Goal: Transaction & Acquisition: Purchase product/service

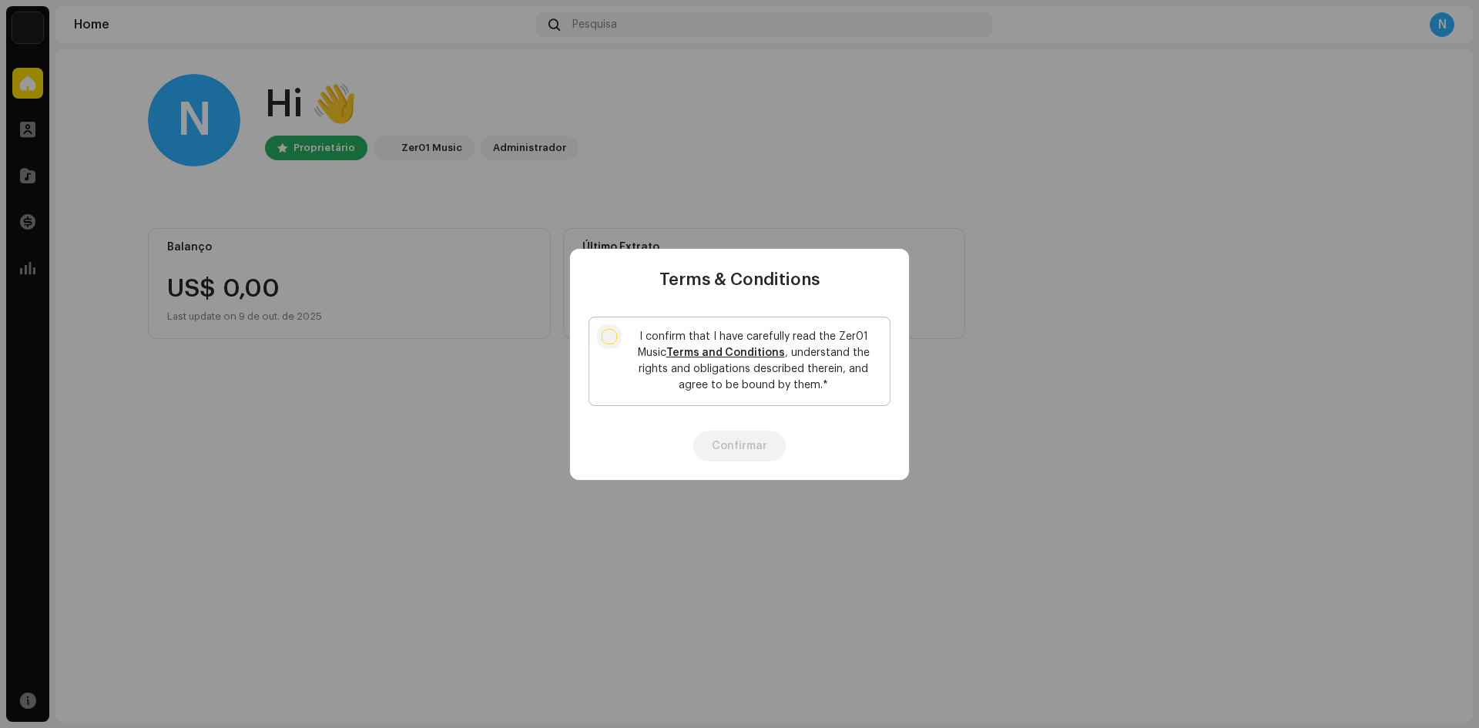
click at [606, 336] on input "I confirm that I have carefully read the Zer01 Music Terms and Conditions , und…" at bounding box center [609, 336] width 15 height 15
checkbox input "true"
click at [734, 450] on button "Confirmar" at bounding box center [739, 446] width 92 height 31
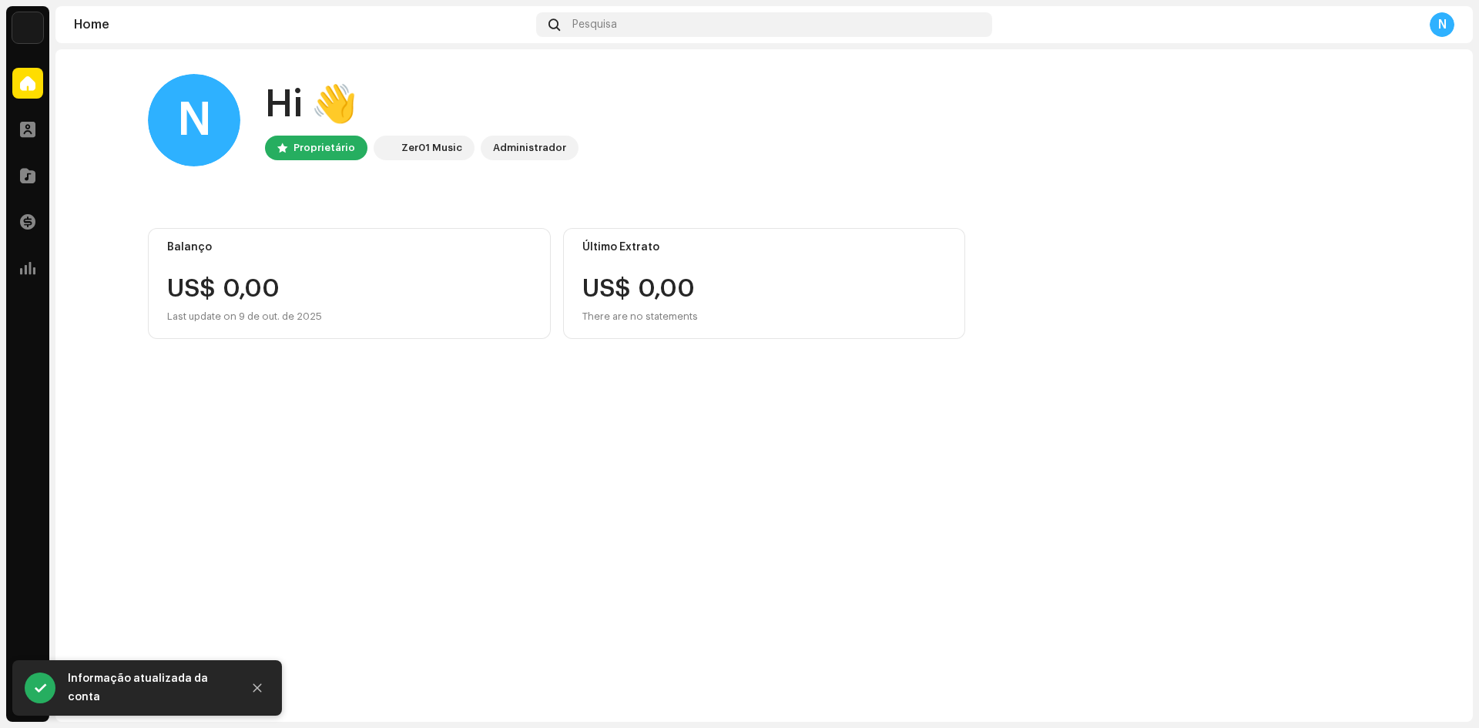
click at [1437, 25] on div "N" at bounding box center [1442, 24] width 25 height 25
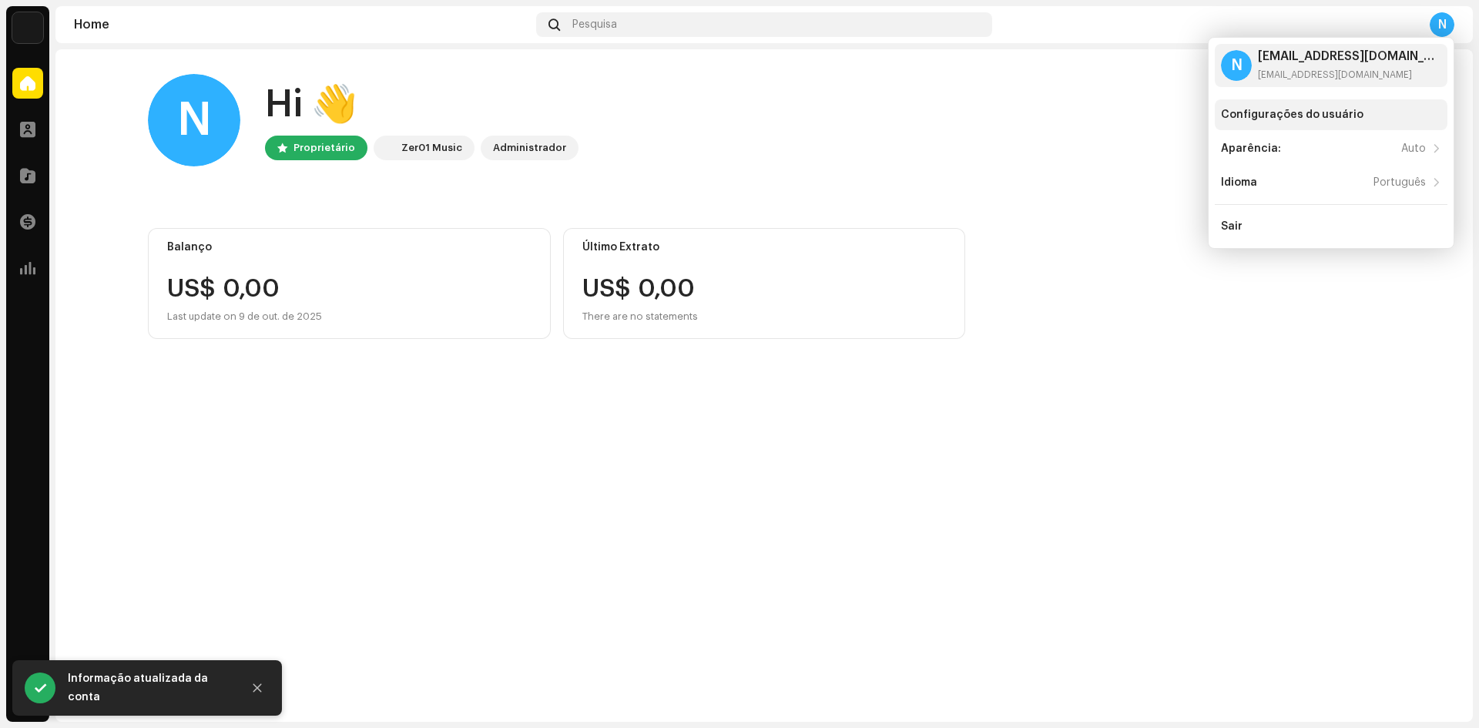
click at [1246, 122] on div "Configurações do usuário" at bounding box center [1331, 114] width 233 height 31
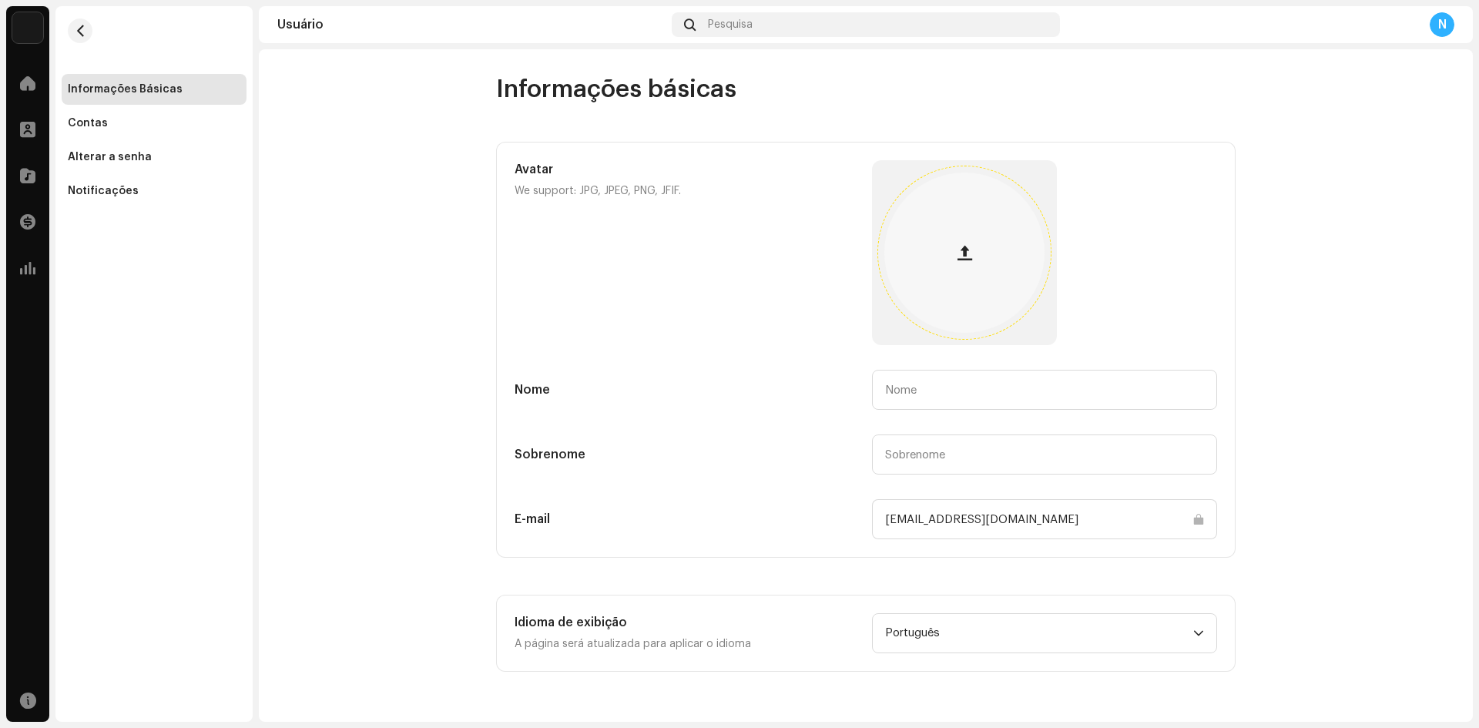
click at [978, 254] on button "button" at bounding box center [964, 252] width 37 height 37
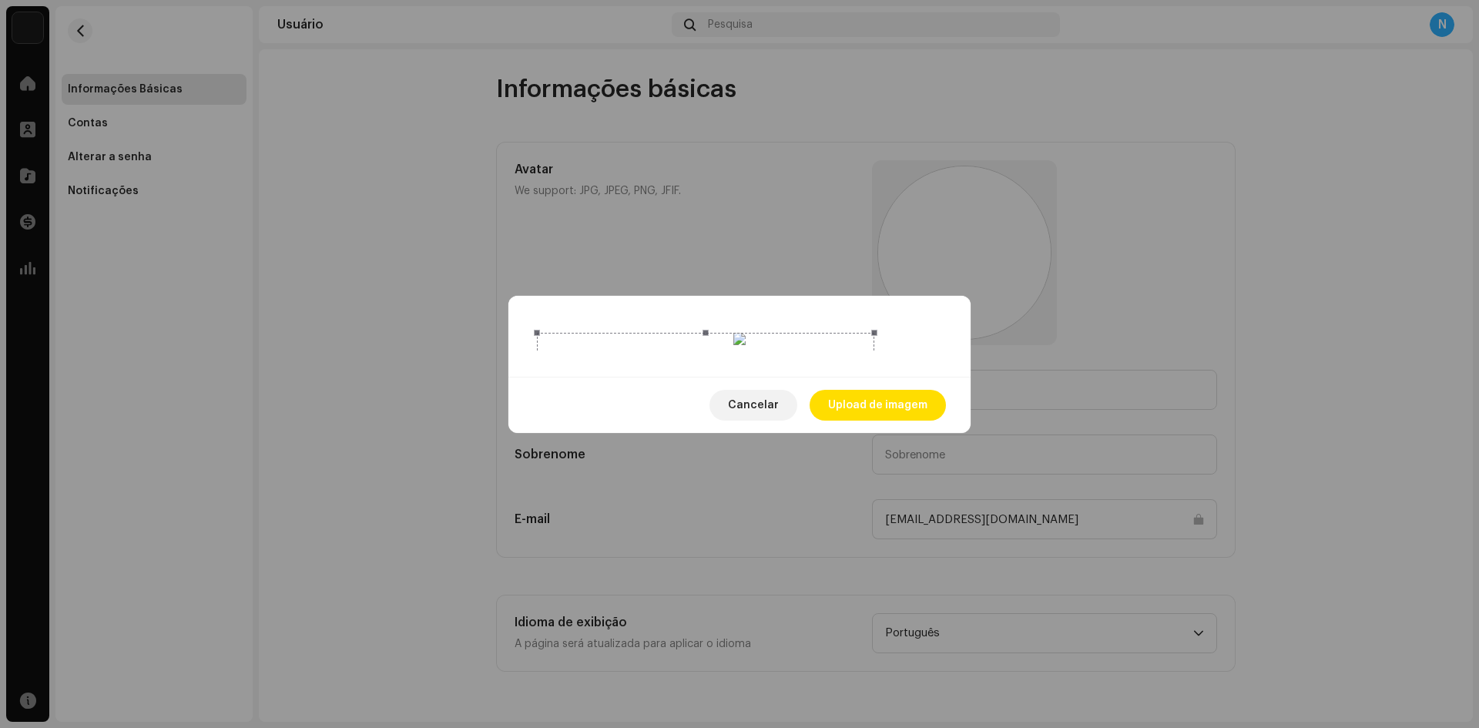
drag, startPoint x: 945, startPoint y: 543, endPoint x: 877, endPoint y: 469, distance: 100.3
click at [877, 661] on span at bounding box center [874, 670] width 18 height 18
drag, startPoint x: 705, startPoint y: 348, endPoint x: 745, endPoint y: 458, distance: 116.5
click at [745, 458] on div at bounding box center [745, 569] width 337 height 337
drag, startPoint x: 580, startPoint y: 199, endPoint x: 603, endPoint y: 257, distance: 62.9
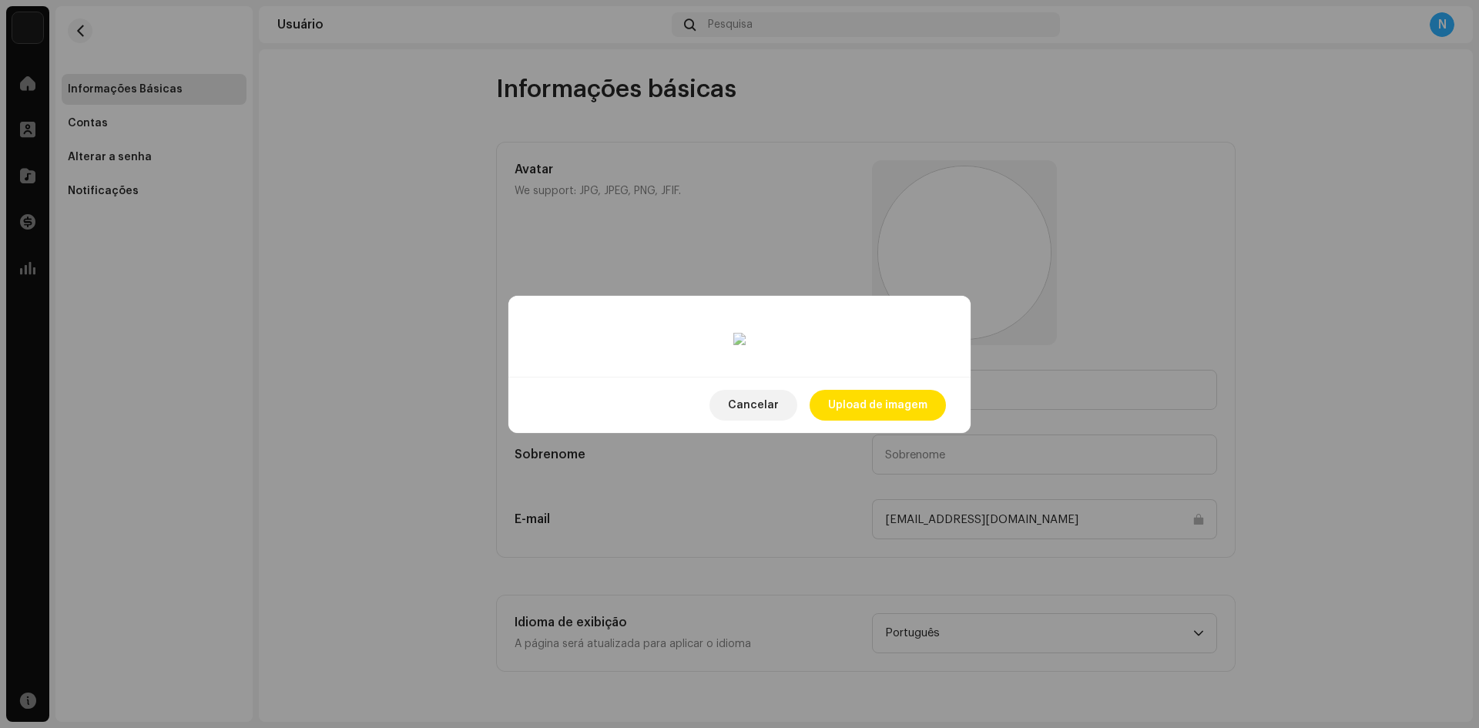
click at [603, 424] on div at bounding box center [757, 581] width 314 height 314
drag, startPoint x: 753, startPoint y: 331, endPoint x: 731, endPoint y: 334, distance: 22.6
click at [731, 424] on div at bounding box center [735, 581] width 314 height 314
click at [880, 421] on span "Upload de imagem" at bounding box center [877, 405] width 99 height 31
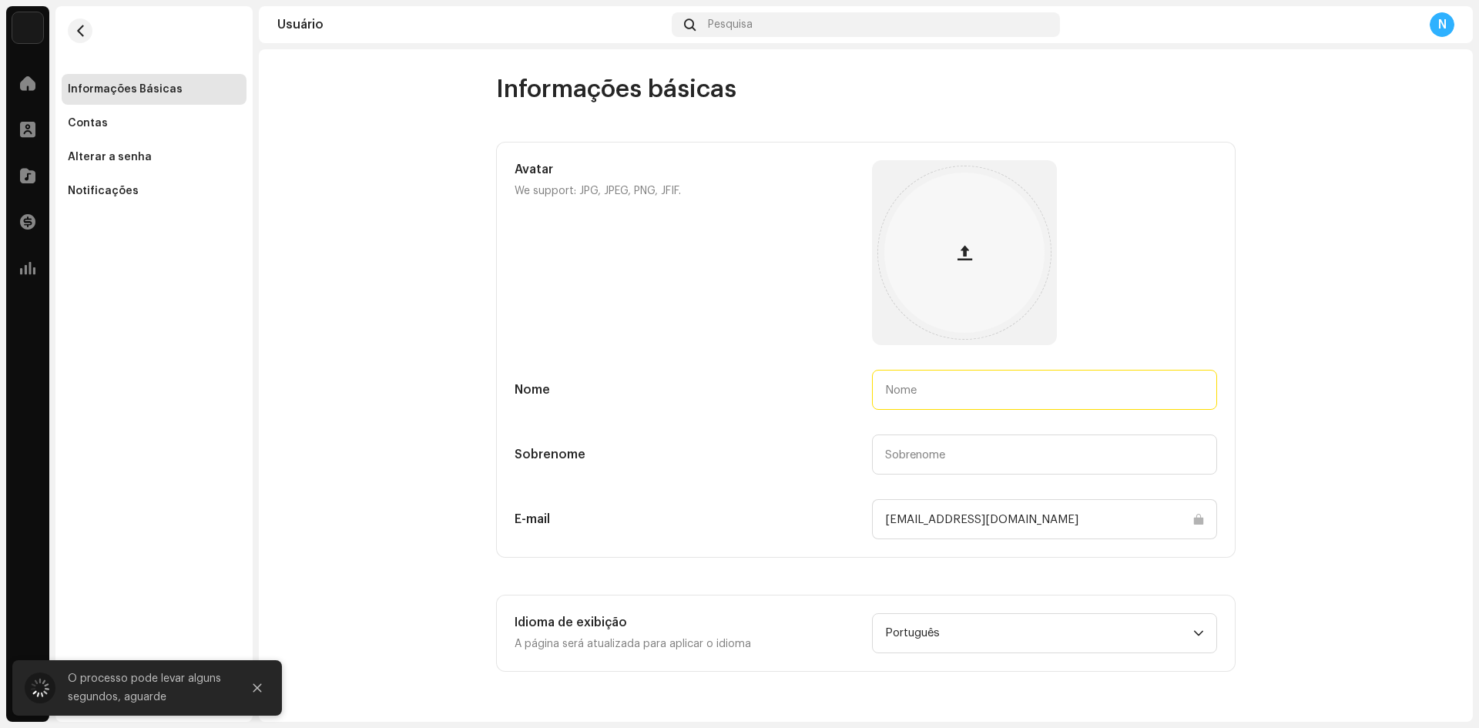
click at [932, 403] on input "text" at bounding box center [1044, 390] width 345 height 40
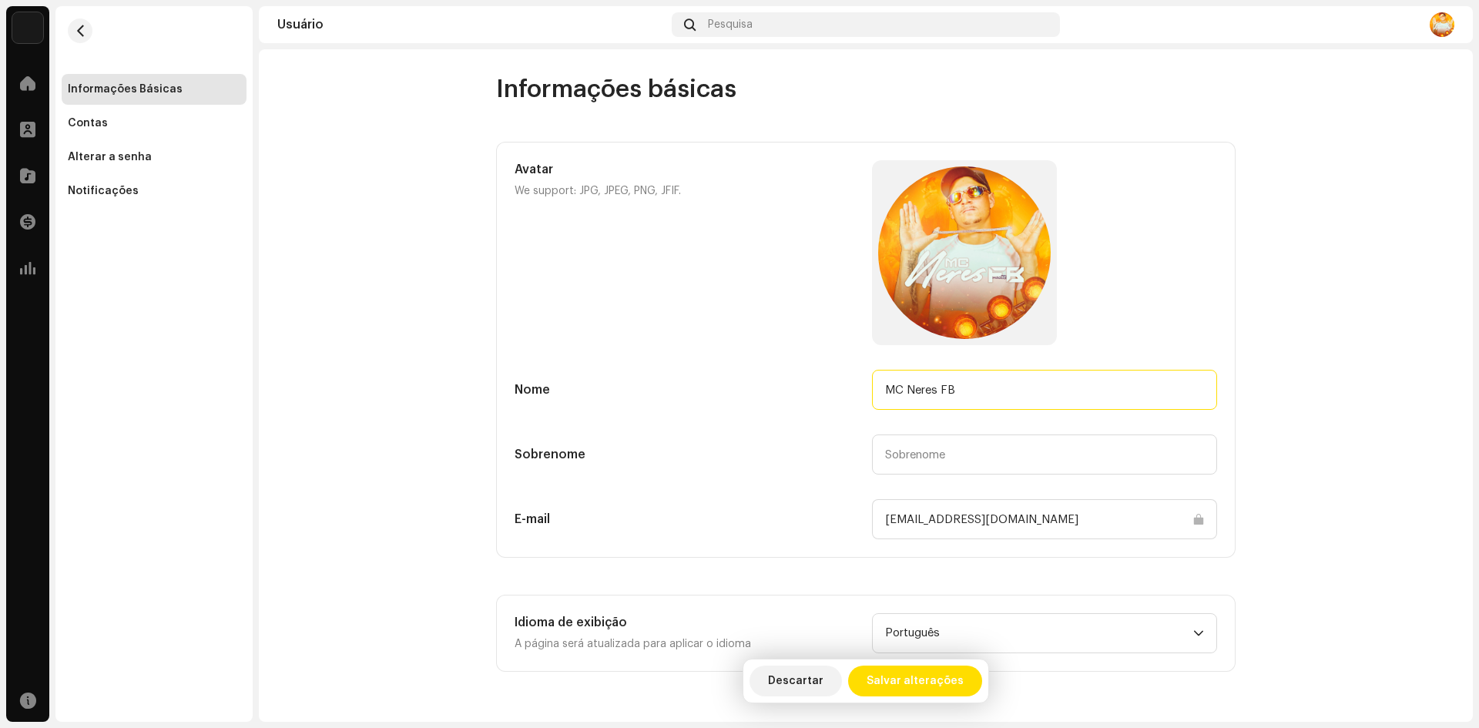
drag, startPoint x: 987, startPoint y: 394, endPoint x: 806, endPoint y: 374, distance: 182.0
click at [806, 374] on div "Nome MC Neres FB" at bounding box center [866, 390] width 703 height 40
type input "MC Neres FB"
click at [923, 679] on span "Salvar alterações" at bounding box center [915, 681] width 97 height 31
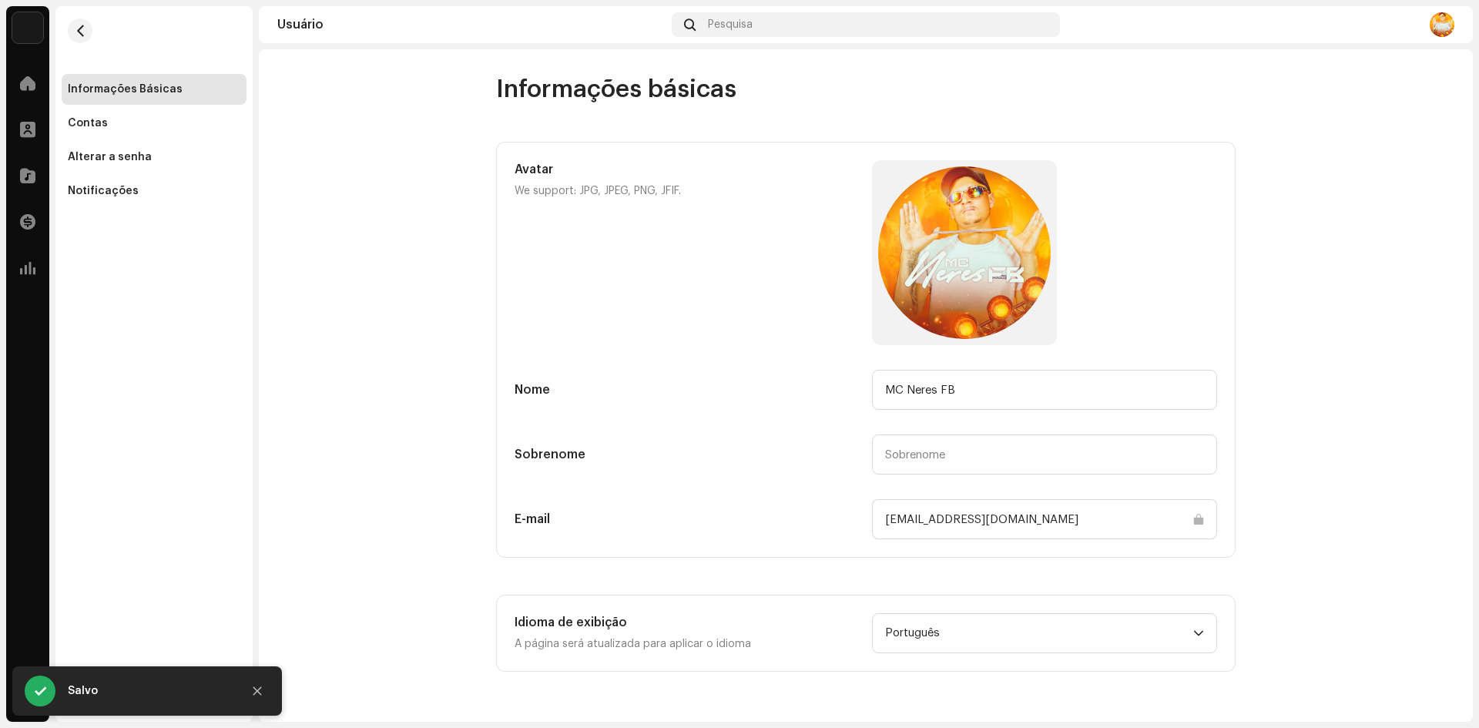
click at [28, 28] on img at bounding box center [27, 27] width 31 height 31
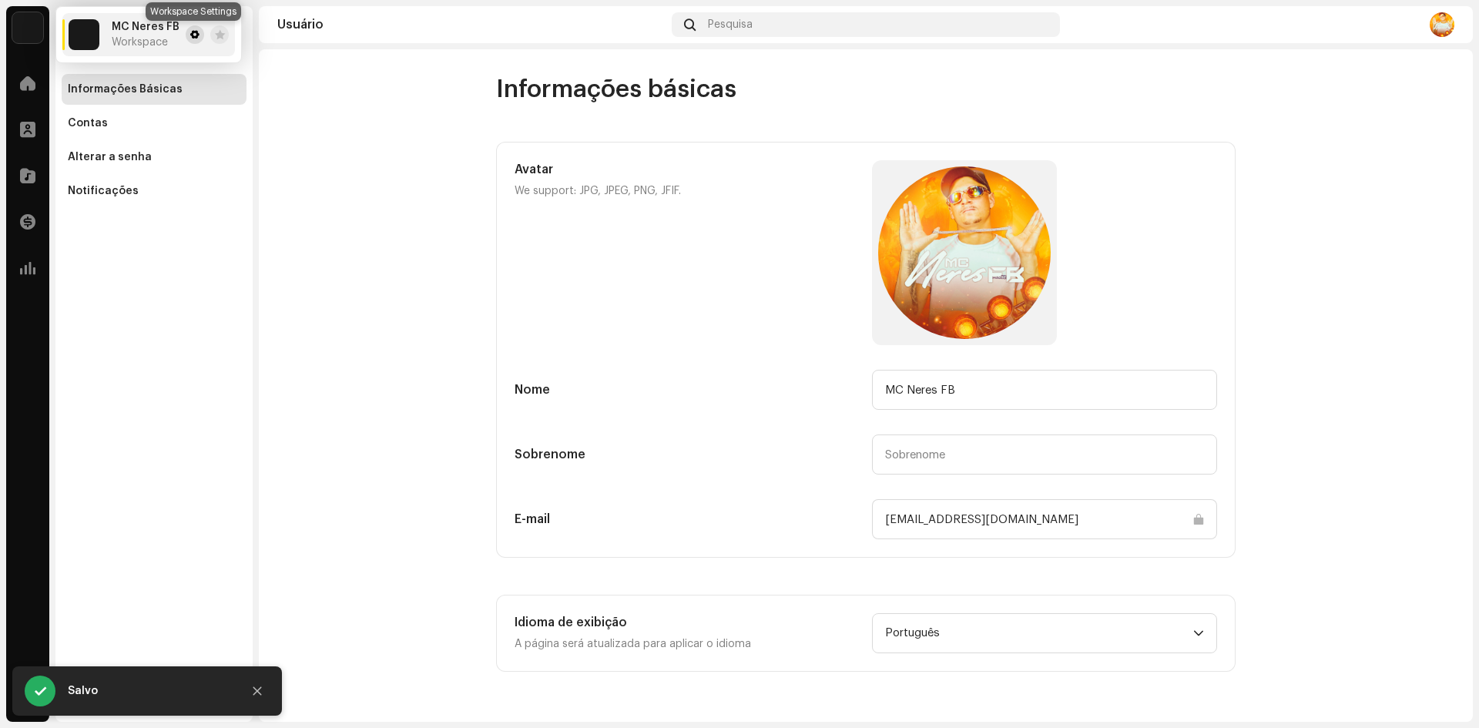
click at [190, 33] on span at bounding box center [194, 35] width 9 height 12
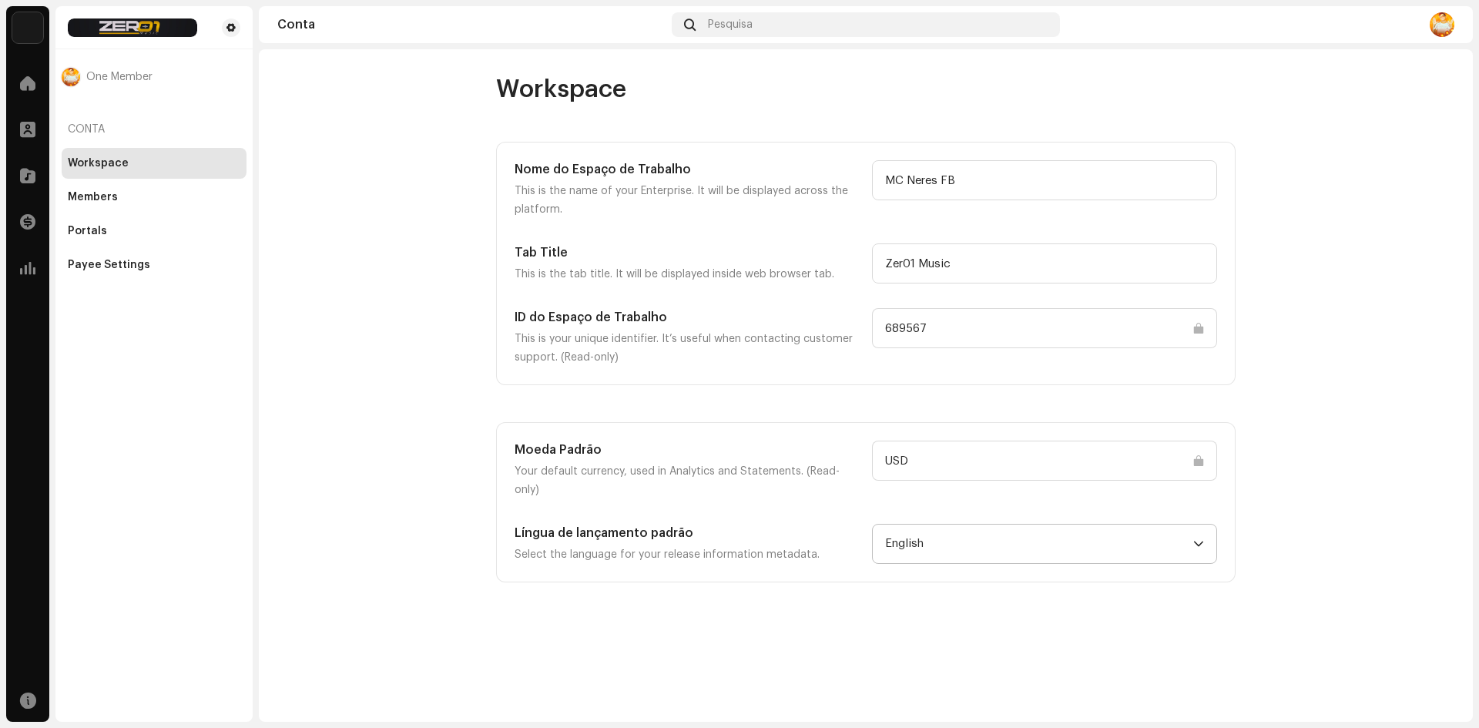
click at [984, 525] on span "English" at bounding box center [1039, 544] width 308 height 39
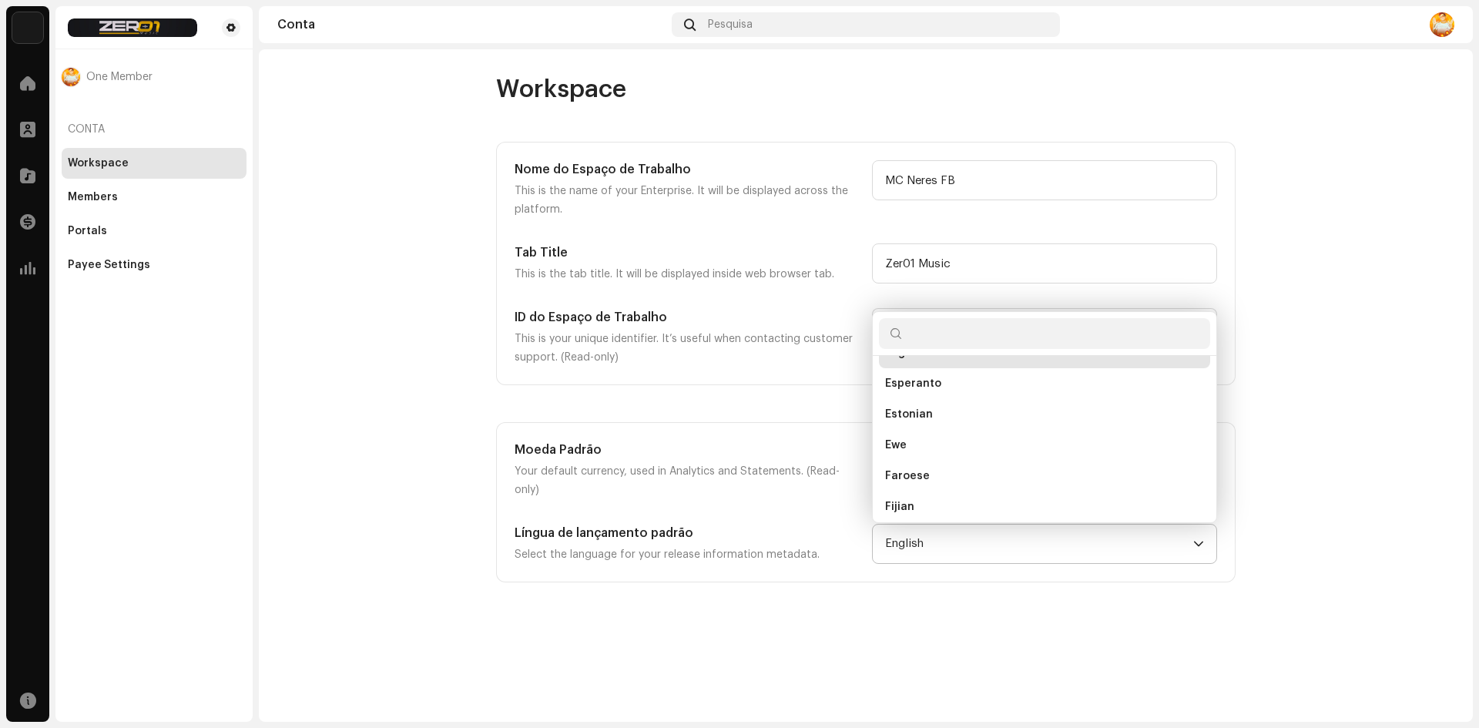
scroll to position [1424, 0]
click at [963, 318] on input "text" at bounding box center [1044, 333] width 331 height 31
type input "POR"
click at [957, 362] on li "Portuguese" at bounding box center [1044, 377] width 331 height 31
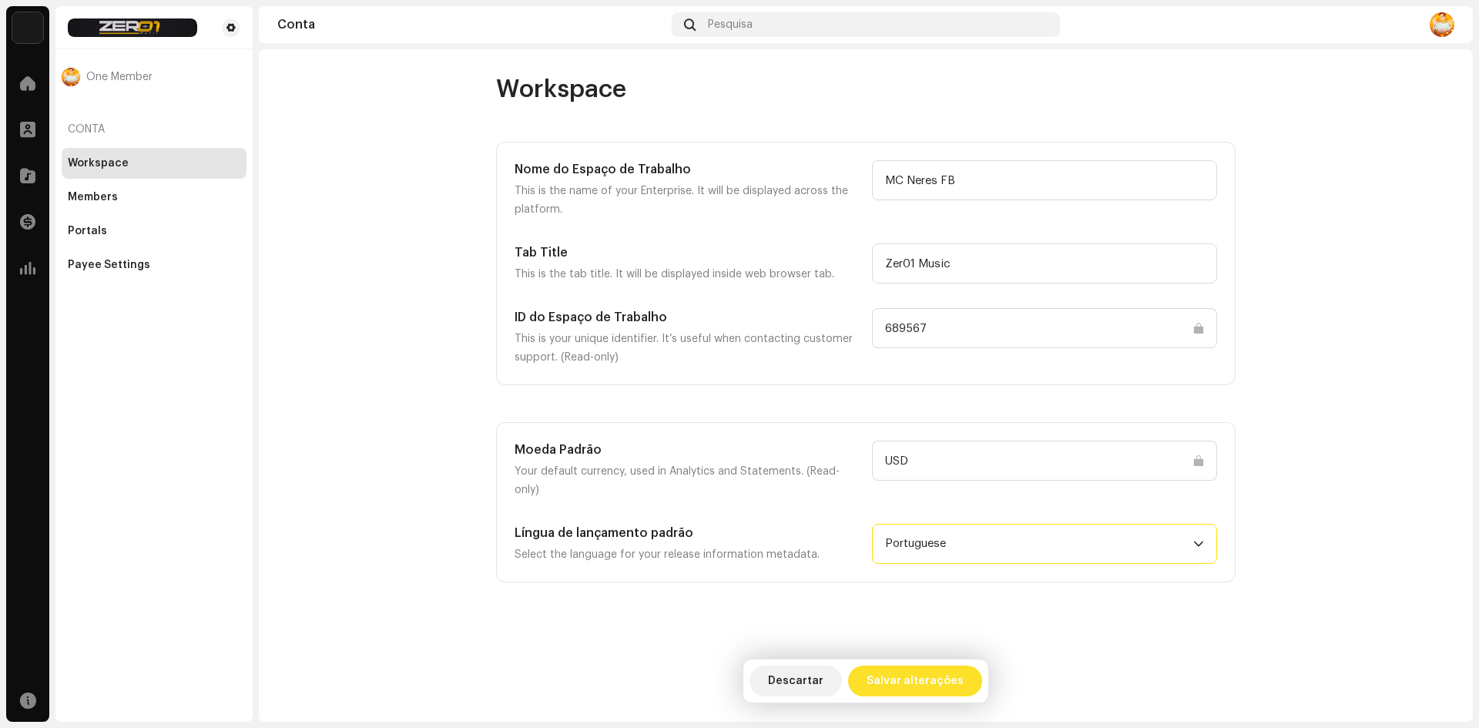
click at [936, 686] on span "Salvar alterações" at bounding box center [915, 681] width 97 height 31
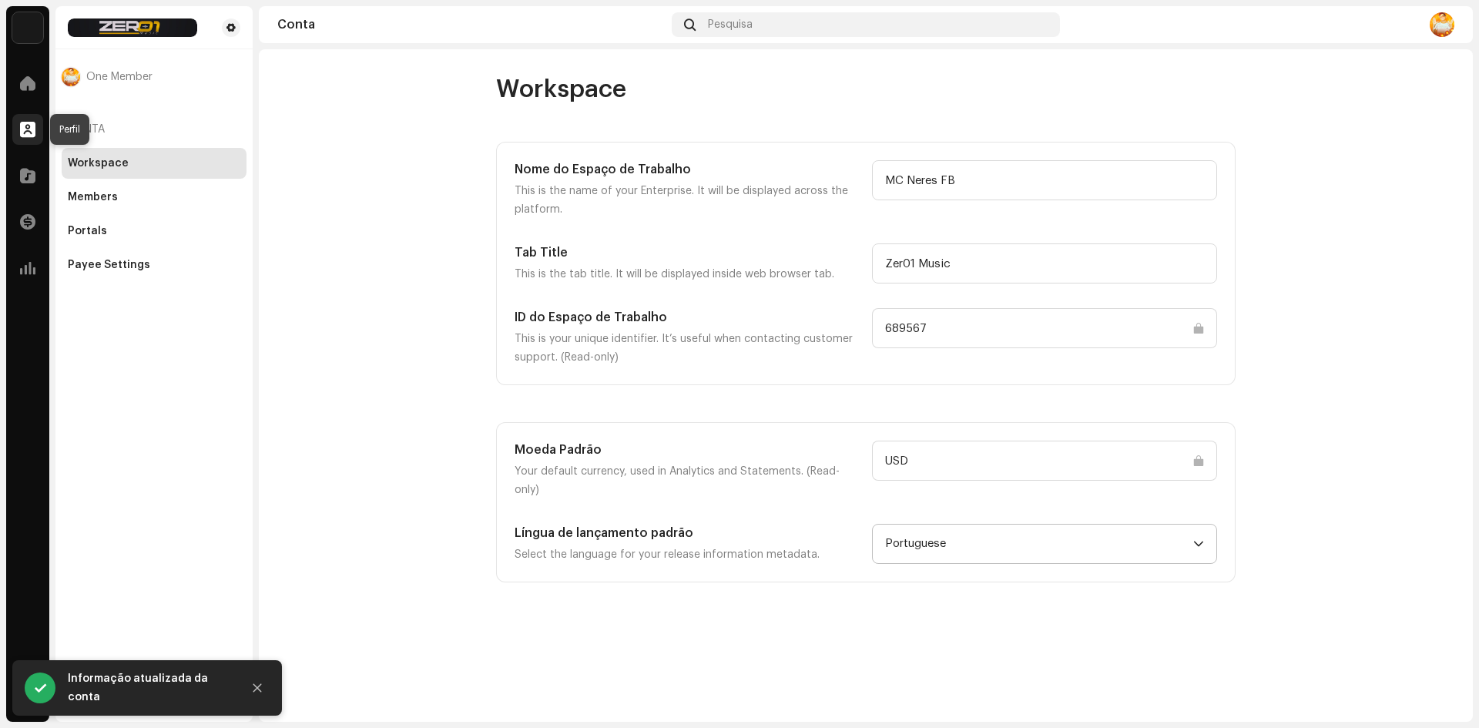
click at [18, 129] on div at bounding box center [27, 129] width 31 height 31
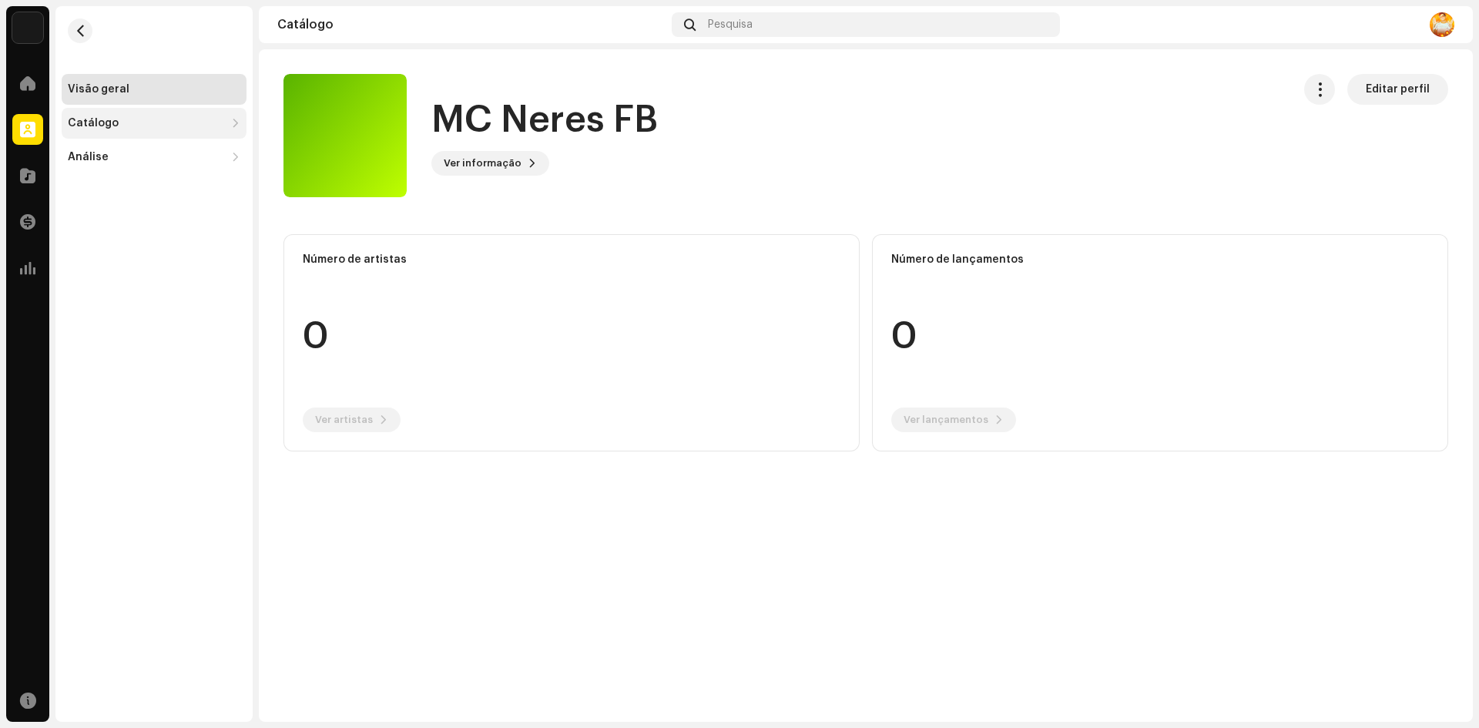
click at [143, 120] on div "Catálogo" at bounding box center [146, 123] width 157 height 12
click at [143, 89] on div "Visão geral" at bounding box center [154, 89] width 173 height 12
click at [511, 166] on span "Ver informação" at bounding box center [483, 163] width 78 height 31
click at [706, 158] on div "MC Neres FB 1064786 Descrição —" at bounding box center [739, 364] width 1479 height 728
click at [22, 180] on span at bounding box center [27, 175] width 15 height 12
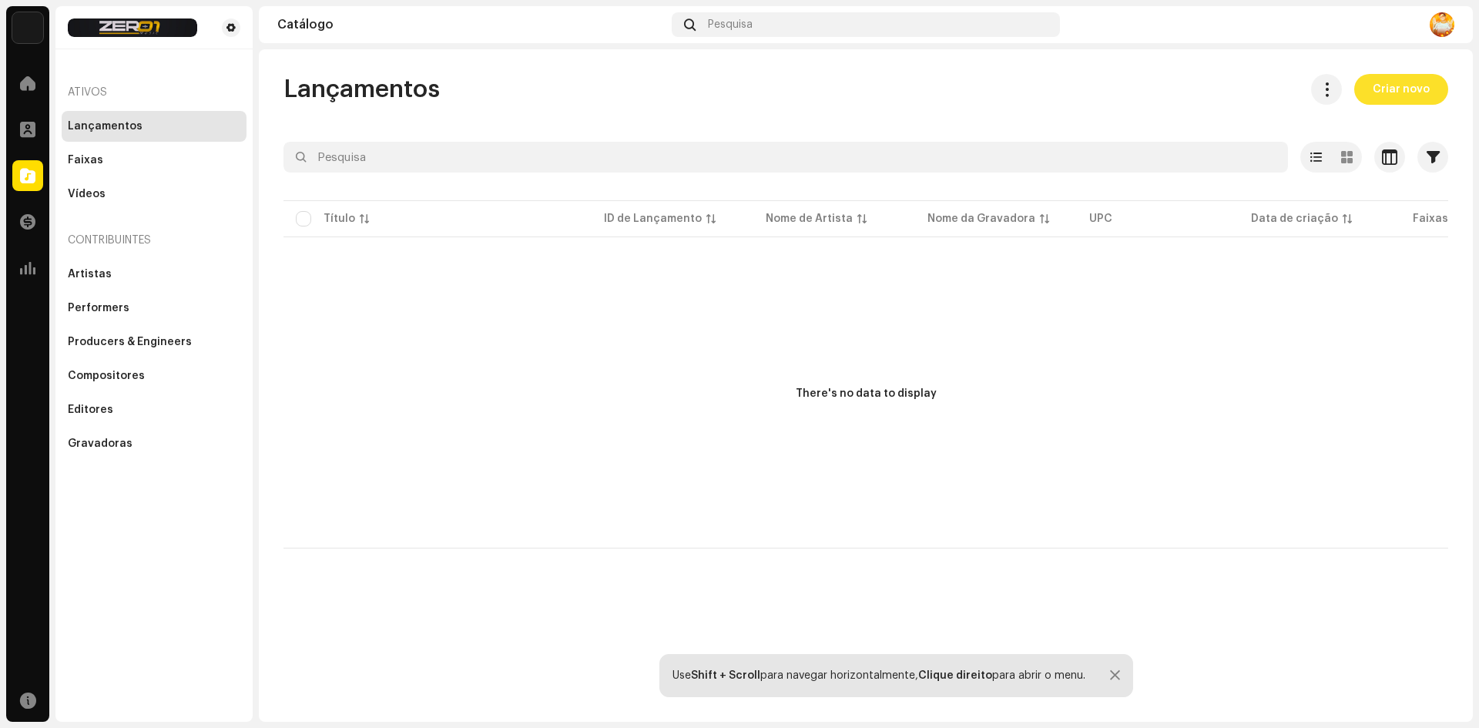
click at [1405, 98] on span "Criar novo" at bounding box center [1401, 89] width 57 height 31
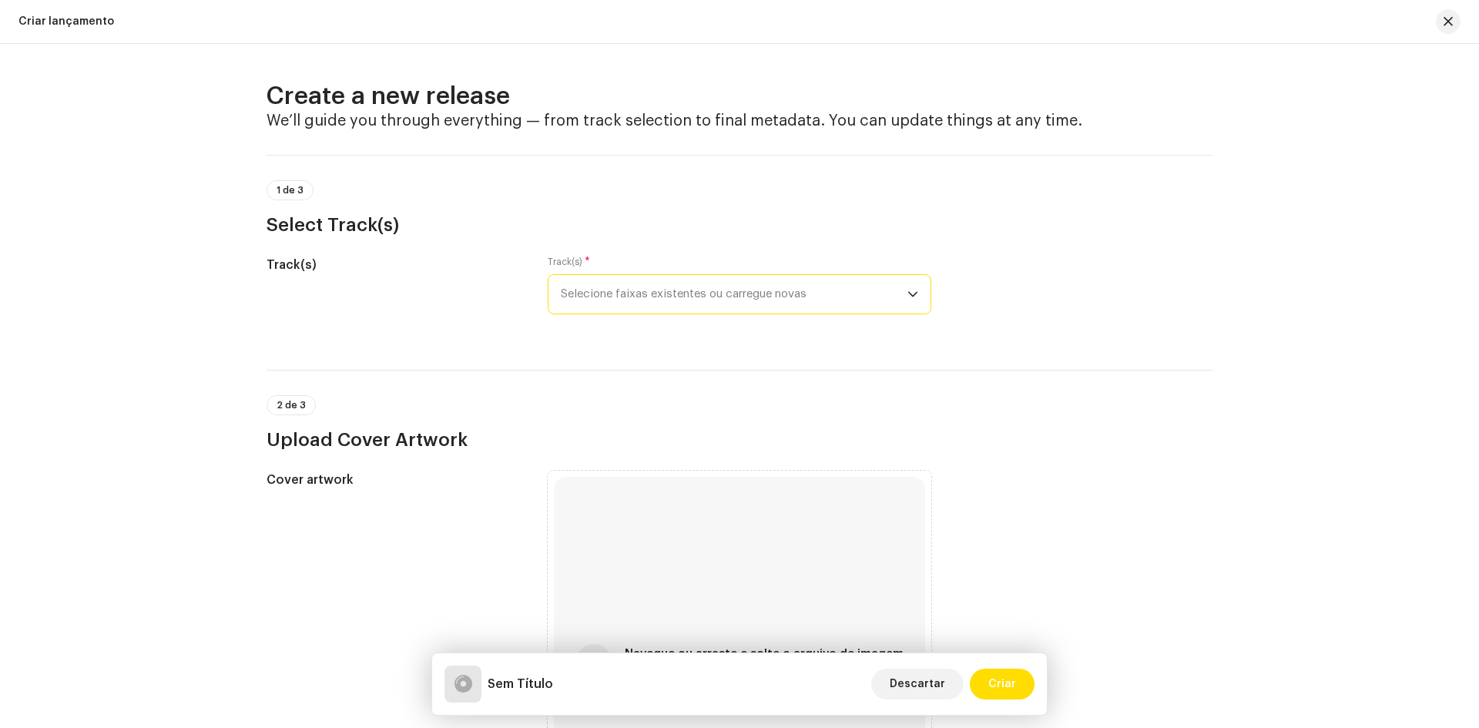
click at [657, 292] on span "Selecione faixas existentes ou carregue novas" at bounding box center [734, 294] width 347 height 39
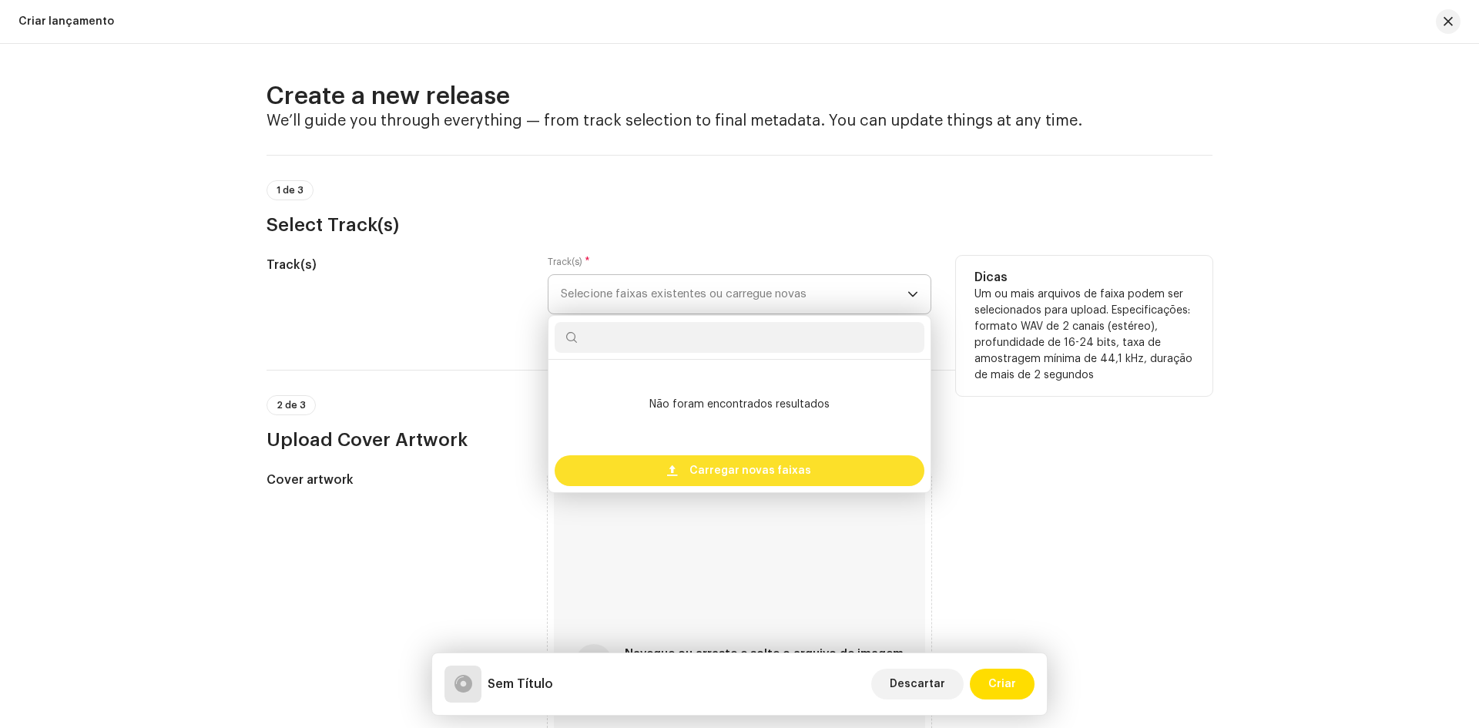
click at [753, 464] on span "Carregar novas faixas" at bounding box center [750, 470] width 122 height 31
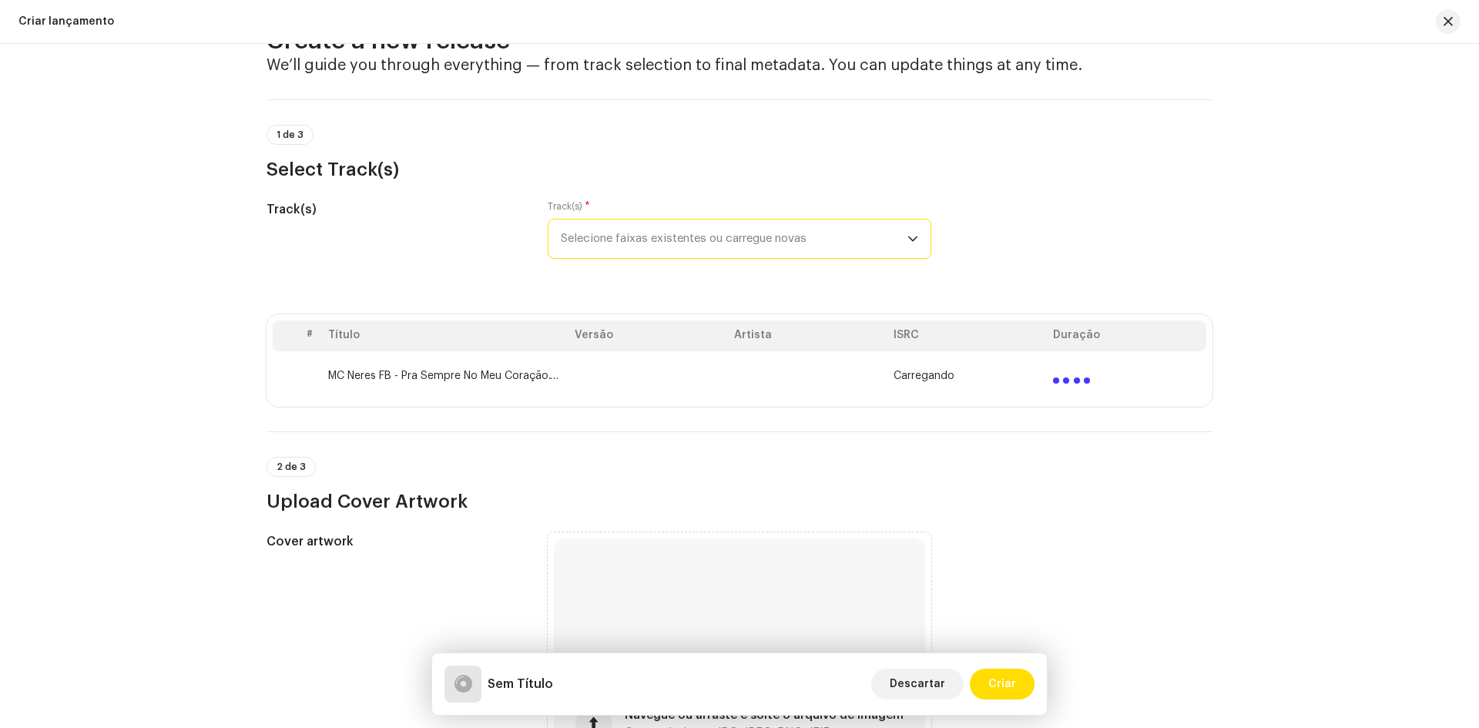
scroll to position [154, 0]
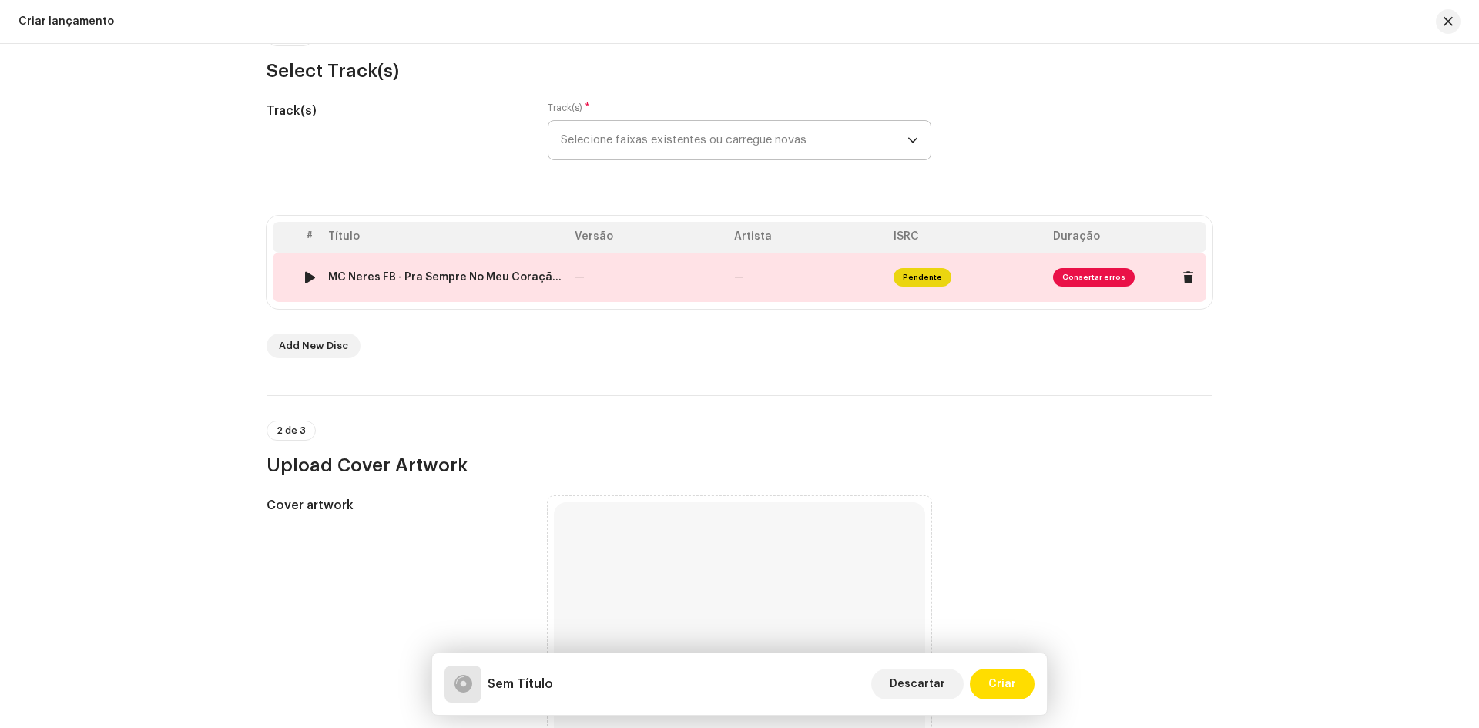
click at [1077, 275] on span "Consertar erros" at bounding box center [1094, 277] width 82 height 18
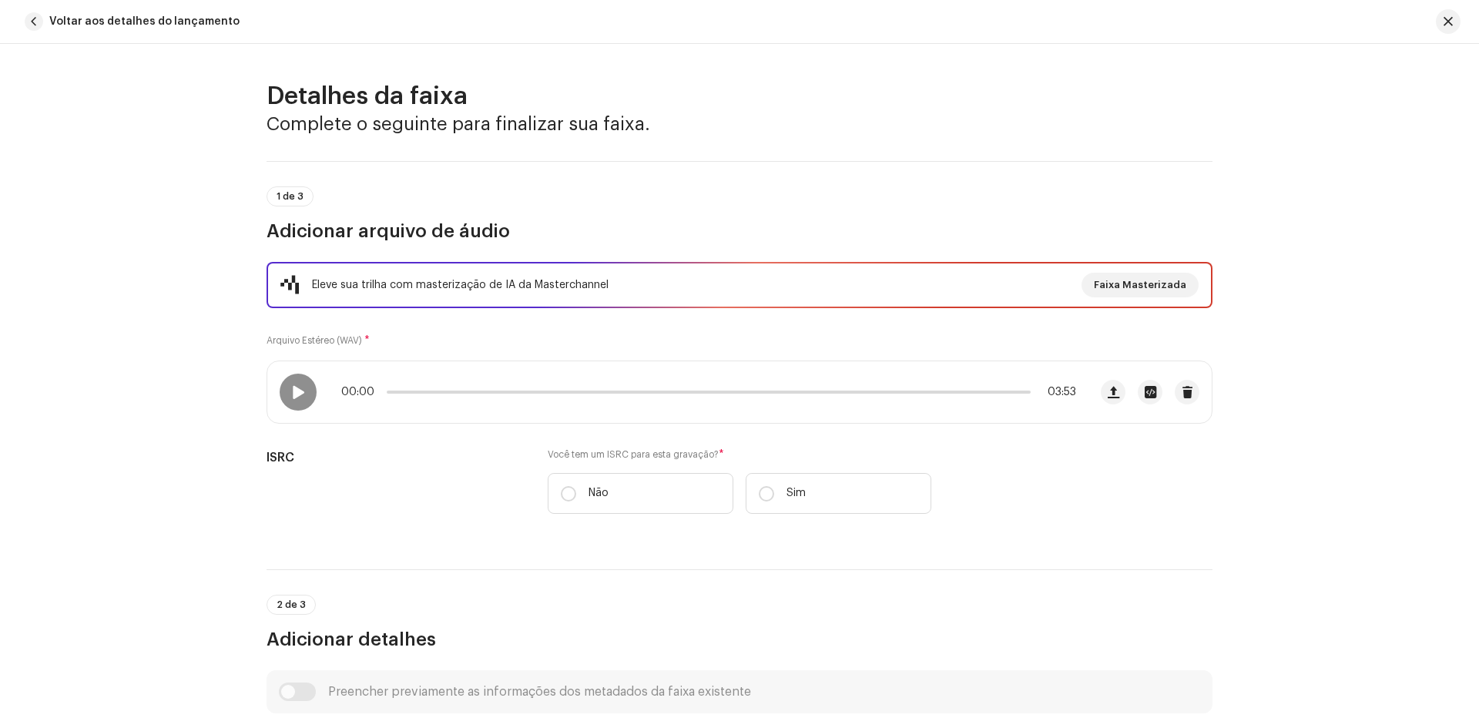
scroll to position [608, 0]
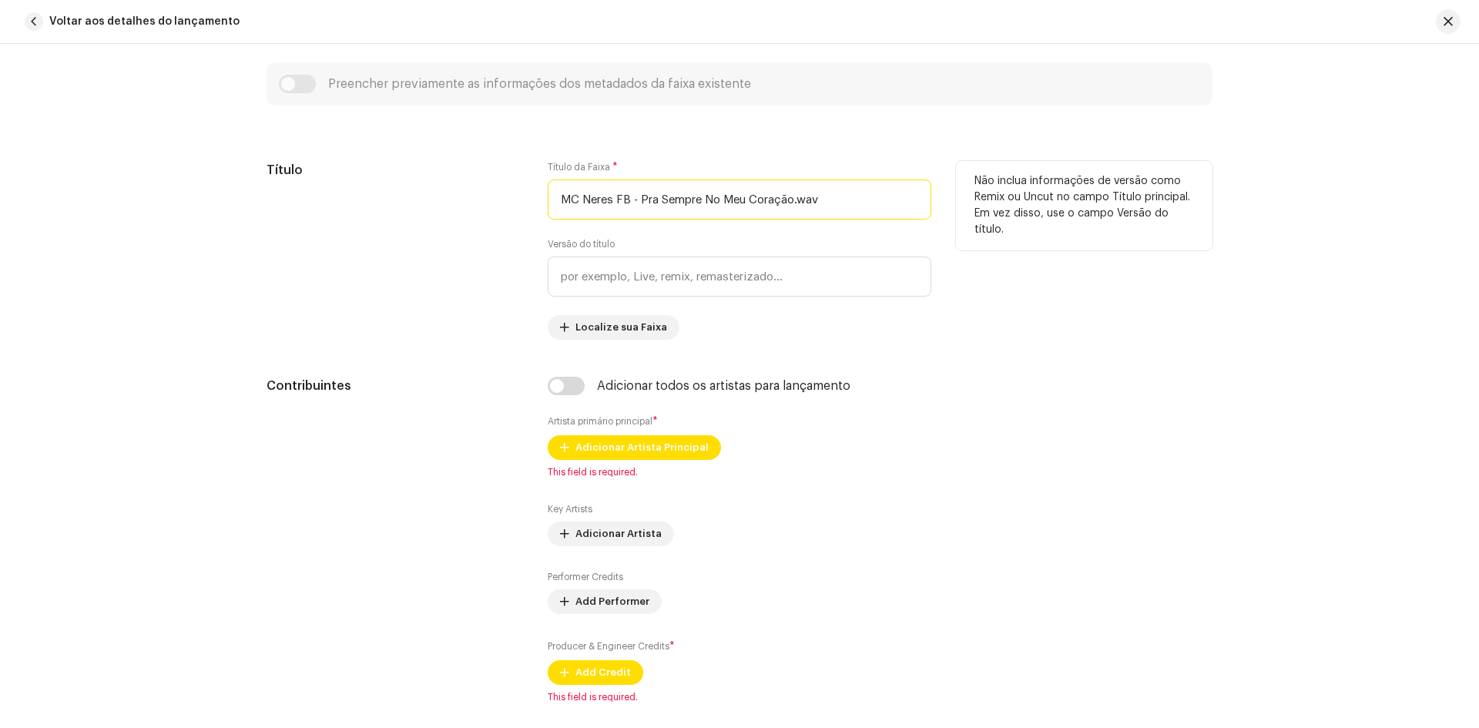
drag, startPoint x: 636, startPoint y: 196, endPoint x: 514, endPoint y: 195, distance: 122.5
click at [514, 195] on div "Título Título da Faixa * MC Neres FB - Pra Sempre No Meu Coração.wav Versão do …" at bounding box center [740, 250] width 946 height 179
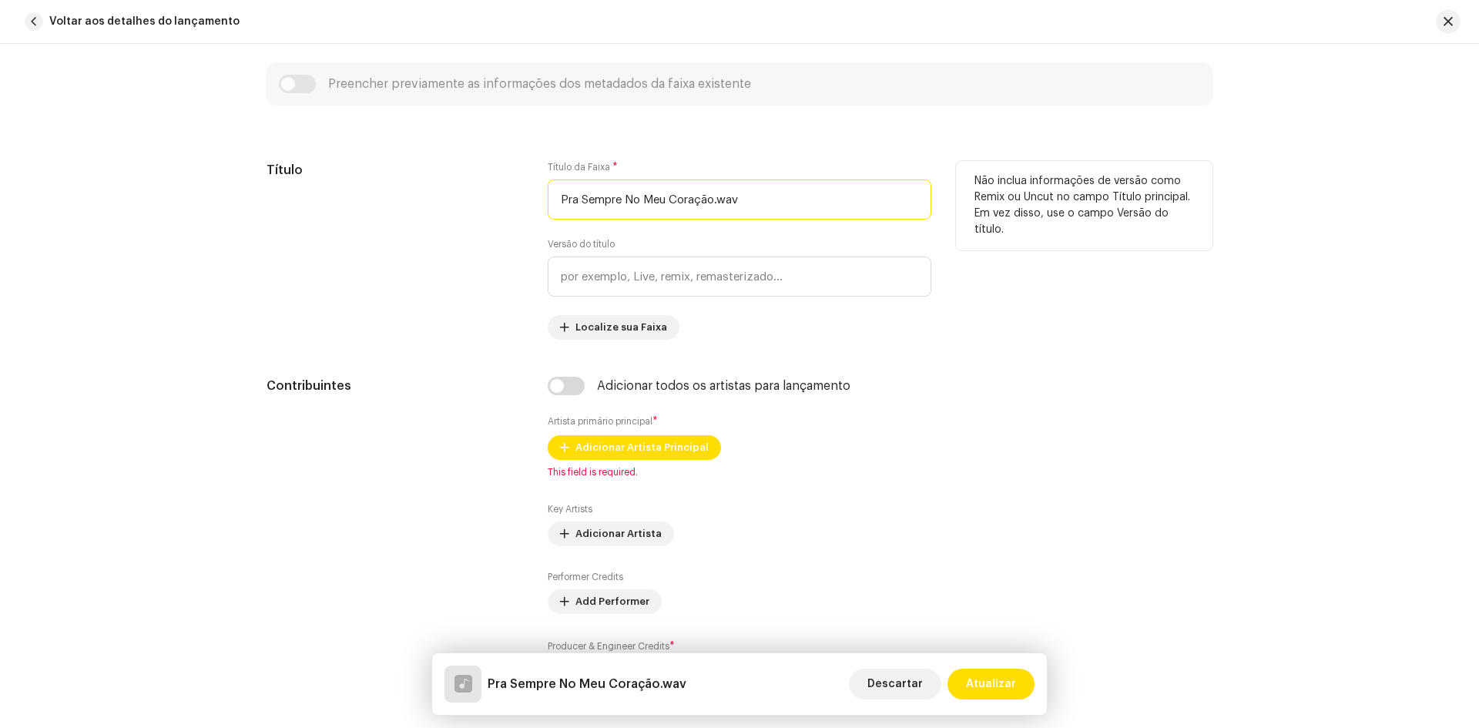
drag, startPoint x: 760, startPoint y: 199, endPoint x: 716, endPoint y: 199, distance: 44.7
click at [716, 199] on input "Pra Sempre No Meu Coração.wav" at bounding box center [740, 199] width 384 height 40
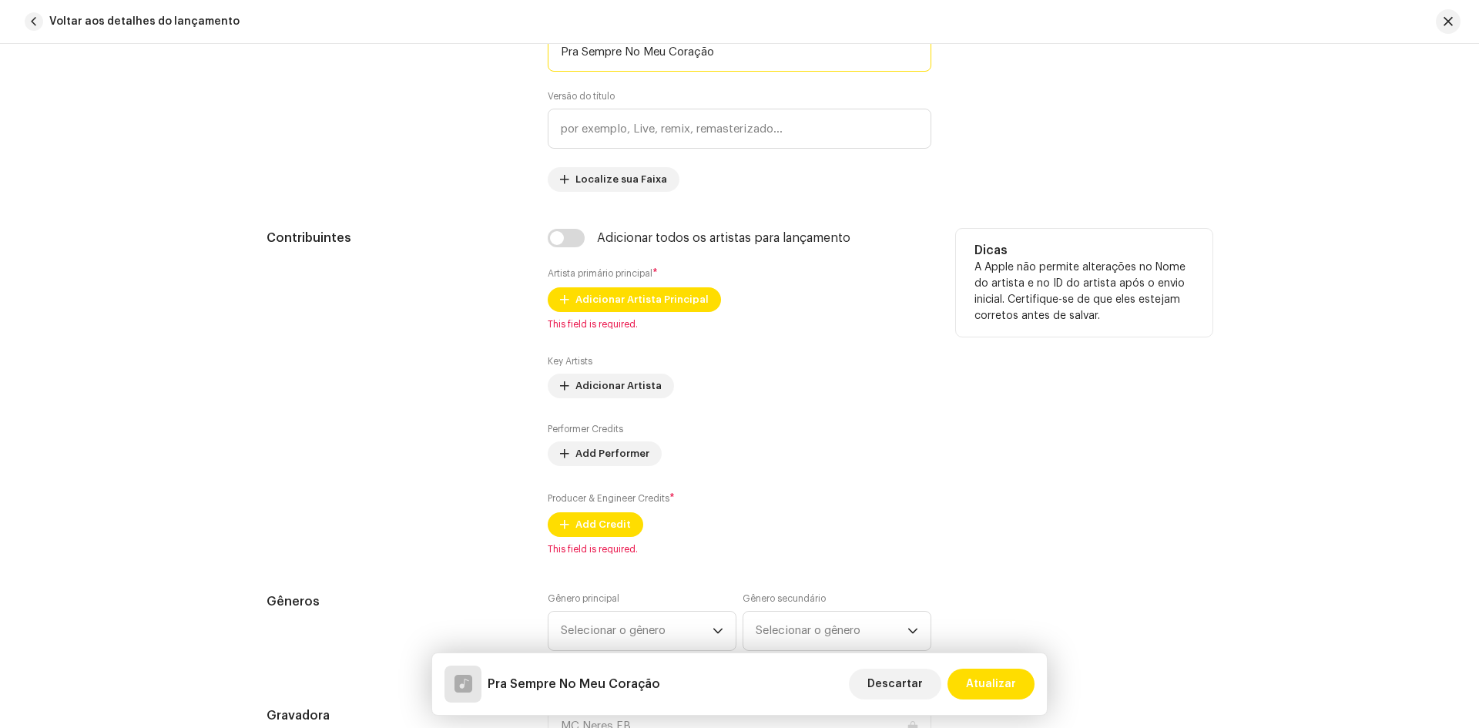
scroll to position [762, 0]
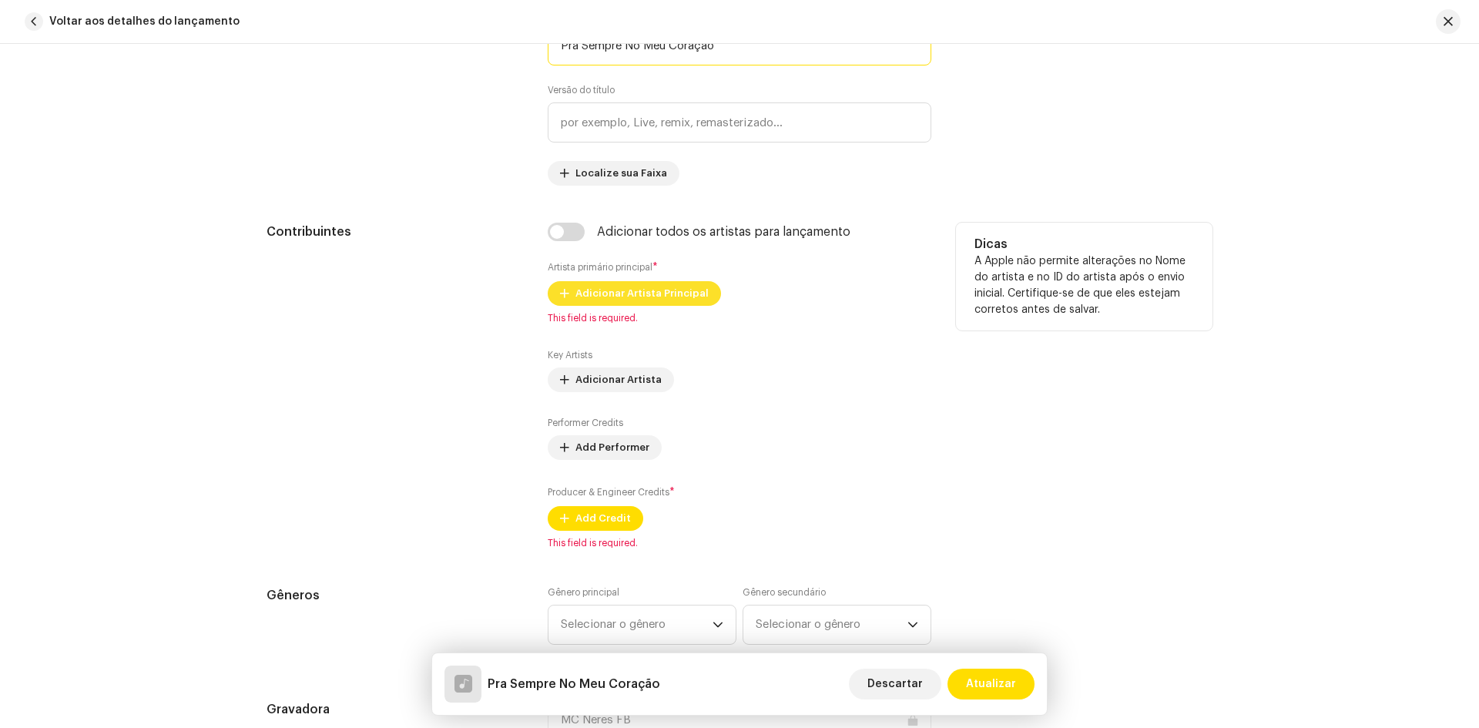
type input "Pra Sempre No Meu Coração"
click at [645, 298] on span "Adicionar Artista Principal" at bounding box center [641, 293] width 133 height 31
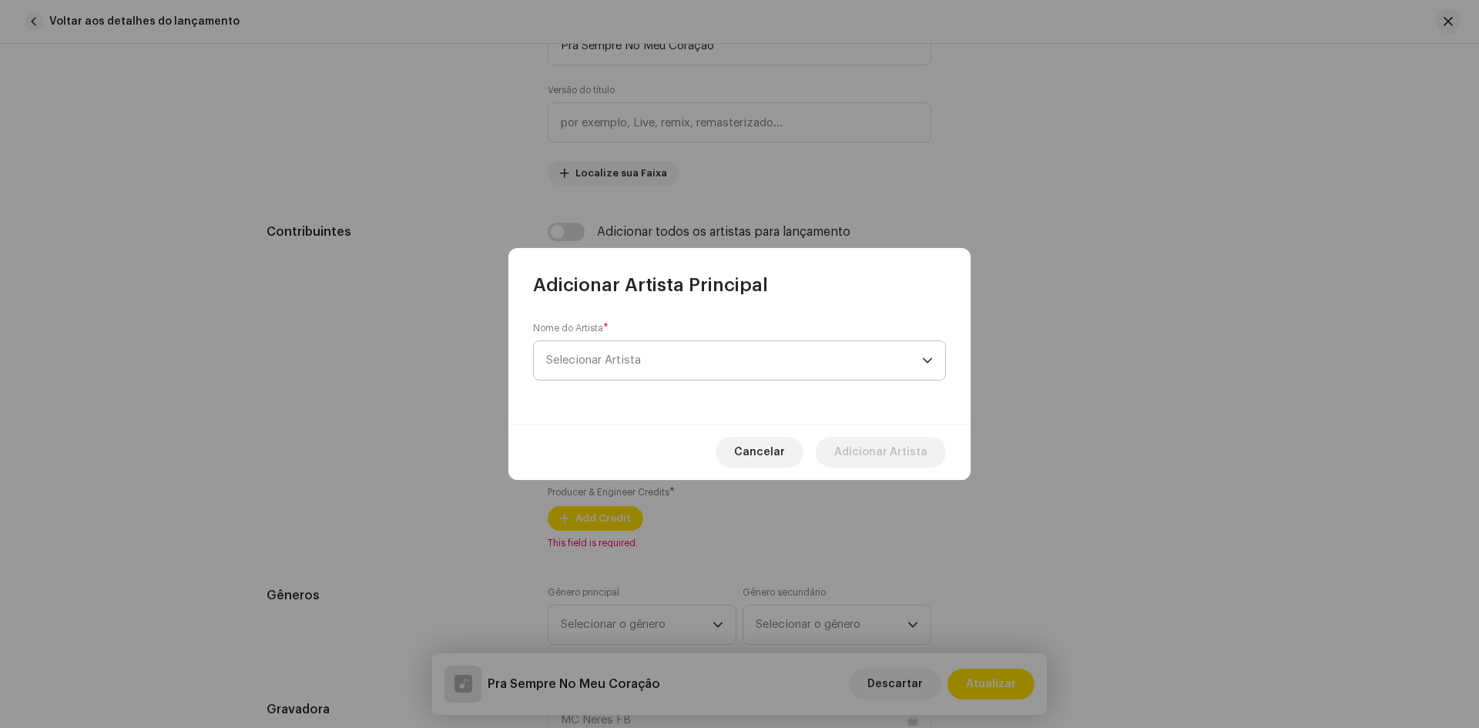
click at [662, 364] on span "Selecionar Artista" at bounding box center [734, 360] width 376 height 39
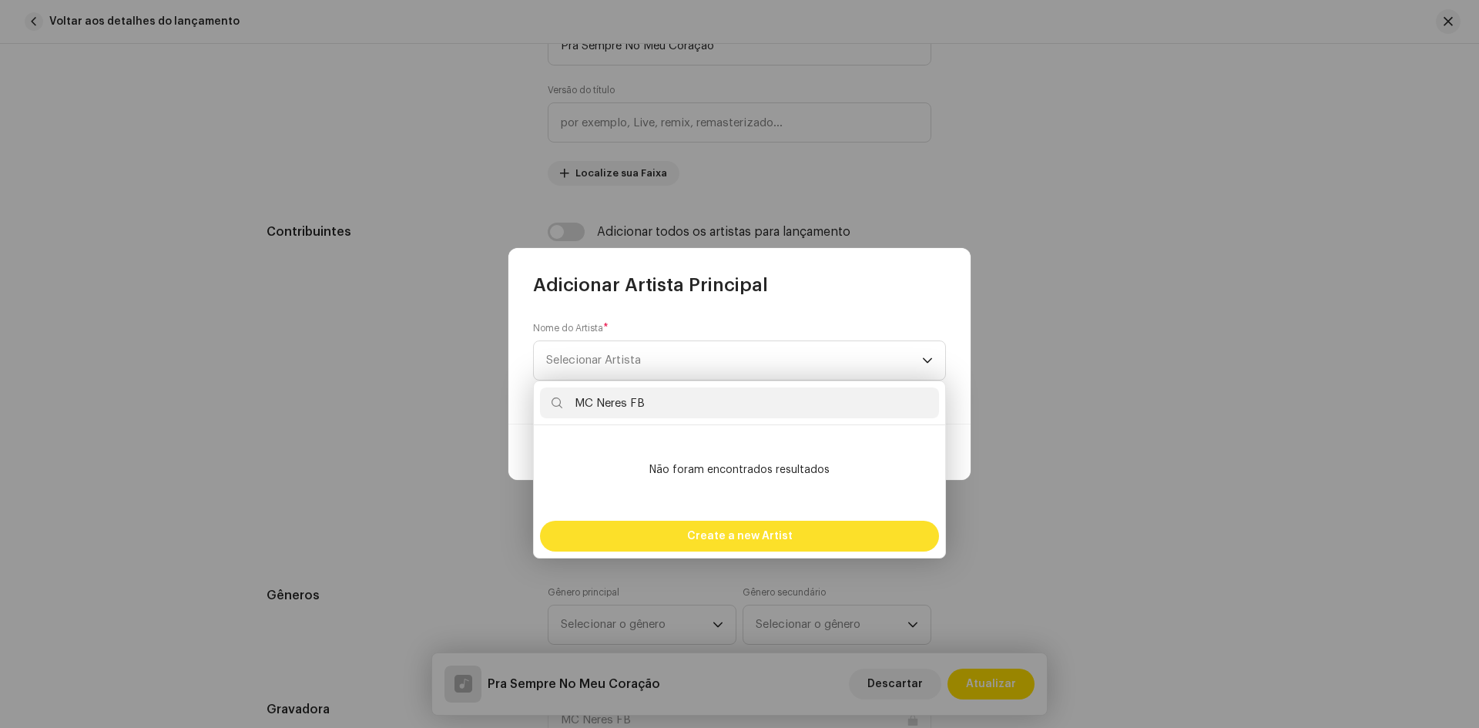
type input "MC Neres FB"
click at [747, 535] on span "Create a new Artist" at bounding box center [740, 536] width 106 height 31
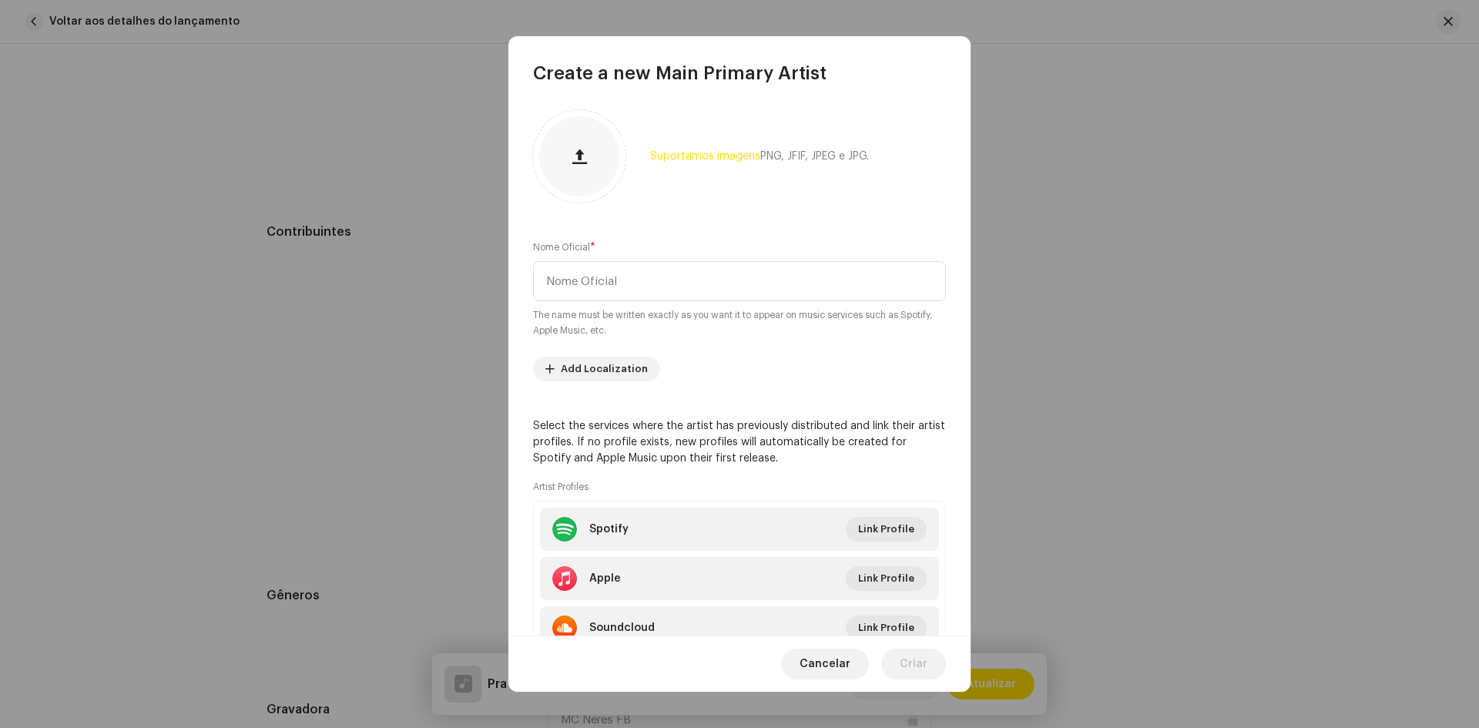
scroll to position [64, 0]
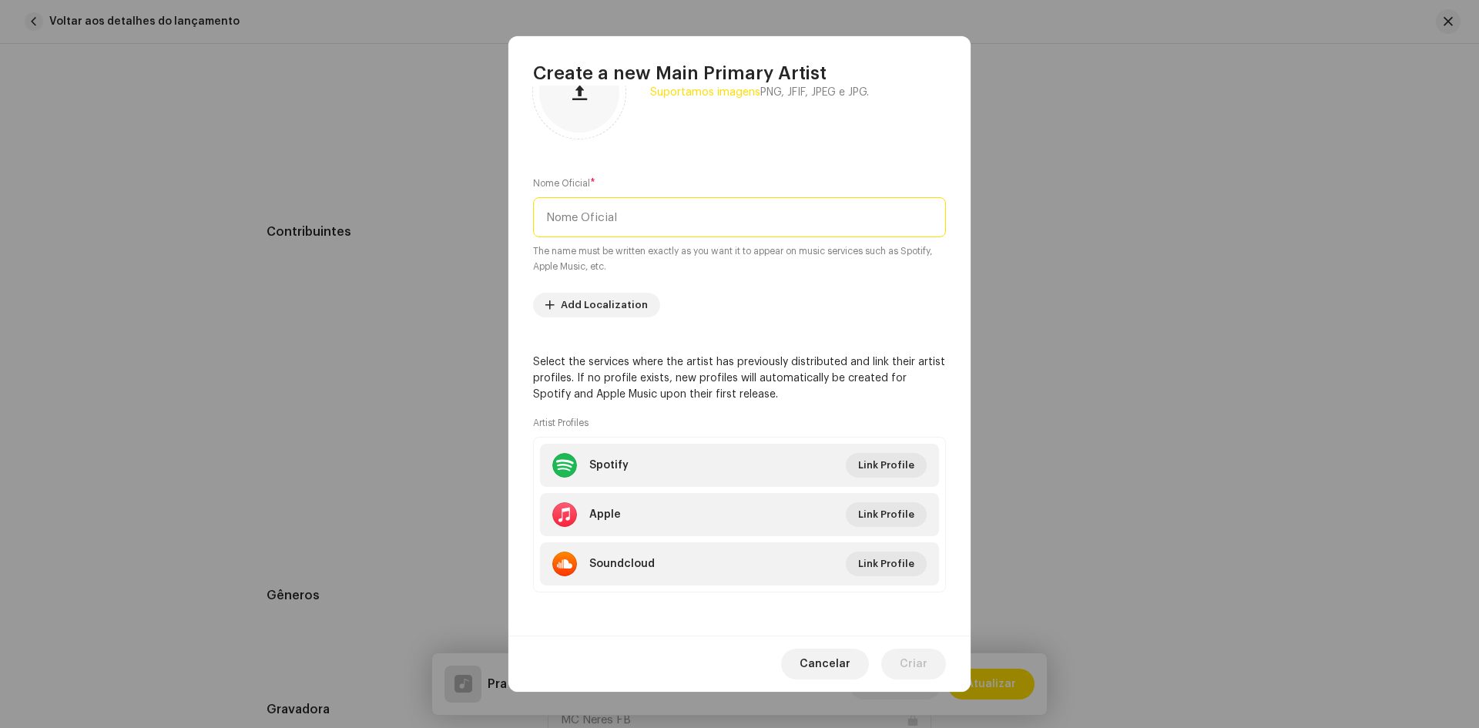
click at [620, 226] on input "text" at bounding box center [739, 217] width 413 height 40
type input "m"
type input "MC Neres FB"
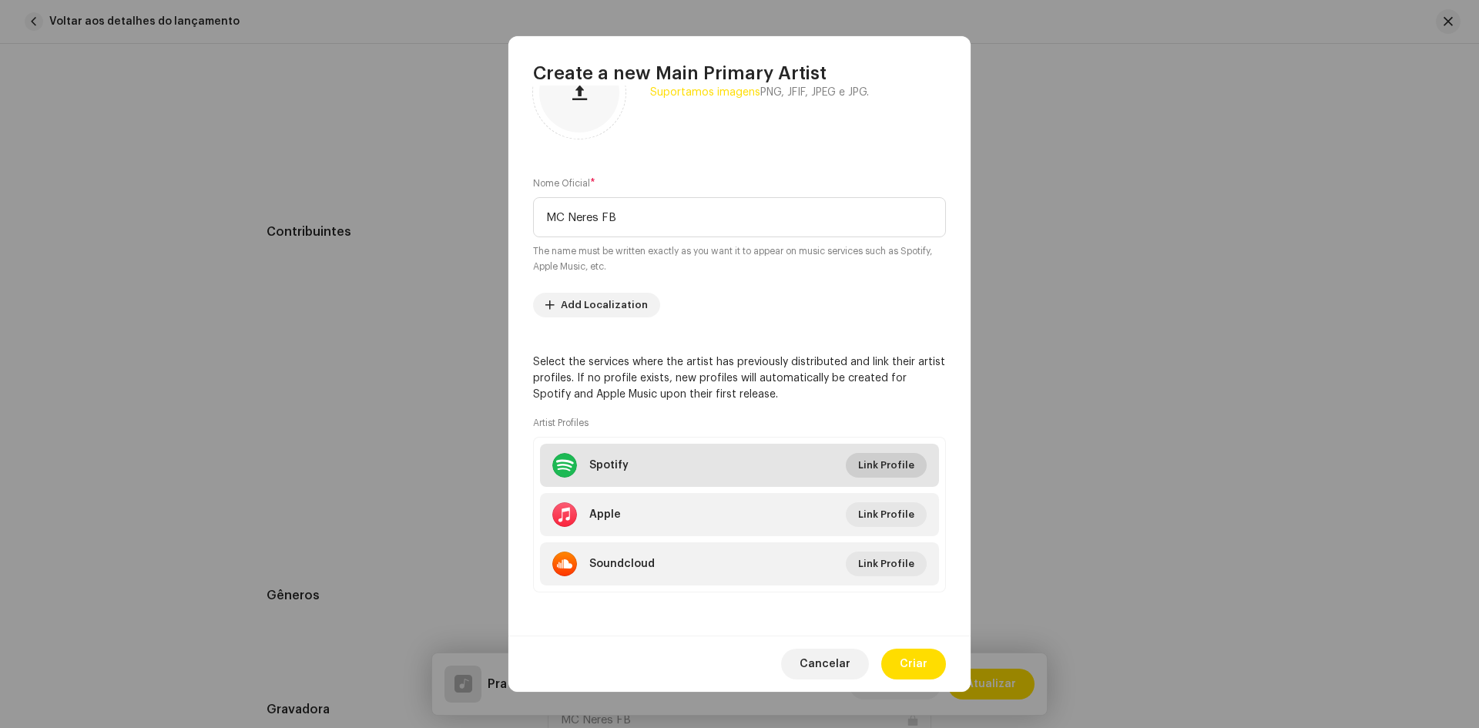
click at [872, 464] on span "Link Profile" at bounding box center [886, 465] width 56 height 31
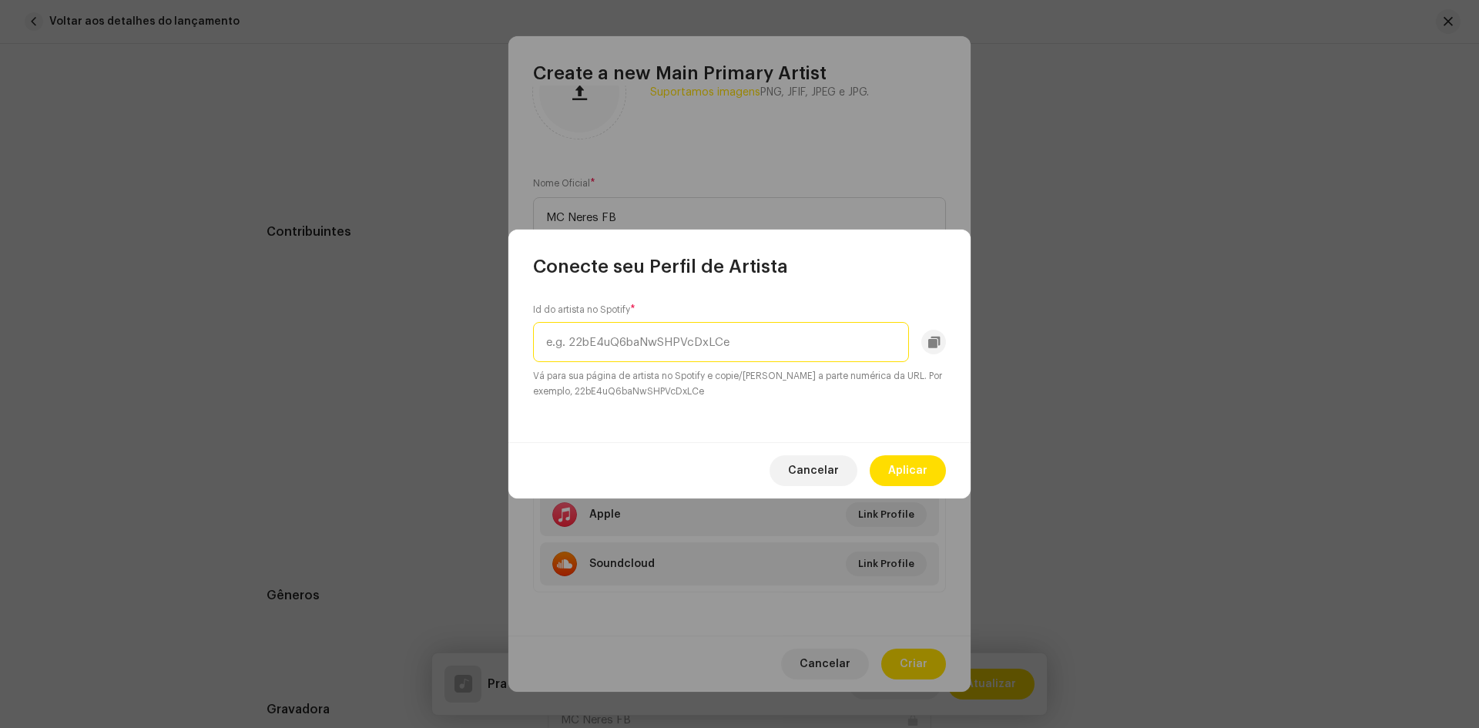
click at [678, 329] on input "text" at bounding box center [721, 342] width 376 height 40
click at [676, 347] on input "text" at bounding box center [721, 342] width 376 height 40
paste input "4aCJ5BNnuKTbRzbmAf4YhN"
type input "4aCJ5BNnuKTbRzbmAf4YhN"
click at [911, 467] on span "Aplicar" at bounding box center [907, 470] width 39 height 31
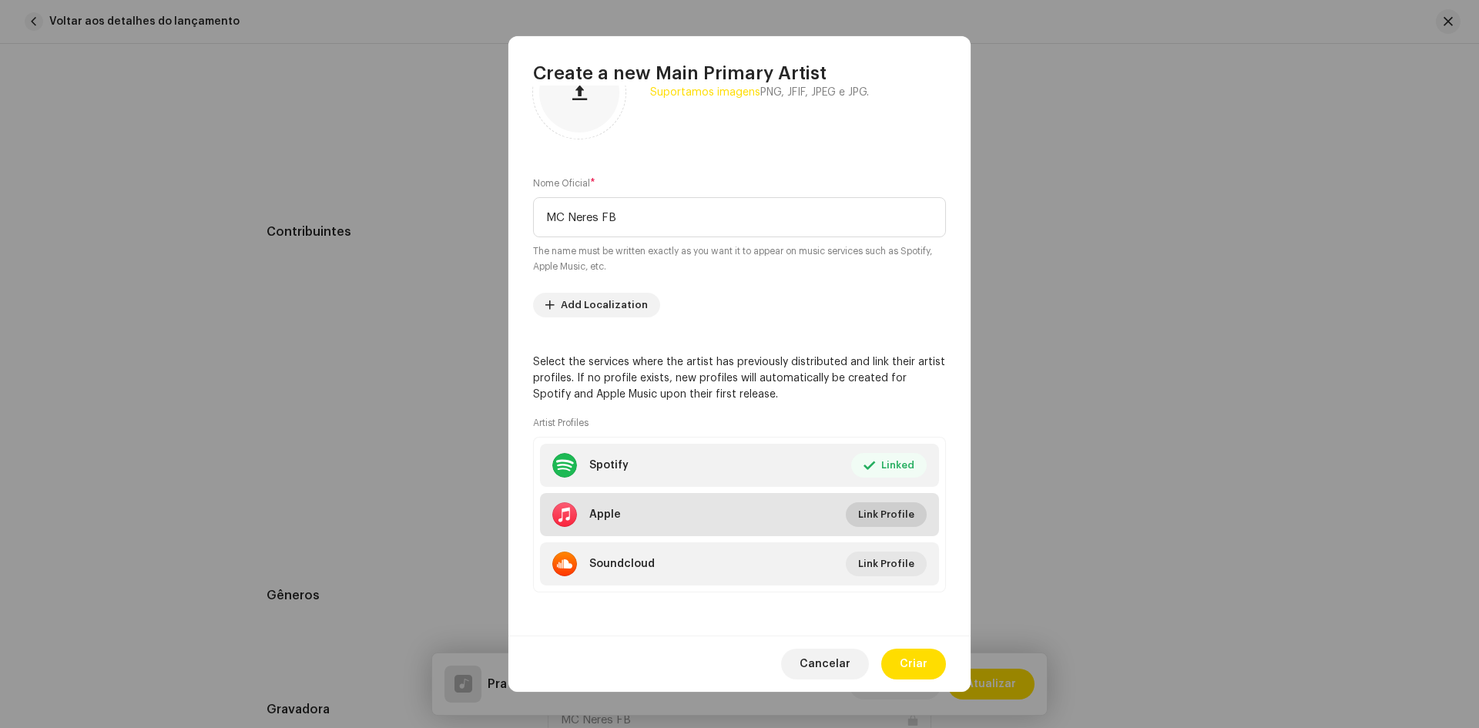
click at [888, 521] on span "Link Profile" at bounding box center [886, 514] width 56 height 31
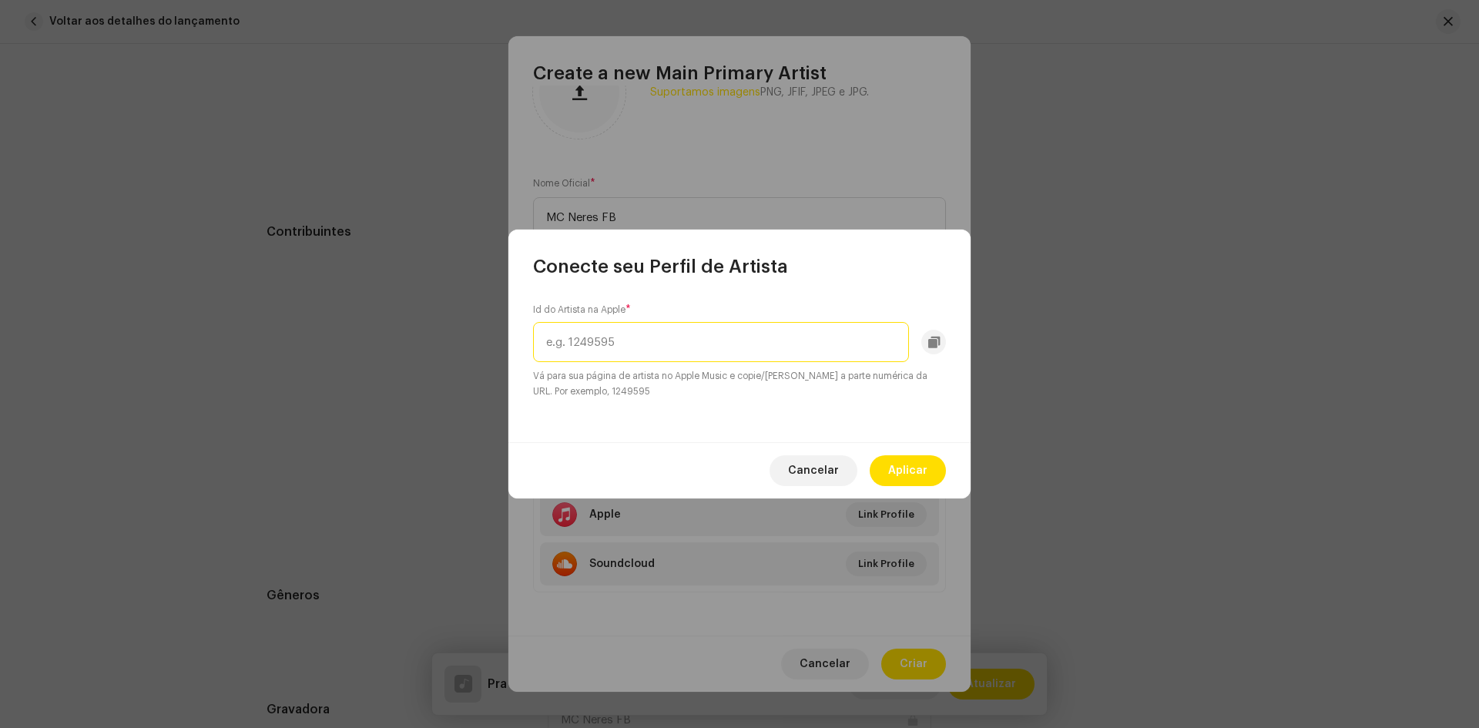
click at [664, 344] on input "text" at bounding box center [721, 342] width 376 height 40
paste input "1775440687"
type input "1775440687"
click at [907, 474] on span "Aplicar" at bounding box center [907, 470] width 39 height 31
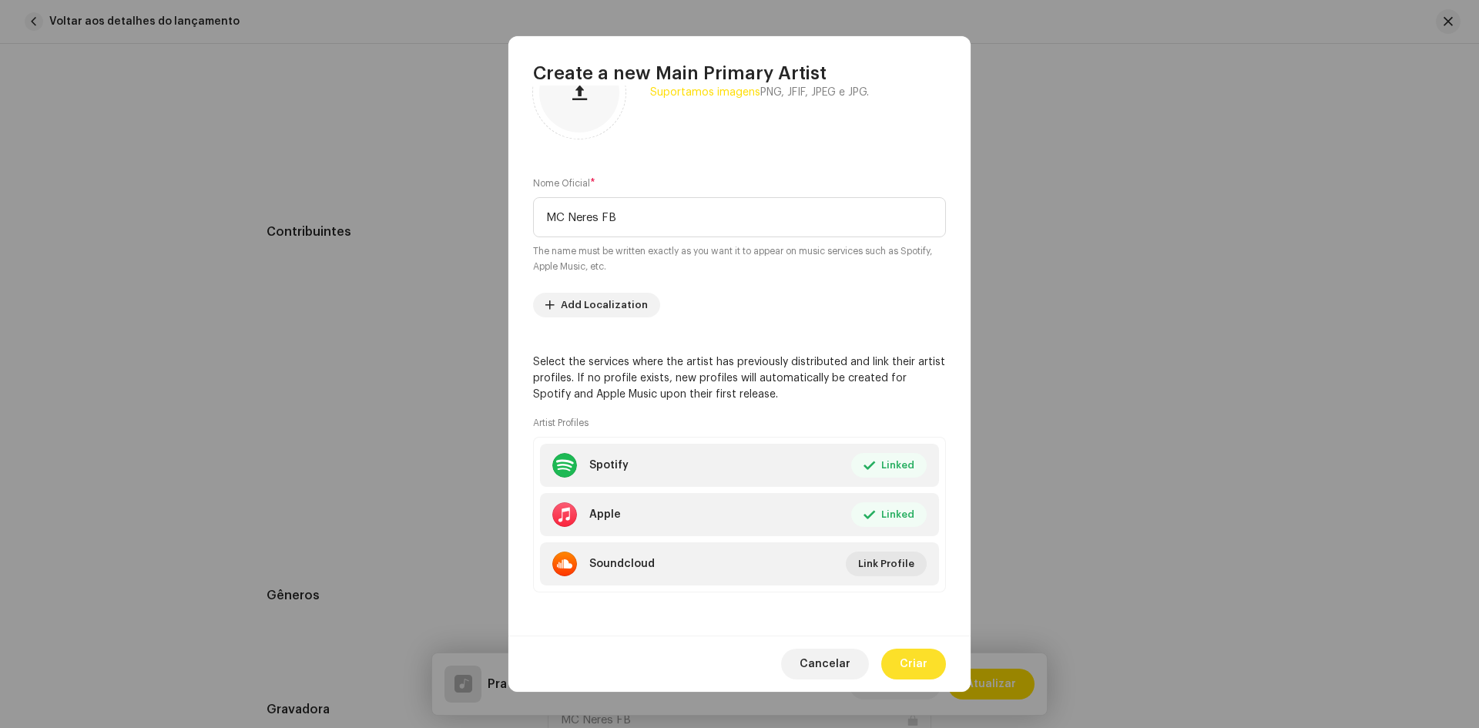
click at [910, 658] on span "Criar" at bounding box center [914, 664] width 28 height 31
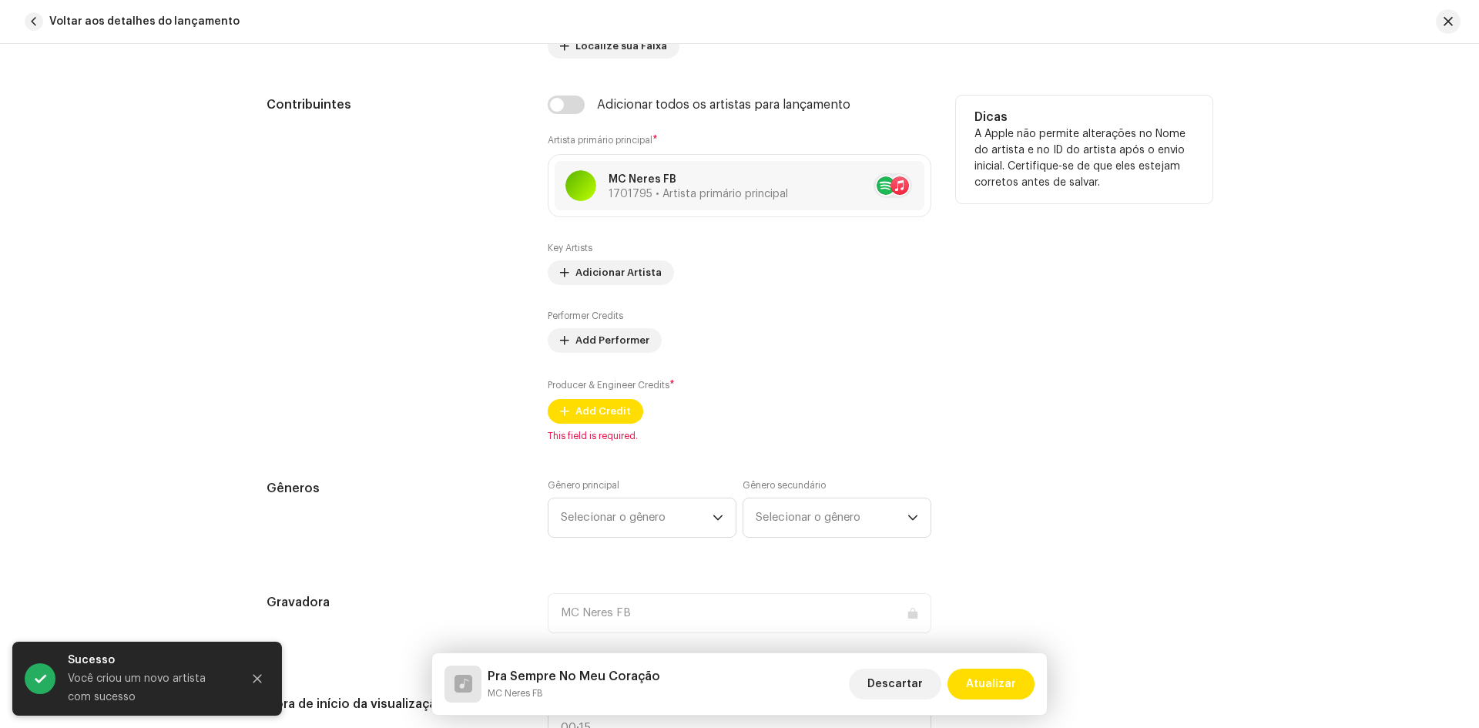
scroll to position [916, 0]
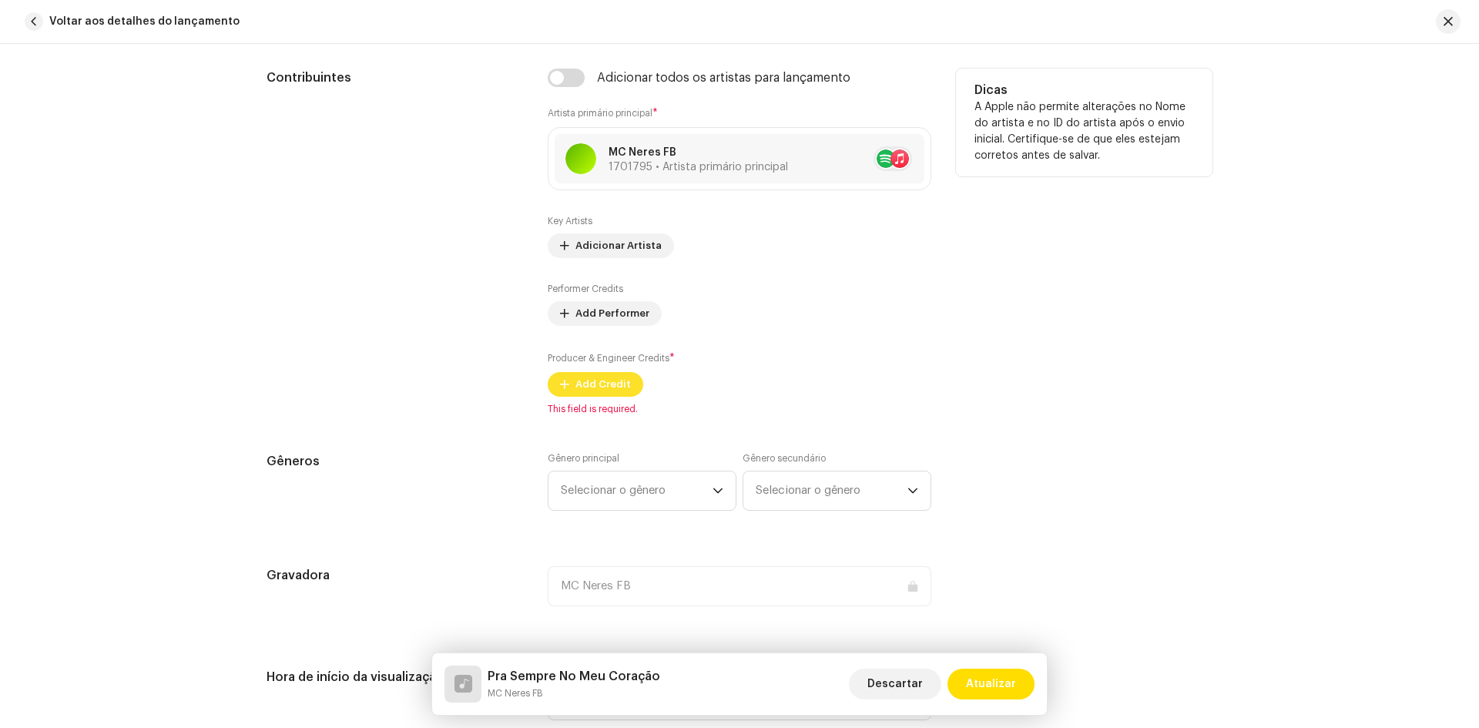
click at [593, 385] on span "Add Credit" at bounding box center [602, 384] width 55 height 31
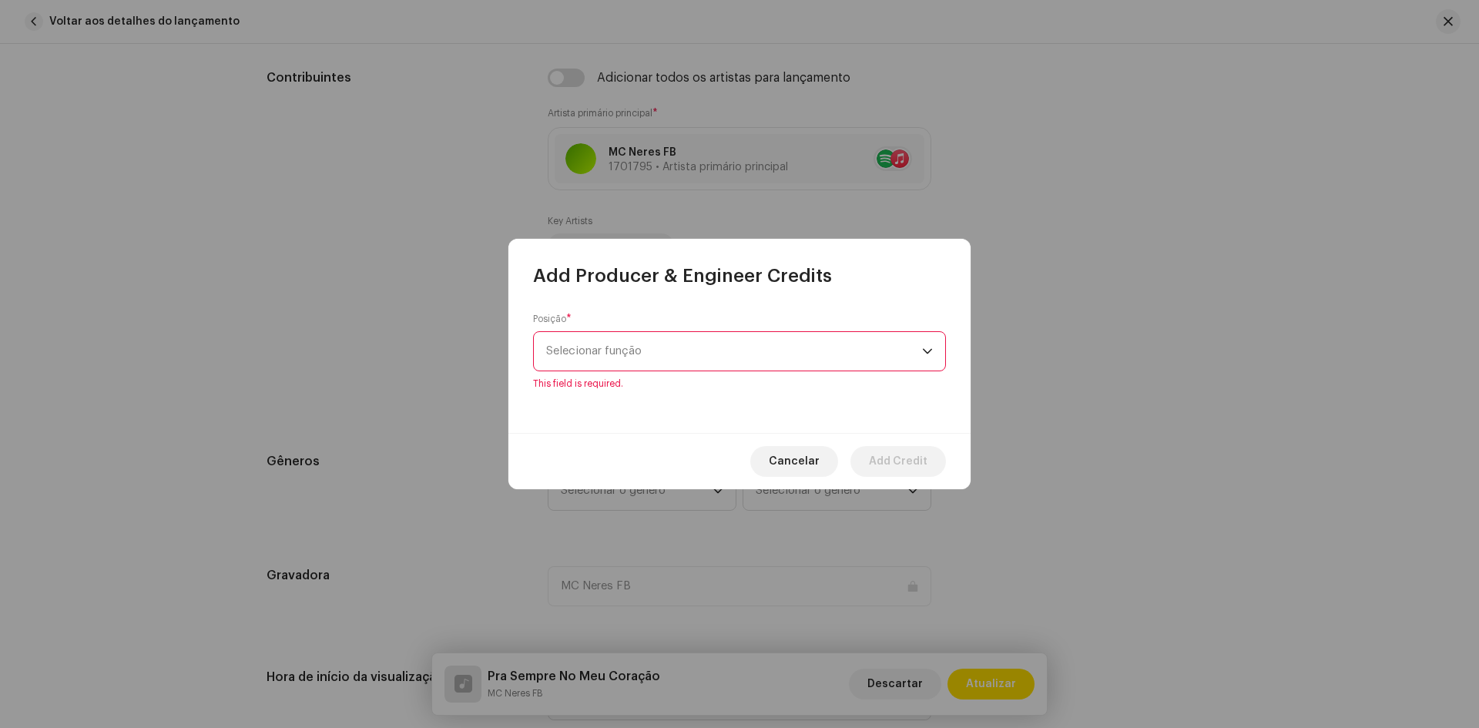
click at [677, 345] on span "Selecionar função" at bounding box center [734, 351] width 376 height 39
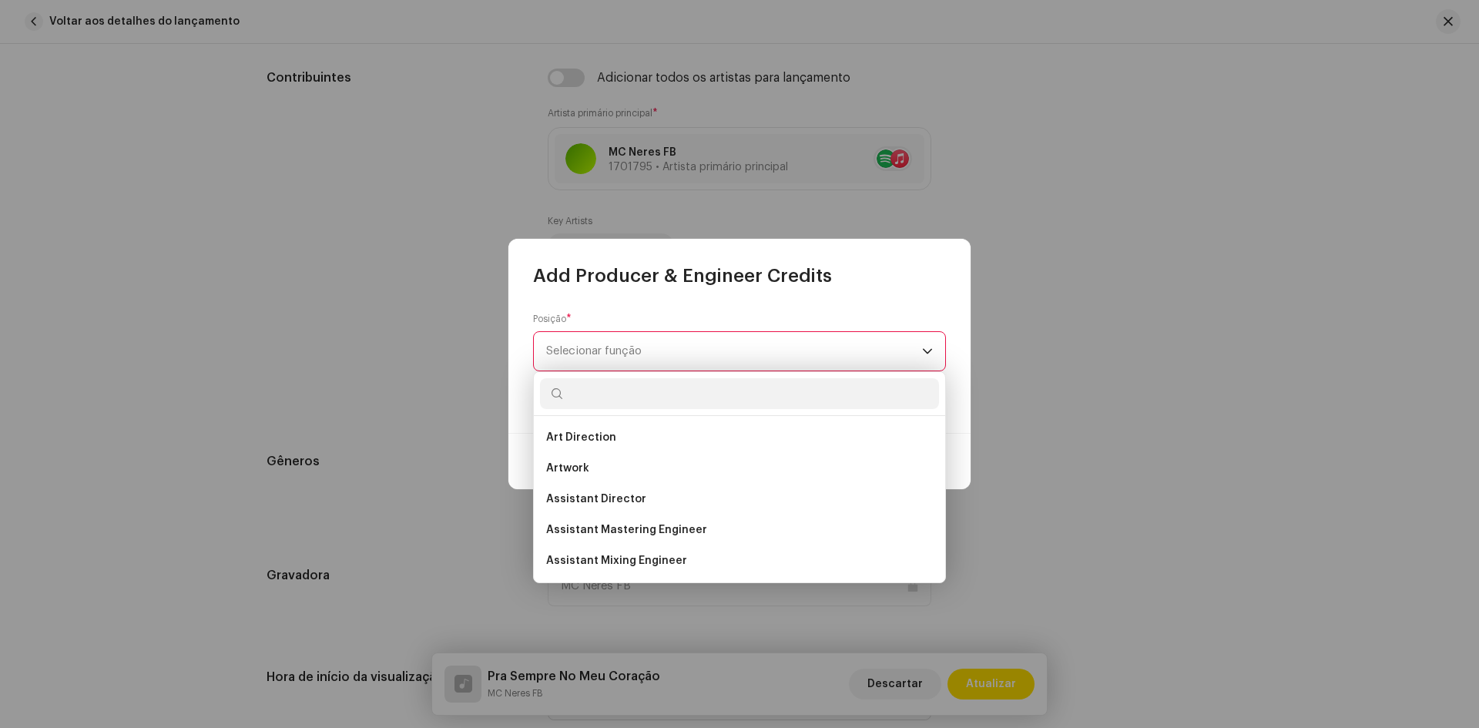
click at [653, 357] on span "Selecionar função" at bounding box center [734, 351] width 376 height 39
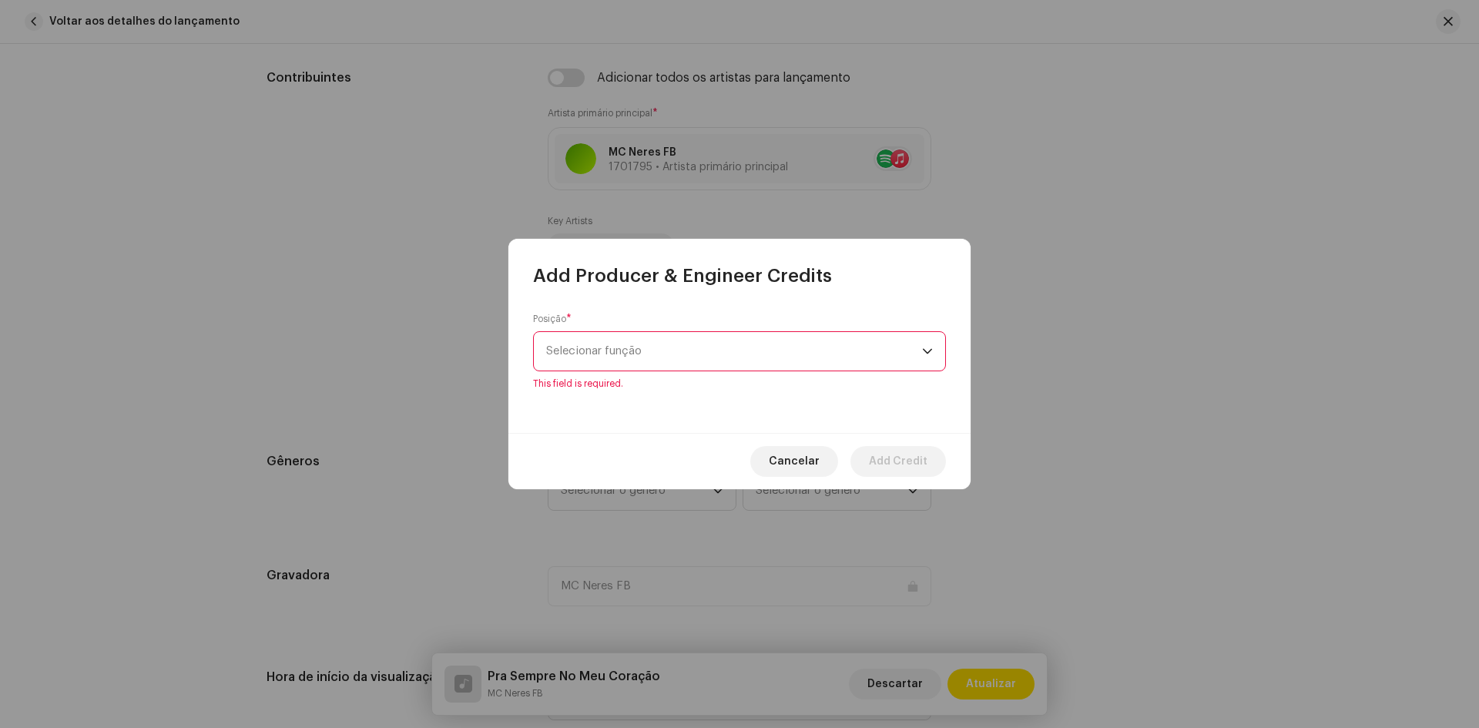
click at [653, 357] on span "Selecionar função" at bounding box center [734, 351] width 376 height 39
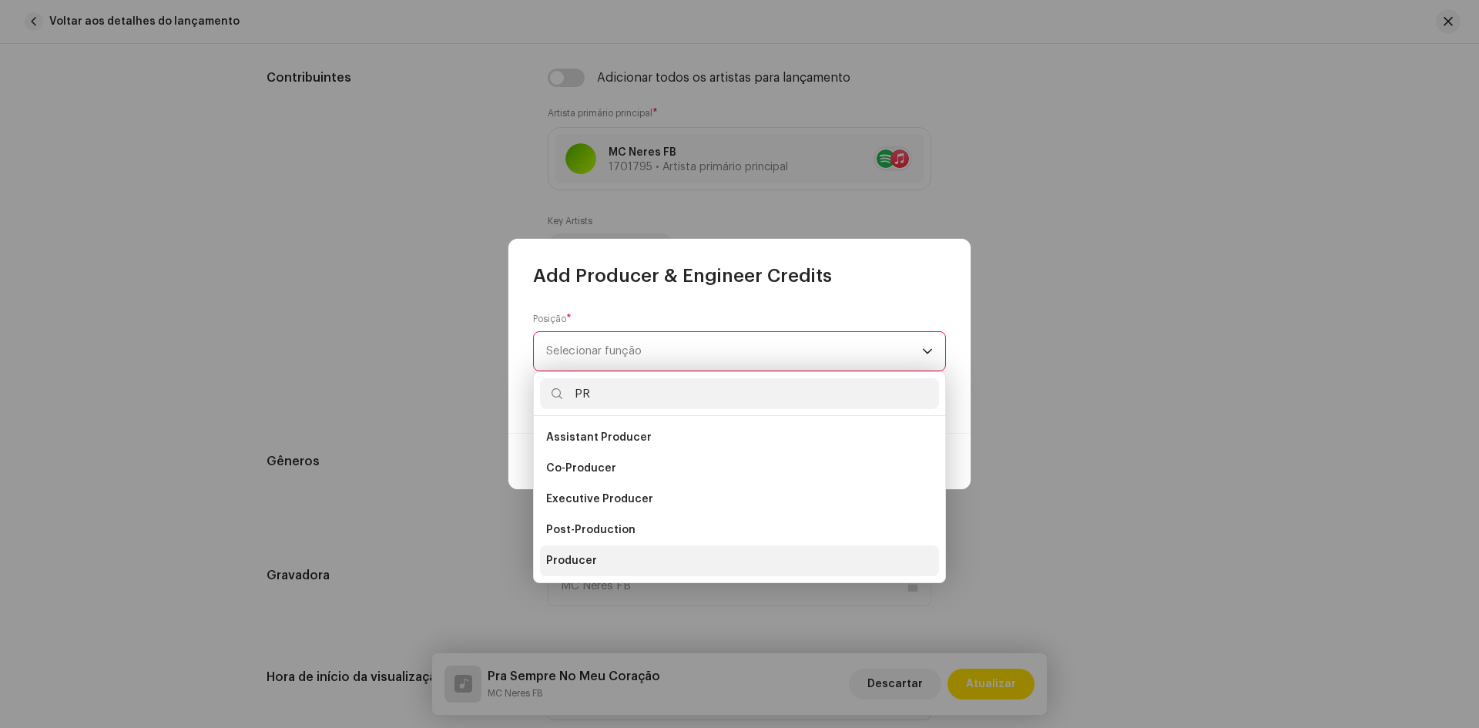
type input "PR"
click at [608, 557] on li "Producer" at bounding box center [739, 560] width 399 height 31
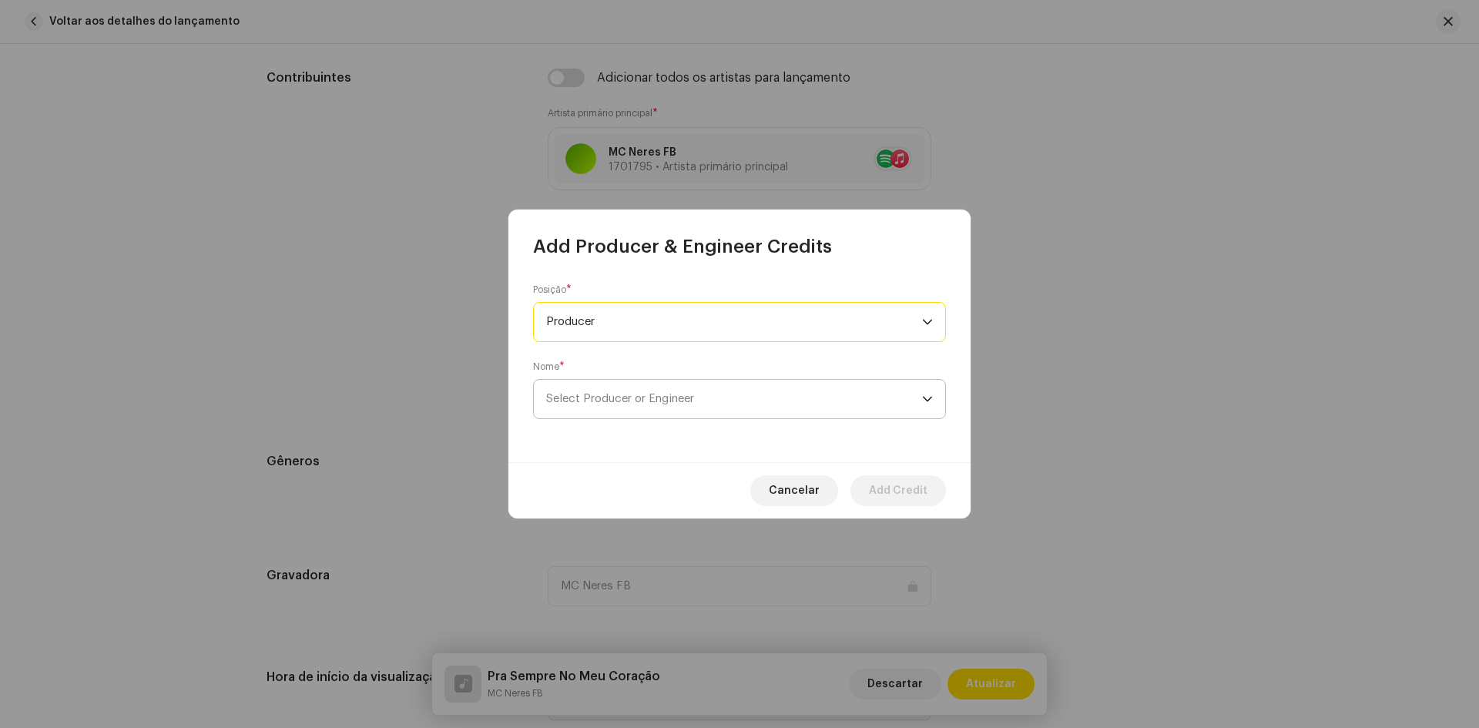
click at [621, 407] on span "Select Producer or Engineer" at bounding box center [734, 399] width 376 height 39
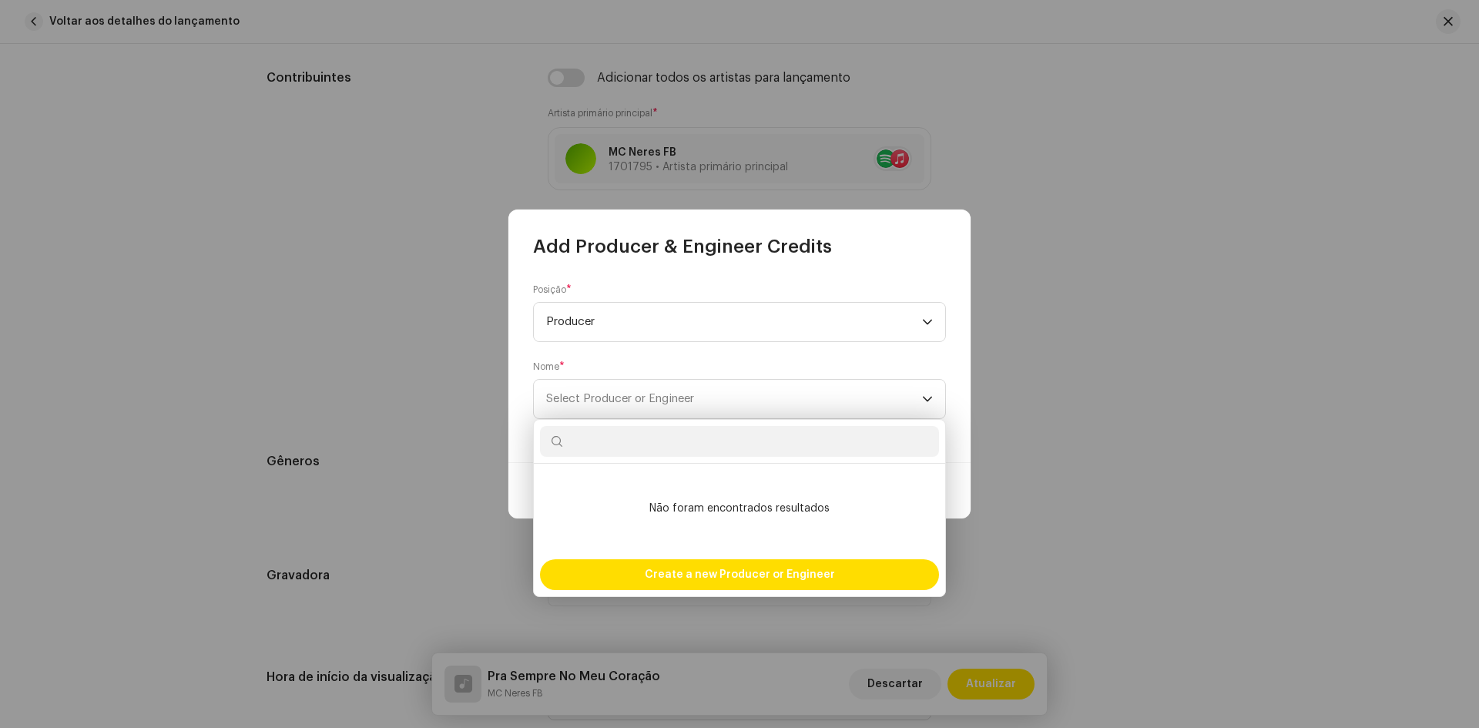
click at [651, 444] on input "text" at bounding box center [739, 441] width 399 height 31
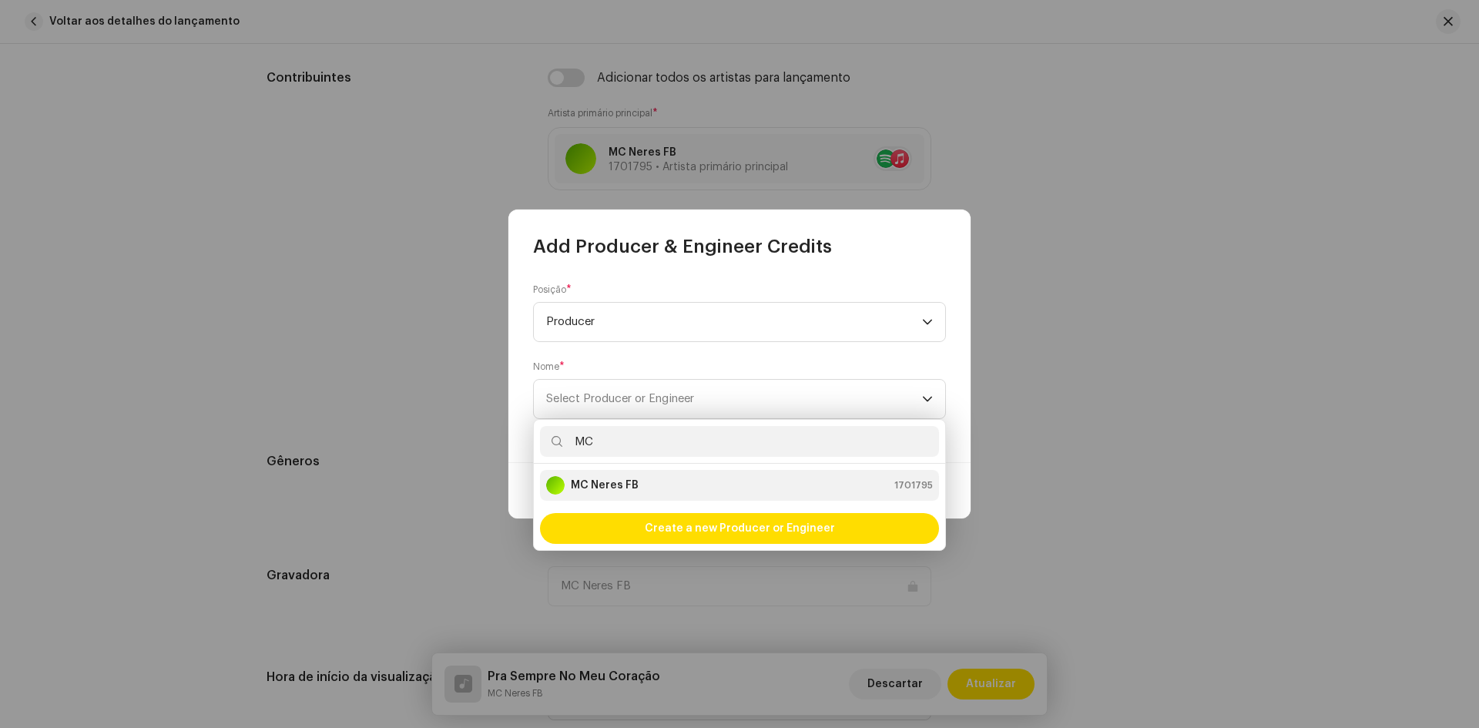
type input "MC"
click at [642, 491] on div "MC Neres FB 1701795" at bounding box center [739, 485] width 387 height 18
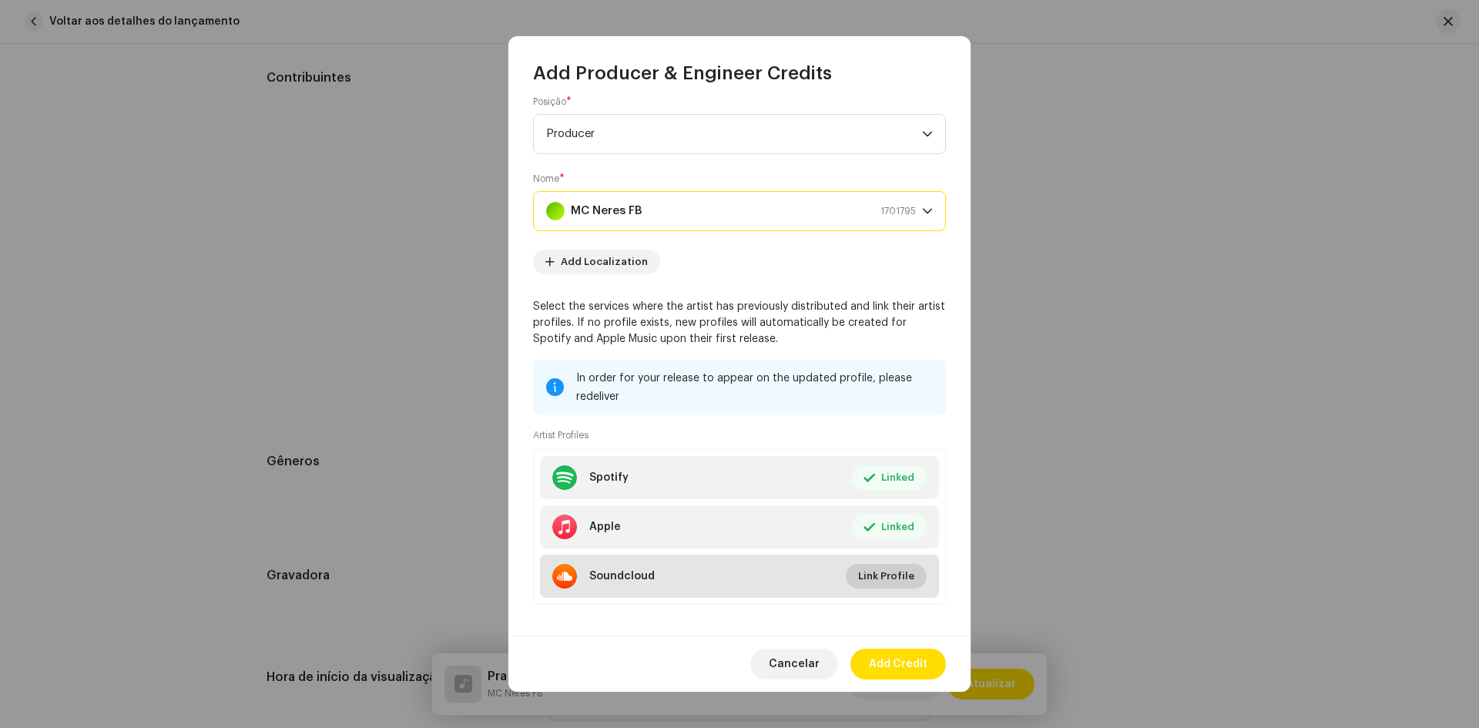
scroll to position [27, 0]
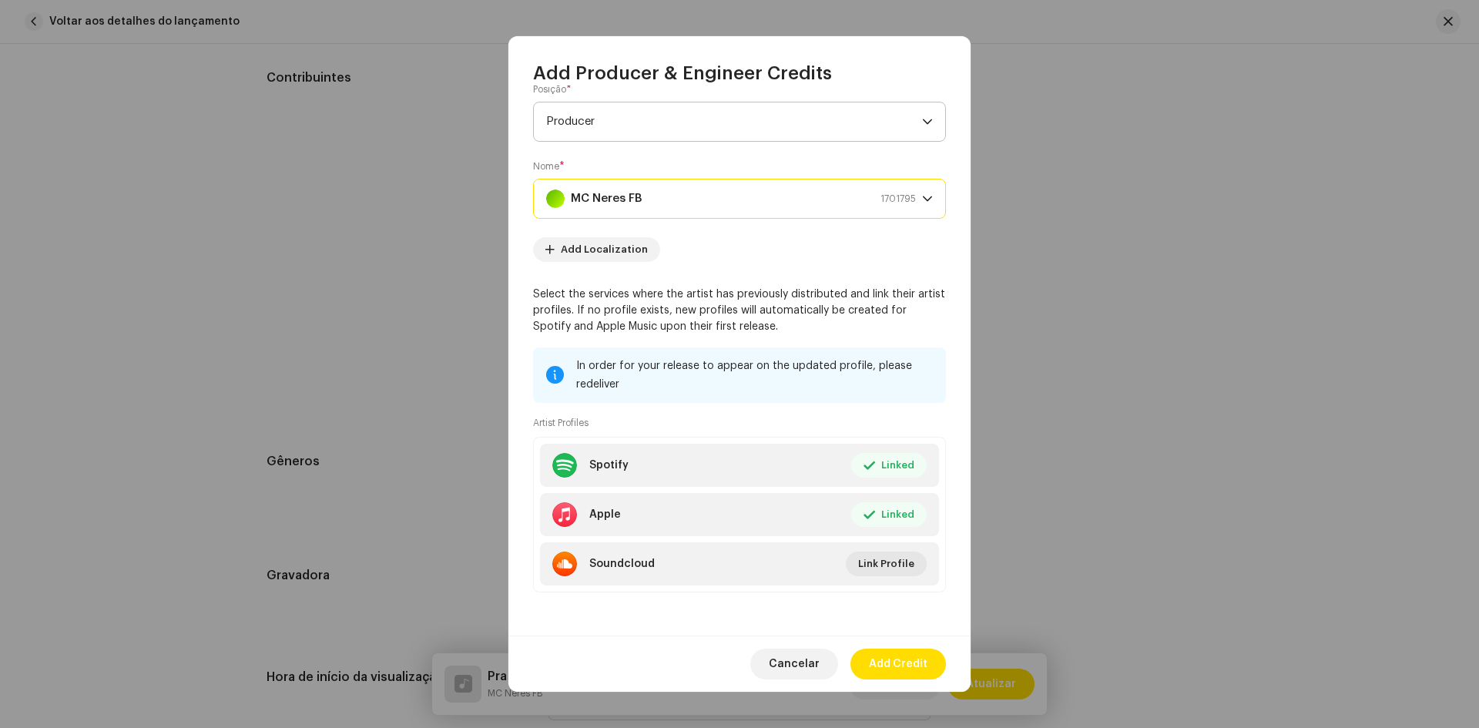
click at [704, 116] on span "Producer" at bounding box center [734, 121] width 376 height 39
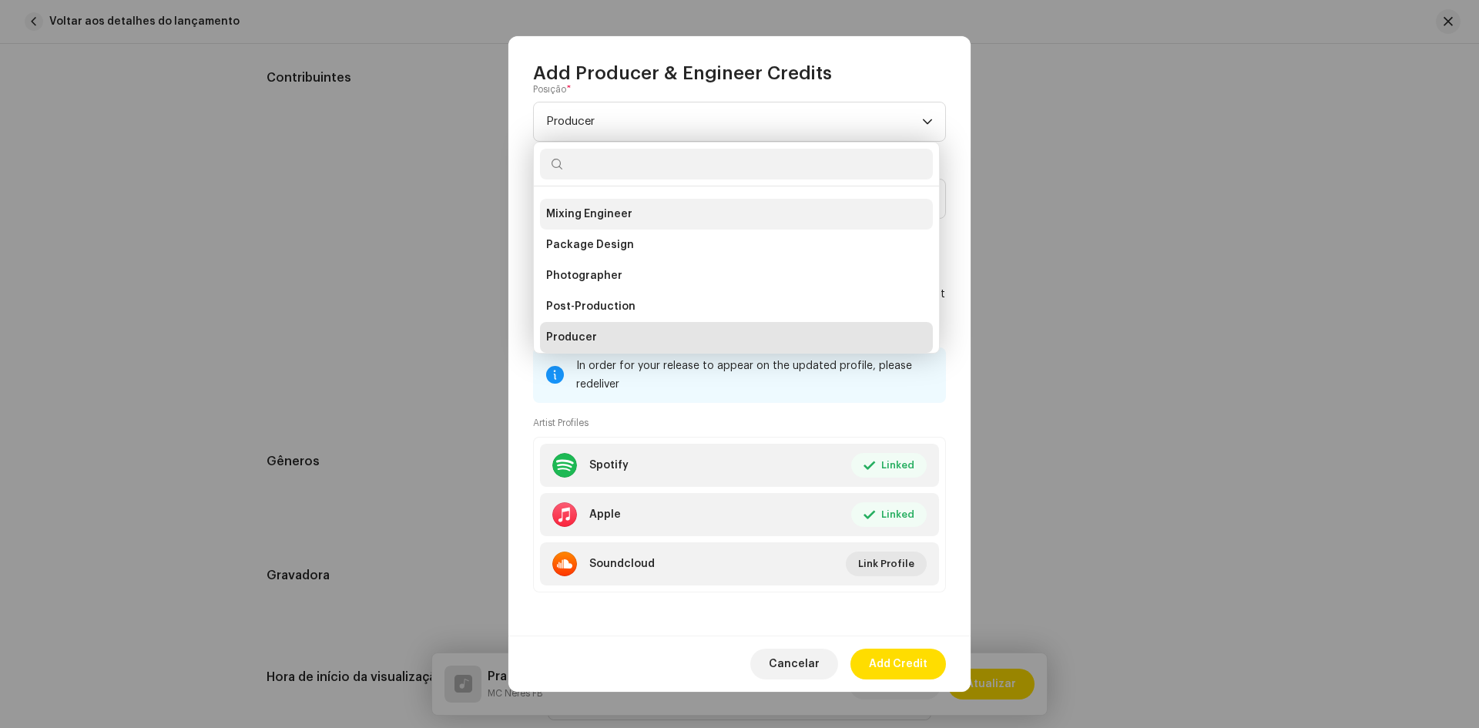
scroll to position [468, 0]
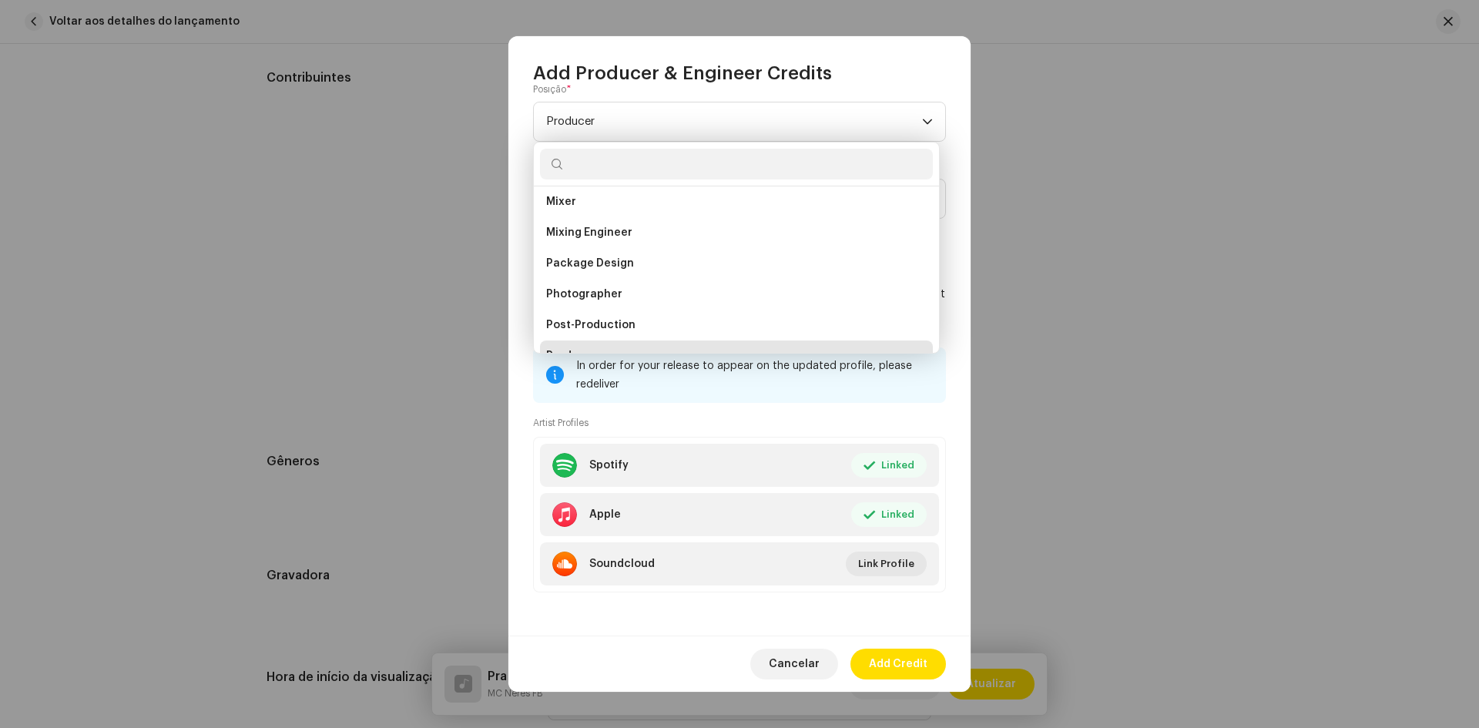
click at [636, 163] on input "text" at bounding box center [736, 164] width 393 height 31
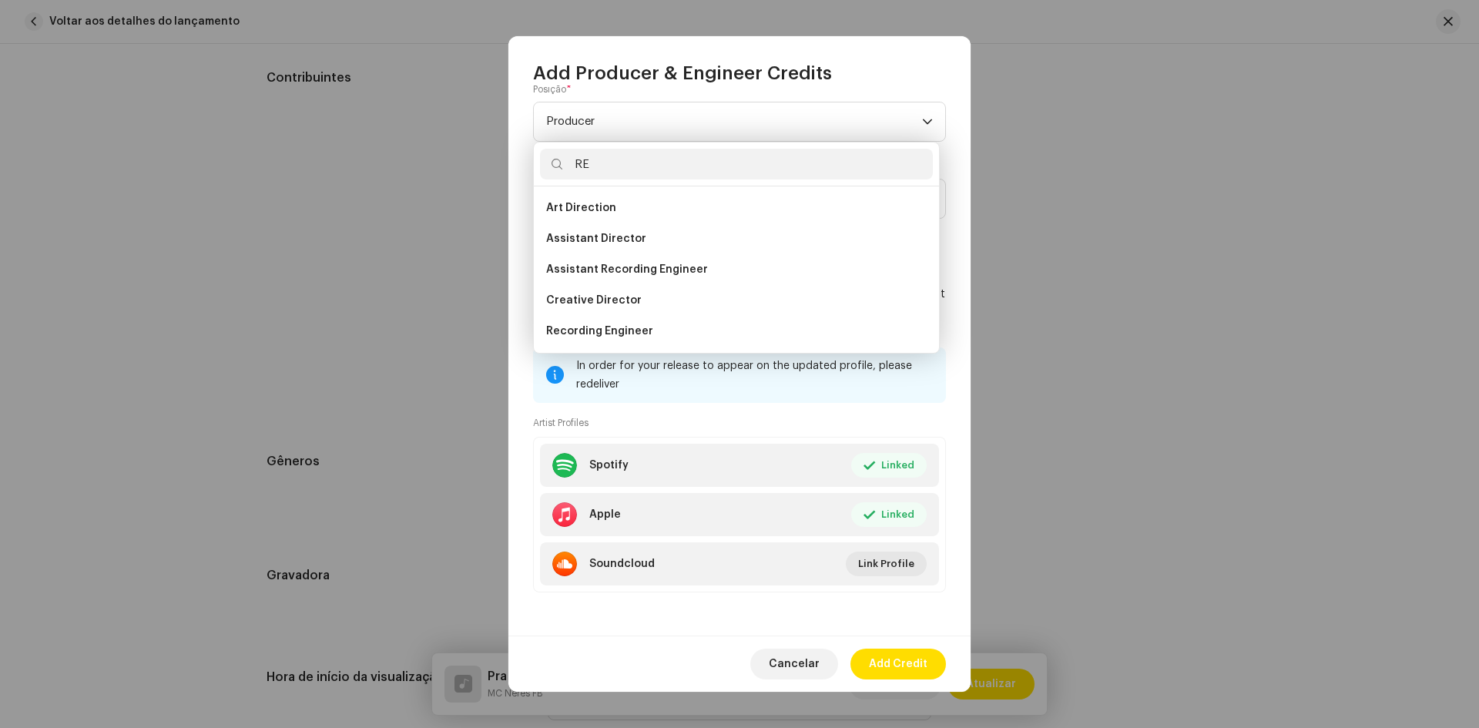
scroll to position [0, 0]
type input "RE"
click at [655, 322] on li "Recording Engineer" at bounding box center [736, 331] width 393 height 31
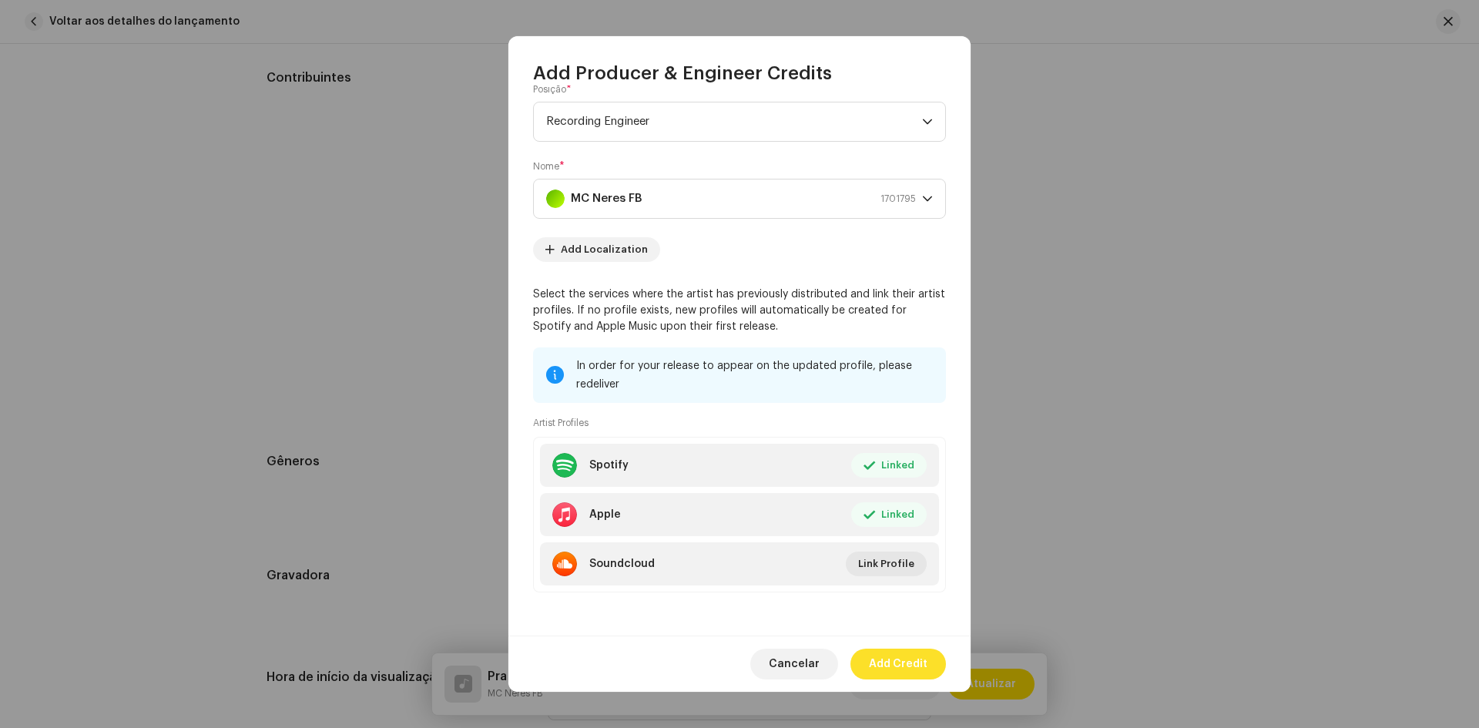
click at [910, 668] on span "Add Credit" at bounding box center [898, 664] width 59 height 31
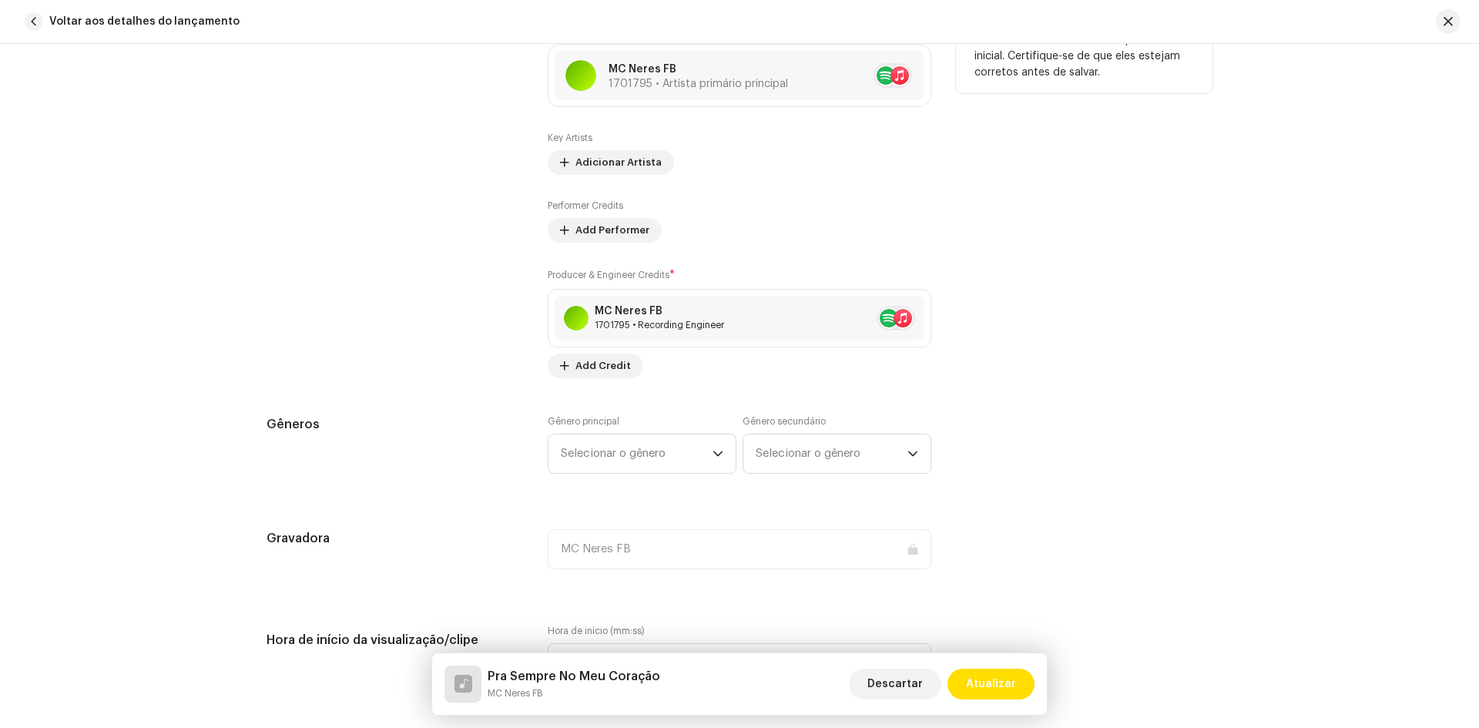
scroll to position [993, 0]
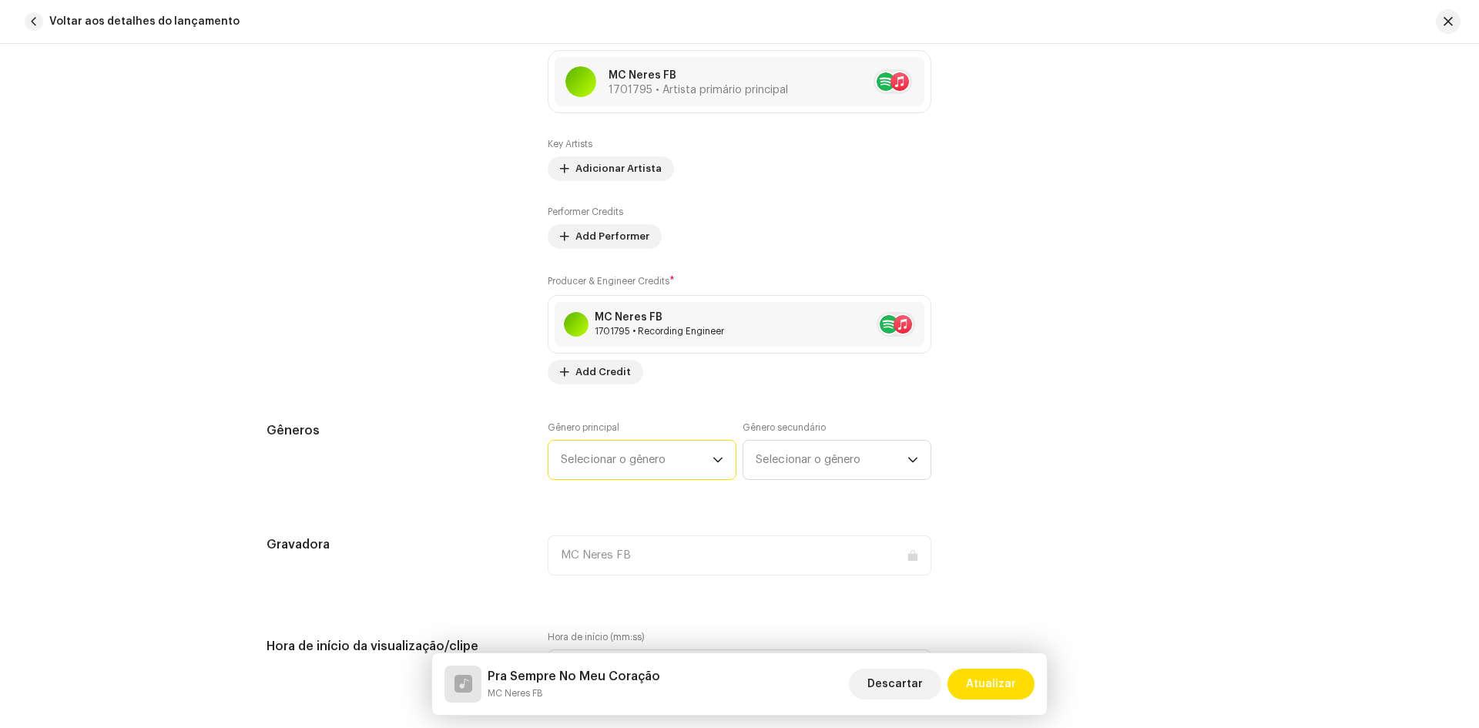
click at [675, 469] on span "Selecionar o gênero" at bounding box center [637, 460] width 152 height 39
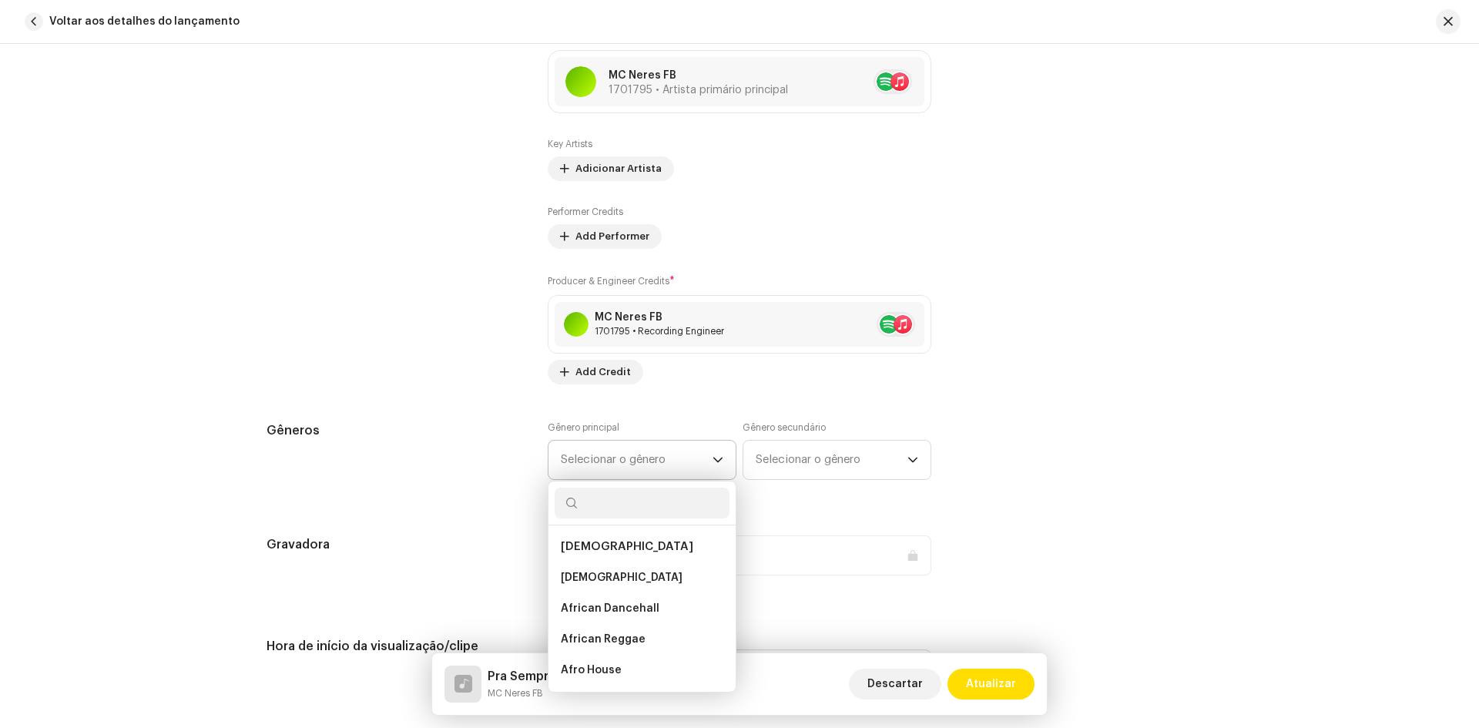
click at [653, 463] on span "Selecionar o gênero" at bounding box center [637, 460] width 152 height 39
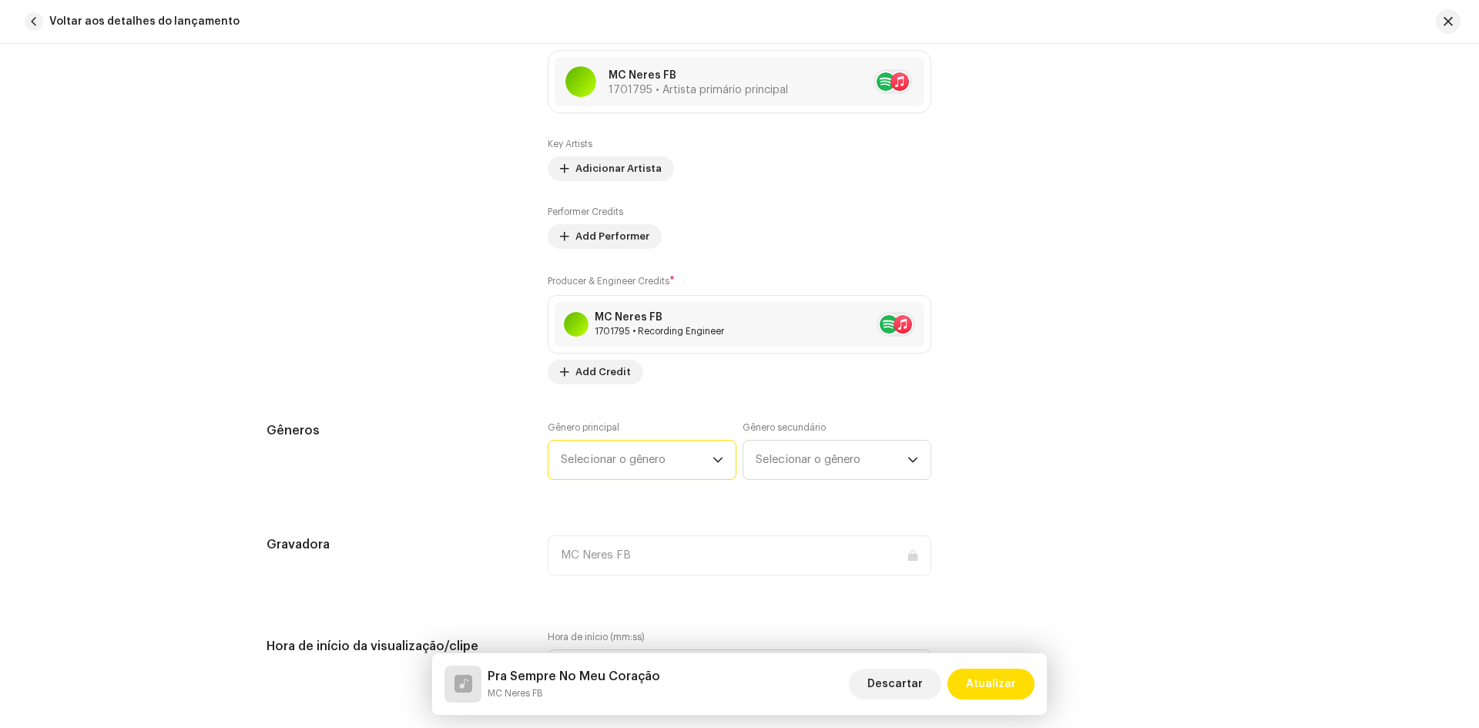
click at [653, 463] on span "Selecionar o gênero" at bounding box center [637, 460] width 152 height 39
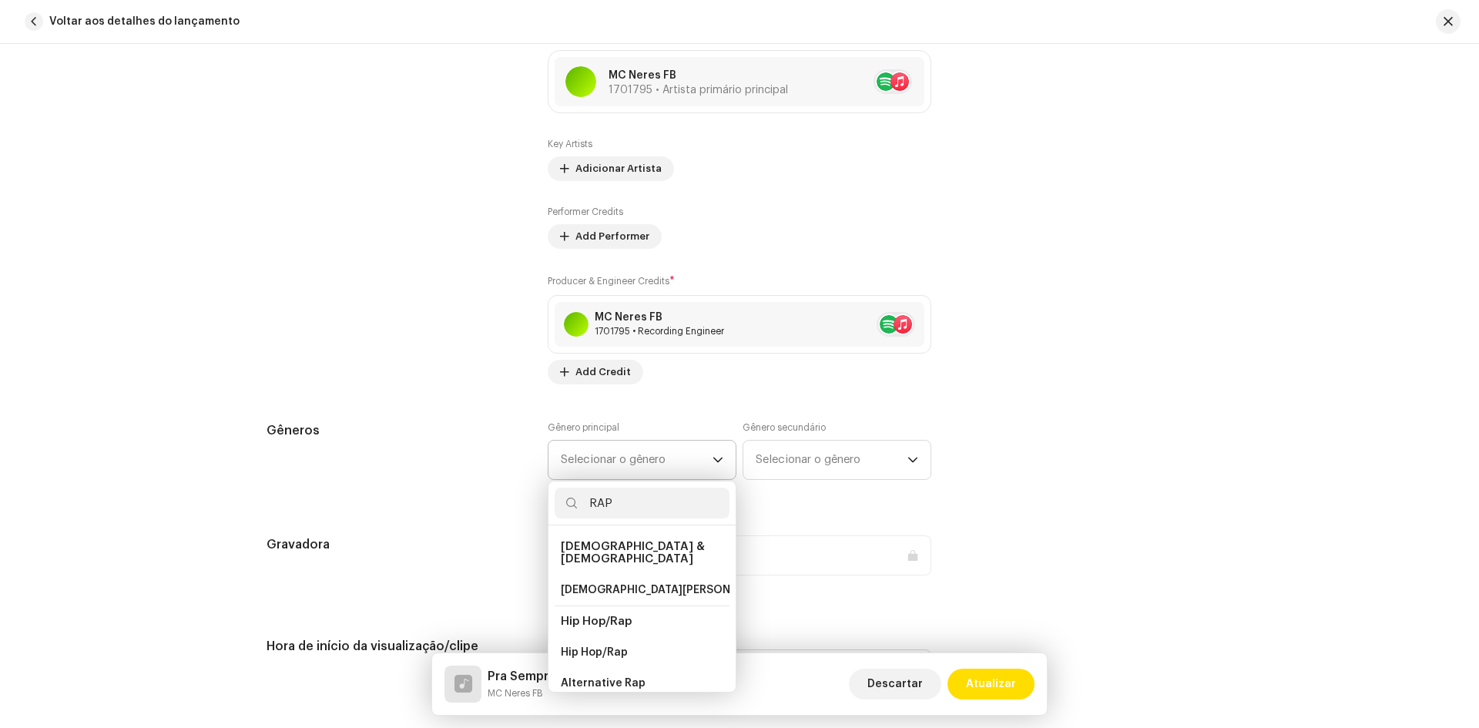
type input "RAP"
click at [609, 615] on span "Hip Hop/Rap" at bounding box center [596, 621] width 71 height 12
click at [605, 637] on li "Hip Hop/Rap" at bounding box center [642, 652] width 175 height 31
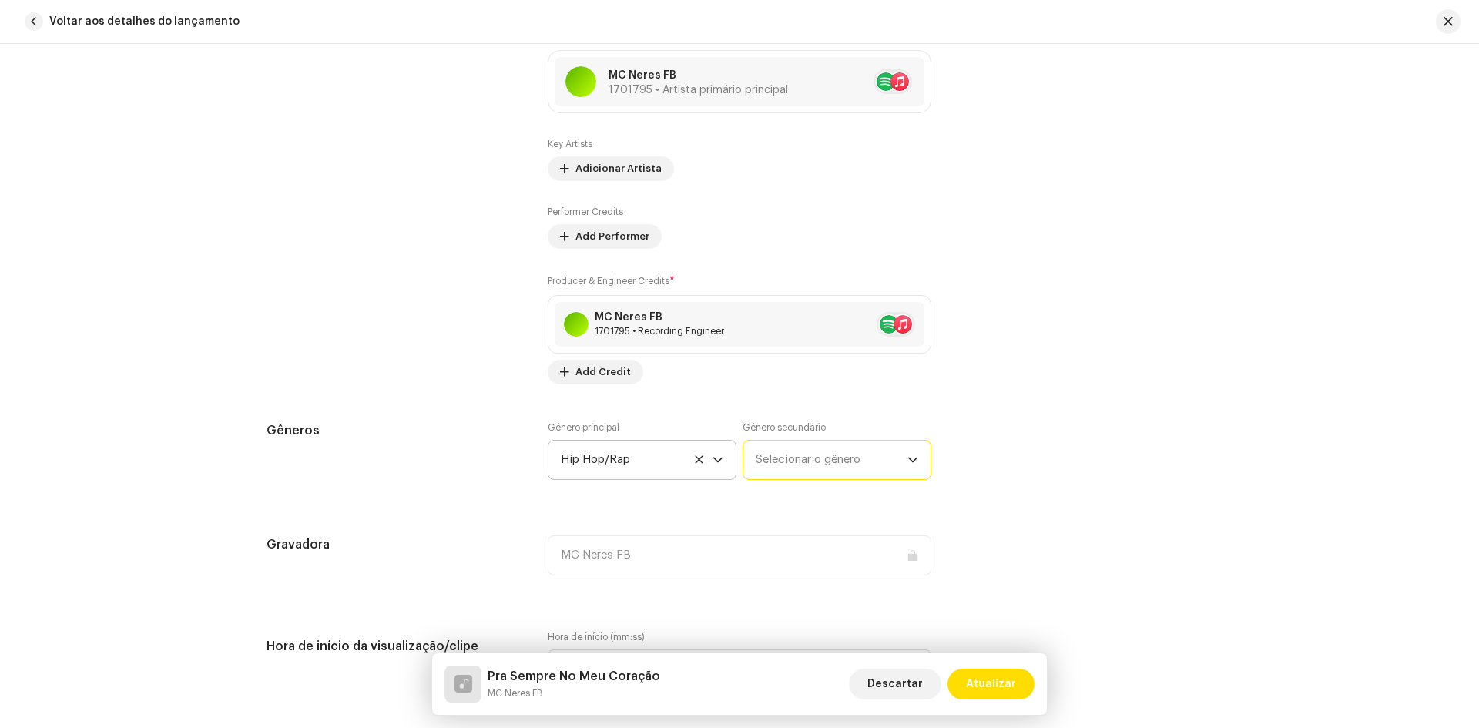
click at [783, 455] on span "Selecionar o gênero" at bounding box center [832, 460] width 152 height 39
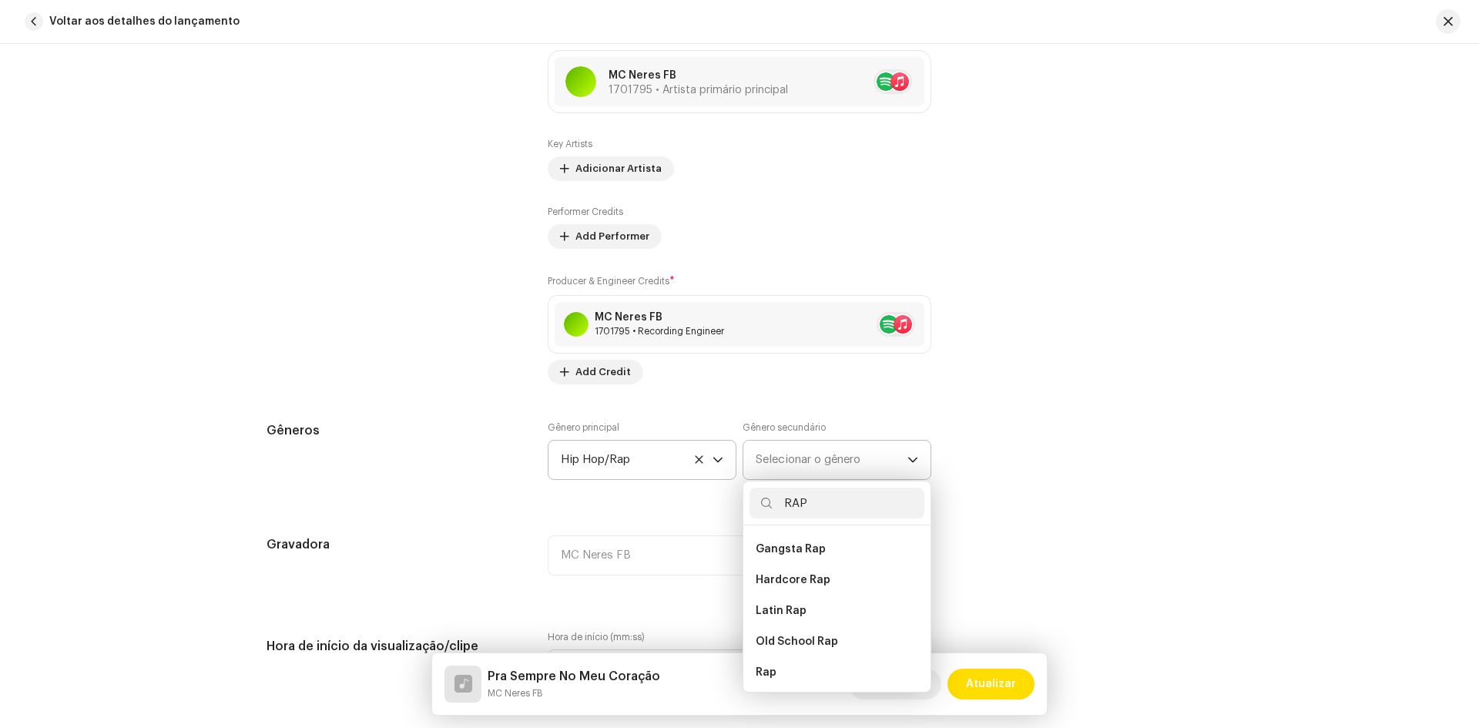
scroll to position [231, 0]
type input "RAP"
click at [796, 624] on li "Rap" at bounding box center [837, 637] width 175 height 31
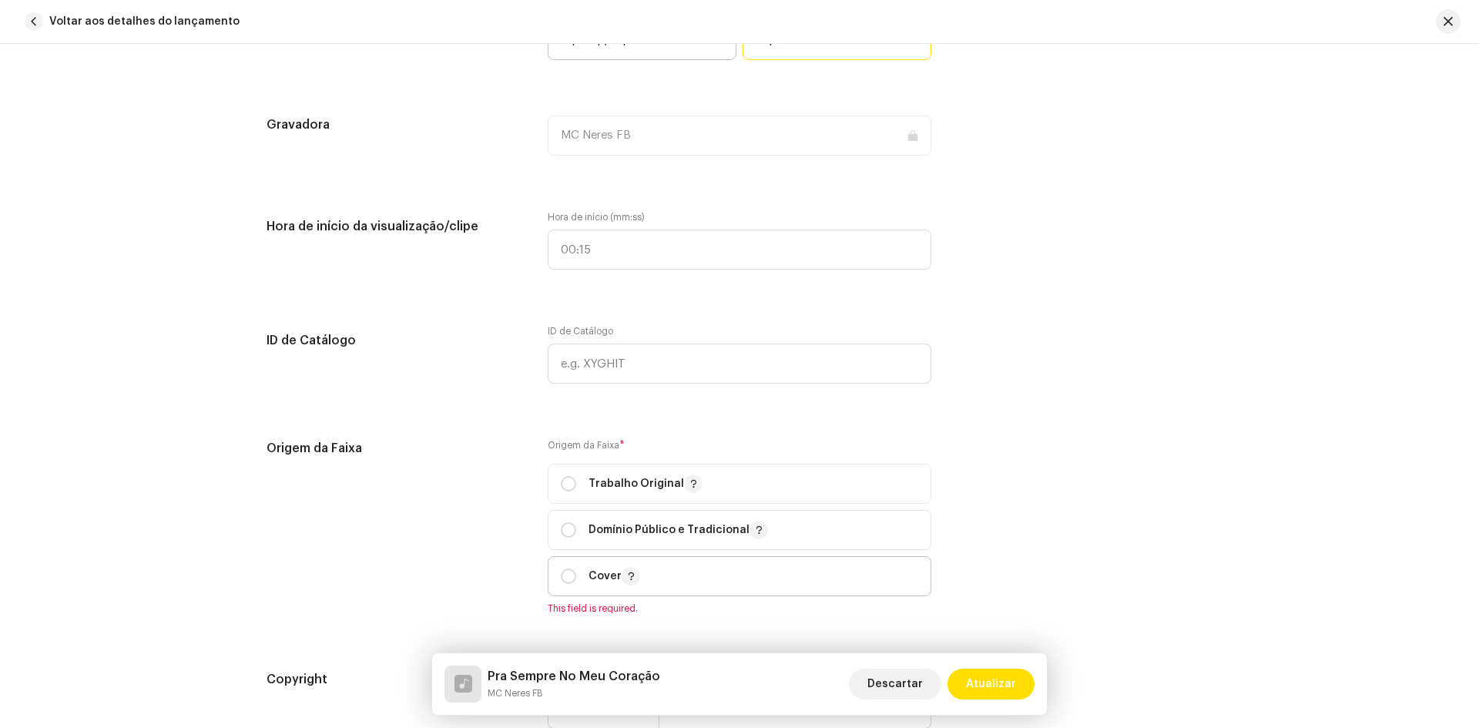
scroll to position [1455, 0]
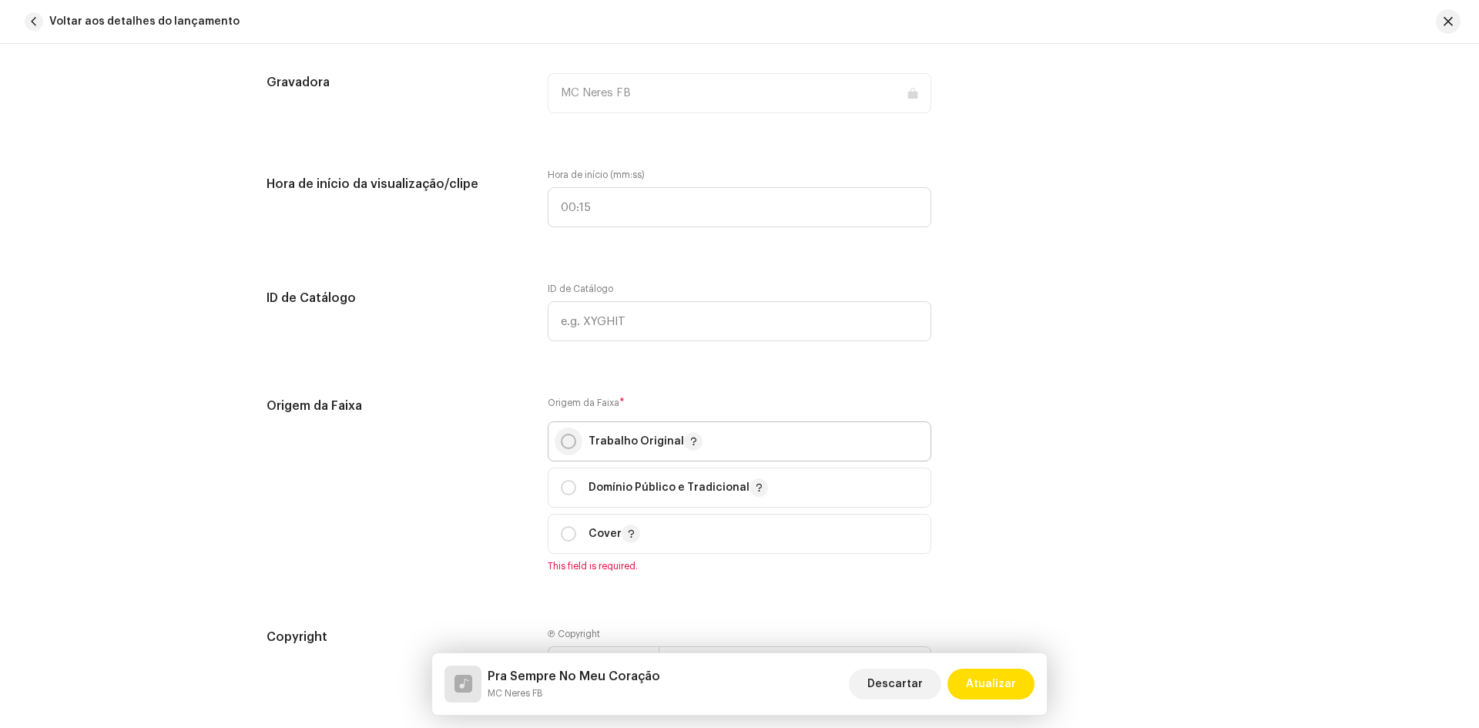
click at [570, 440] on input "radio" at bounding box center [568, 441] width 15 height 15
radio input "true"
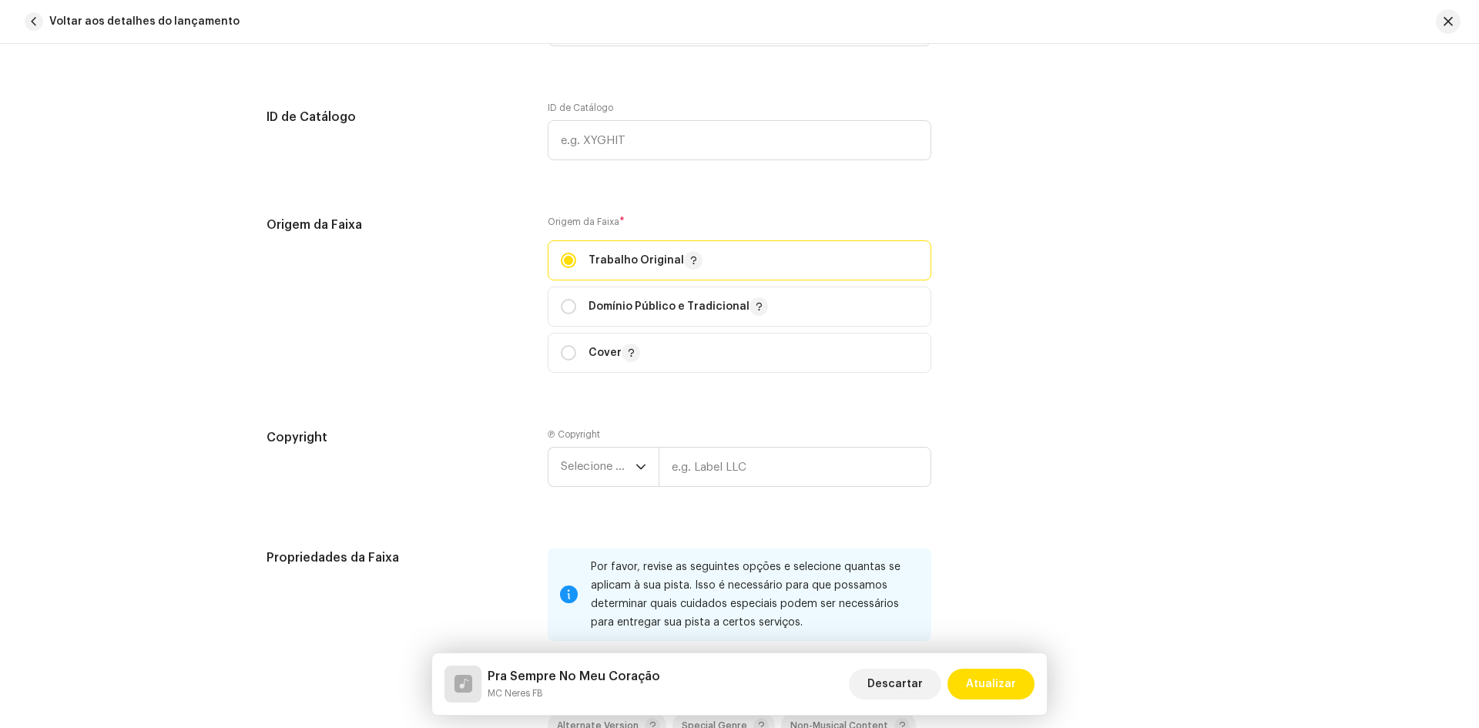
scroll to position [1686, 0]
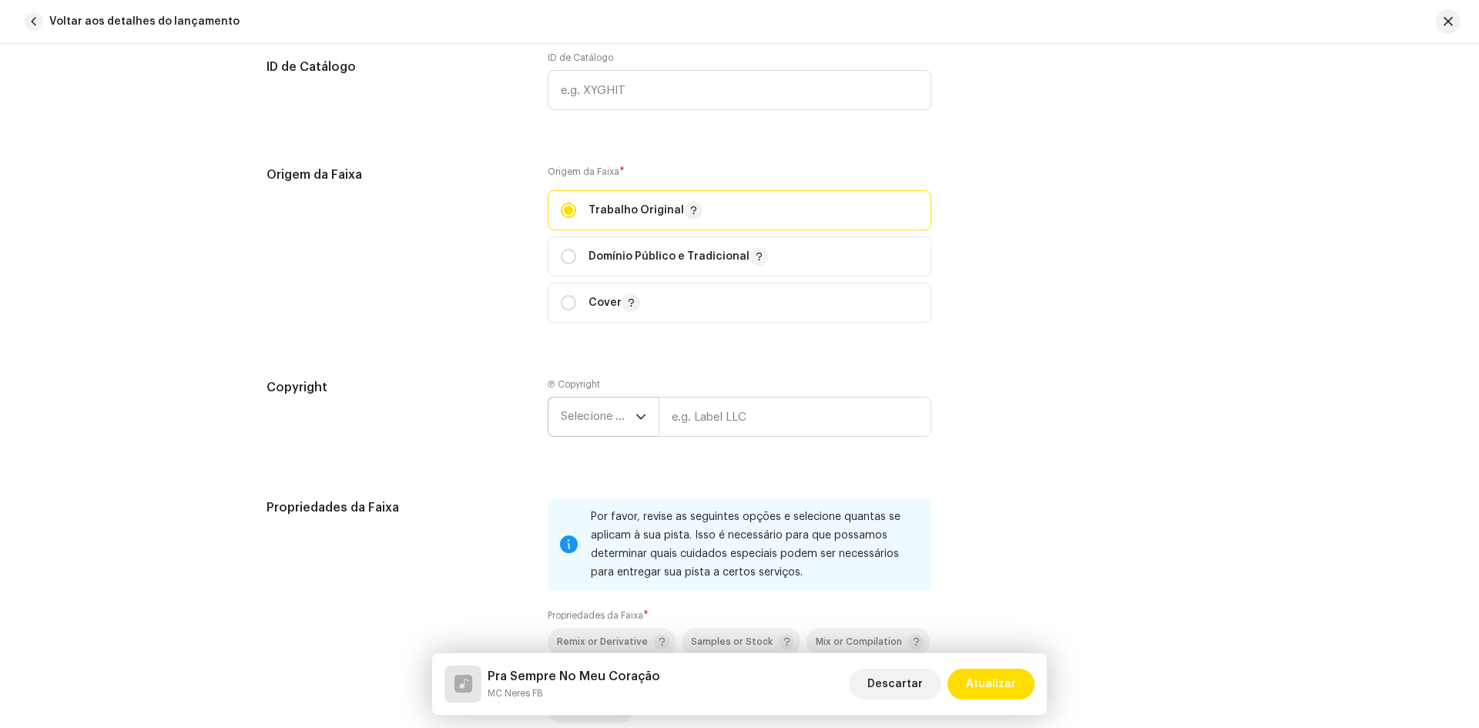
click at [611, 424] on span "Selecione o ano" at bounding box center [598, 416] width 75 height 39
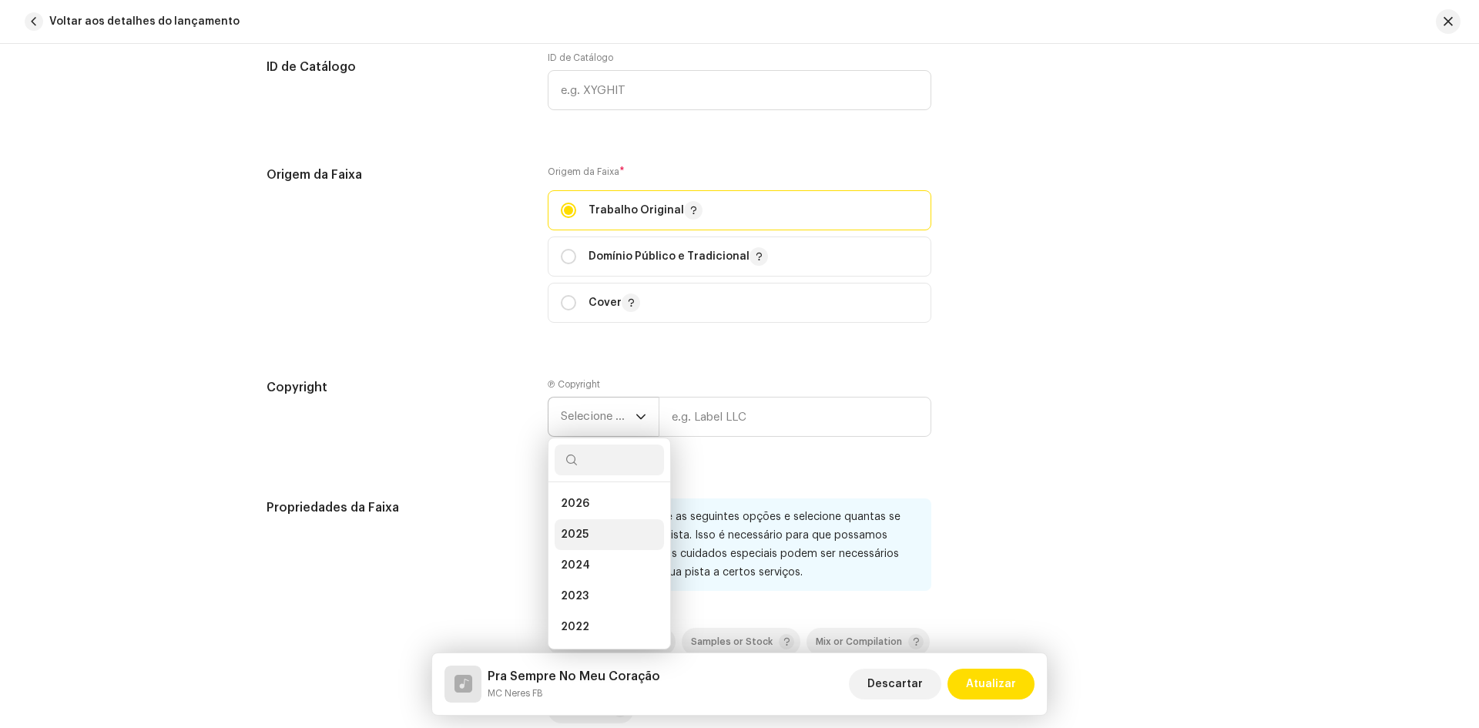
click at [592, 532] on li "2025" at bounding box center [609, 534] width 109 height 31
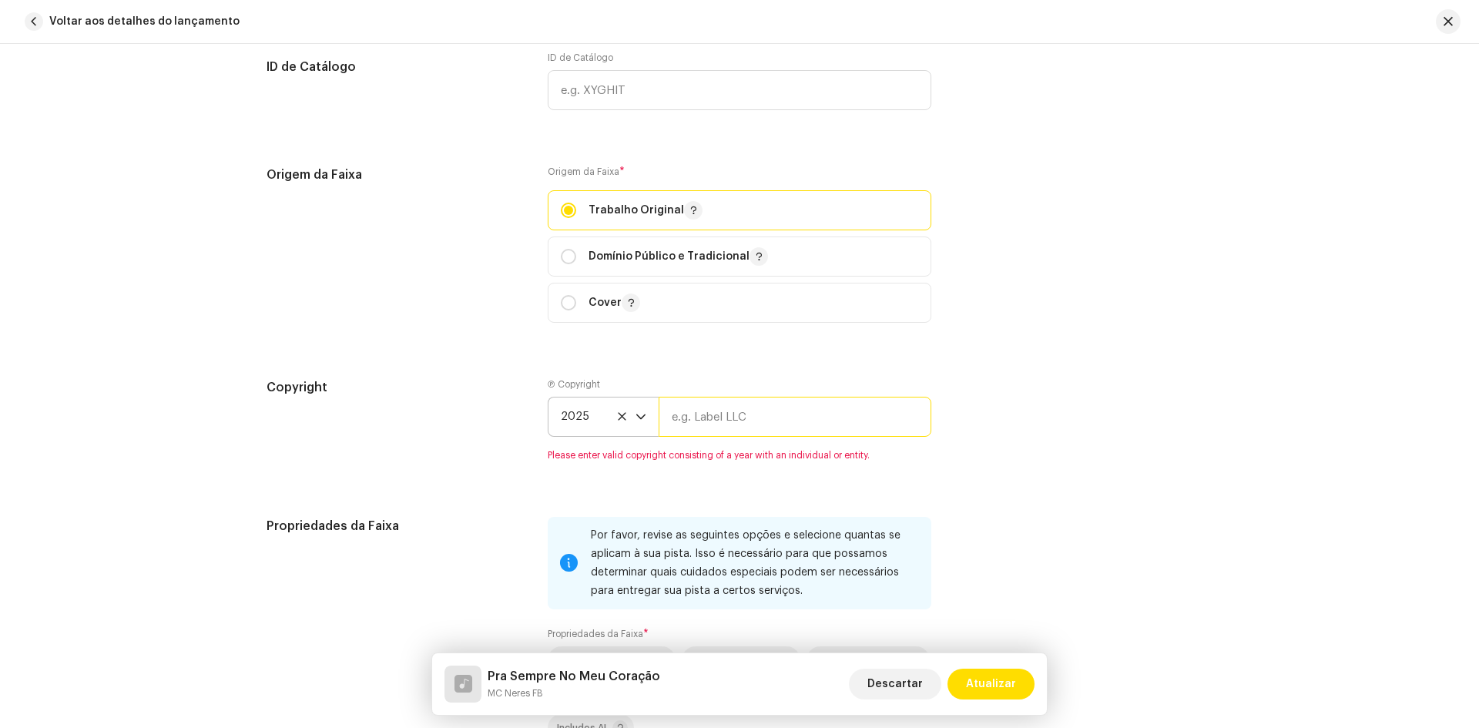
click at [705, 424] on input "text" at bounding box center [795, 417] width 273 height 40
type input "m"
type input "MC Neres FB"
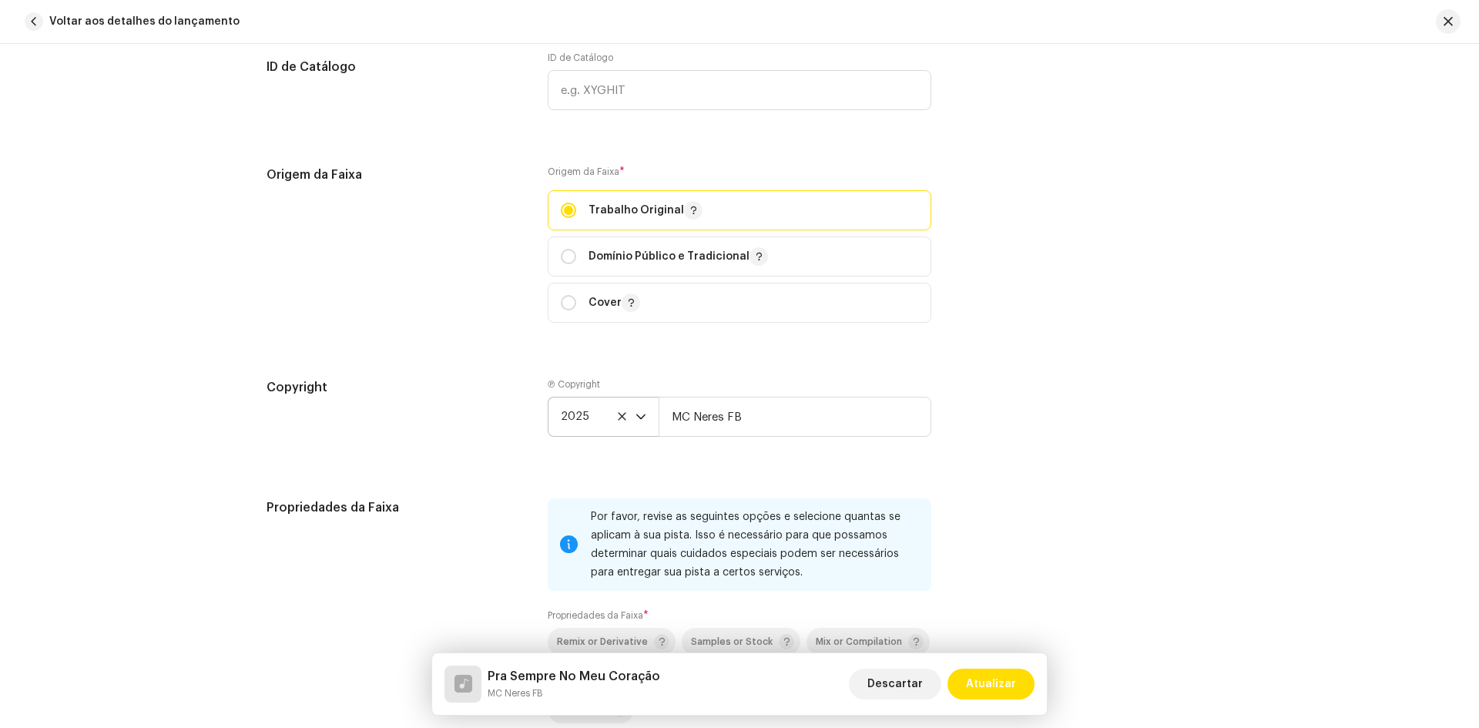
click at [506, 411] on div "Copyright" at bounding box center [395, 419] width 257 height 83
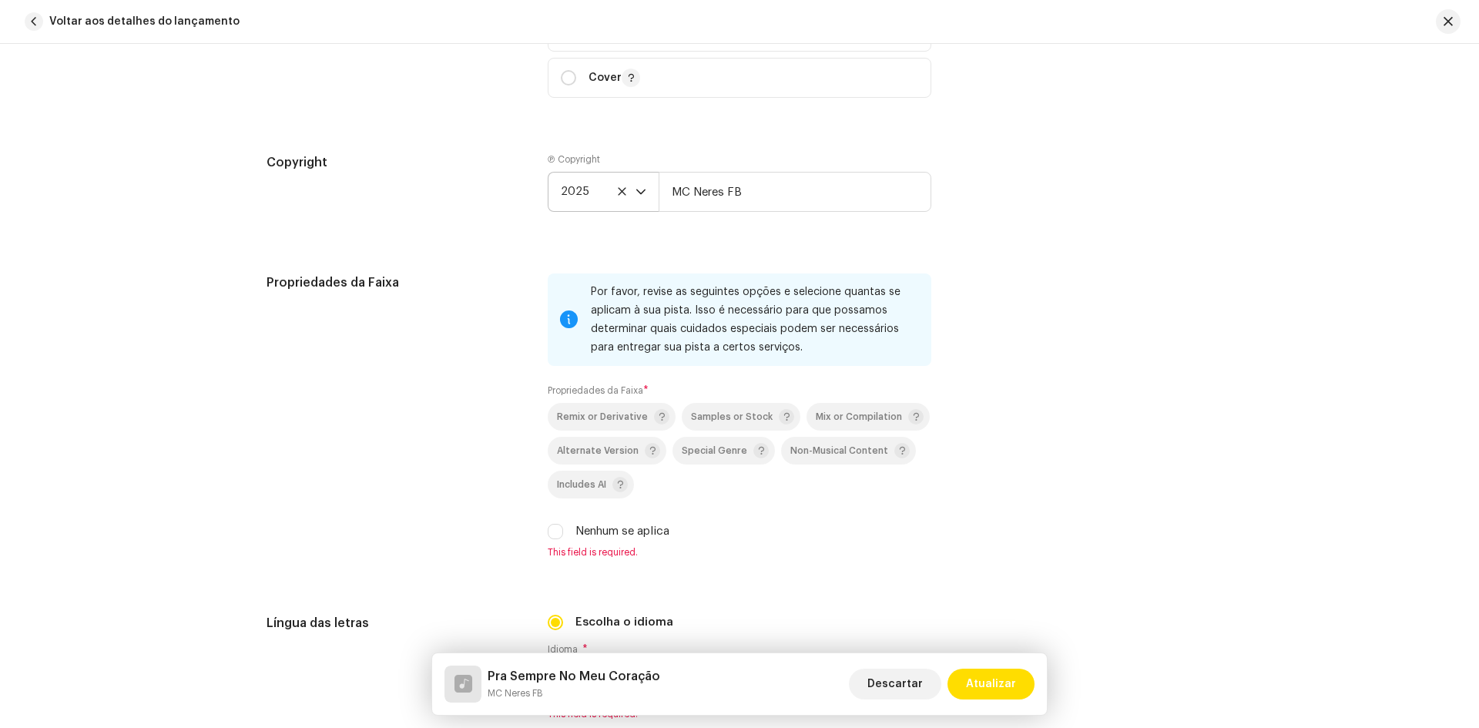
scroll to position [1917, 0]
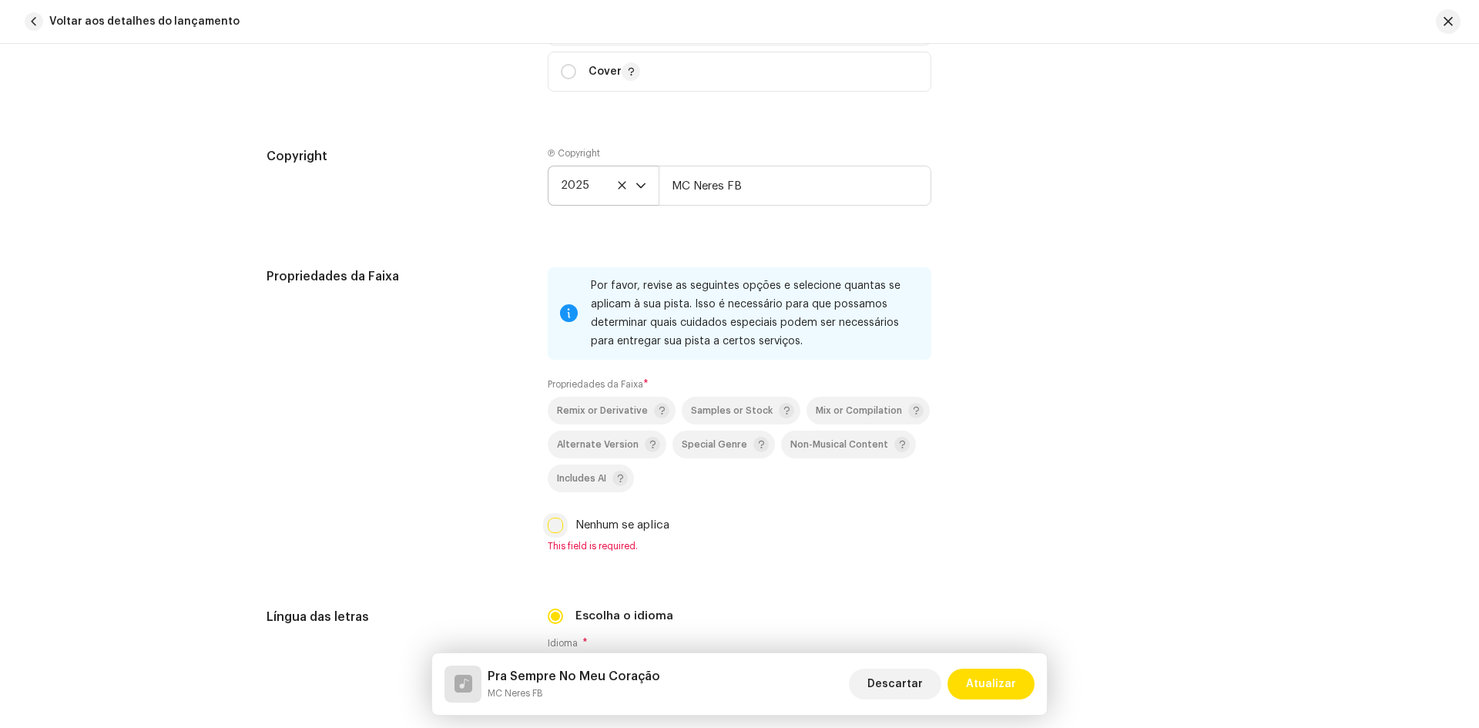
click at [555, 523] on input "Nenhum se aplica" at bounding box center [555, 525] width 15 height 15
checkbox input "true"
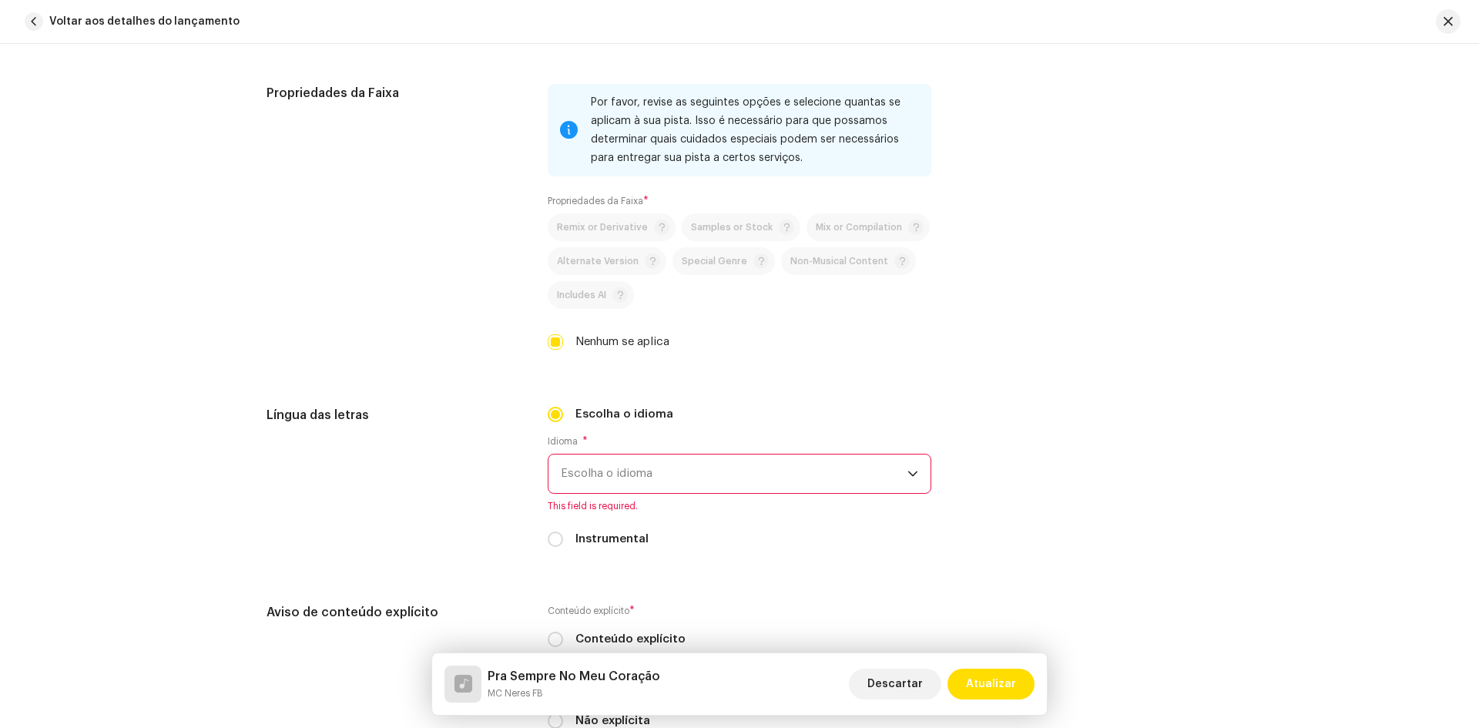
scroll to position [2148, 0]
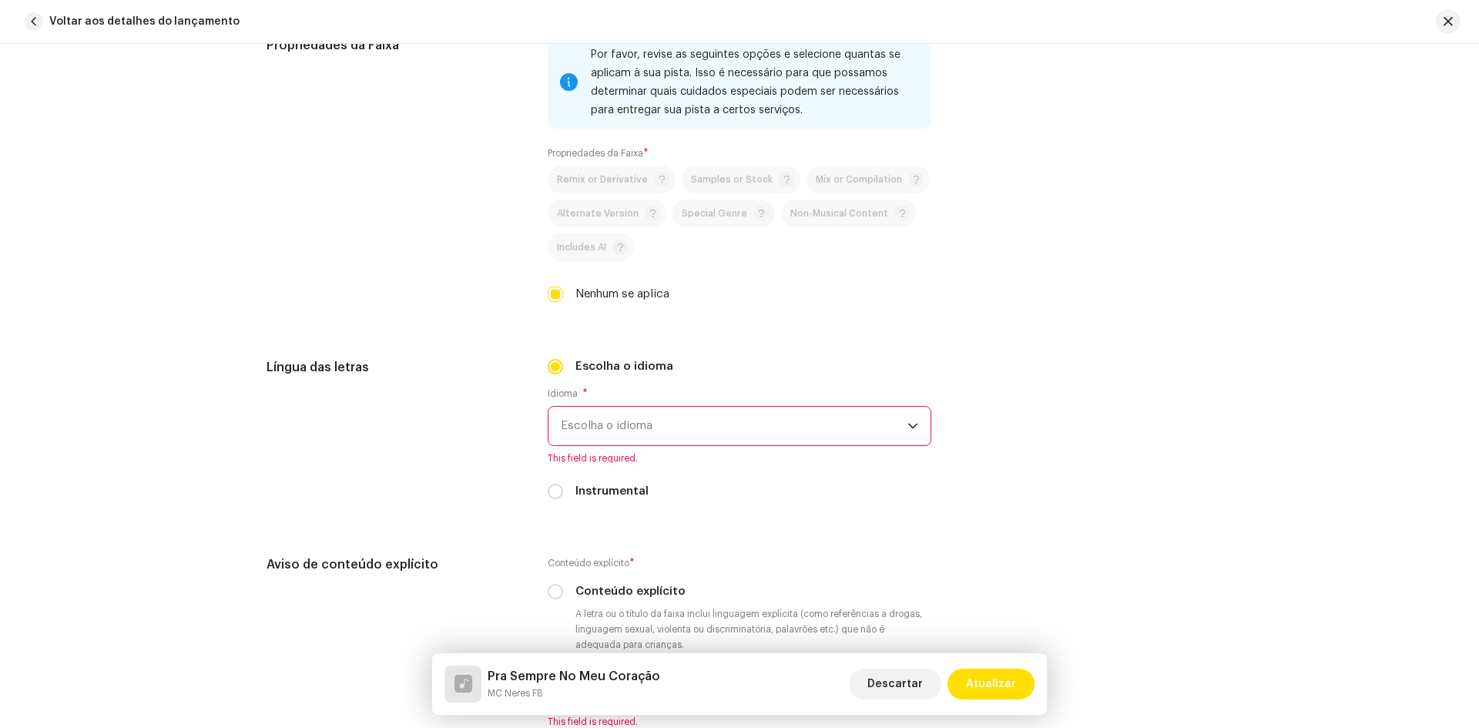
click at [630, 436] on span "Escolha o idioma" at bounding box center [734, 426] width 347 height 39
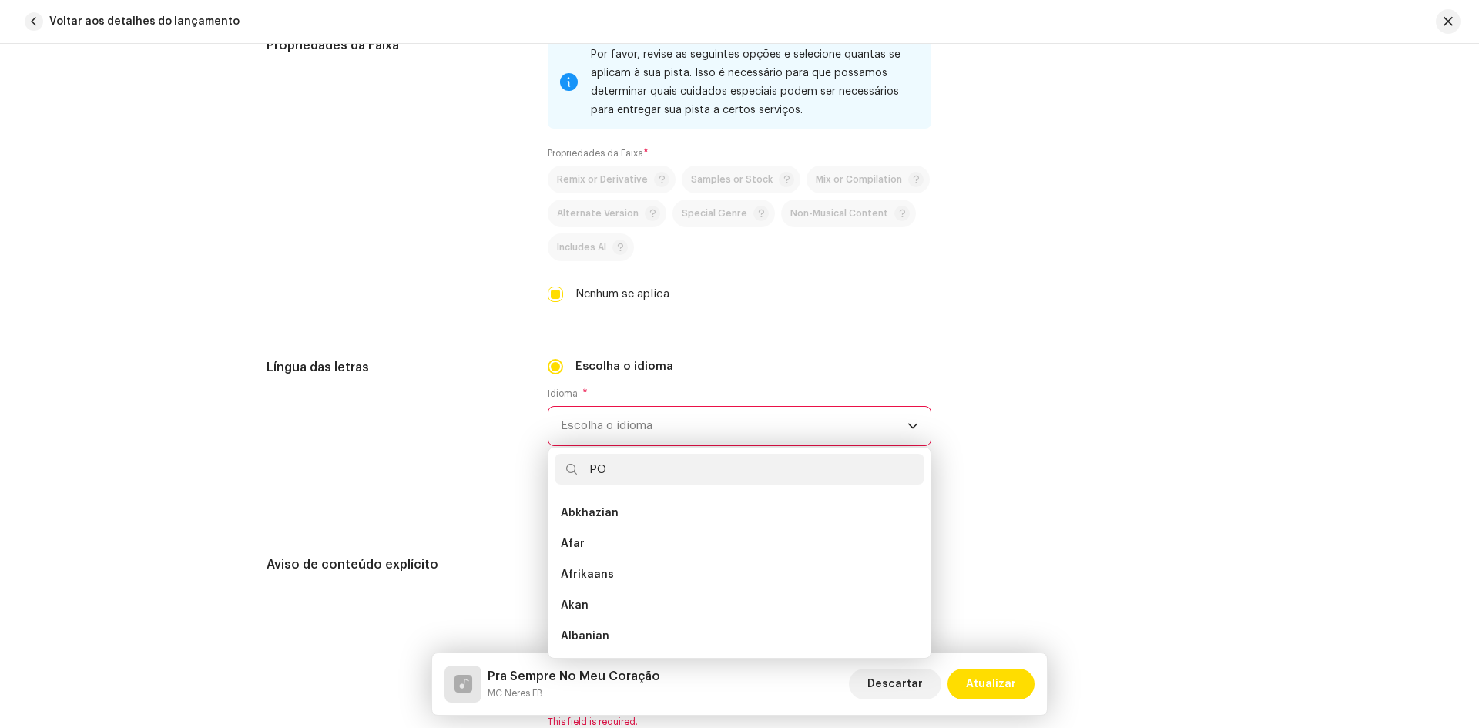
scroll to position [0, 0]
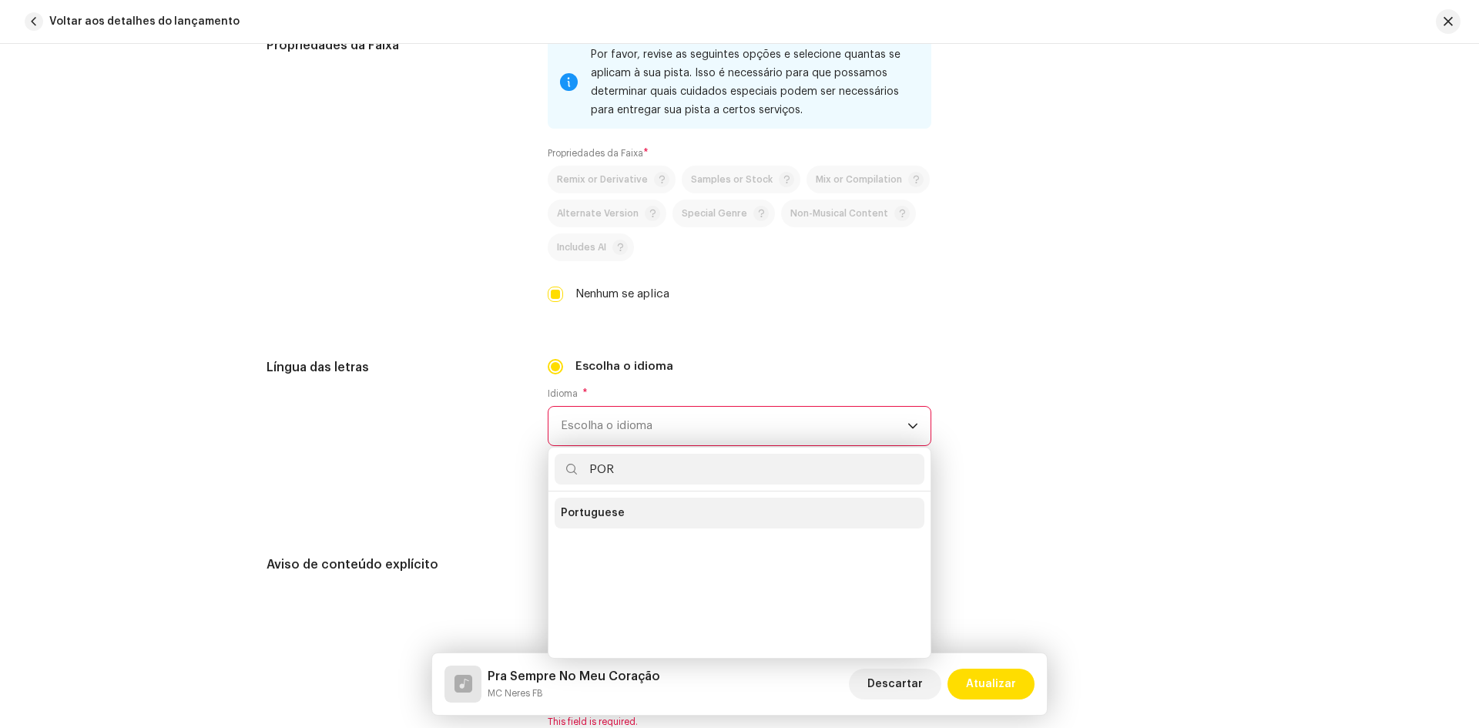
type input "POR"
click at [627, 511] on li "Portuguese" at bounding box center [740, 513] width 370 height 31
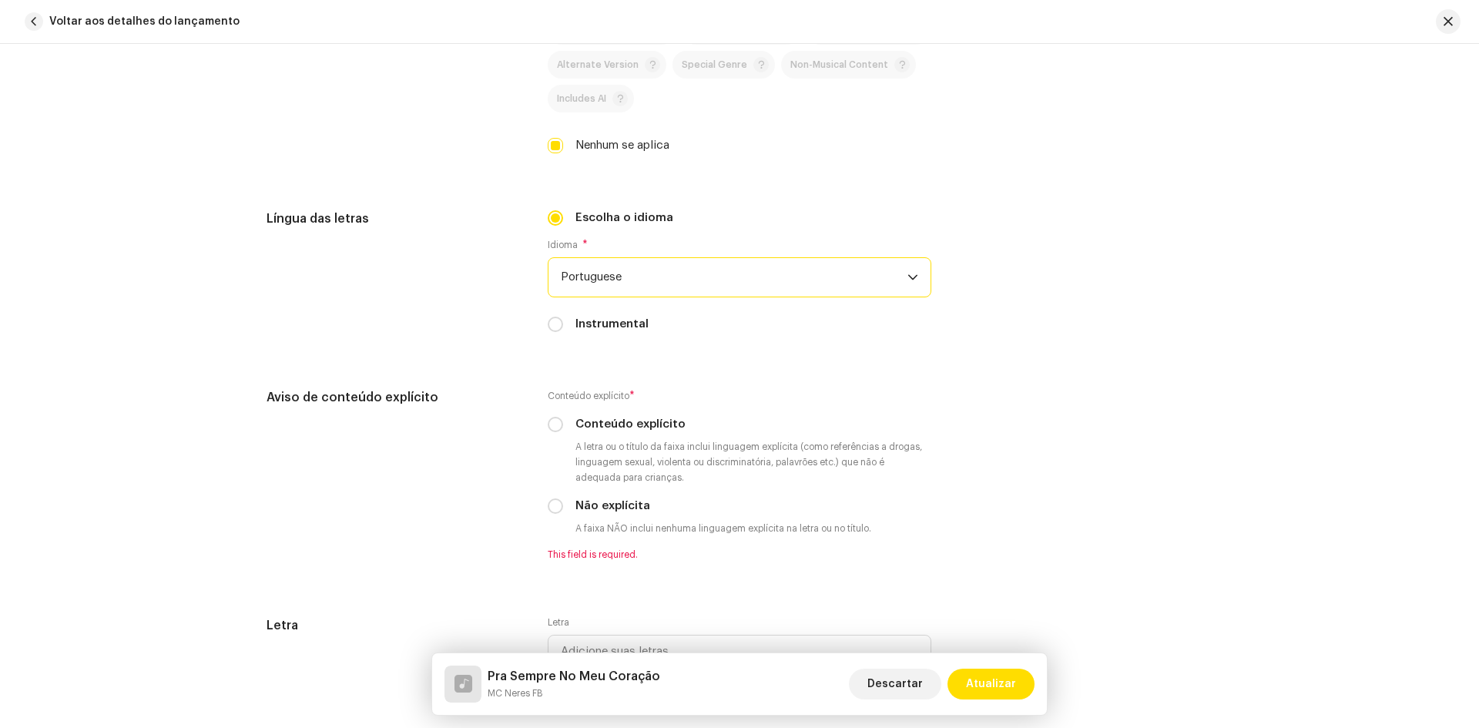
scroll to position [2302, 0]
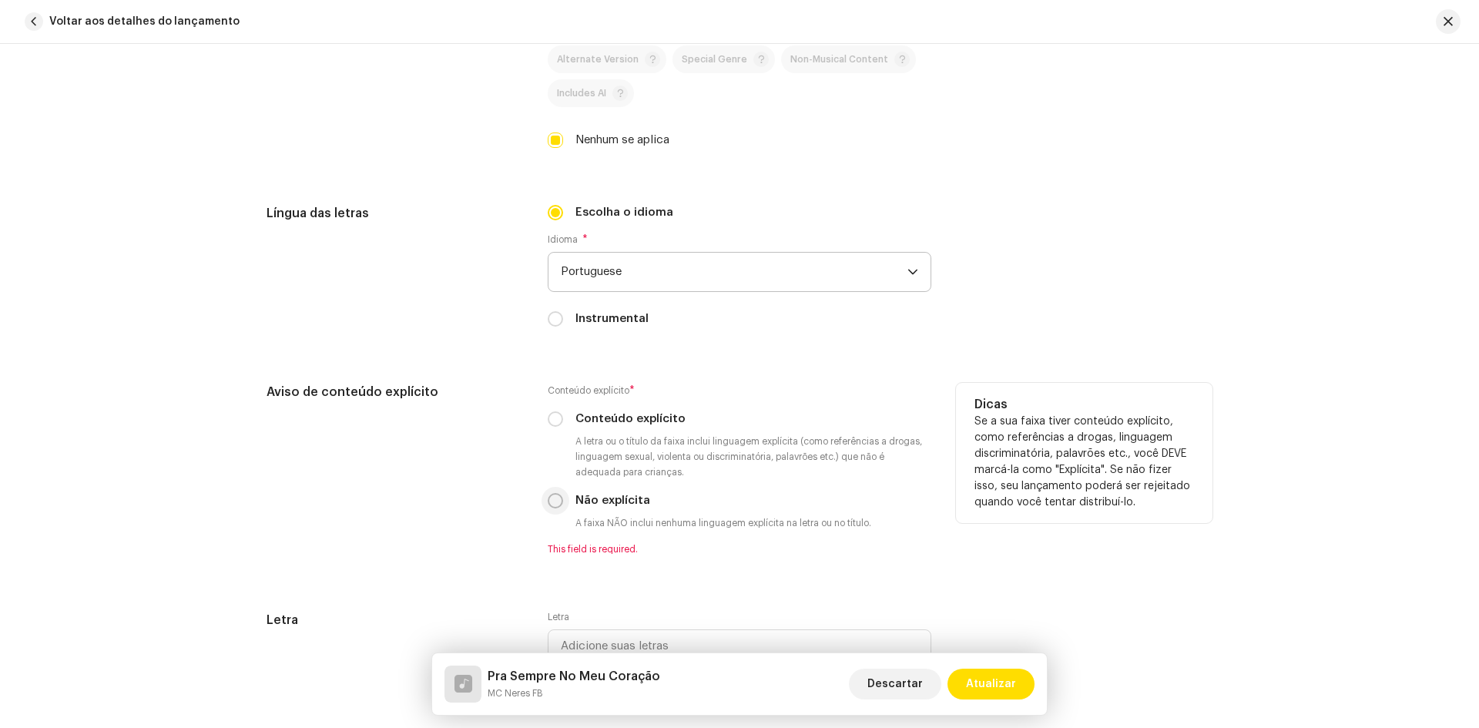
click at [555, 496] on input "Não explícita" at bounding box center [555, 500] width 15 height 15
radio input "true"
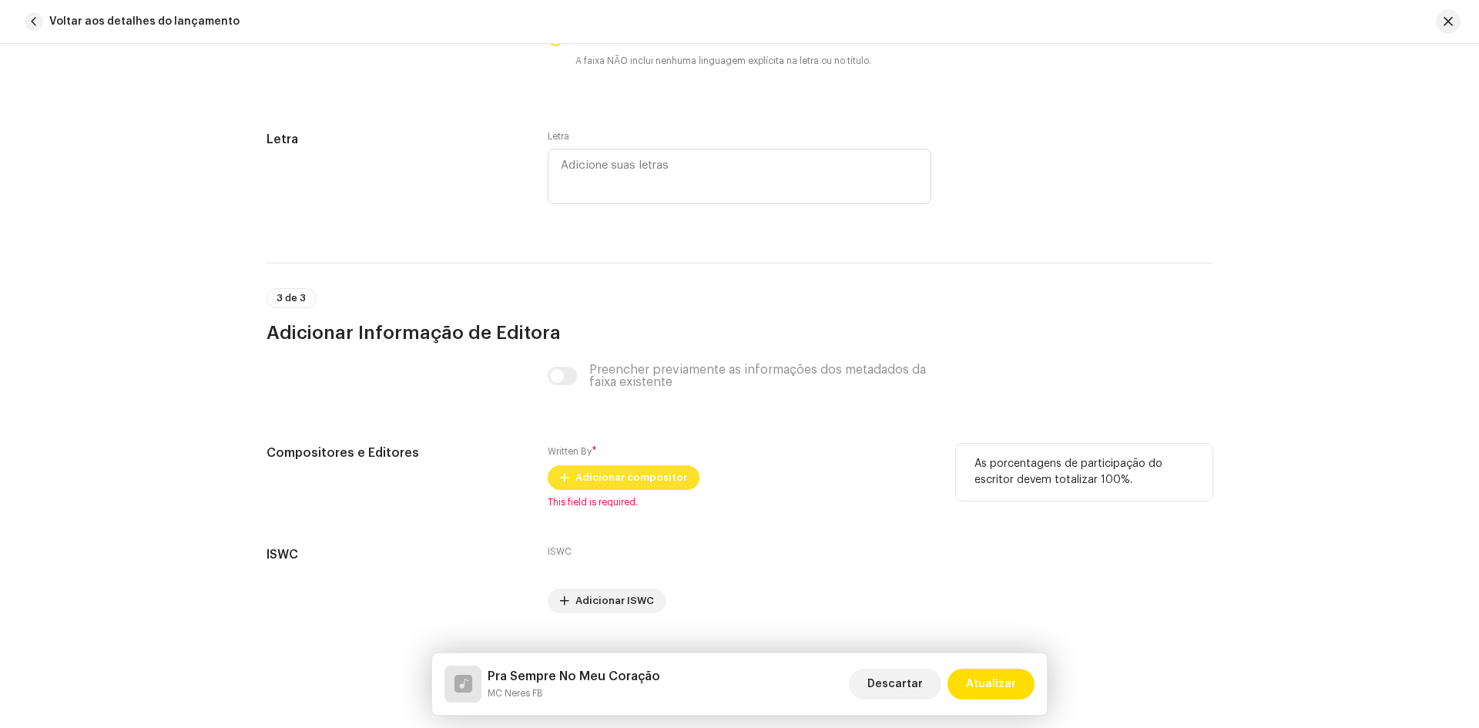
scroll to position [2798, 0]
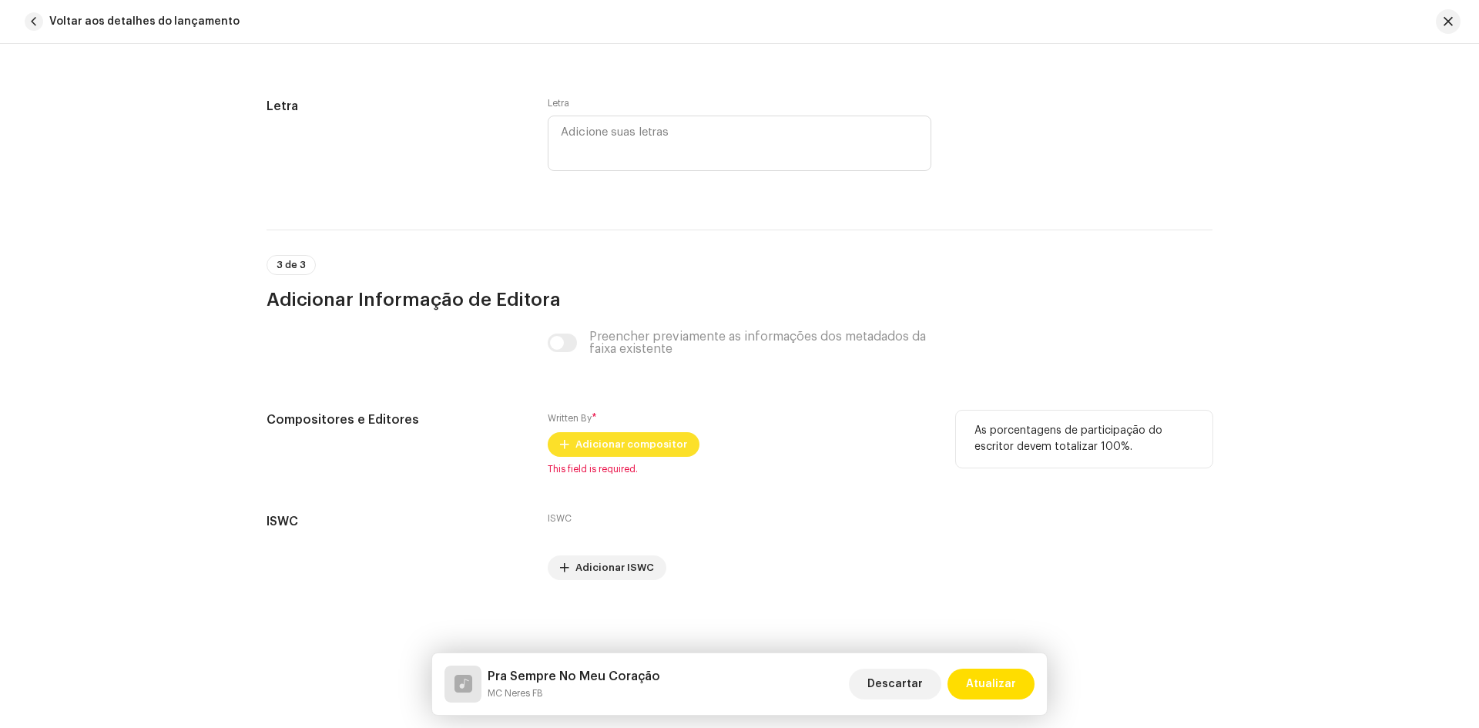
click at [619, 447] on span "Adicionar compositor" at bounding box center [631, 444] width 112 height 31
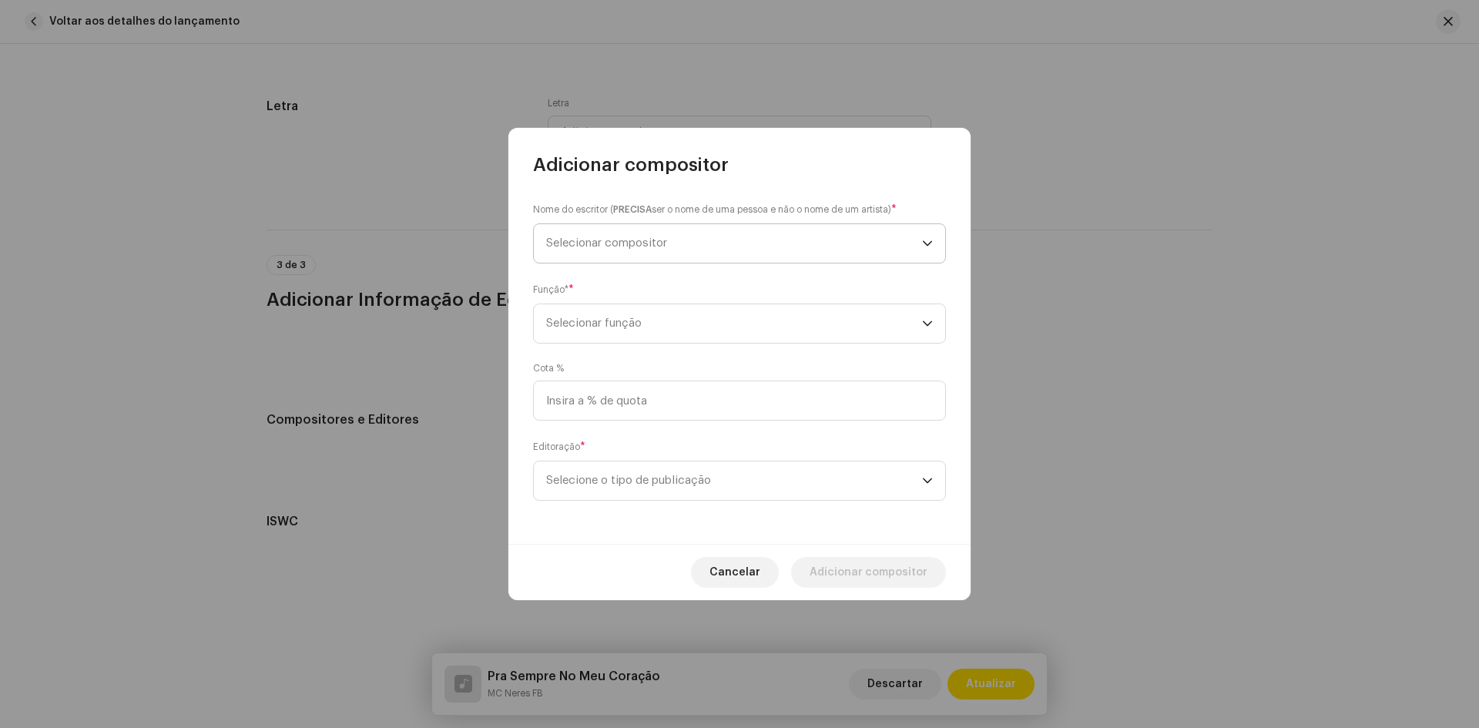
click at [617, 242] on span "Selecionar compositor" at bounding box center [606, 243] width 121 height 12
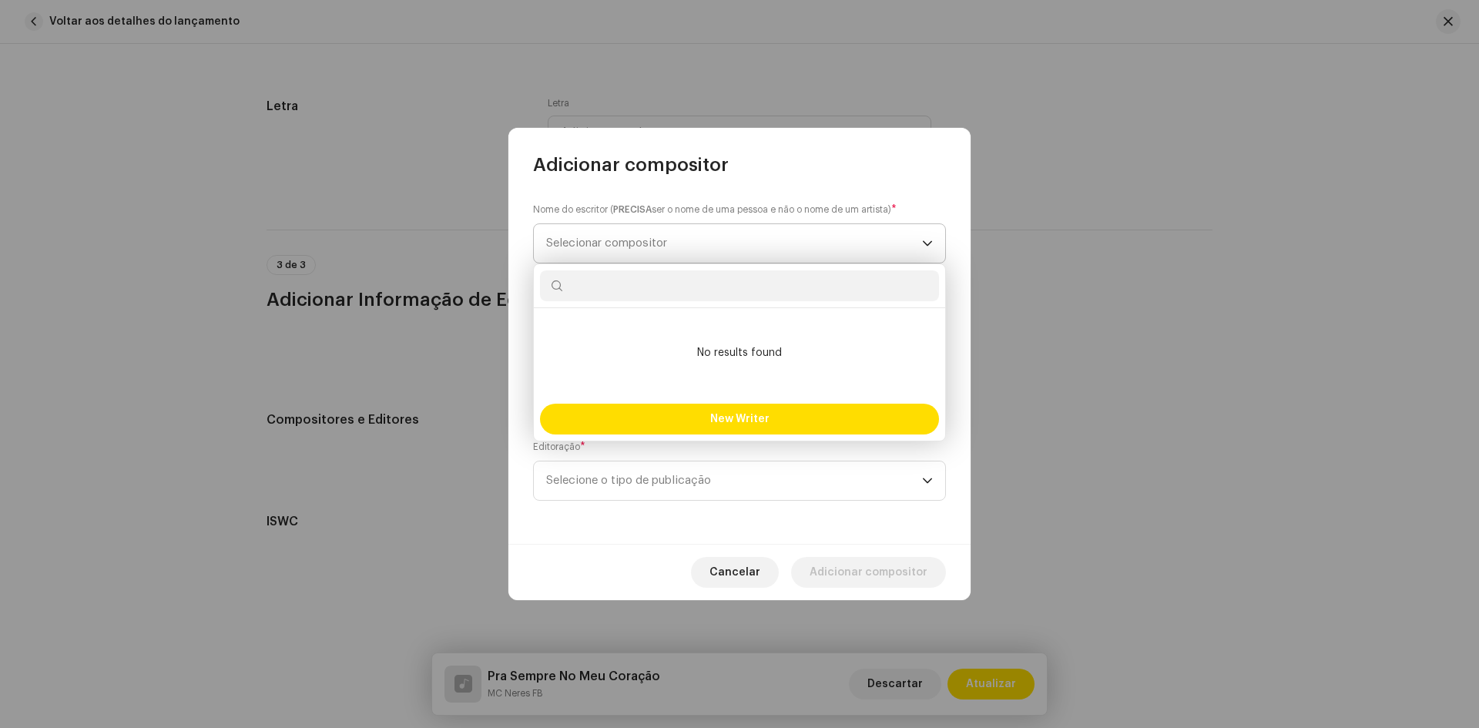
click at [676, 248] on span "Selecionar compositor" at bounding box center [734, 243] width 376 height 39
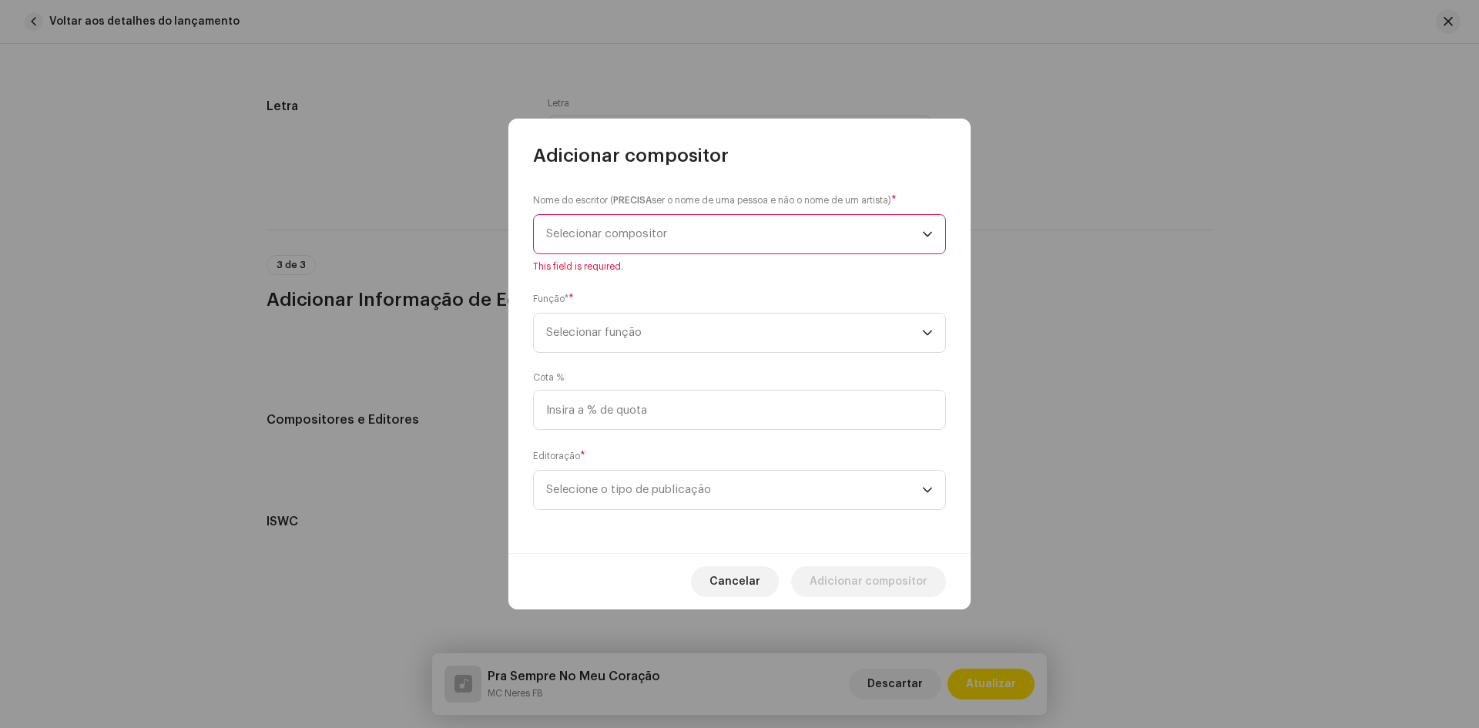
click at [726, 236] on span "Selecionar compositor" at bounding box center [734, 234] width 376 height 39
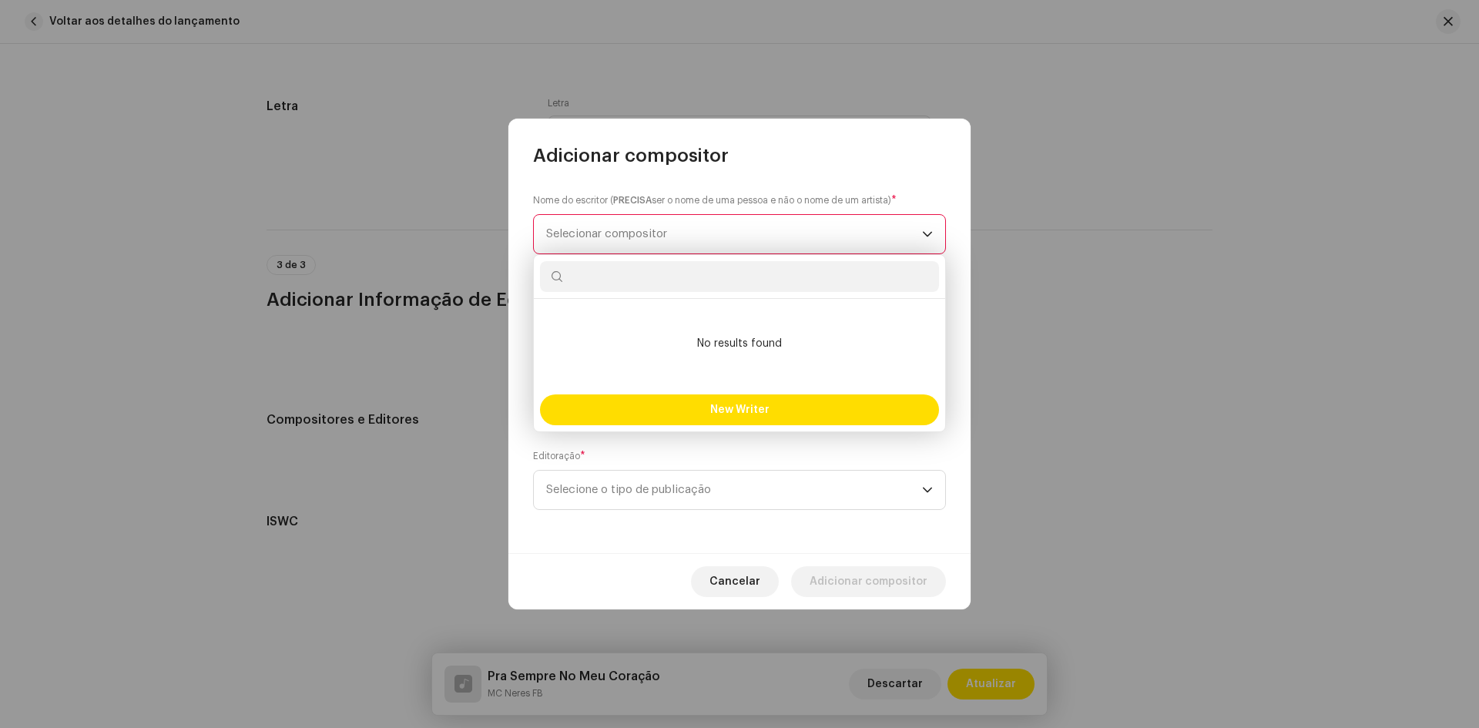
type input "n"
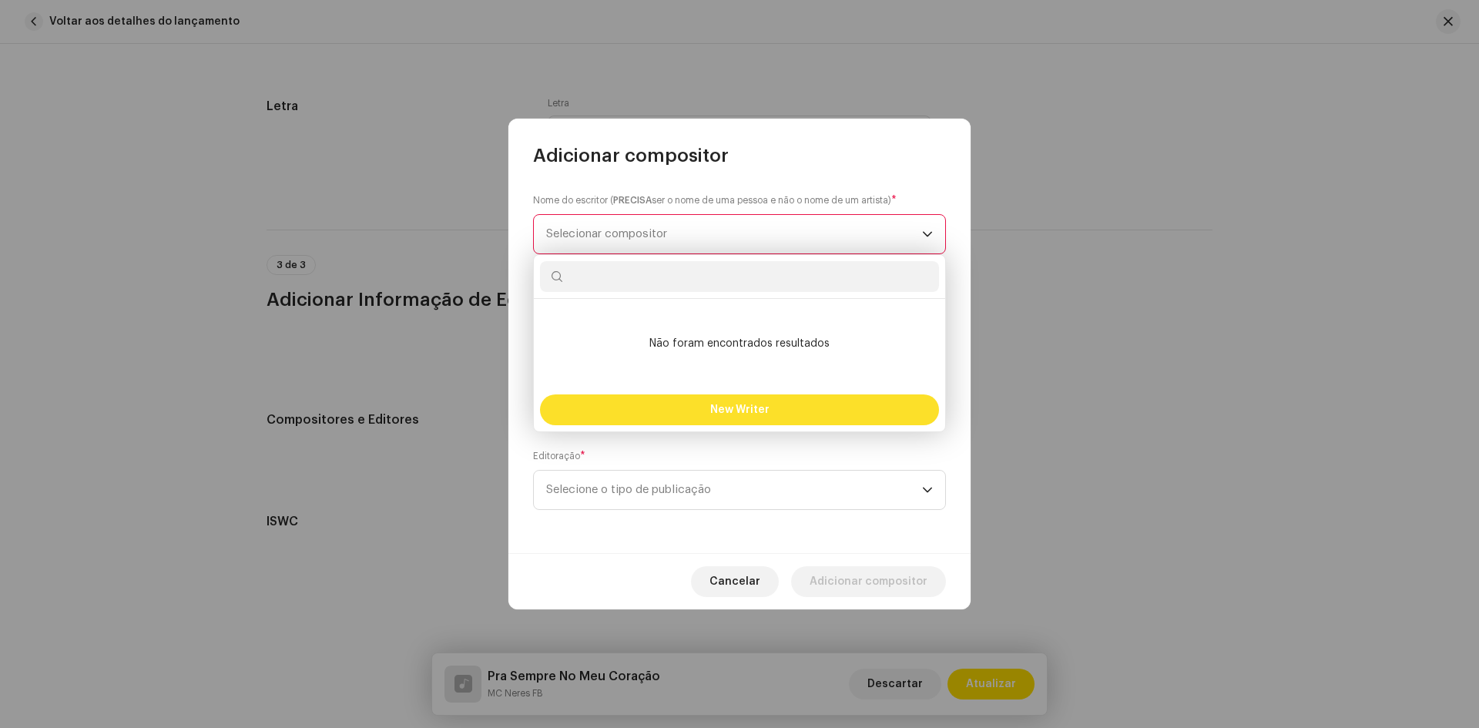
click at [722, 414] on span "New Writer" at bounding box center [739, 409] width 59 height 11
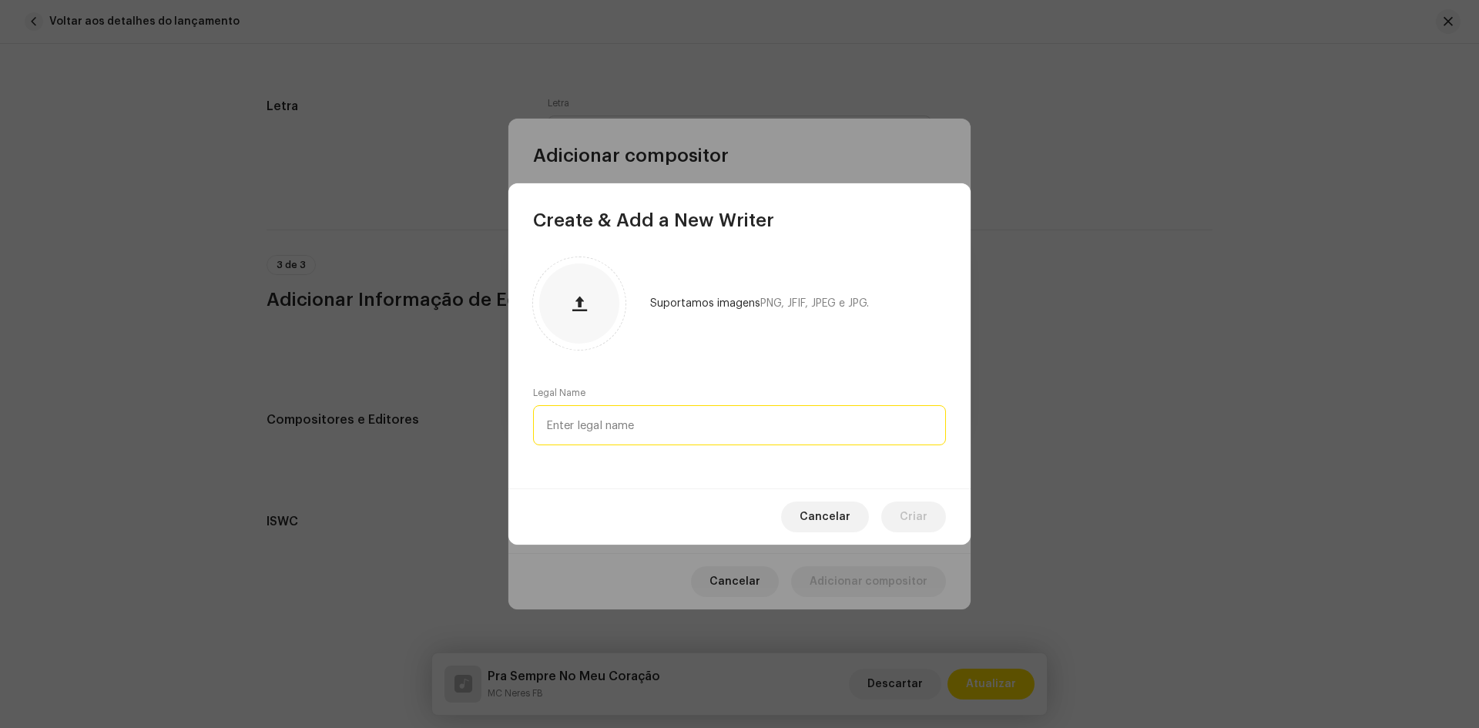
click at [714, 414] on input "text" at bounding box center [739, 425] width 413 height 40
type input "n"
type input "[PERSON_NAME]"
click at [929, 513] on button "Criar" at bounding box center [913, 516] width 65 height 31
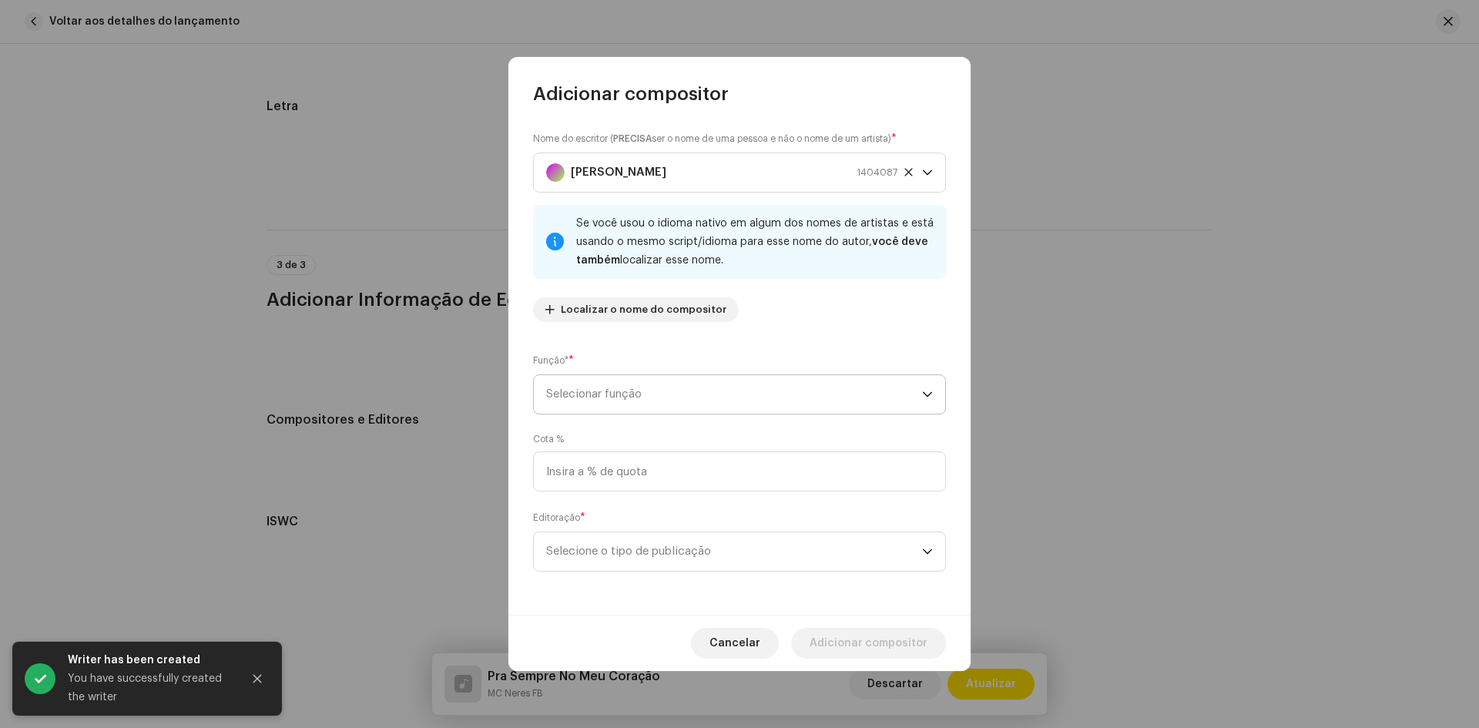
click at [659, 395] on span "Selecionar função" at bounding box center [734, 394] width 376 height 39
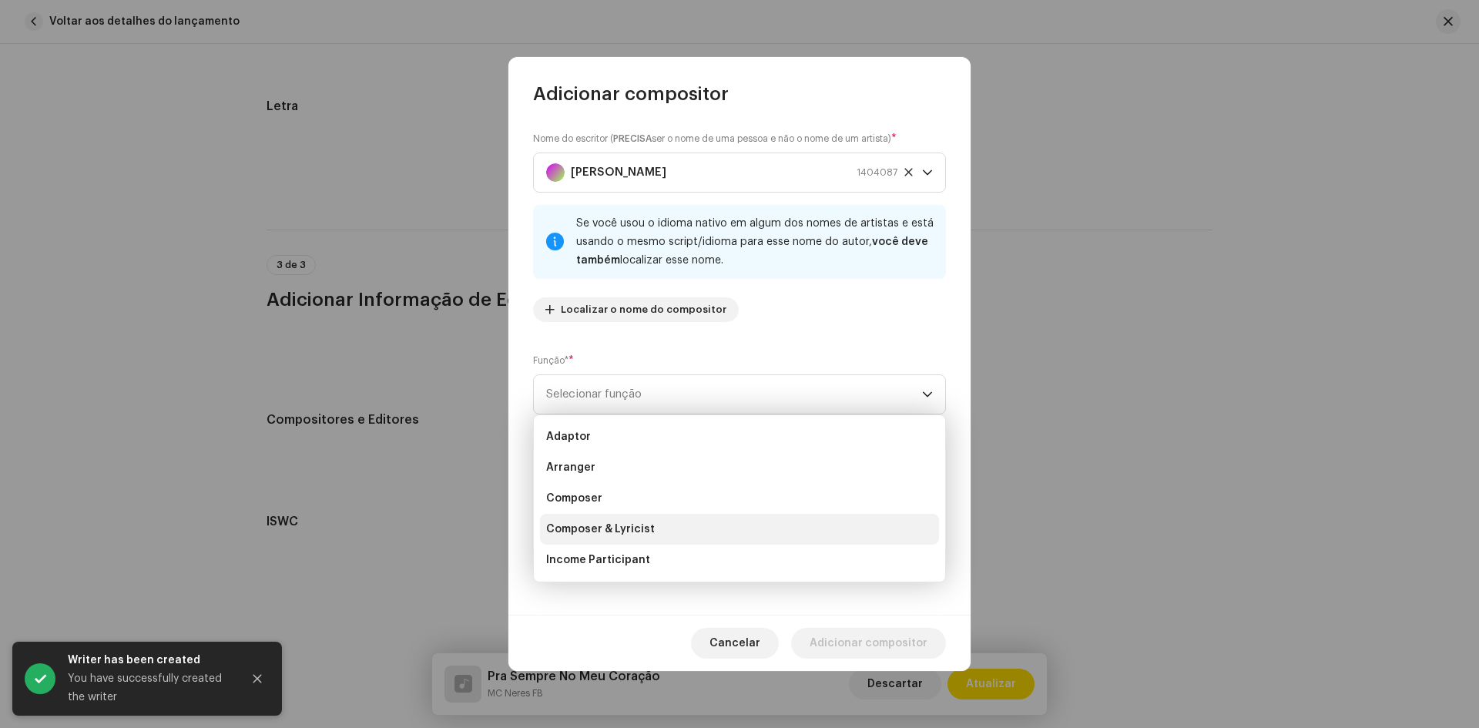
click at [660, 528] on li "Composer & Lyricist" at bounding box center [739, 529] width 399 height 31
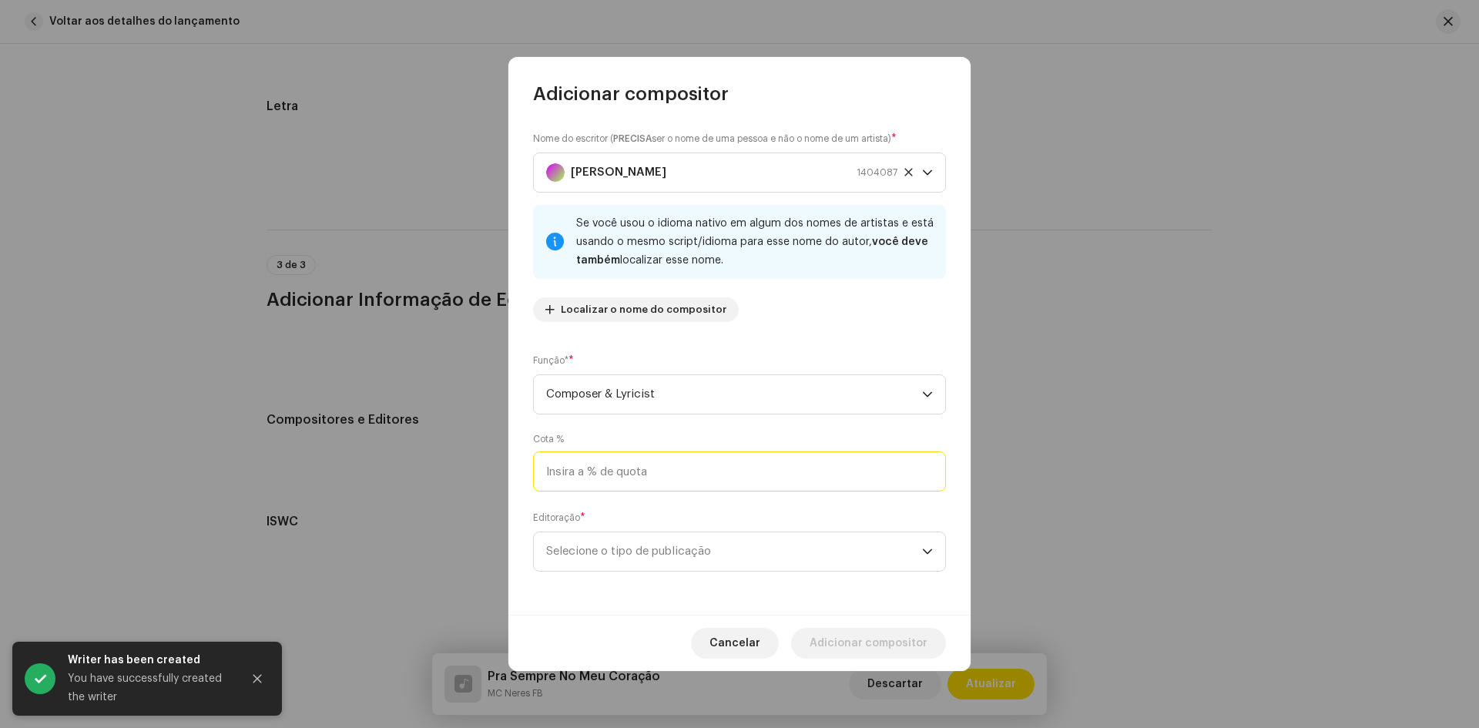
click at [656, 479] on input at bounding box center [739, 471] width 413 height 40
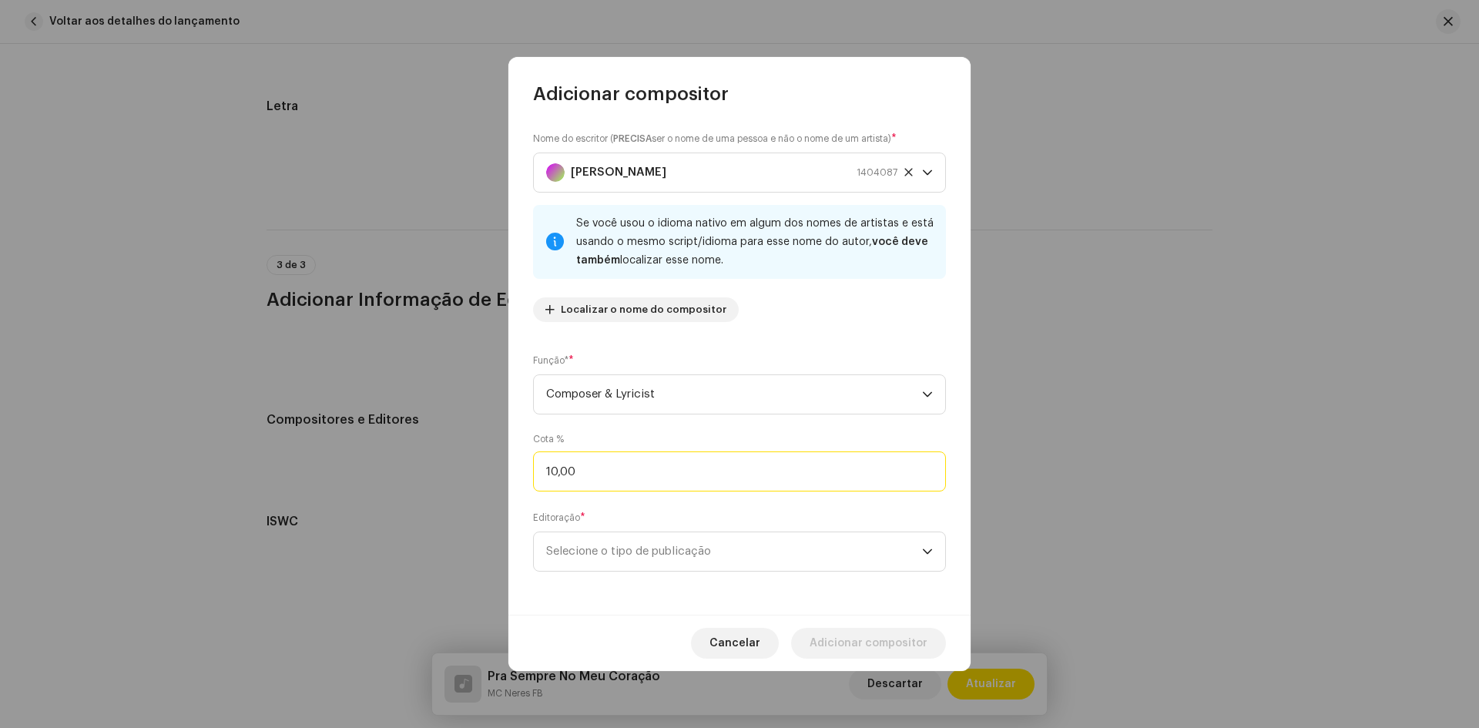
type input "100,00"
click at [658, 556] on span "Selecione o tipo de publicação" at bounding box center [734, 551] width 376 height 39
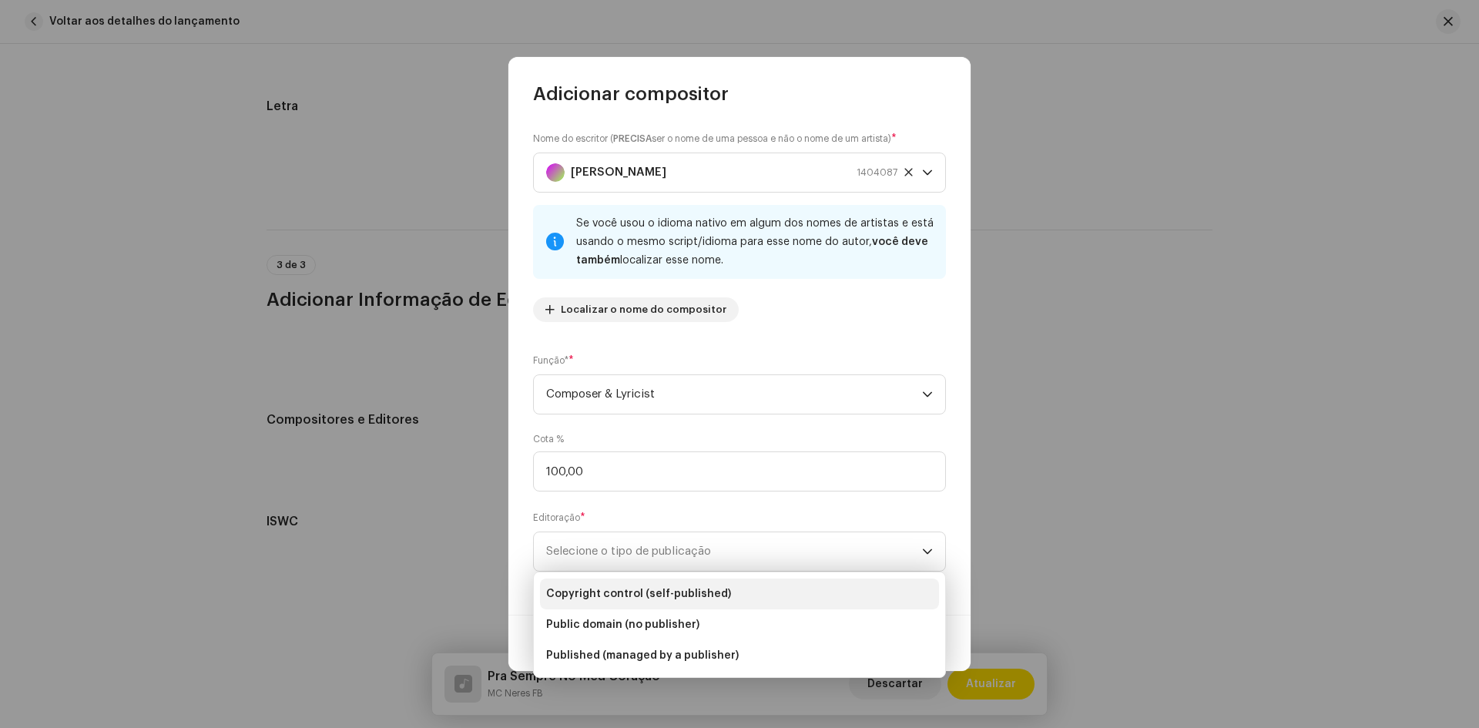
click at [705, 589] on span "Copyright control (self-published)" at bounding box center [638, 593] width 185 height 15
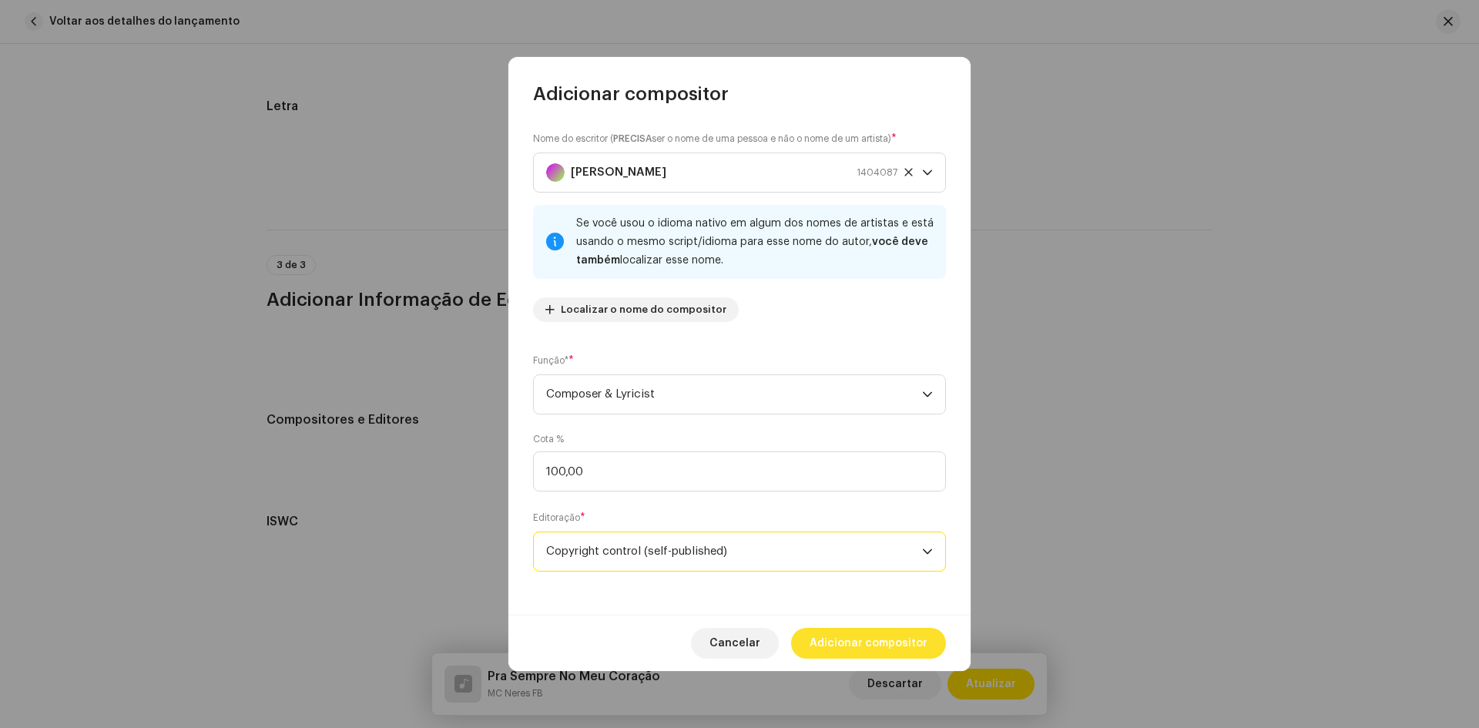
click at [889, 646] on span "Adicionar compositor" at bounding box center [869, 643] width 118 height 31
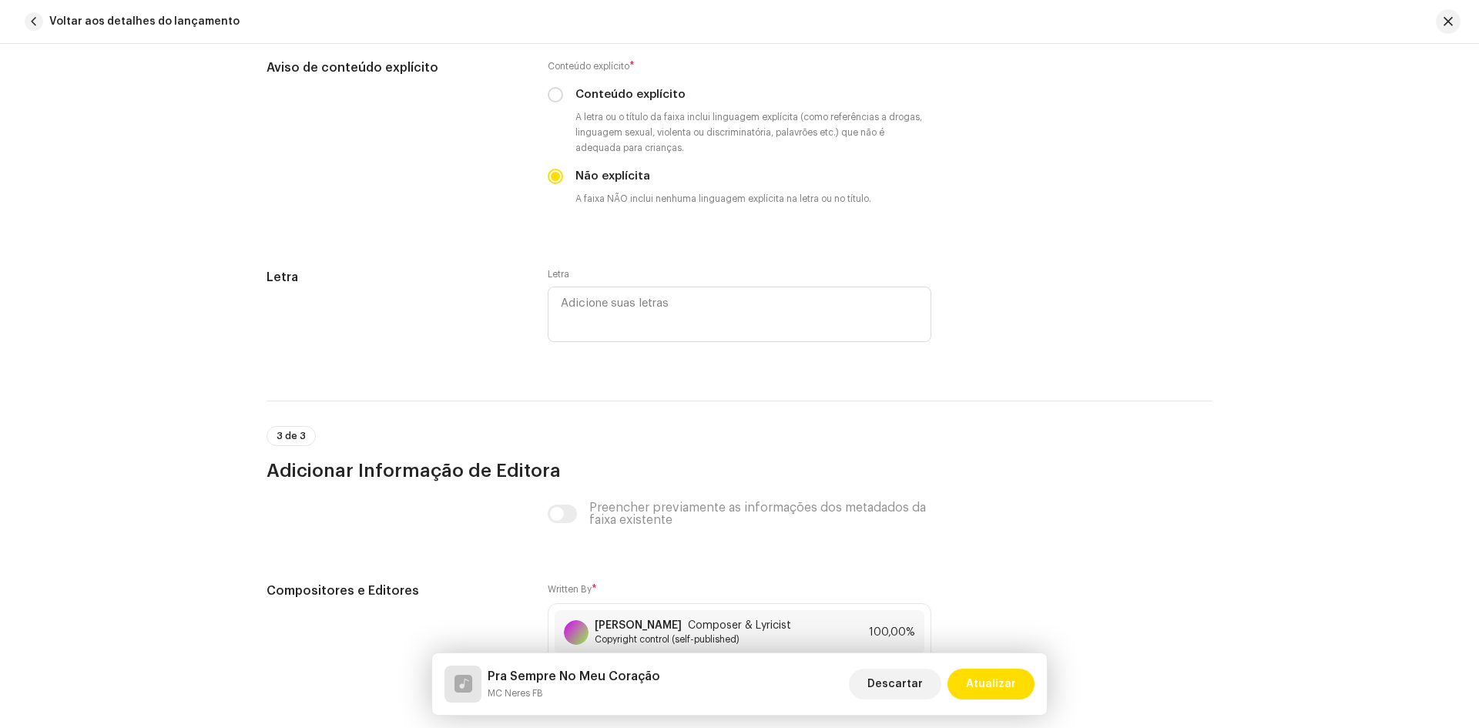
scroll to position [2858, 0]
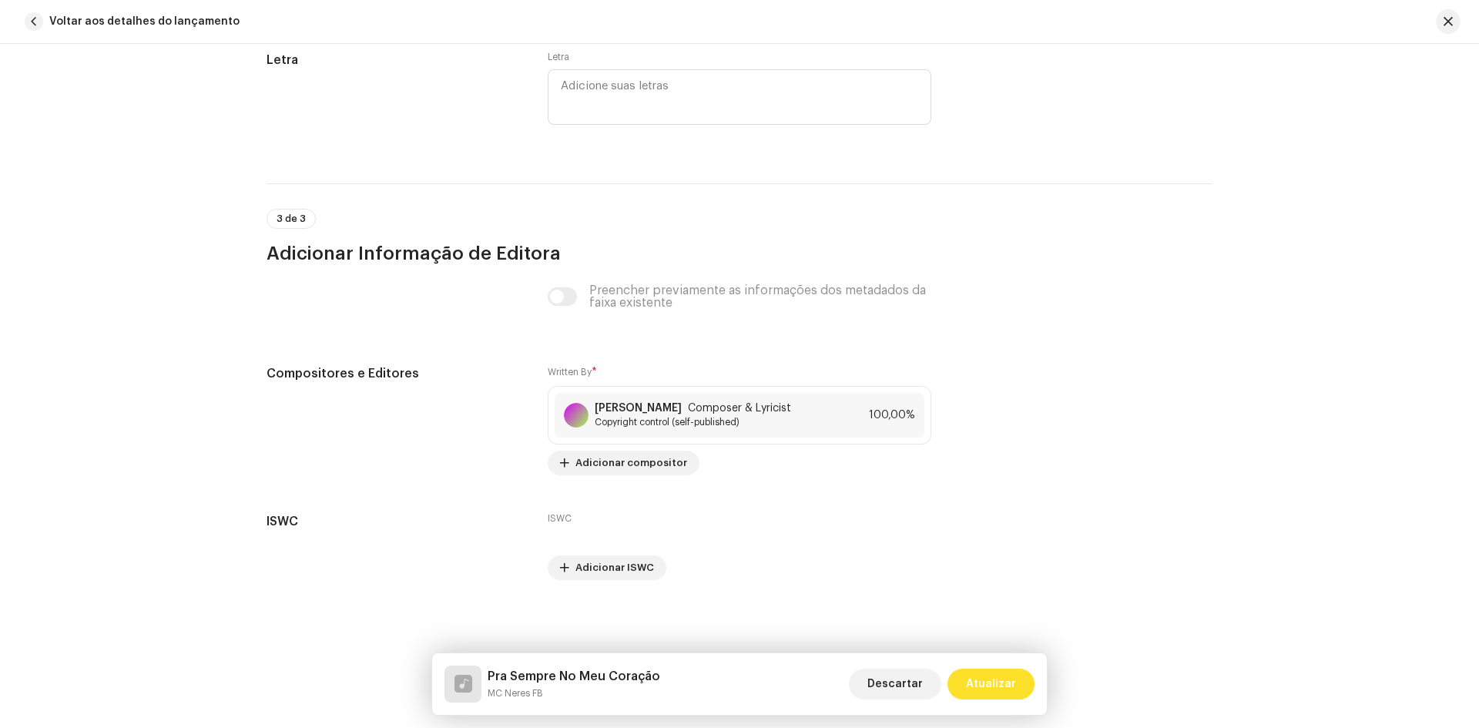
click at [994, 686] on span "Atualizar" at bounding box center [991, 684] width 50 height 31
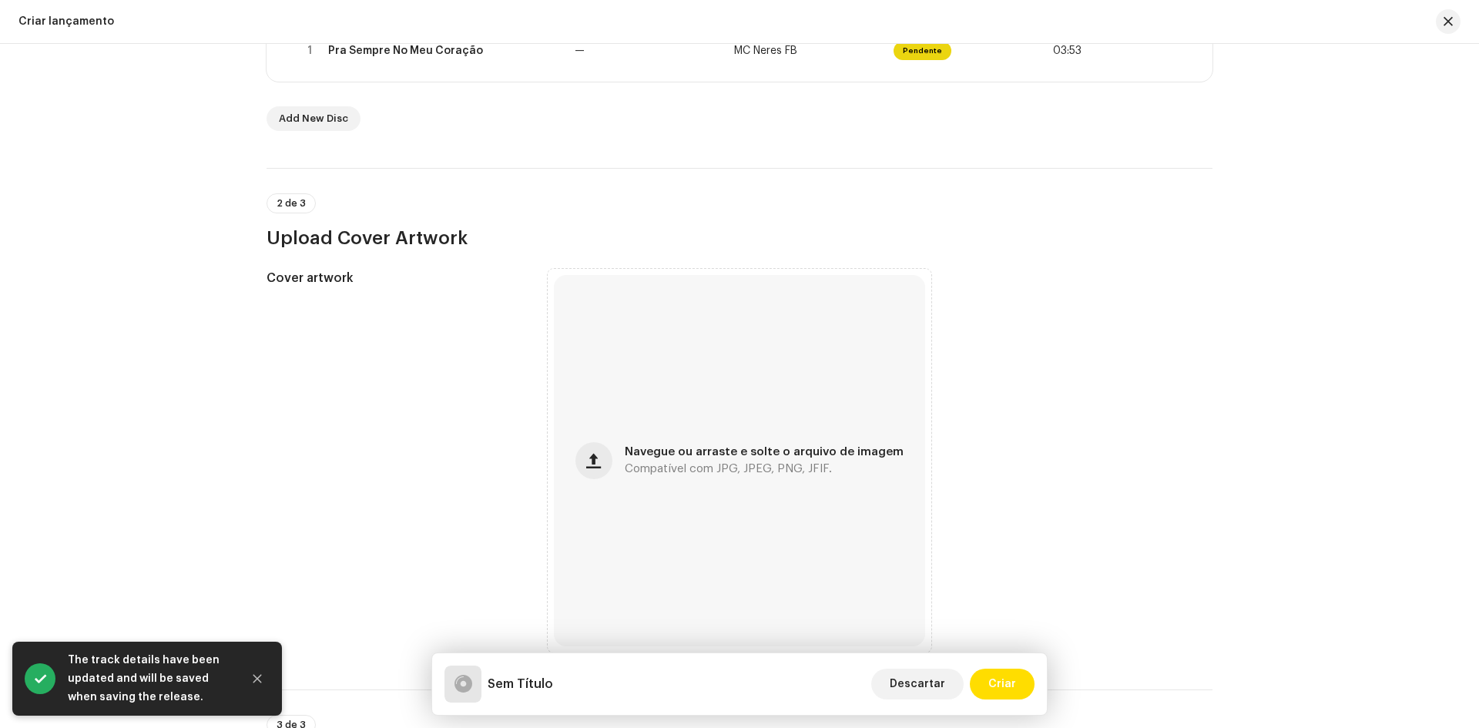
scroll to position [385, 0]
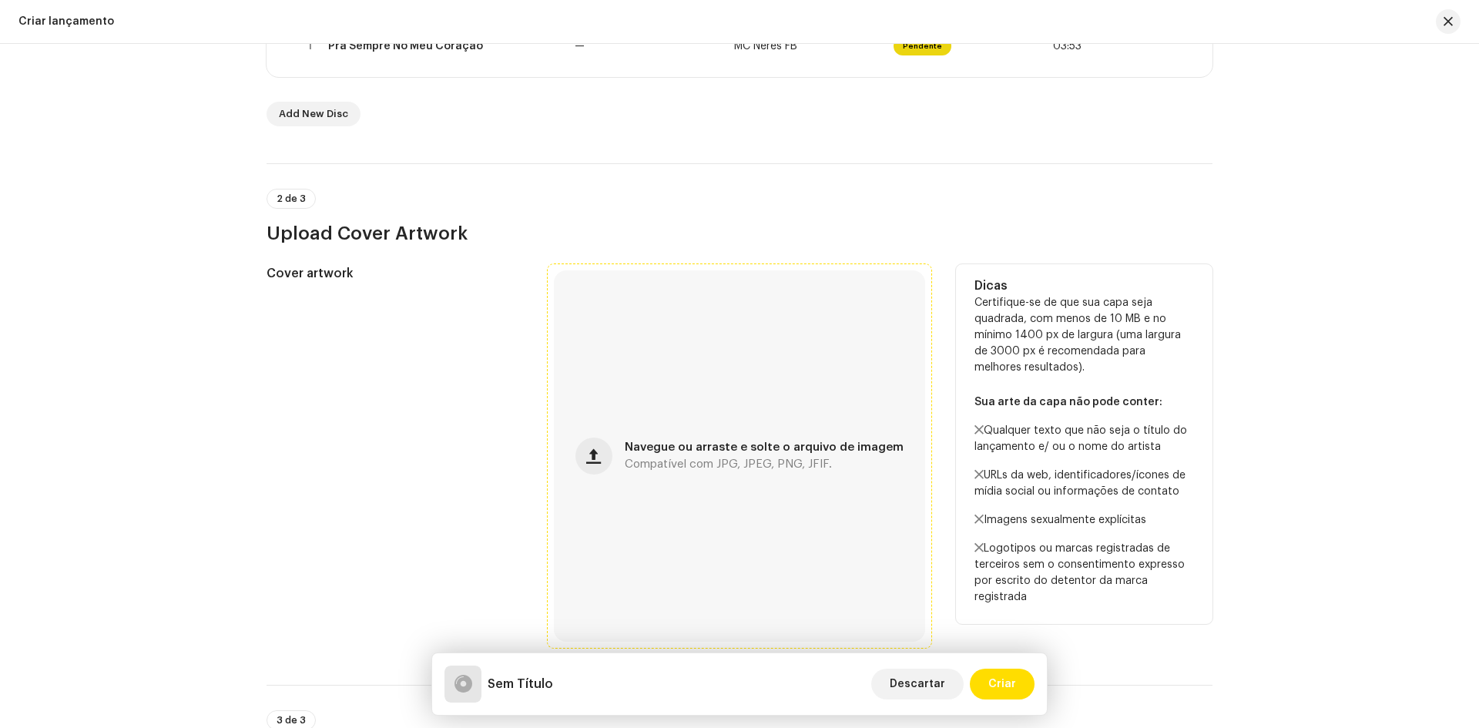
click at [636, 458] on div "Navegue ou arraste e solte o arquivo de imagem Compatível com JPG, JPEG, PNG, J…" at bounding box center [764, 456] width 279 height 28
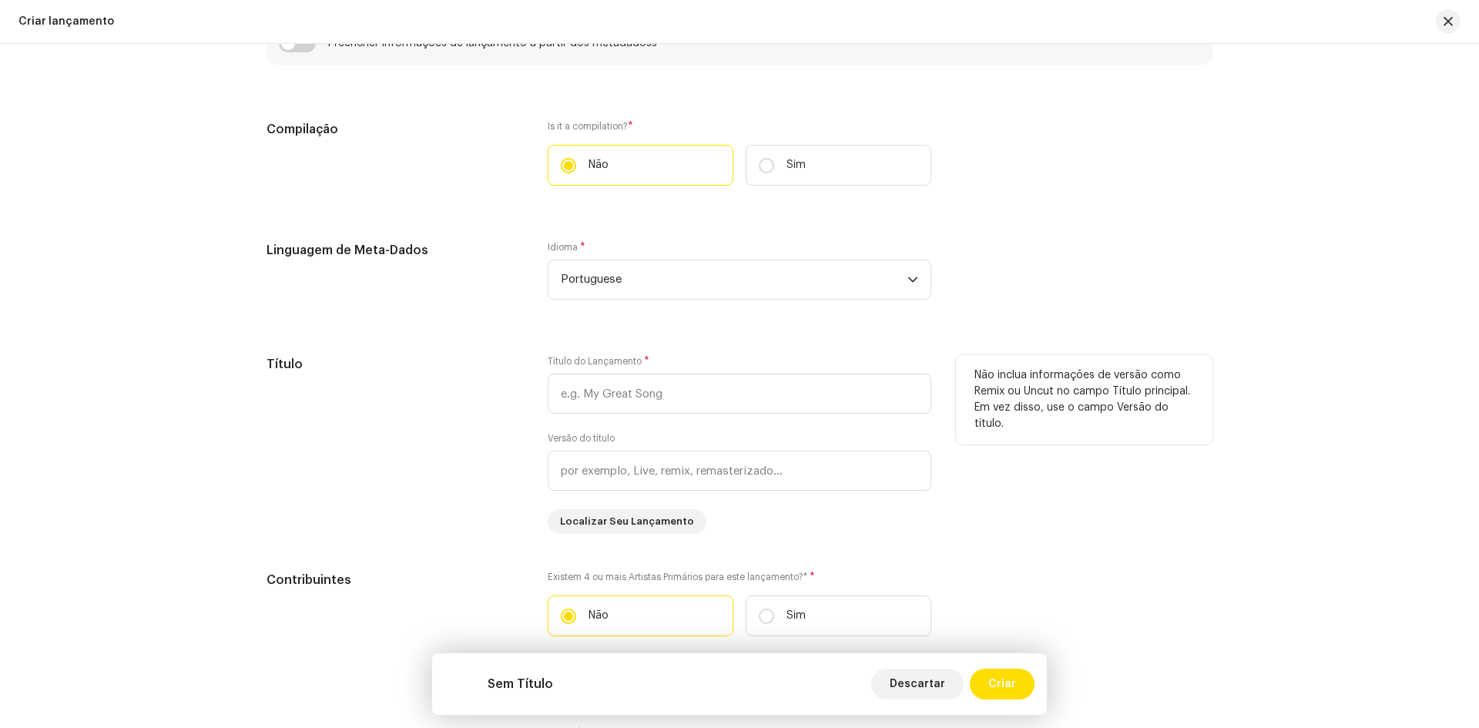
scroll to position [1155, 0]
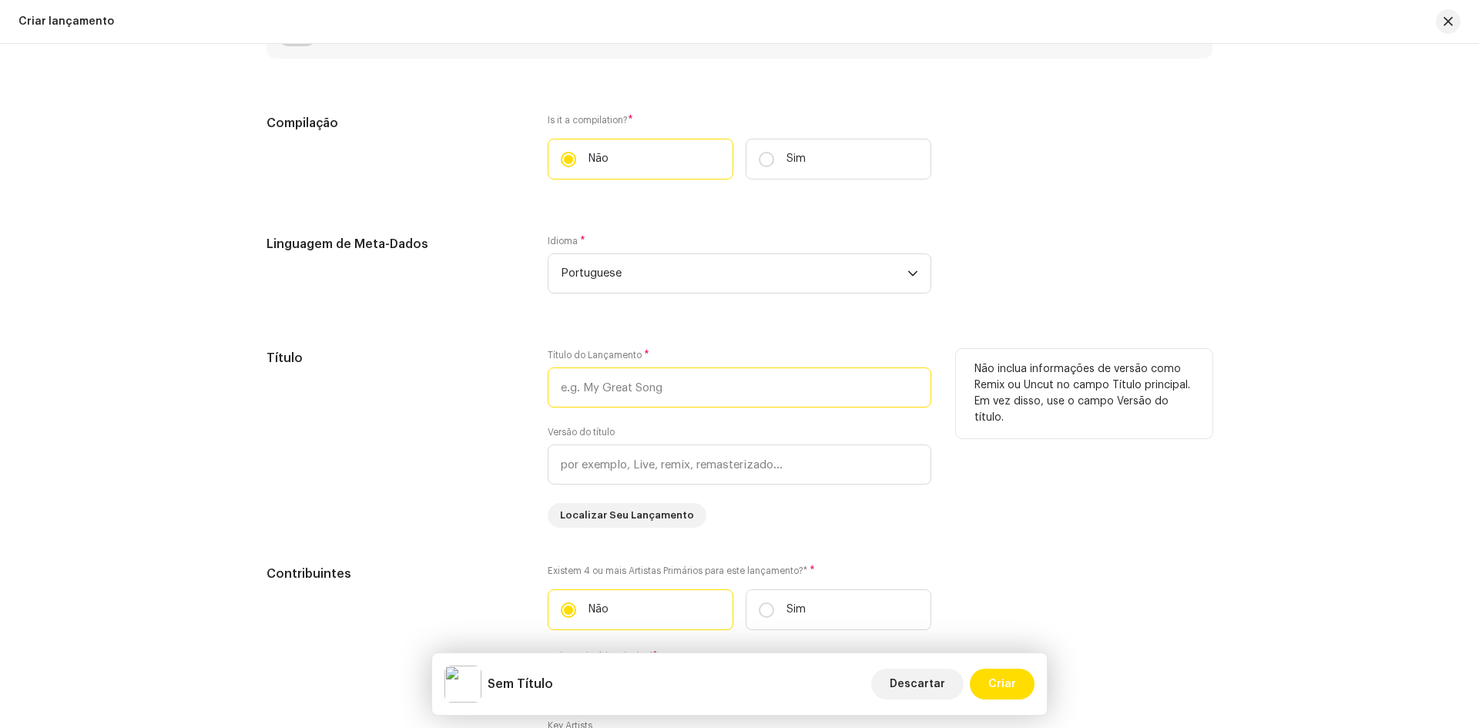
click at [656, 390] on input "text" at bounding box center [740, 387] width 384 height 40
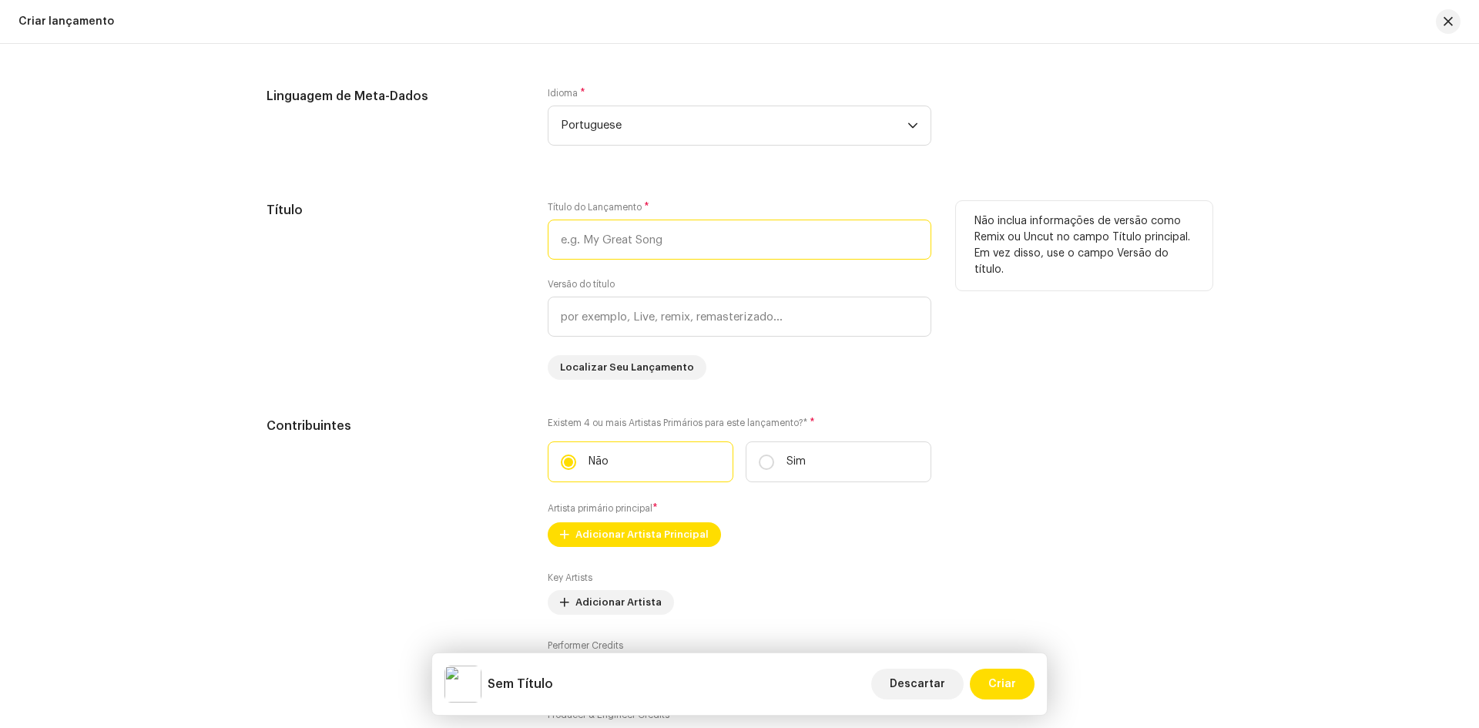
scroll to position [1310, 0]
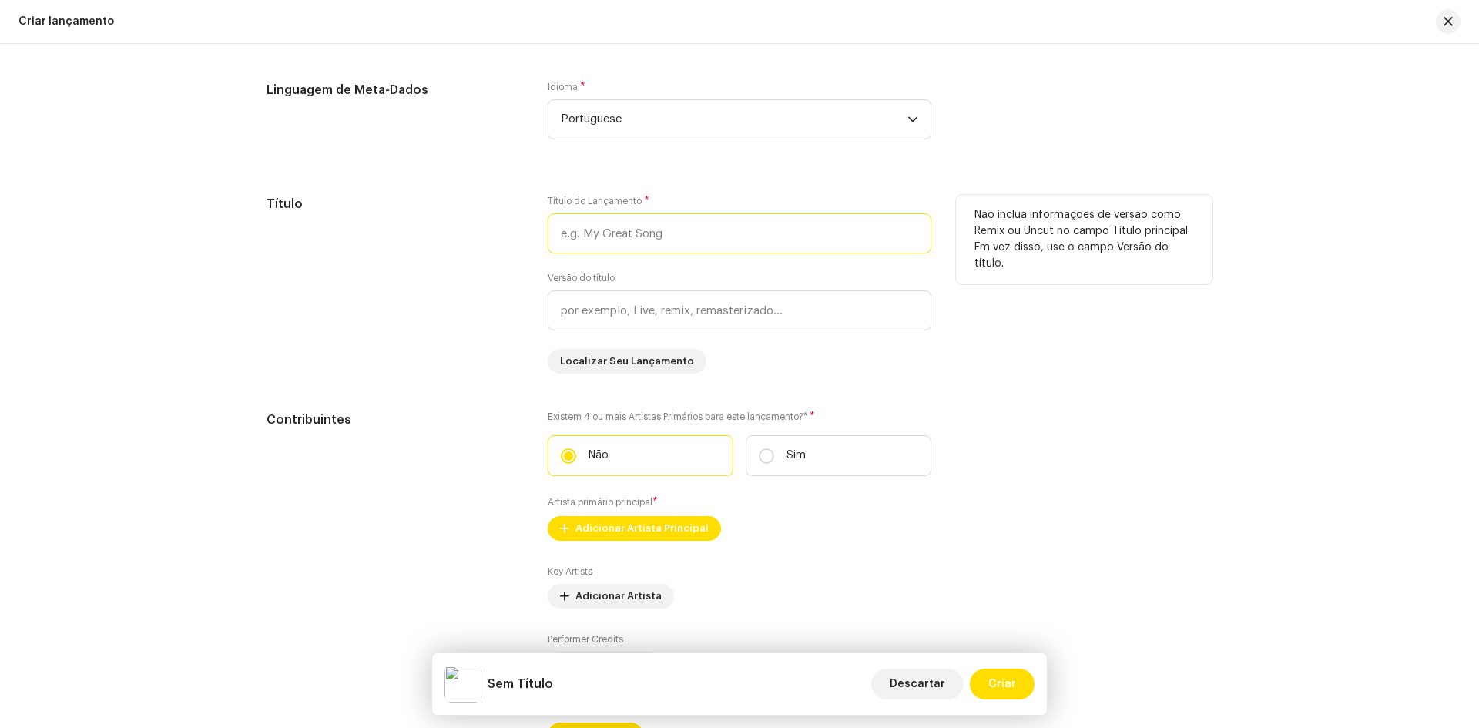
click at [579, 236] on input "text" at bounding box center [740, 233] width 384 height 40
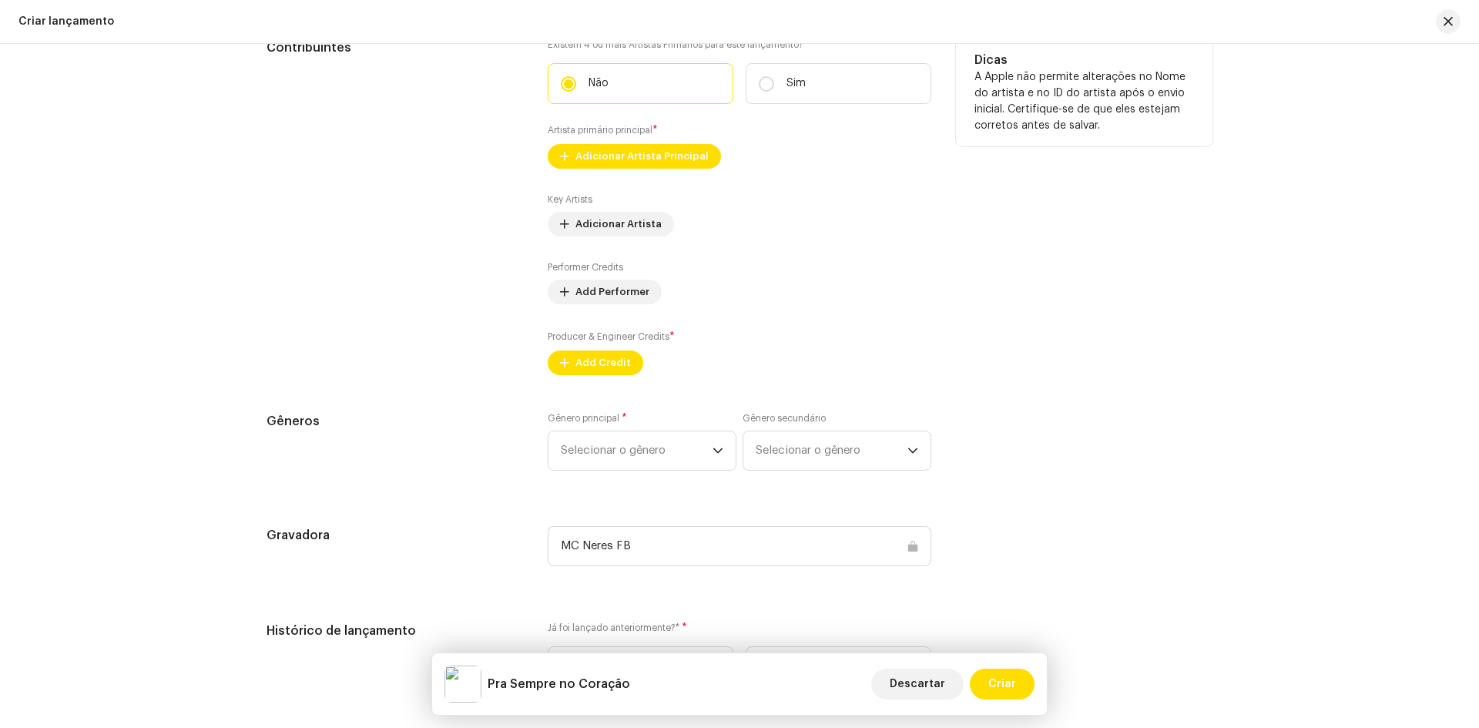
scroll to position [1695, 0]
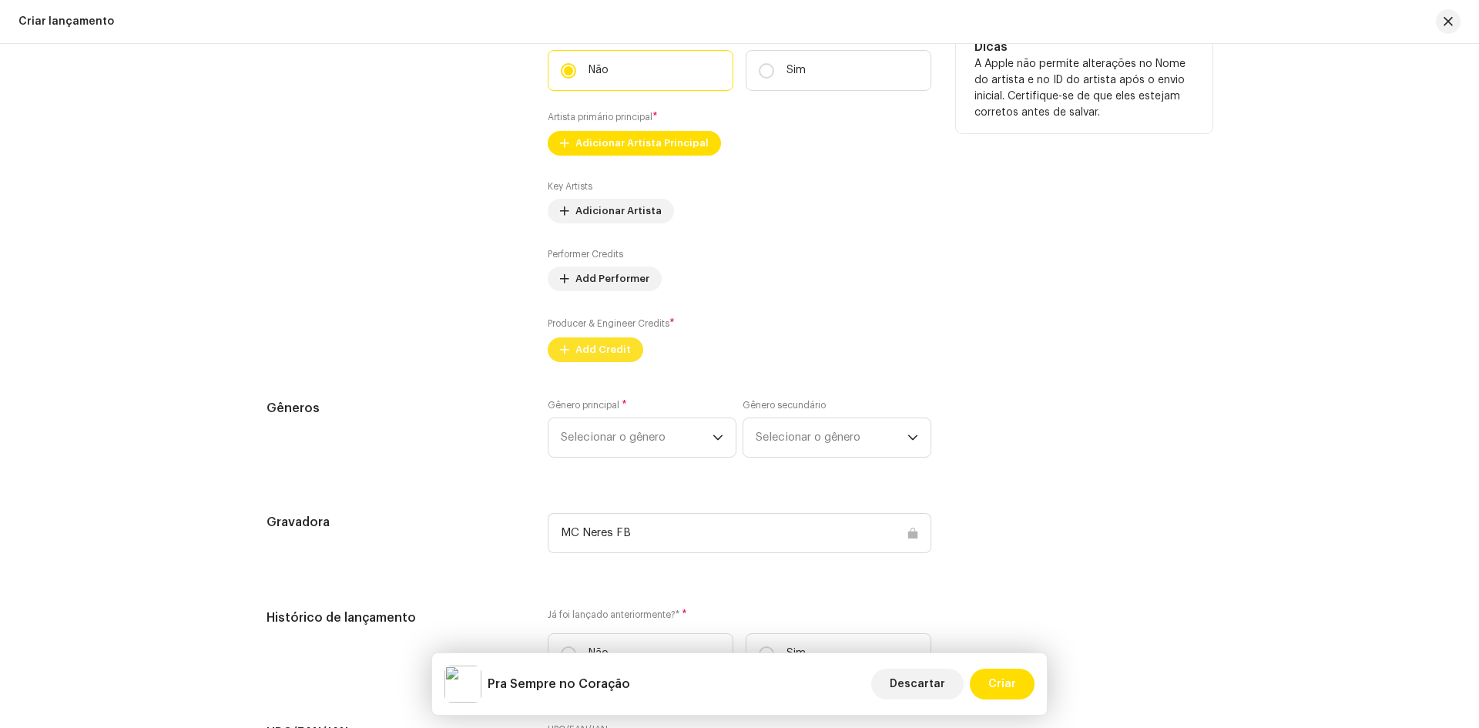
type input "Pra Sempre no Coração"
click at [609, 348] on span "Add Credit" at bounding box center [602, 349] width 55 height 31
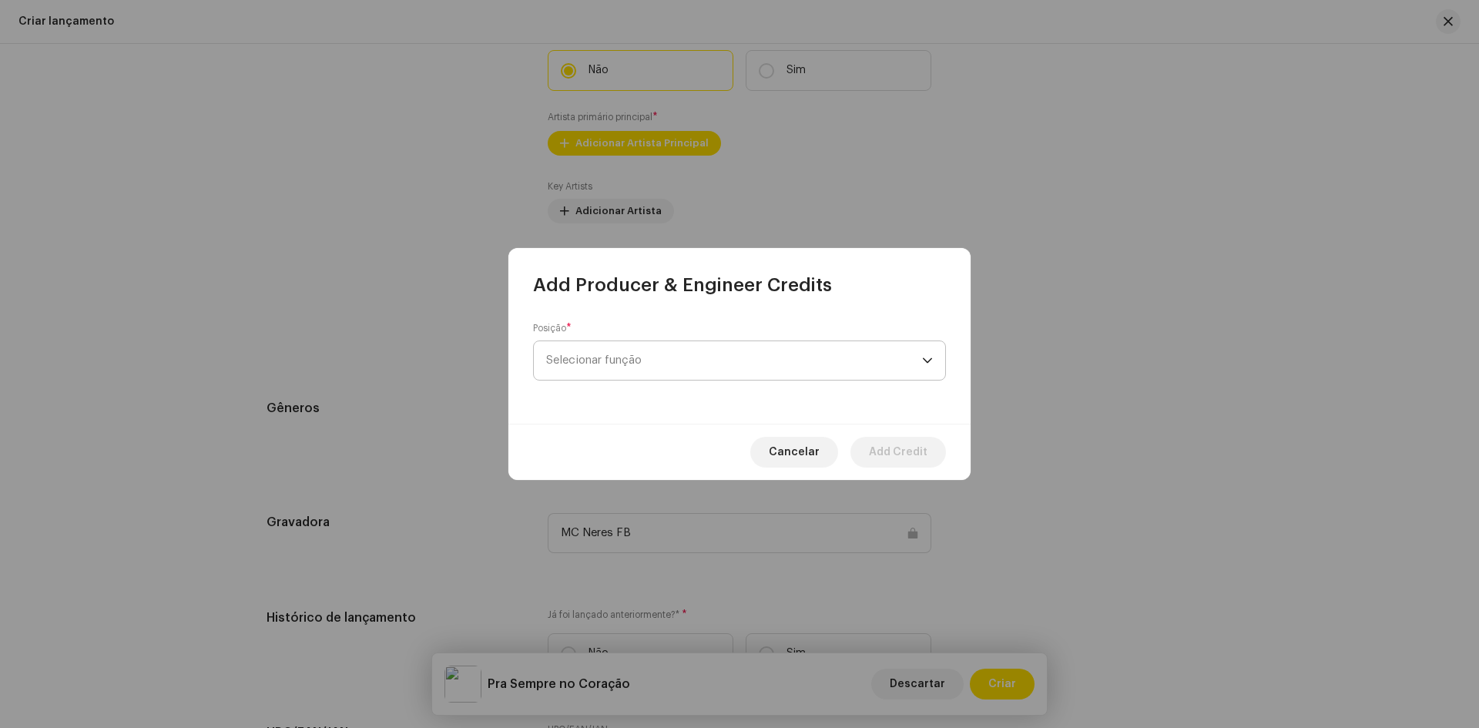
click at [622, 357] on span "Selecionar função" at bounding box center [734, 360] width 376 height 39
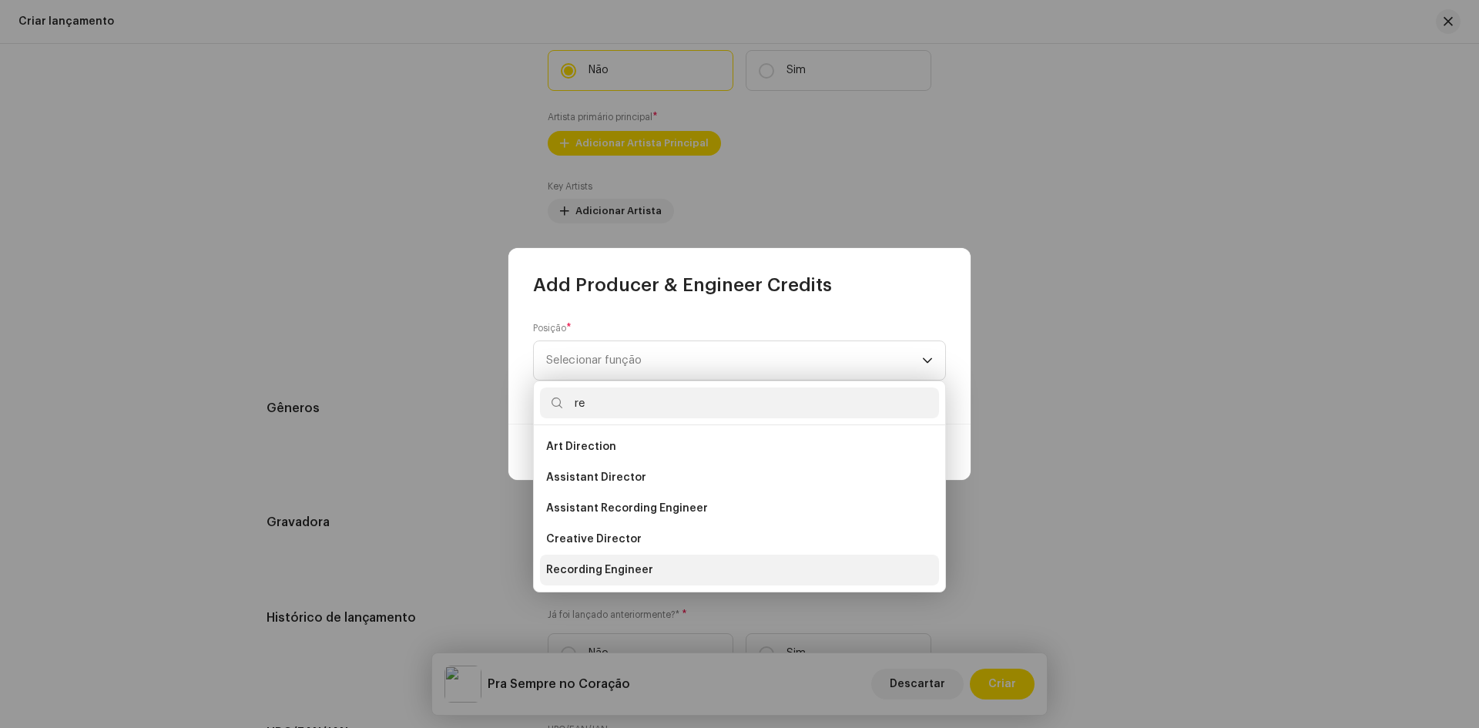
type input "re"
click at [652, 563] on li "Recording Engineer" at bounding box center [739, 570] width 399 height 31
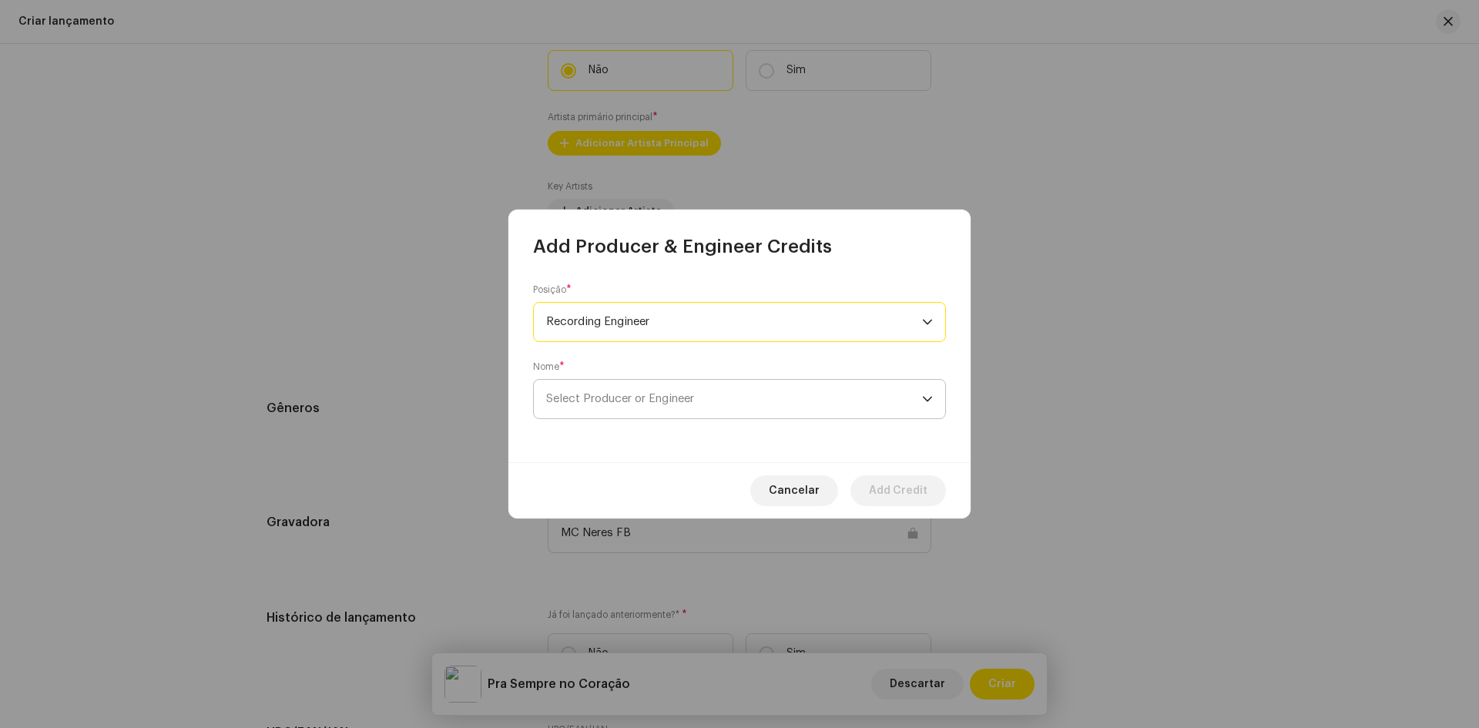
click at [629, 404] on span "Select Producer or Engineer" at bounding box center [734, 399] width 376 height 39
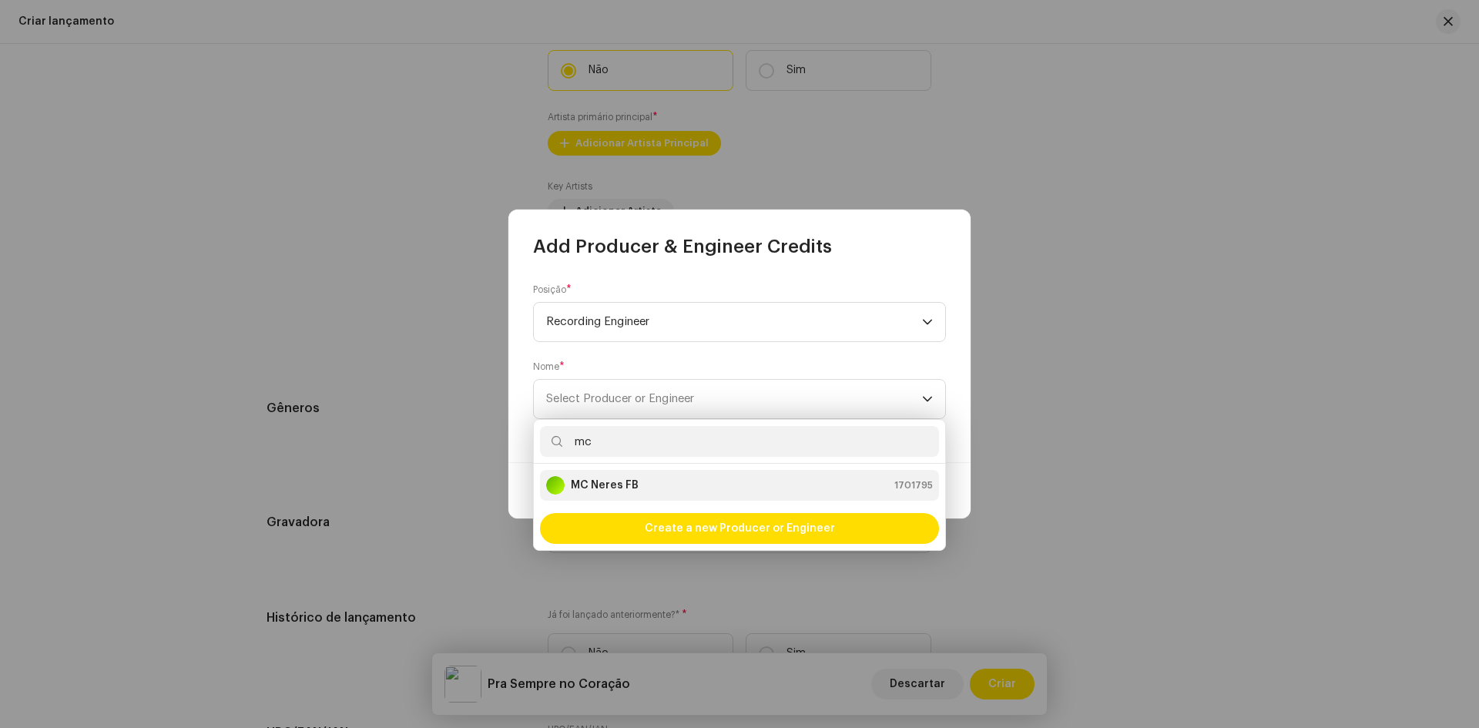
type input "mc"
click at [633, 487] on strong "MC Neres FB" at bounding box center [605, 485] width 68 height 15
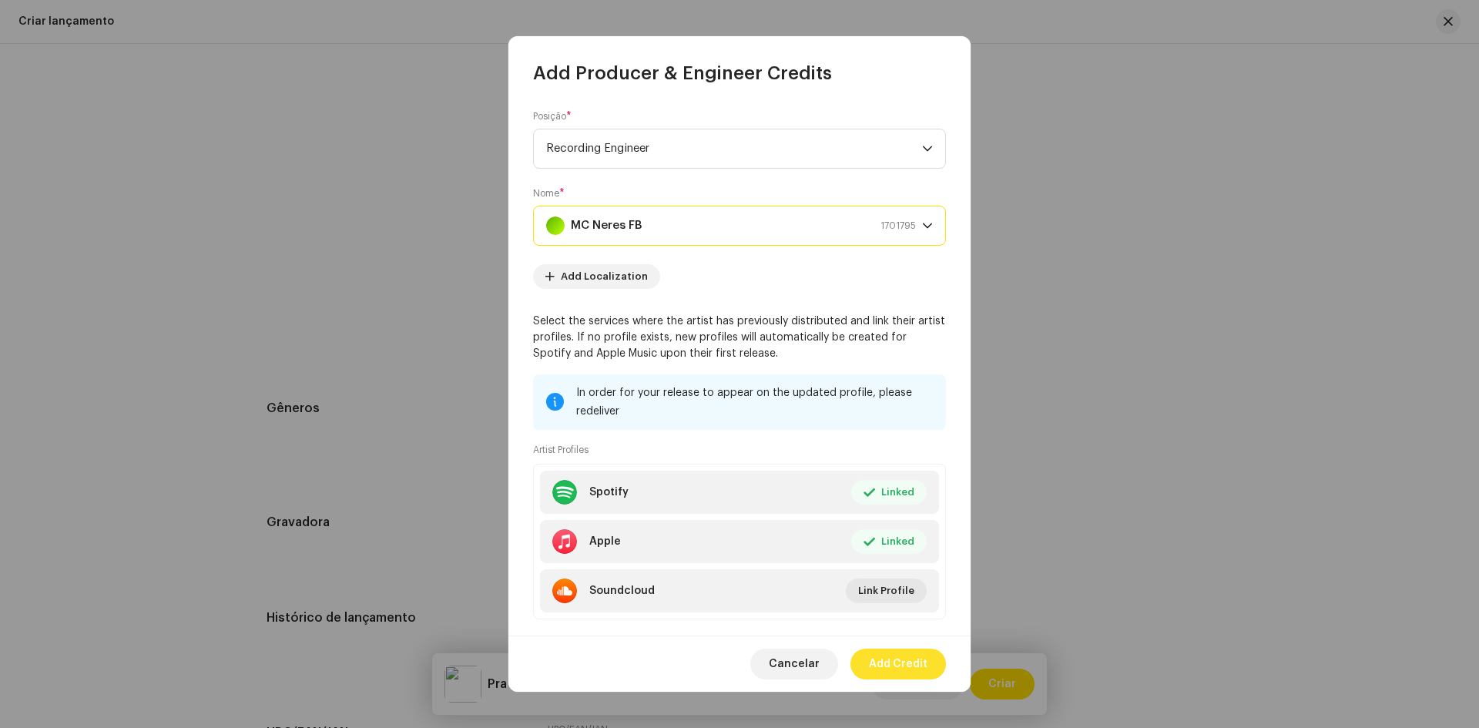
click at [915, 661] on span "Add Credit" at bounding box center [898, 664] width 59 height 31
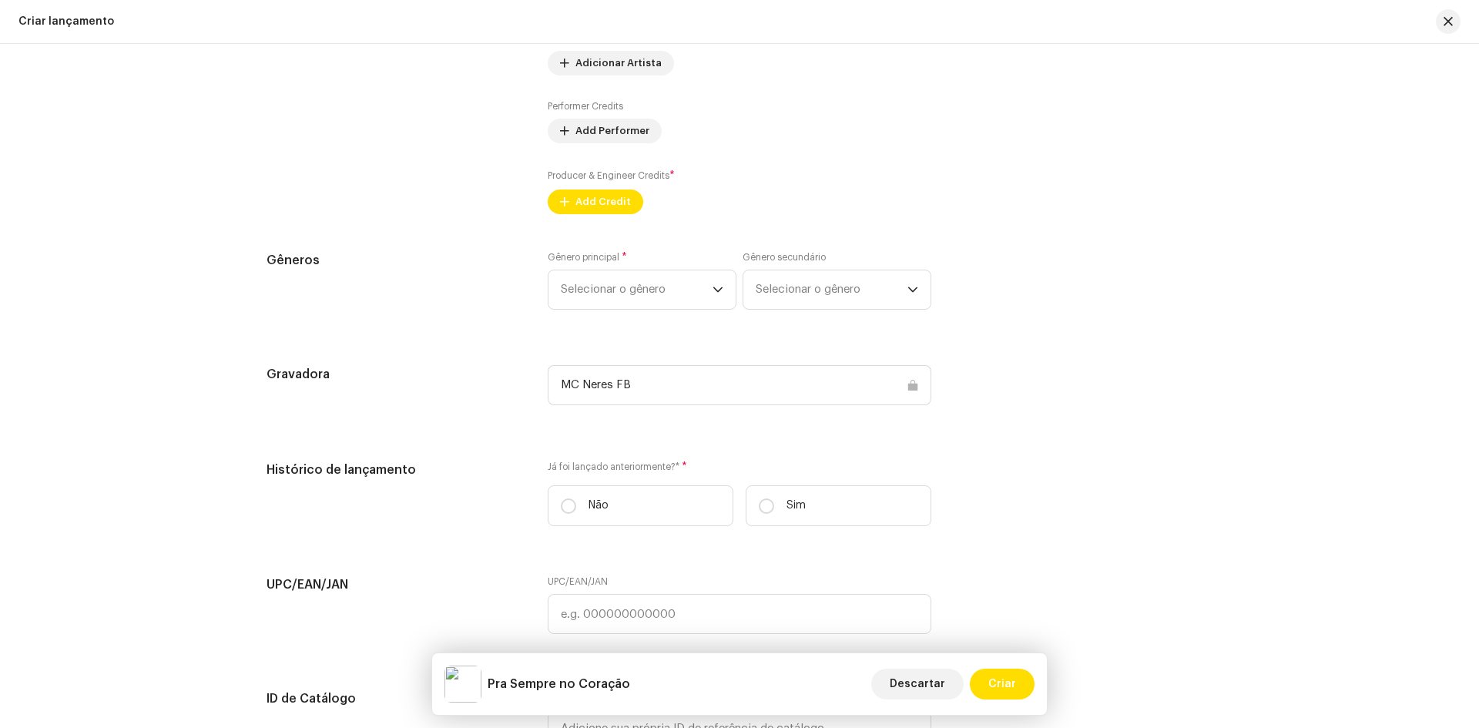
scroll to position [1849, 0]
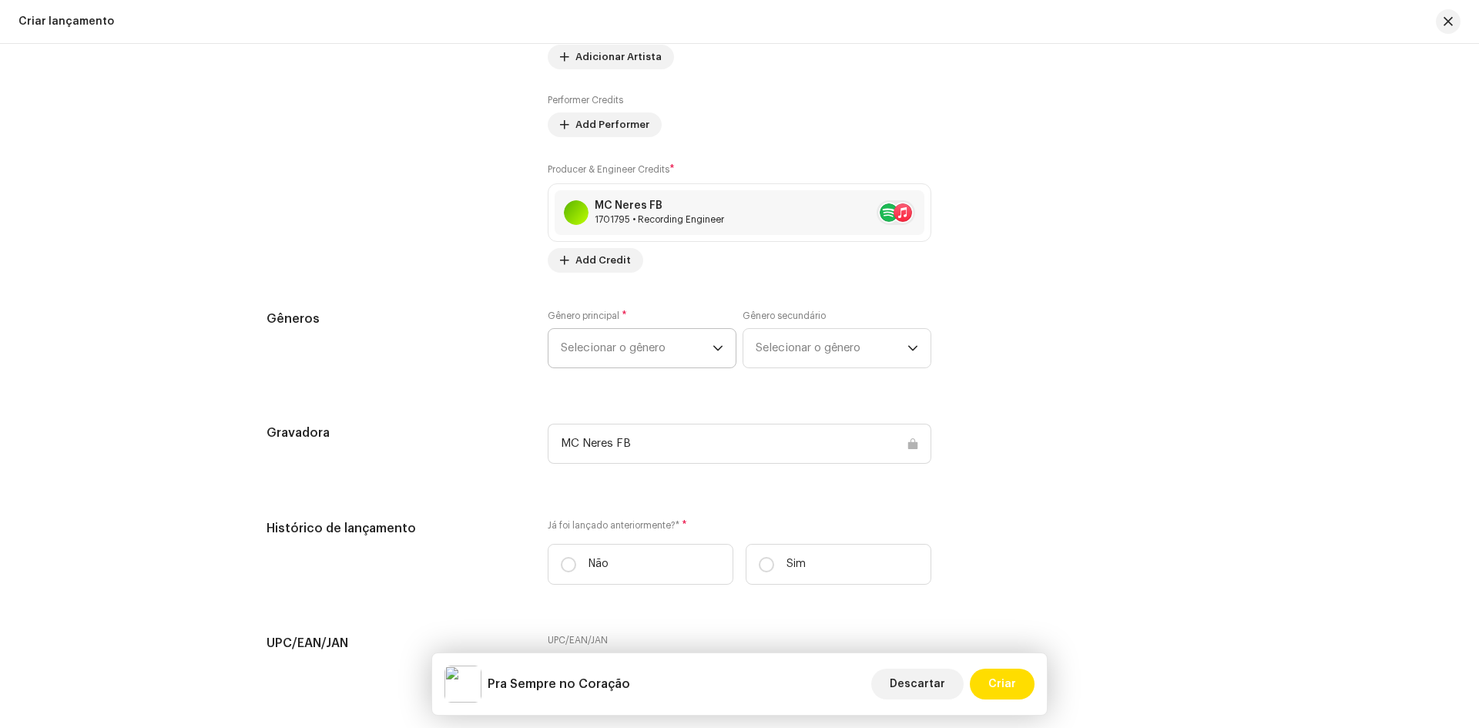
click at [651, 343] on span "Selecionar o gênero" at bounding box center [637, 348] width 152 height 39
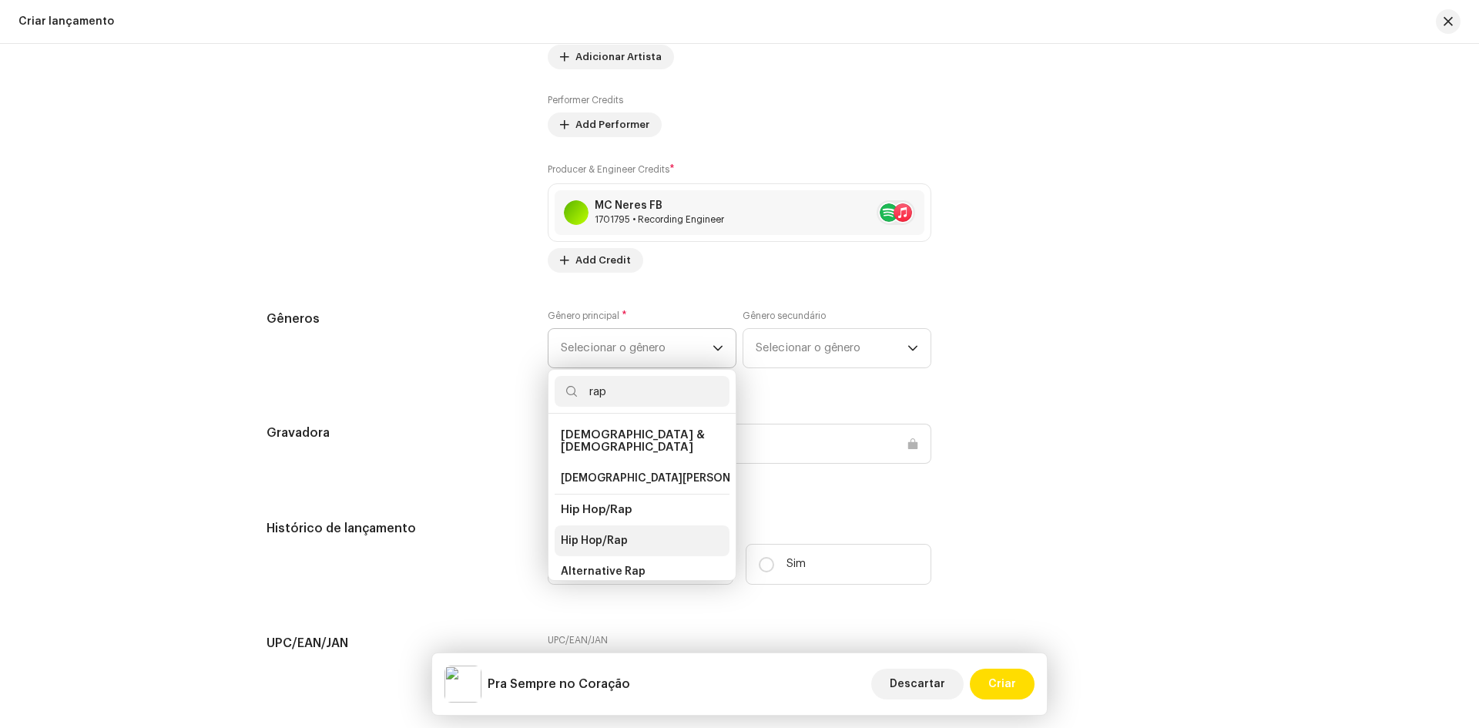
type input "rap"
click at [635, 529] on li "Hip Hop/Rap" at bounding box center [642, 540] width 175 height 31
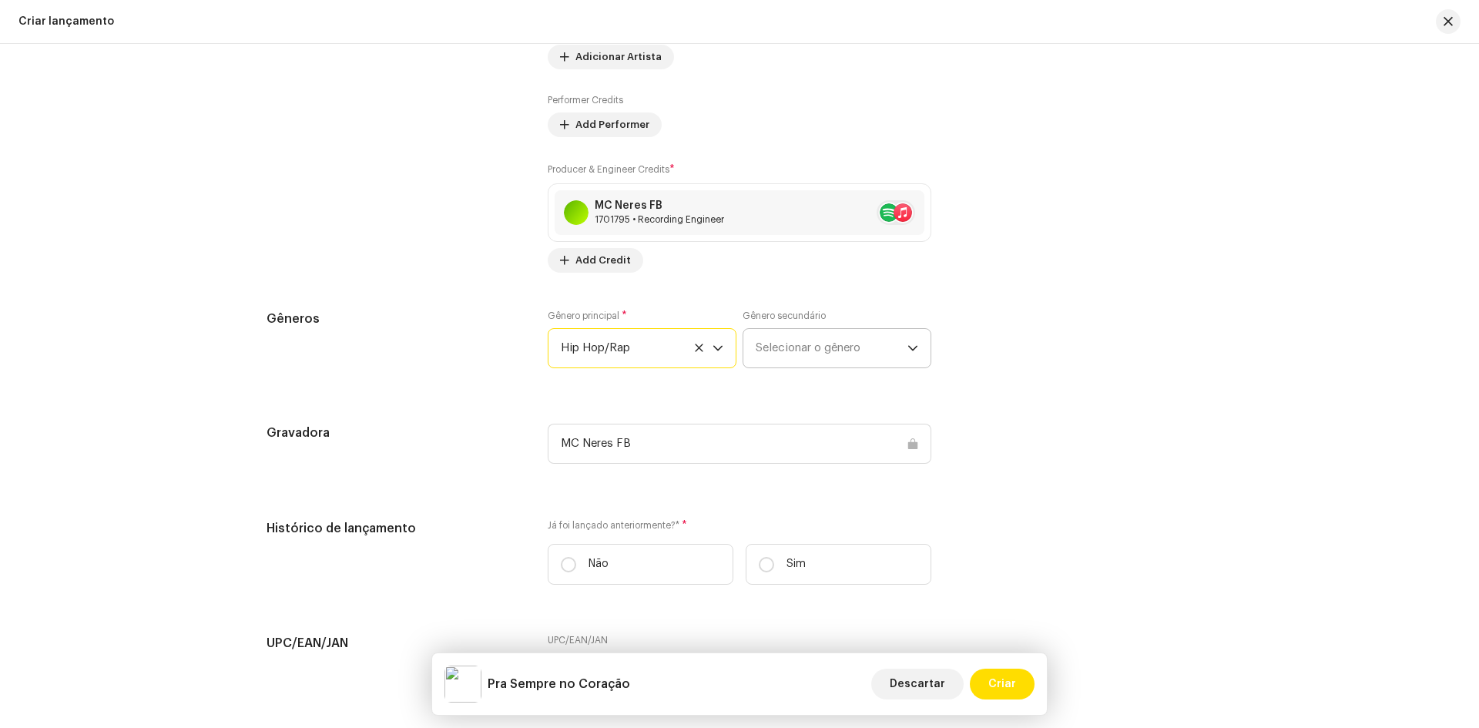
click at [790, 338] on span "Selecionar o gênero" at bounding box center [832, 348] width 152 height 39
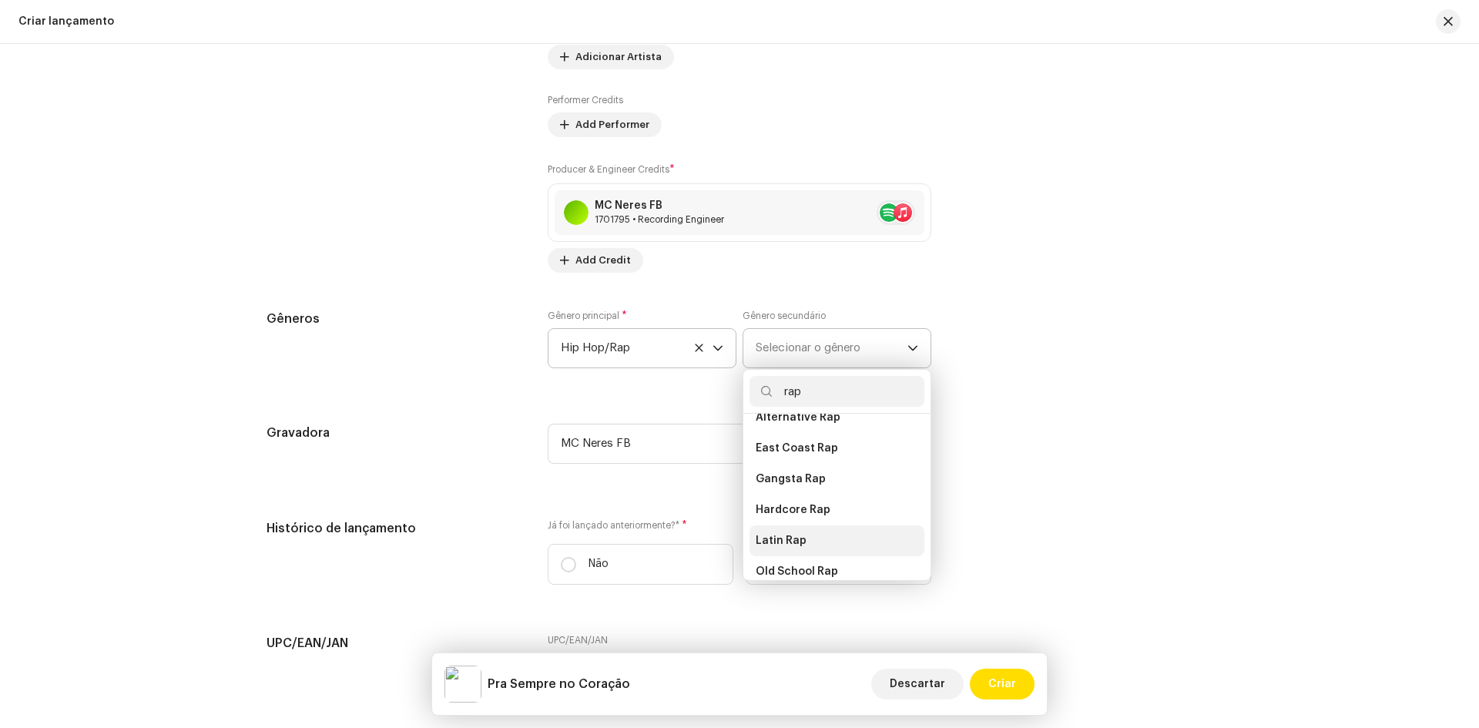
scroll to position [231, 0]
type input "rap"
click at [809, 520] on li "Rap" at bounding box center [837, 525] width 175 height 31
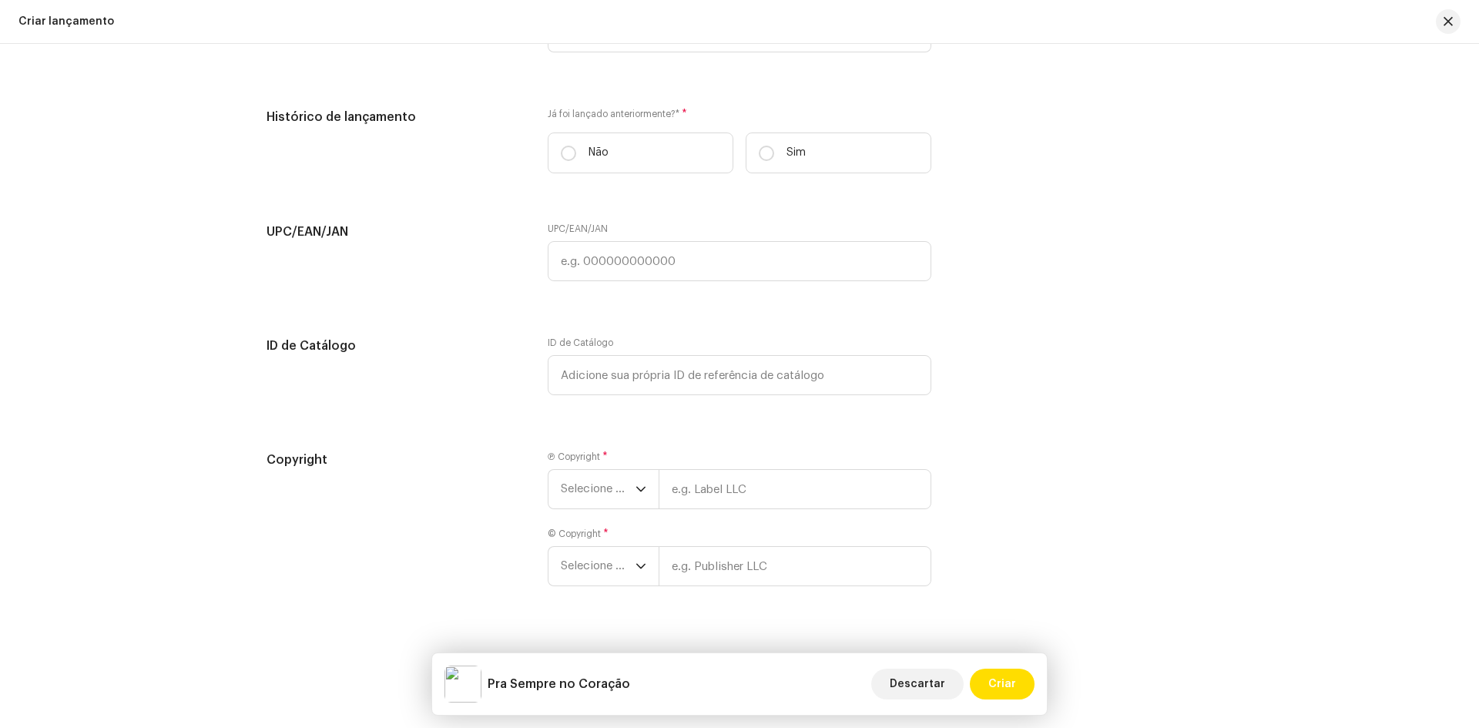
scroll to position [2285, 0]
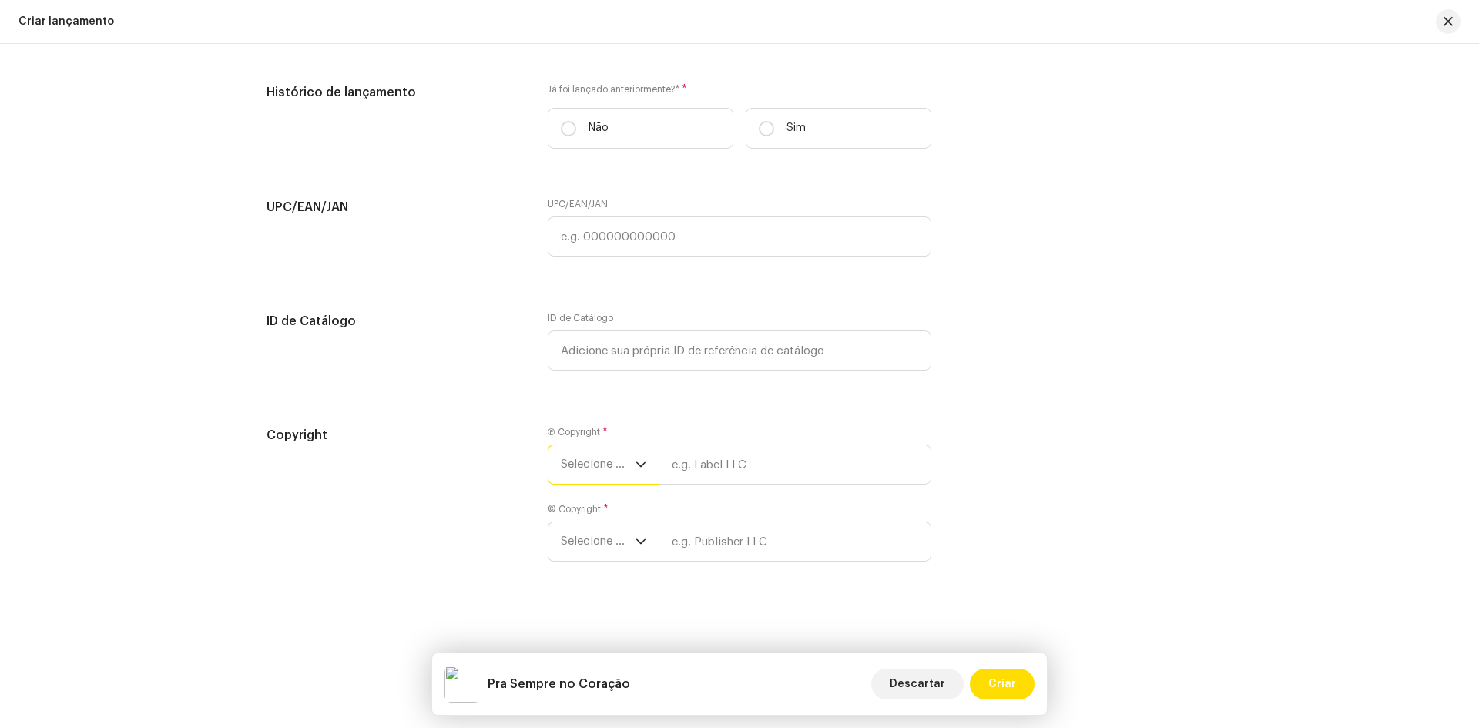
click at [623, 462] on span "Selecione o ano" at bounding box center [598, 464] width 75 height 39
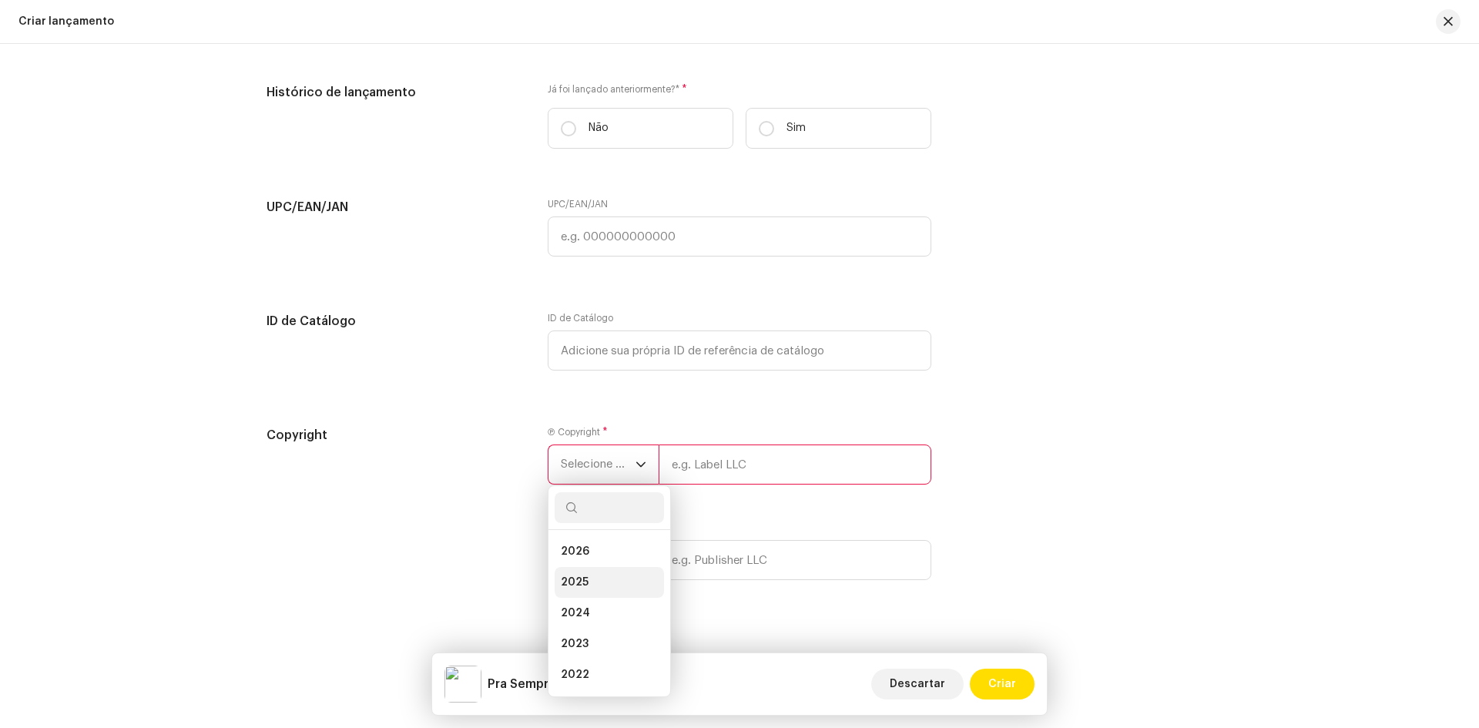
click at [595, 574] on li "2025" at bounding box center [609, 582] width 109 height 31
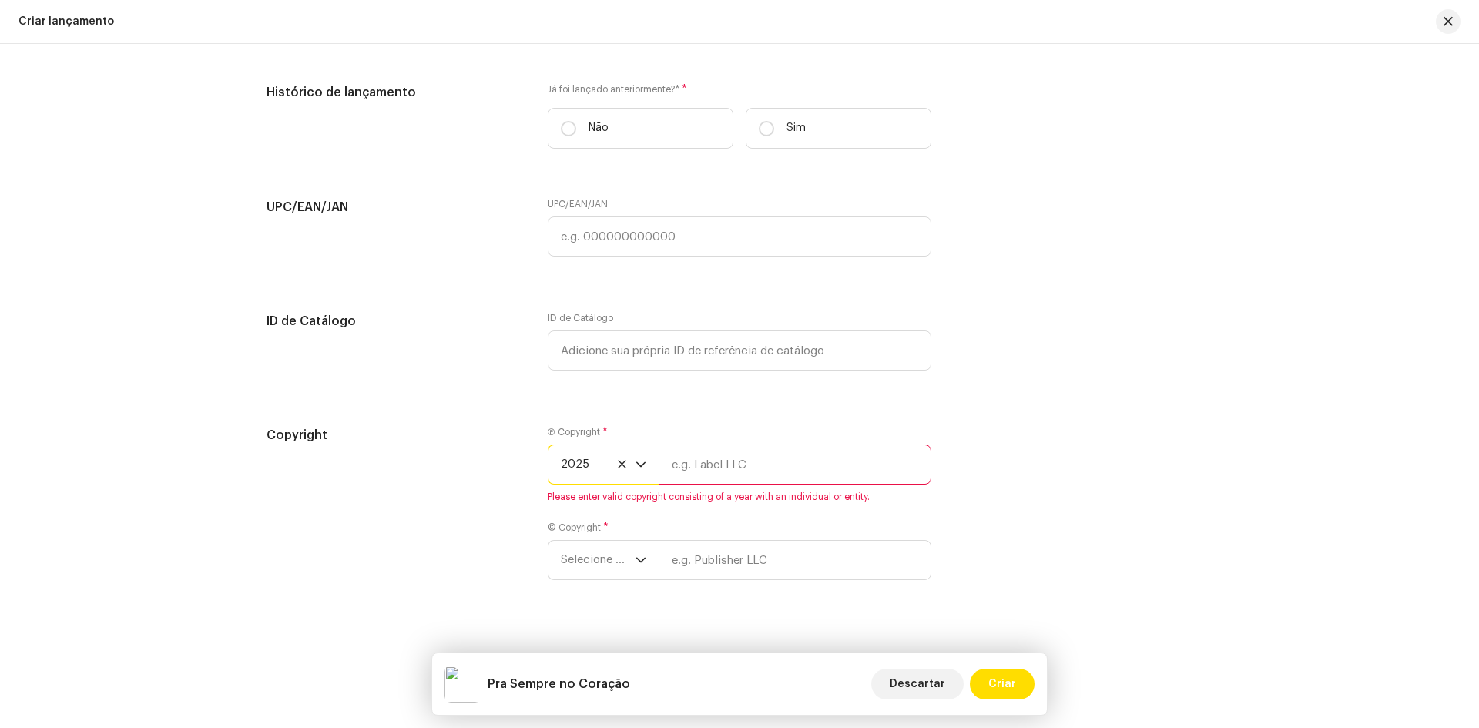
click at [720, 469] on input "text" at bounding box center [795, 464] width 273 height 40
type input "MC Neres FB"
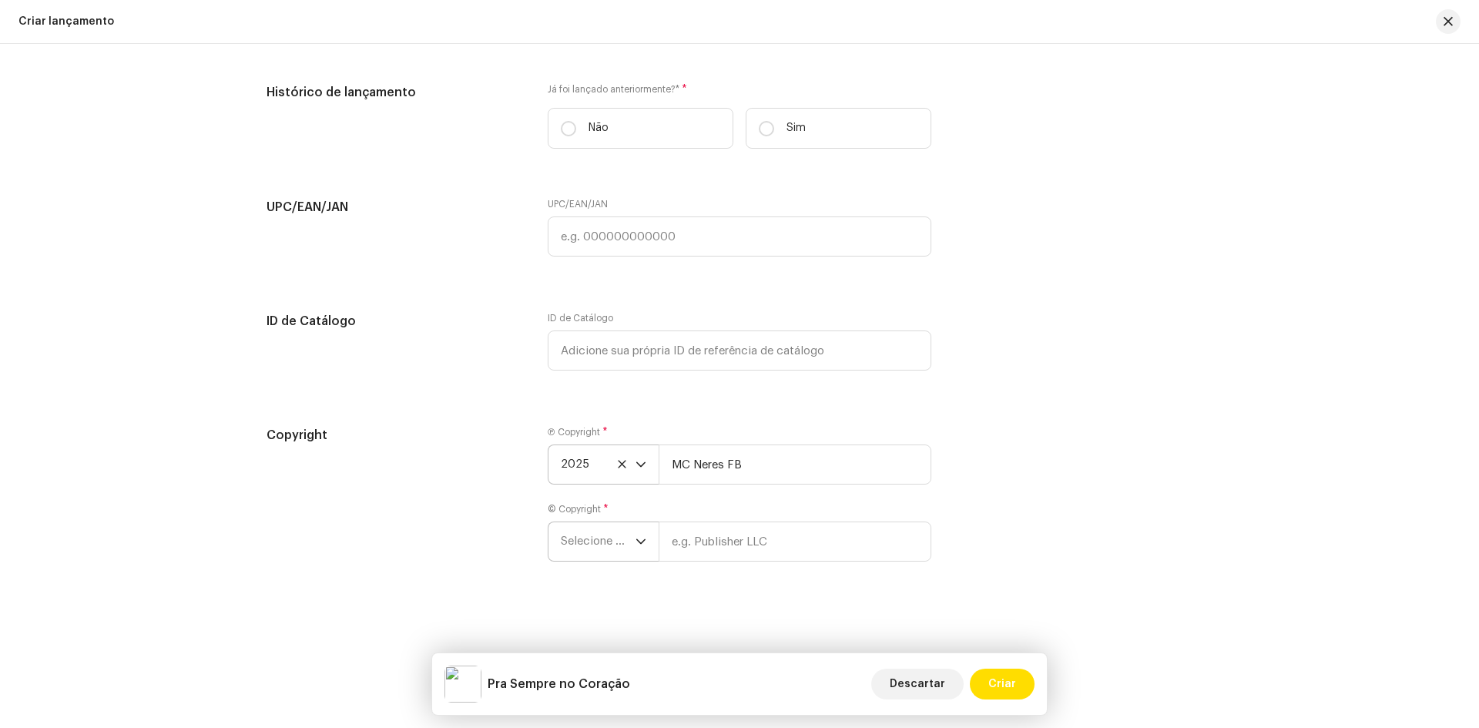
click at [620, 539] on span "Selecione o ano" at bounding box center [598, 541] width 75 height 39
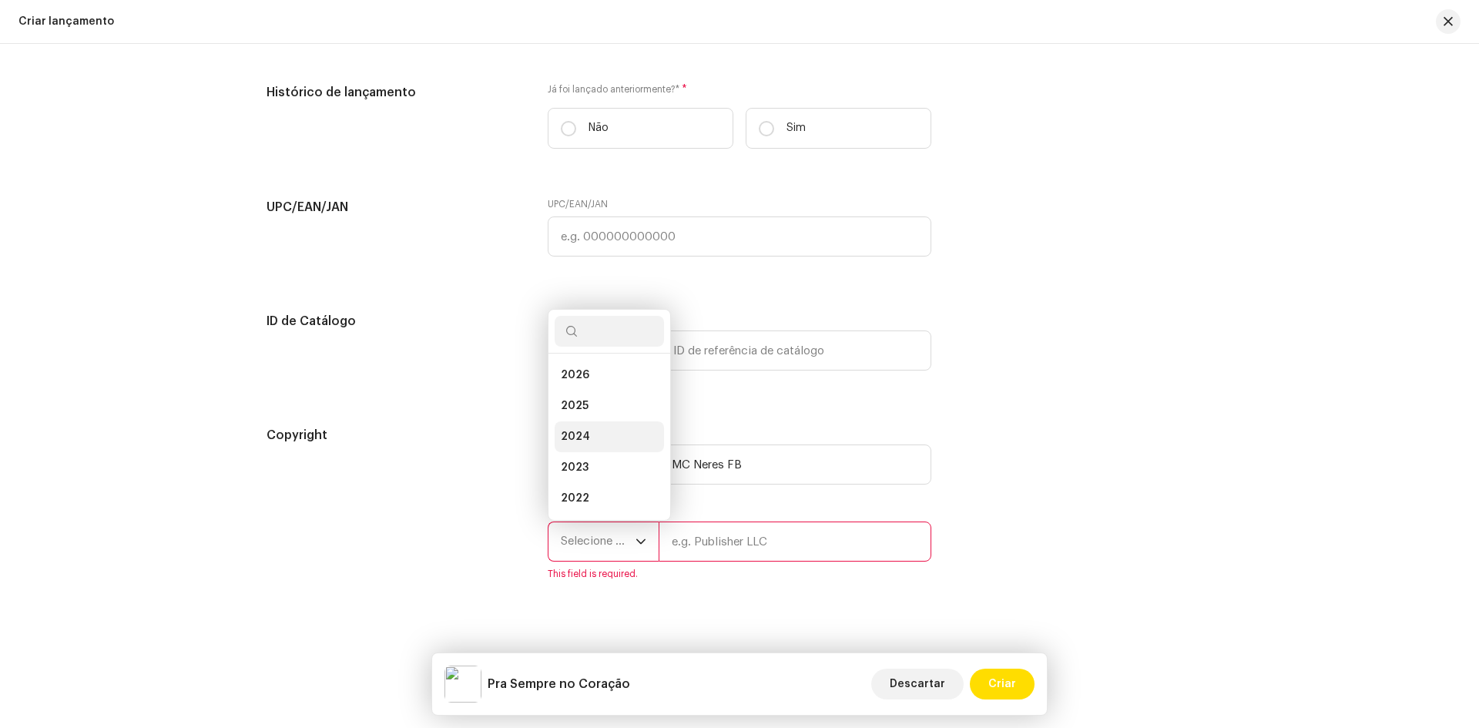
scroll to position [25, 0]
click at [601, 390] on li "2025" at bounding box center [609, 381] width 109 height 31
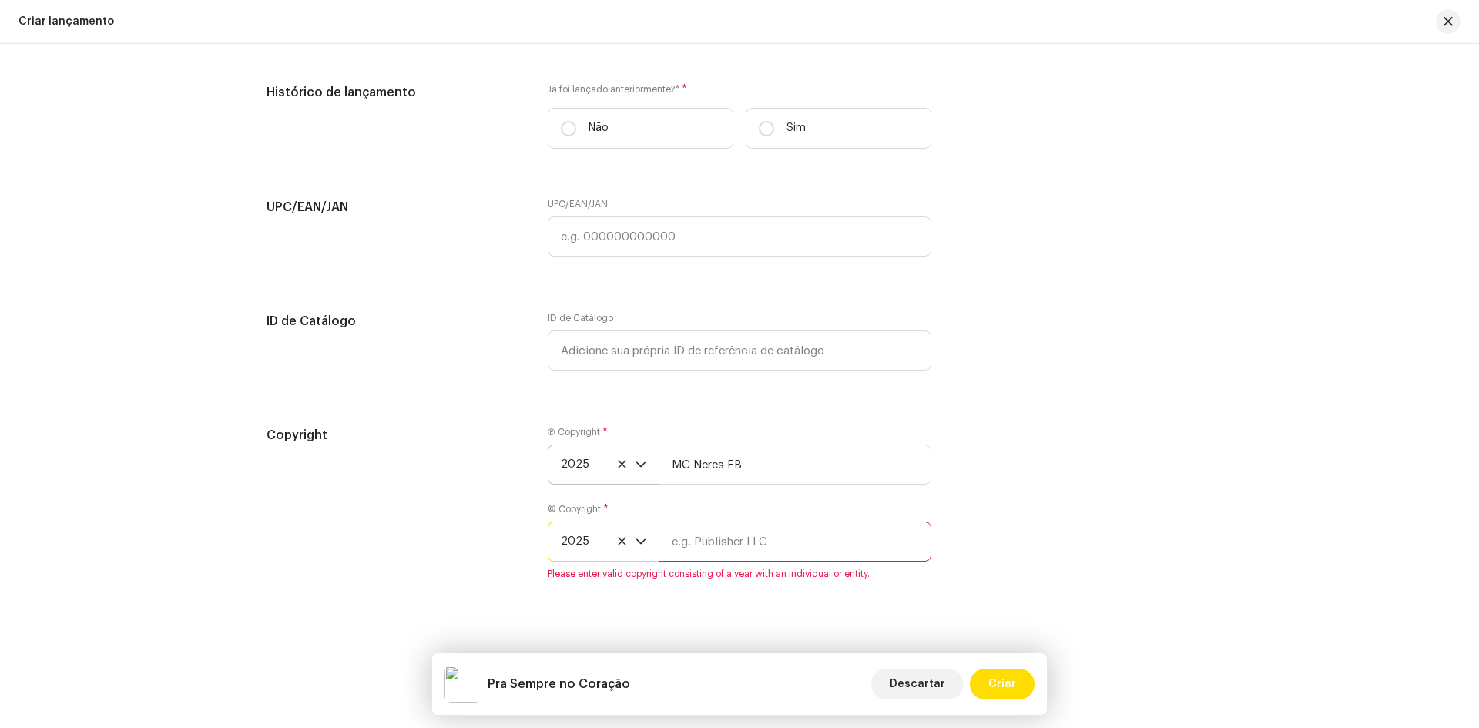
click at [683, 548] on input "text" at bounding box center [795, 541] width 273 height 40
type input "MC Neres FB"
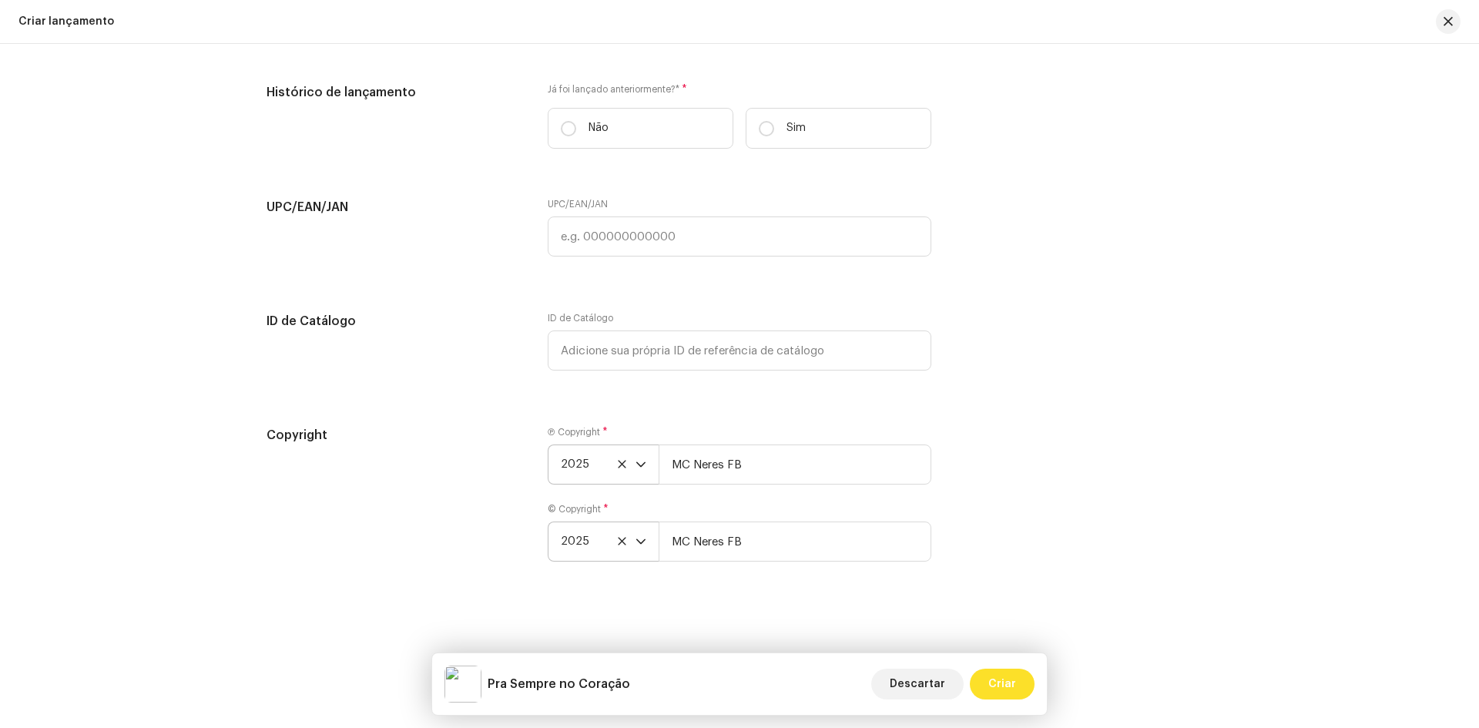
click at [998, 682] on span "Criar" at bounding box center [1002, 684] width 28 height 31
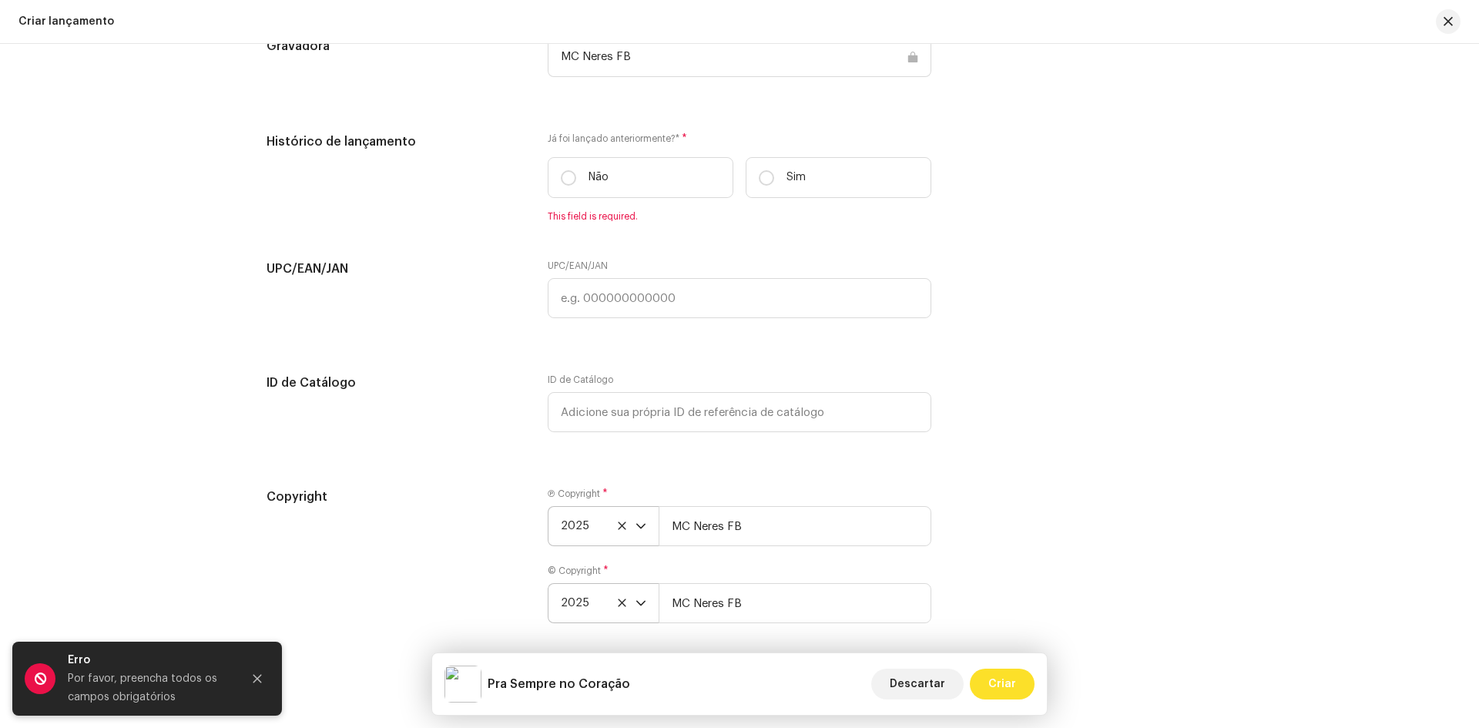
scroll to position [2334, 0]
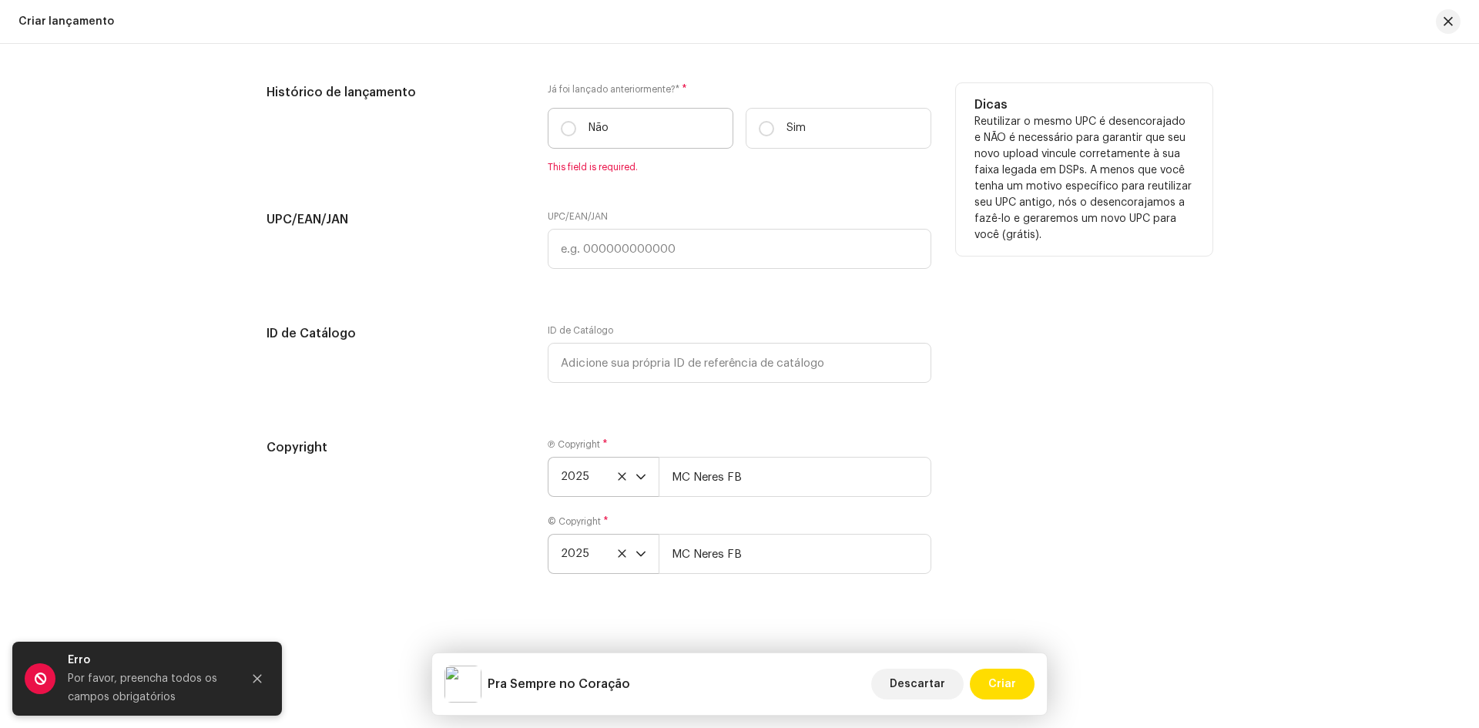
click at [580, 130] on label "Não" at bounding box center [641, 128] width 186 height 41
click at [576, 130] on input "Não" at bounding box center [568, 128] width 15 height 15
radio input "true"
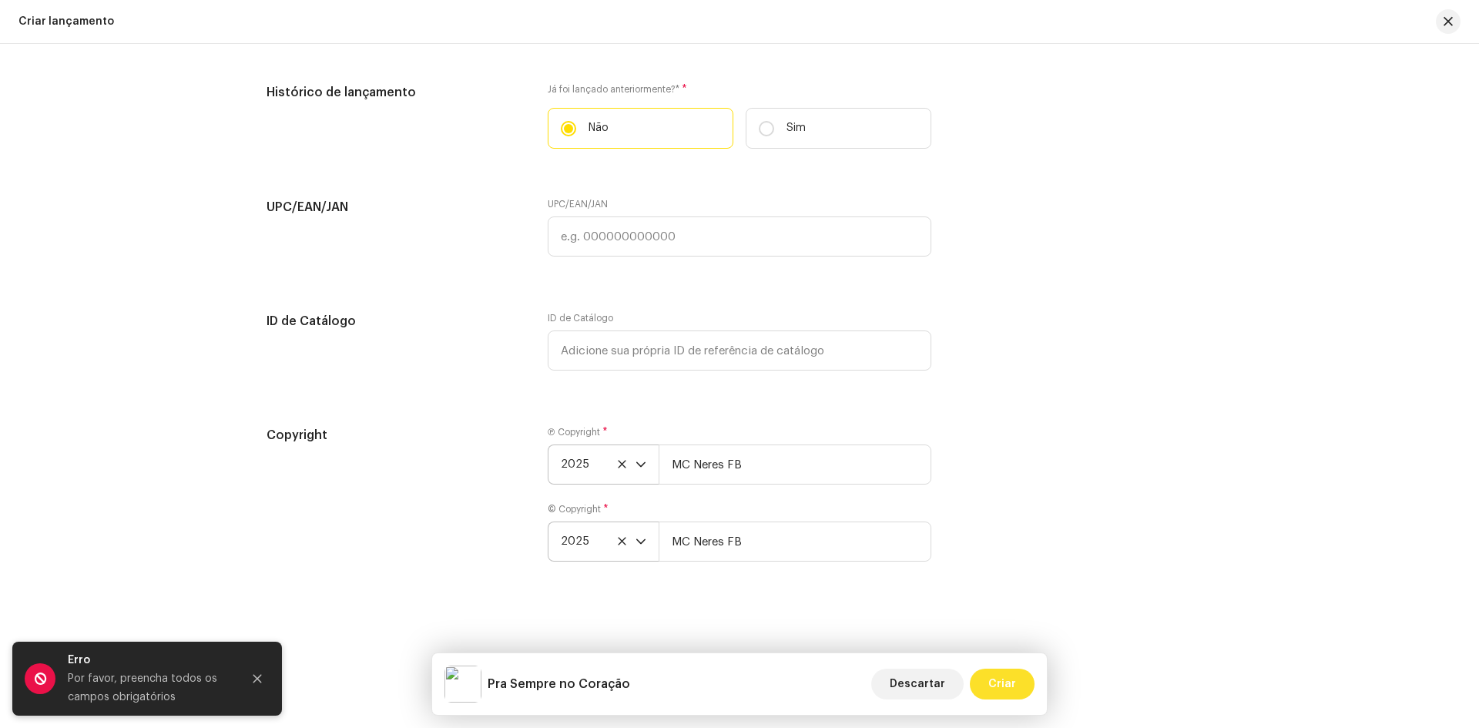
click at [984, 679] on button "Criar" at bounding box center [1002, 684] width 65 height 31
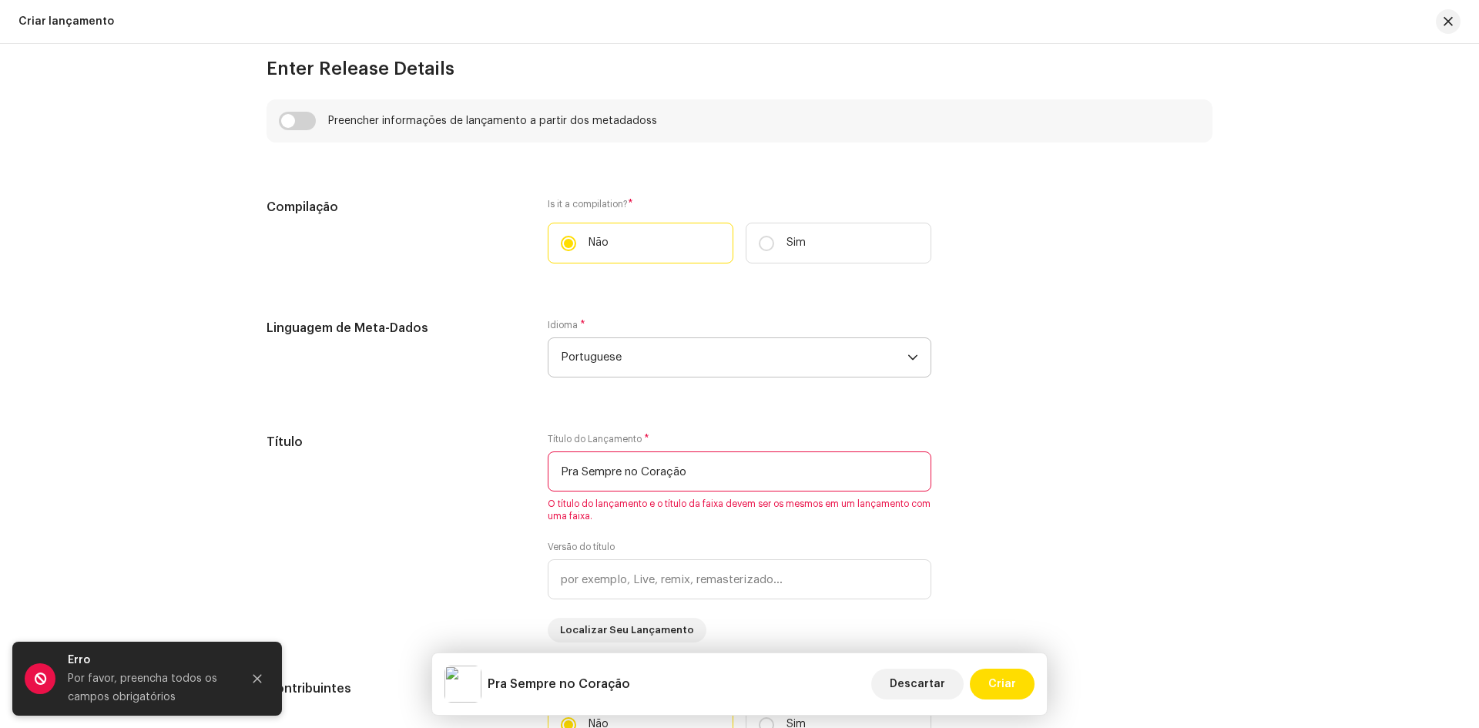
scroll to position [1179, 0]
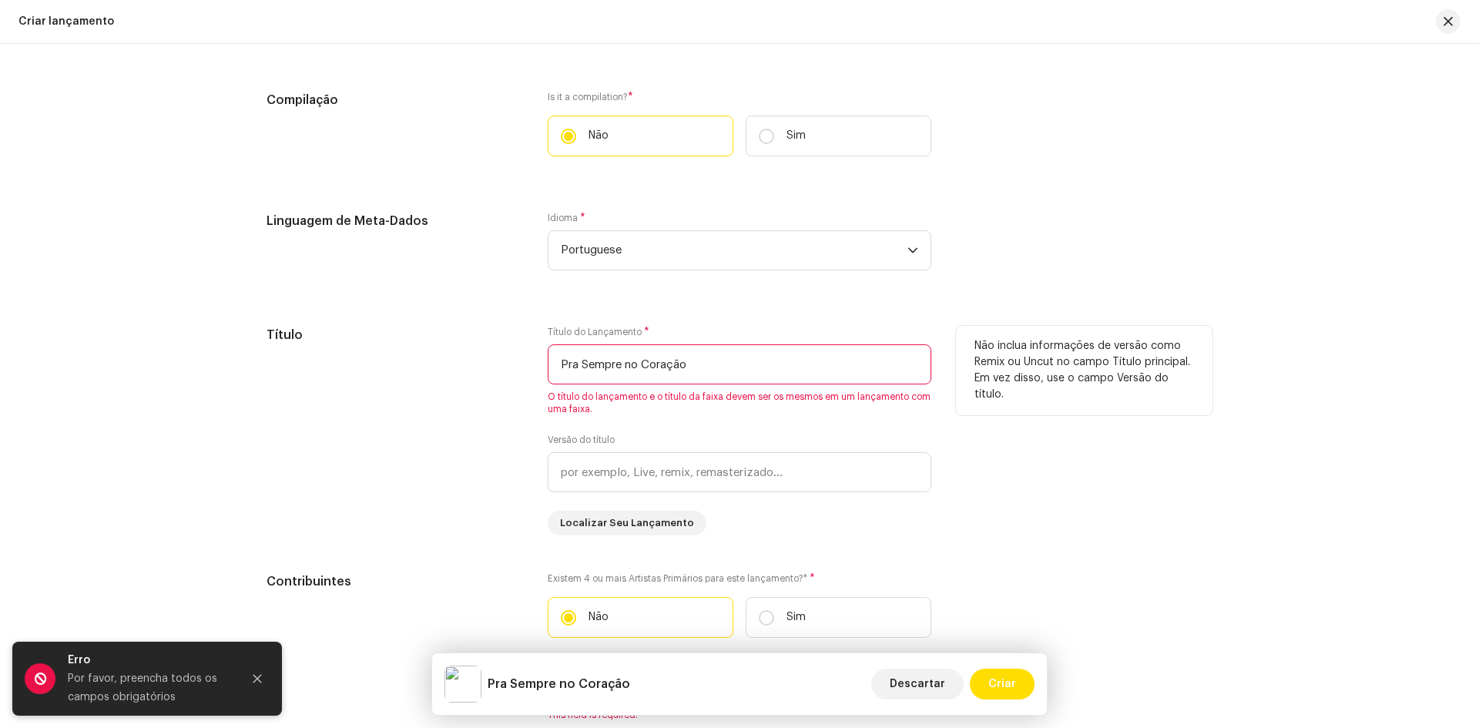
click at [655, 374] on input "Pra Sempre no Coração" at bounding box center [740, 364] width 384 height 40
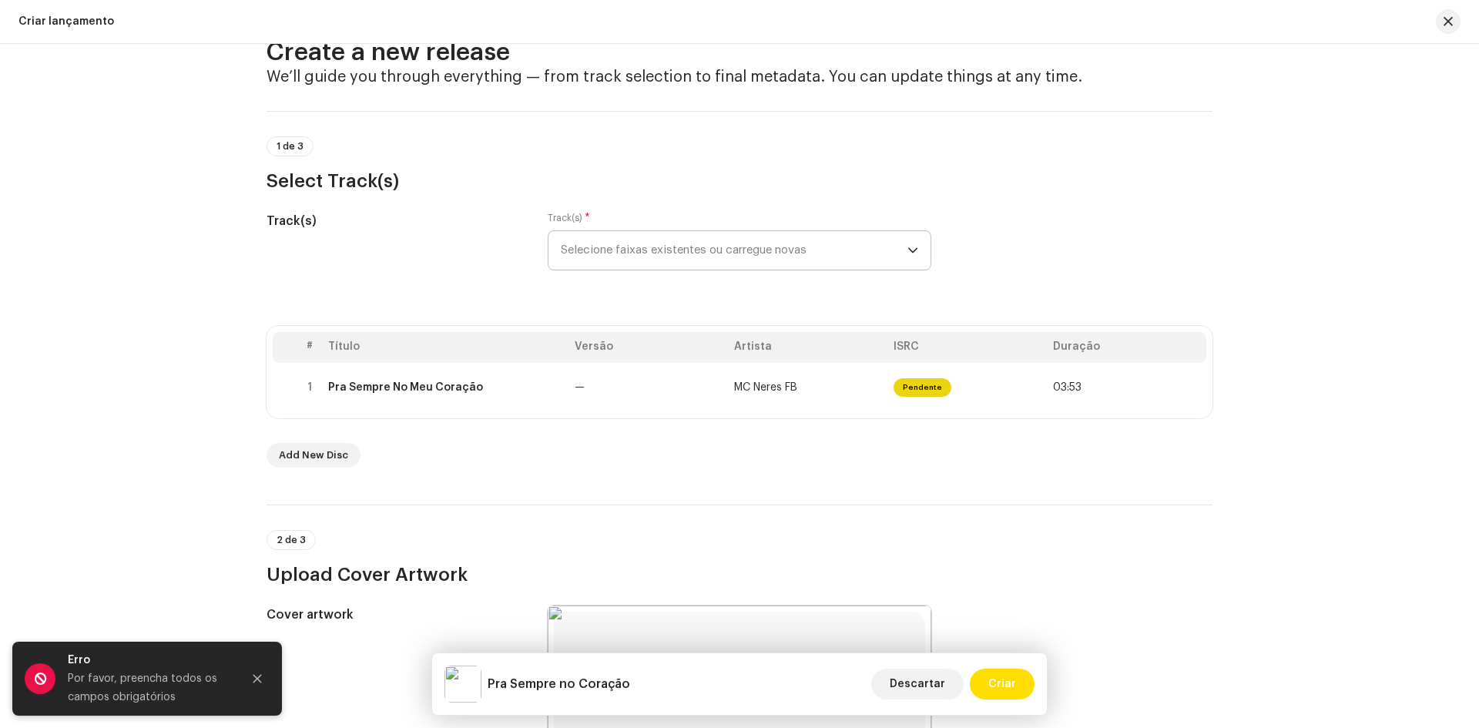
scroll to position [0, 0]
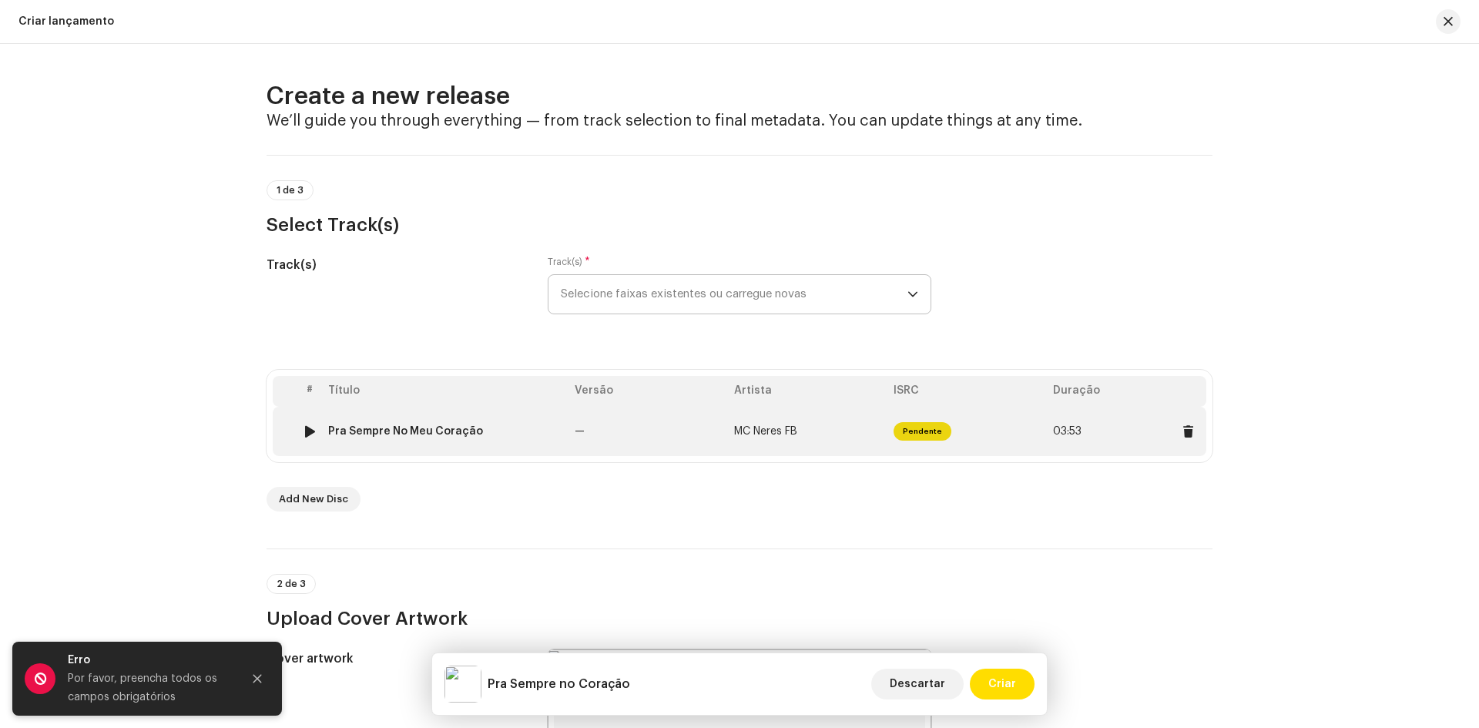
click at [813, 435] on td "MC Neres FB" at bounding box center [807, 431] width 159 height 49
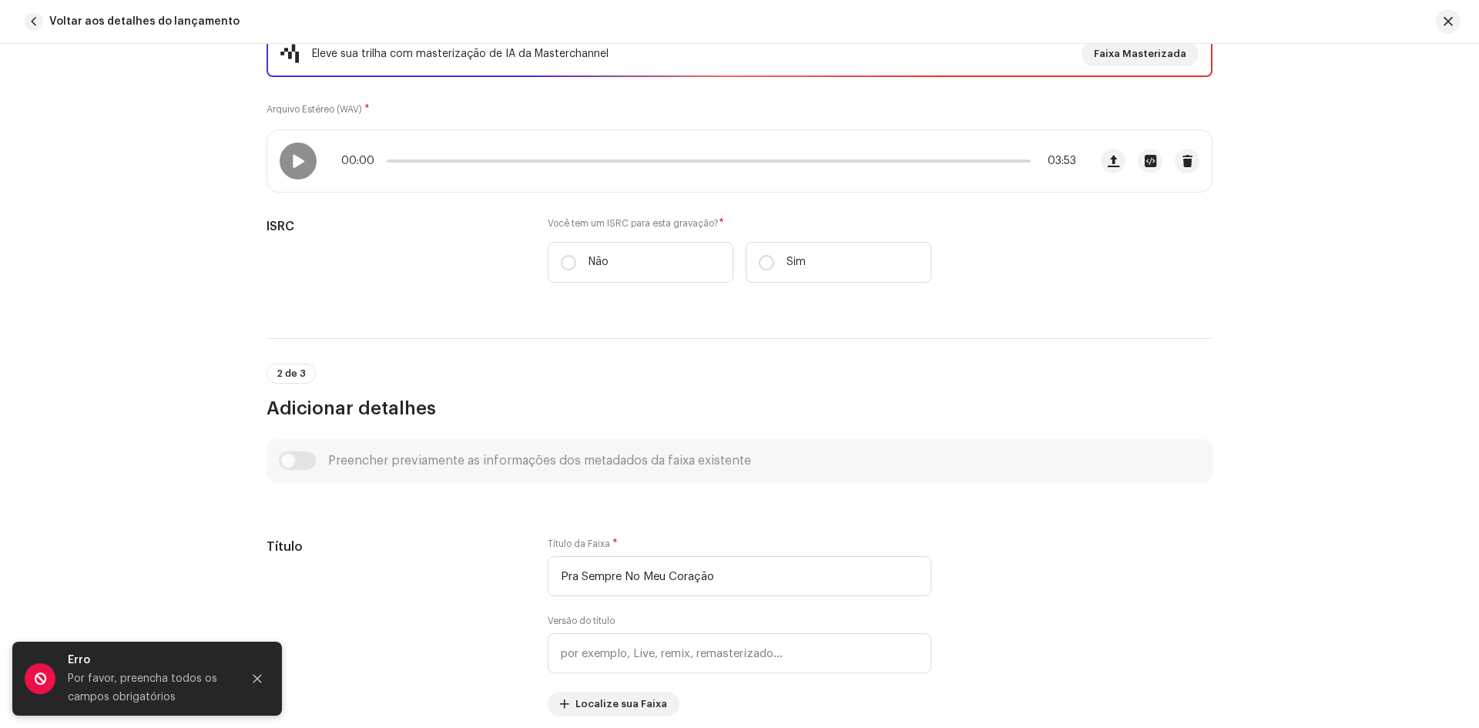
scroll to position [308, 0]
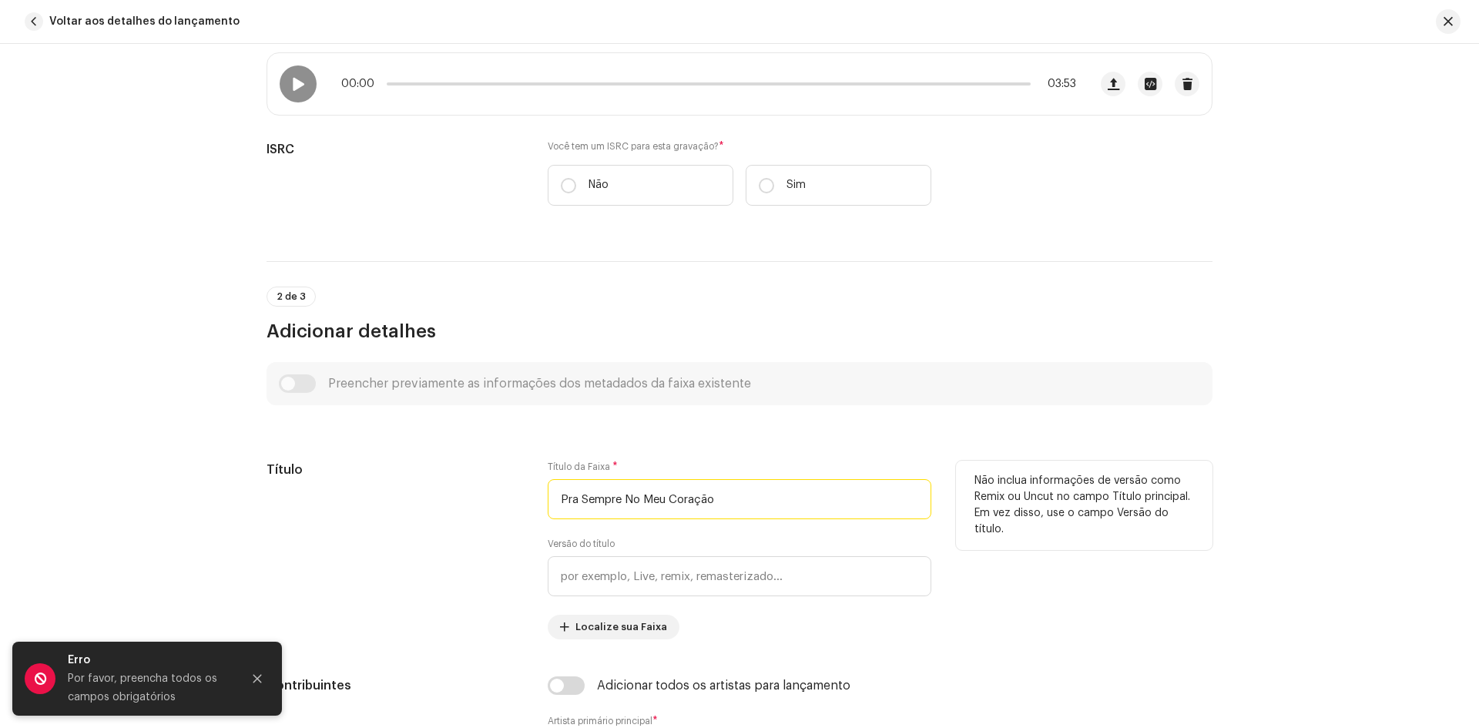
click at [651, 496] on input "Pra Sempre No Meu Coração" at bounding box center [740, 499] width 384 height 40
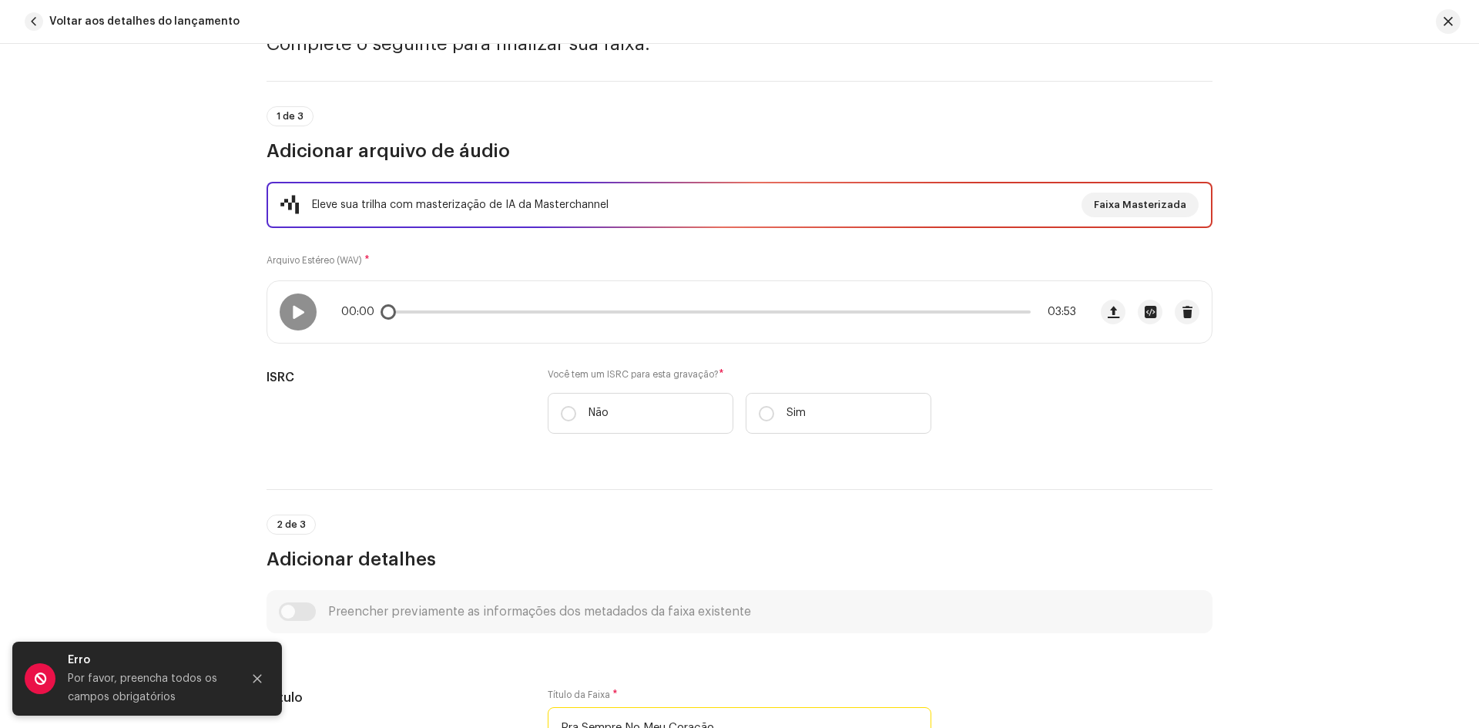
scroll to position [77, 0]
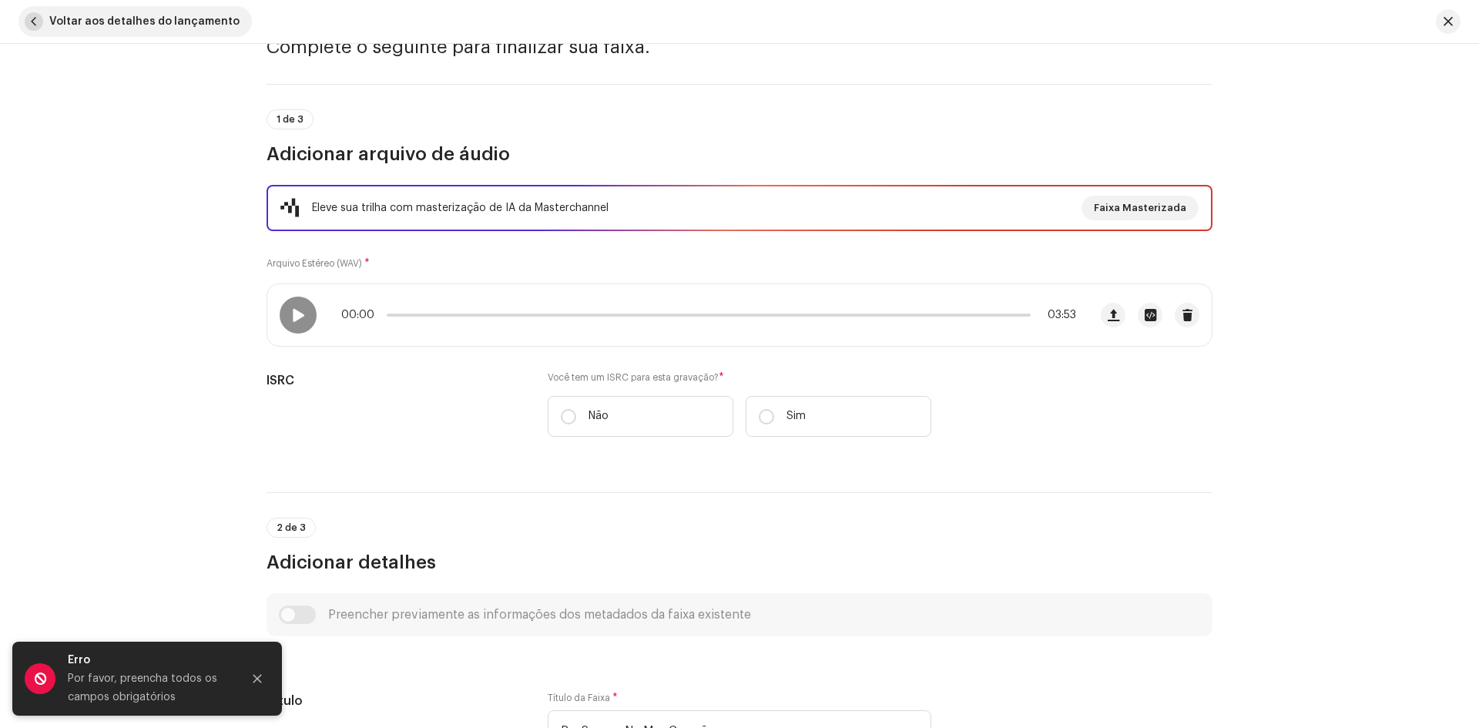
click at [35, 15] on span "button" at bounding box center [34, 21] width 18 height 18
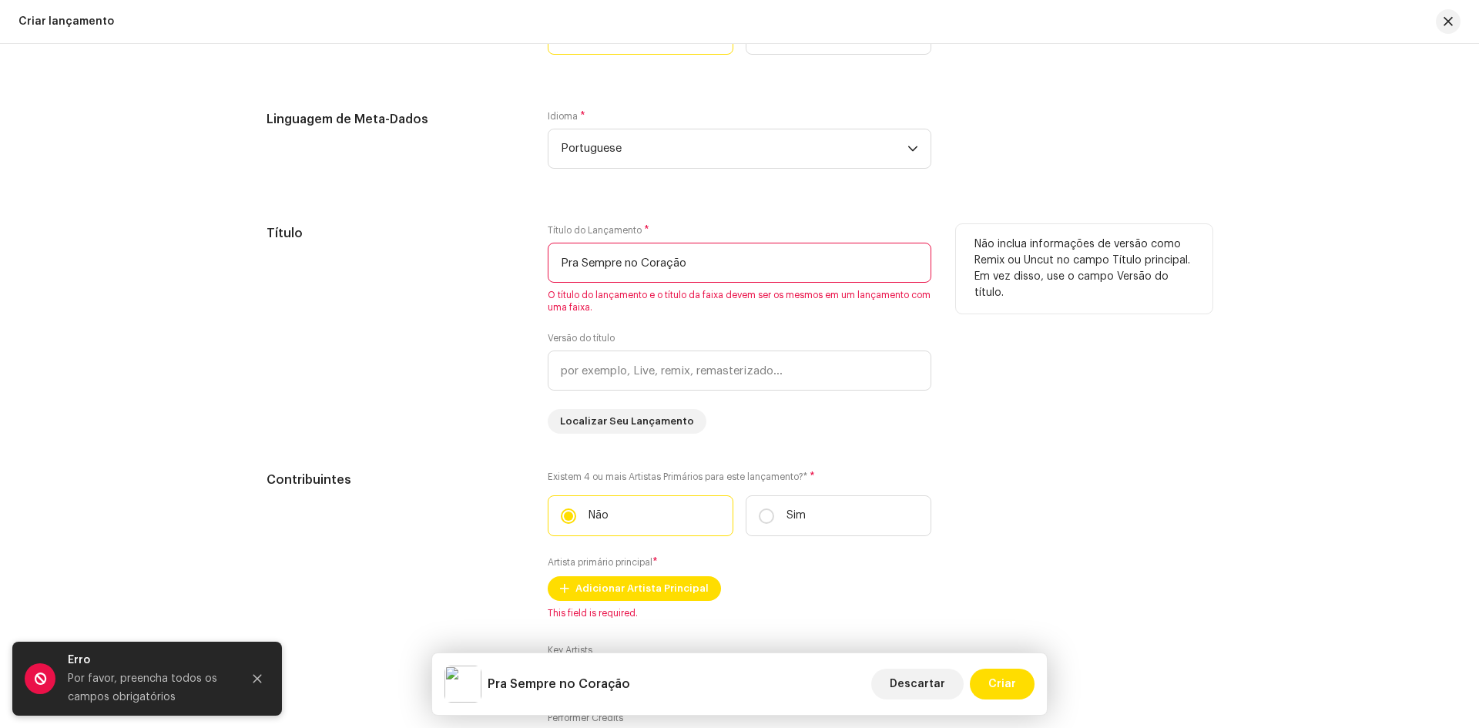
scroll to position [1310, 0]
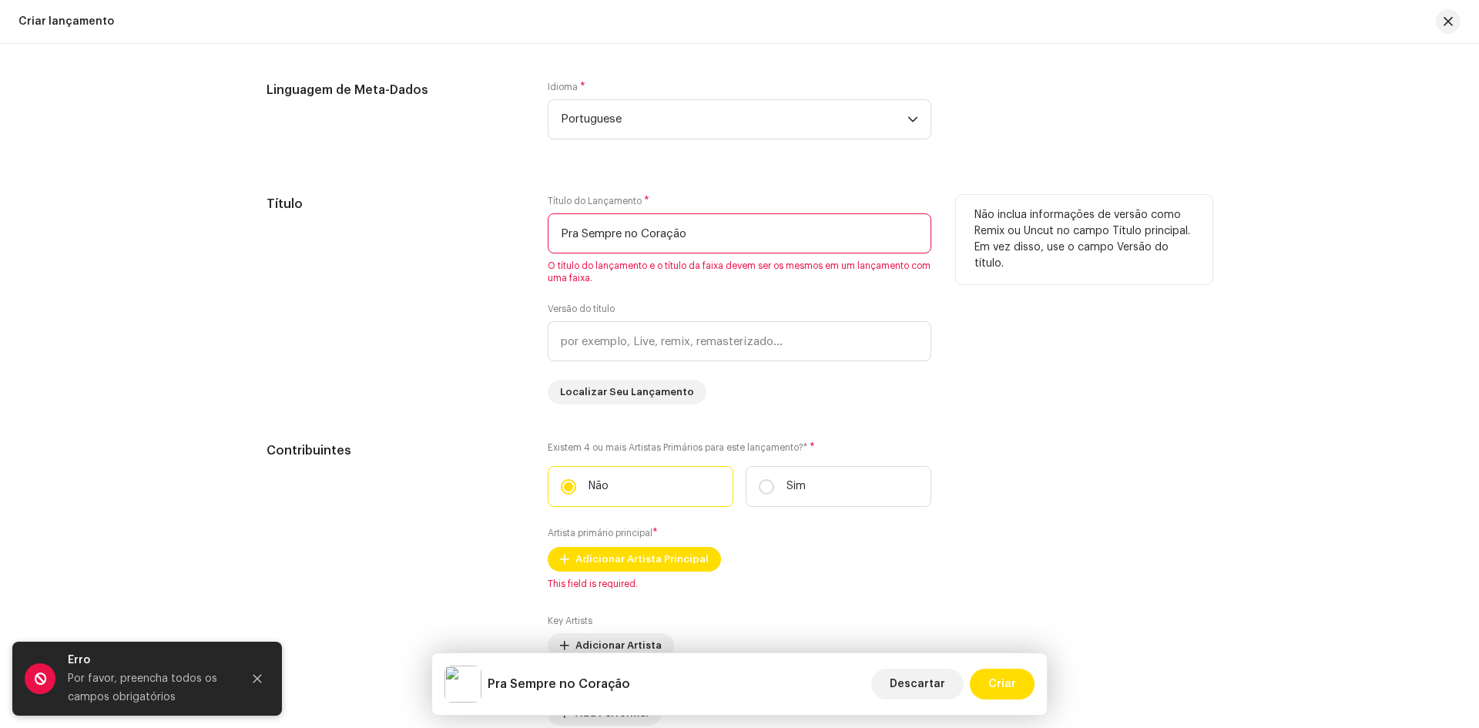
click at [644, 230] on input "Pra Sempre no Coração" at bounding box center [740, 233] width 384 height 40
paste input "No Meu"
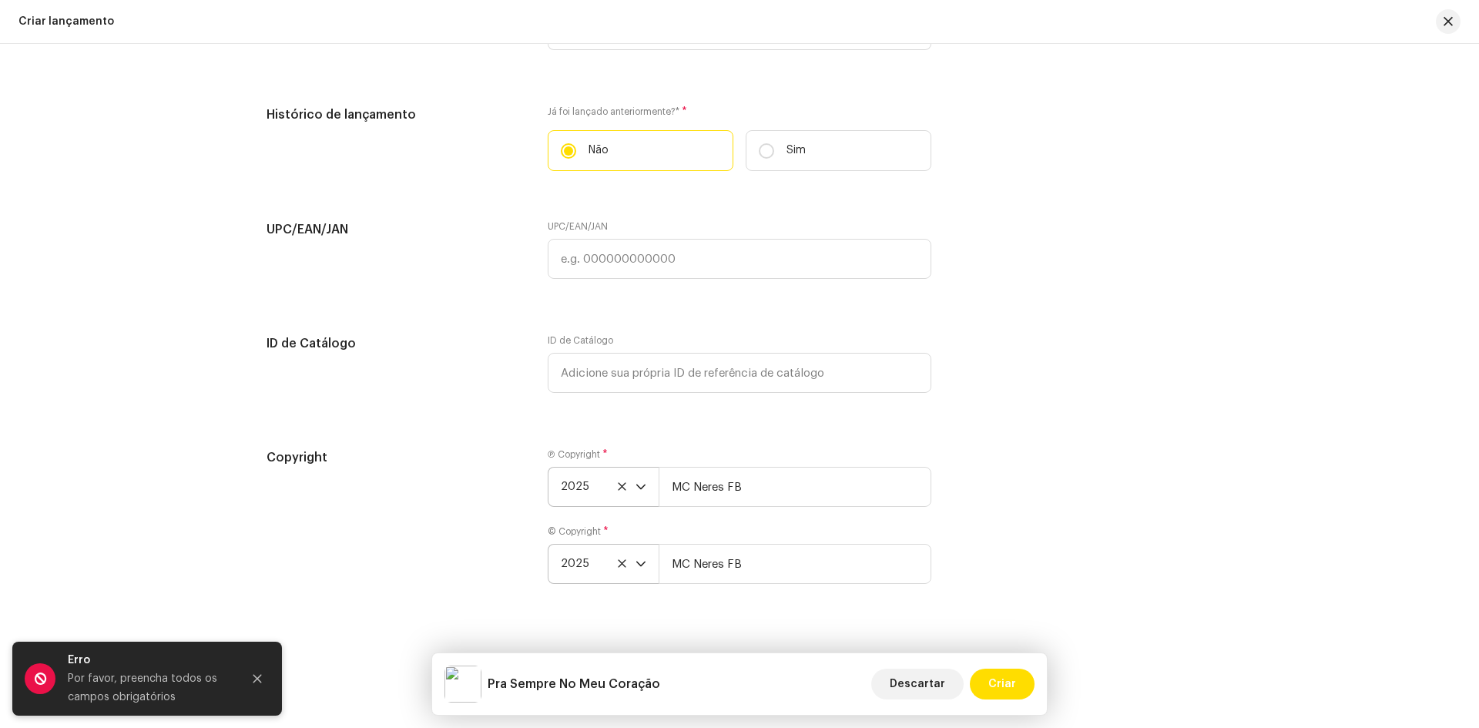
scroll to position [2303, 0]
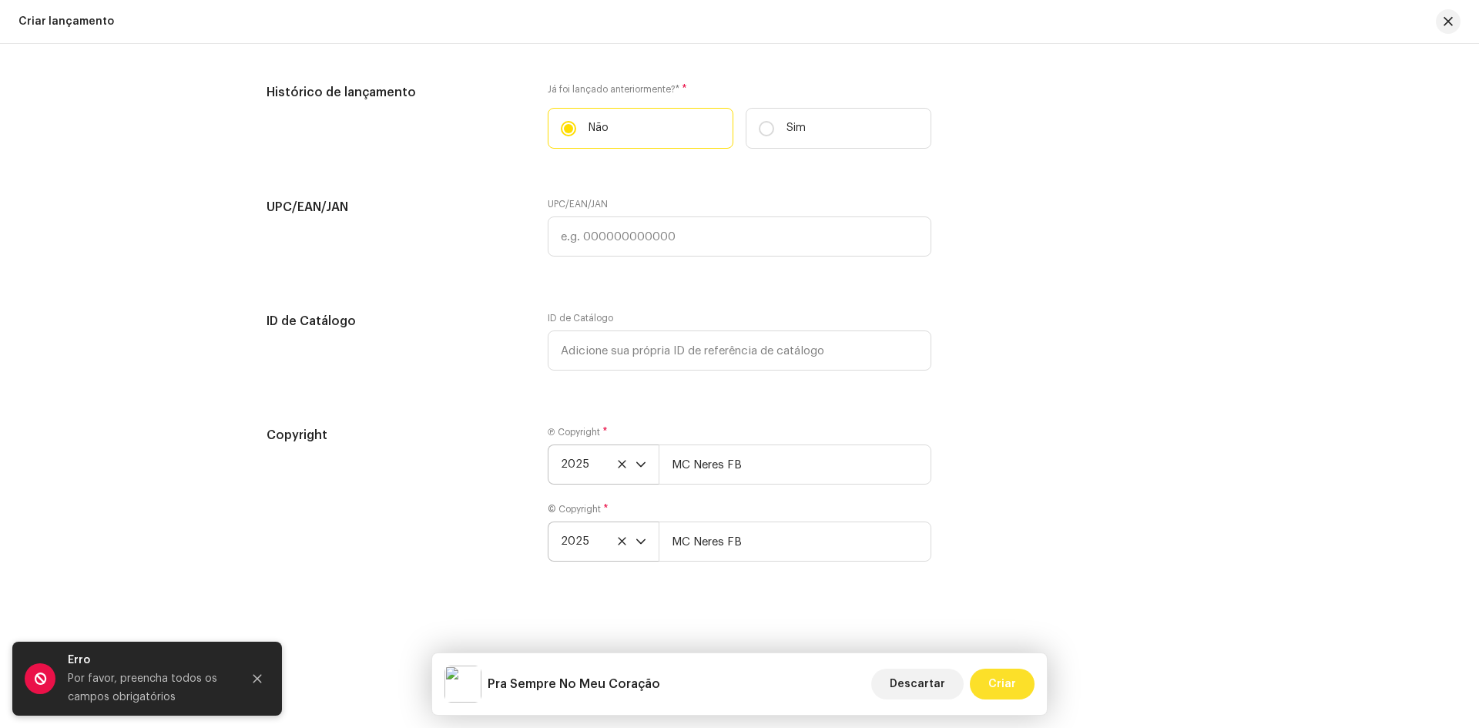
type input "Pra Sempre No Meu Coração"
click at [1006, 693] on span "Criar" at bounding box center [1002, 684] width 28 height 31
click at [1003, 680] on span "Criar" at bounding box center [1002, 684] width 28 height 31
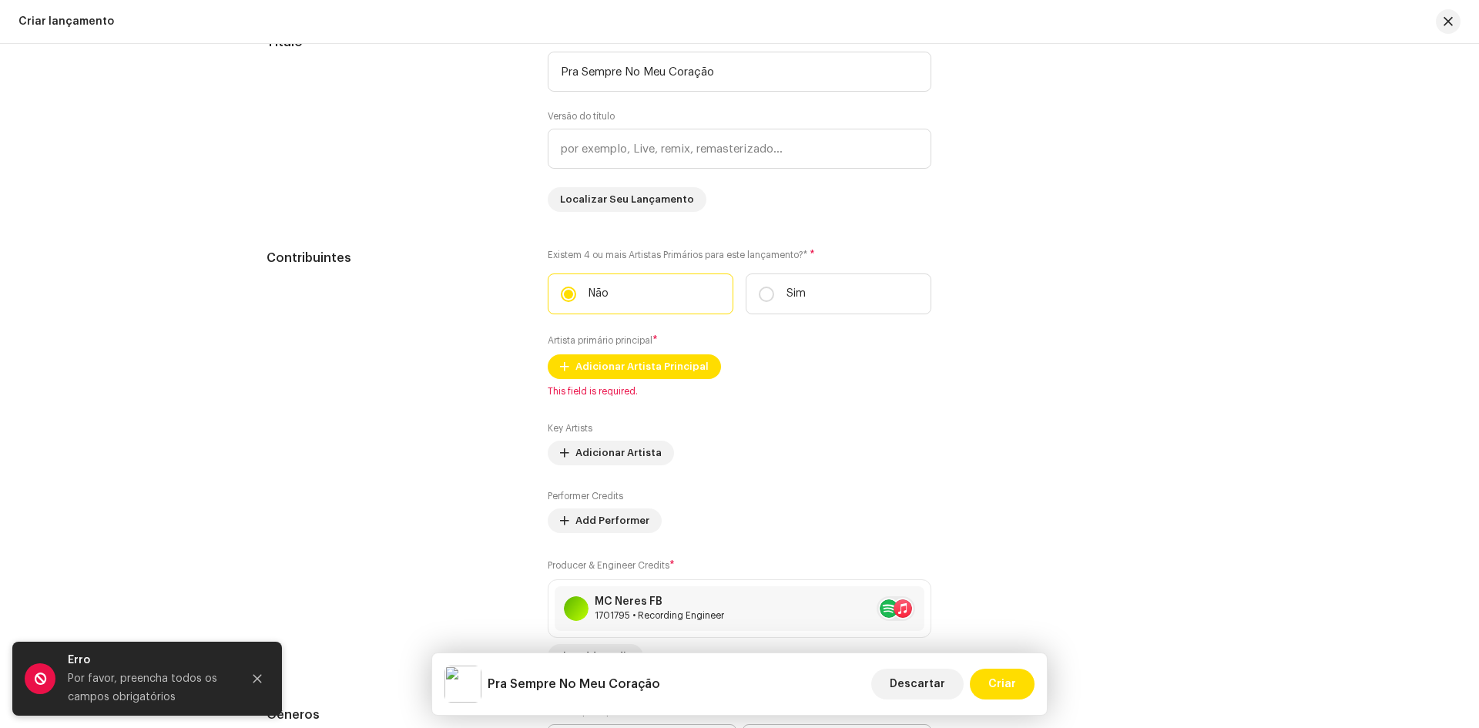
scroll to position [1456, 0]
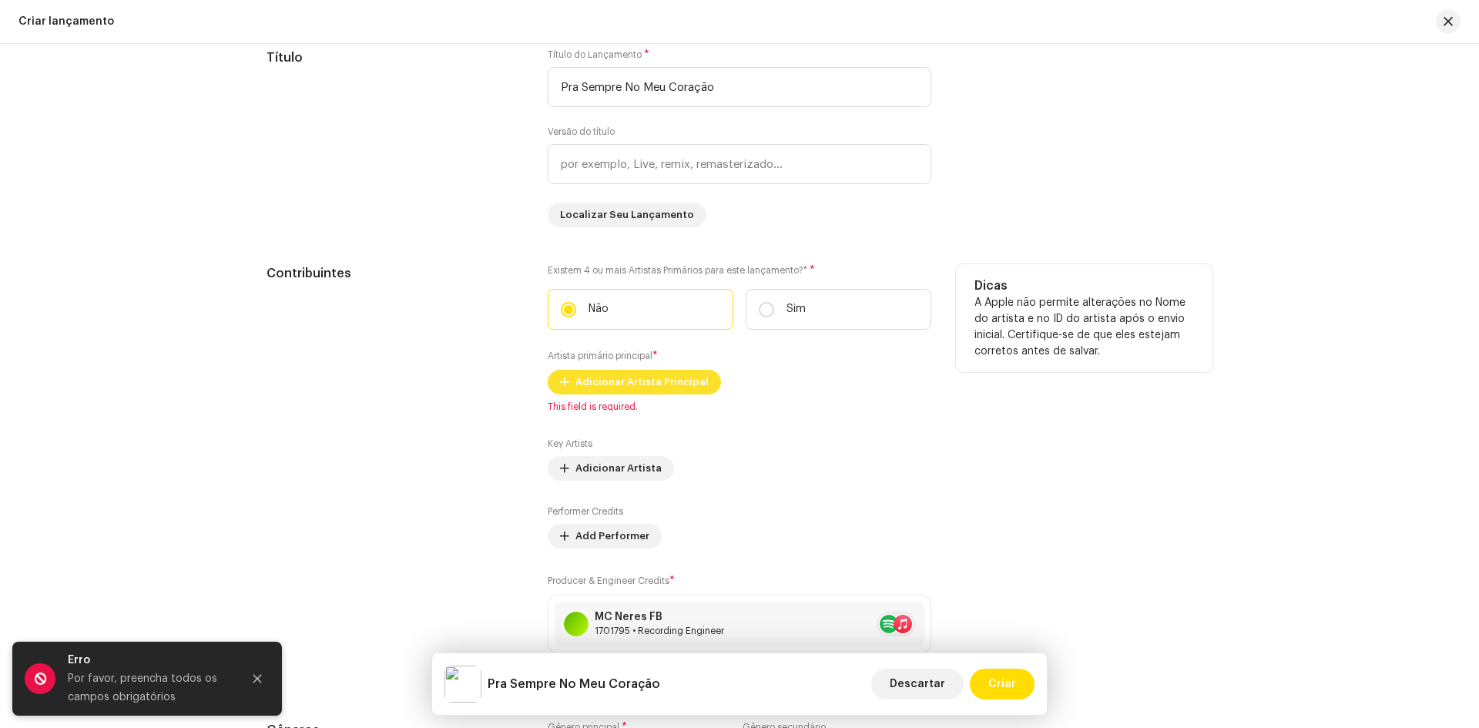
click at [646, 377] on span "Adicionar Artista Principal" at bounding box center [641, 382] width 133 height 31
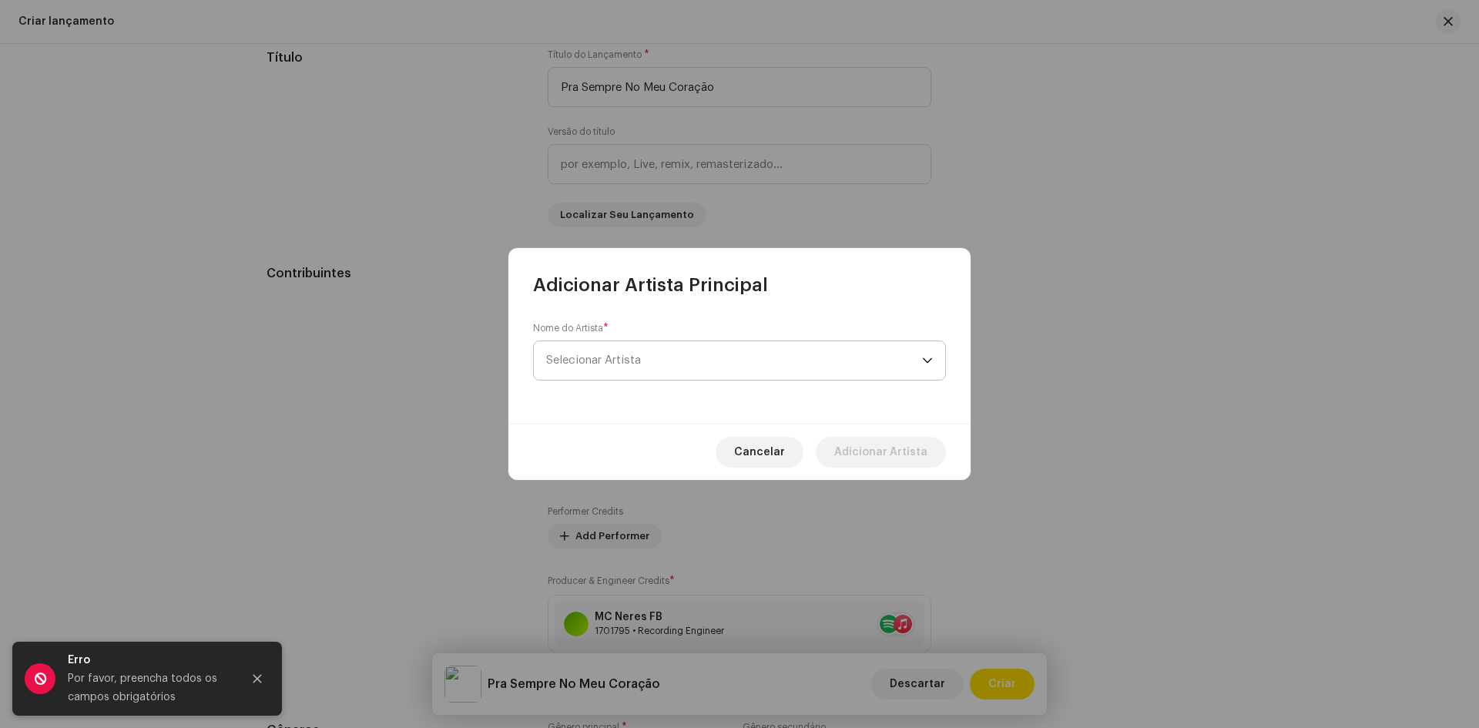
click at [647, 362] on span "Selecionar Artista" at bounding box center [734, 360] width 376 height 39
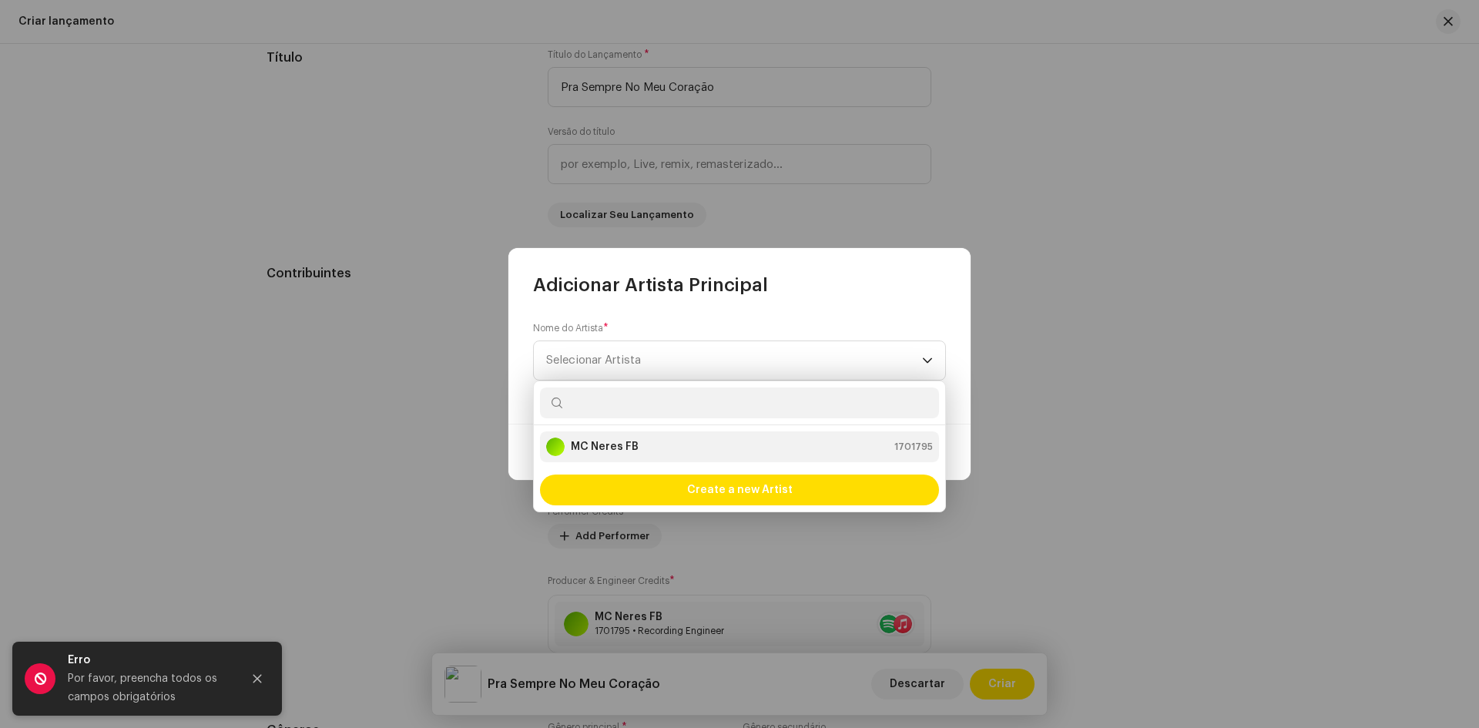
click at [647, 441] on div "MC Neres FB 1701795" at bounding box center [739, 447] width 387 height 18
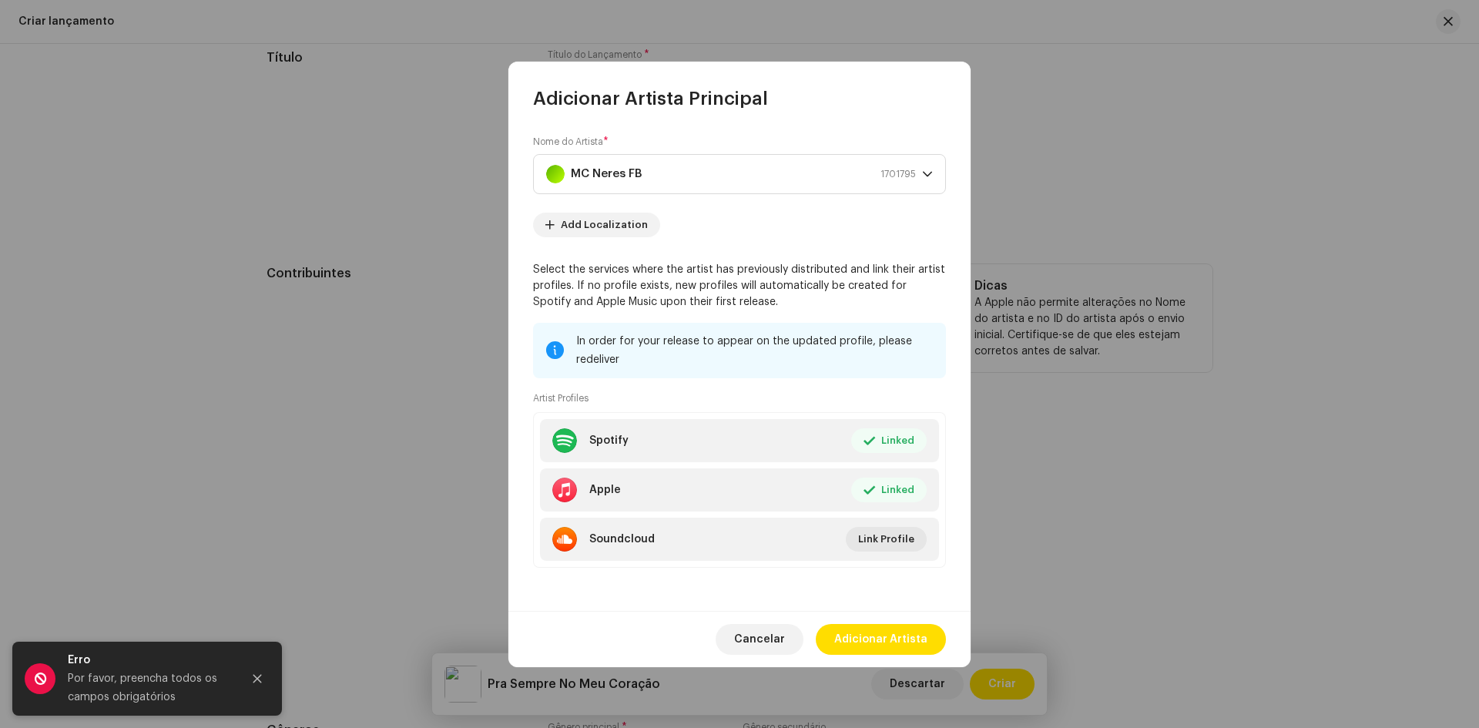
click at [877, 632] on span "Adicionar Artista" at bounding box center [880, 639] width 93 height 31
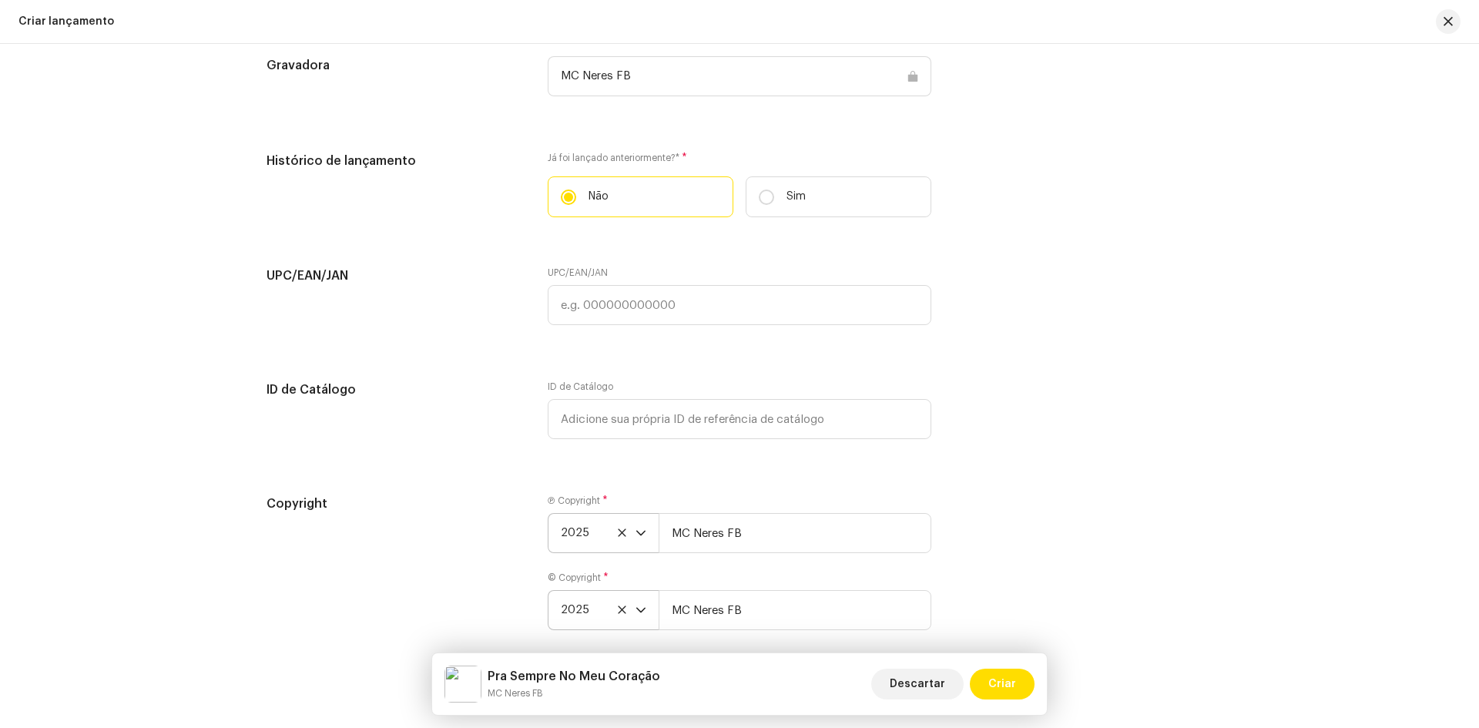
scroll to position [2302, 0]
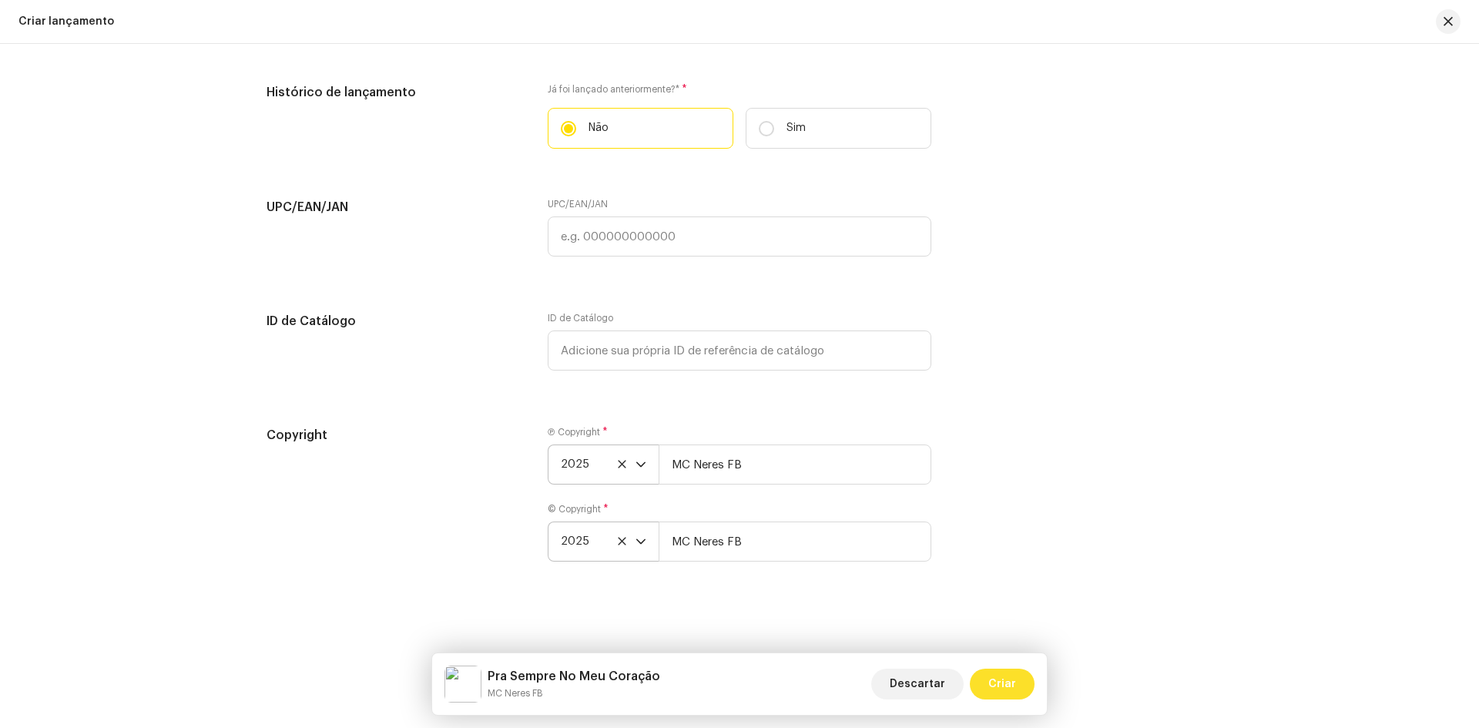
click at [1007, 685] on span "Criar" at bounding box center [1002, 684] width 28 height 31
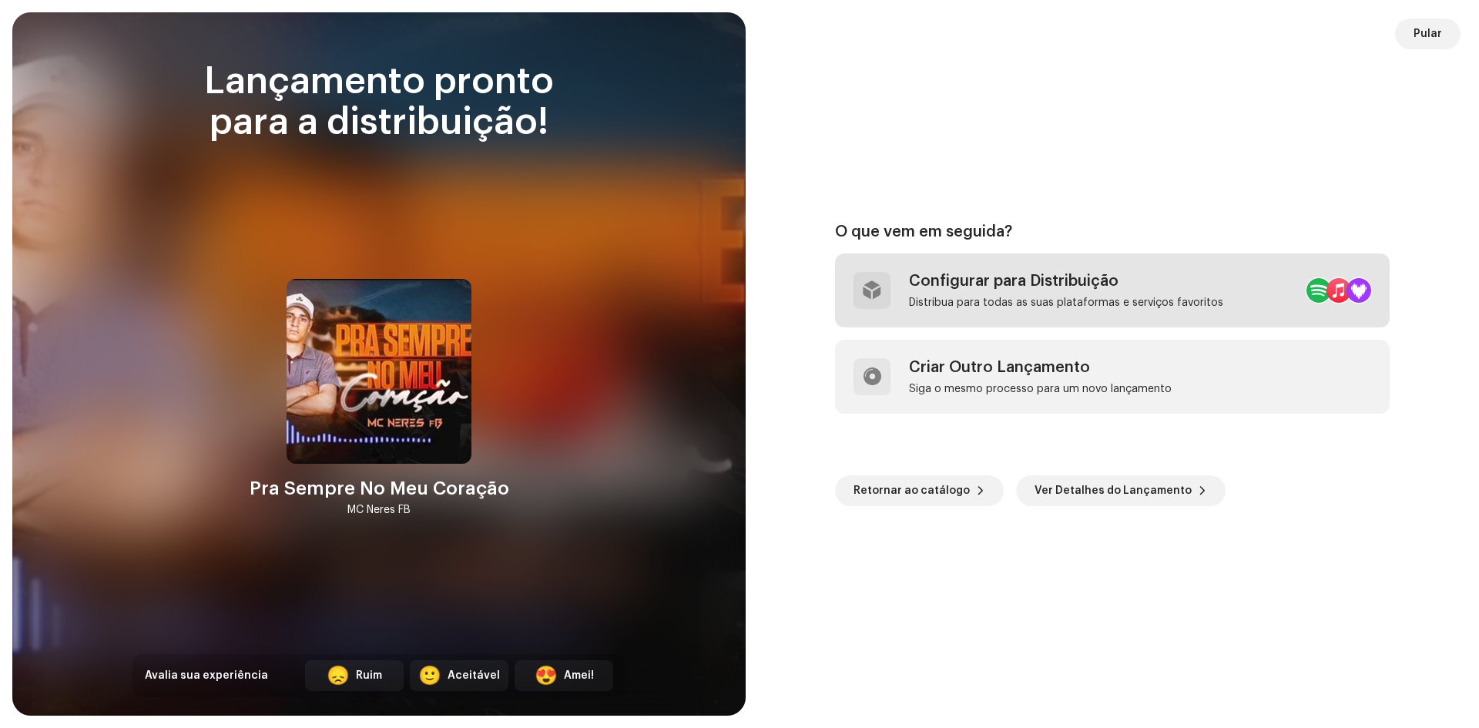
click at [1149, 288] on div "Configurar para Distribuição" at bounding box center [1066, 281] width 314 height 18
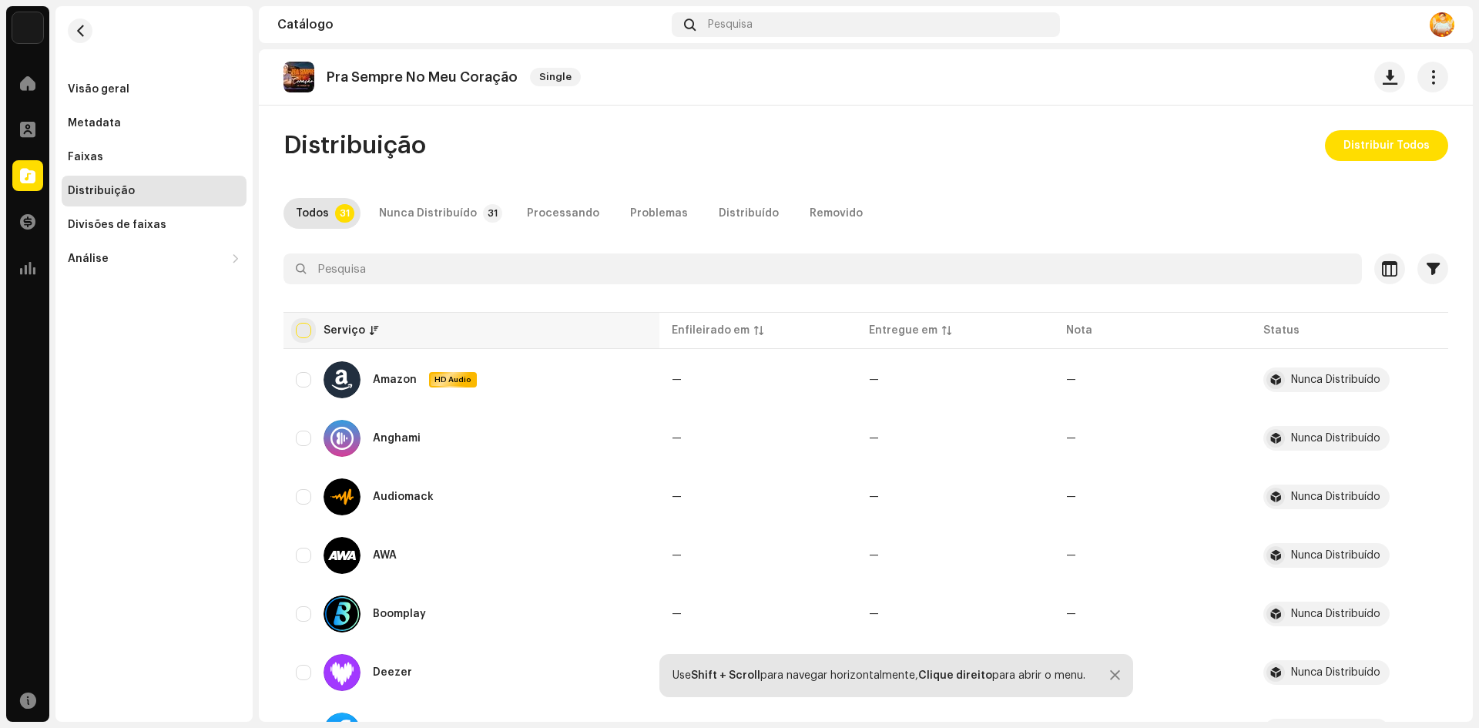
click at [304, 327] on input "checkbox" at bounding box center [303, 330] width 15 height 15
checkbox input "true"
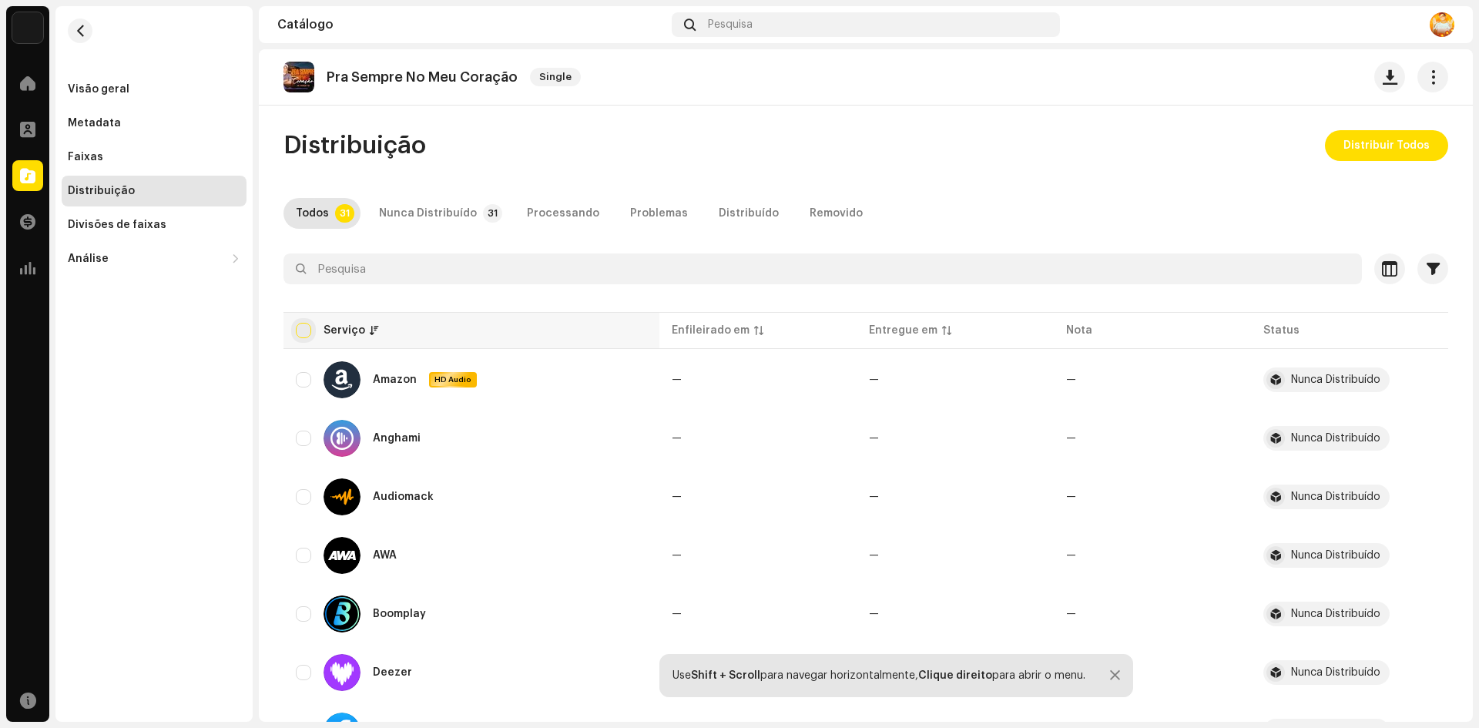
checkbox input "true"
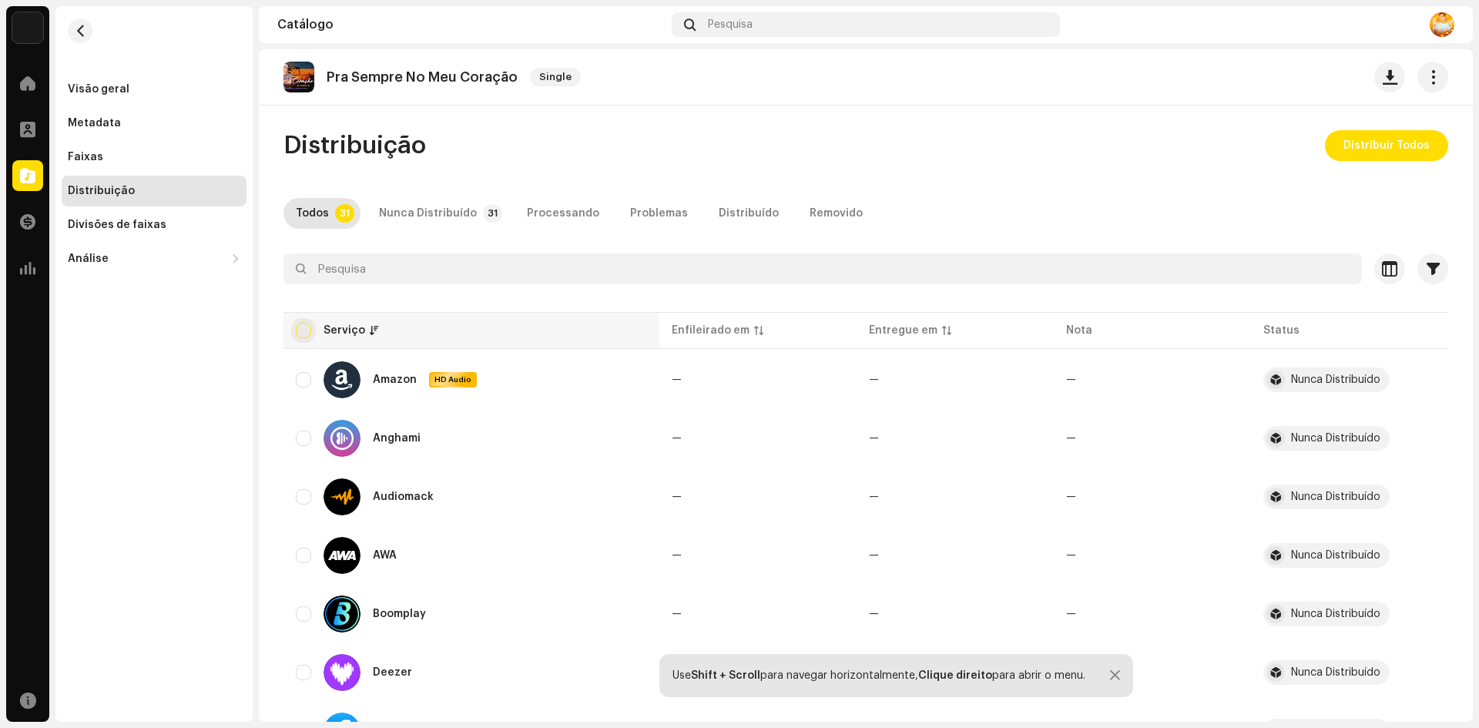
checkbox input "true"
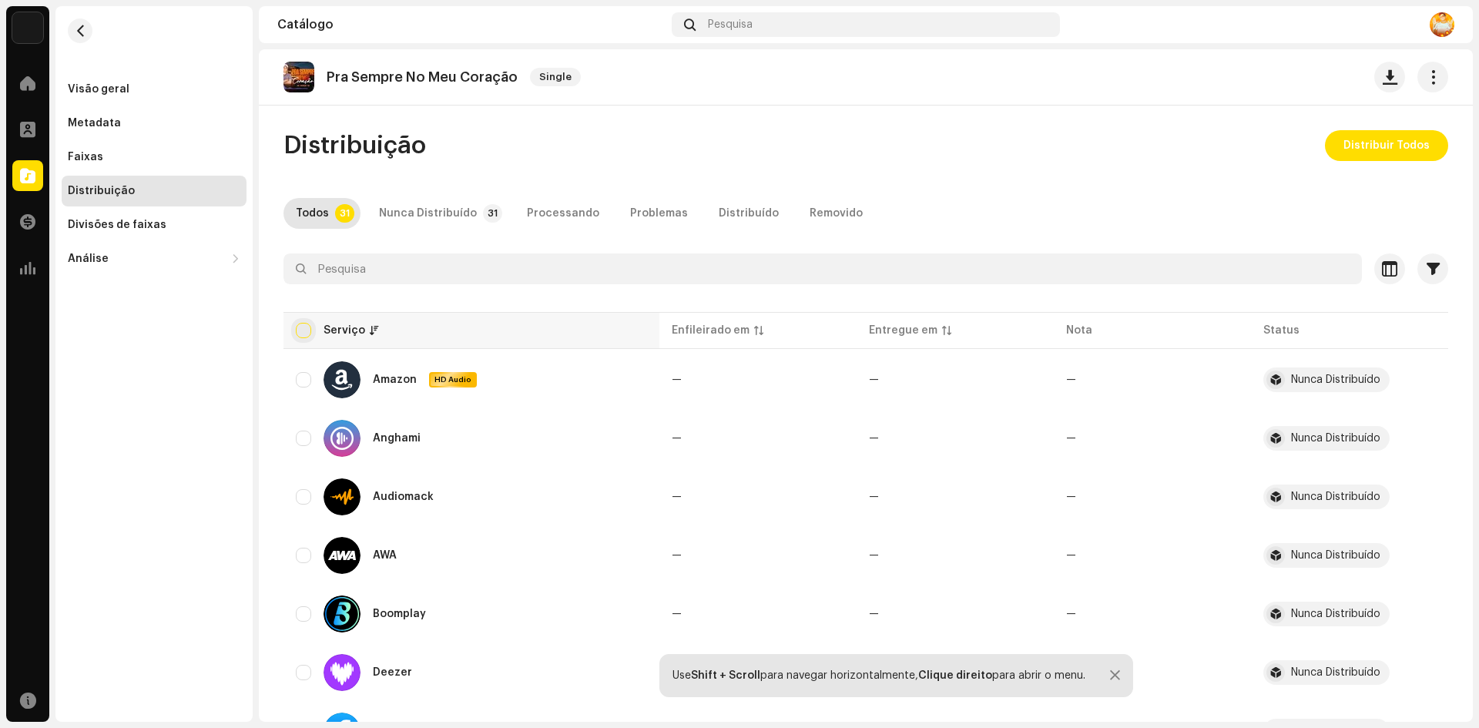
checkbox input "true"
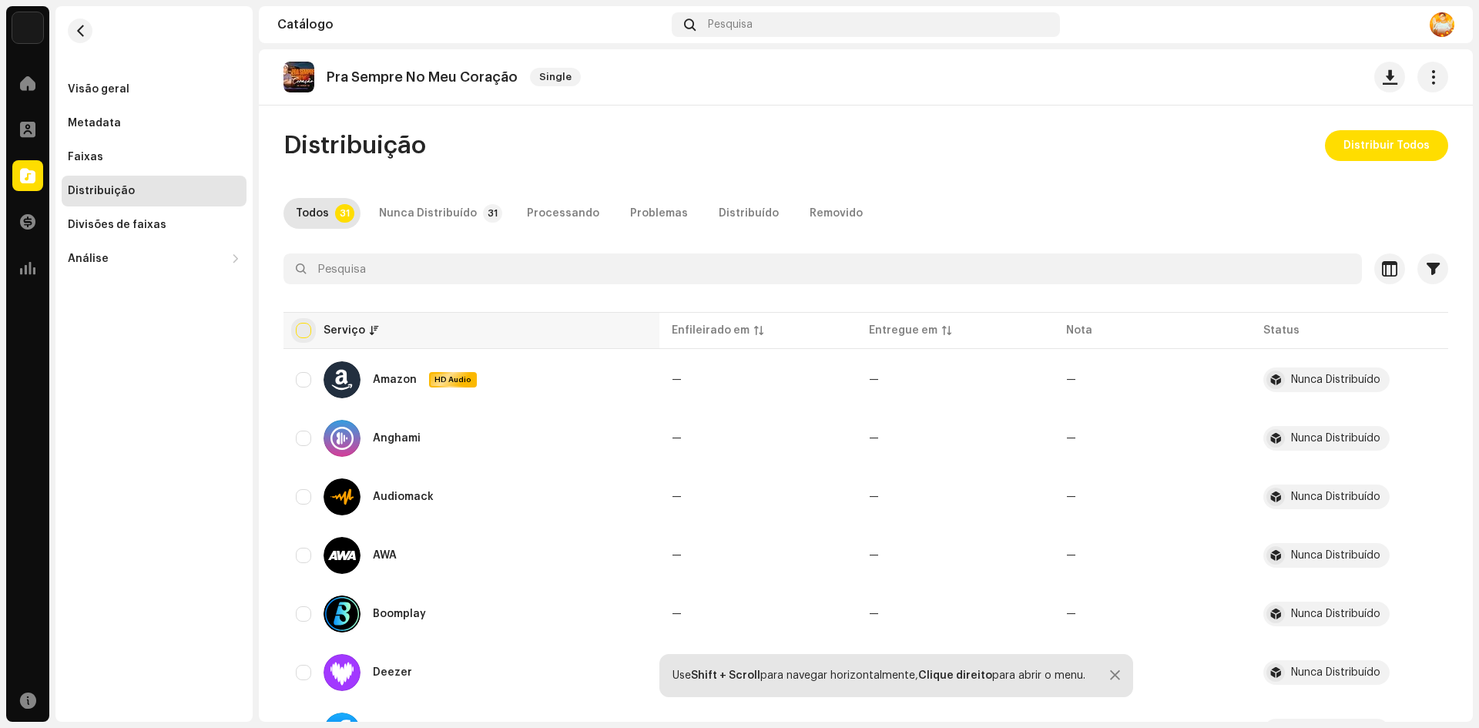
checkbox input "true"
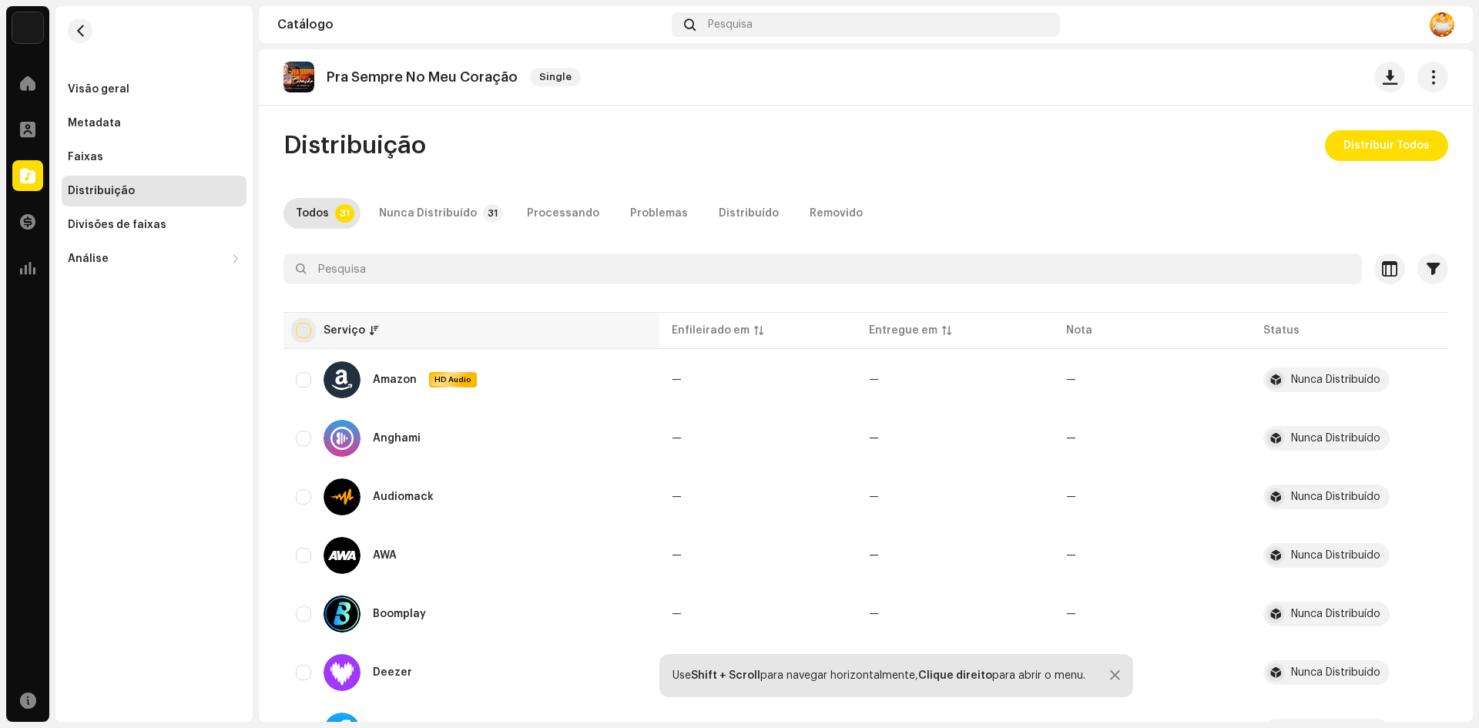
checkbox input "true"
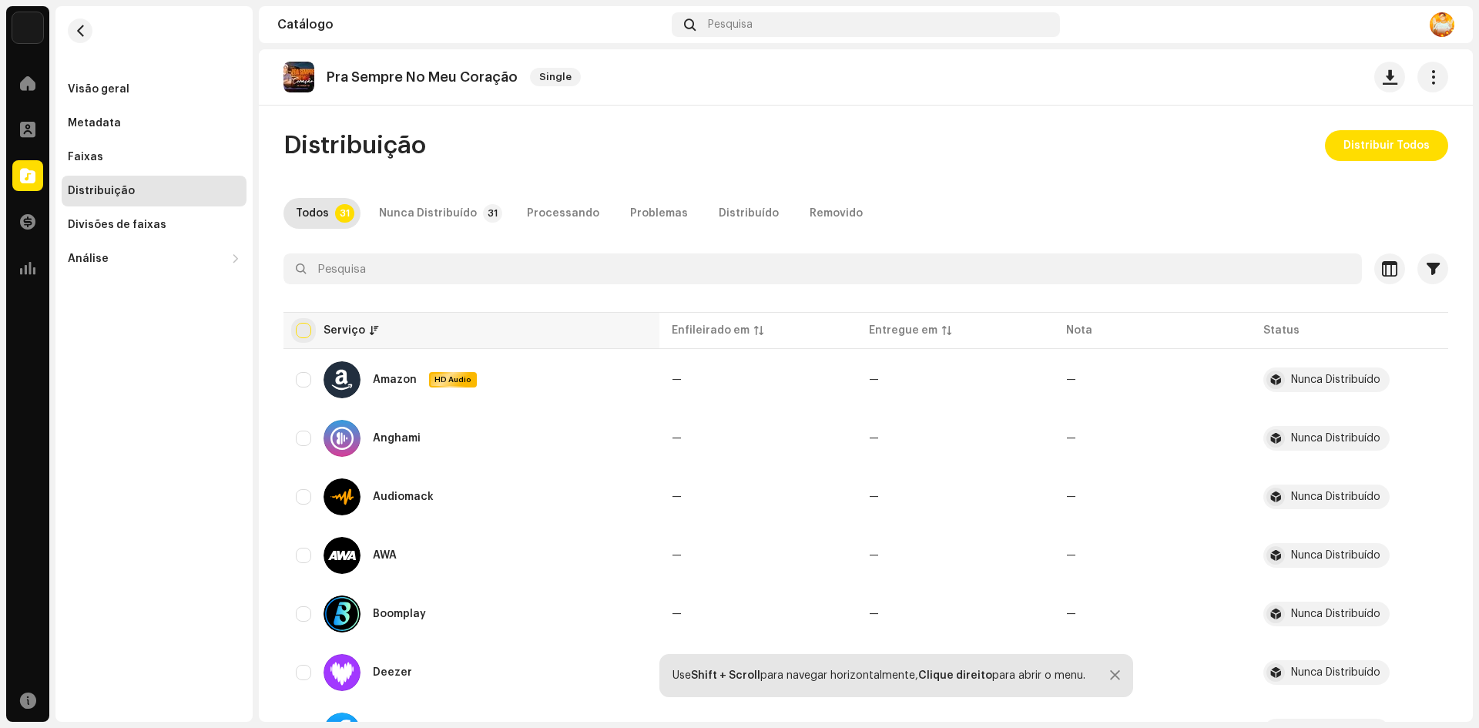
checkbox input "true"
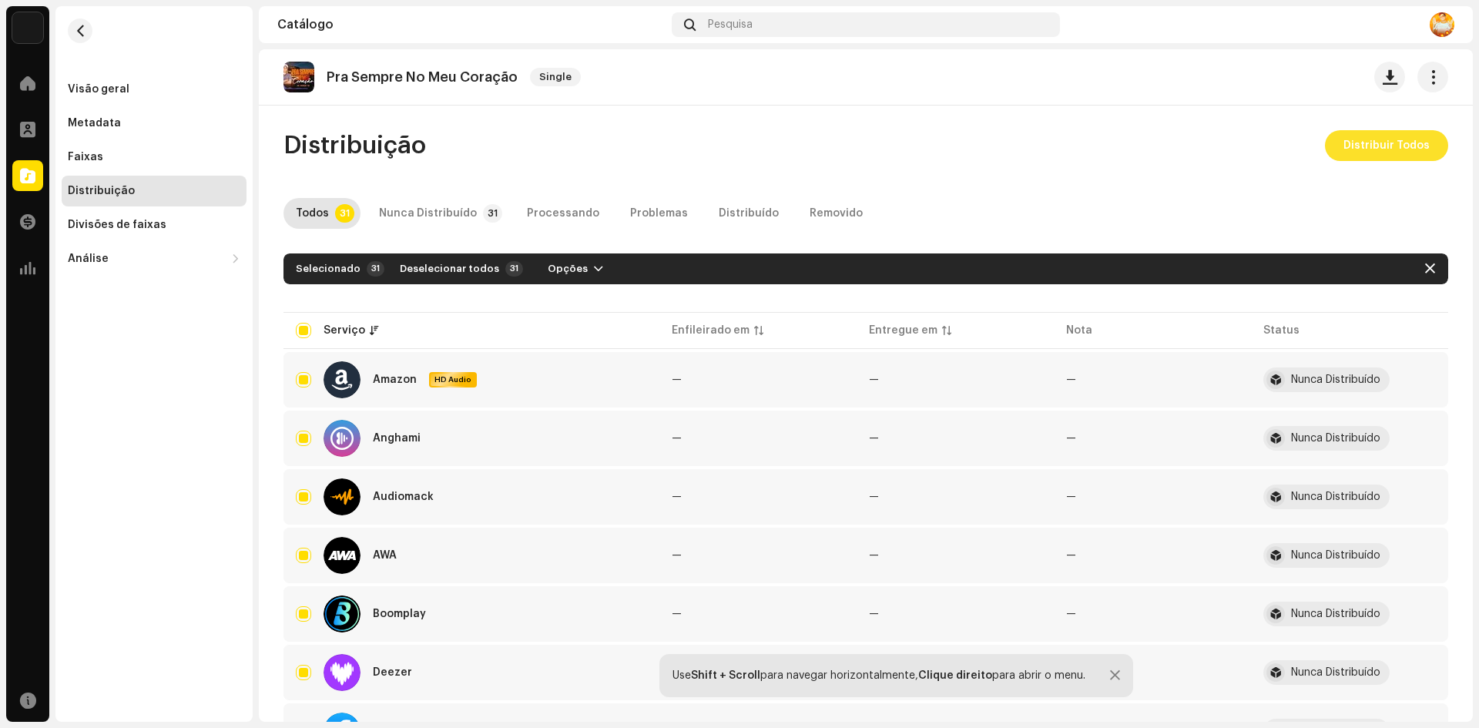
click at [1353, 145] on span "Distribuir Todos" at bounding box center [1386, 145] width 86 height 31
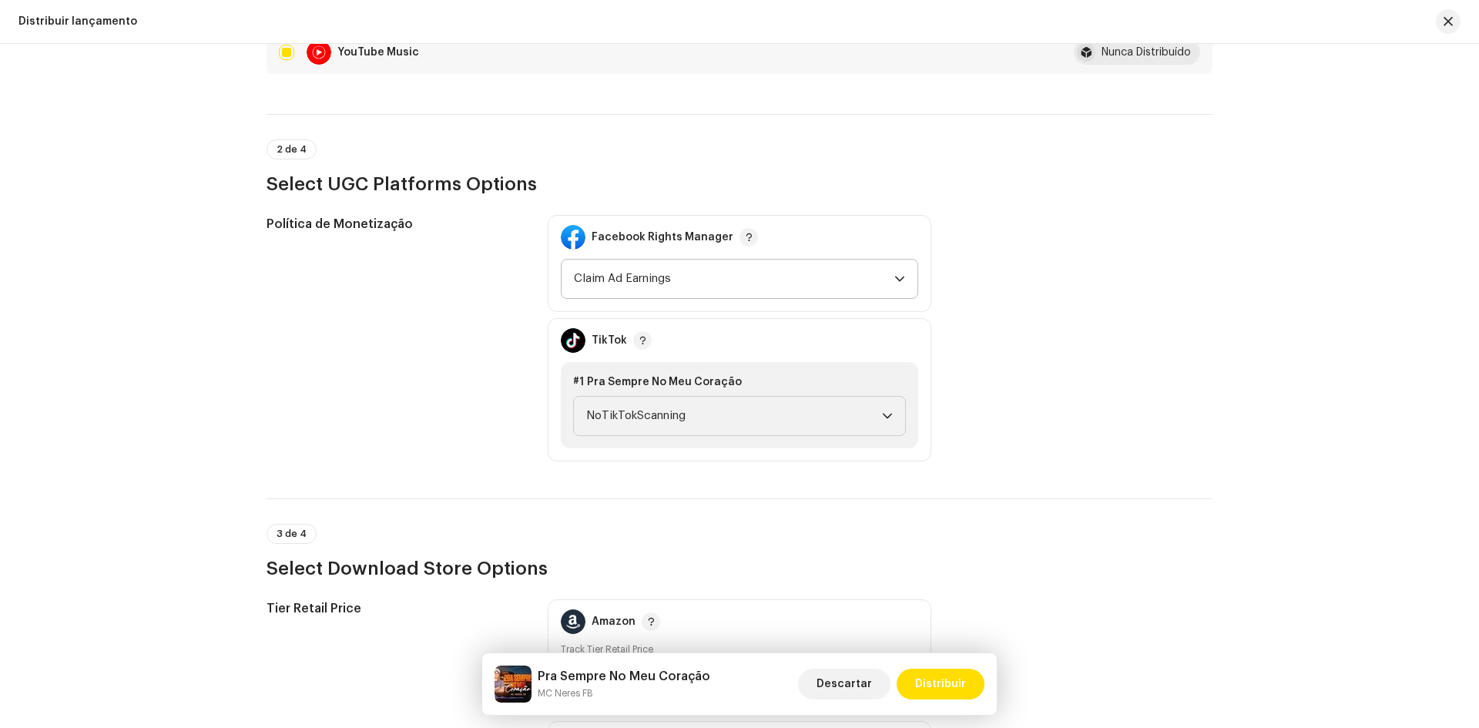
scroll to position [1695, 0]
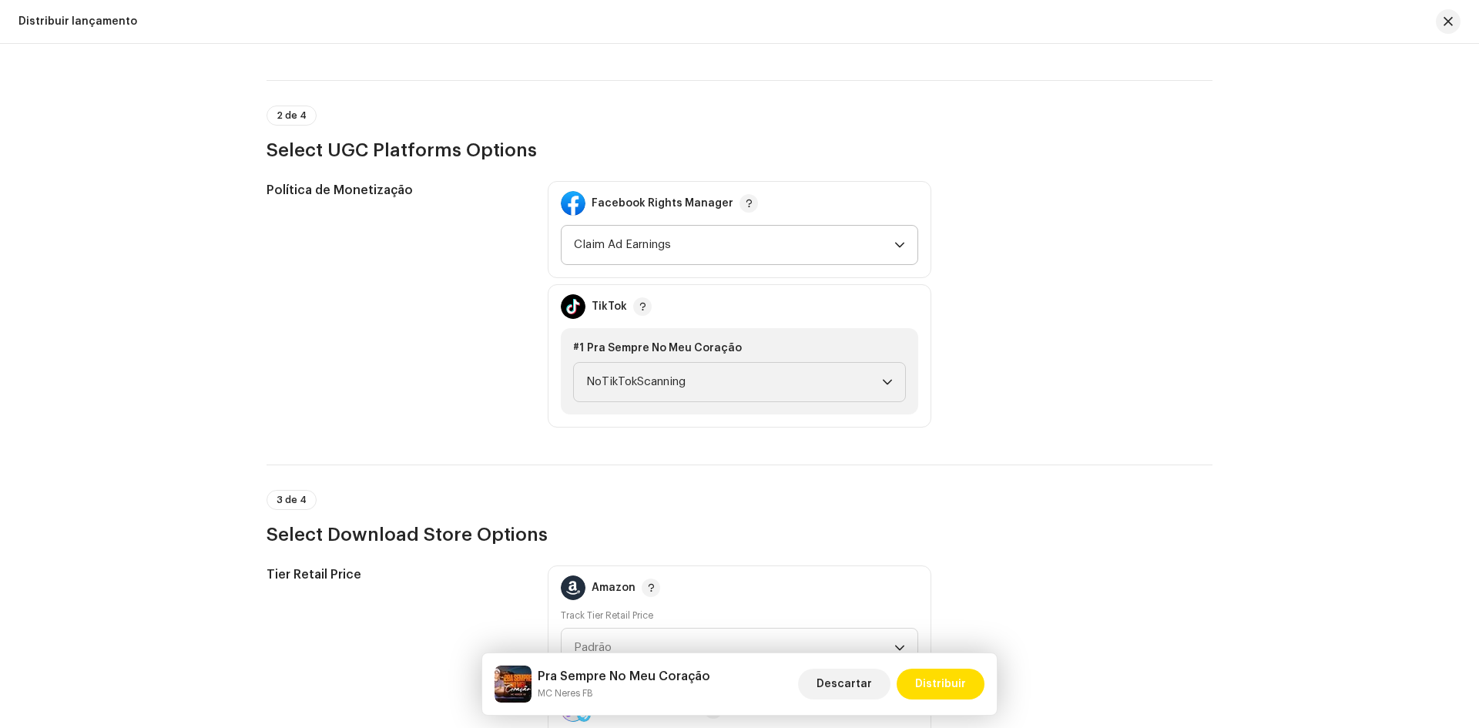
click at [673, 237] on span "Claim Ad Earnings" at bounding box center [734, 245] width 320 height 39
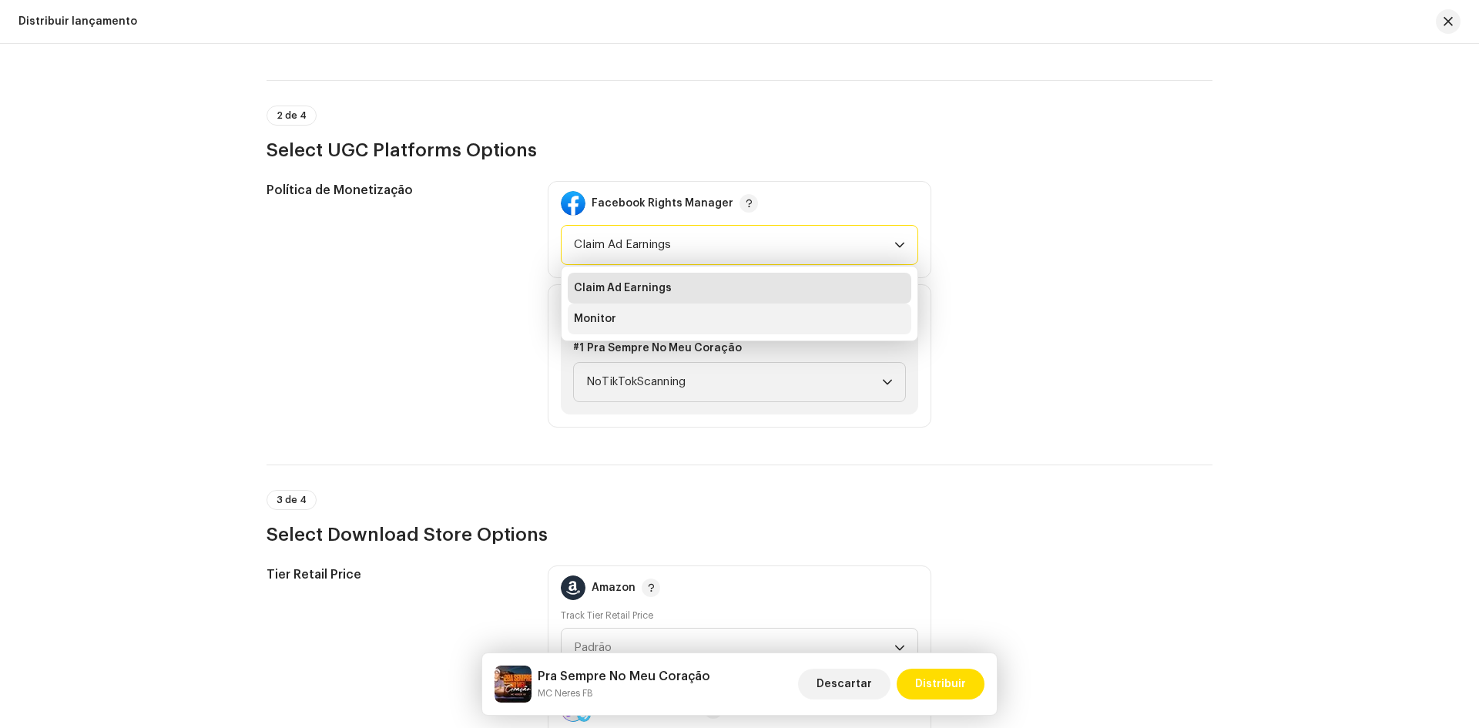
click at [651, 317] on li "Monitor" at bounding box center [740, 318] width 344 height 31
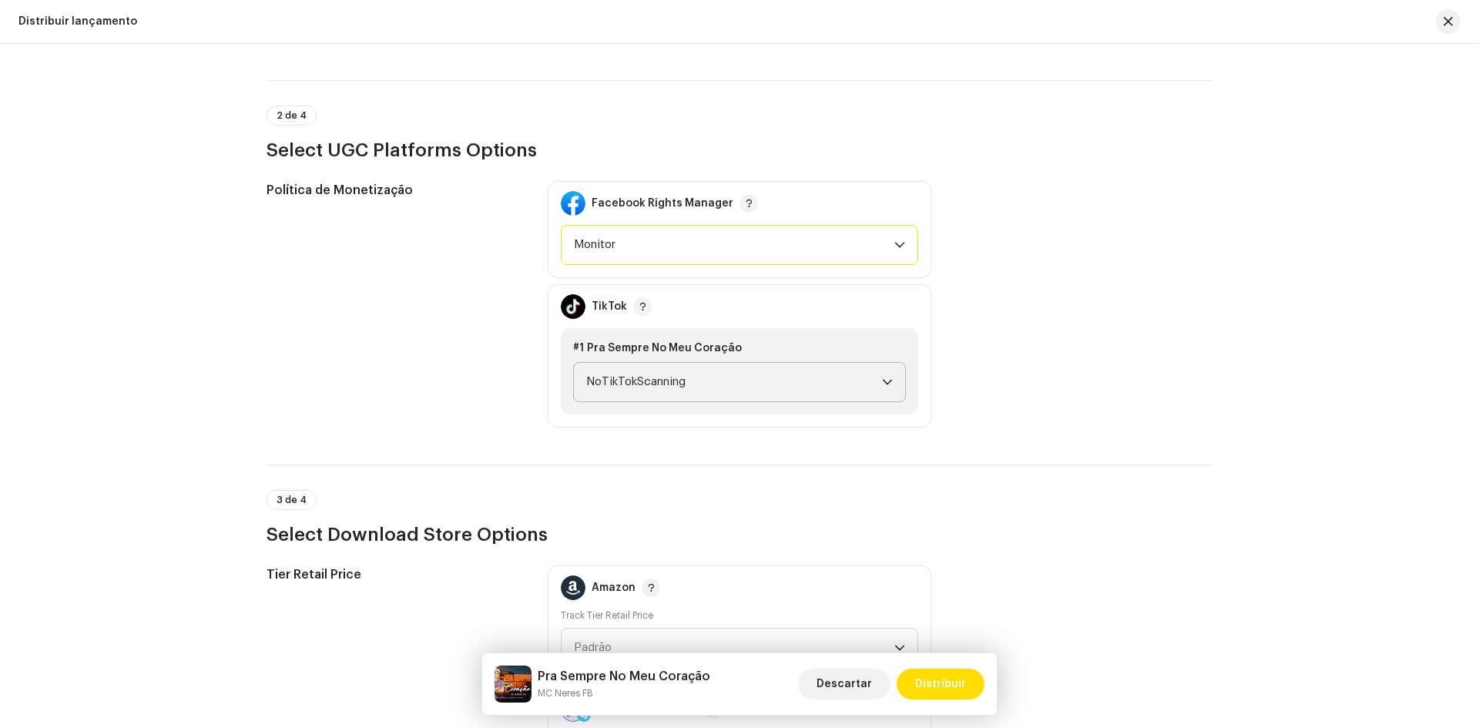
click at [711, 386] on span "NoTikTokScanning" at bounding box center [734, 382] width 296 height 39
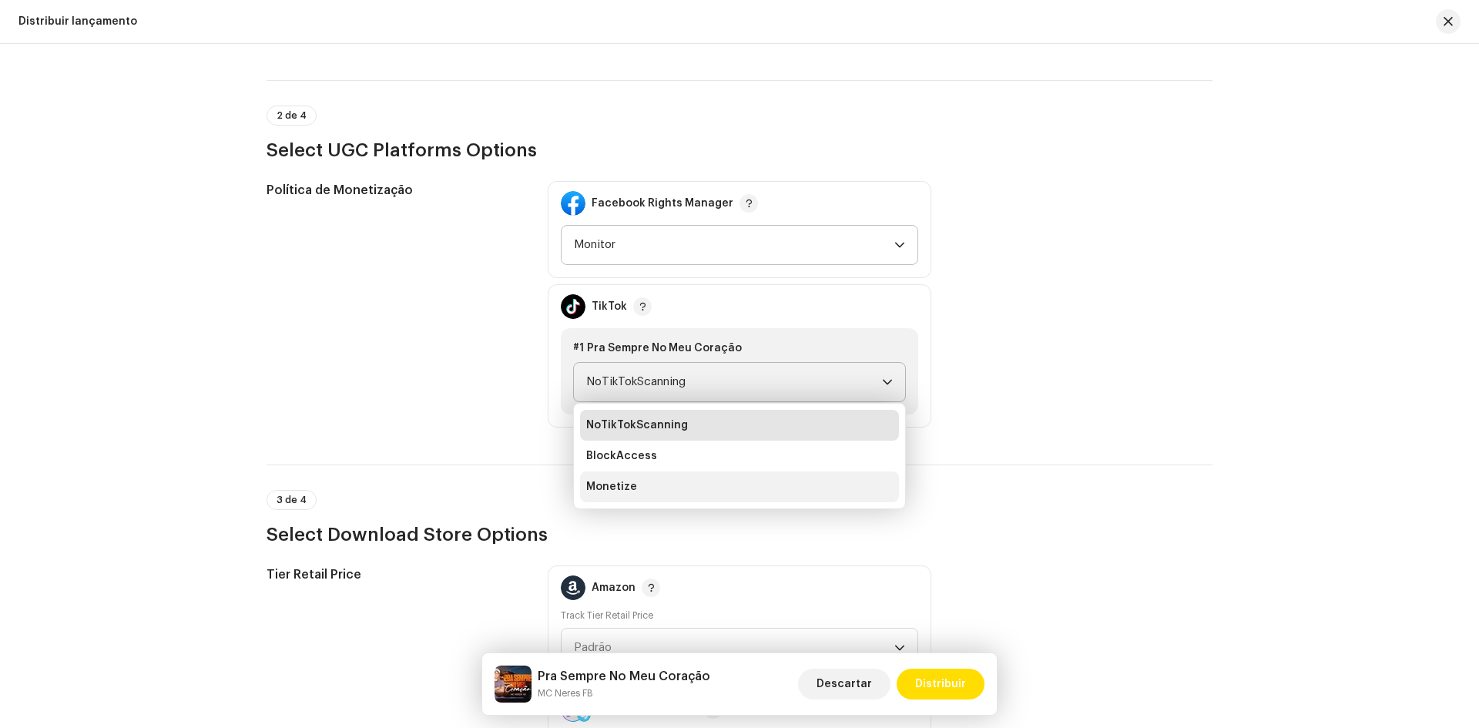
click at [683, 486] on li "Monetize" at bounding box center [739, 486] width 319 height 31
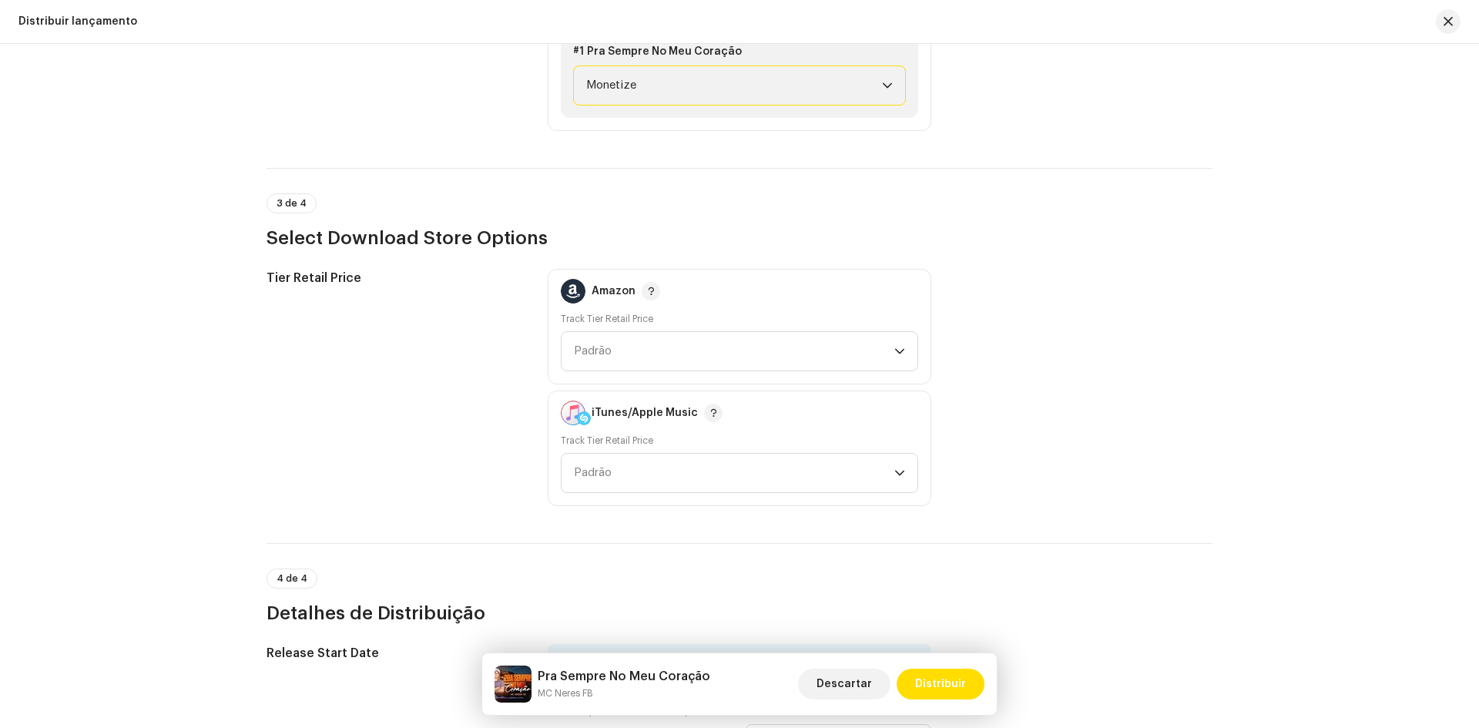
scroll to position [2003, 0]
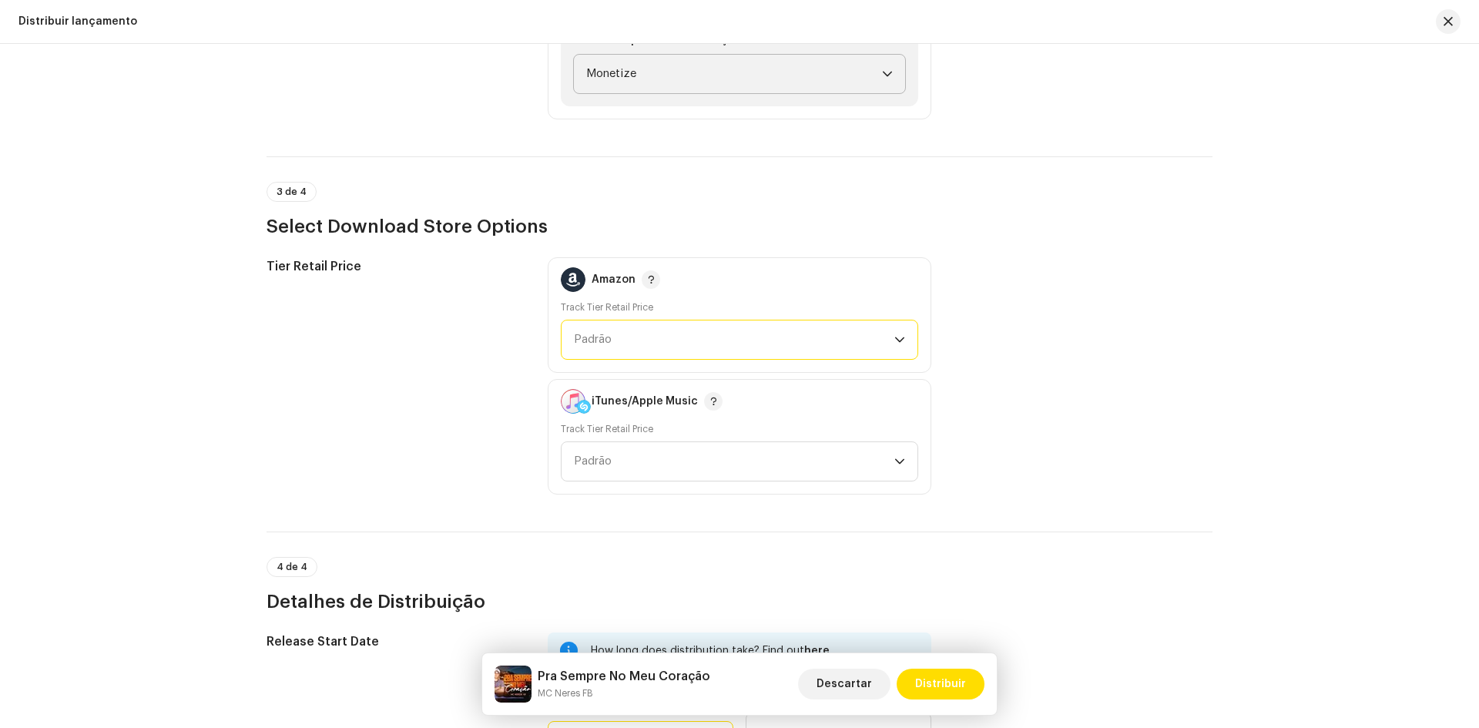
click at [659, 341] on span "Padrão" at bounding box center [734, 339] width 320 height 39
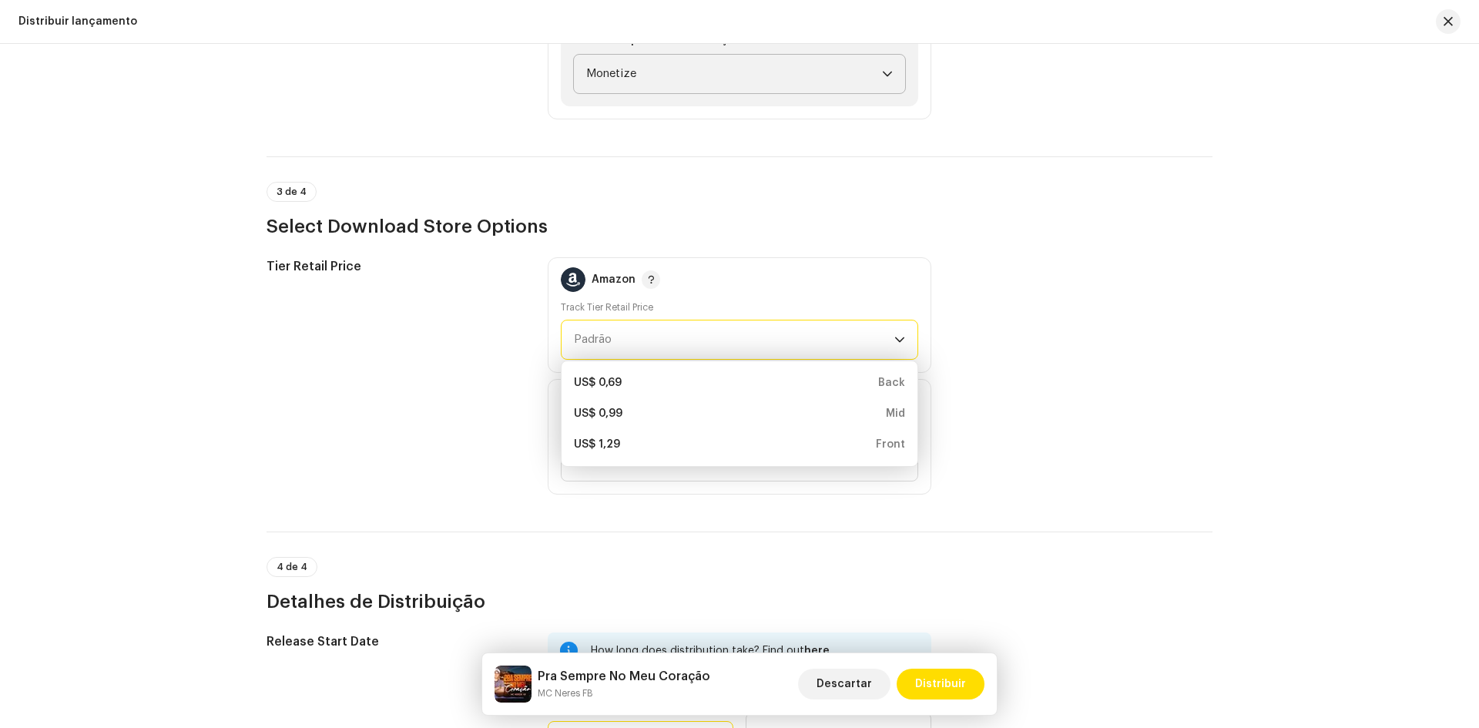
click at [471, 307] on div "Tier Retail Price" at bounding box center [395, 375] width 257 height 237
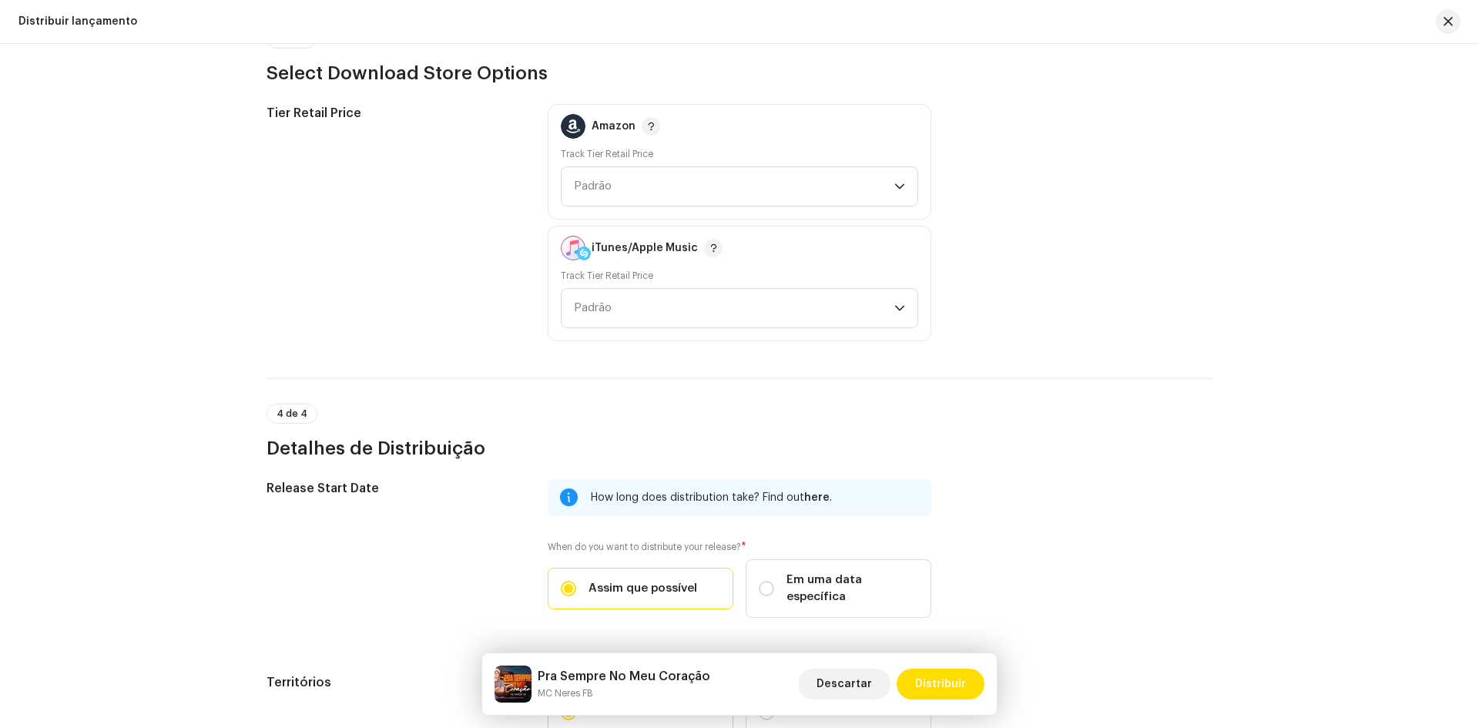
scroll to position [2234, 0]
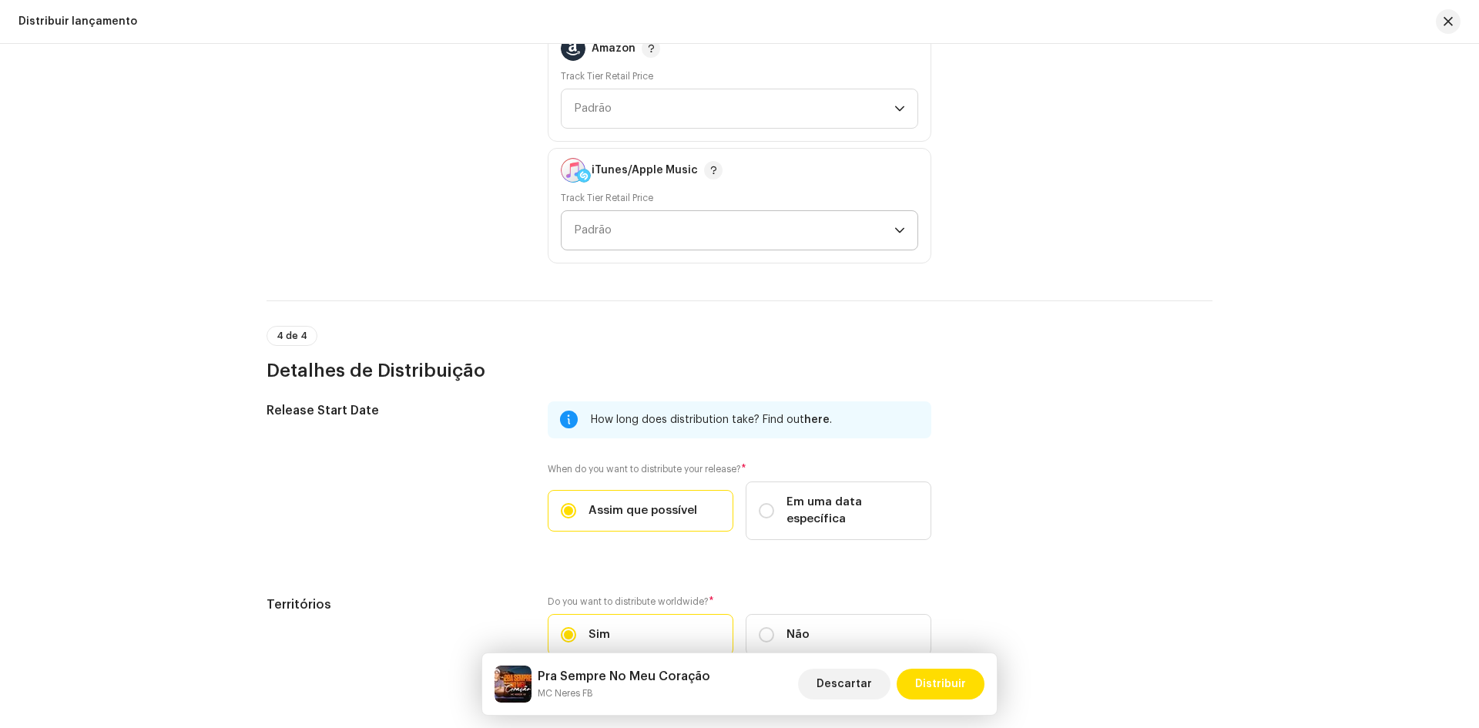
click at [647, 240] on span "Padrão" at bounding box center [734, 230] width 320 height 39
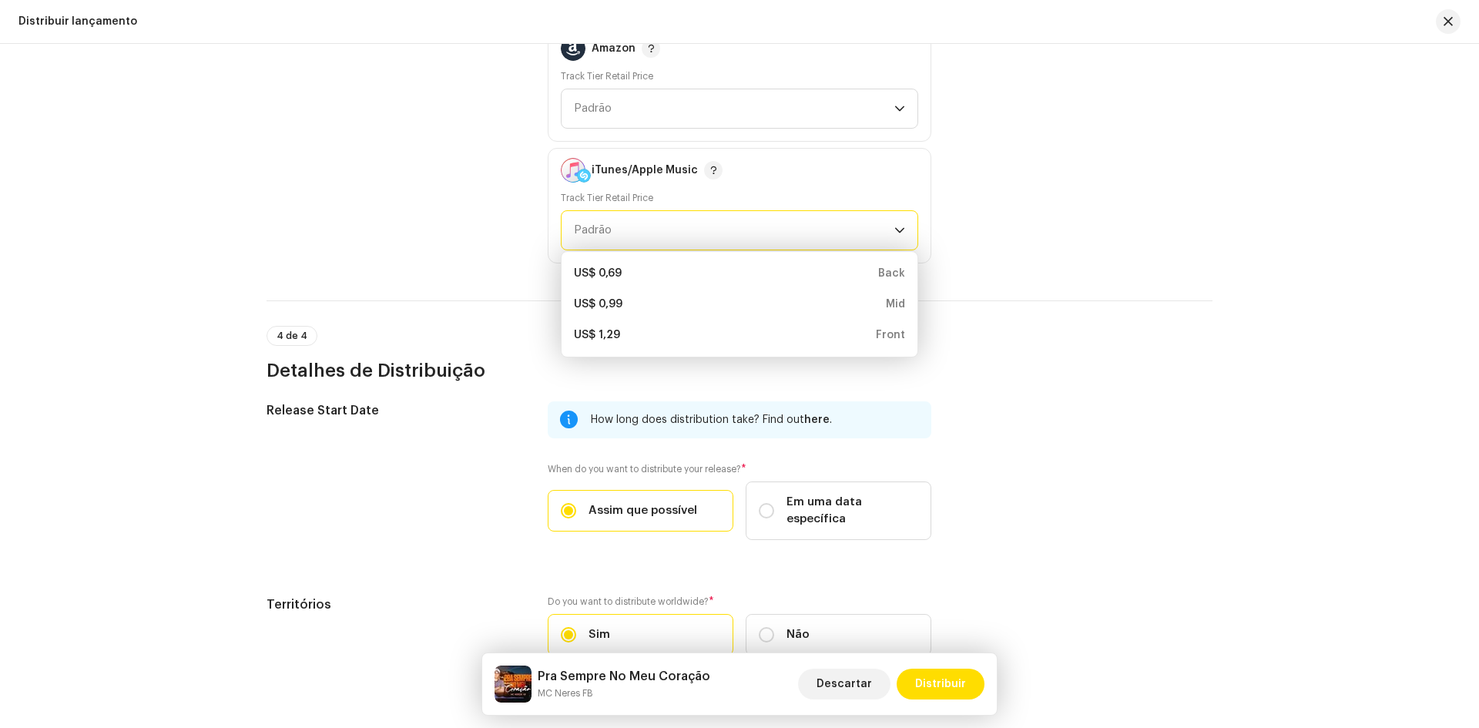
click at [473, 205] on div "Tier Retail Price" at bounding box center [395, 144] width 257 height 237
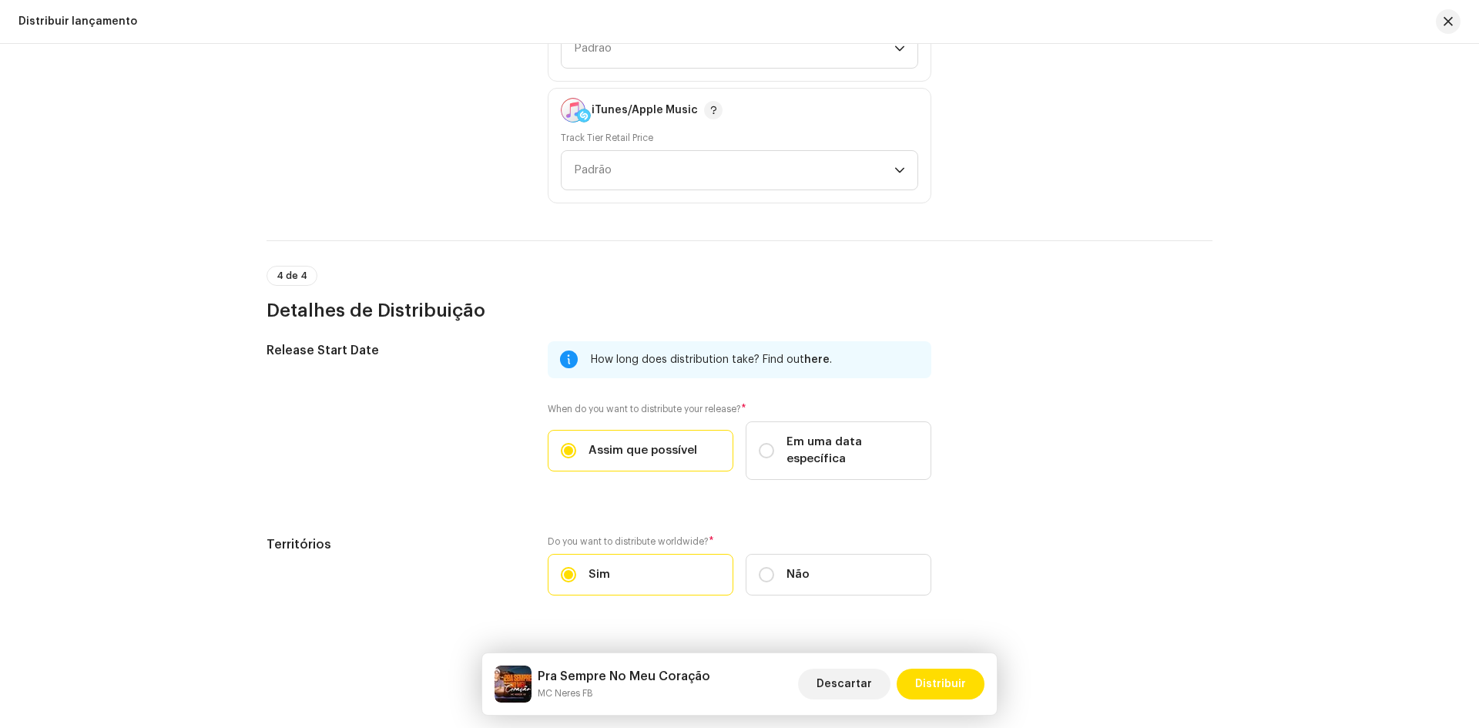
scroll to position [2311, 0]
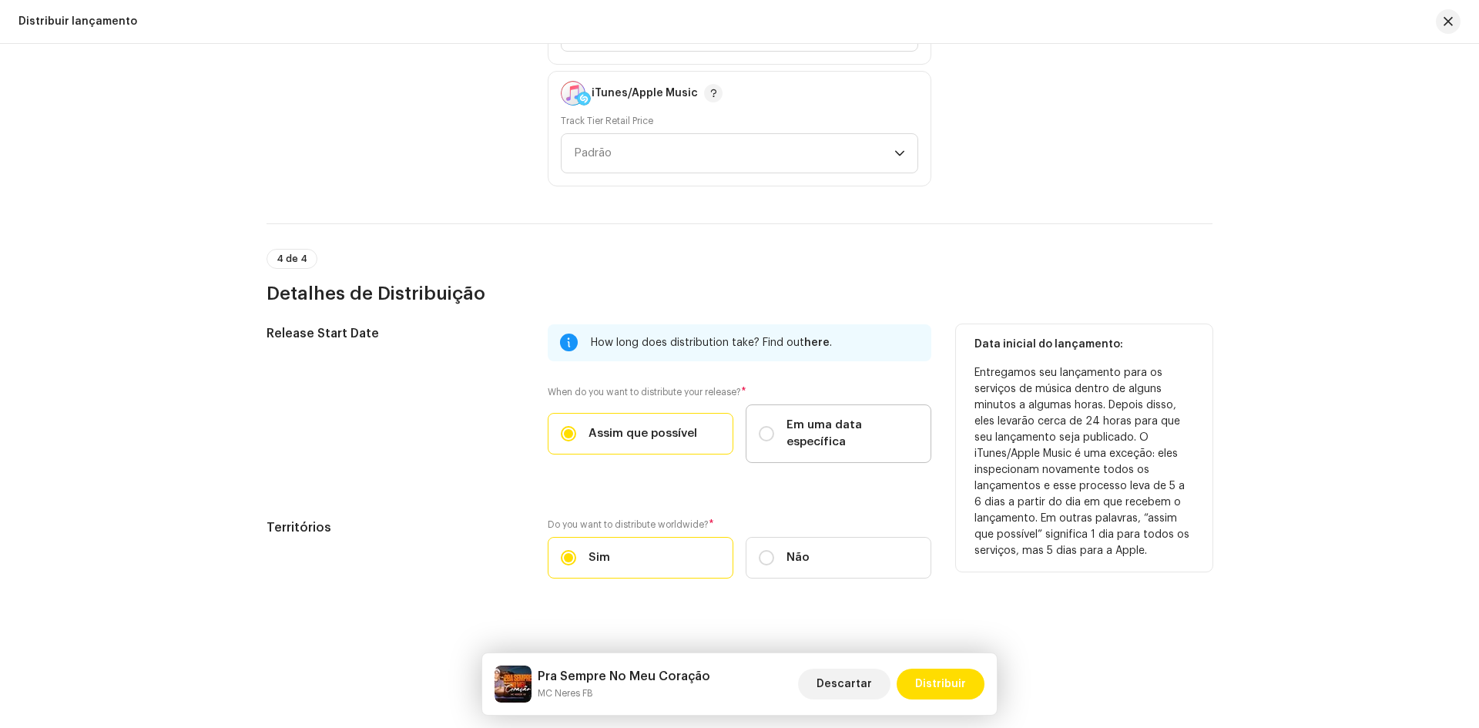
click at [800, 427] on span "Em uma data específica" at bounding box center [852, 434] width 132 height 34
click at [774, 427] on input "Em uma data específica" at bounding box center [766, 433] width 15 height 15
radio input "true"
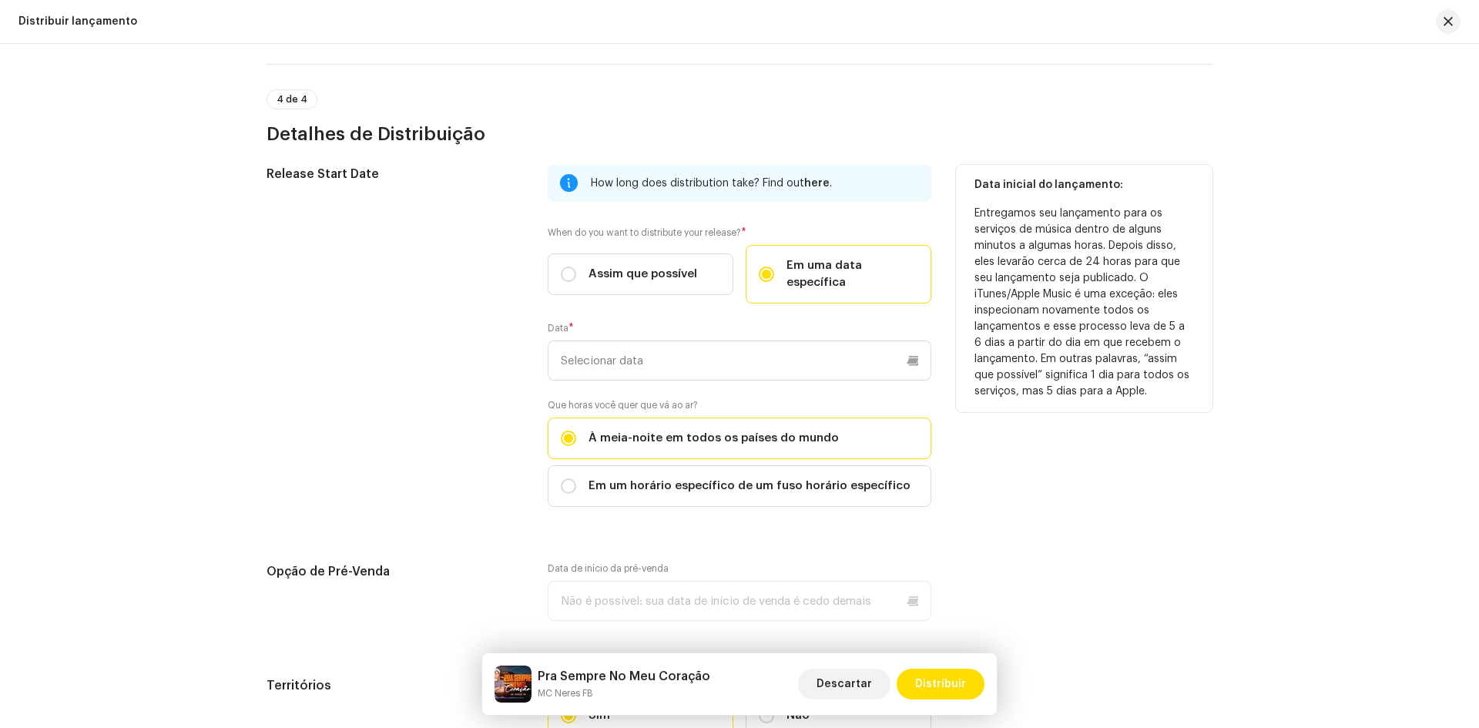
scroll to position [2542, 0]
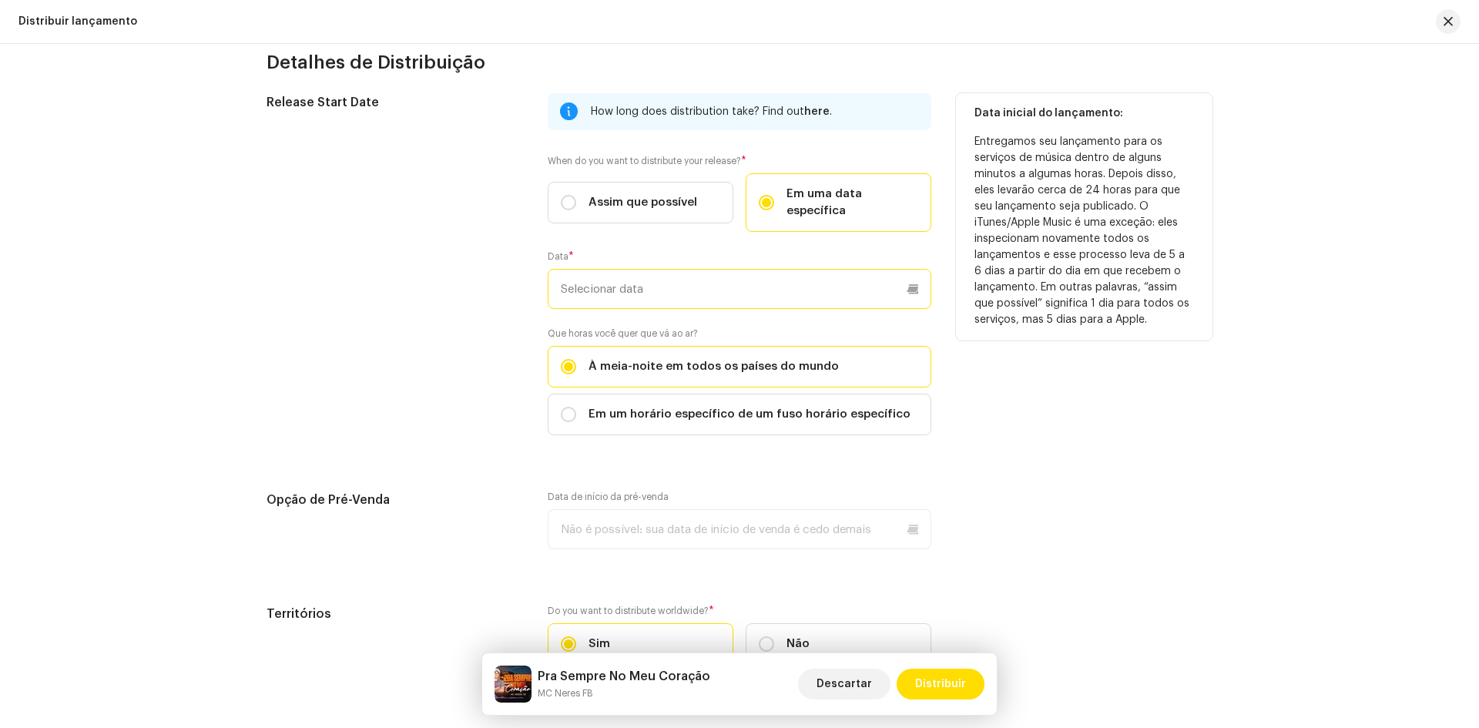
click at [637, 269] on input "text" at bounding box center [740, 289] width 384 height 40
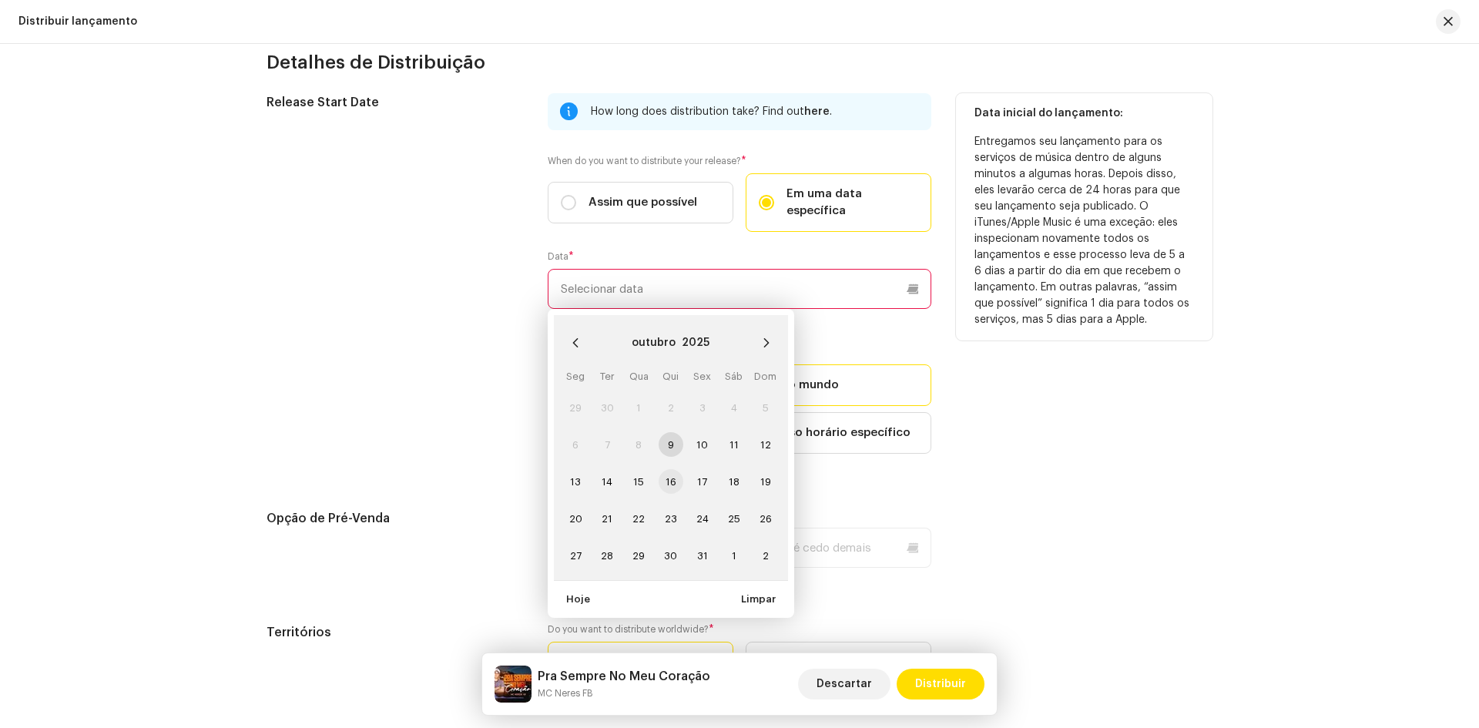
click at [671, 469] on span "16" at bounding box center [671, 481] width 25 height 25
type input "[DATE]"
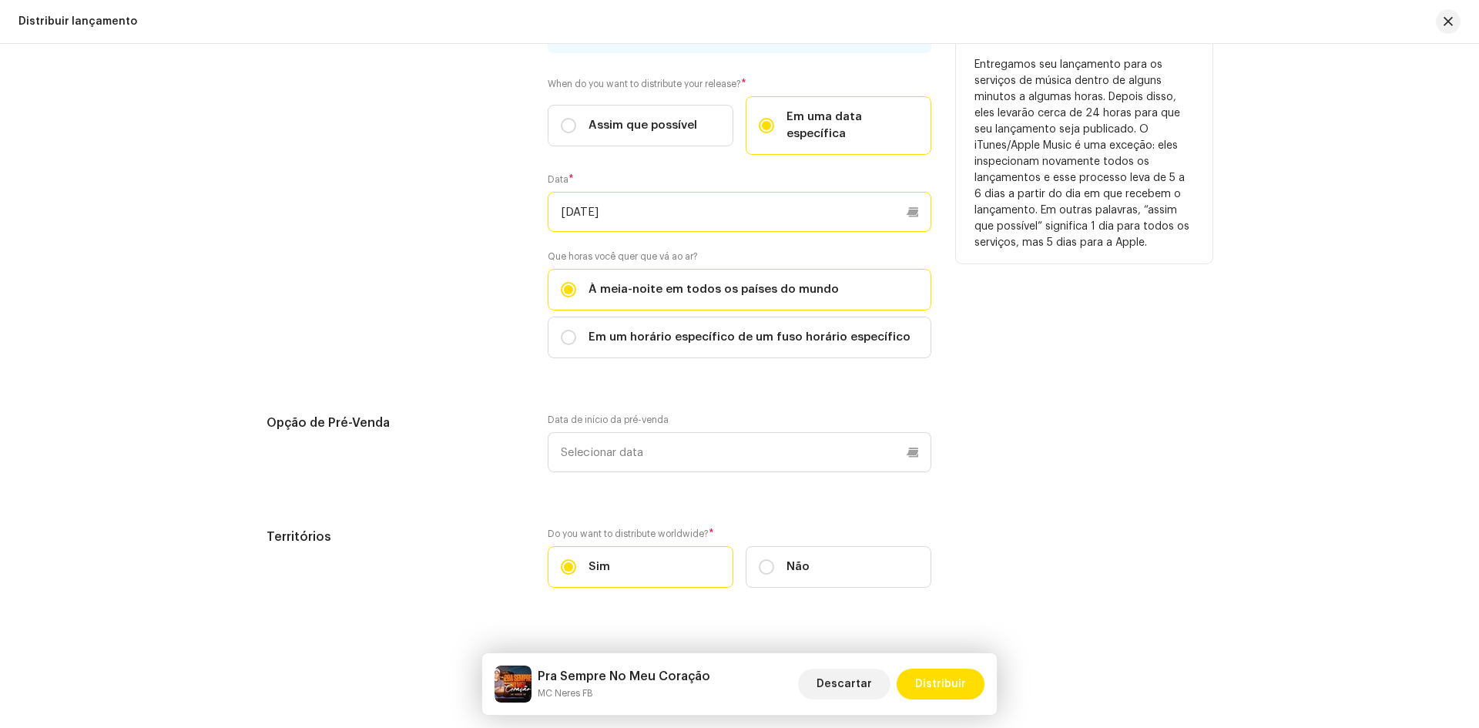
scroll to position [2628, 0]
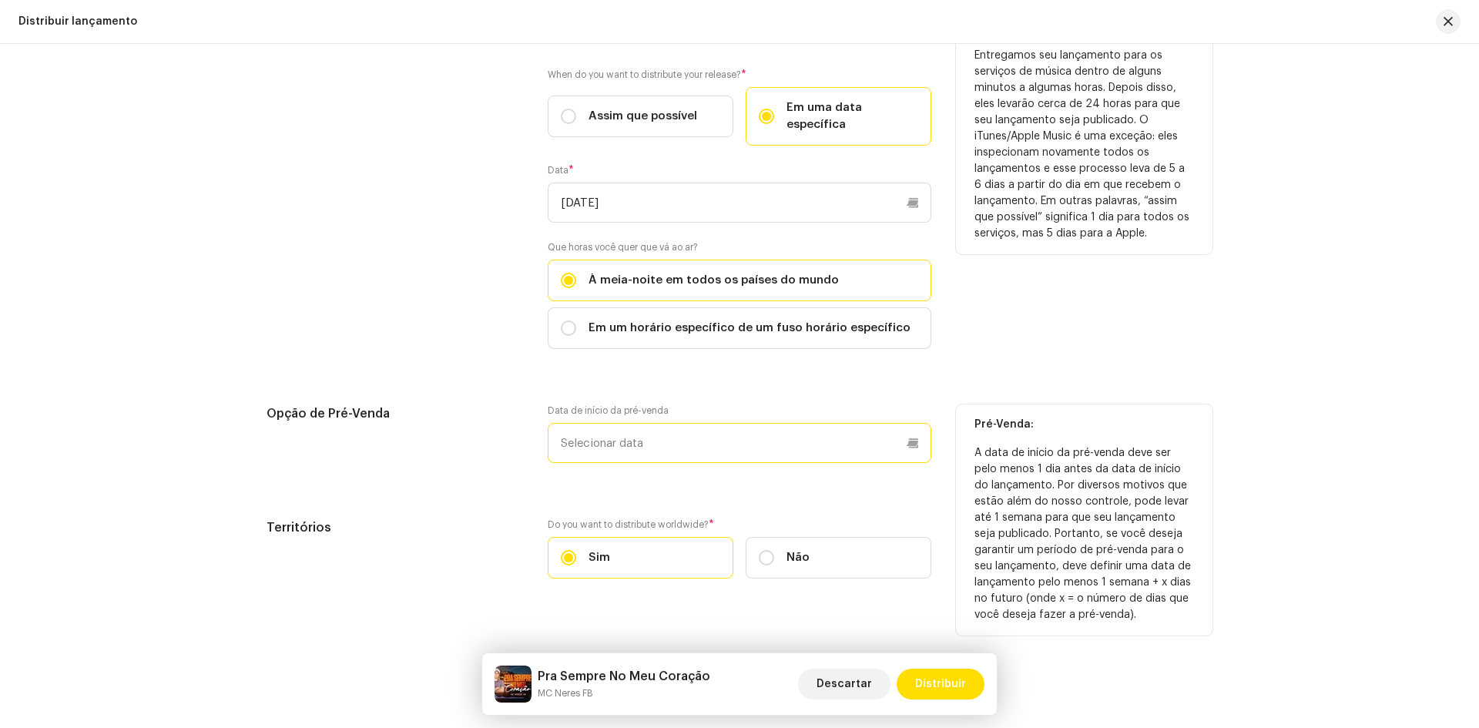
click at [650, 430] on input "text" at bounding box center [740, 443] width 384 height 40
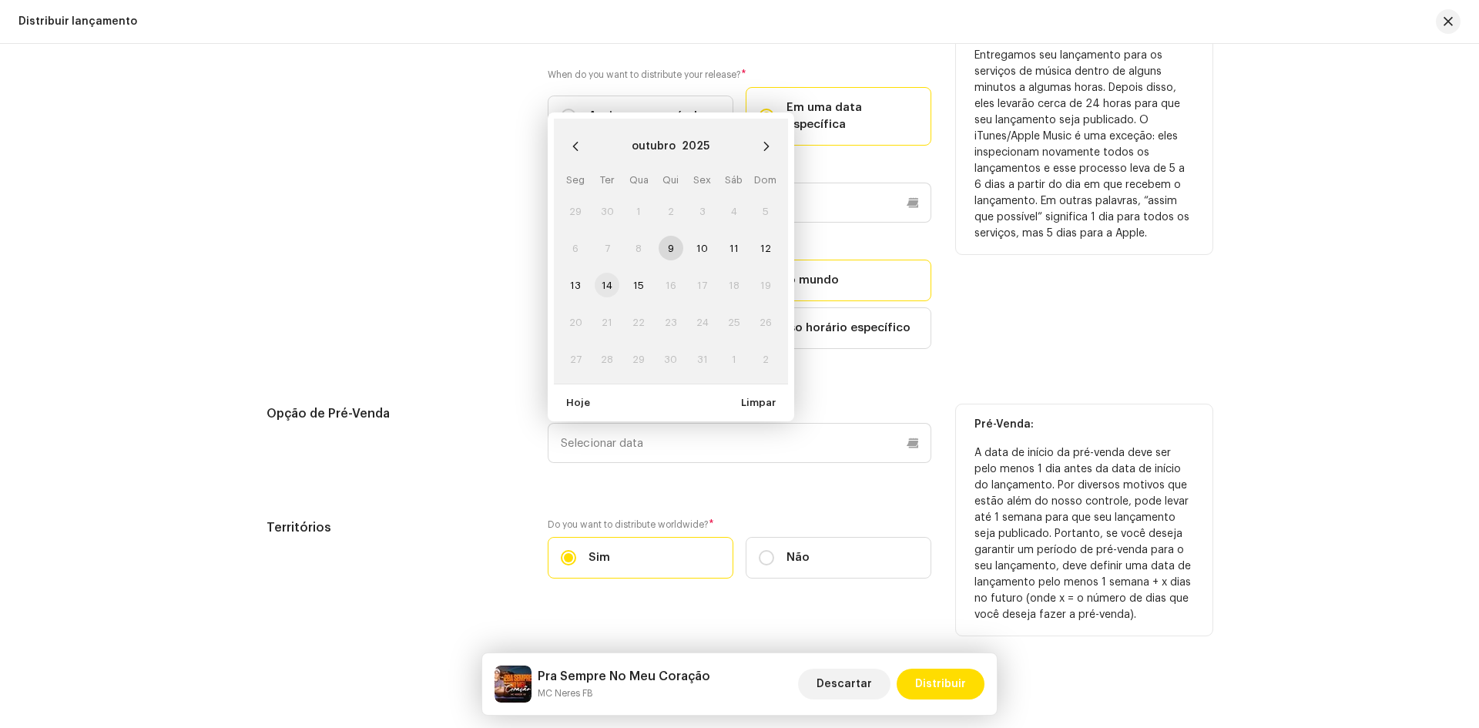
click at [606, 273] on span "14" at bounding box center [607, 285] width 25 height 25
type input "[DATE]"
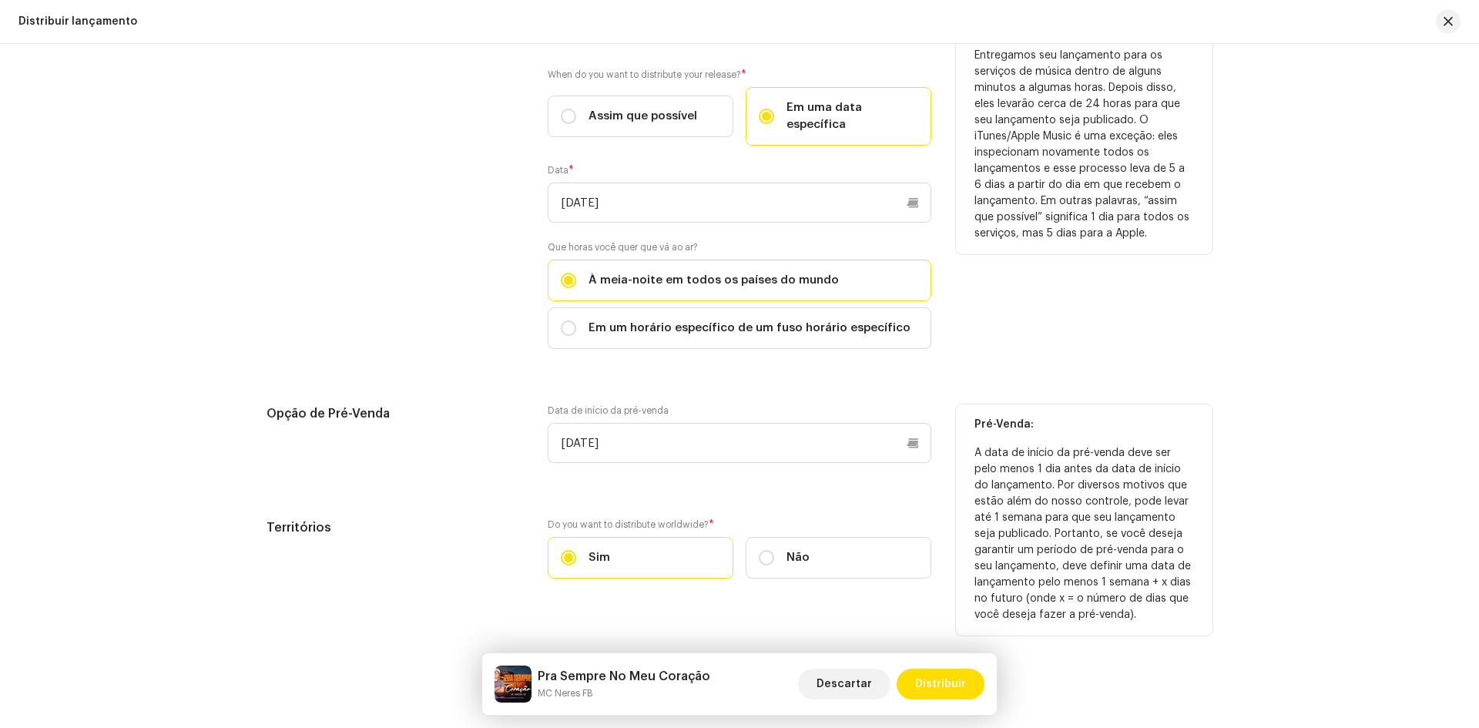
click at [524, 453] on div "Opção de Pré-Venda Data de início da pré-venda [DATE] Pré-Venda: A data de iníc…" at bounding box center [740, 442] width 946 height 77
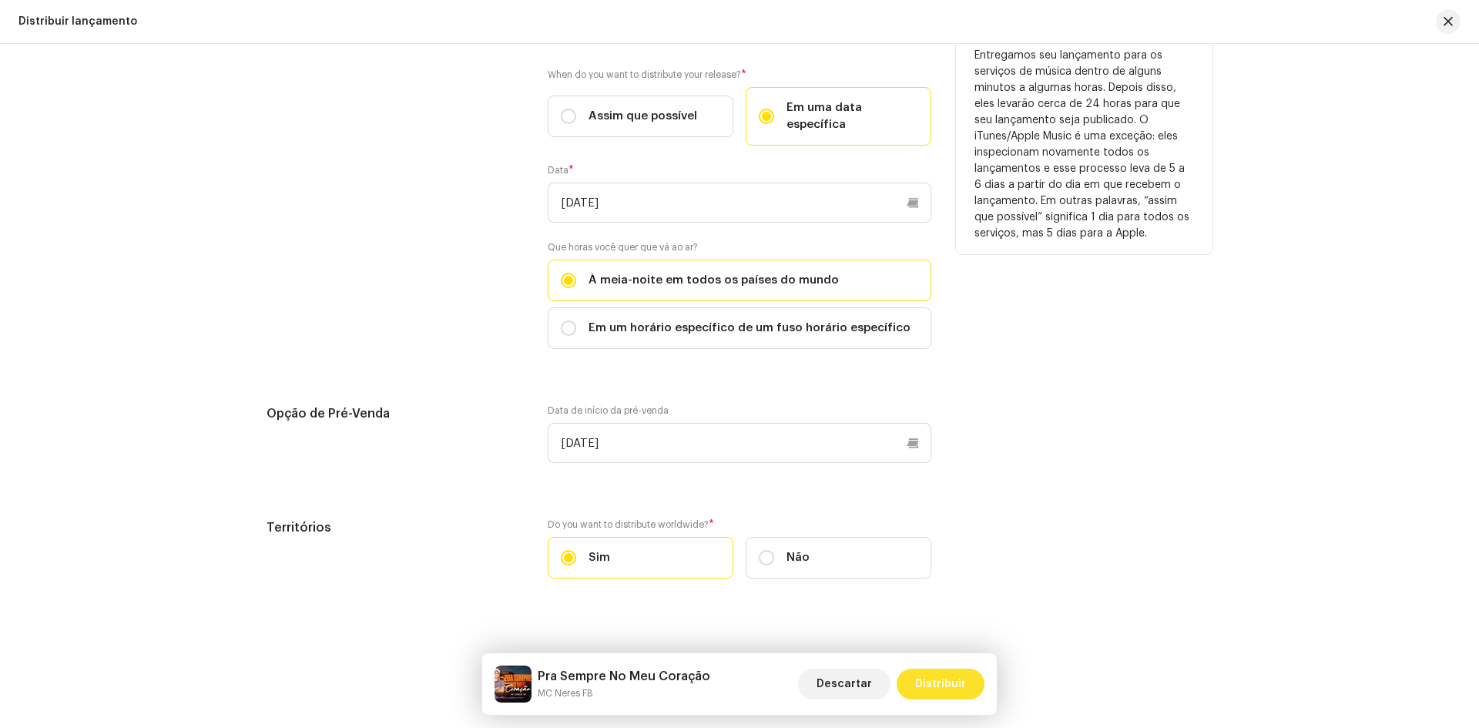
click at [951, 686] on span "Distribuir" at bounding box center [940, 684] width 51 height 31
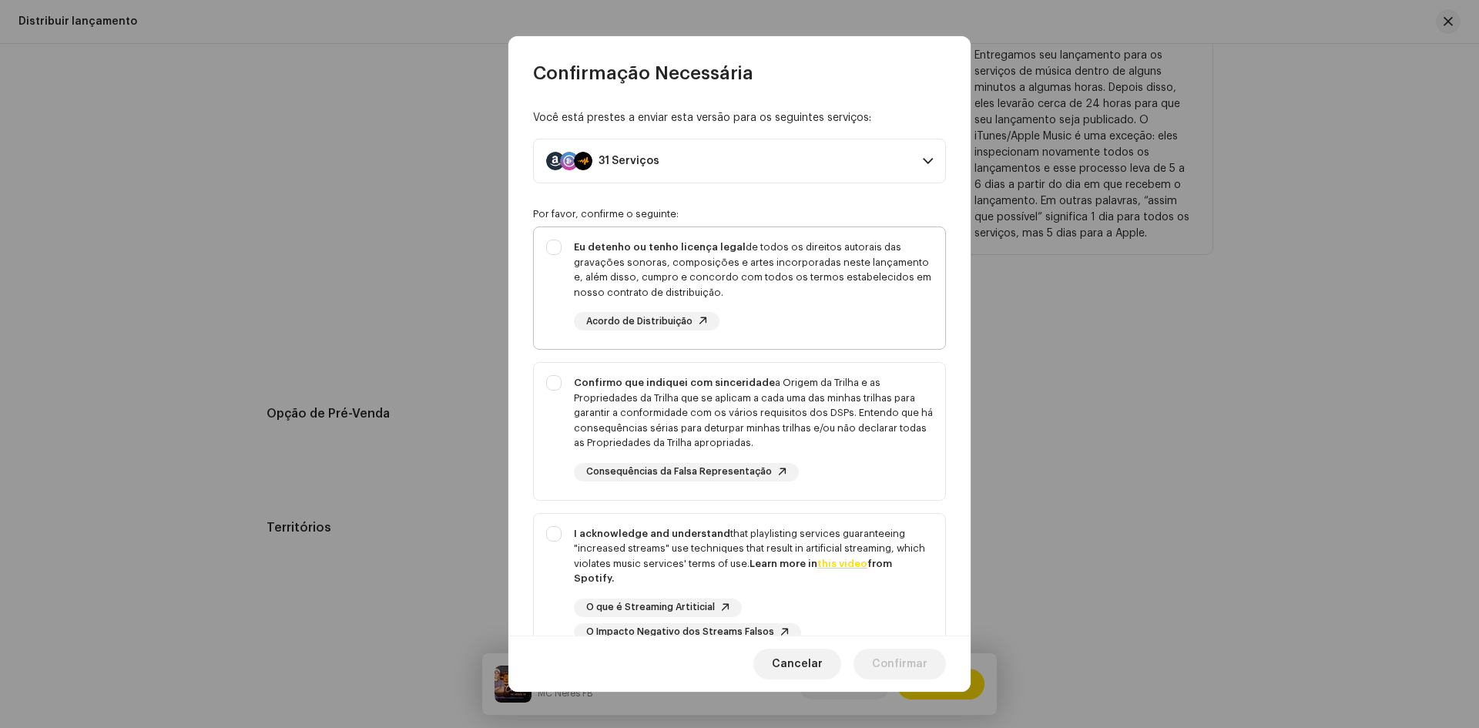
click at [556, 247] on div "Eu detenho ou tenho licença legal de todos os direitos autorais das gravações s…" at bounding box center [739, 285] width 411 height 116
checkbox input "true"
click at [555, 384] on div "Confirmo que indiquei com sinceridade a Origem da Trilha e as Propriedades da T…" at bounding box center [739, 428] width 411 height 131
checkbox input "true"
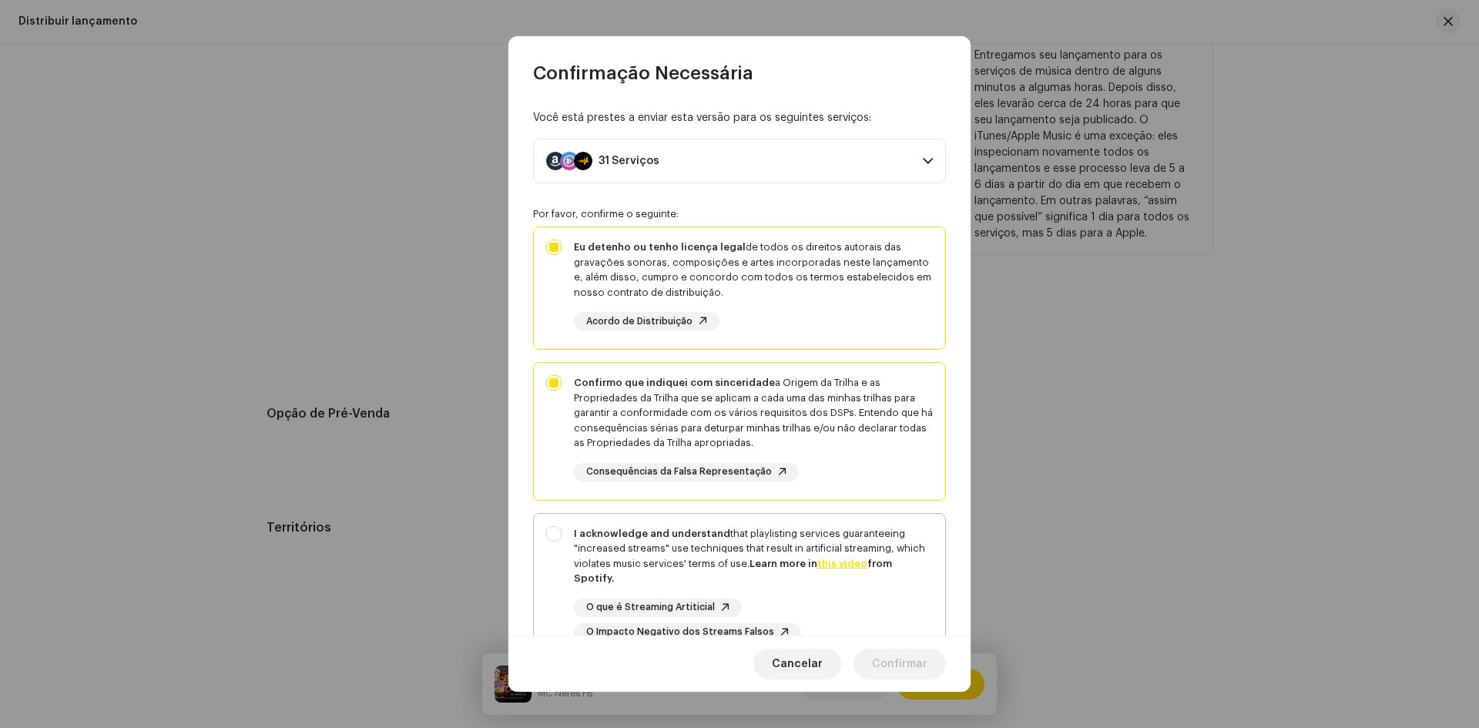
click at [556, 531] on div "I acknowledge and understand that playlisting services guaranteeing "increased …" at bounding box center [739, 584] width 411 height 140
checkbox input "true"
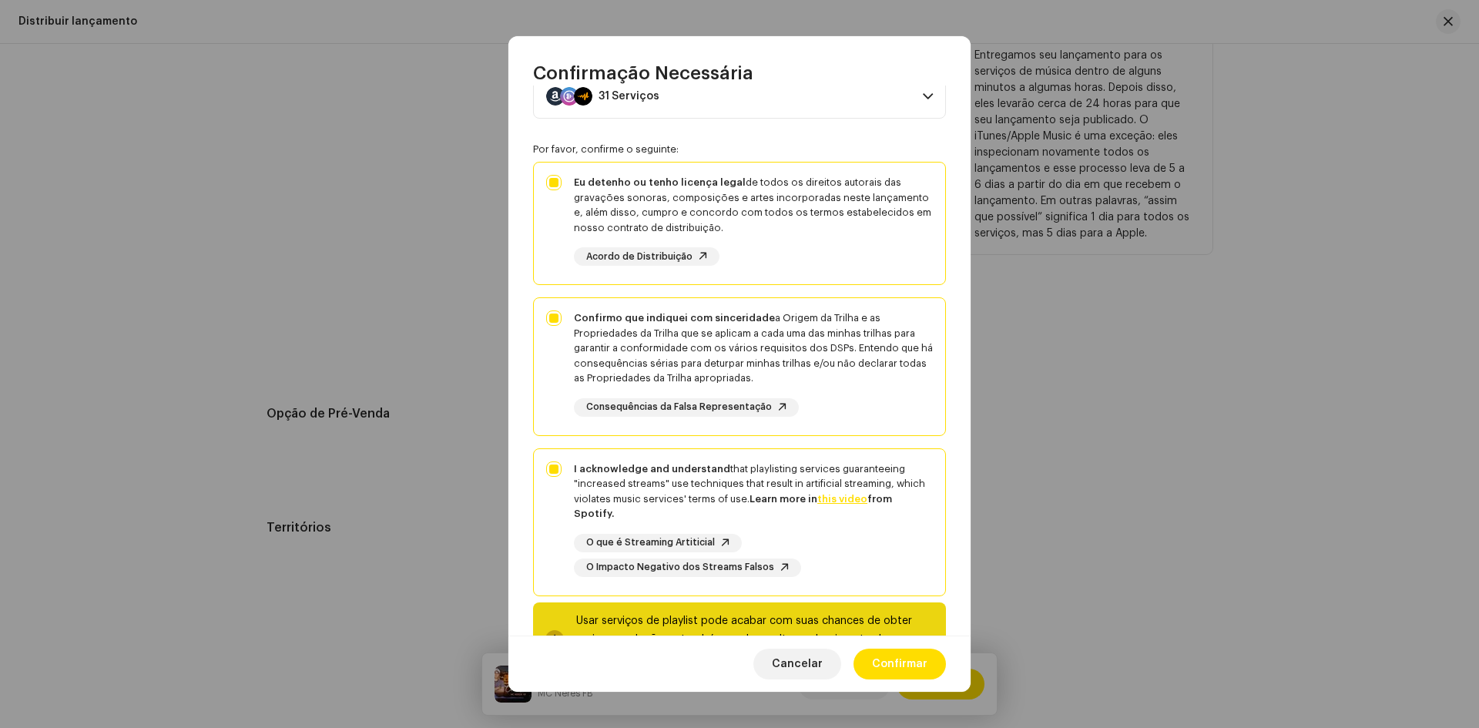
scroll to position [130, 0]
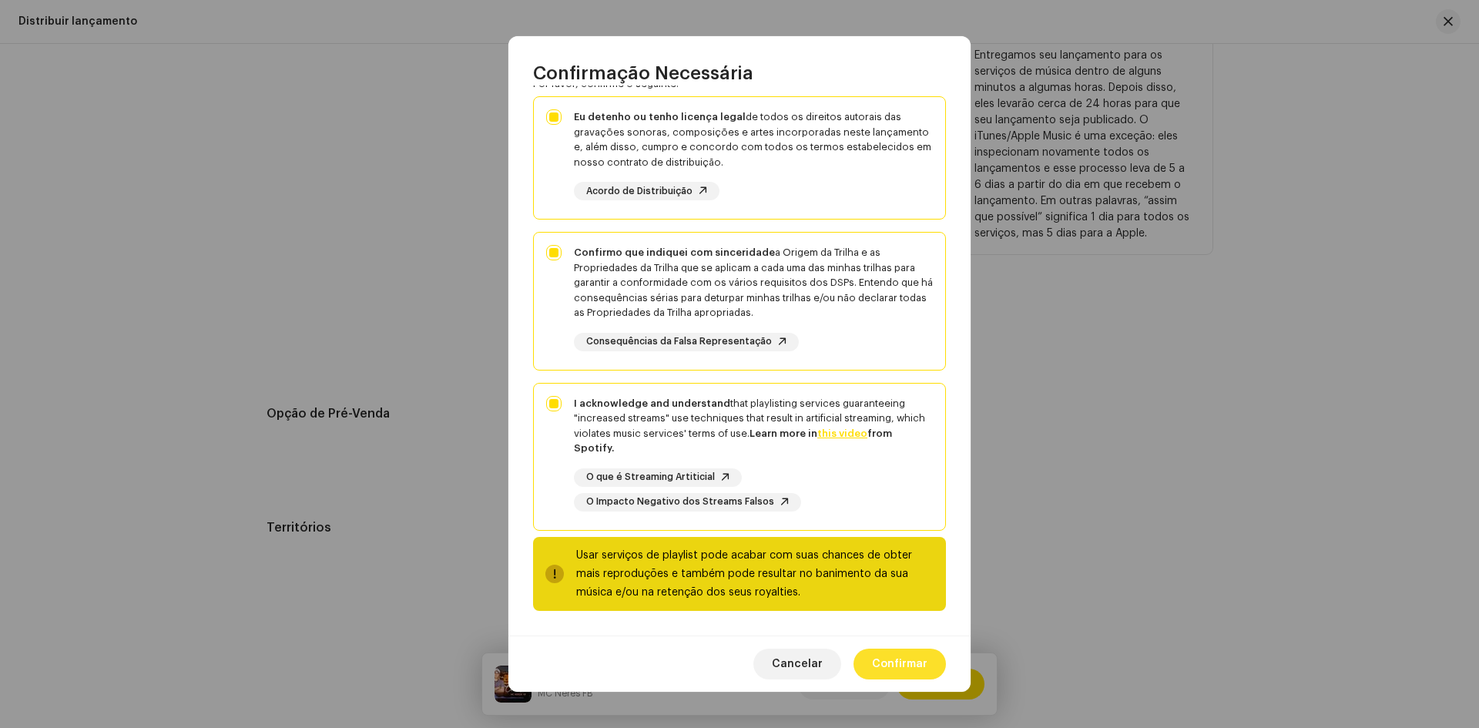
click at [914, 662] on span "Confirmar" at bounding box center [899, 664] width 55 height 31
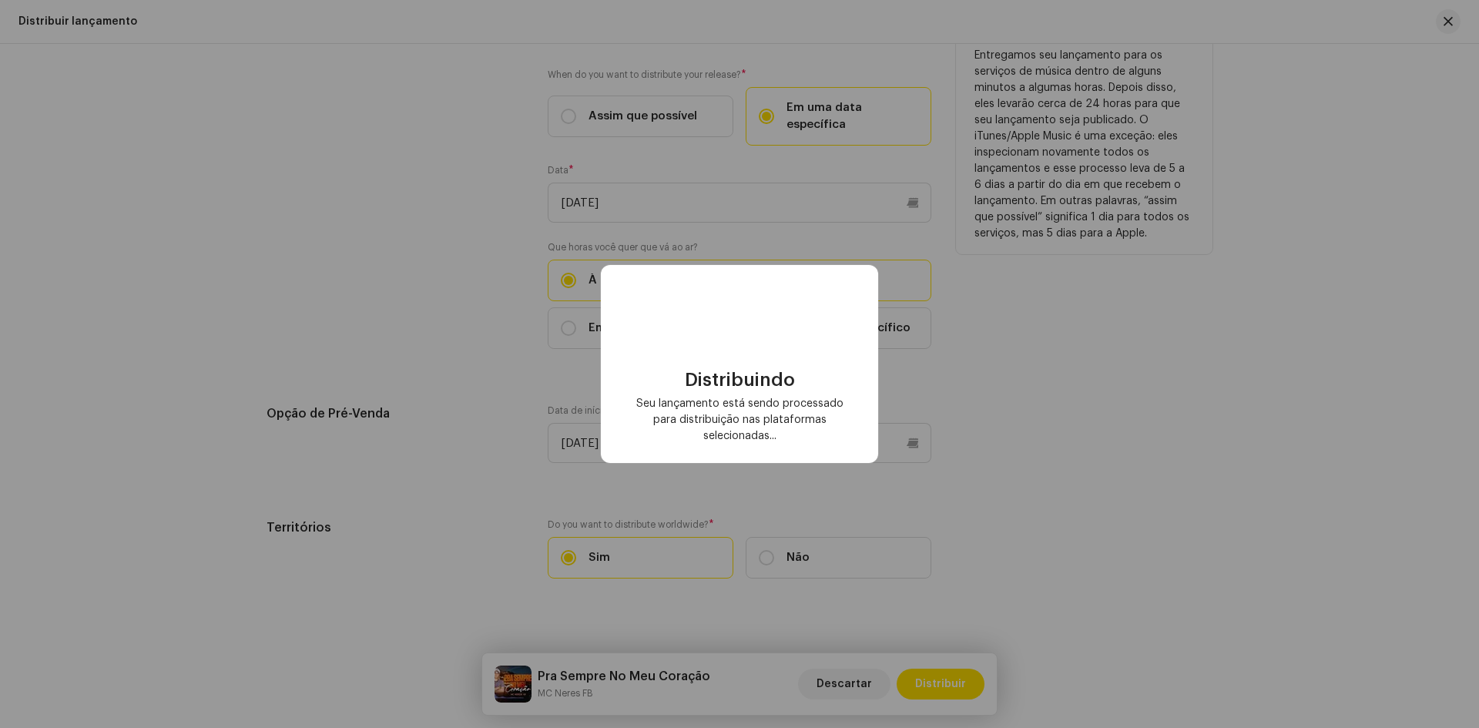
checkbox input "false"
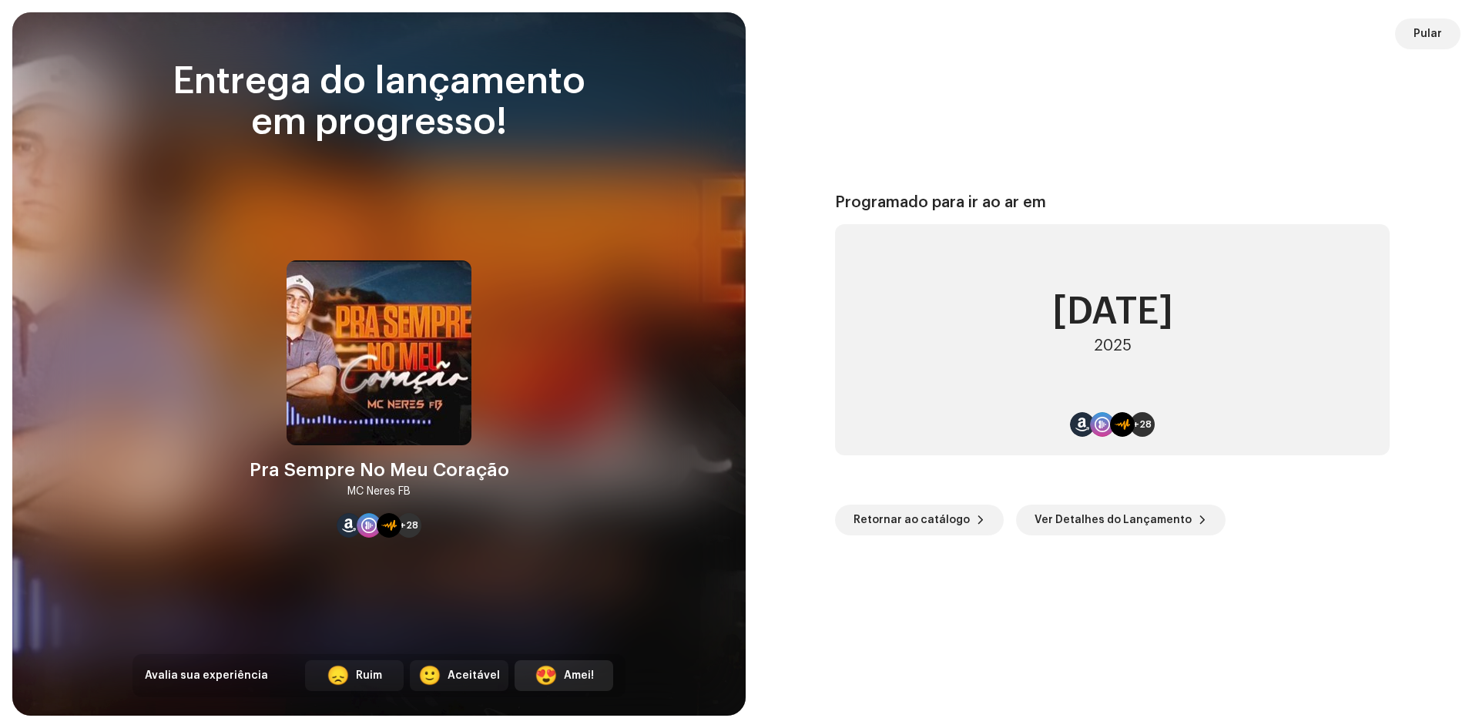
click at [578, 674] on div "Amei!" at bounding box center [579, 676] width 30 height 16
click at [1118, 517] on span "Ver Detalhes do Lançamento" at bounding box center [1113, 520] width 157 height 31
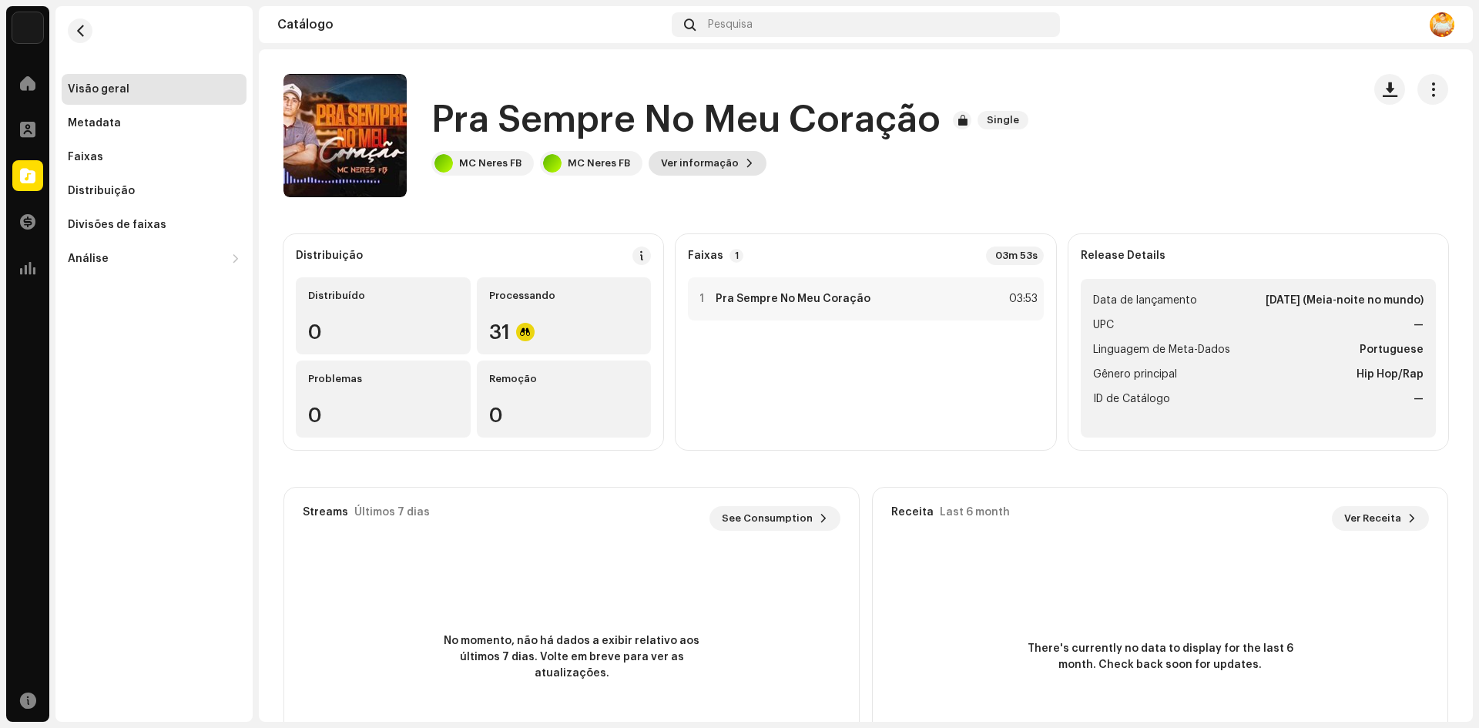
click at [696, 163] on span "Ver informação" at bounding box center [700, 163] width 78 height 31
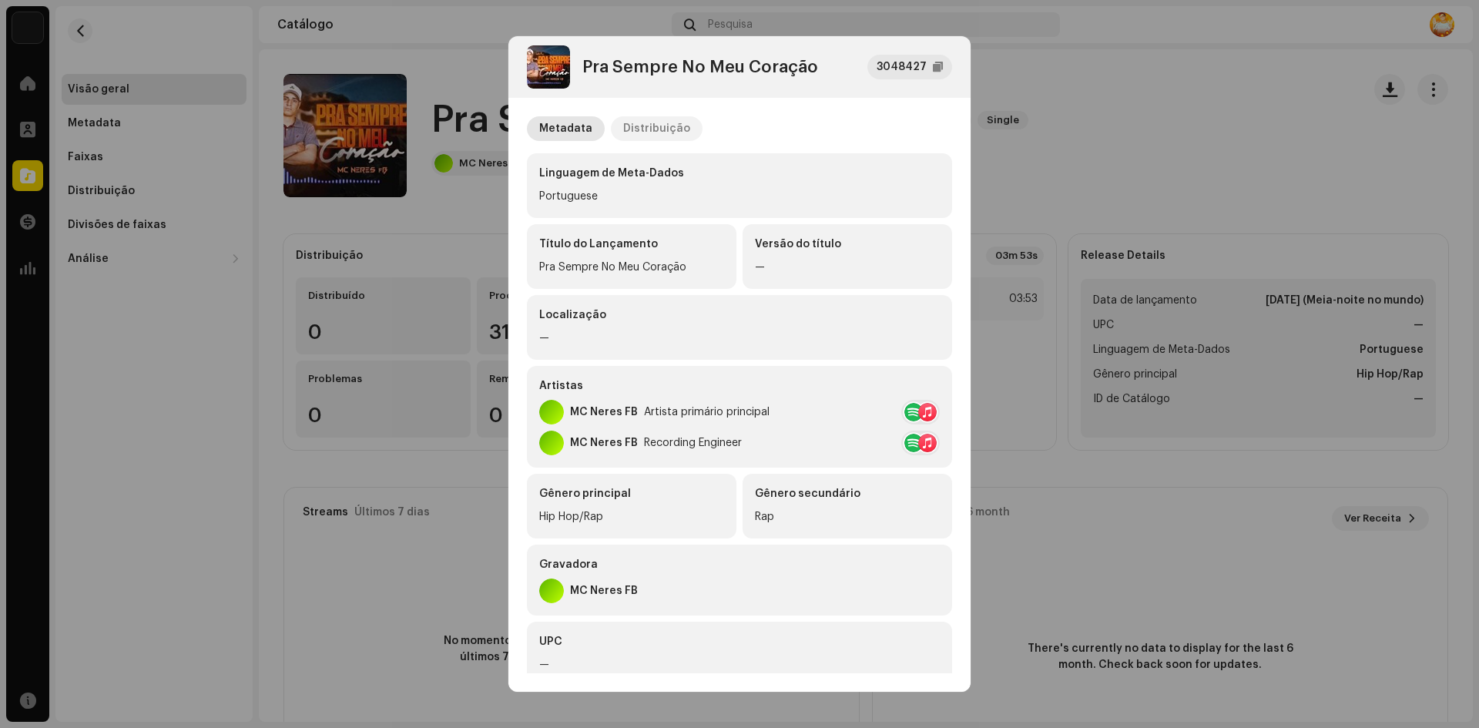
click at [659, 130] on div "Distribuição" at bounding box center [656, 128] width 67 height 25
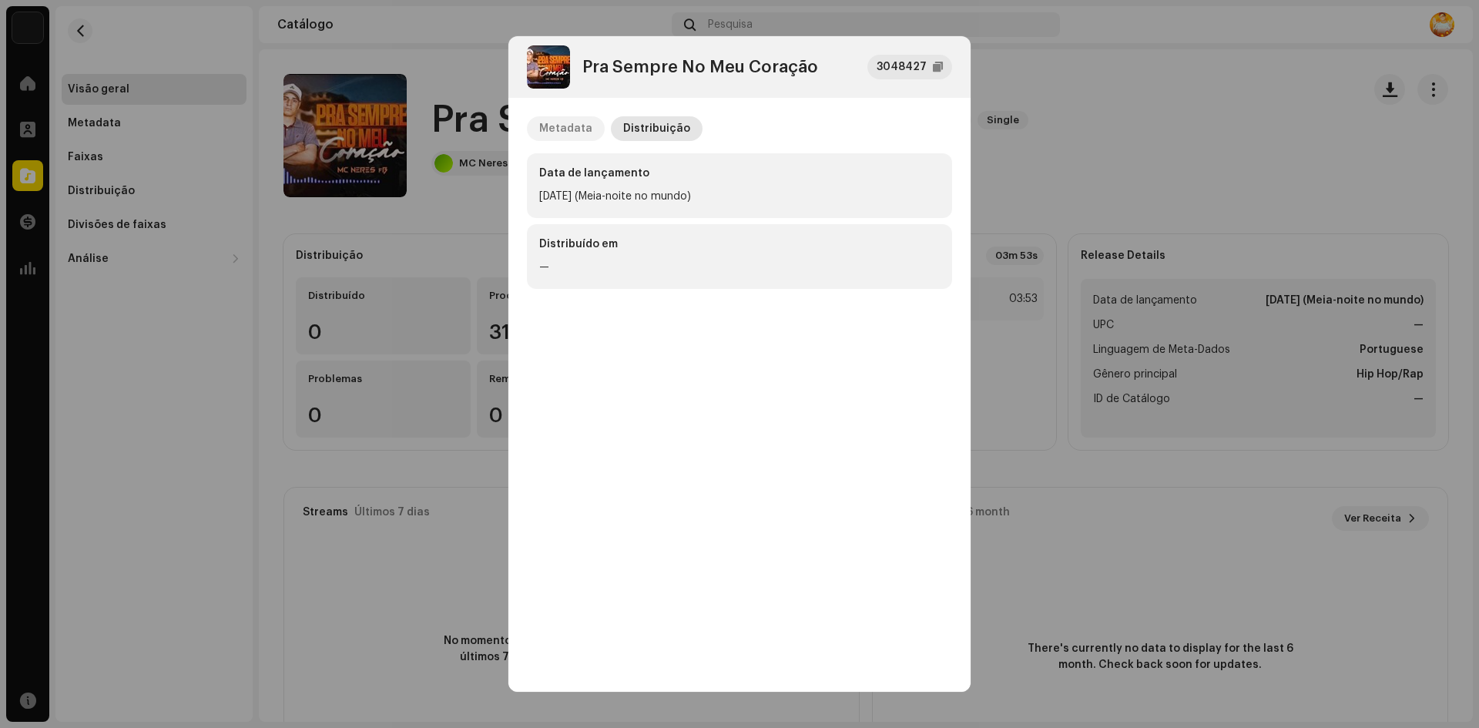
click at [568, 128] on div "Metadata" at bounding box center [565, 128] width 53 height 25
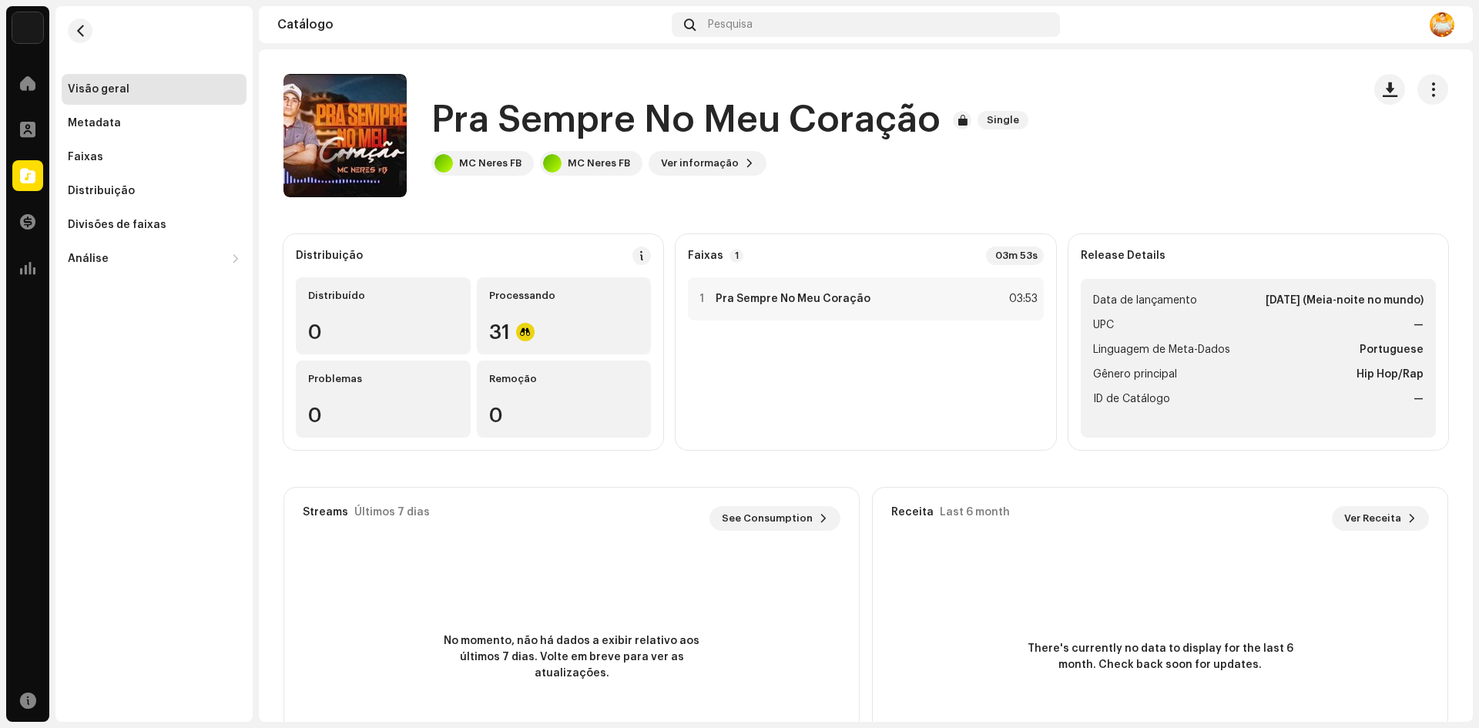
click at [1047, 69] on div "Pra Sempre No Meu Coração 3048427 Metadata Distribuição Linguagem de Meta-Dados…" at bounding box center [739, 364] width 1479 height 728
click at [119, 193] on div "Distribuição" at bounding box center [101, 191] width 67 height 12
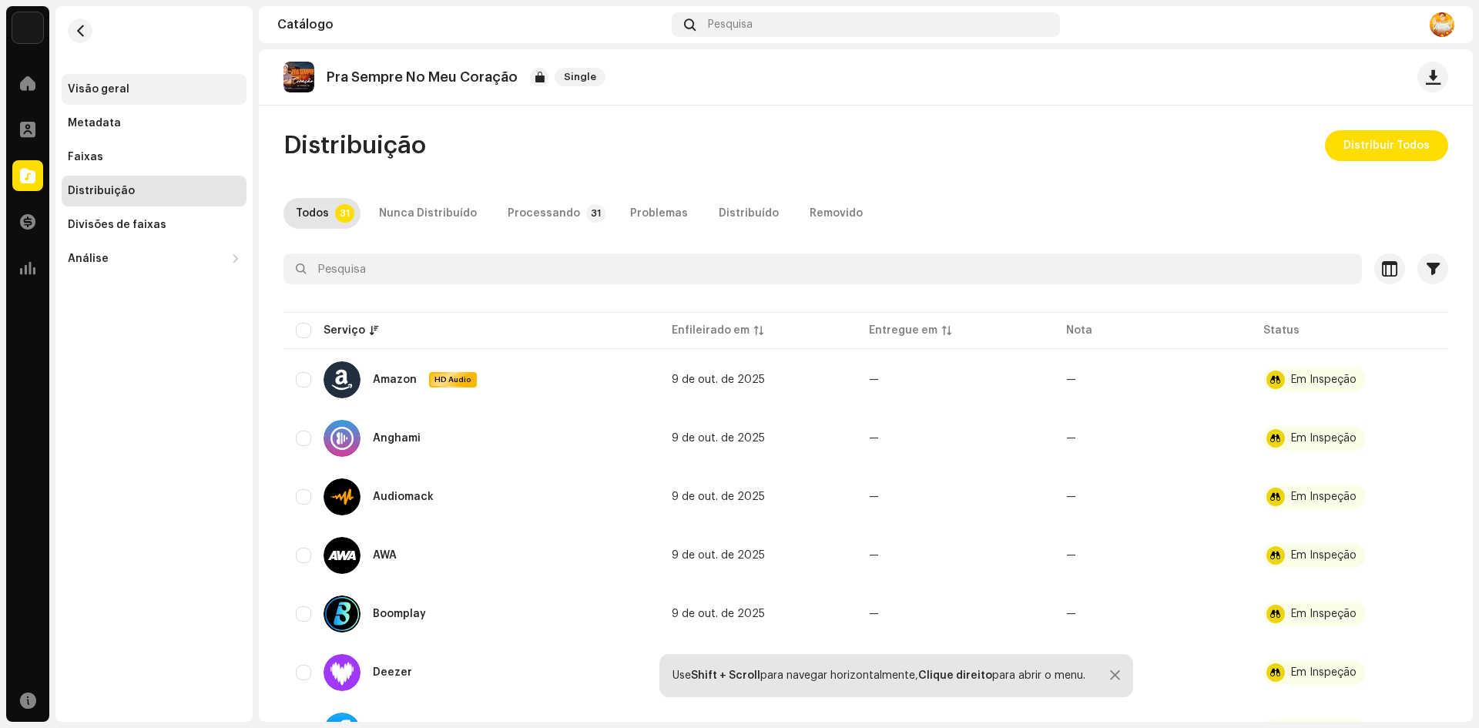
click at [112, 95] on div "Visão geral" at bounding box center [99, 89] width 62 height 12
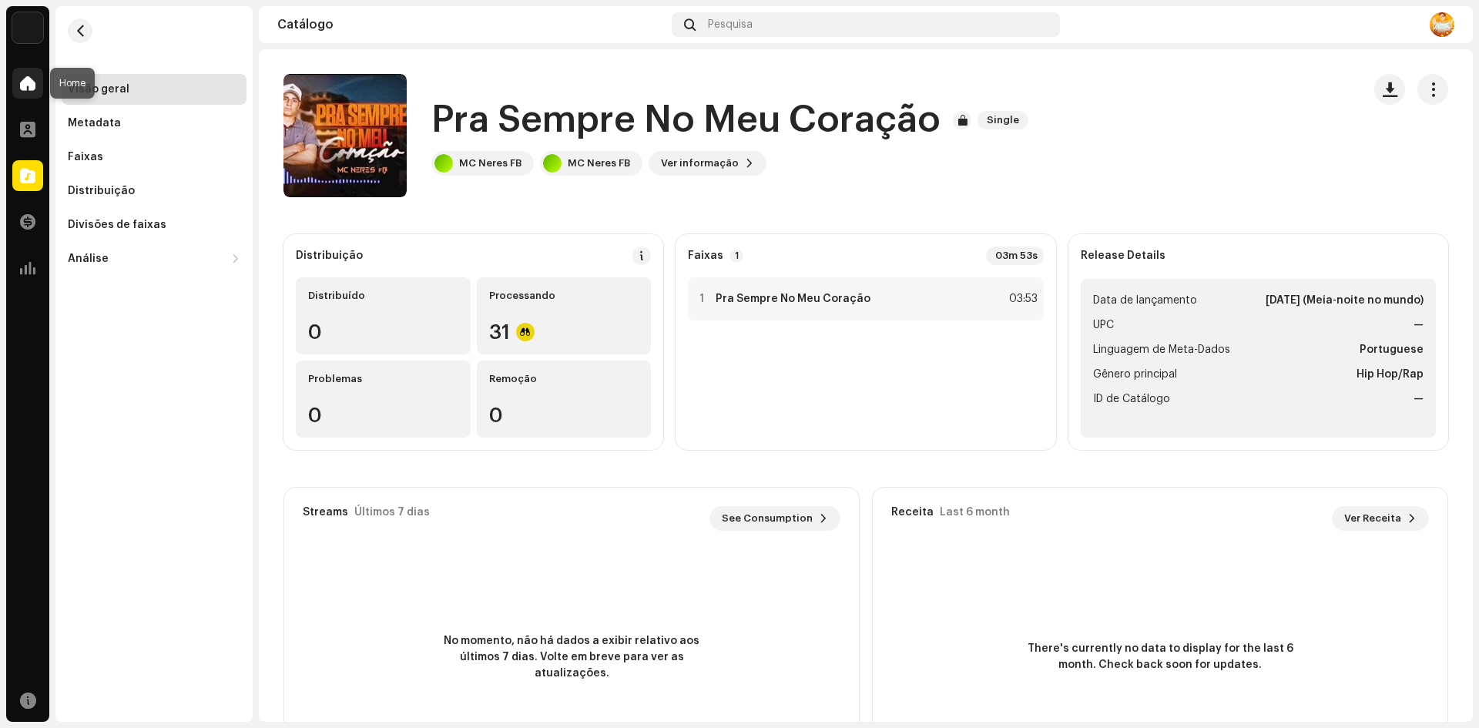
click at [26, 79] on span at bounding box center [27, 83] width 15 height 12
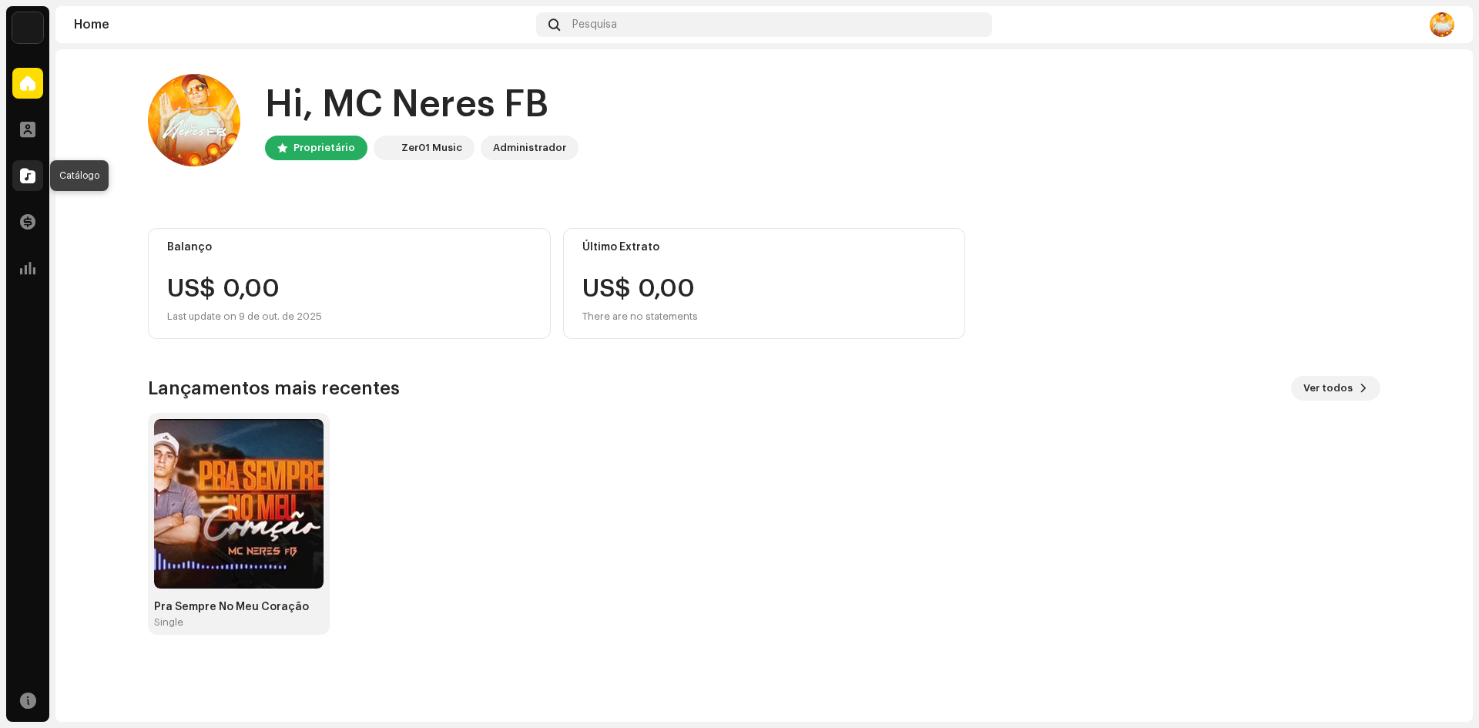
click at [25, 177] on span at bounding box center [27, 175] width 15 height 12
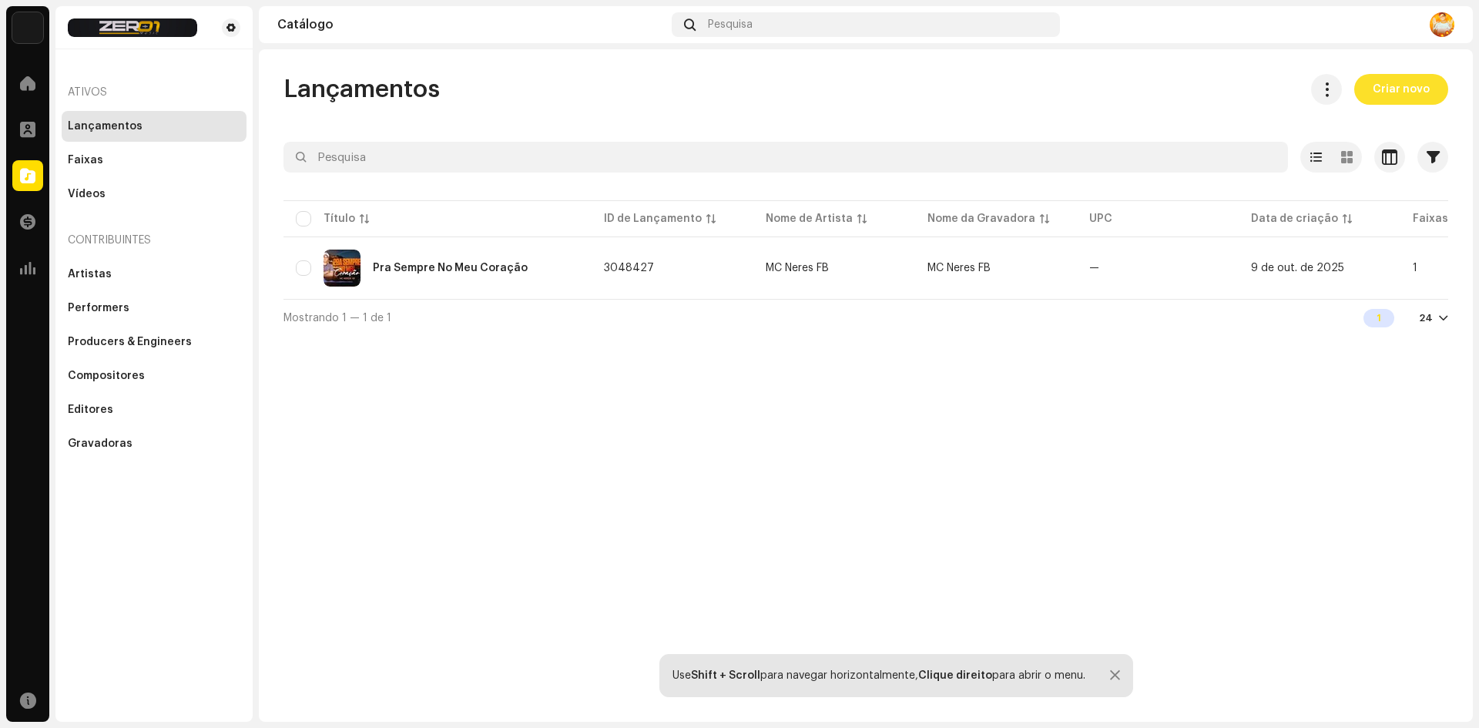
click at [1383, 92] on span "Criar novo" at bounding box center [1401, 89] width 57 height 31
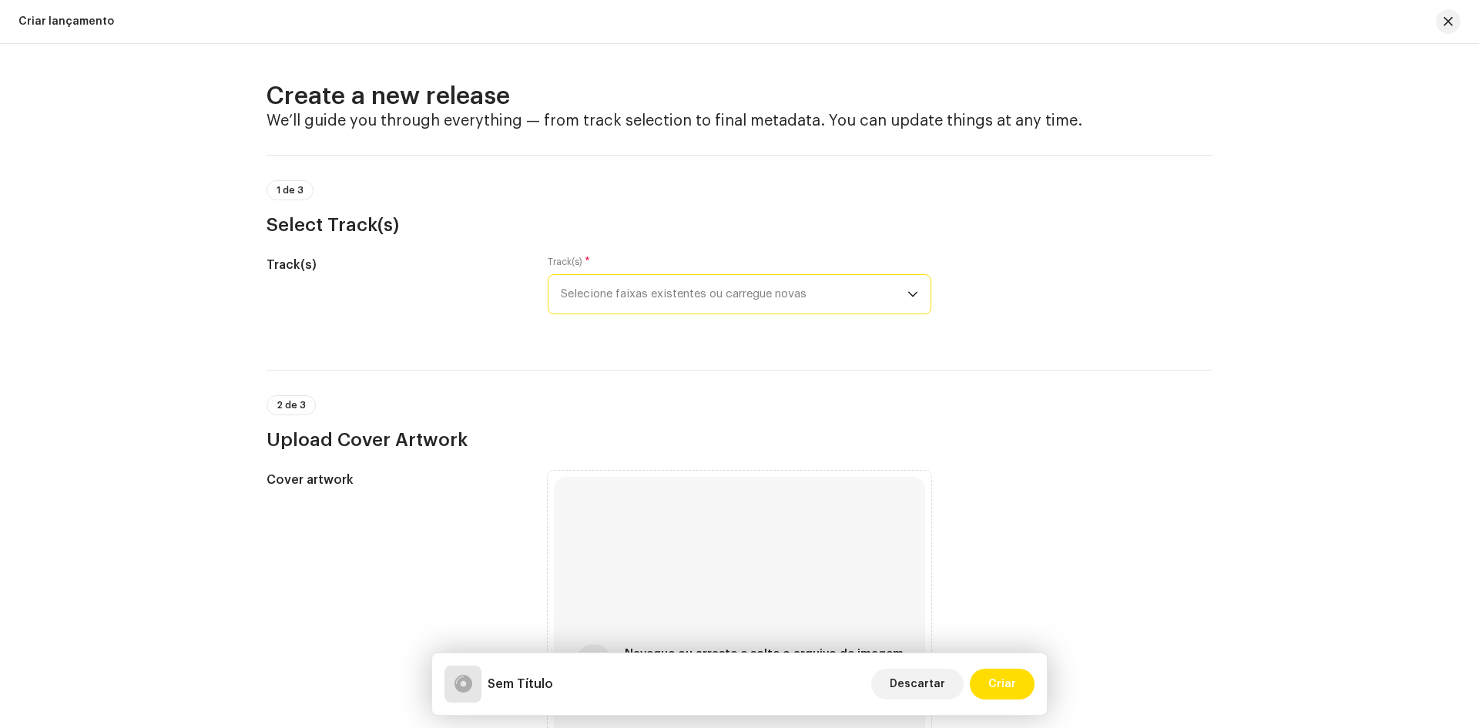
click at [703, 293] on span "Selecione faixas existentes ou carregue novas" at bounding box center [734, 294] width 347 height 39
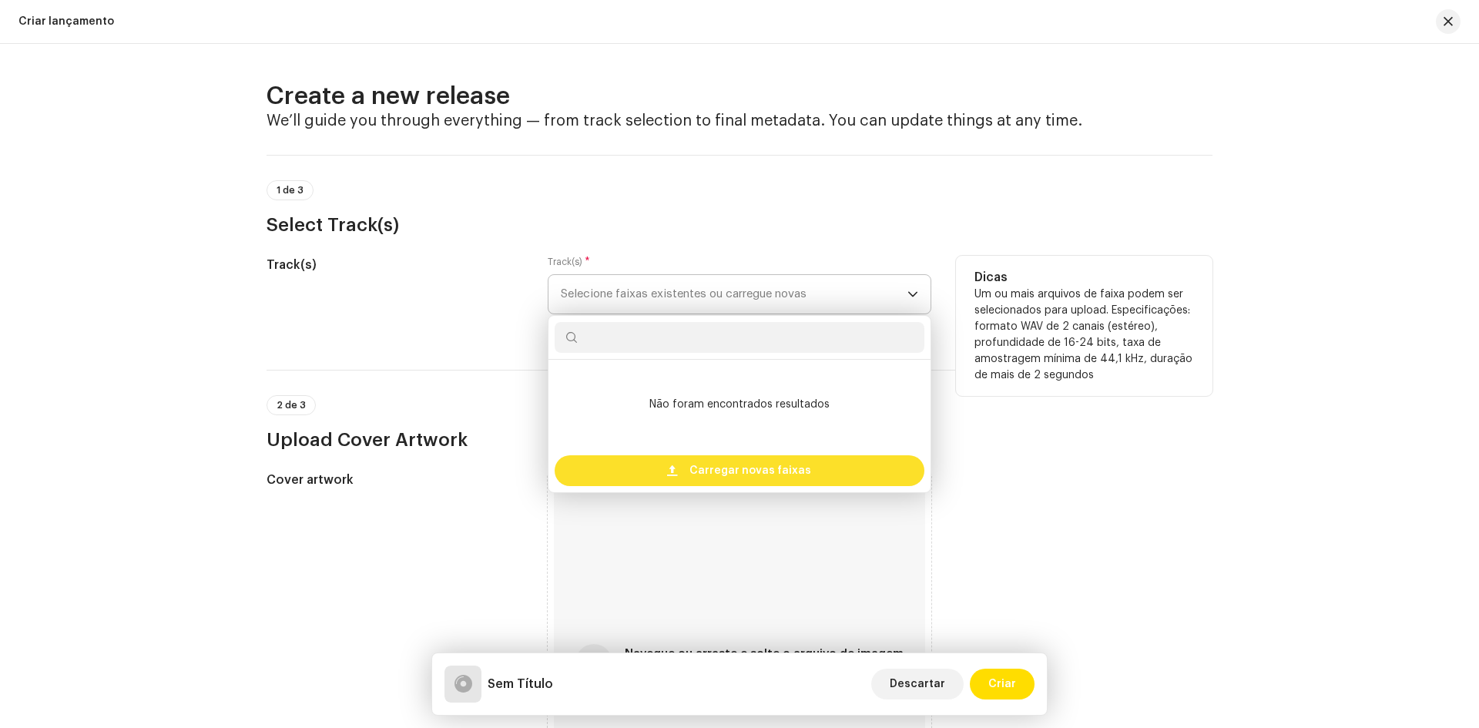
click at [752, 475] on span "Carregar novas faixas" at bounding box center [750, 470] width 122 height 31
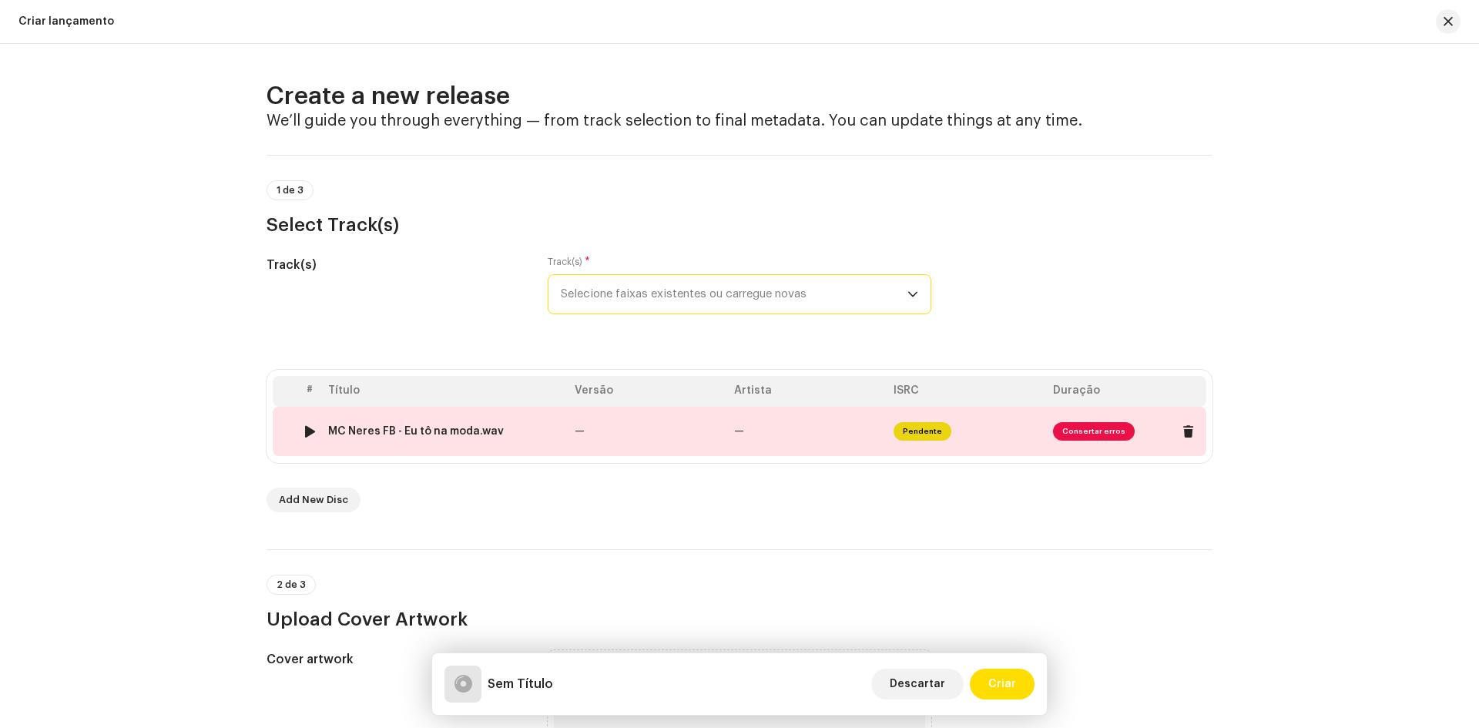
click at [1004, 429] on td "Pendente" at bounding box center [966, 431] width 159 height 49
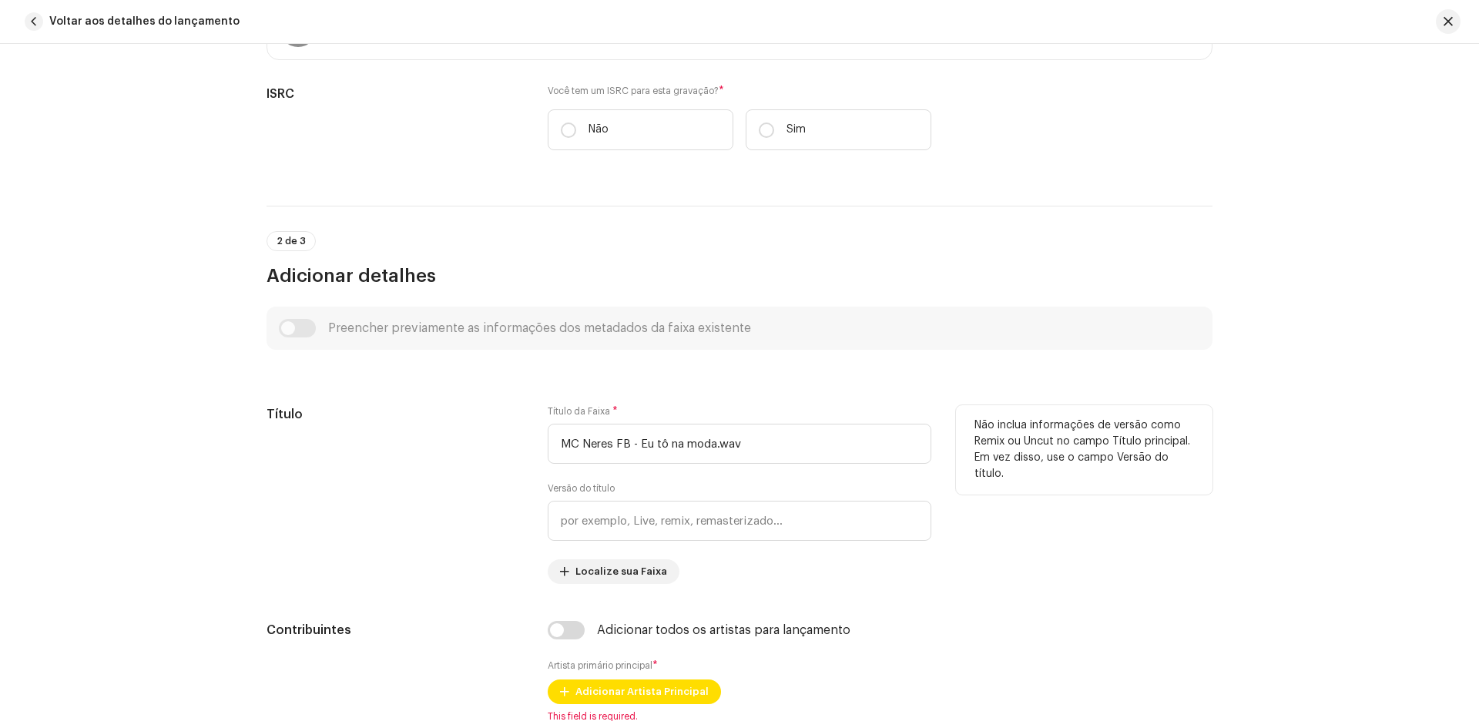
scroll to position [385, 0]
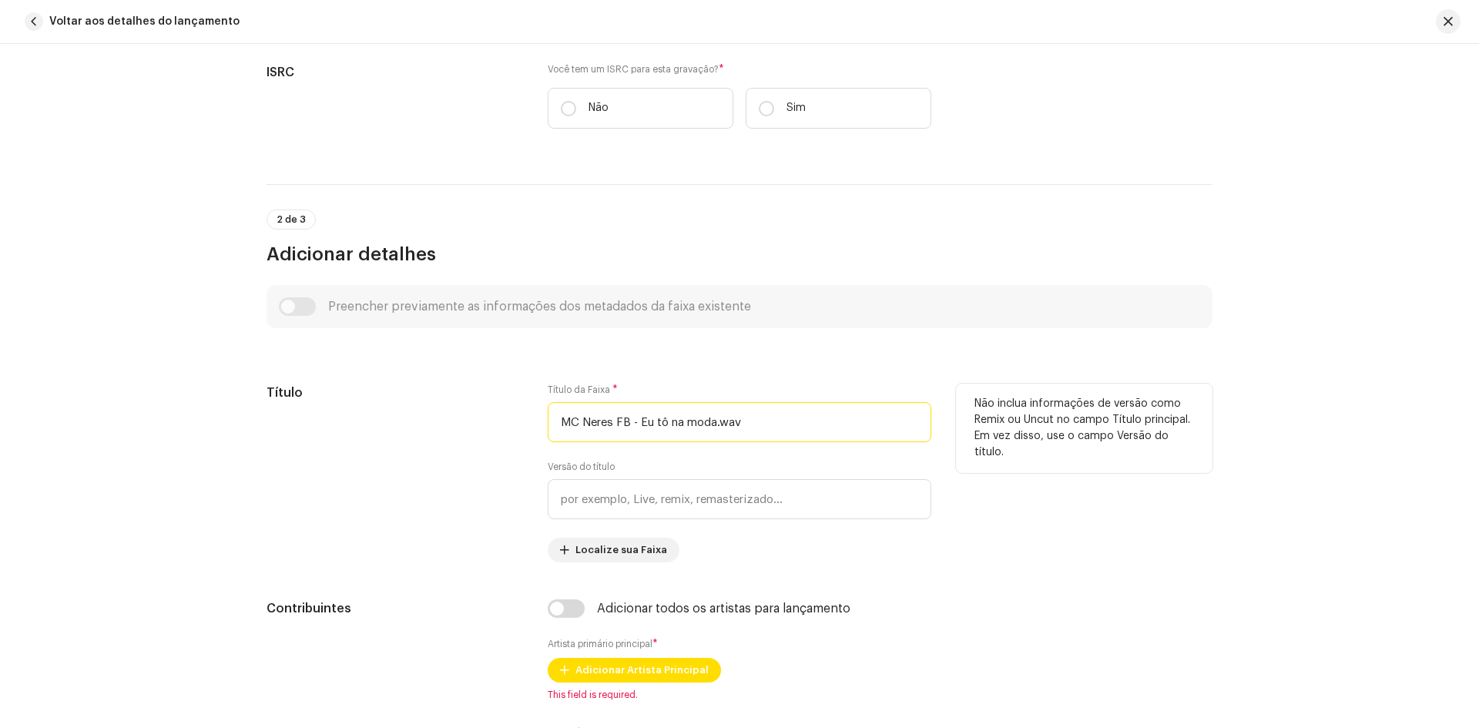
drag, startPoint x: 636, startPoint y: 424, endPoint x: 525, endPoint y: 418, distance: 111.1
click at [525, 418] on div "Título Título da Faixa * MC Neres FB - Eu tô na moda.wav Versão do título Local…" at bounding box center [740, 473] width 946 height 179
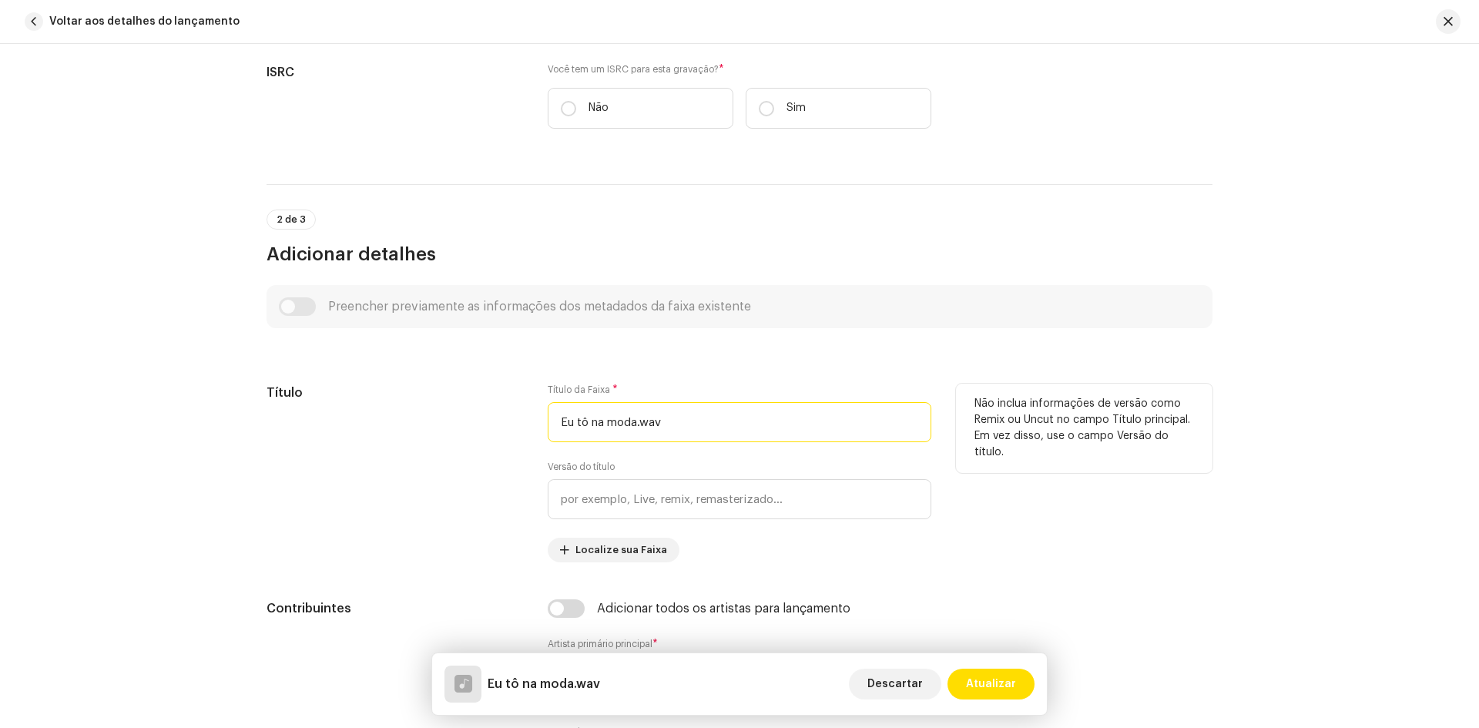
click at [612, 421] on input "Eu tô na moda.wav" at bounding box center [740, 422] width 384 height 40
click at [673, 414] on input "Eu tô na moda.wav" at bounding box center [740, 422] width 384 height 40
click at [612, 419] on input "Eu tô na moda" at bounding box center [740, 422] width 384 height 40
click at [676, 417] on input "Eu tô na Moda" at bounding box center [740, 422] width 384 height 40
drag, startPoint x: 684, startPoint y: 427, endPoint x: 526, endPoint y: 413, distance: 158.5
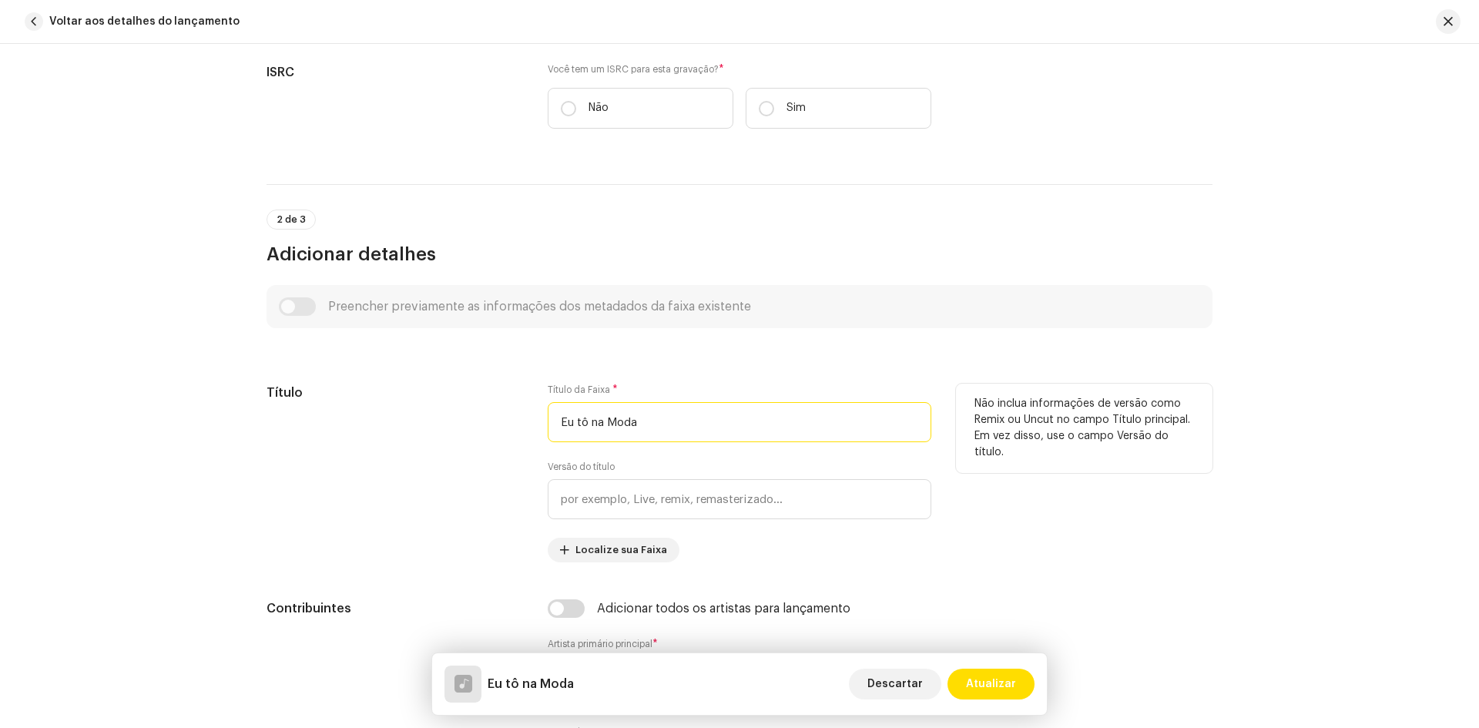
click at [526, 413] on div "Título Título da Faixa * Eu tô na Moda Versão do título Localize sua Faixa Não …" at bounding box center [740, 473] width 946 height 179
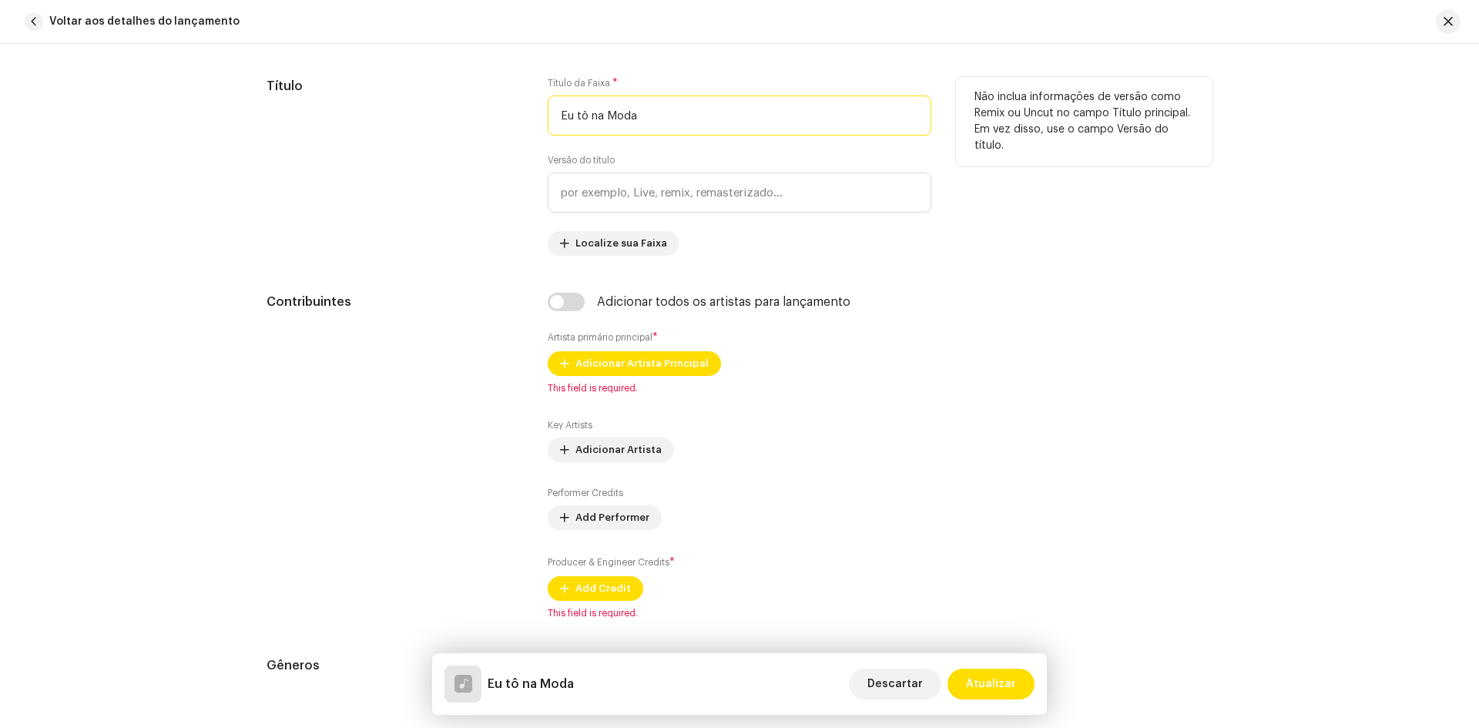
scroll to position [693, 0]
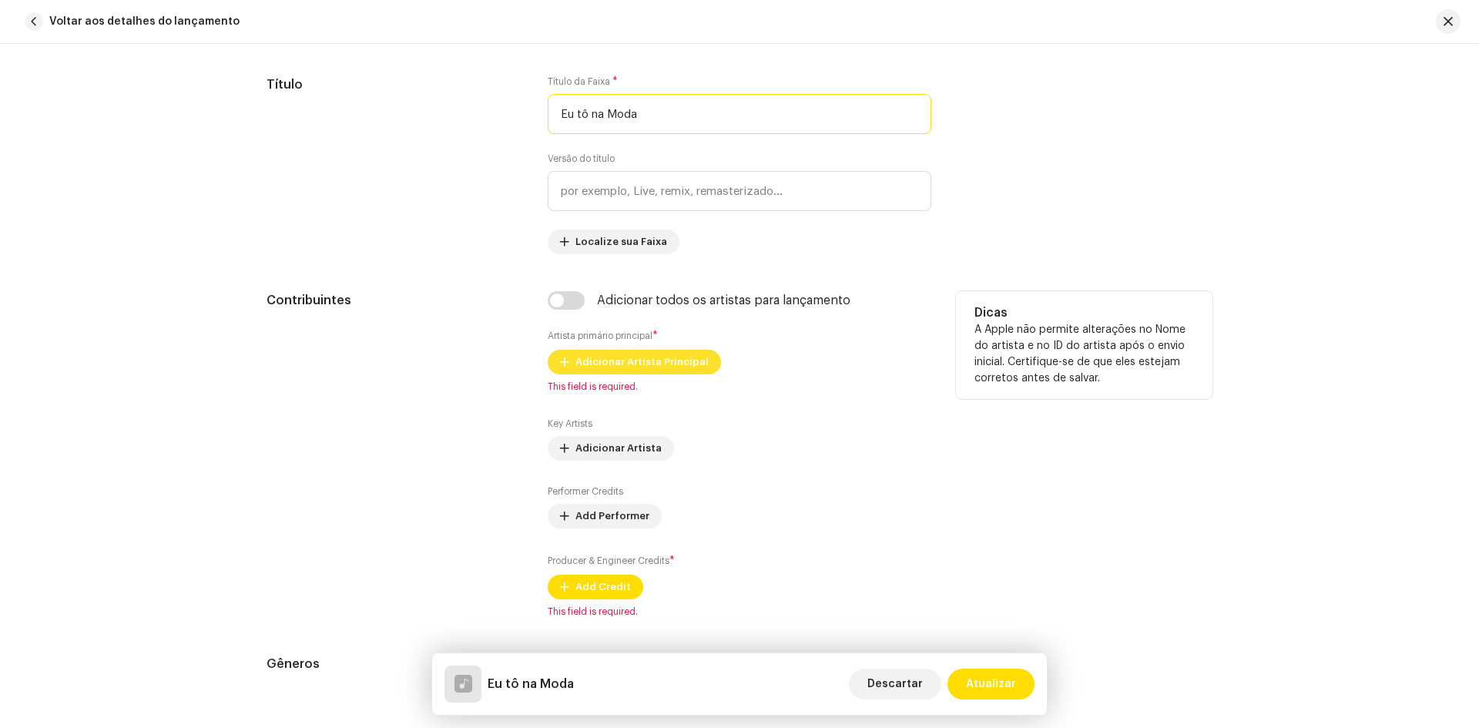
type input "Eu tô na Moda"
click at [619, 363] on span "Adicionar Artista Principal" at bounding box center [641, 362] width 133 height 31
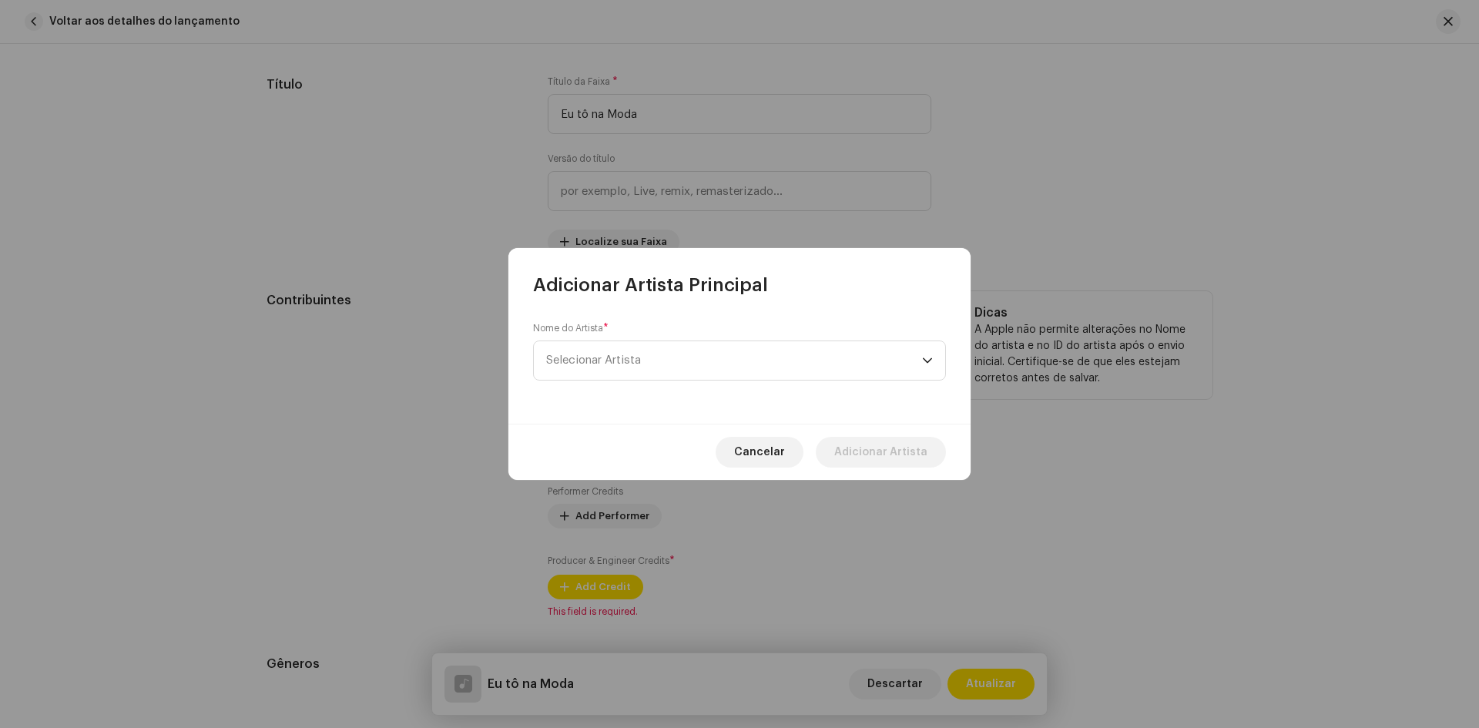
click at [619, 363] on span "Selecionar Artista" at bounding box center [593, 360] width 95 height 12
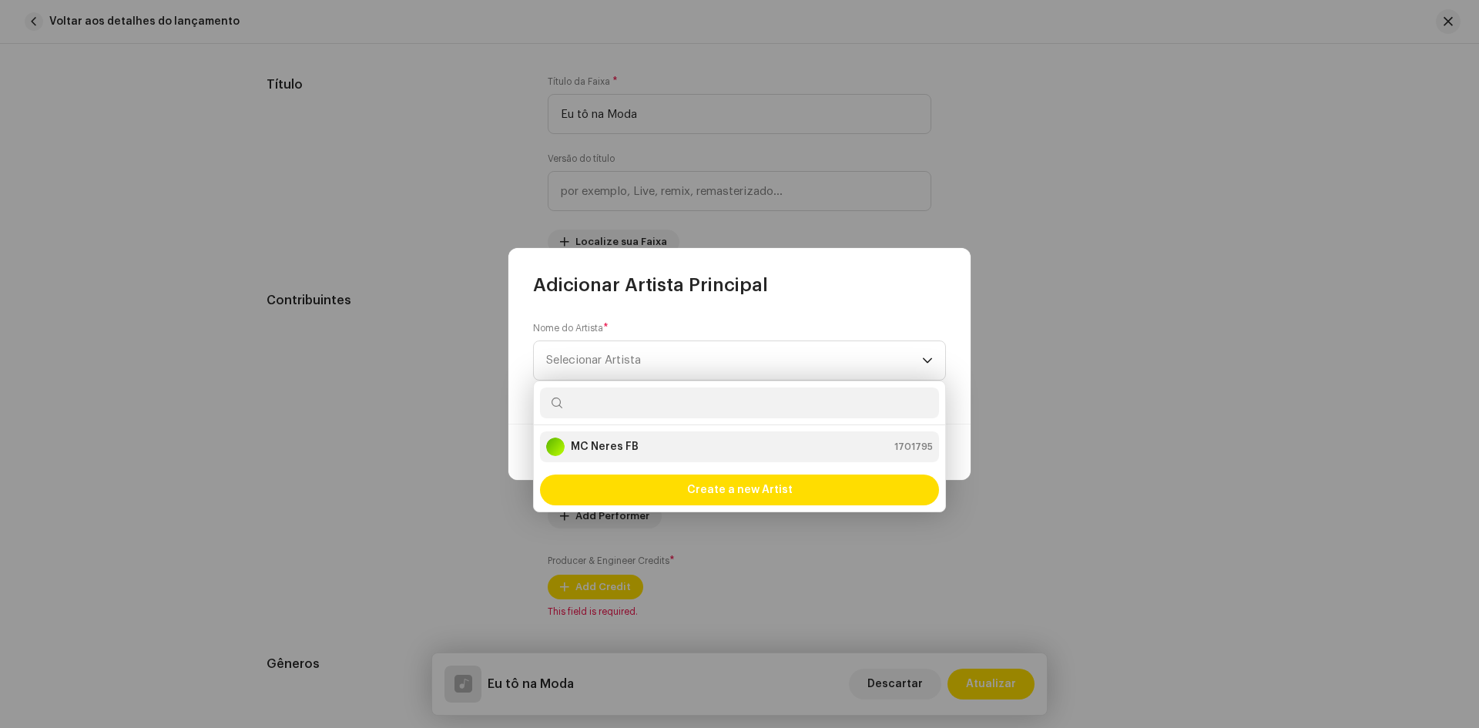
click at [629, 457] on li "MC Neres FB 1701795" at bounding box center [739, 446] width 399 height 31
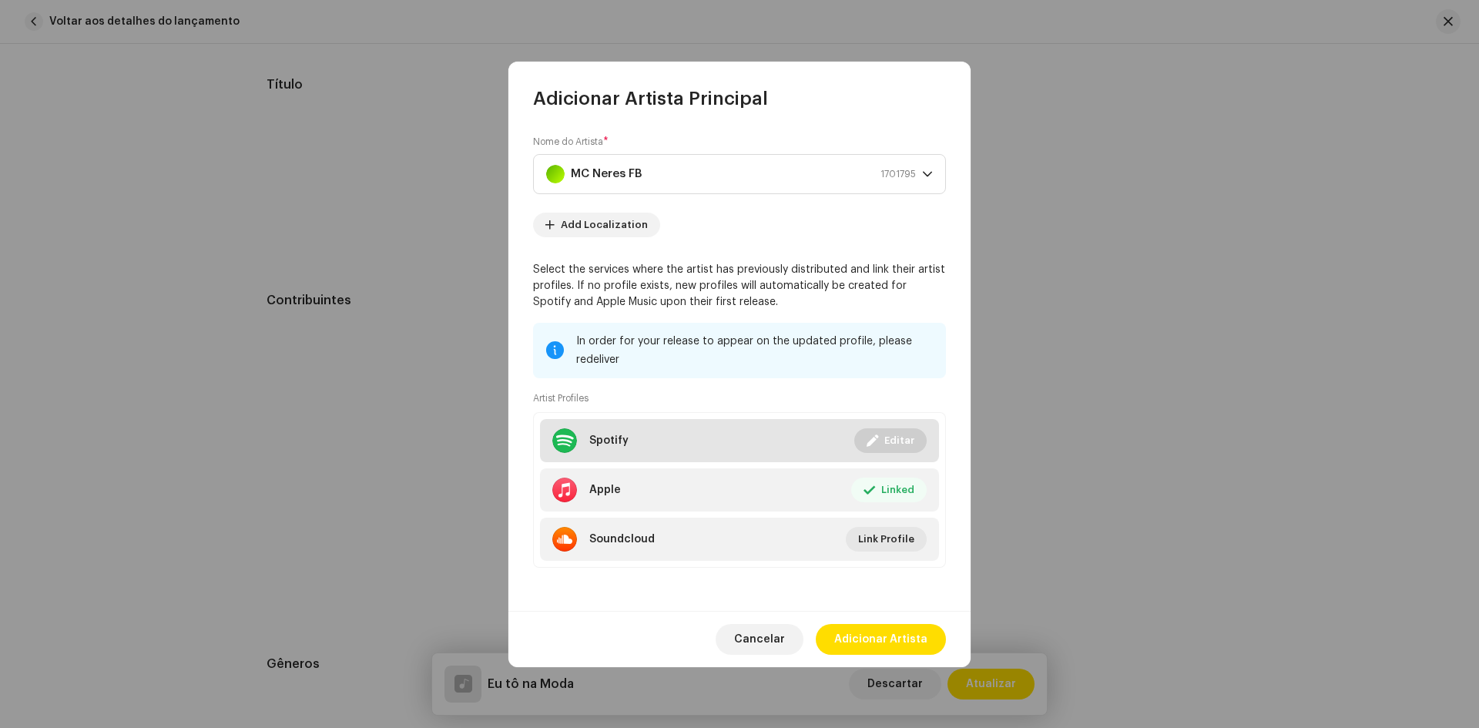
click at [884, 439] on button "Editar" at bounding box center [890, 440] width 72 height 25
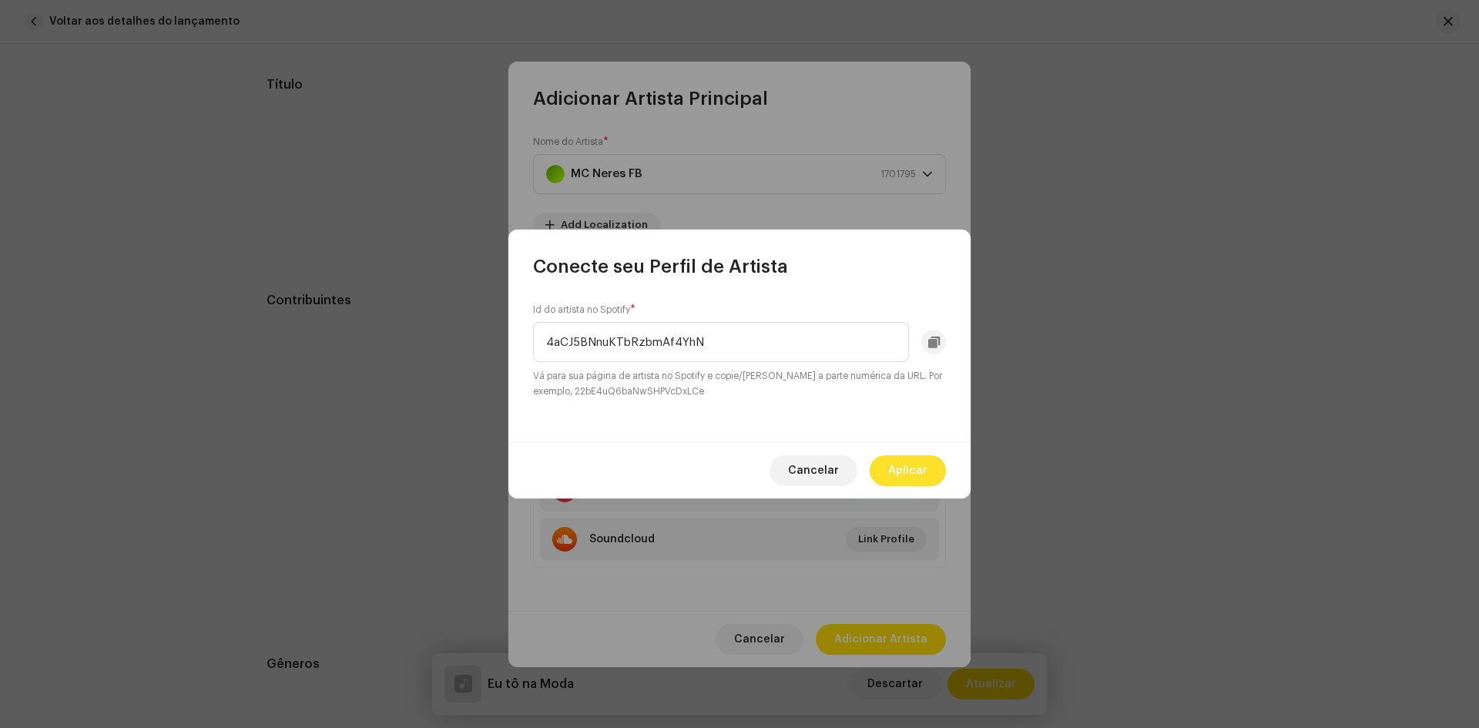
click at [906, 466] on span "Aplicar" at bounding box center [907, 470] width 39 height 31
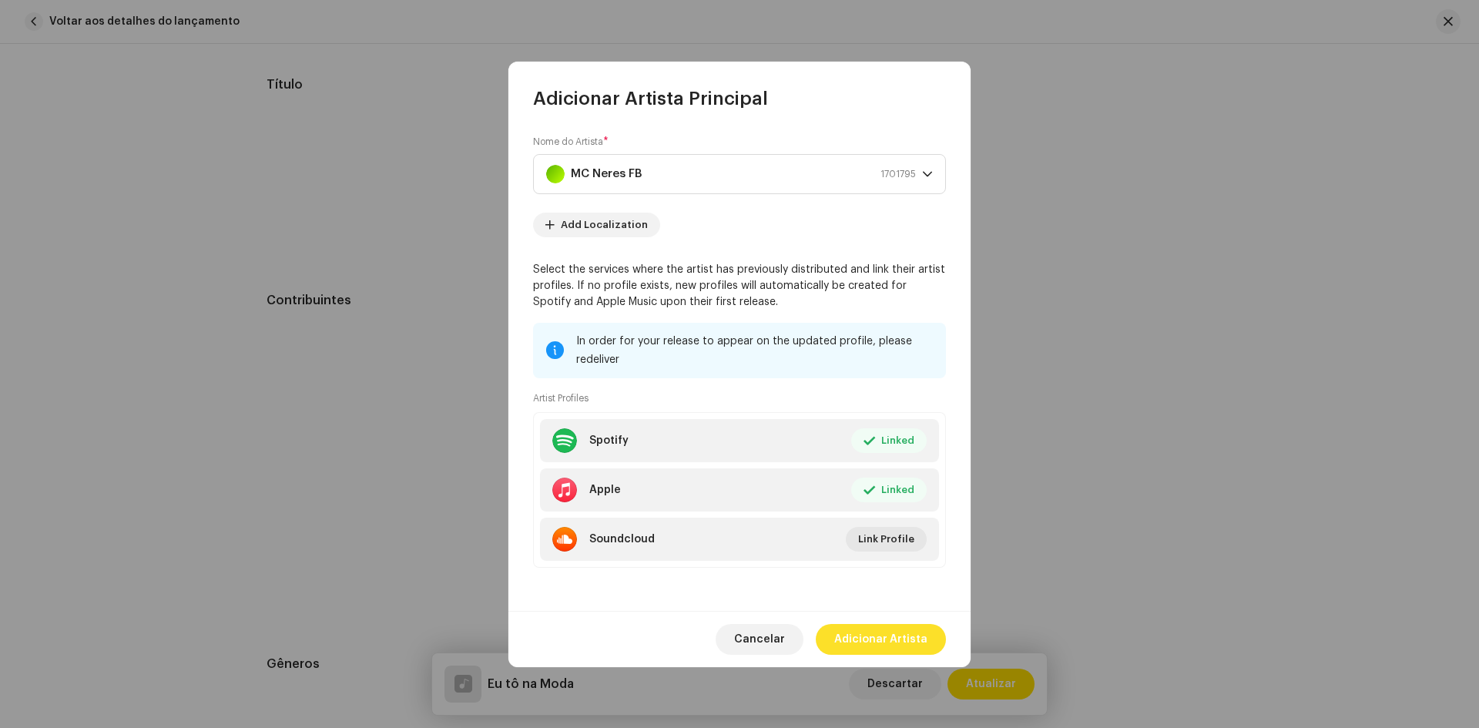
click at [888, 642] on span "Adicionar Artista" at bounding box center [880, 639] width 93 height 31
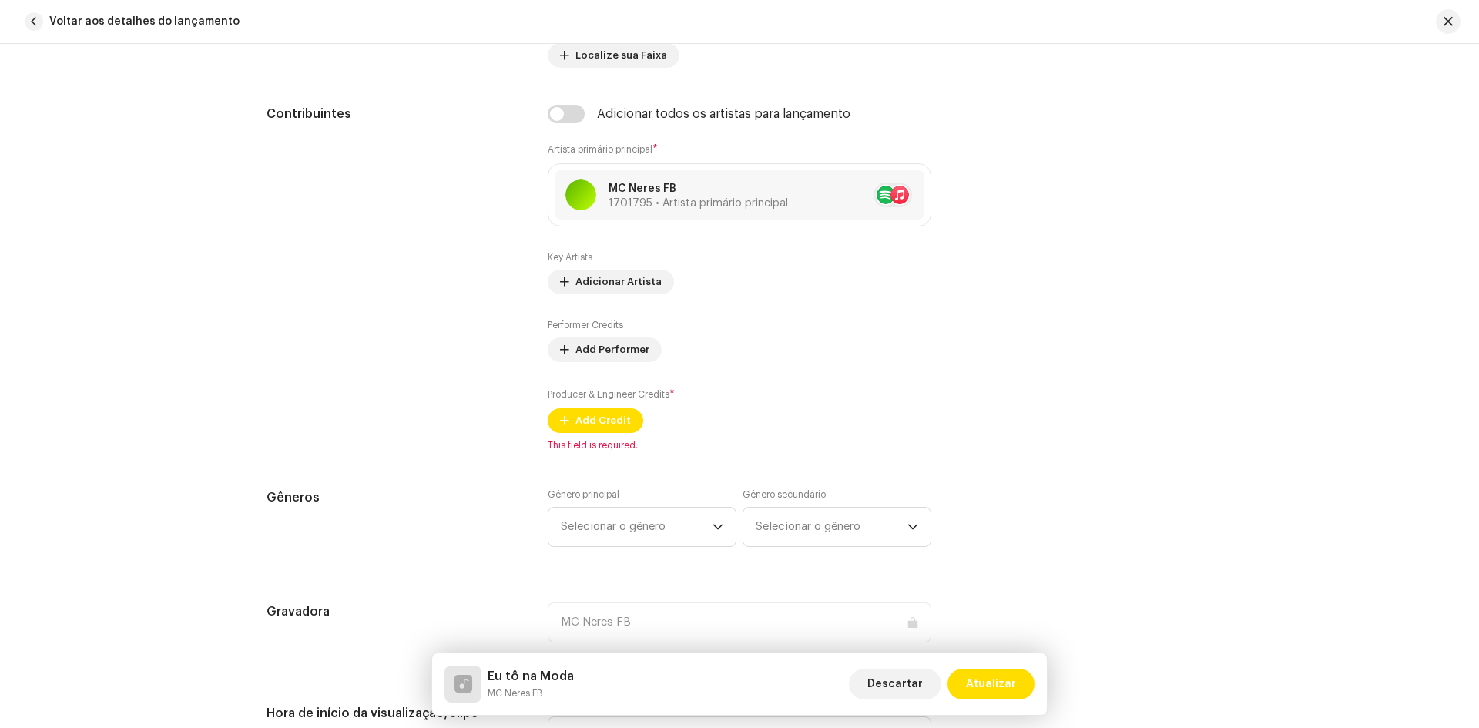
scroll to position [924, 0]
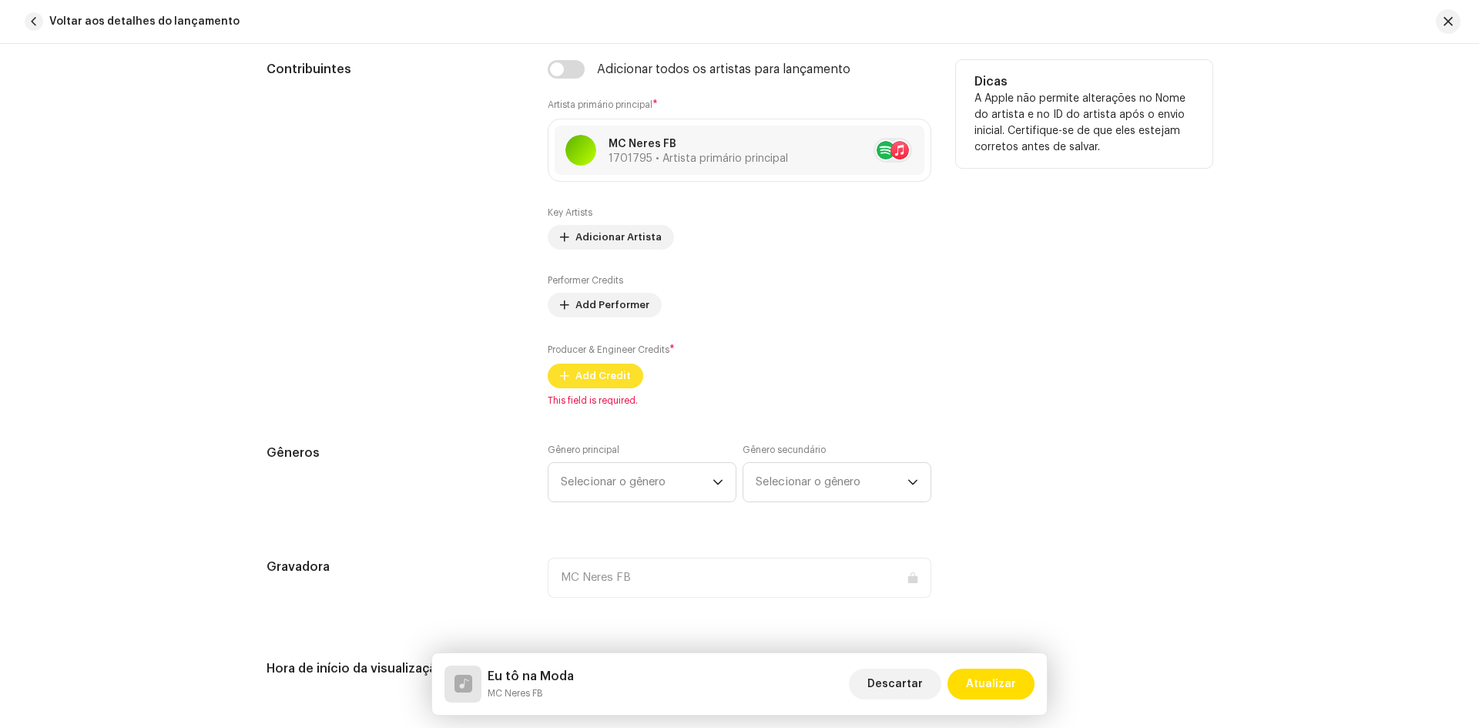
click at [595, 374] on span "Add Credit" at bounding box center [602, 375] width 55 height 31
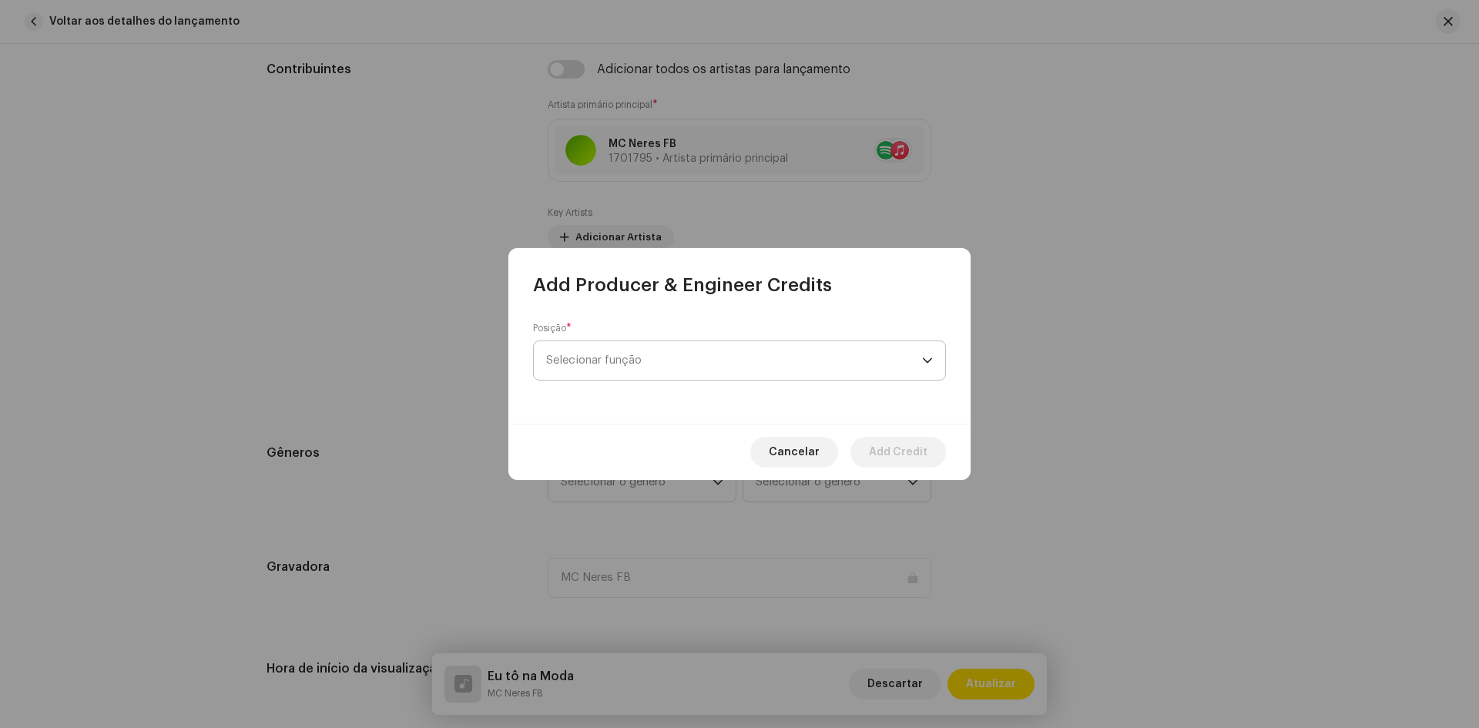
click at [602, 365] on span "Selecionar função" at bounding box center [734, 360] width 376 height 39
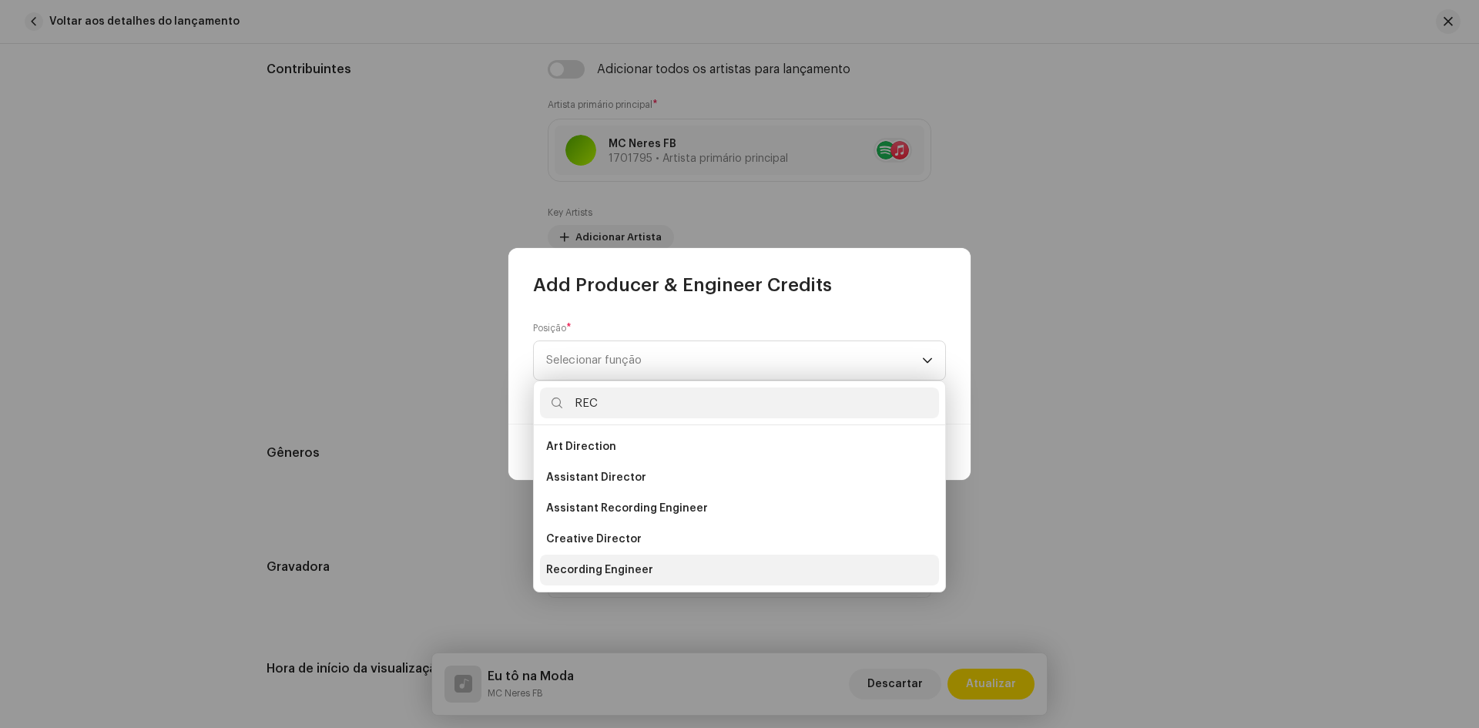
type input "REC"
click at [654, 577] on li "Recording Engineer" at bounding box center [739, 570] width 399 height 31
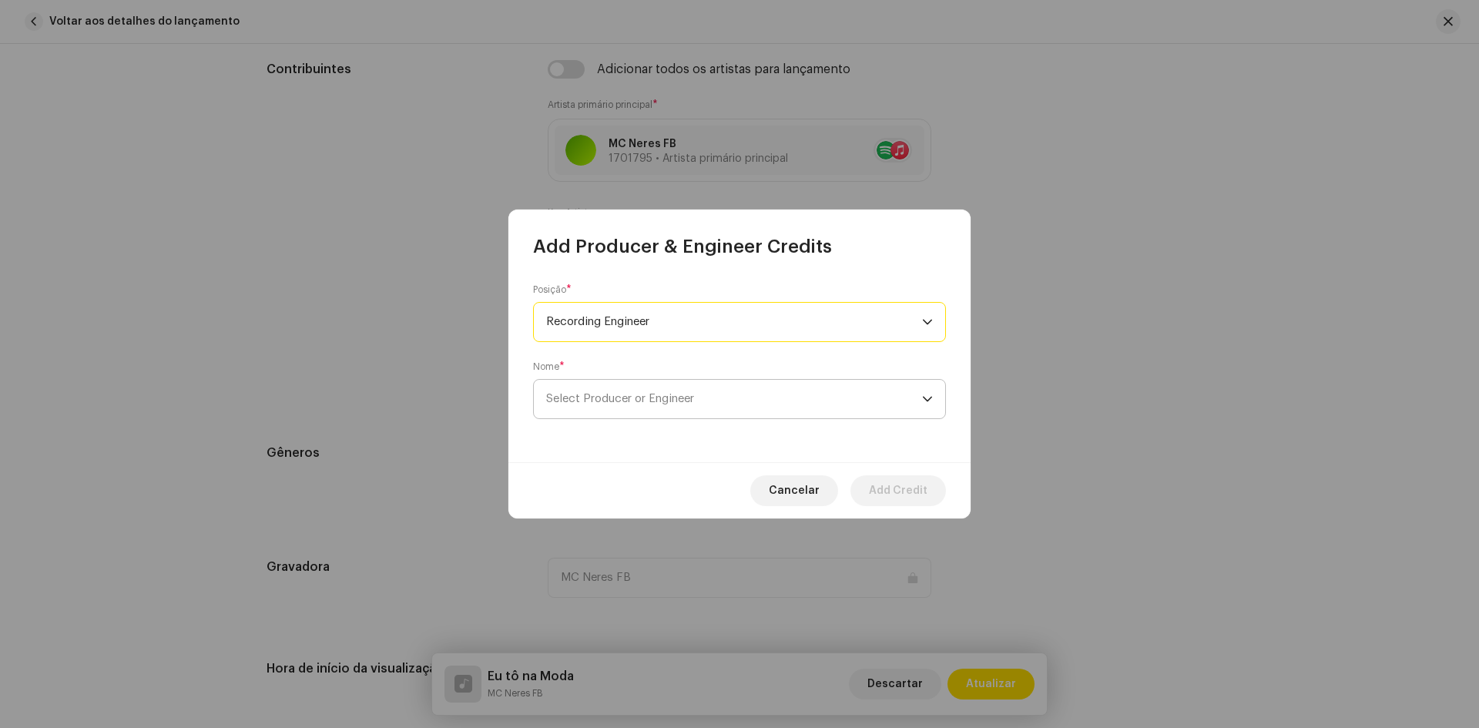
click at [692, 394] on span "Select Producer or Engineer" at bounding box center [620, 399] width 148 height 12
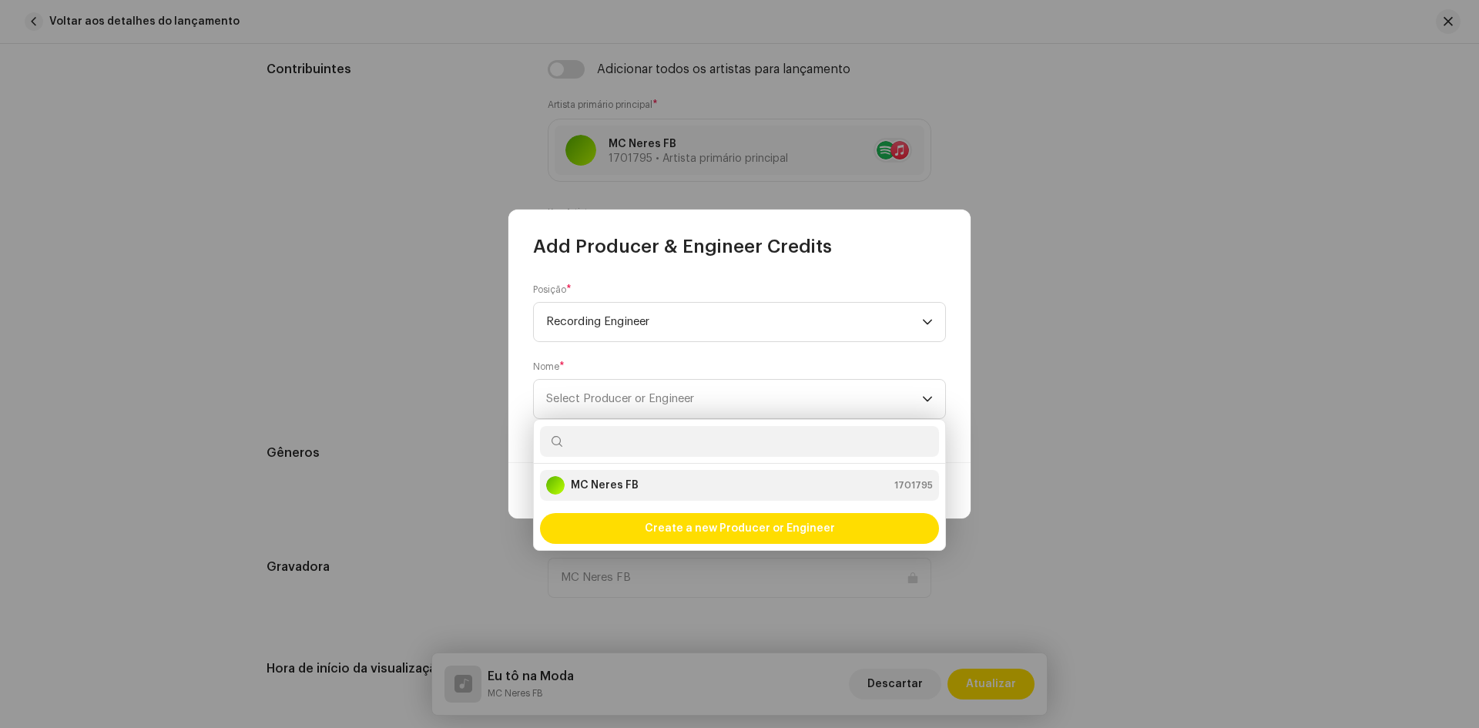
click at [680, 490] on div "MC Neres FB 1701795" at bounding box center [739, 485] width 387 height 18
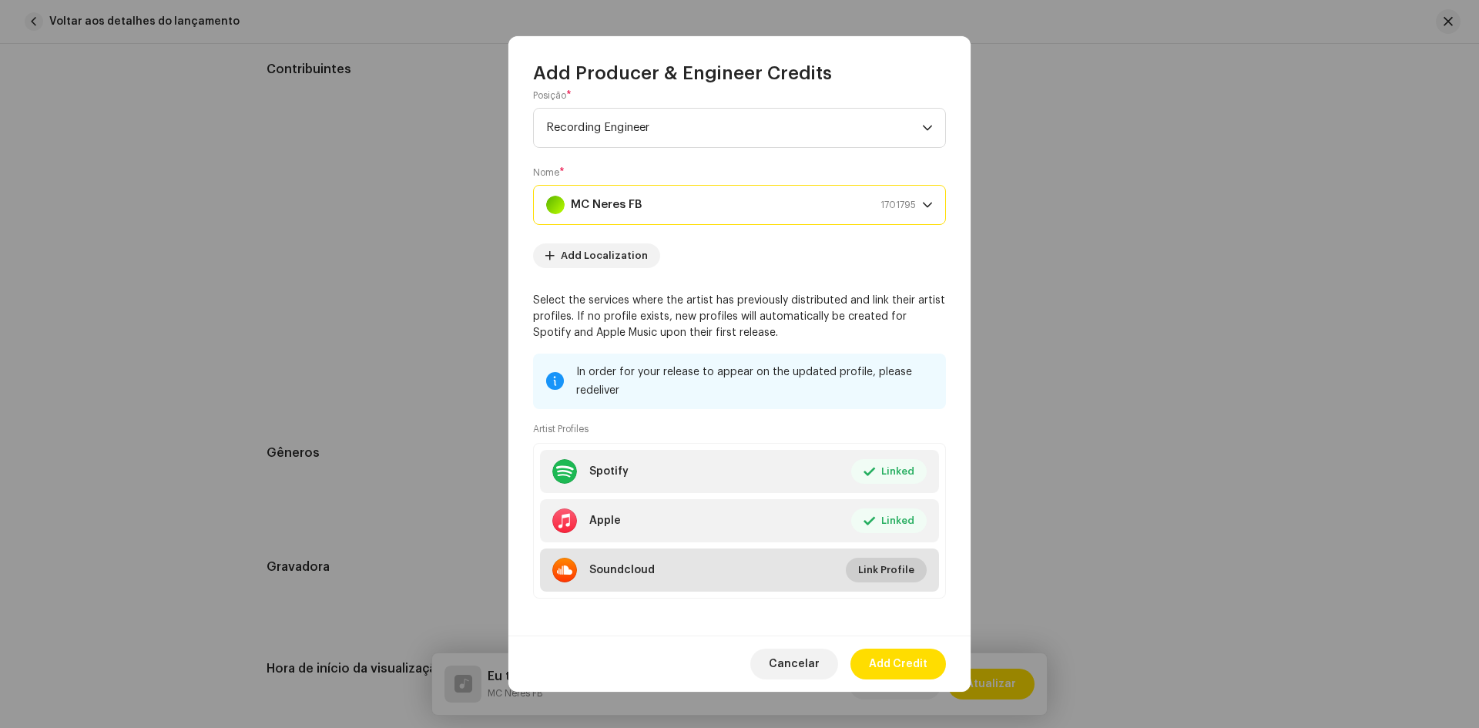
scroll to position [27, 0]
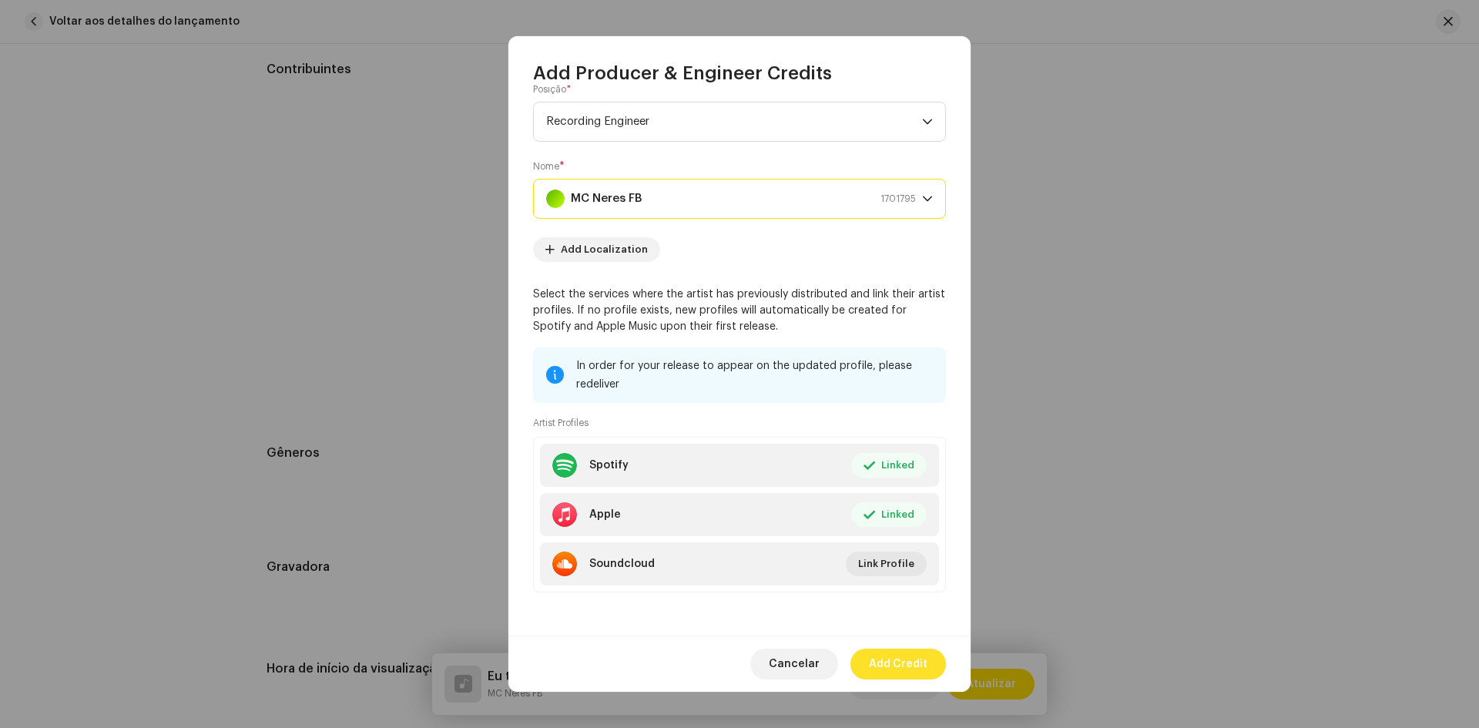
click at [903, 662] on span "Add Credit" at bounding box center [898, 664] width 59 height 31
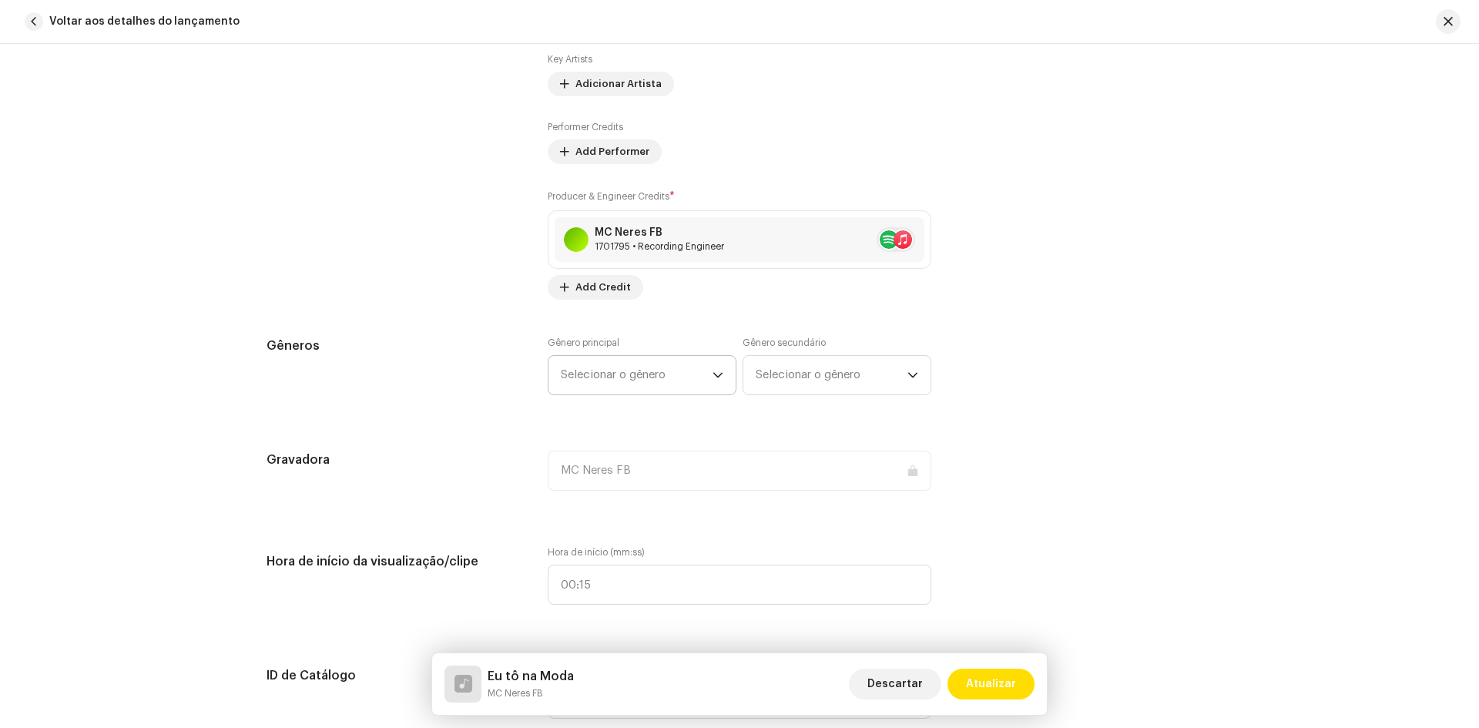
scroll to position [1078, 0]
click at [692, 373] on span "Selecionar o gênero" at bounding box center [637, 374] width 152 height 39
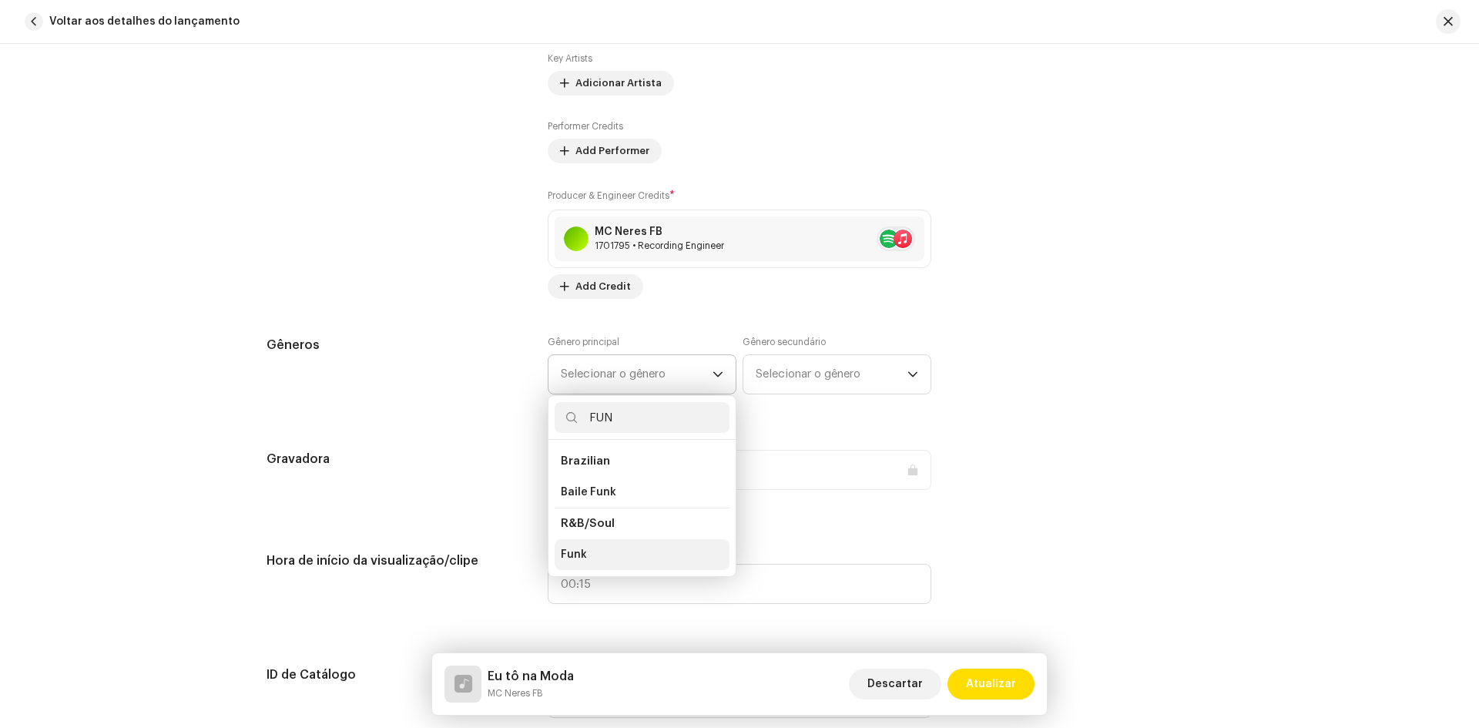
type input "FUN"
click at [608, 559] on li "Funk" at bounding box center [642, 554] width 175 height 31
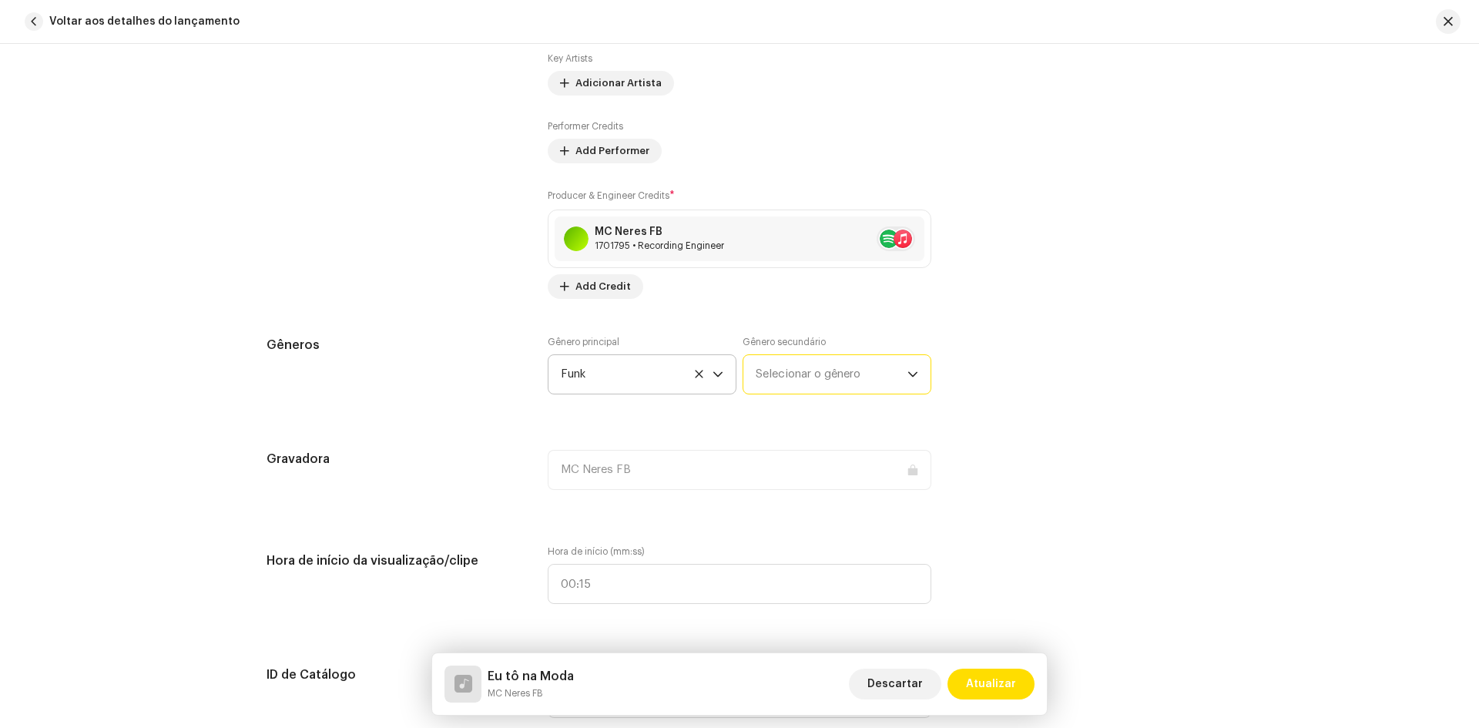
click at [780, 385] on span "Selecionar o gênero" at bounding box center [832, 374] width 152 height 39
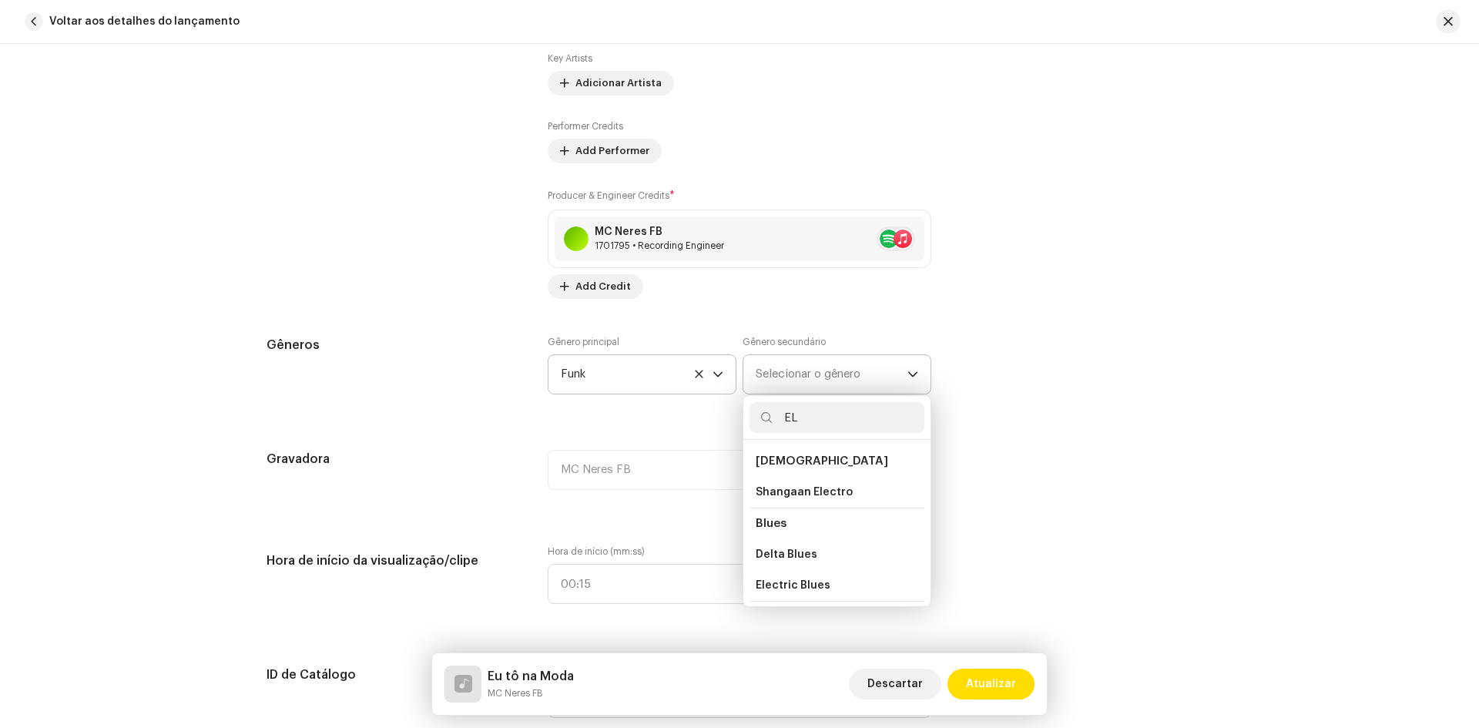
type input "E"
type input "FUNK"
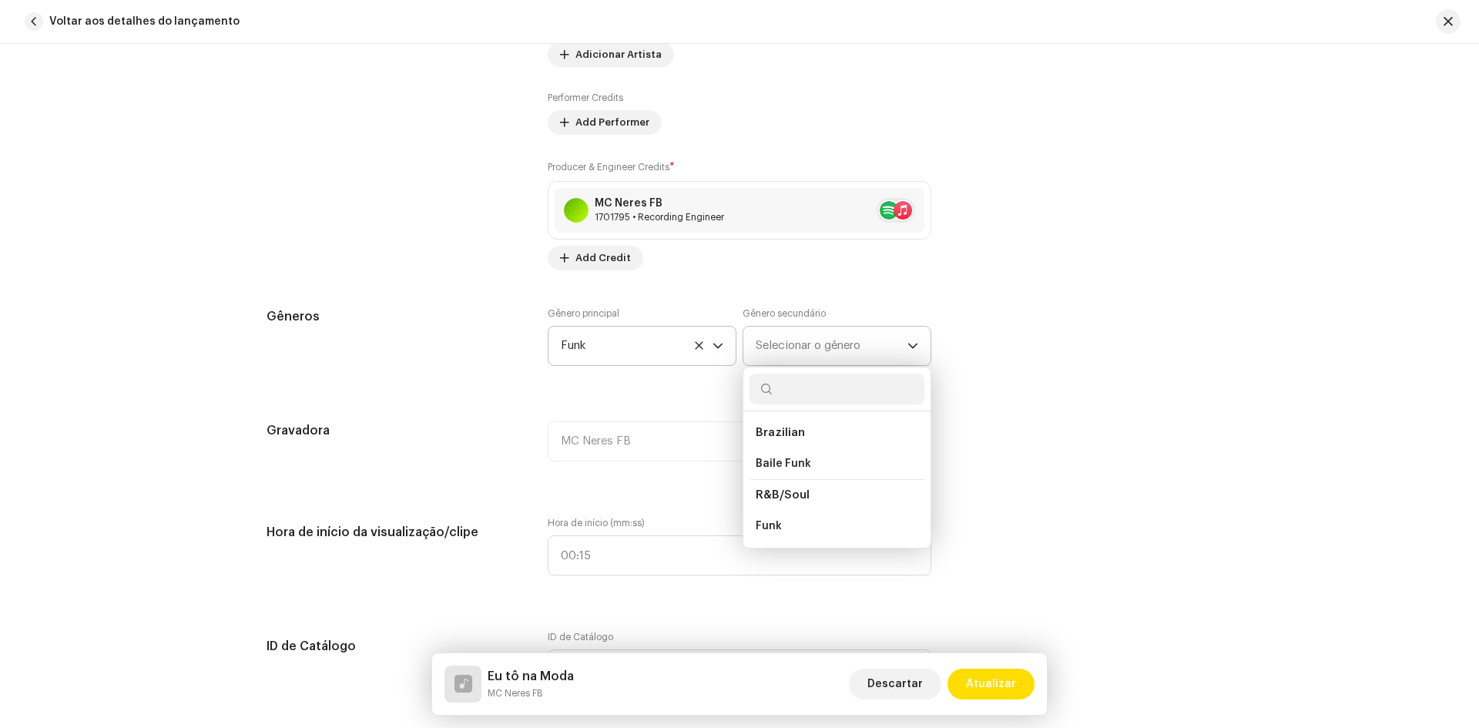
scroll to position [1155, 0]
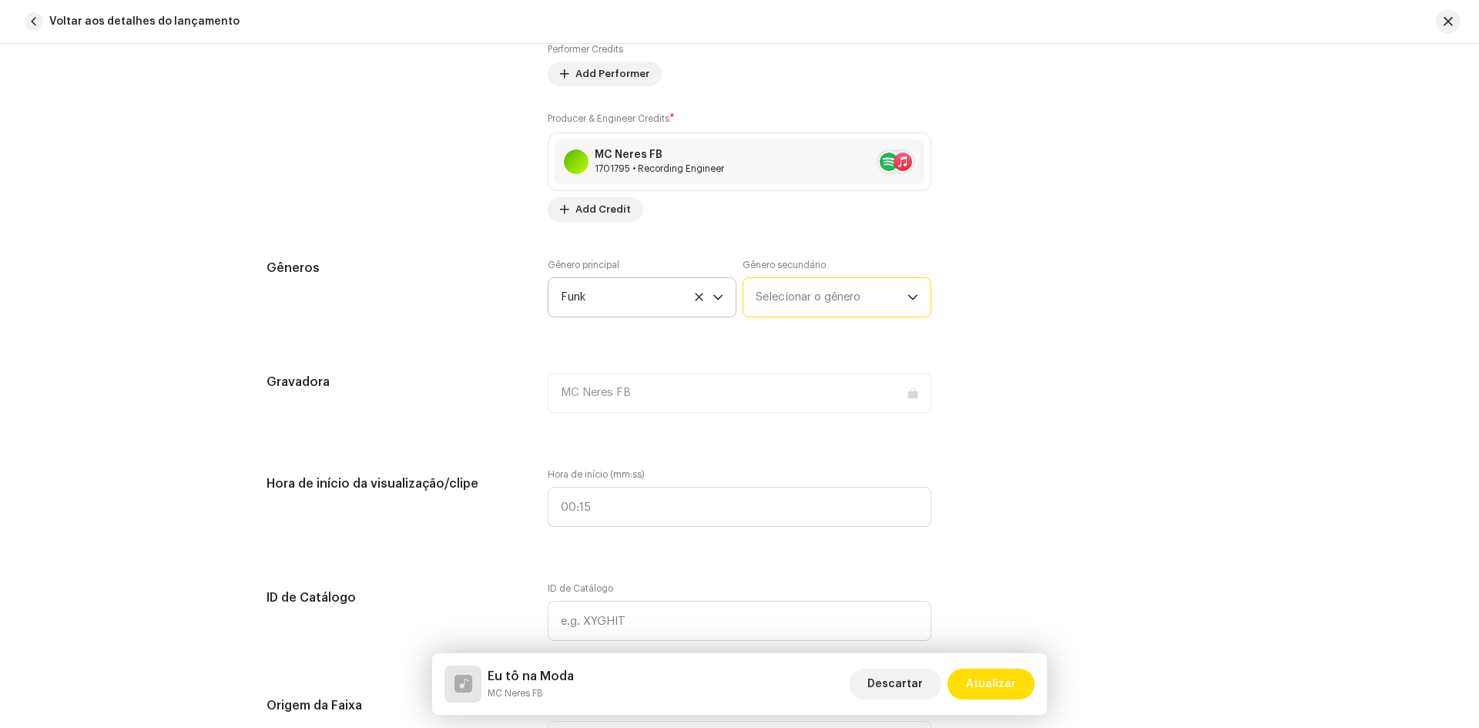
click at [807, 287] on span "Selecionar o gênero" at bounding box center [832, 297] width 152 height 39
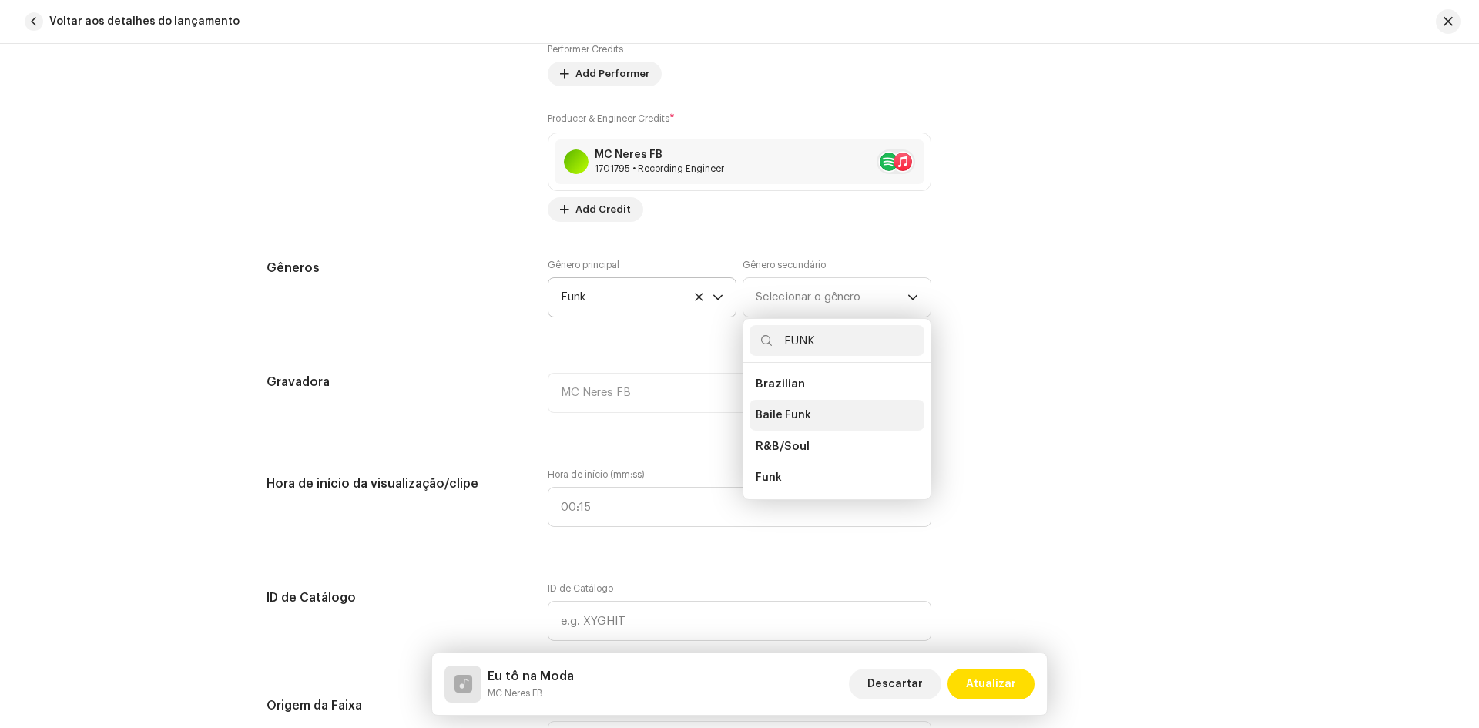
type input "FUNK"
click at [798, 417] on span "Baile Funk" at bounding box center [783, 414] width 55 height 15
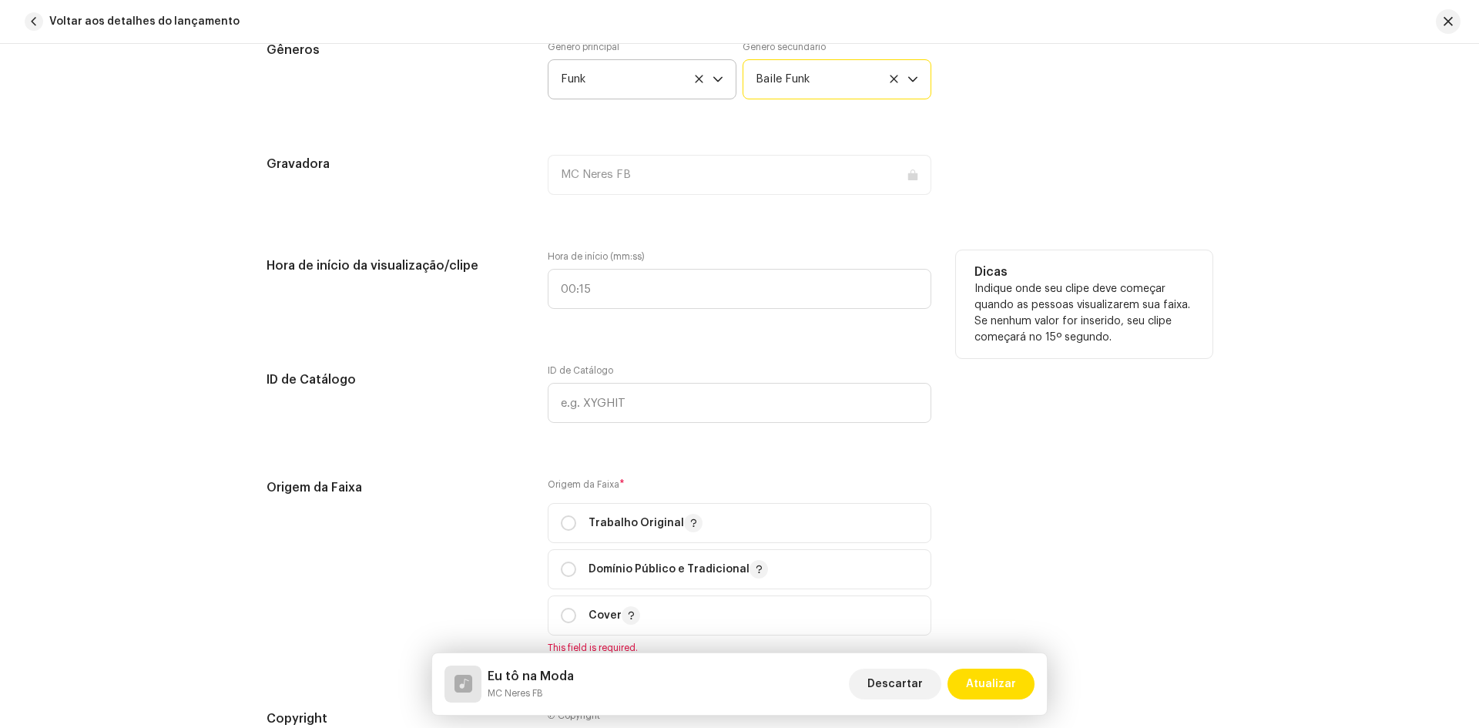
scroll to position [1464, 0]
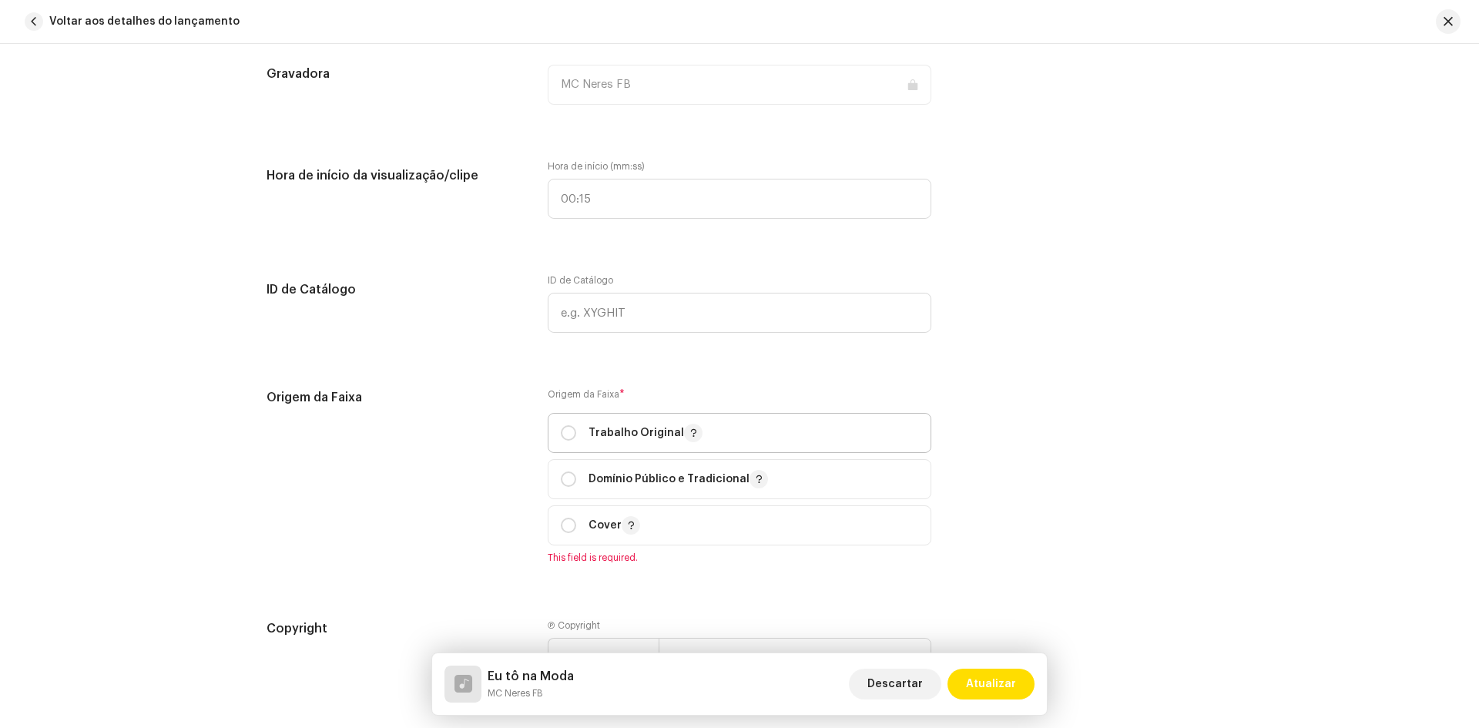
click at [651, 432] on p "Trabalho Original" at bounding box center [646, 433] width 114 height 18
radio input "true"
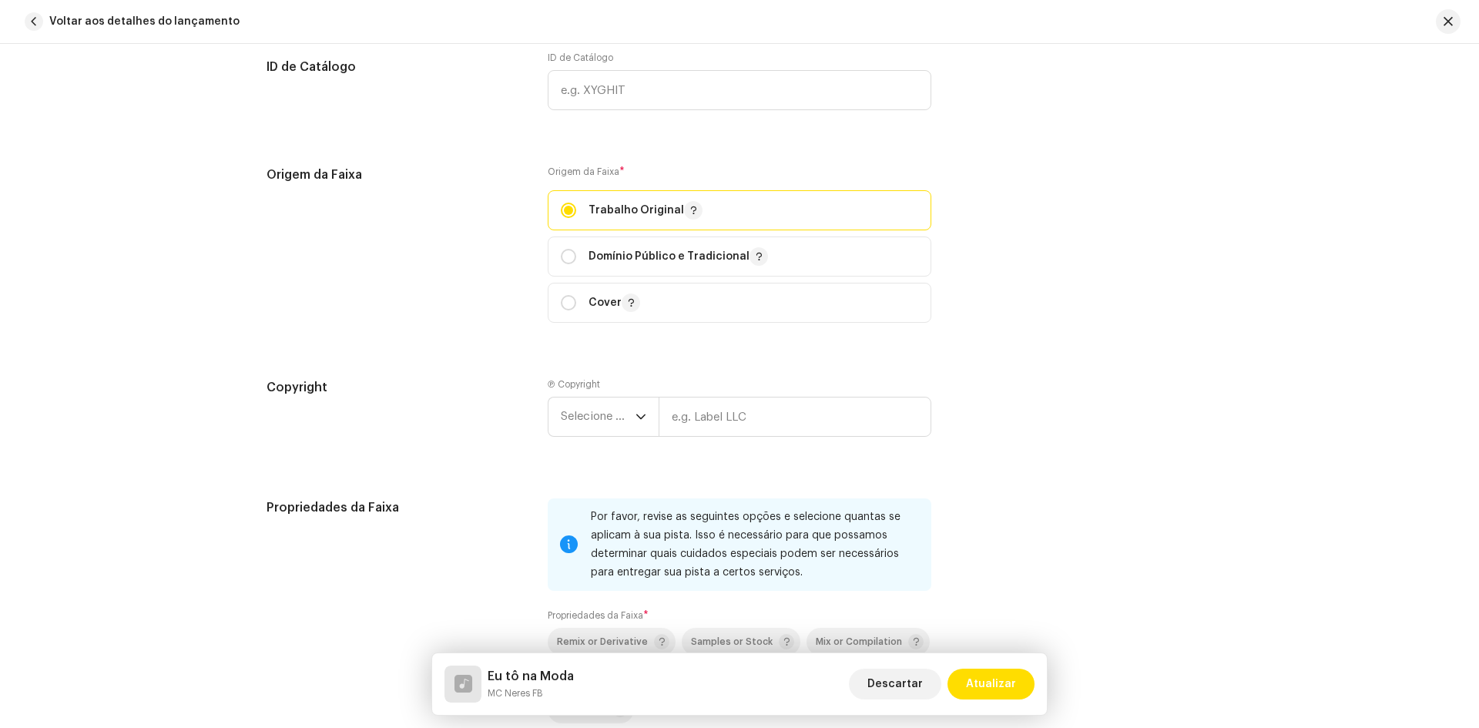
scroll to position [1695, 0]
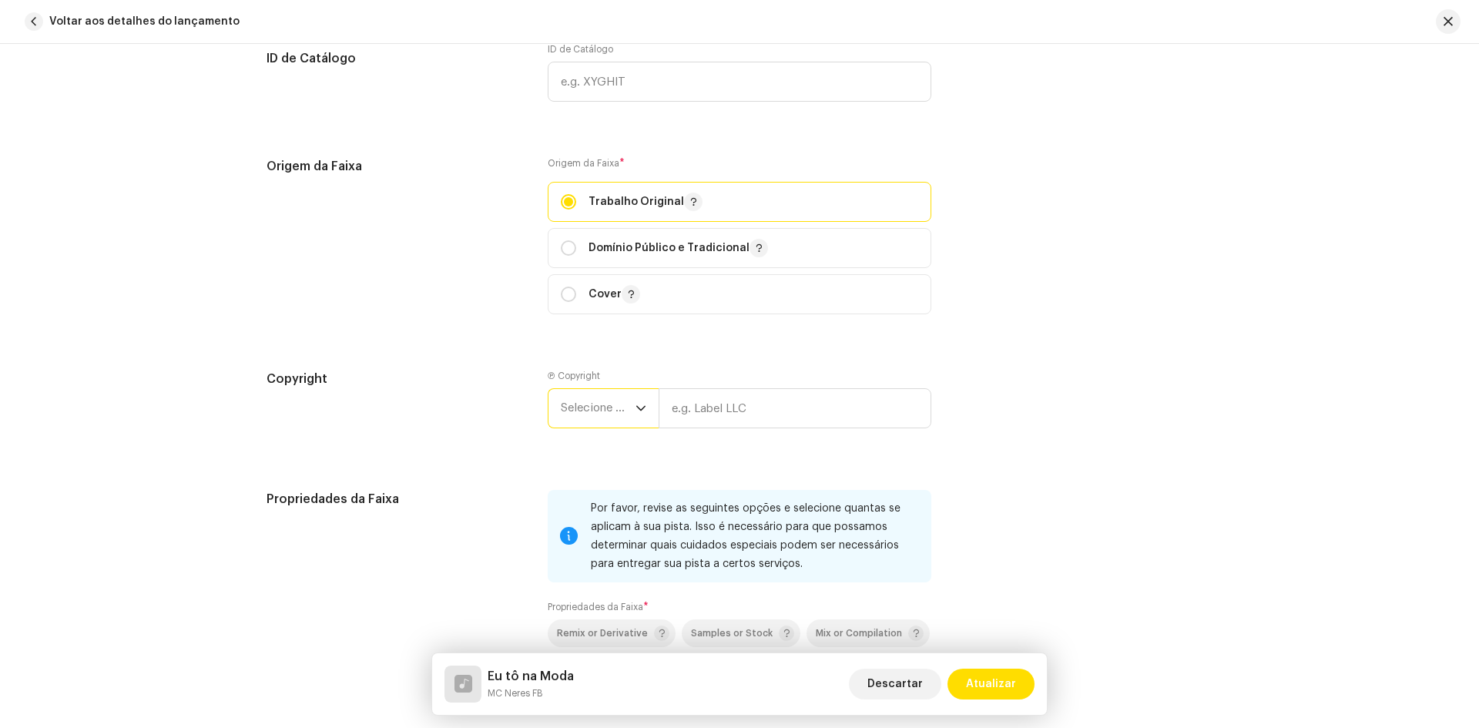
click at [595, 412] on span "Selecione o ano" at bounding box center [598, 408] width 75 height 39
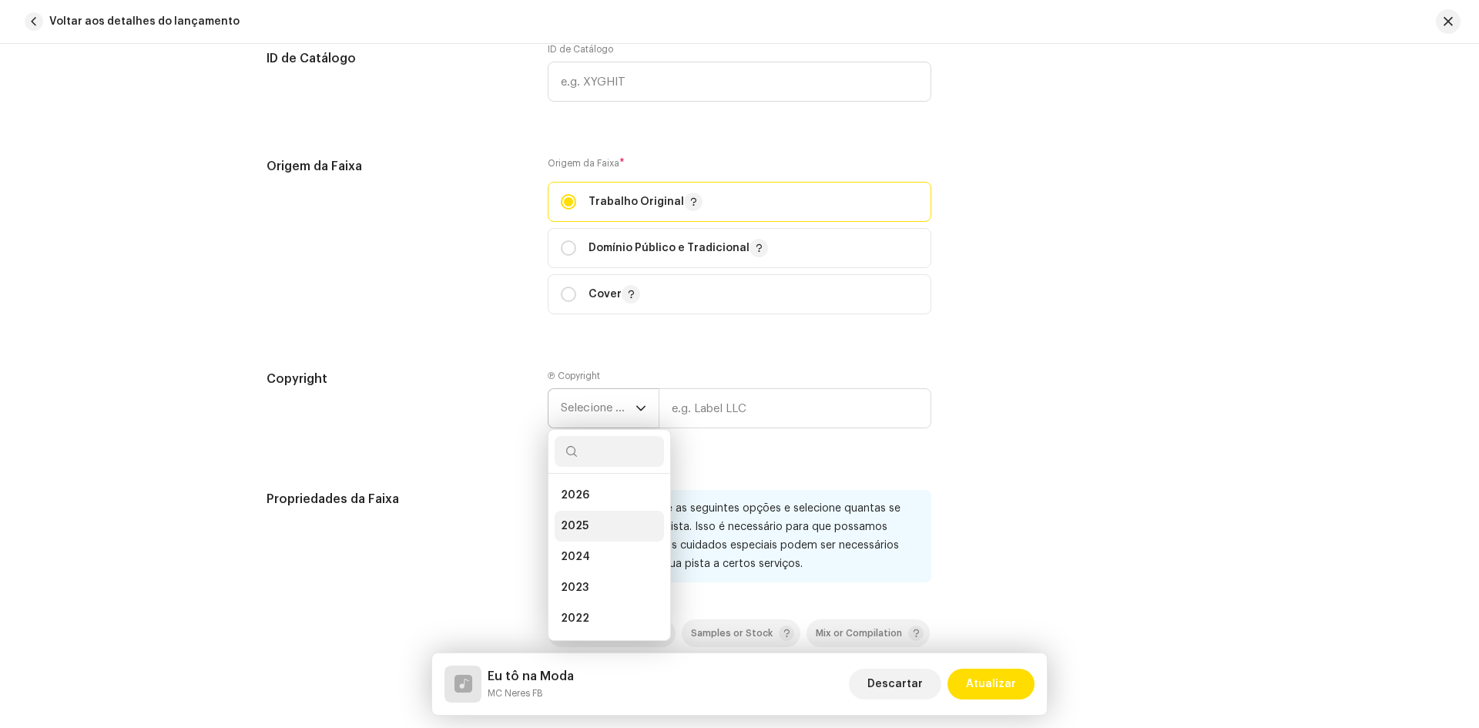
click at [591, 517] on li "2025" at bounding box center [609, 526] width 109 height 31
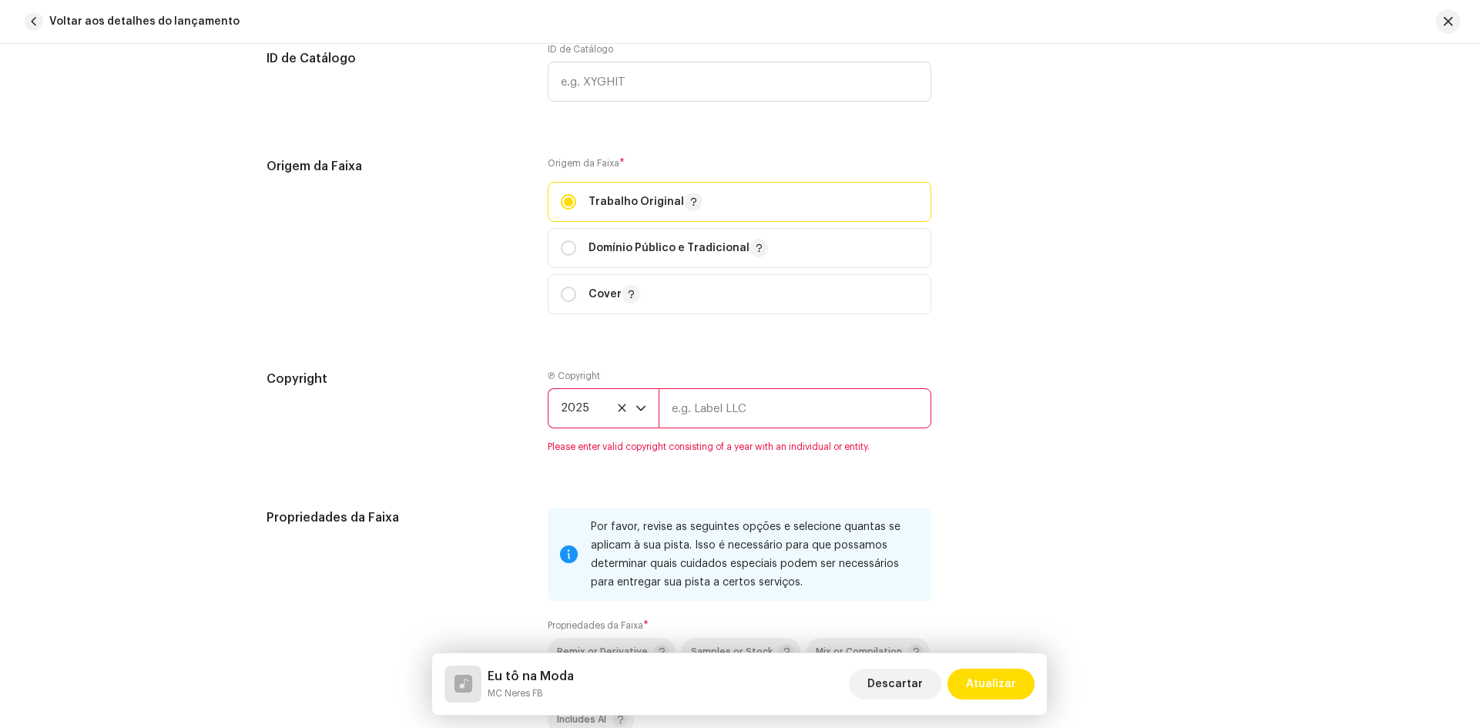
click at [695, 412] on input "text" at bounding box center [795, 408] width 273 height 40
type input "MC Neres FB"
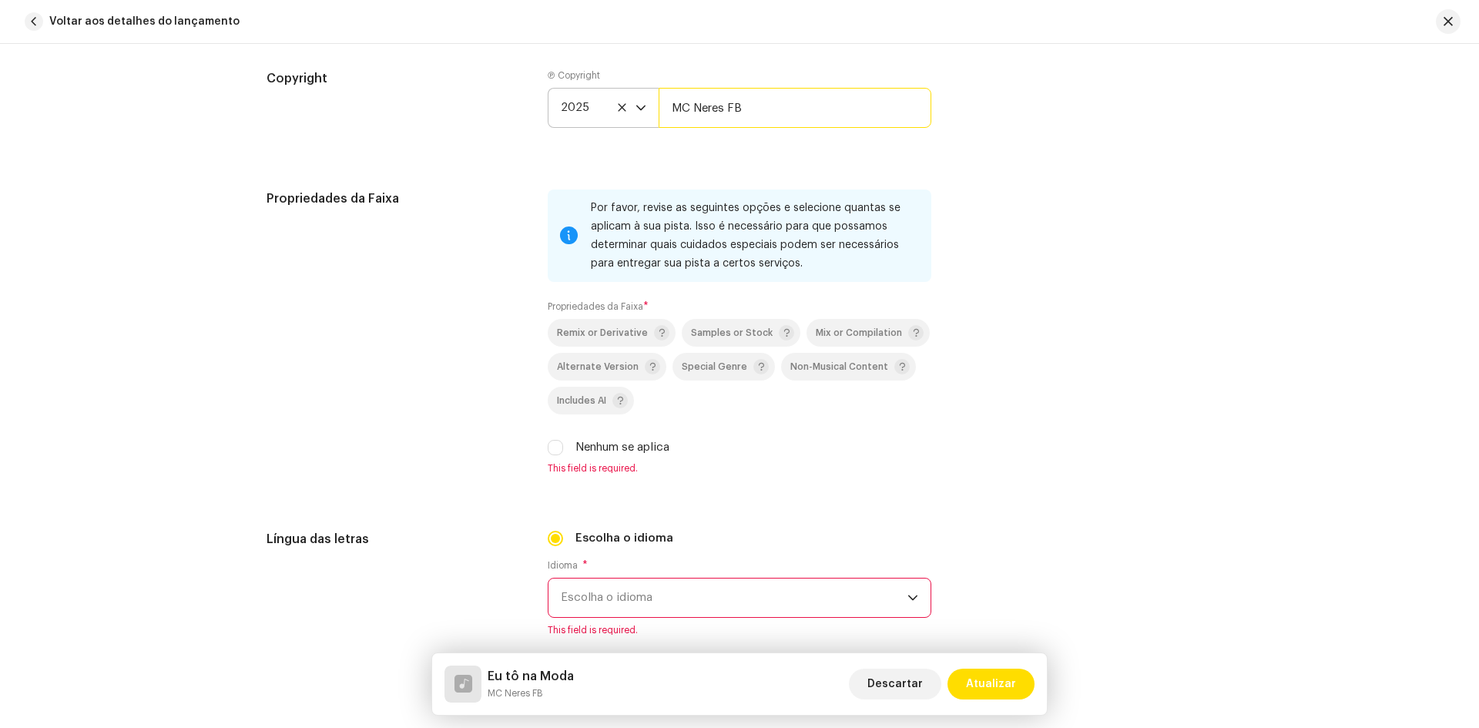
scroll to position [2003, 0]
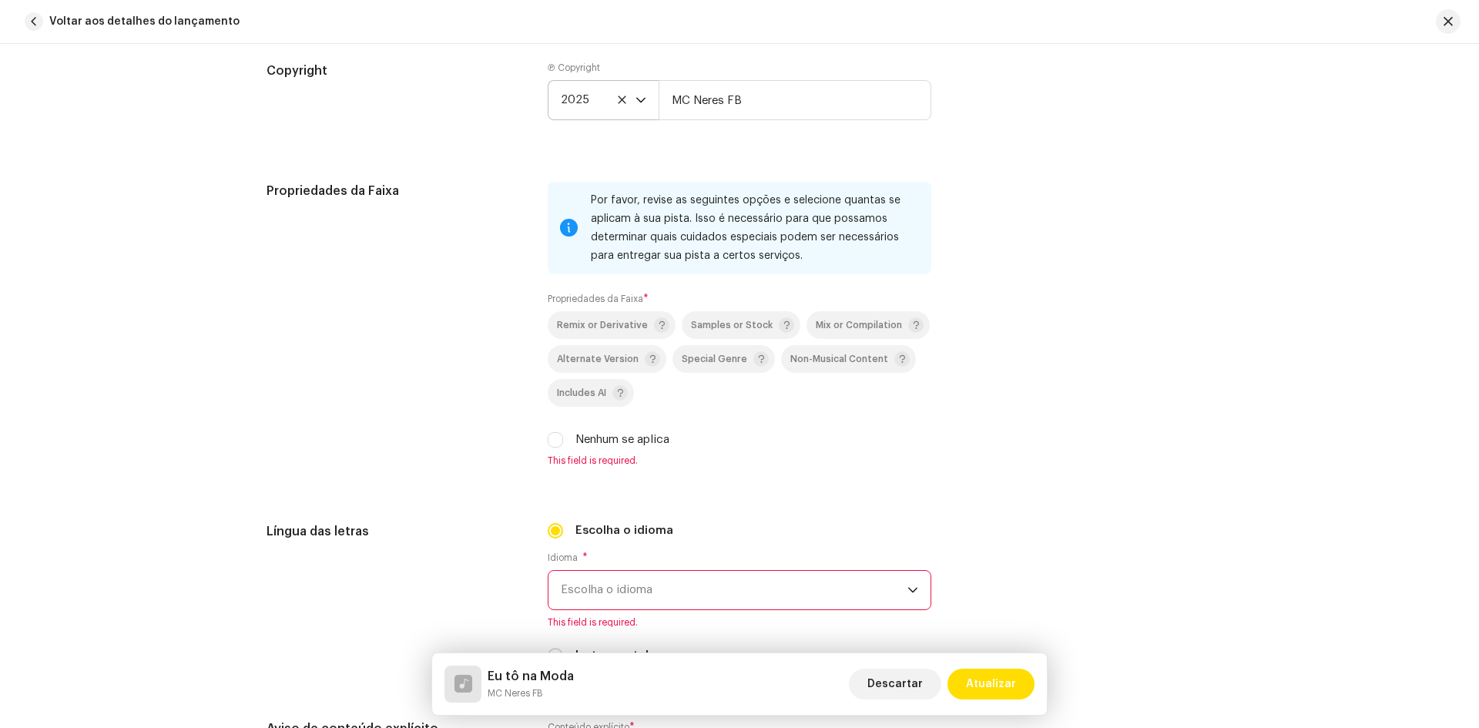
click at [640, 441] on label "Nenhum se aplica" at bounding box center [622, 439] width 94 height 17
click at [563, 441] on input "Nenhum se aplica" at bounding box center [555, 439] width 15 height 15
checkbox input "true"
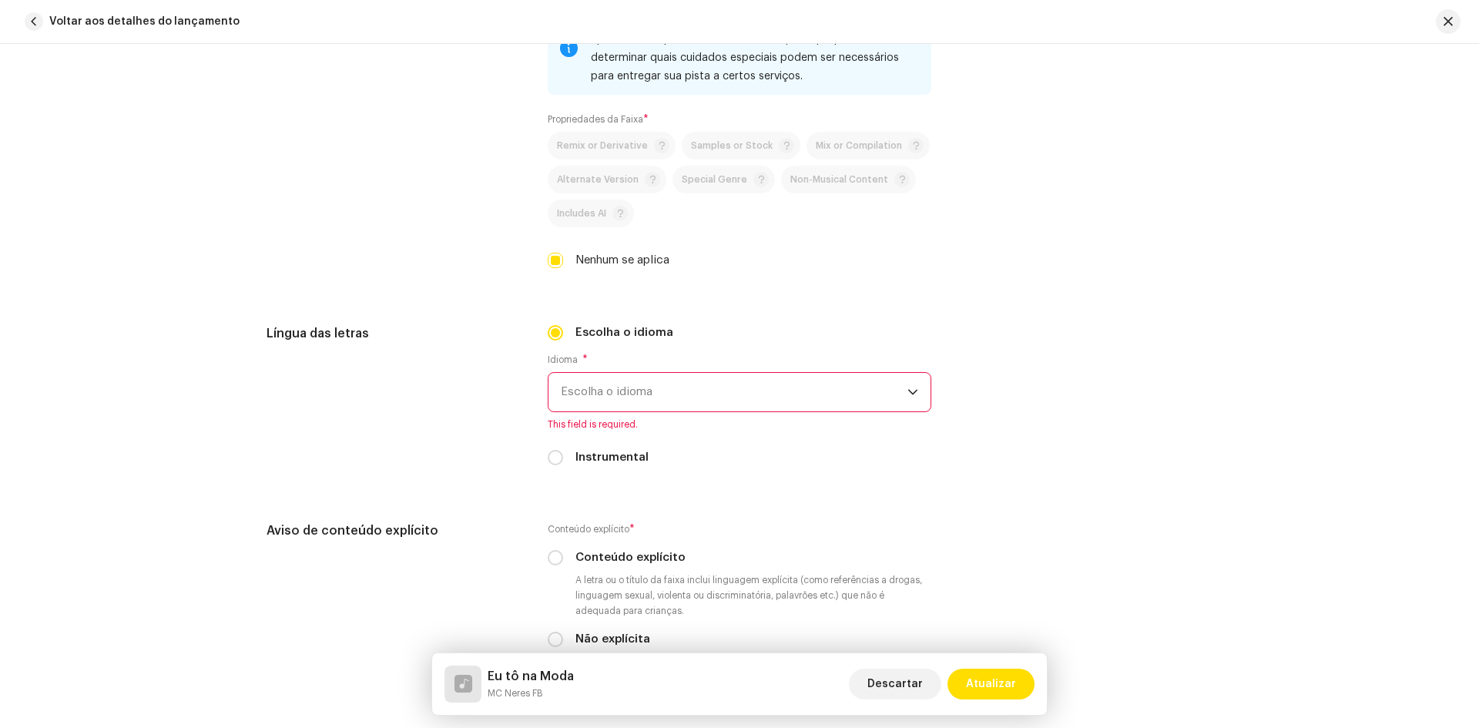
scroll to position [2234, 0]
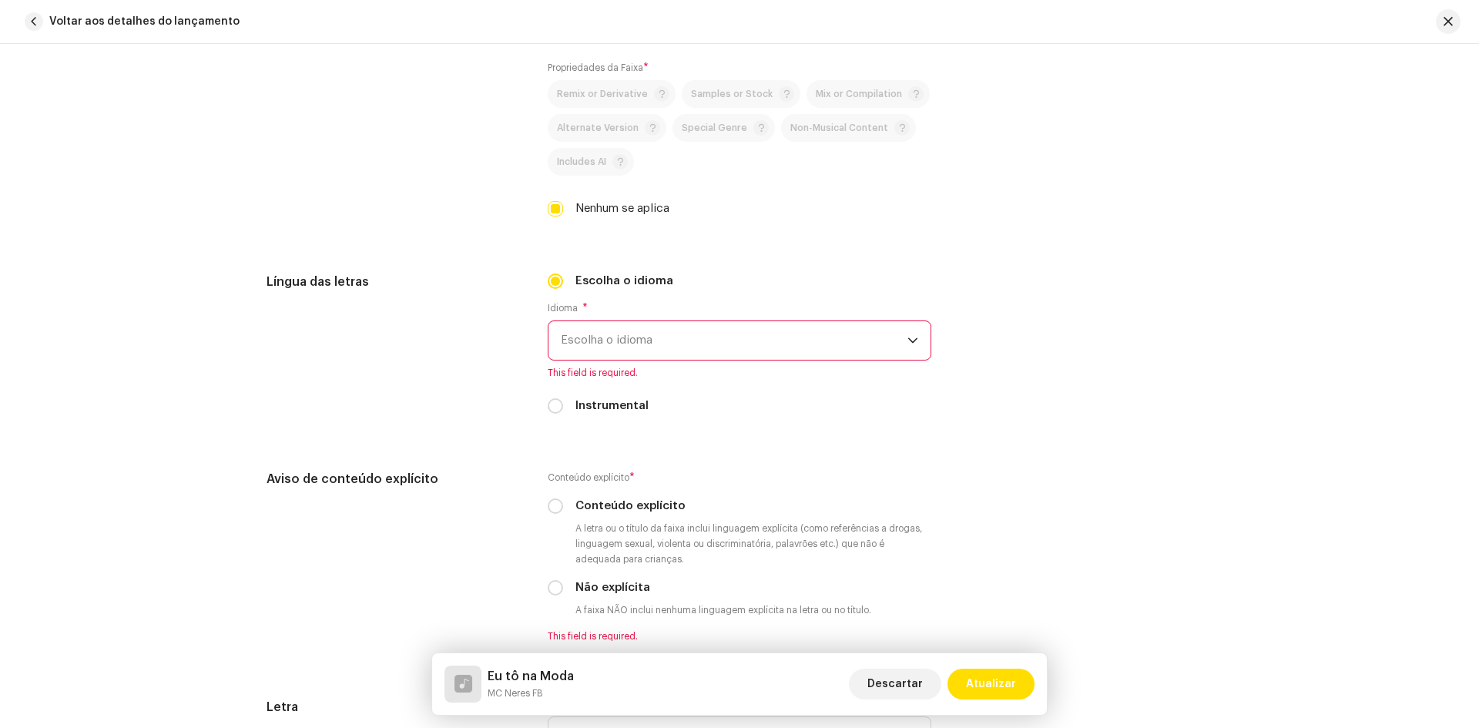
click at [630, 350] on span "Escolha o idioma" at bounding box center [734, 340] width 347 height 39
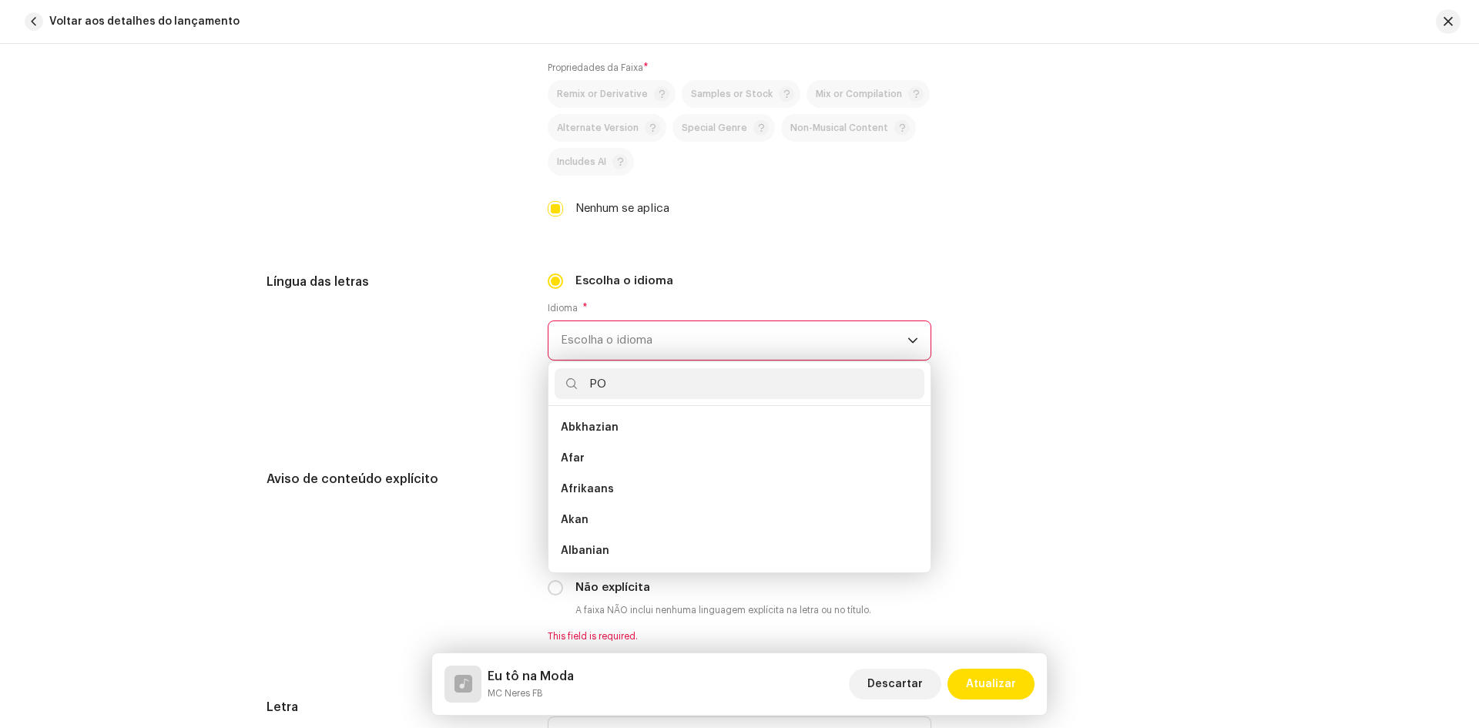
scroll to position [0, 0]
type input "POR"
click at [605, 418] on li "Portuguese" at bounding box center [740, 427] width 370 height 31
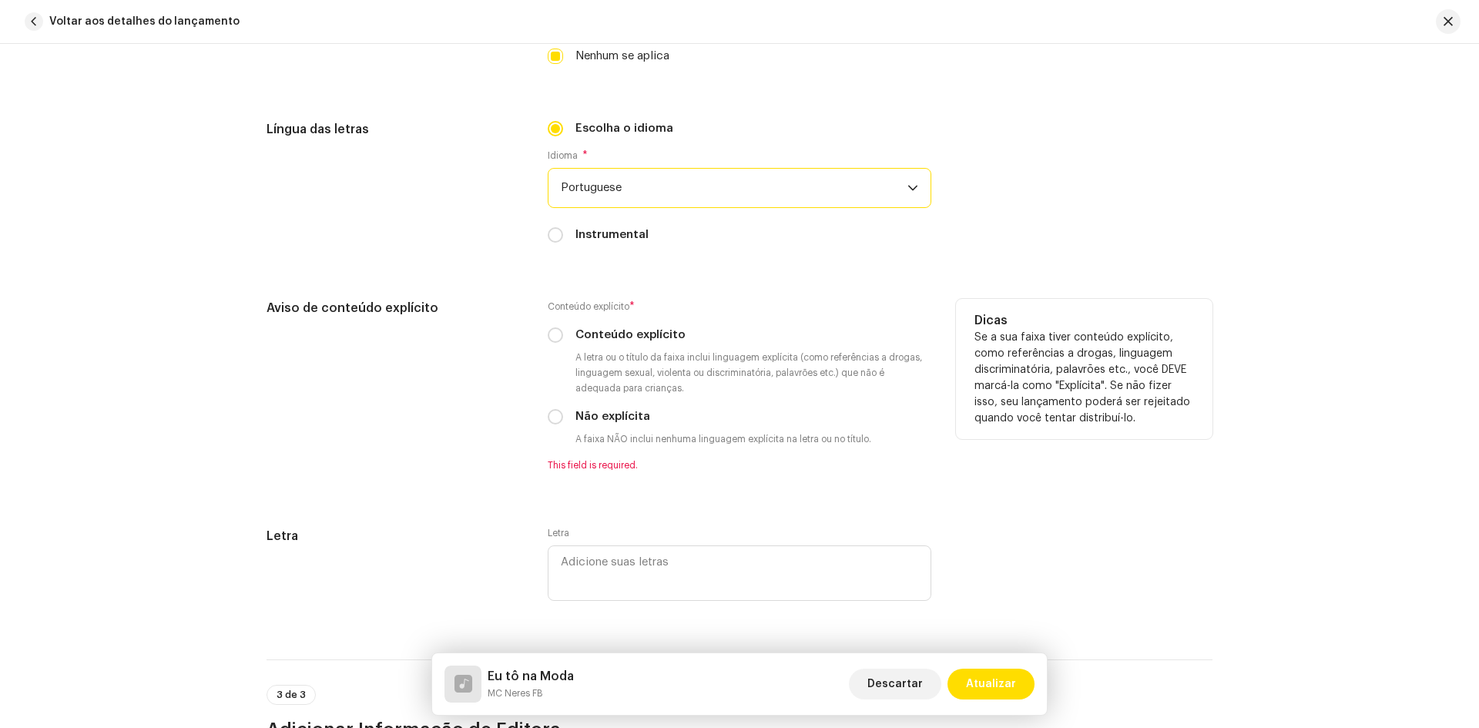
scroll to position [2388, 0]
click at [552, 338] on input "Conteúdo explícito" at bounding box center [555, 333] width 15 height 15
radio input "true"
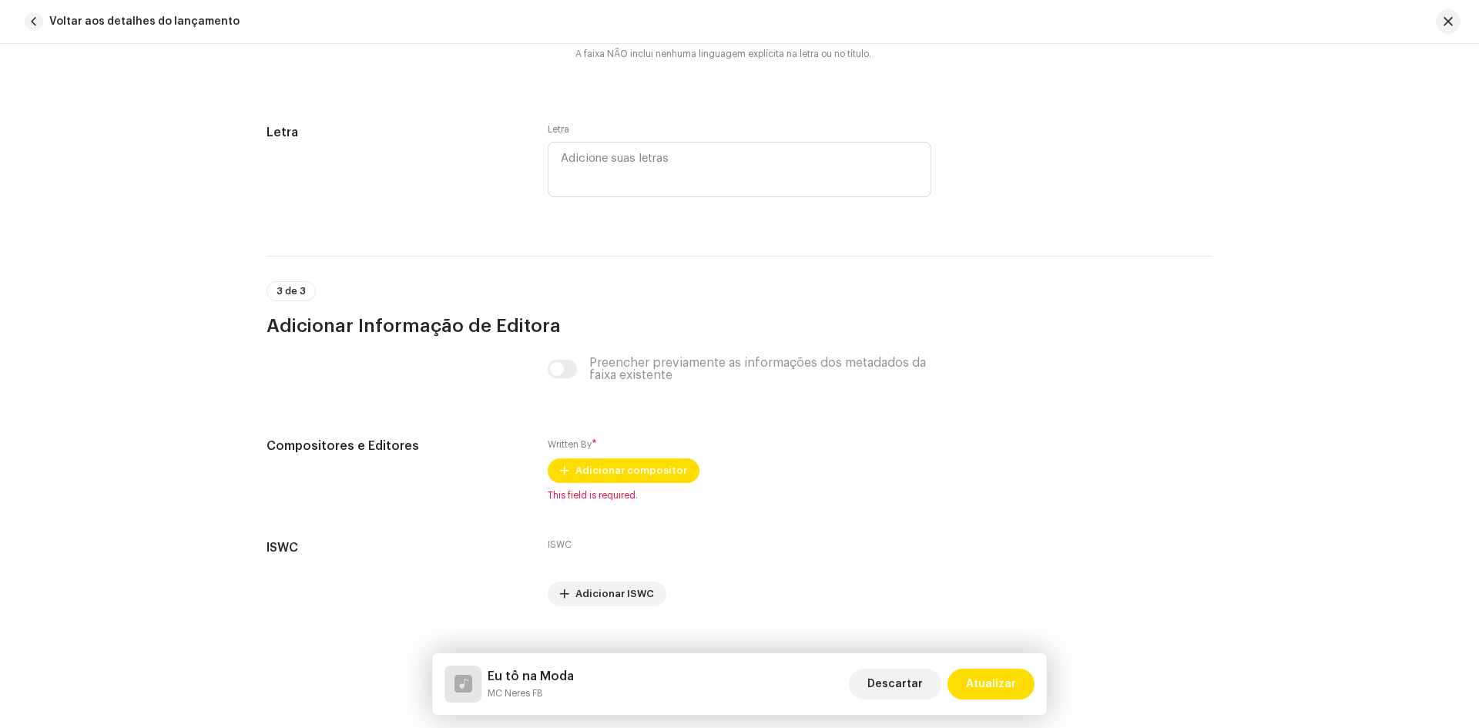
scroll to position [2773, 0]
click at [612, 470] on span "Adicionar compositor" at bounding box center [631, 469] width 112 height 31
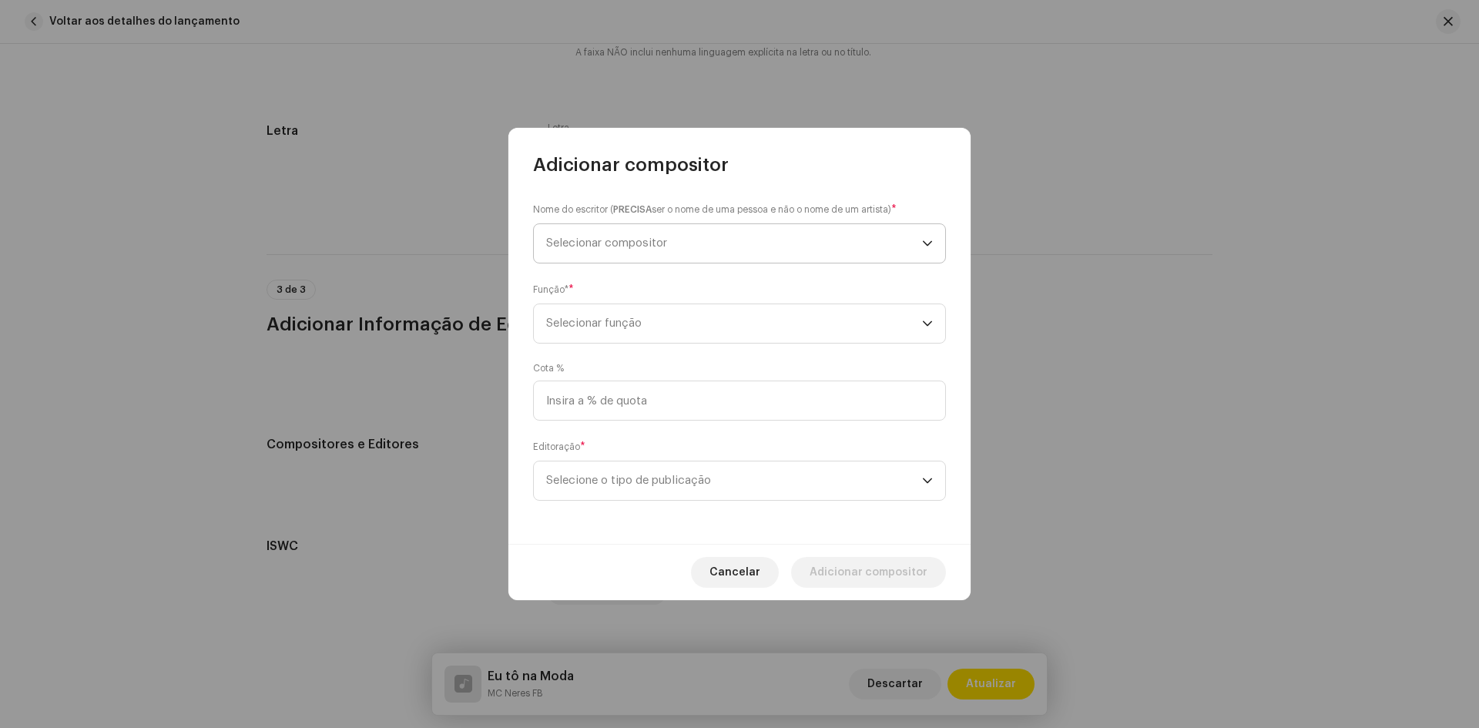
click at [635, 240] on span "Selecionar compositor" at bounding box center [606, 243] width 121 height 12
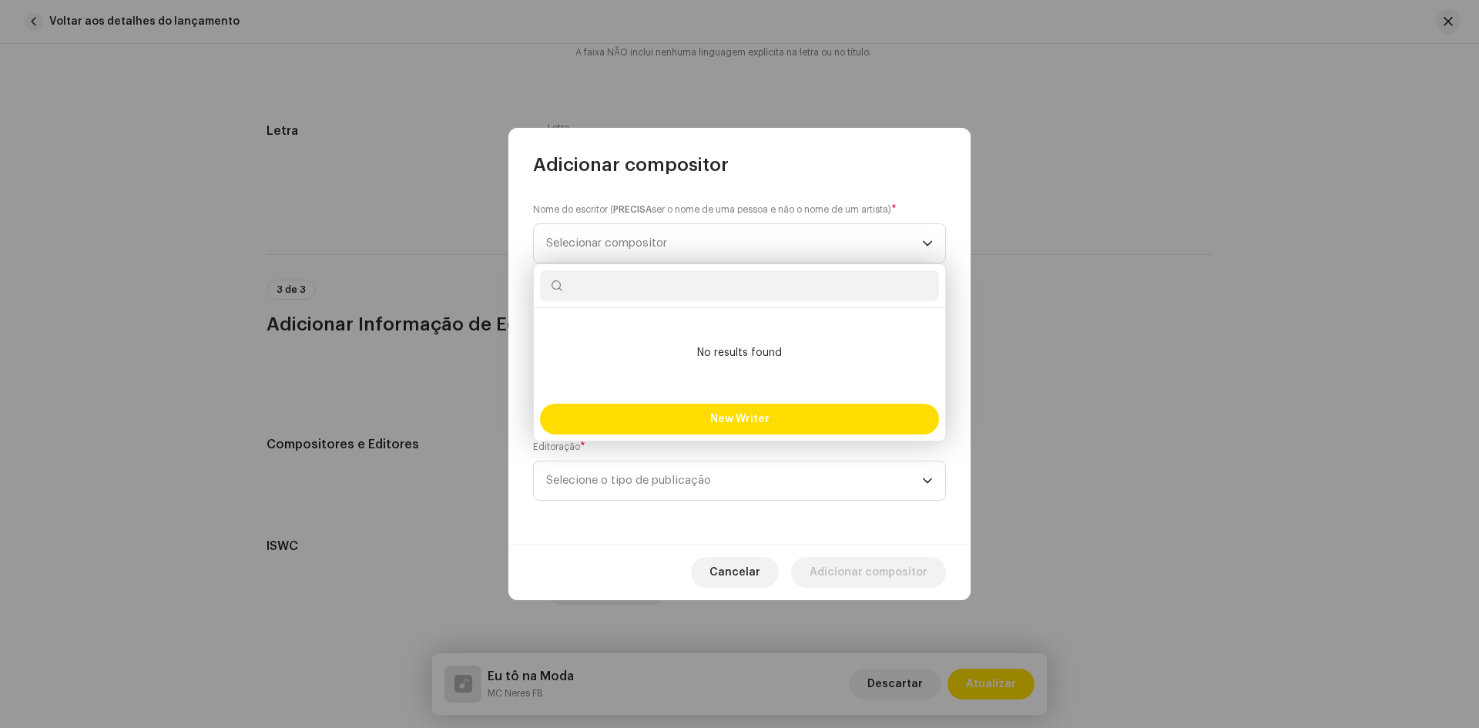
click at [673, 290] on input "text" at bounding box center [739, 285] width 399 height 31
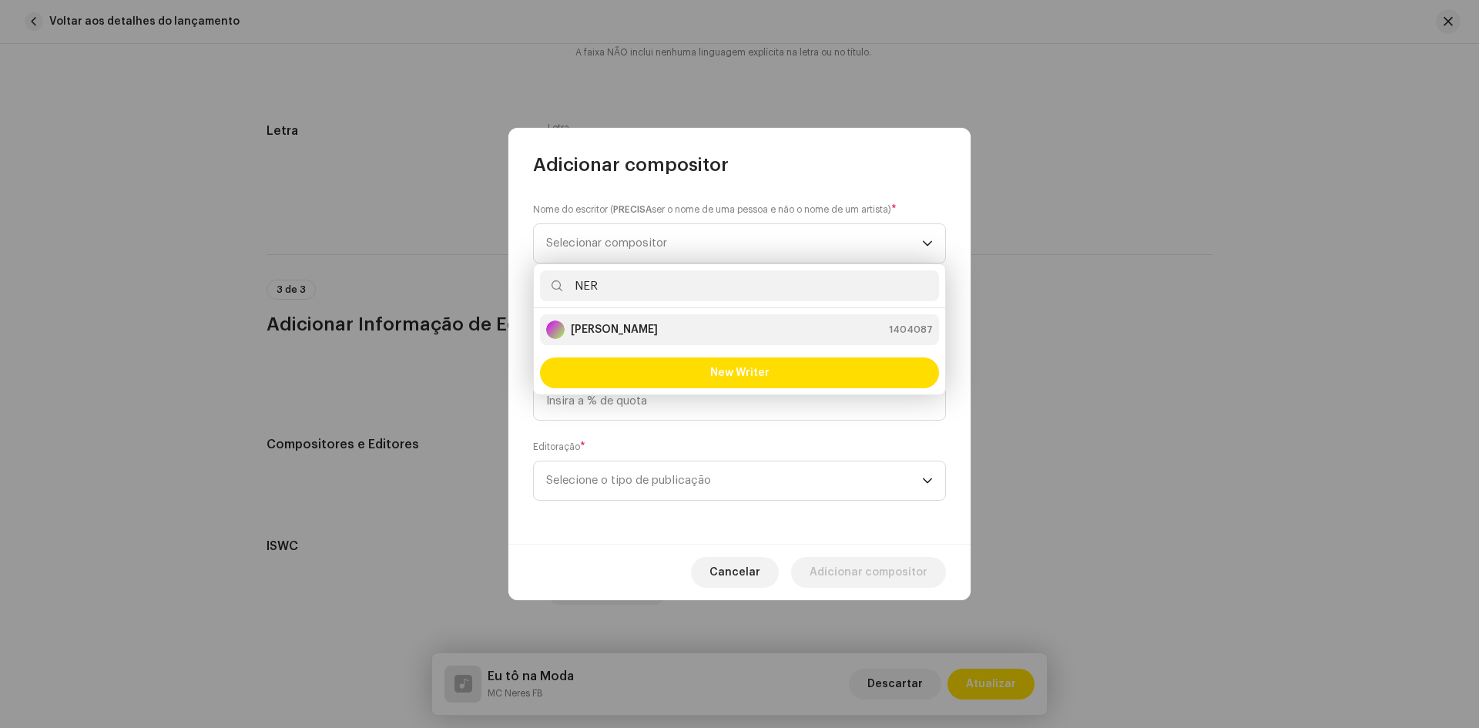
type input "NER"
click at [658, 332] on strong "[PERSON_NAME]" at bounding box center [614, 329] width 87 height 15
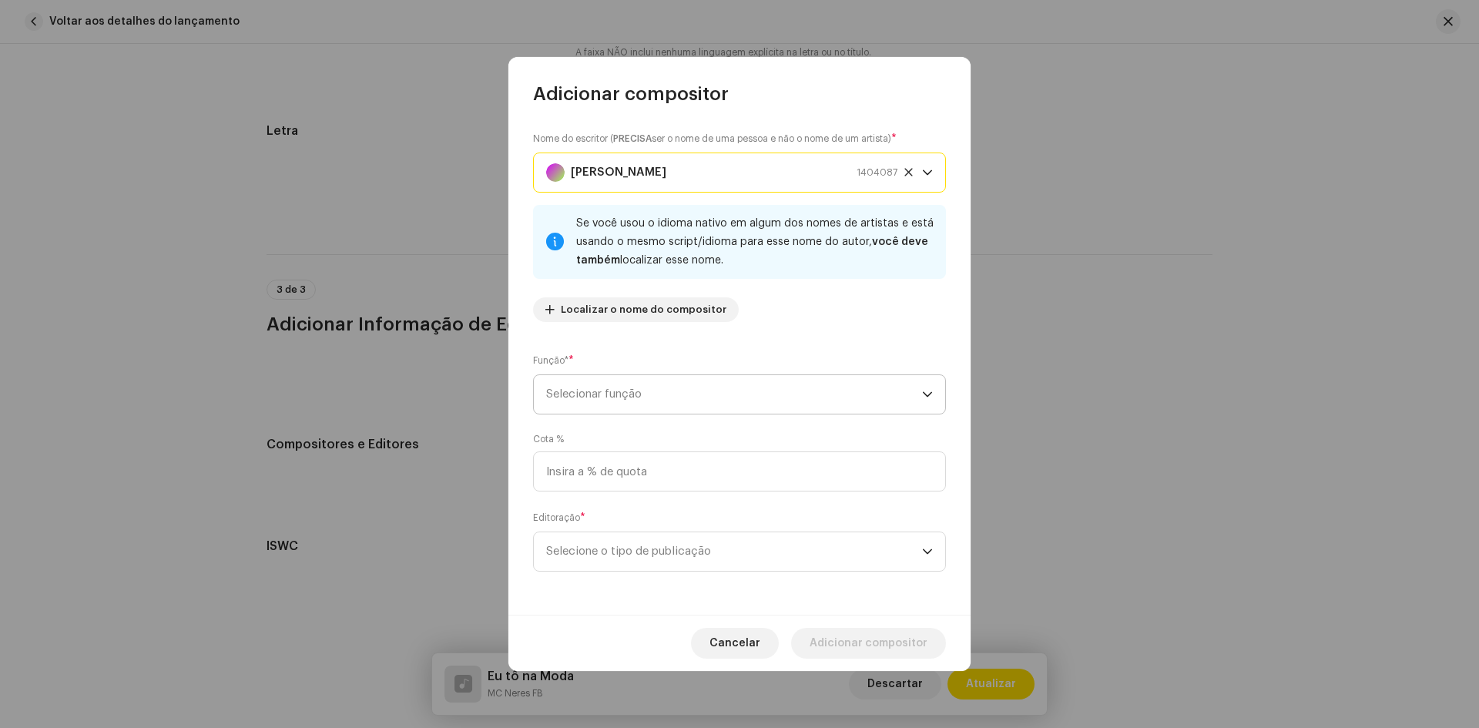
click at [656, 387] on span "Selecionar função" at bounding box center [734, 394] width 376 height 39
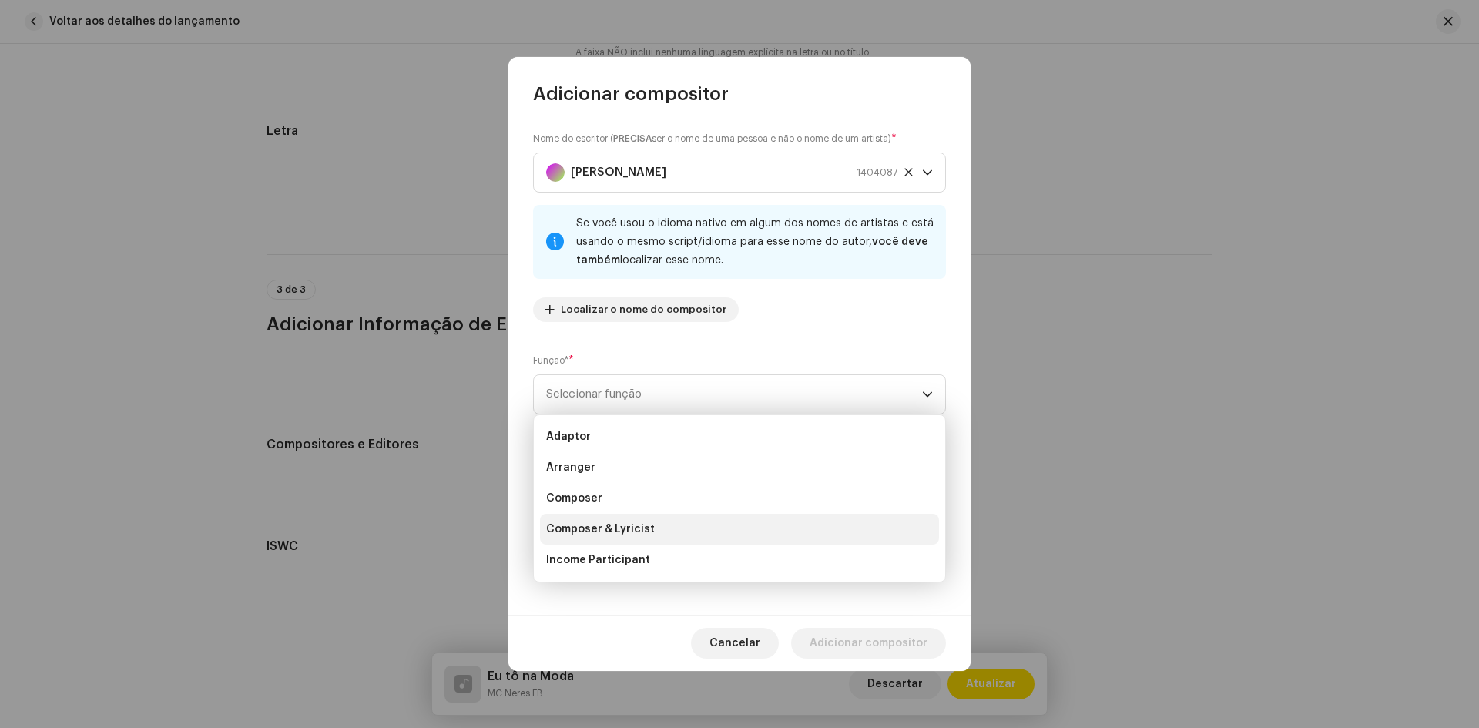
click at [653, 525] on li "Composer & Lyricist" at bounding box center [739, 529] width 399 height 31
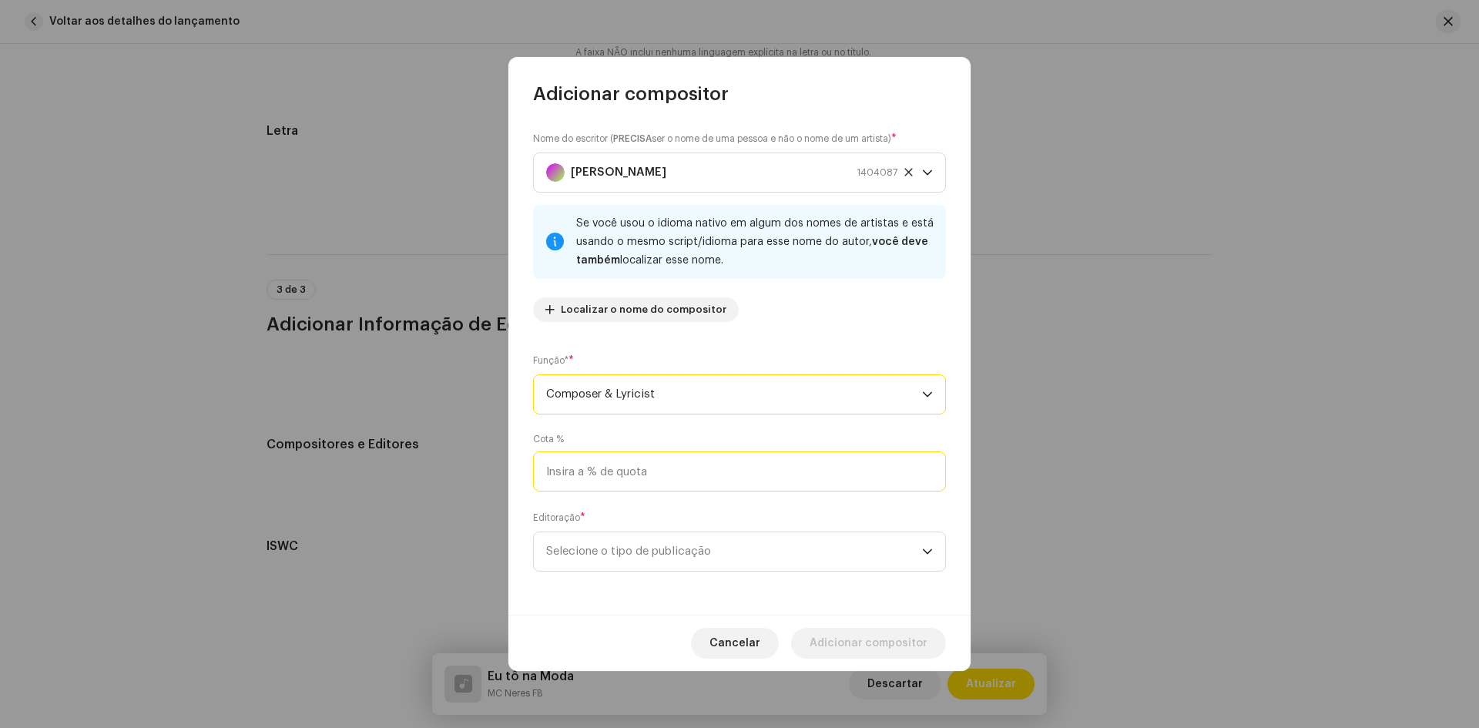
click at [652, 480] on input at bounding box center [739, 471] width 413 height 40
type input "100,00"
click at [663, 549] on span "Selecione o tipo de publicação" at bounding box center [734, 551] width 376 height 39
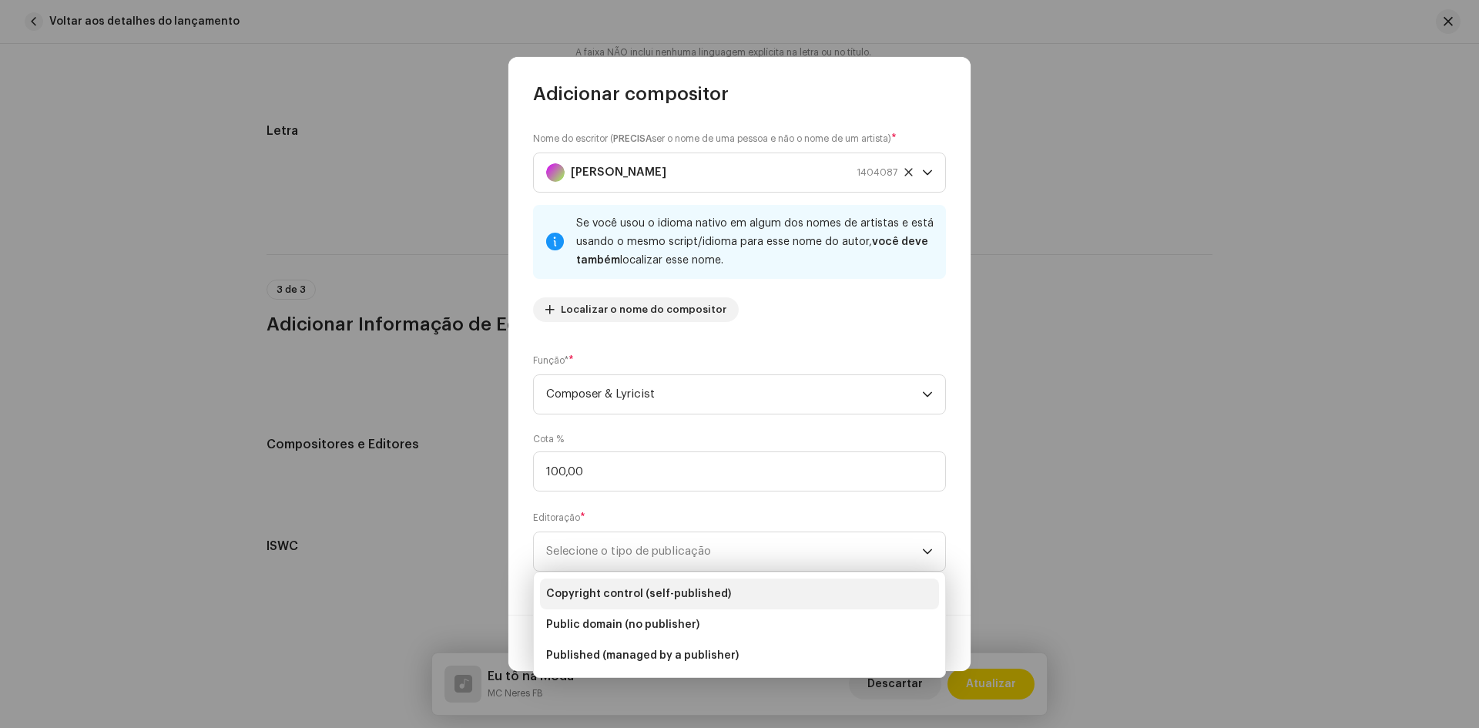
click at [671, 582] on li "Copyright control (self-published)" at bounding box center [739, 593] width 399 height 31
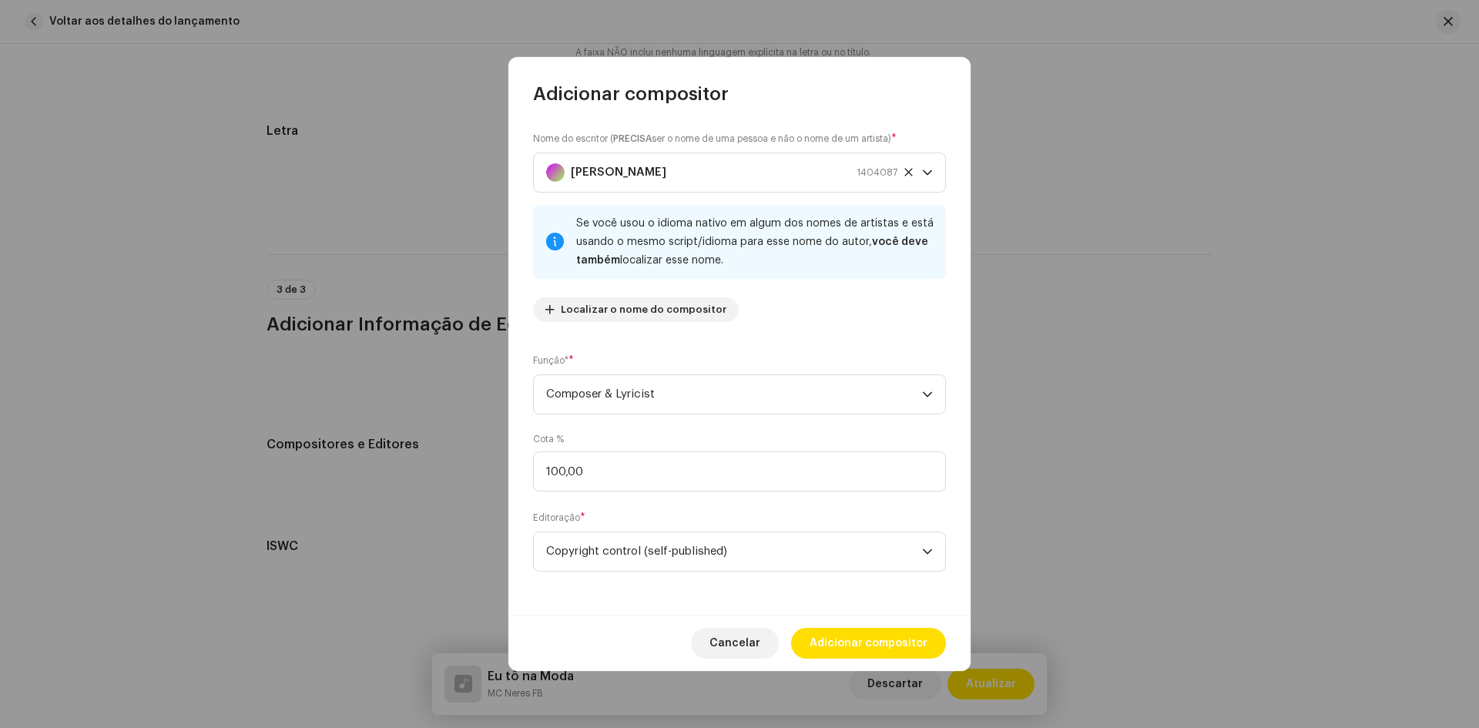
click at [849, 627] on div "Cancelar Adicionar compositor" at bounding box center [739, 643] width 462 height 56
click at [849, 630] on span "Adicionar compositor" at bounding box center [869, 643] width 118 height 31
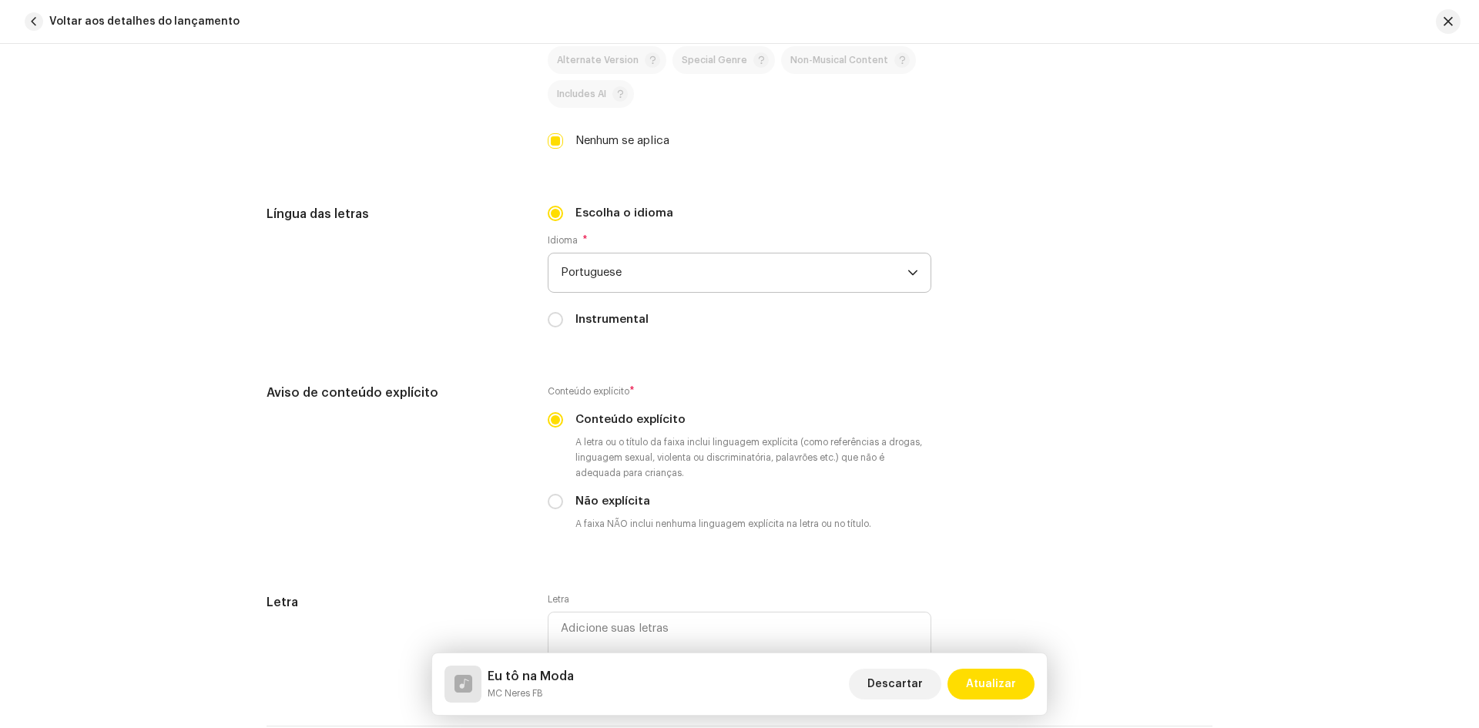
scroll to position [2473, 0]
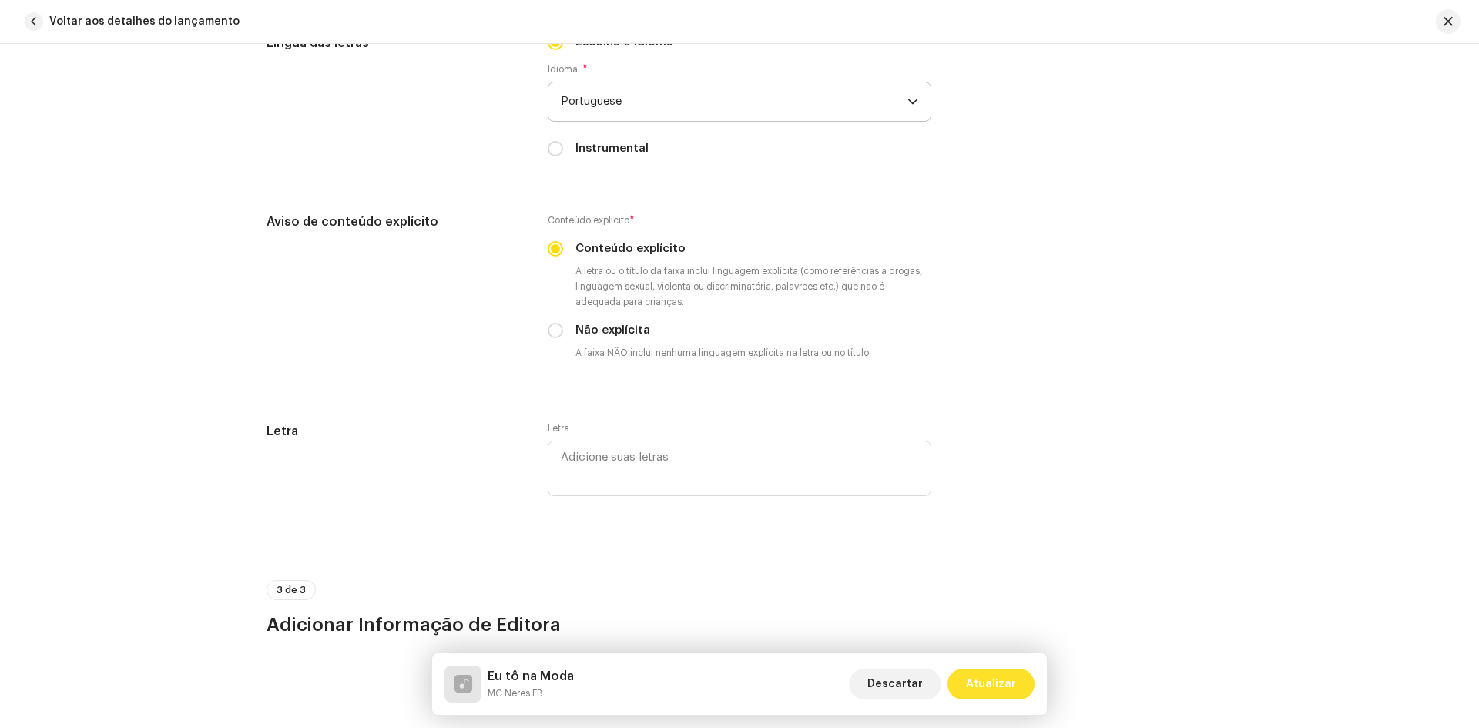
click at [985, 673] on span "Atualizar" at bounding box center [991, 684] width 50 height 31
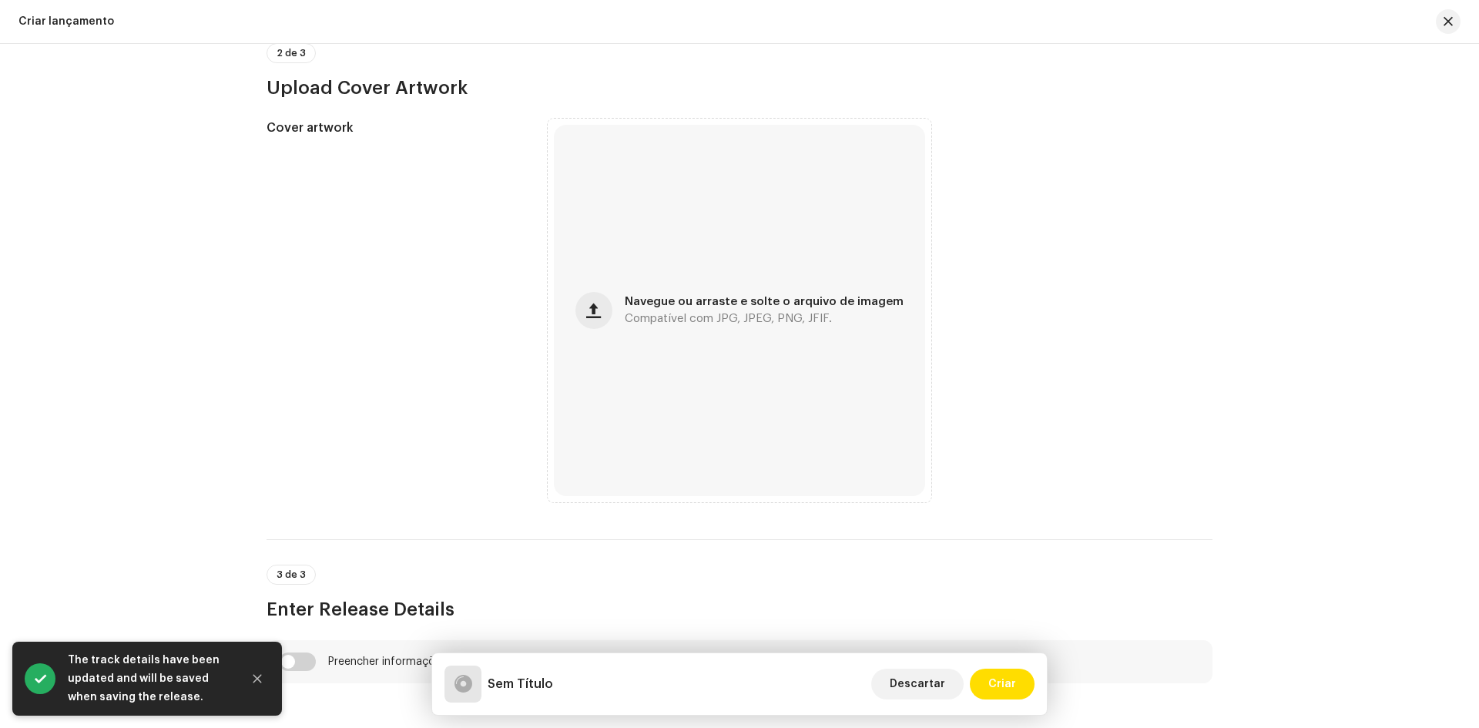
scroll to position [539, 0]
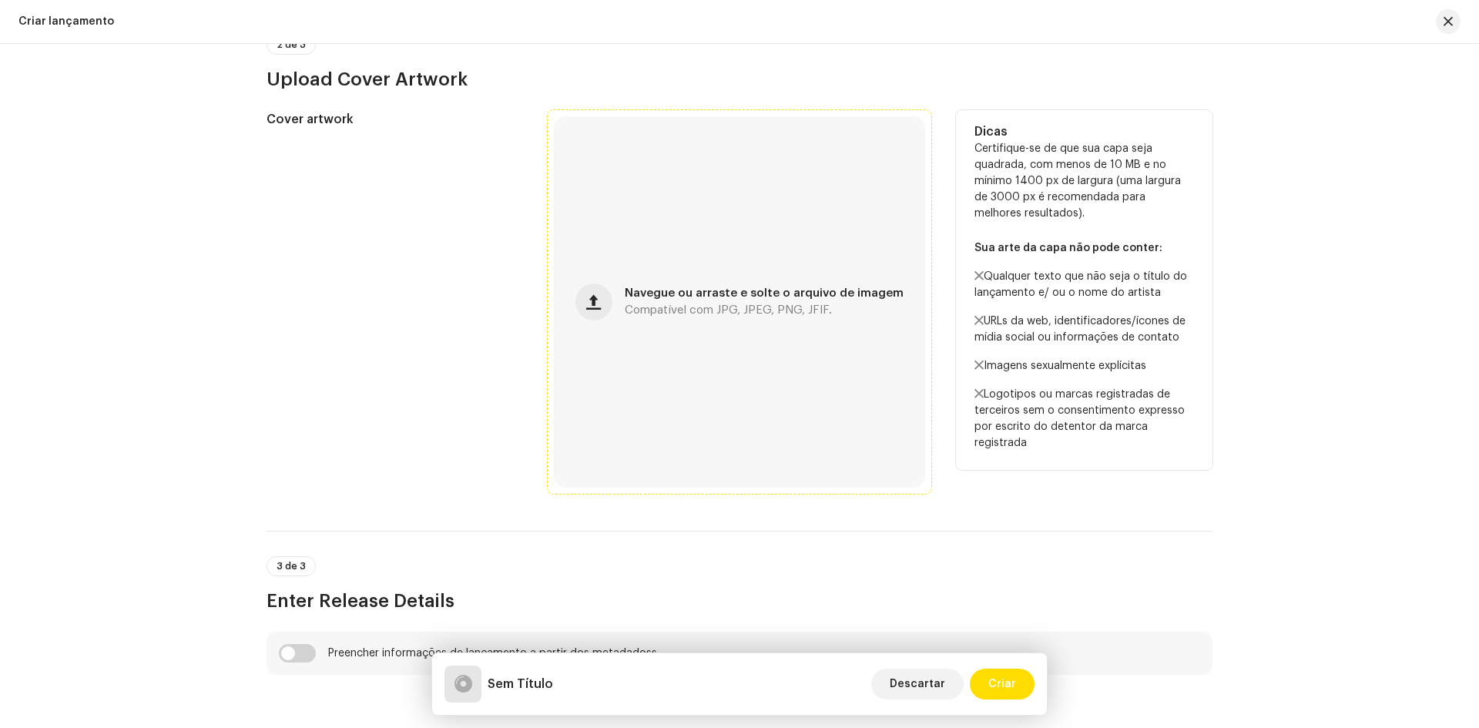
click at [694, 294] on span "Navegue ou arraste e solte o arquivo de imagem" at bounding box center [764, 293] width 279 height 11
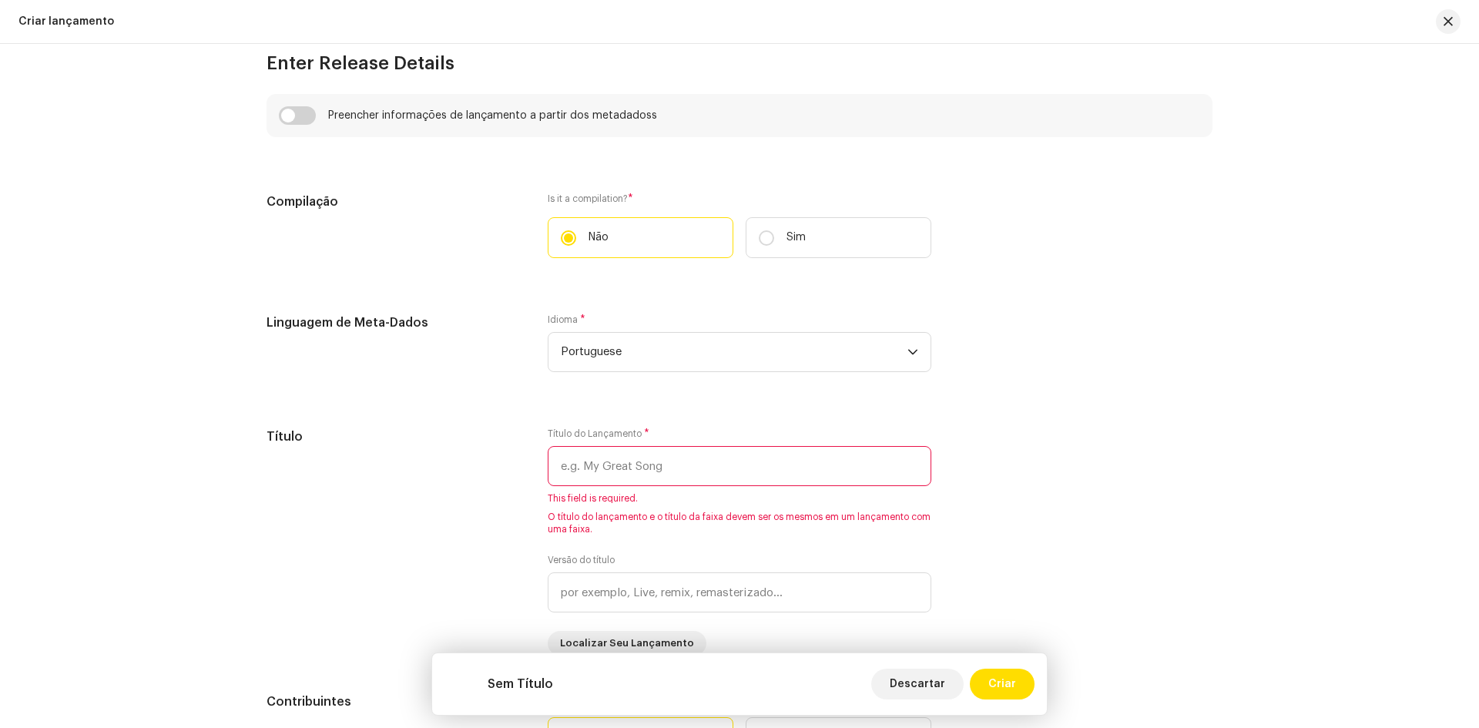
scroll to position [1078, 0]
click at [636, 468] on input "text" at bounding box center [740, 464] width 384 height 40
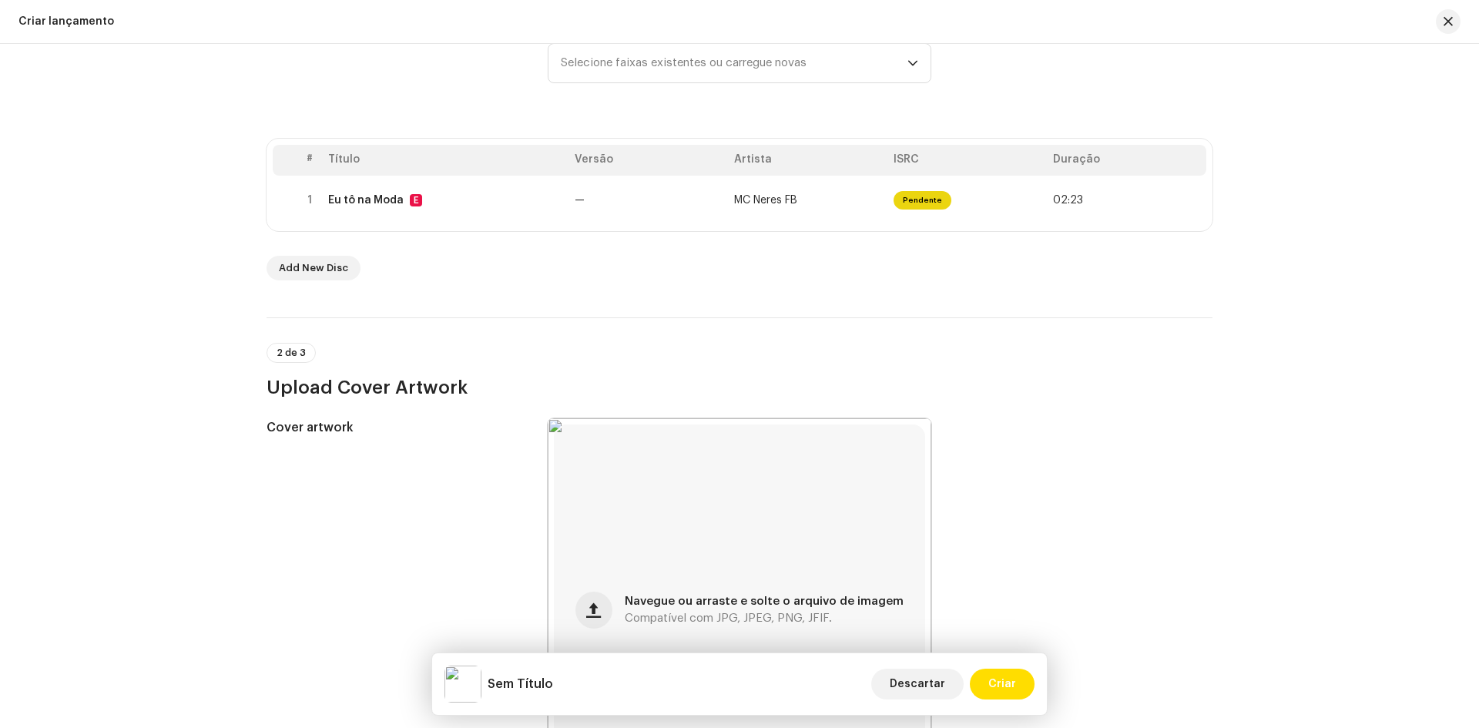
scroll to position [0, 0]
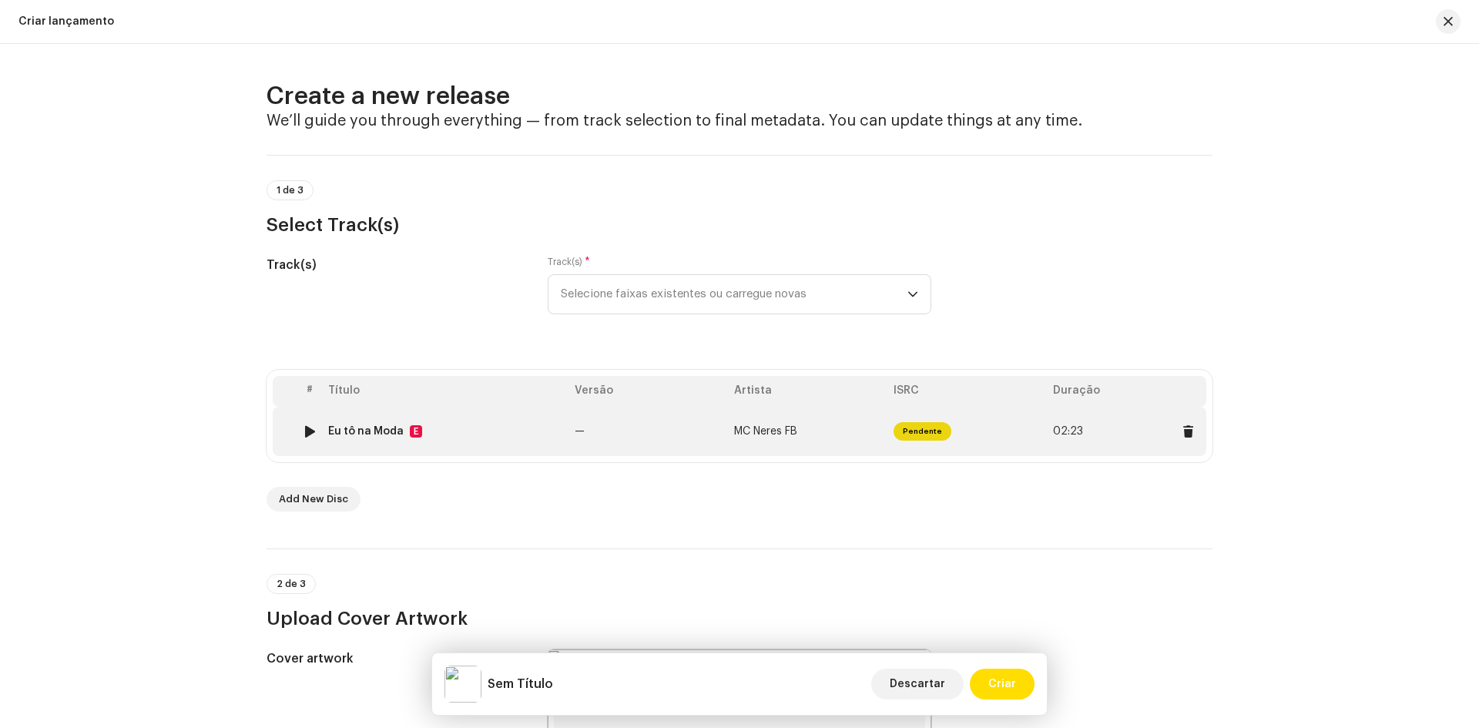
drag, startPoint x: 322, startPoint y: 429, endPoint x: 397, endPoint y: 428, distance: 74.7
click at [397, 428] on td "Eu tô na Moda E" at bounding box center [445, 431] width 246 height 49
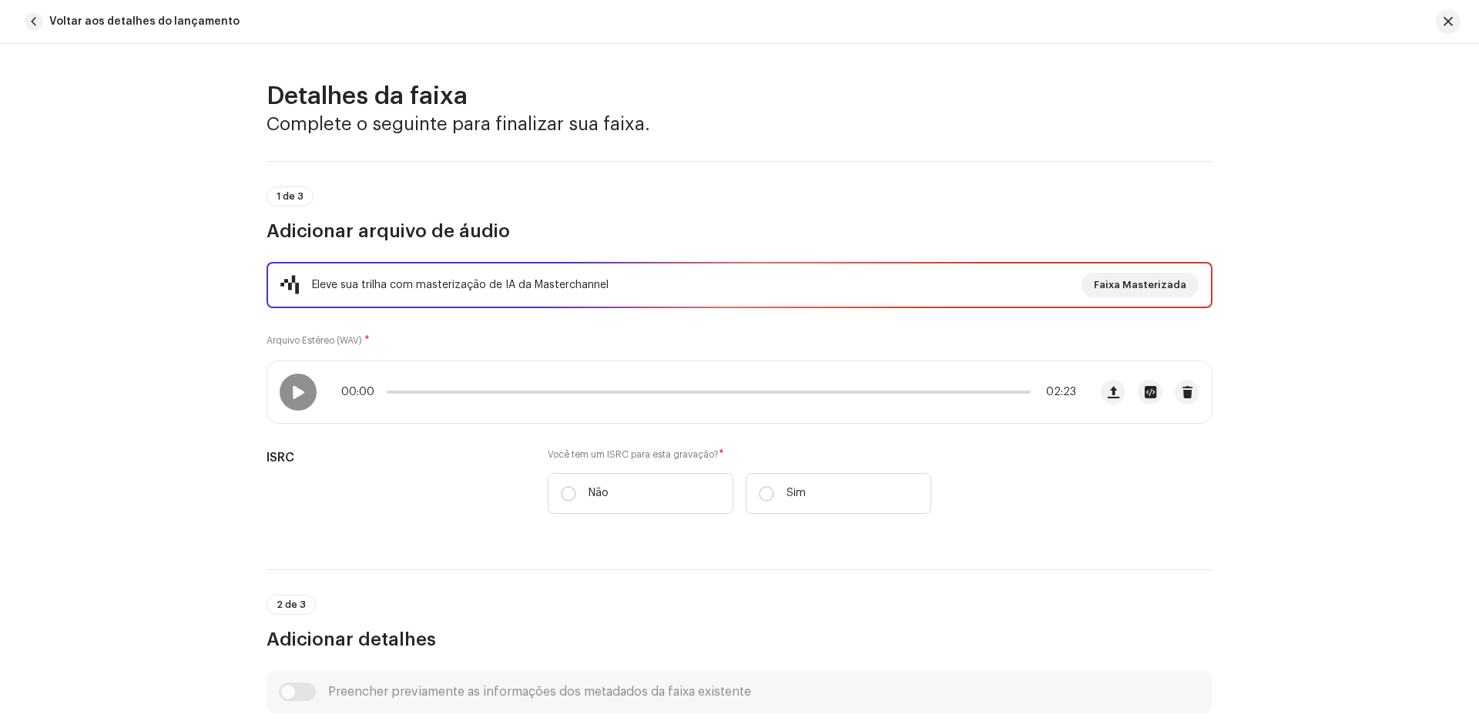
copy div "Eu tô na Moda"
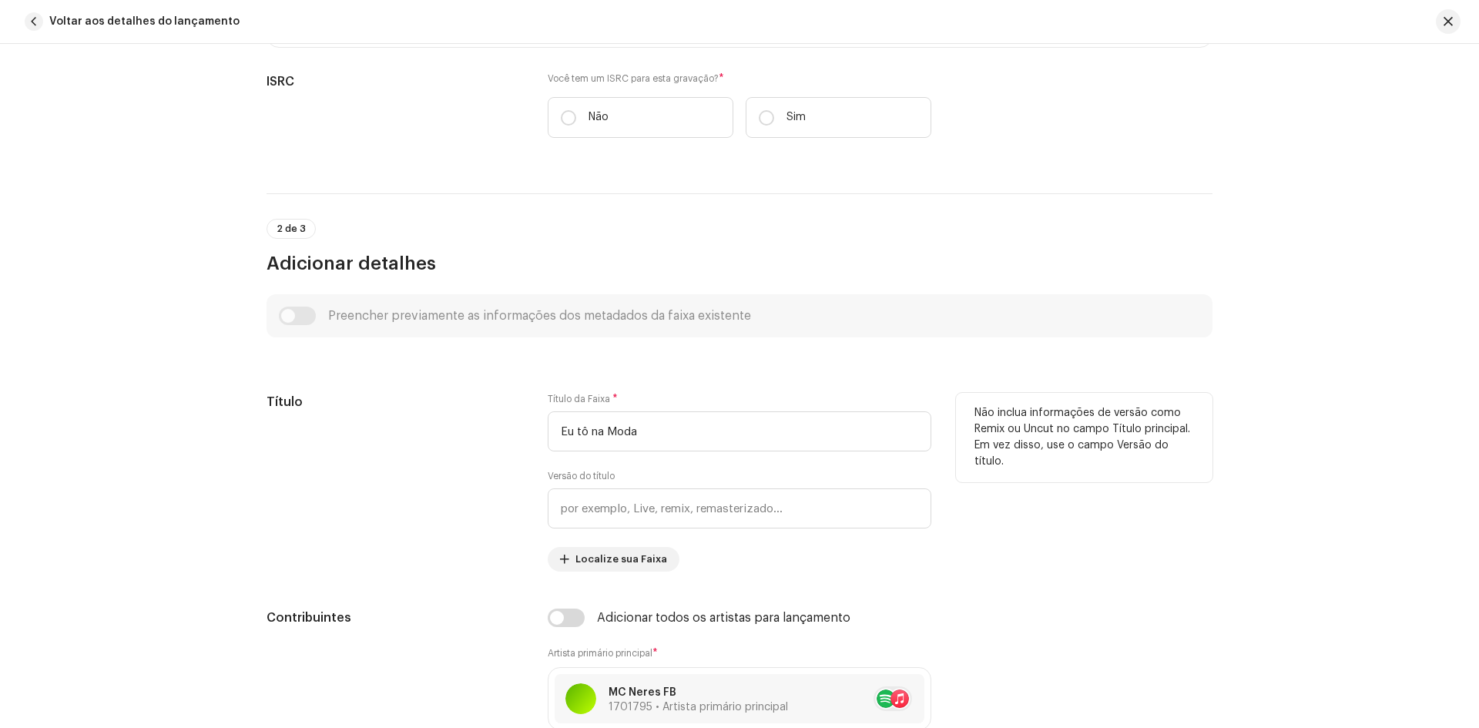
scroll to position [385, 0]
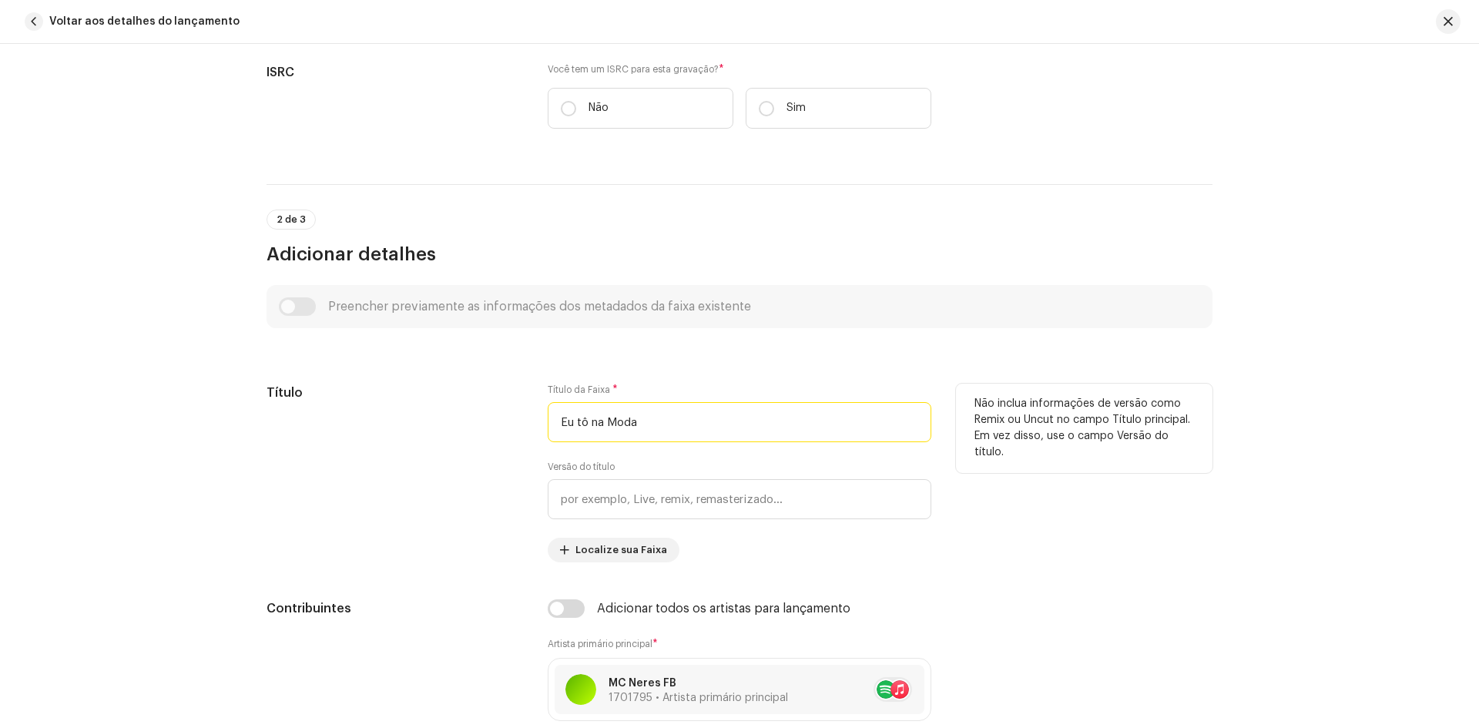
click at [612, 424] on input "Eu tô na Moda" at bounding box center [740, 422] width 384 height 40
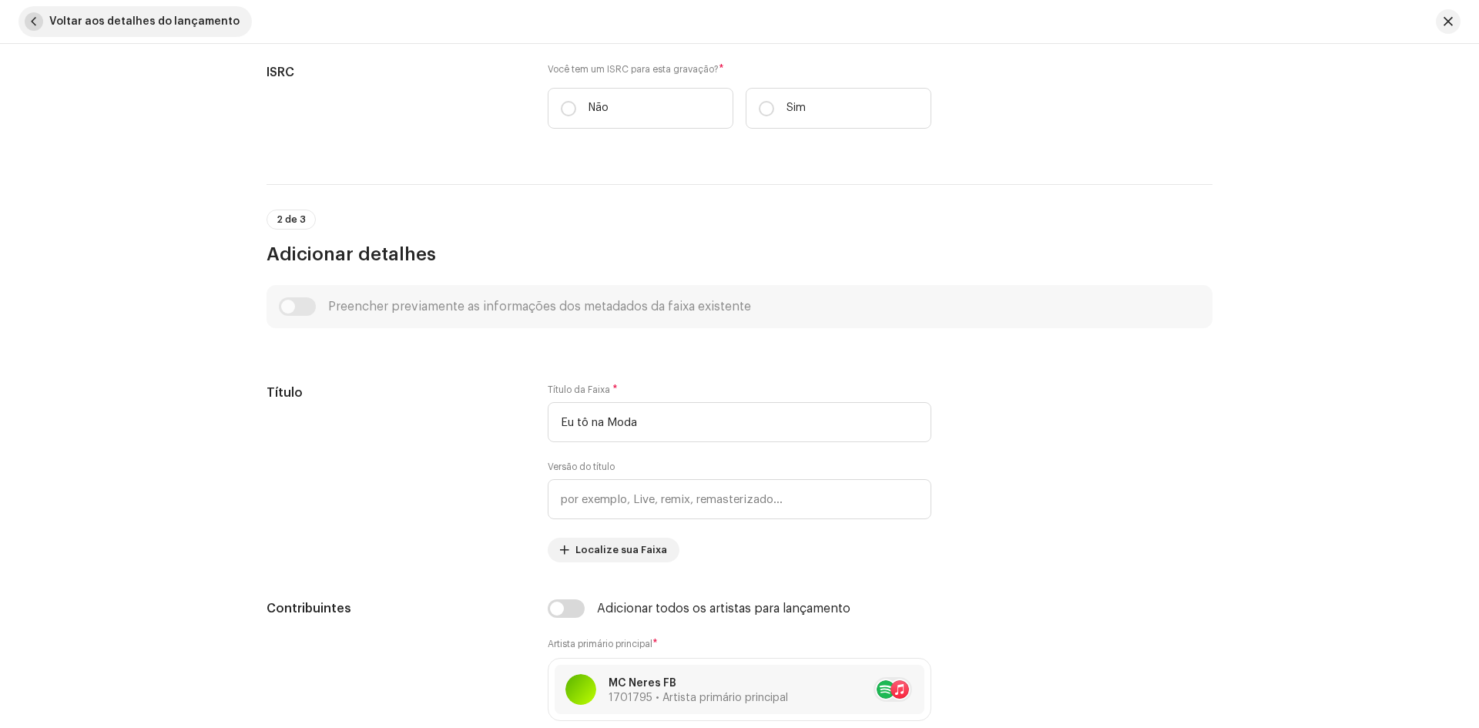
click at [32, 22] on span "button" at bounding box center [34, 21] width 18 height 18
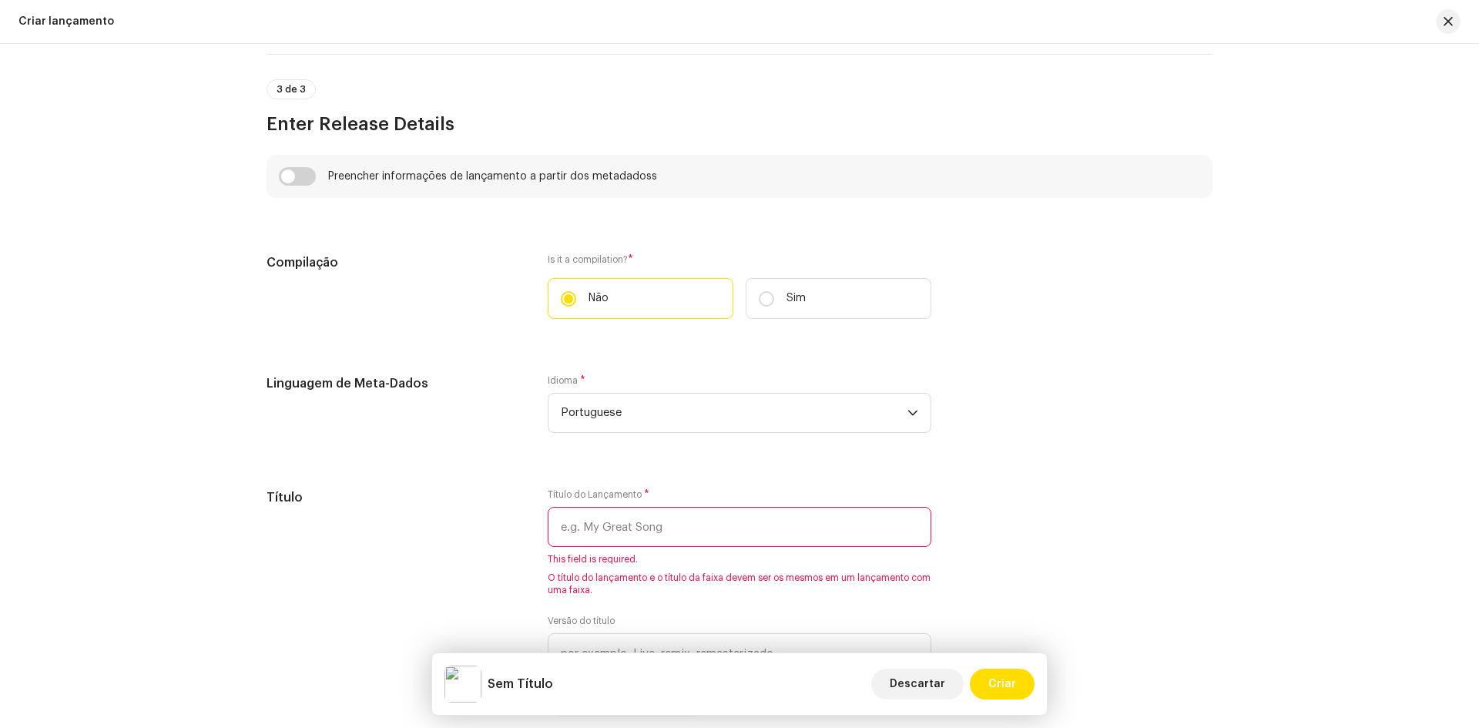
scroll to position [1155, 0]
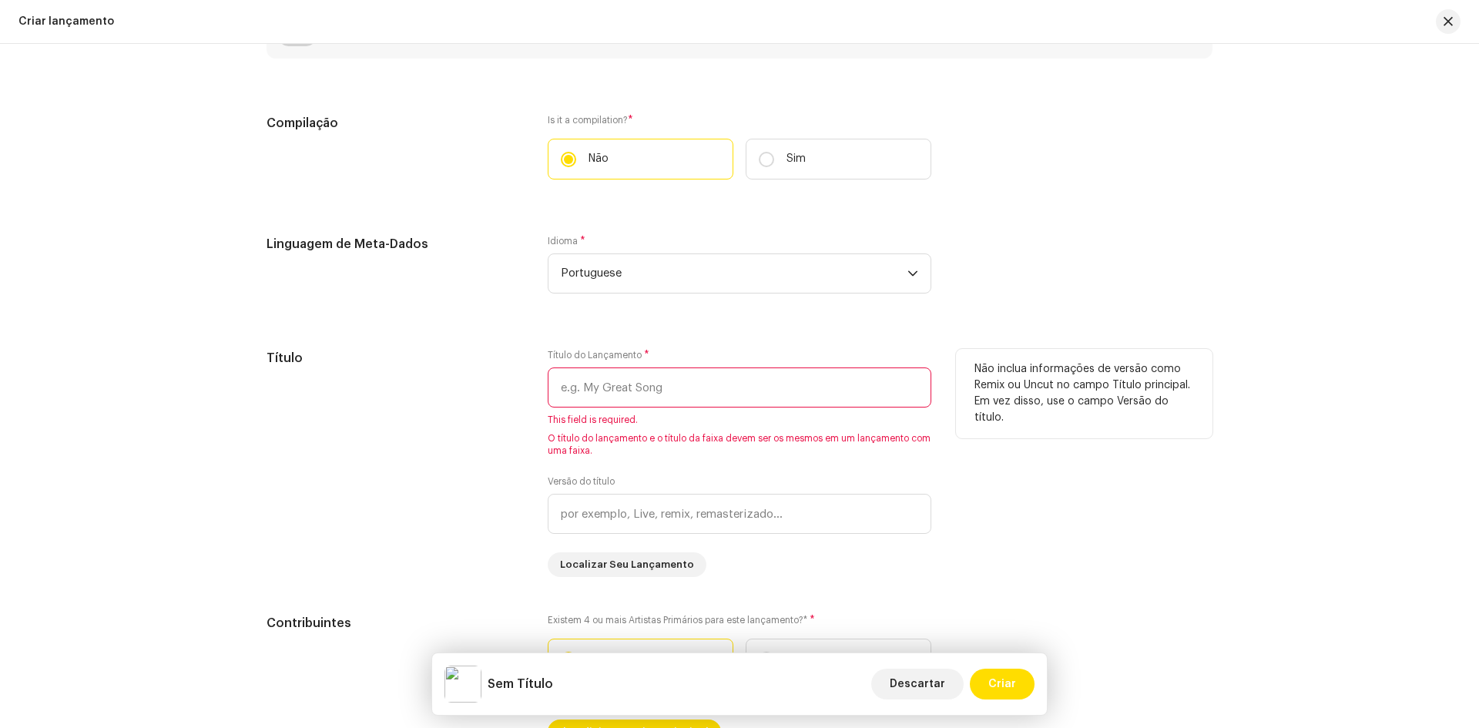
click at [607, 391] on input "text" at bounding box center [740, 387] width 384 height 40
paste input "Eu tô na Moda"
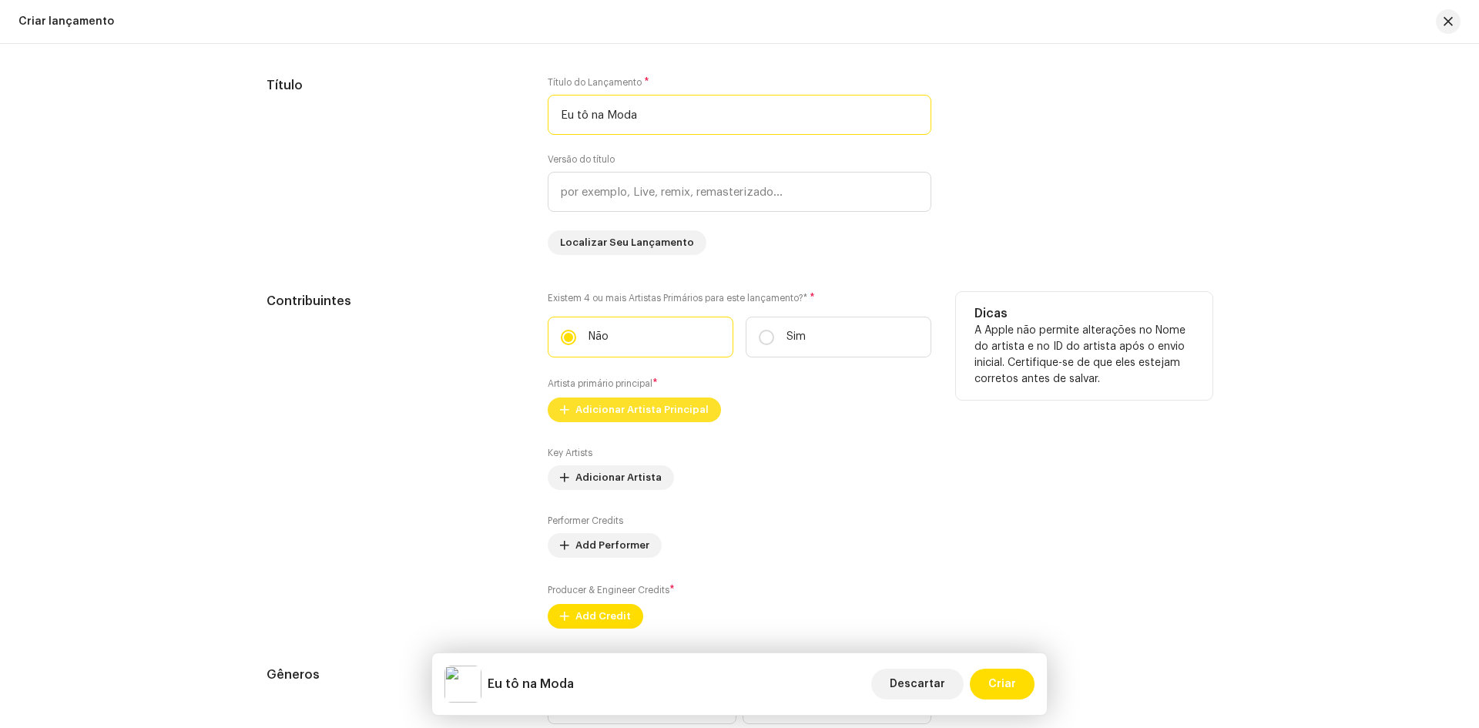
scroll to position [1464, 0]
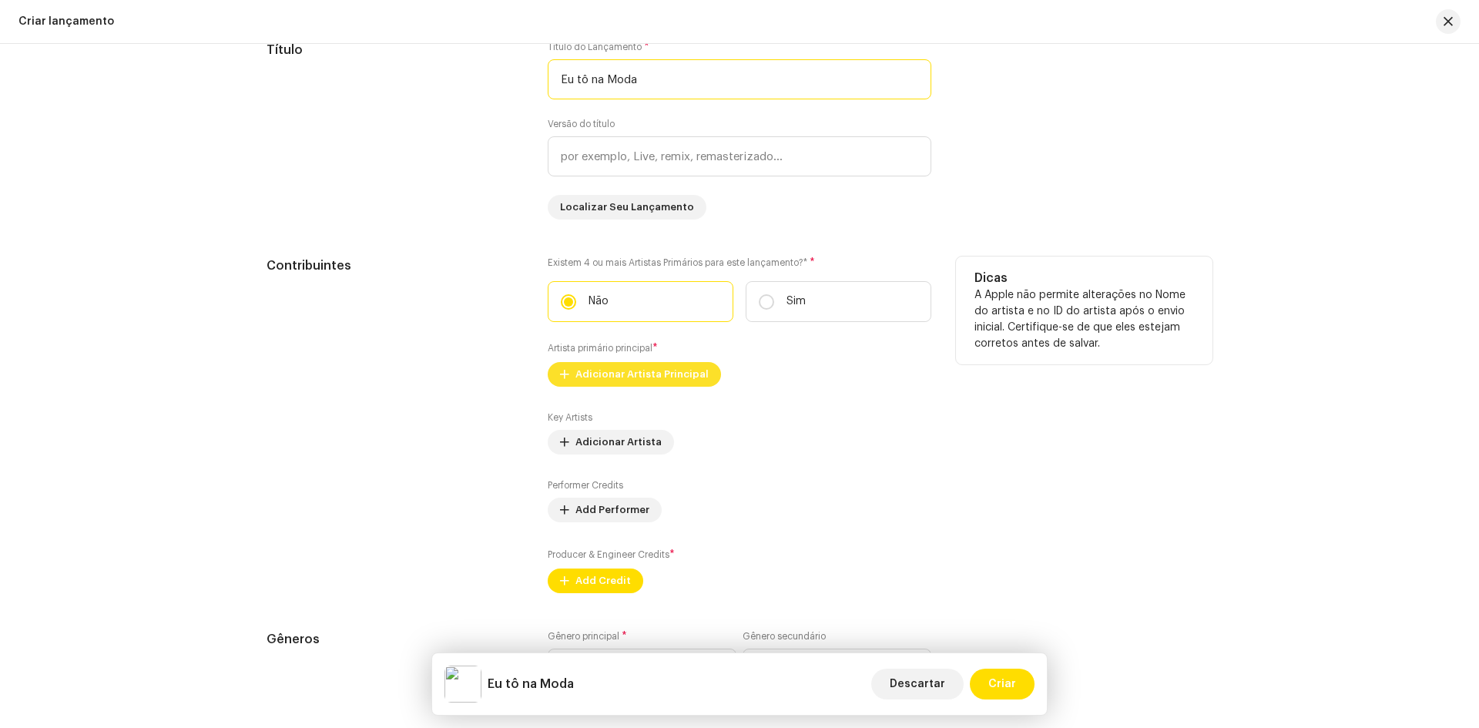
type input "Eu tô na Moda"
click at [658, 377] on span "Adicionar Artista Principal" at bounding box center [641, 374] width 133 height 31
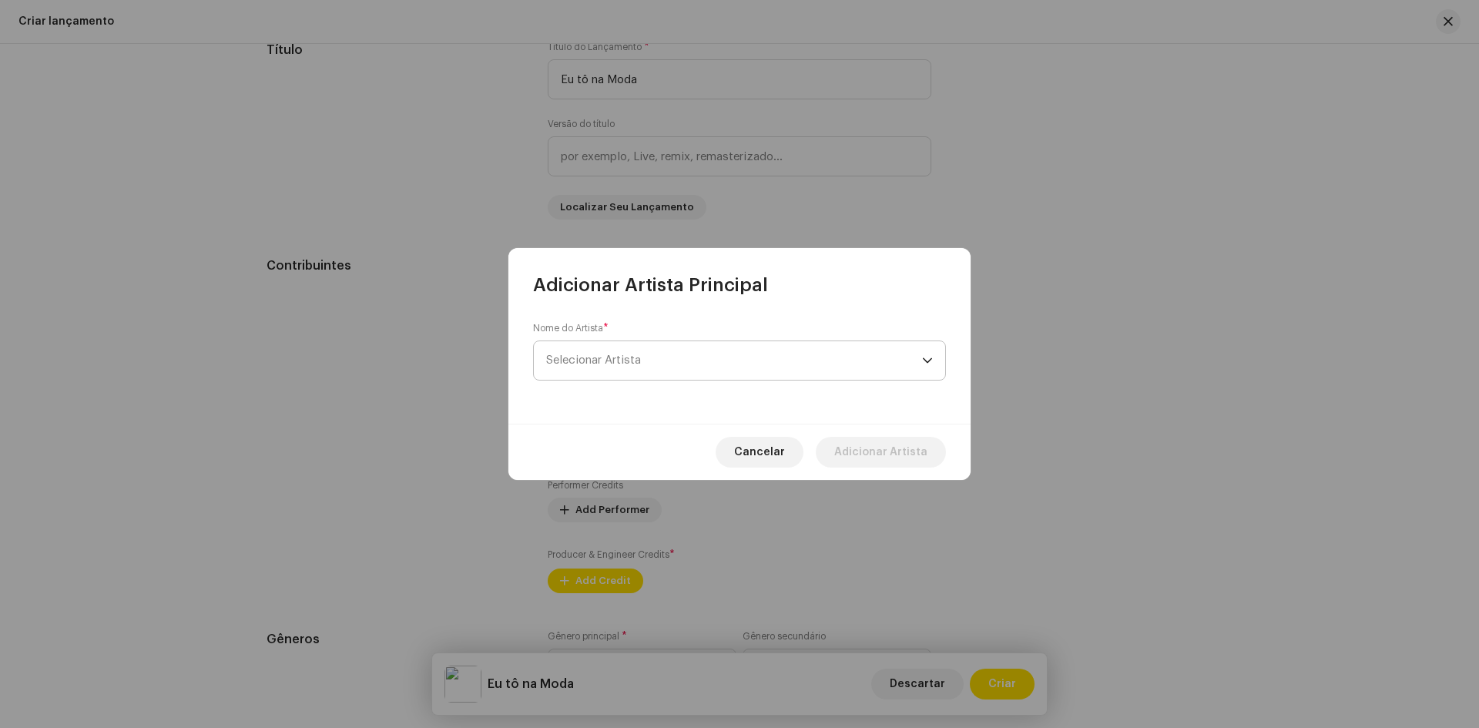
click at [651, 368] on span "Selecionar Artista" at bounding box center [734, 360] width 376 height 39
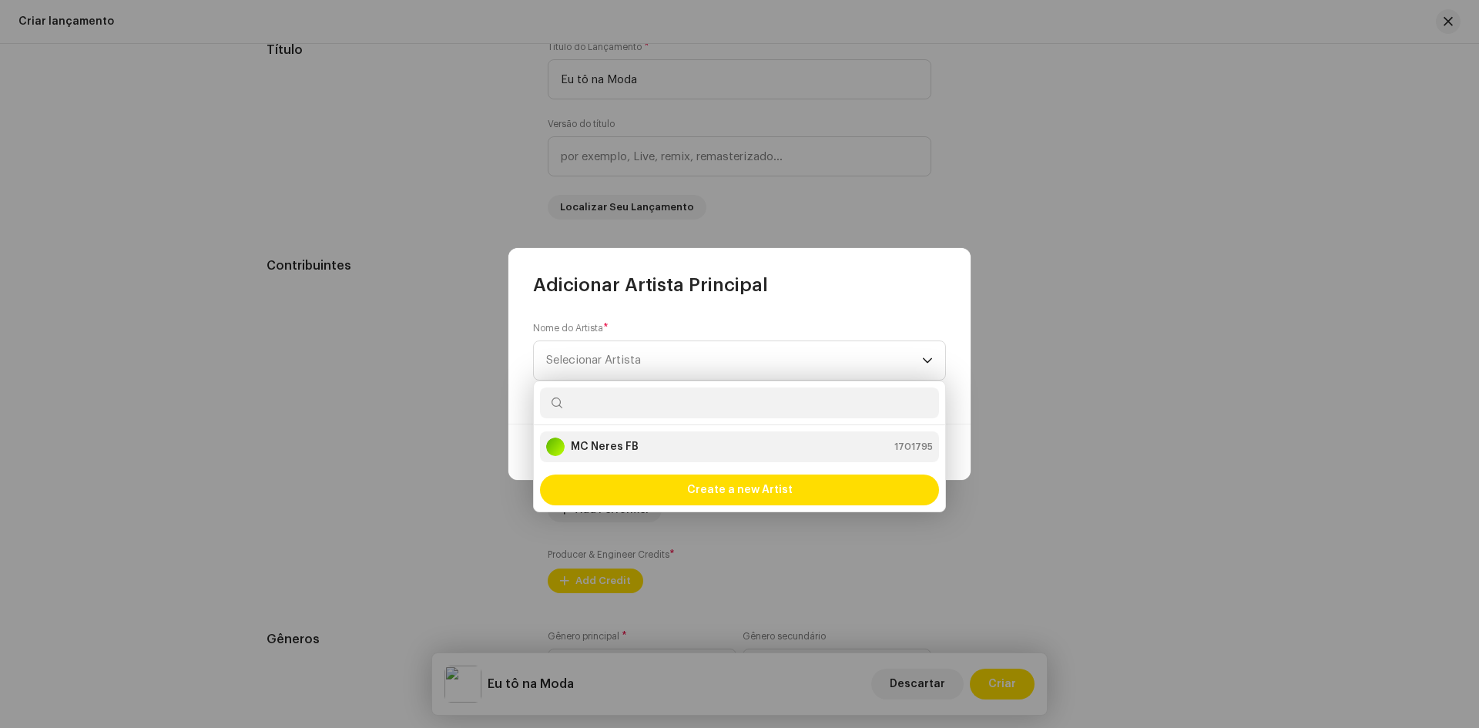
click at [647, 442] on div "MC Neres FB 1701795" at bounding box center [739, 447] width 387 height 18
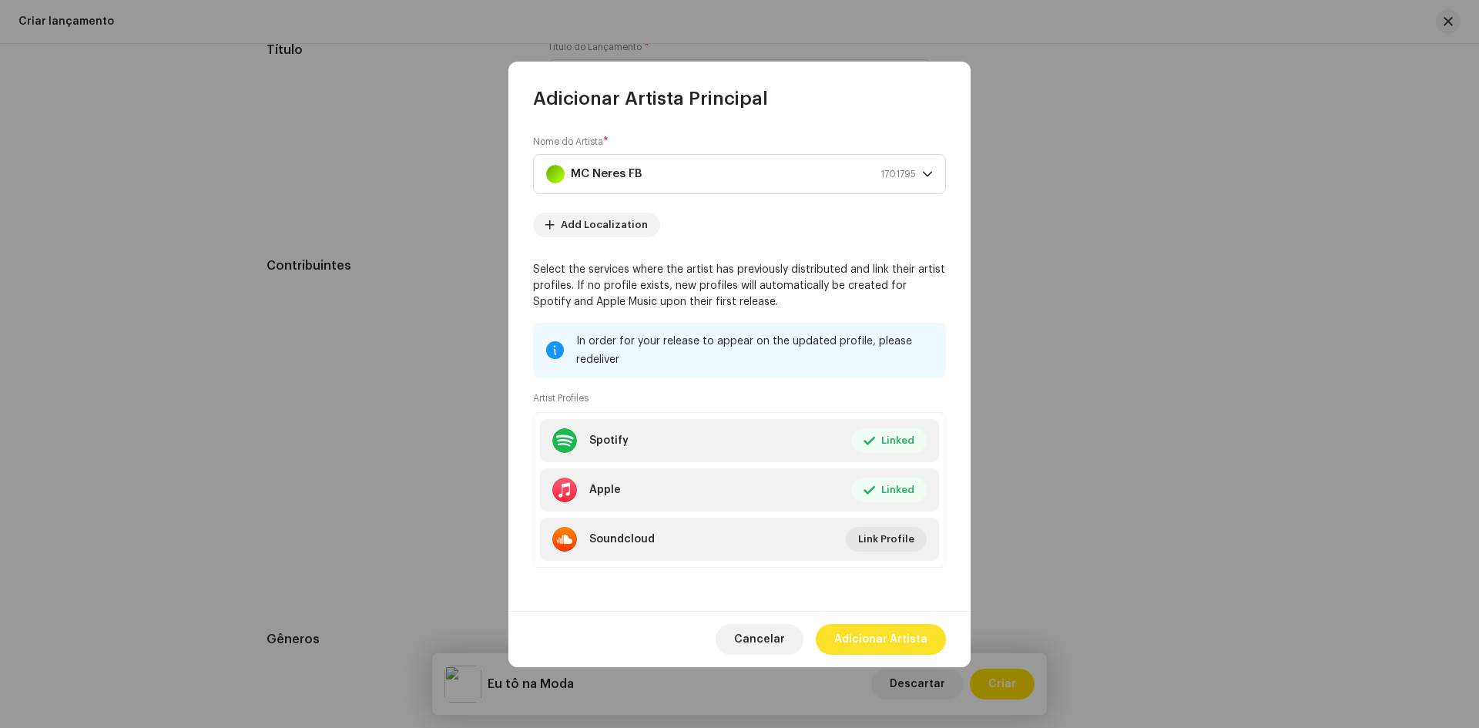
click at [877, 631] on span "Adicionar Artista" at bounding box center [880, 639] width 93 height 31
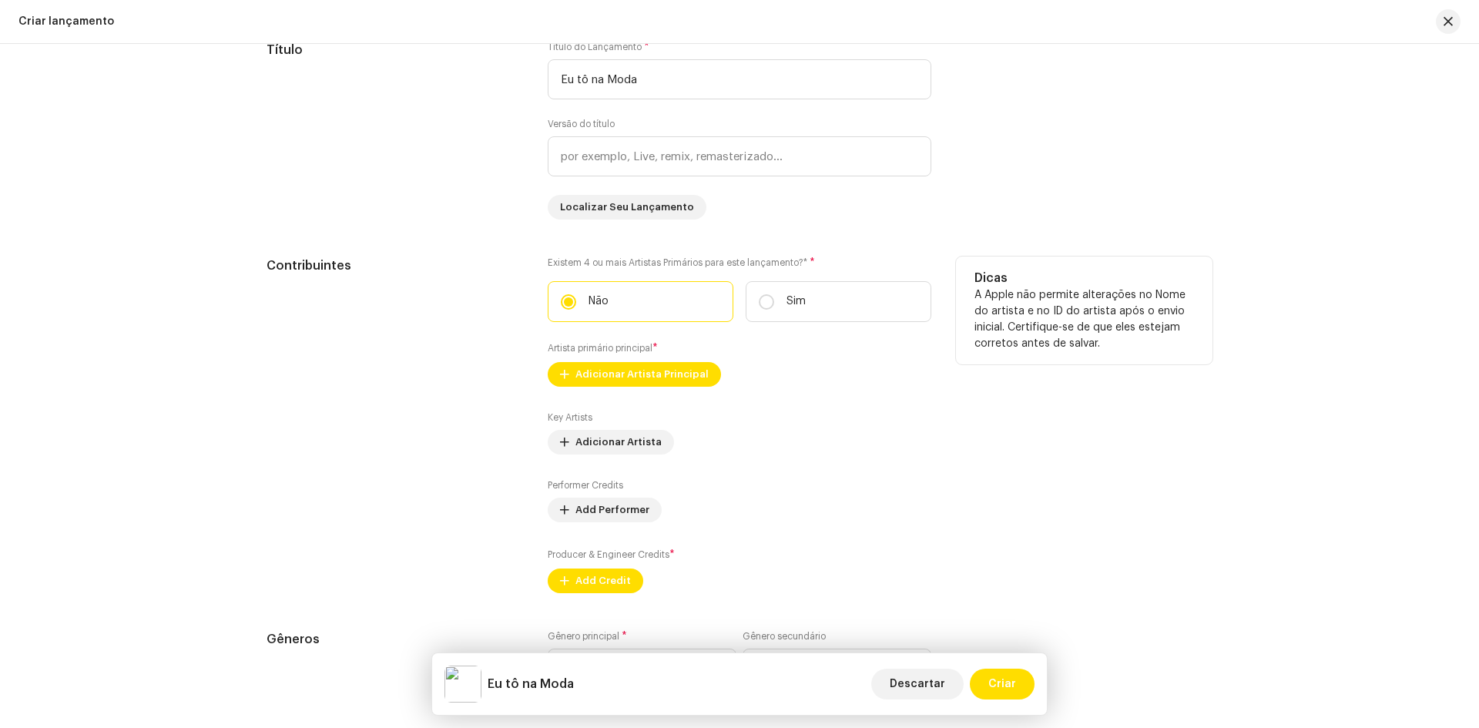
scroll to position [1618, 0]
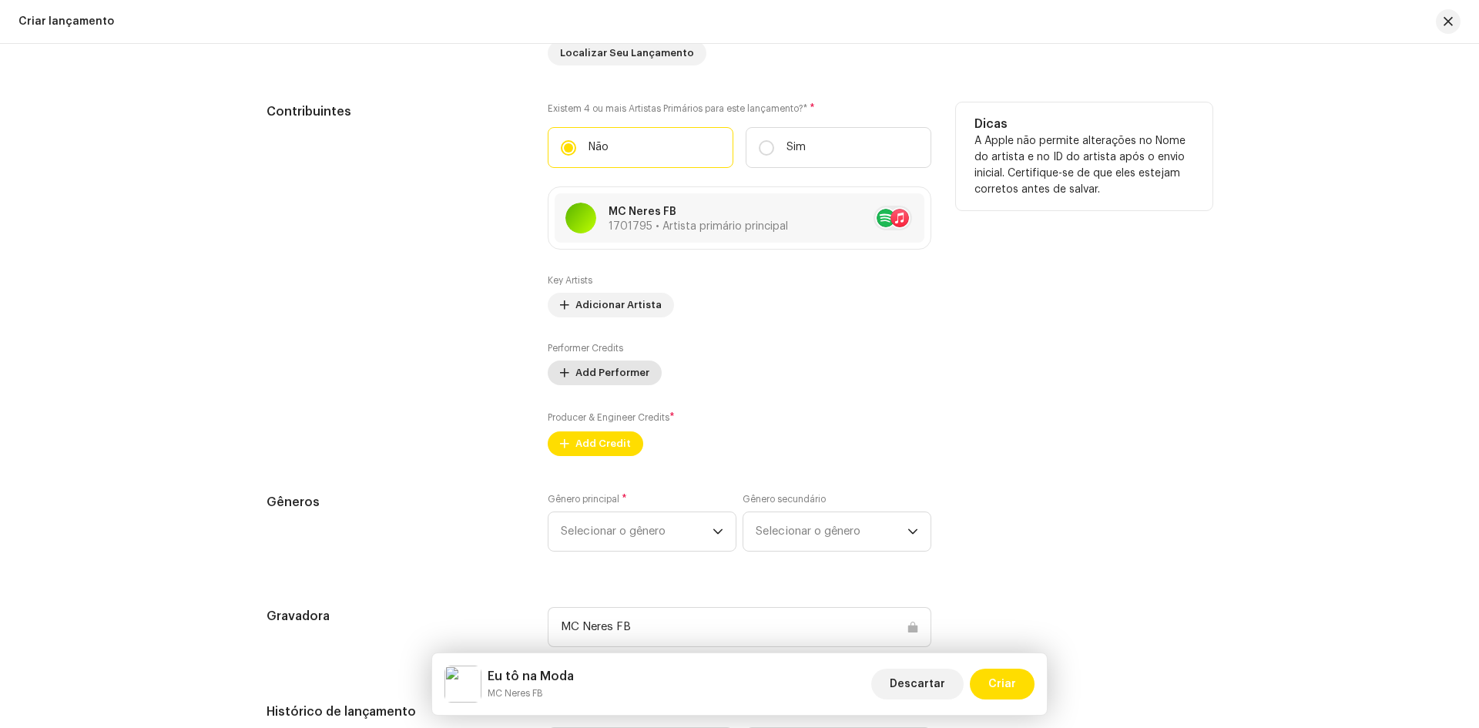
click at [615, 372] on span "Add Performer" at bounding box center [612, 372] width 74 height 31
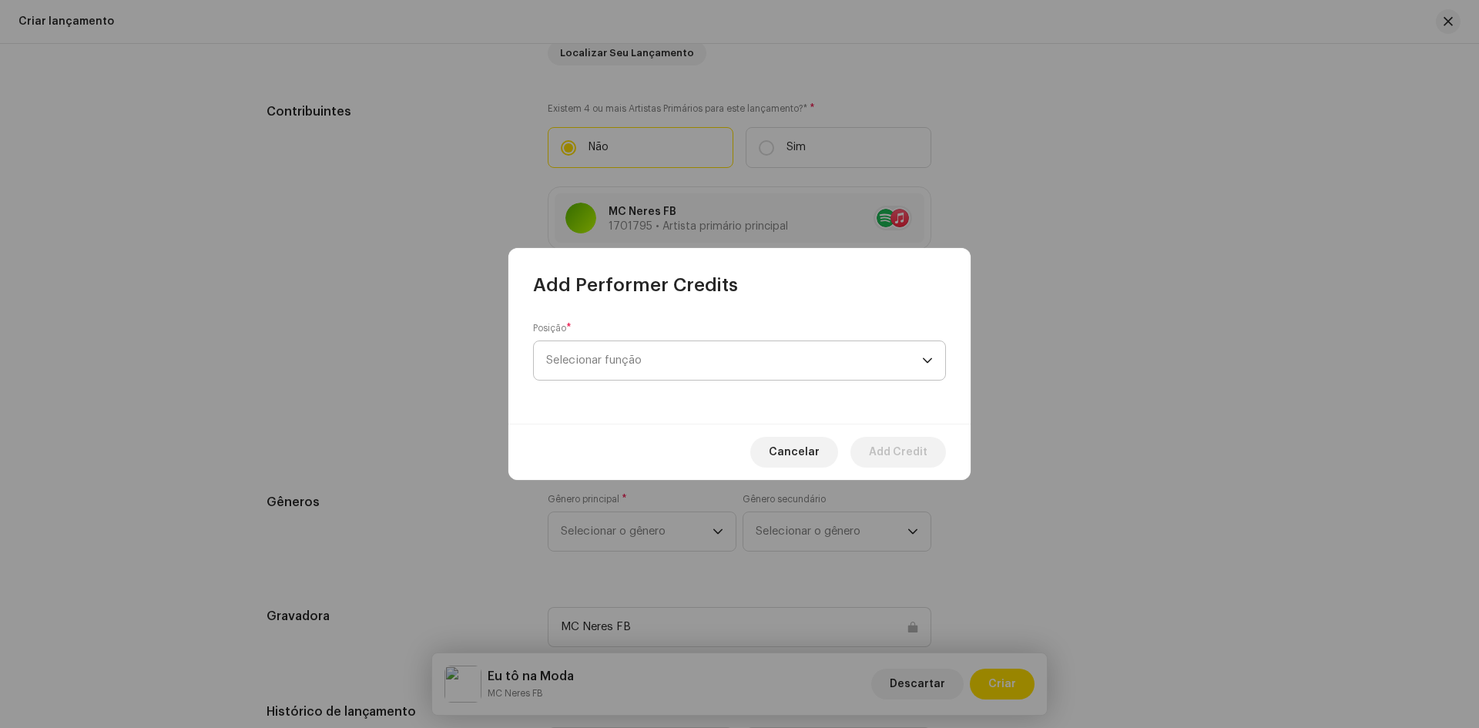
click at [629, 371] on span "Selecionar função" at bounding box center [734, 360] width 376 height 39
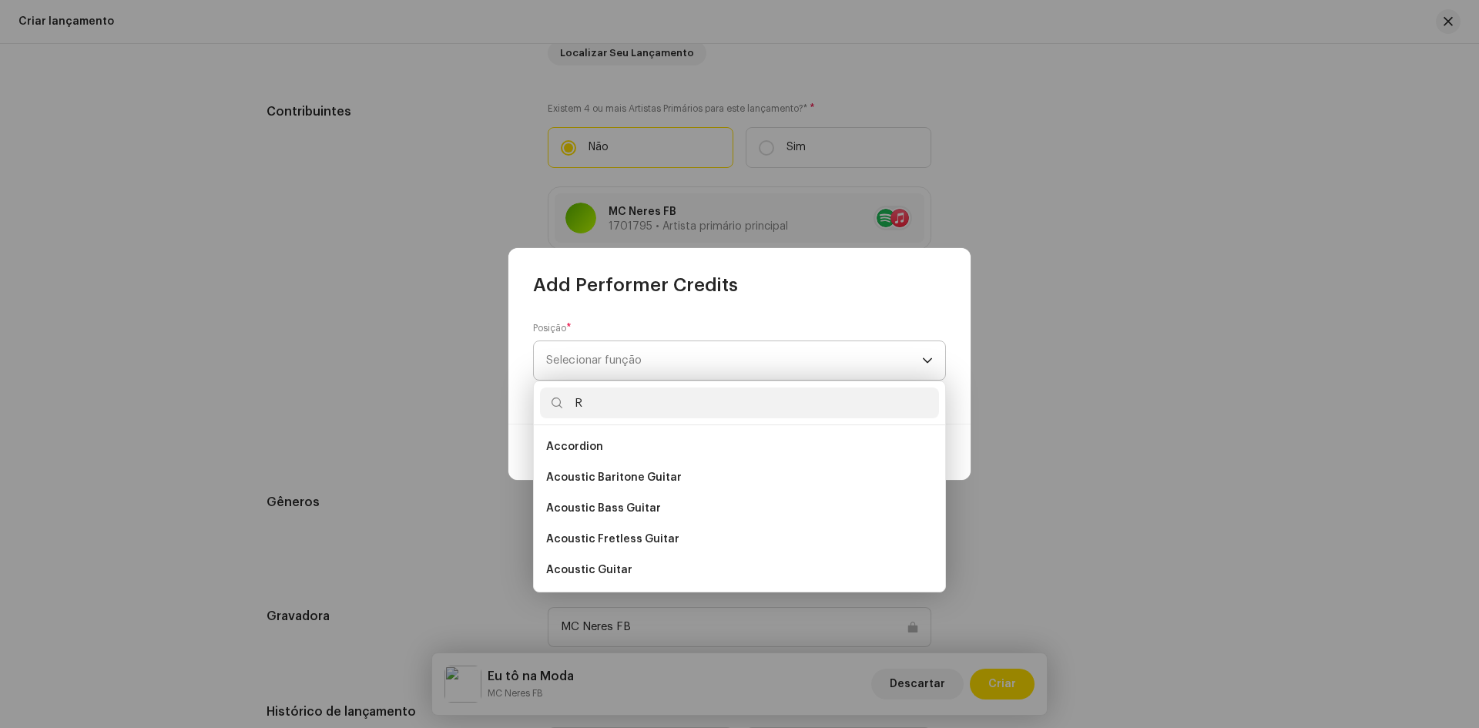
type input "R"
click at [632, 364] on span "Selecionar função" at bounding box center [734, 360] width 376 height 39
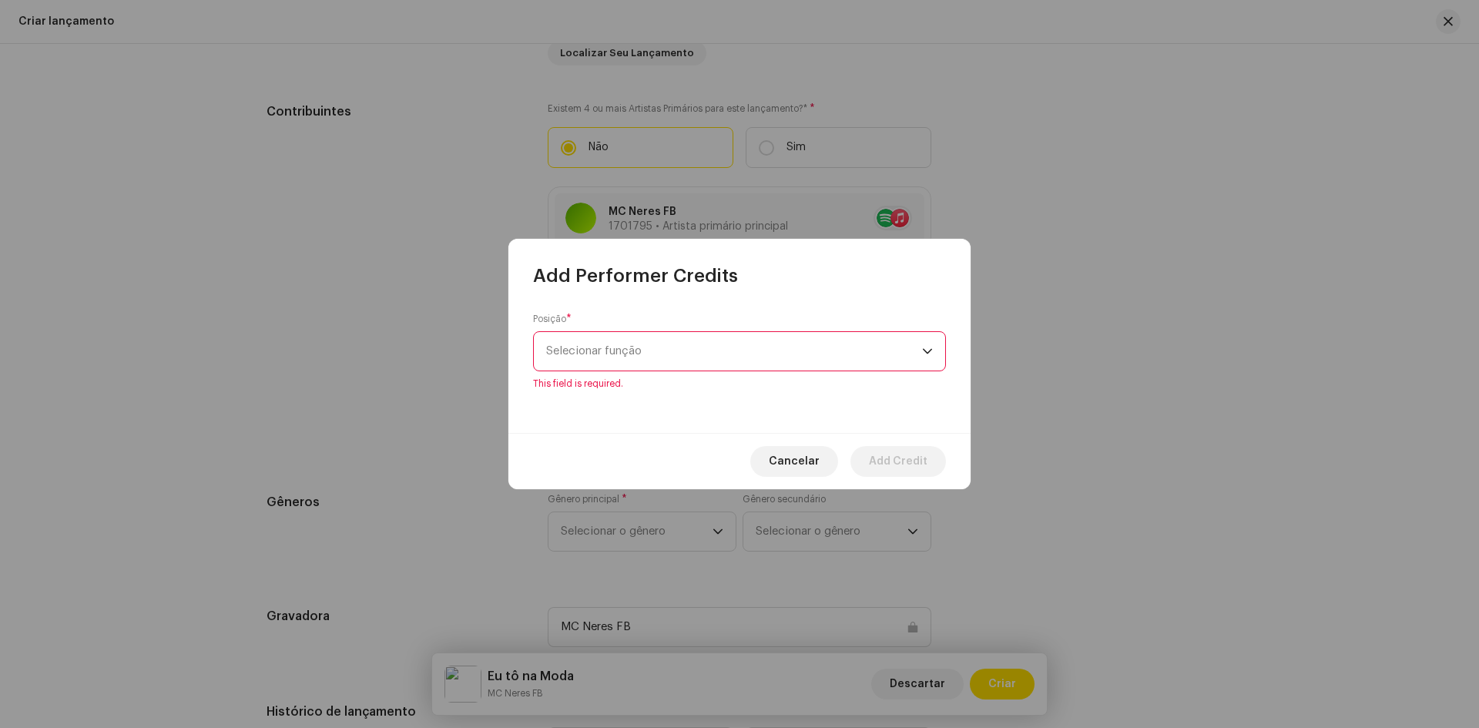
click at [632, 364] on span "Selecionar função" at bounding box center [734, 351] width 376 height 39
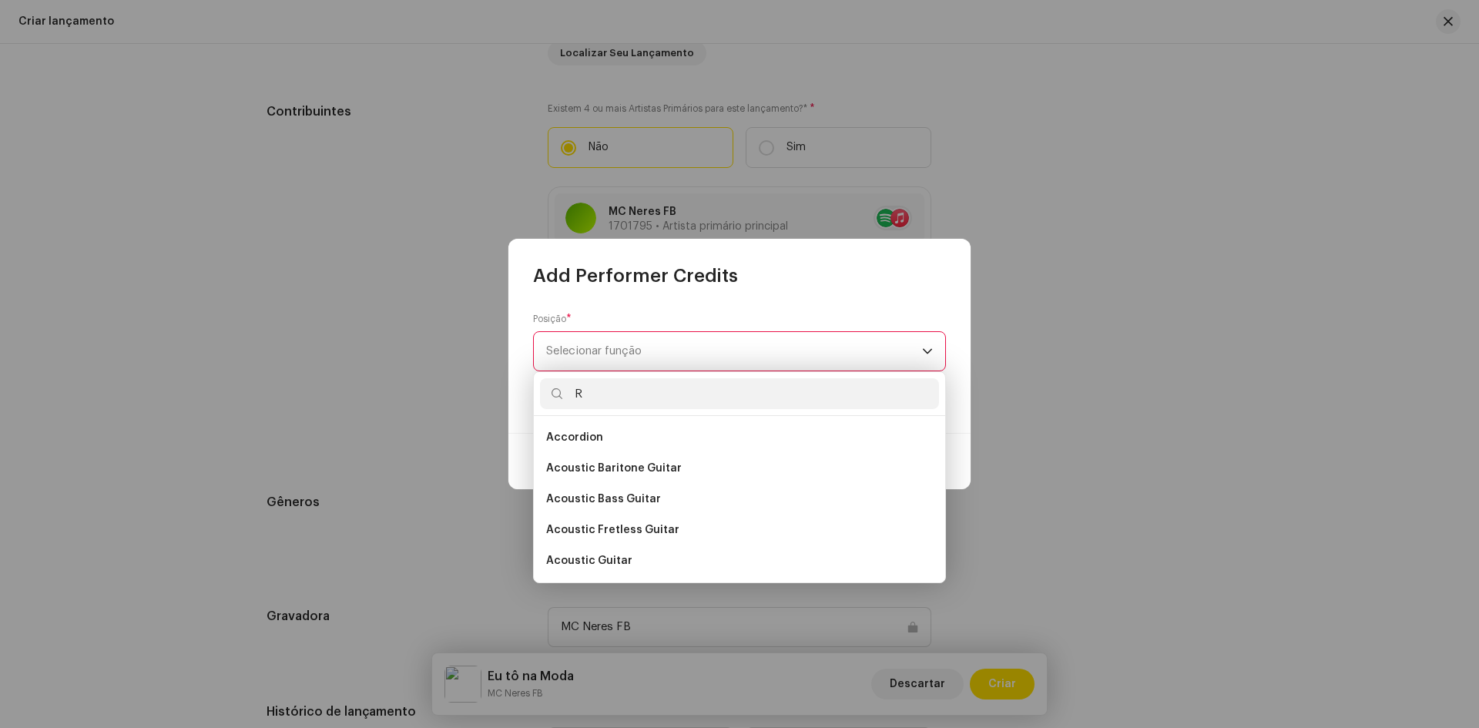
type input "RE"
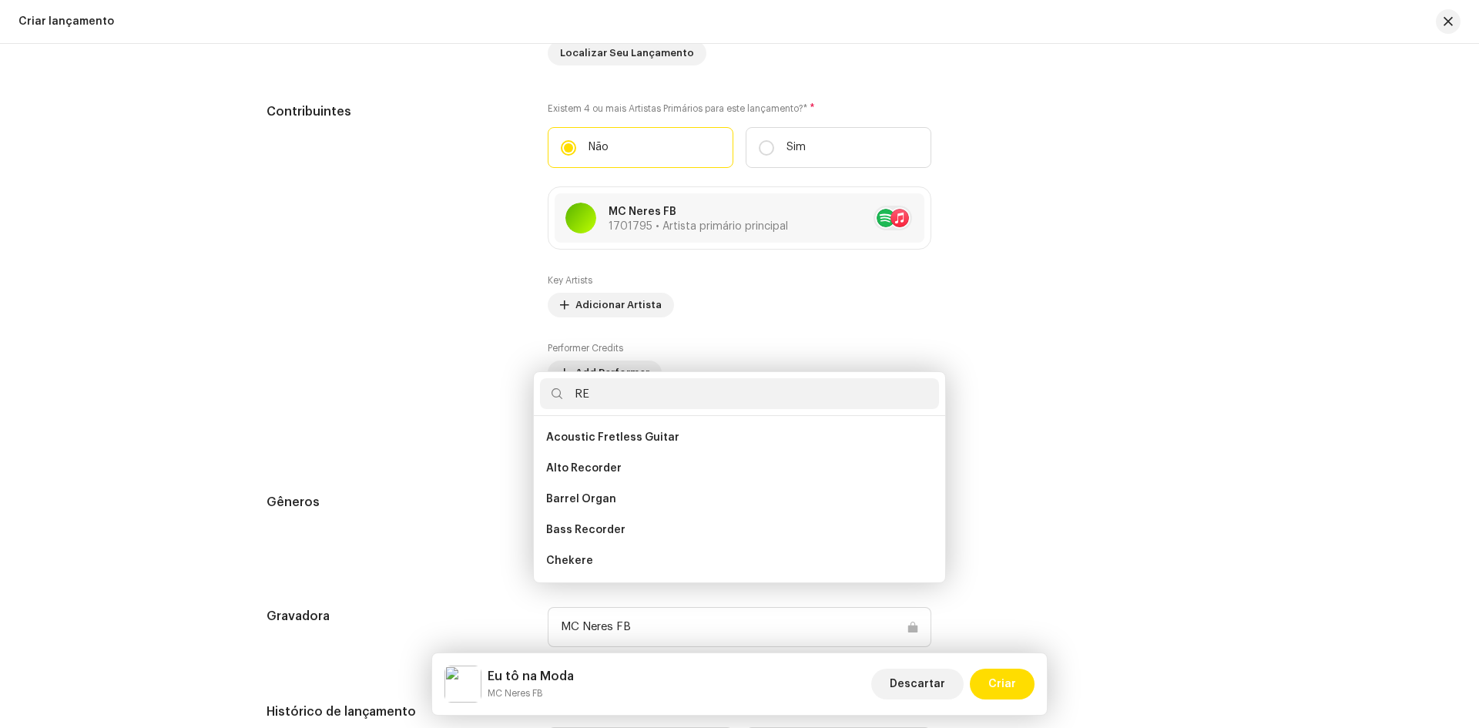
click at [471, 367] on div "Add Performer Credits Posição * Selecionar função This field is required. Cance…" at bounding box center [739, 364] width 1479 height 728
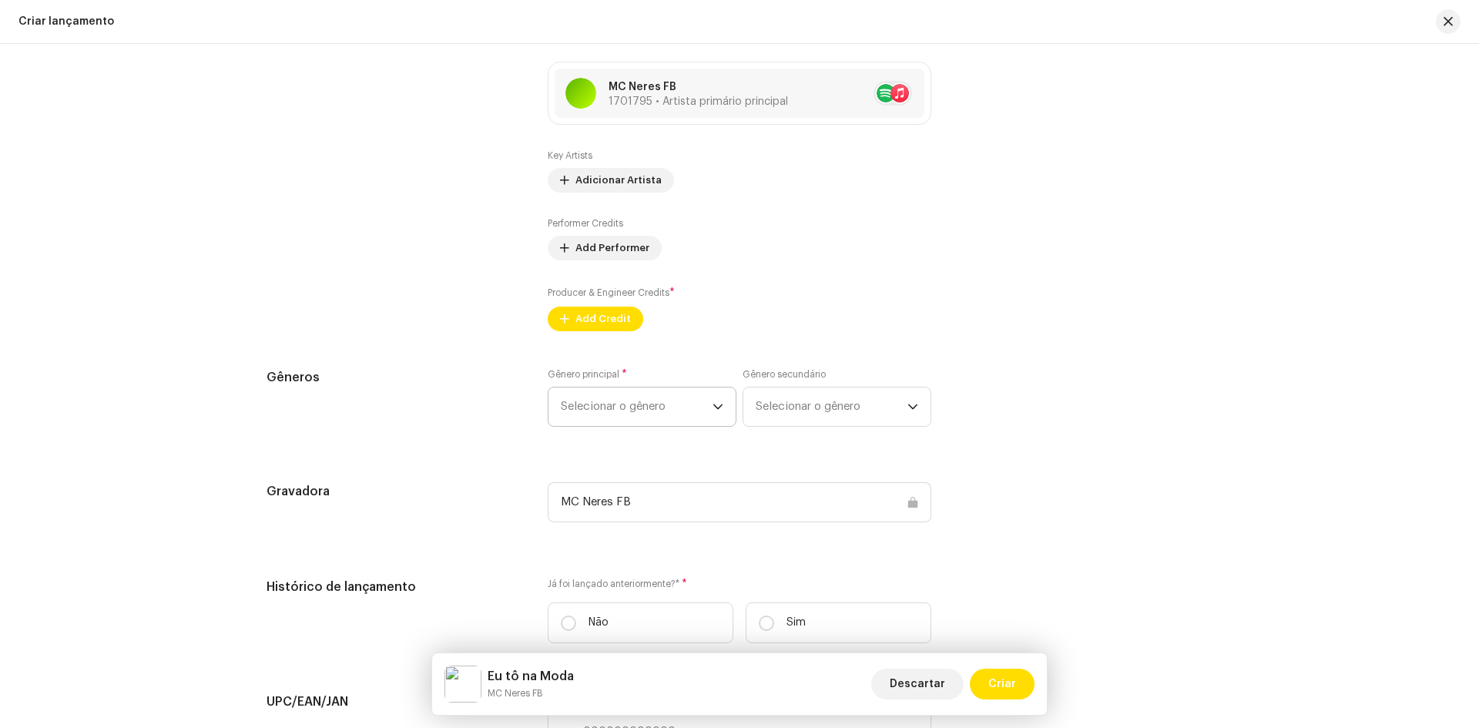
scroll to position [1772, 0]
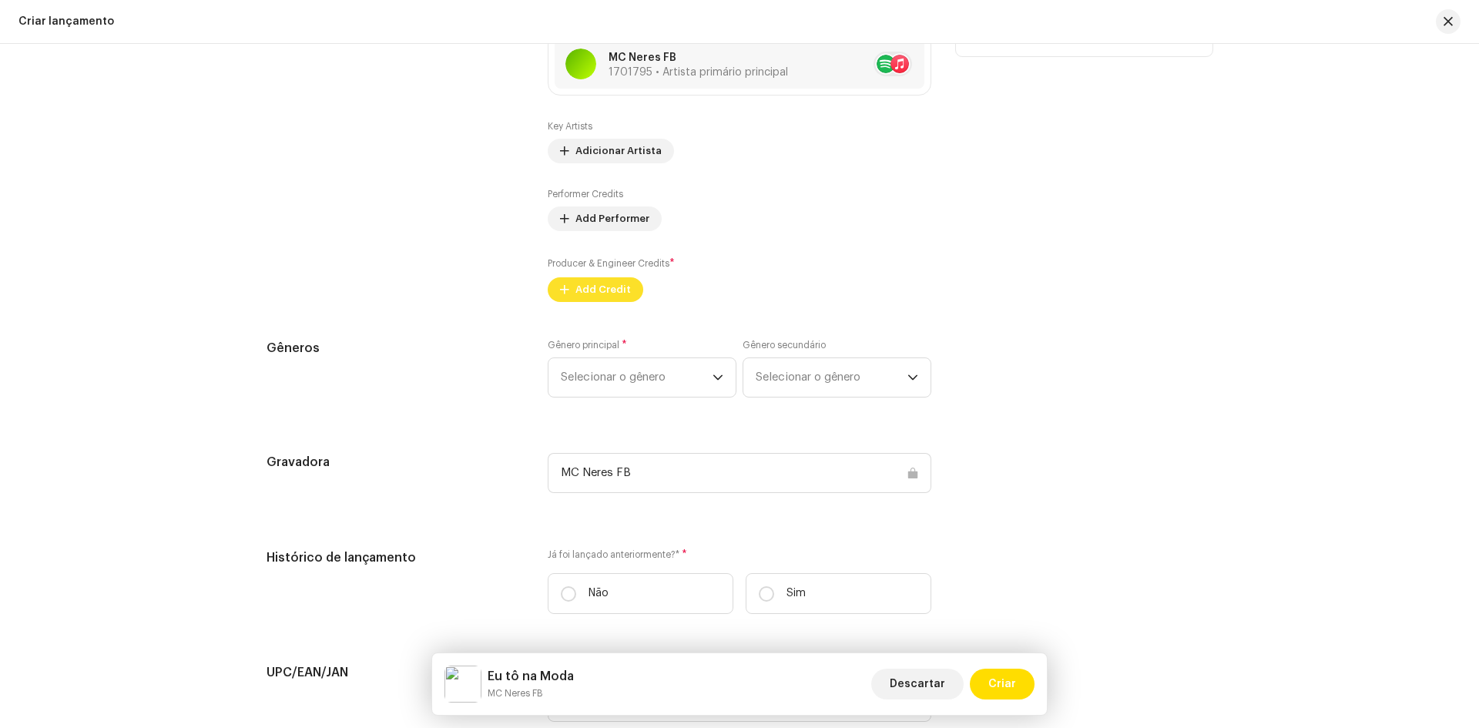
click at [591, 289] on span "Add Credit" at bounding box center [602, 289] width 55 height 31
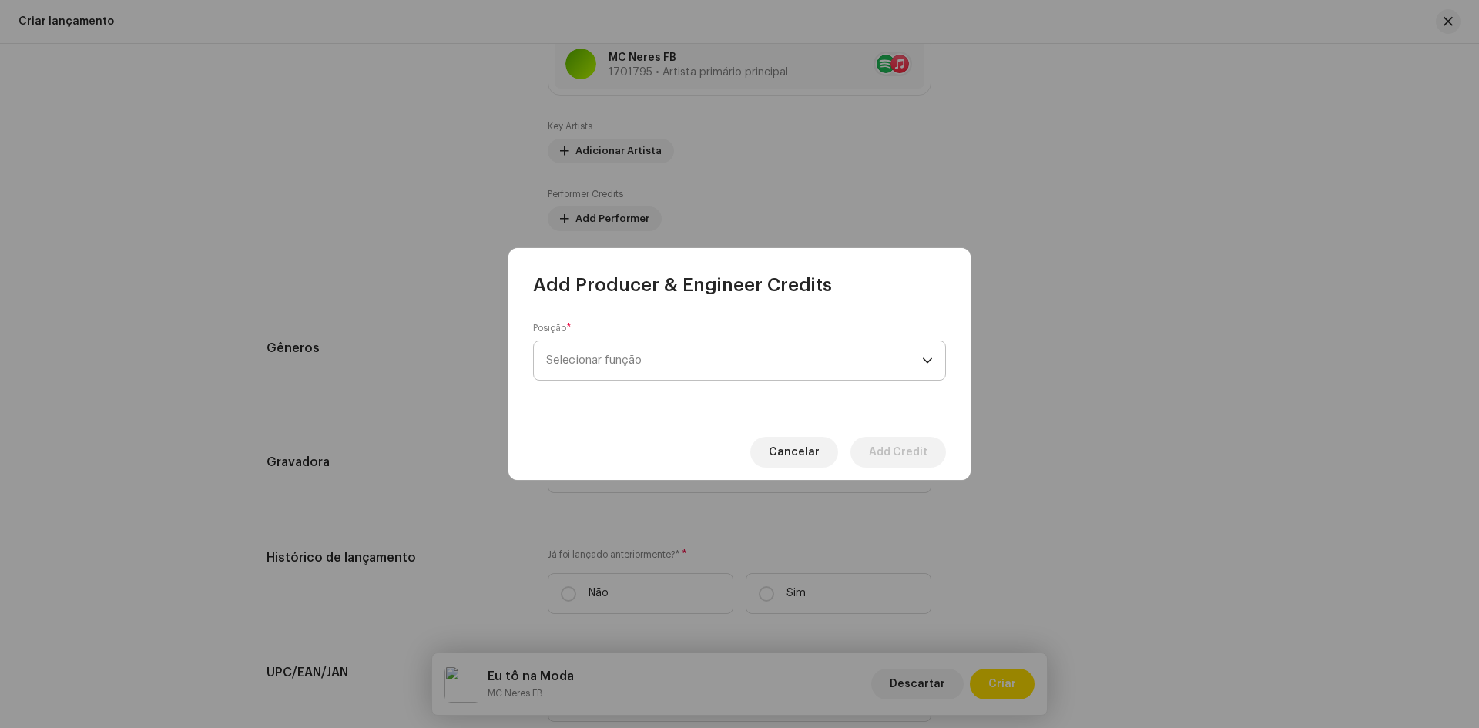
click at [615, 364] on span "Selecionar função" at bounding box center [734, 360] width 376 height 39
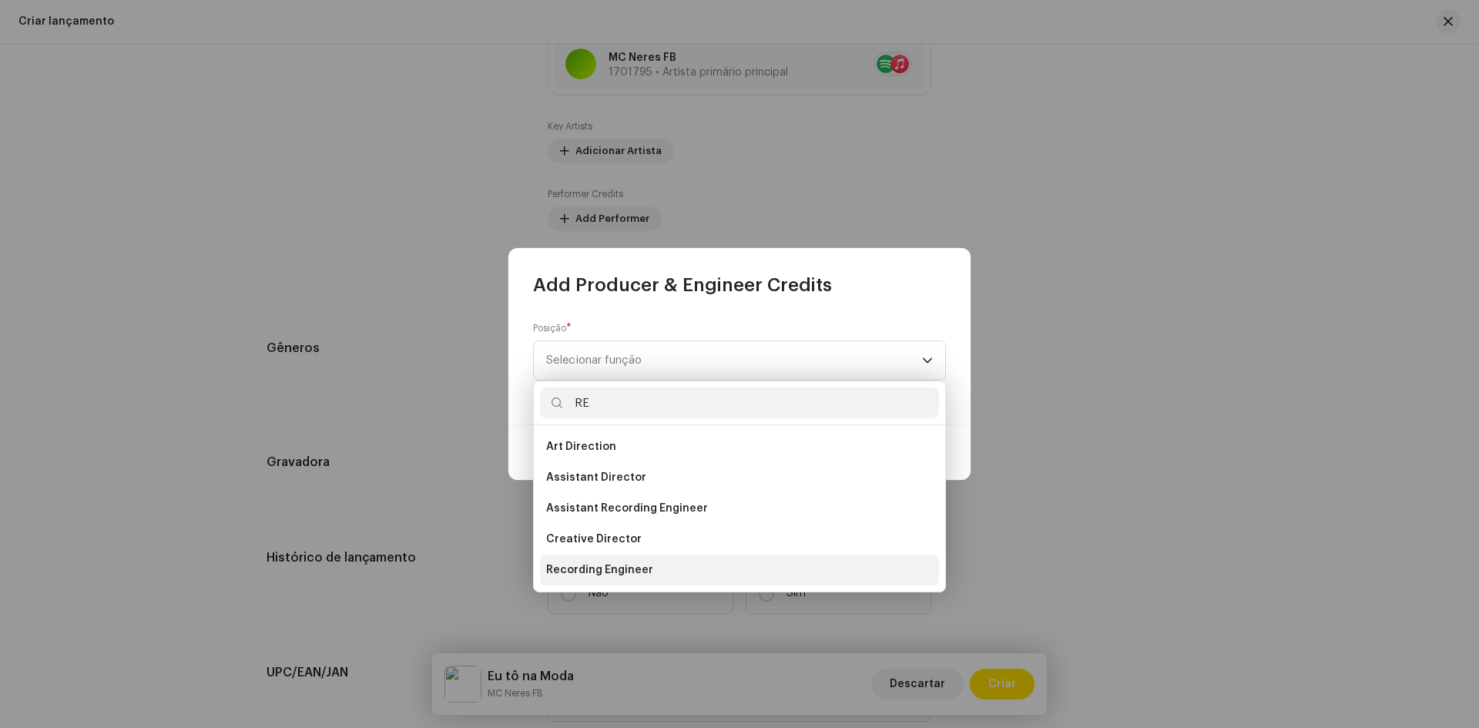
type input "RE"
click at [651, 569] on li "Recording Engineer" at bounding box center [739, 570] width 399 height 31
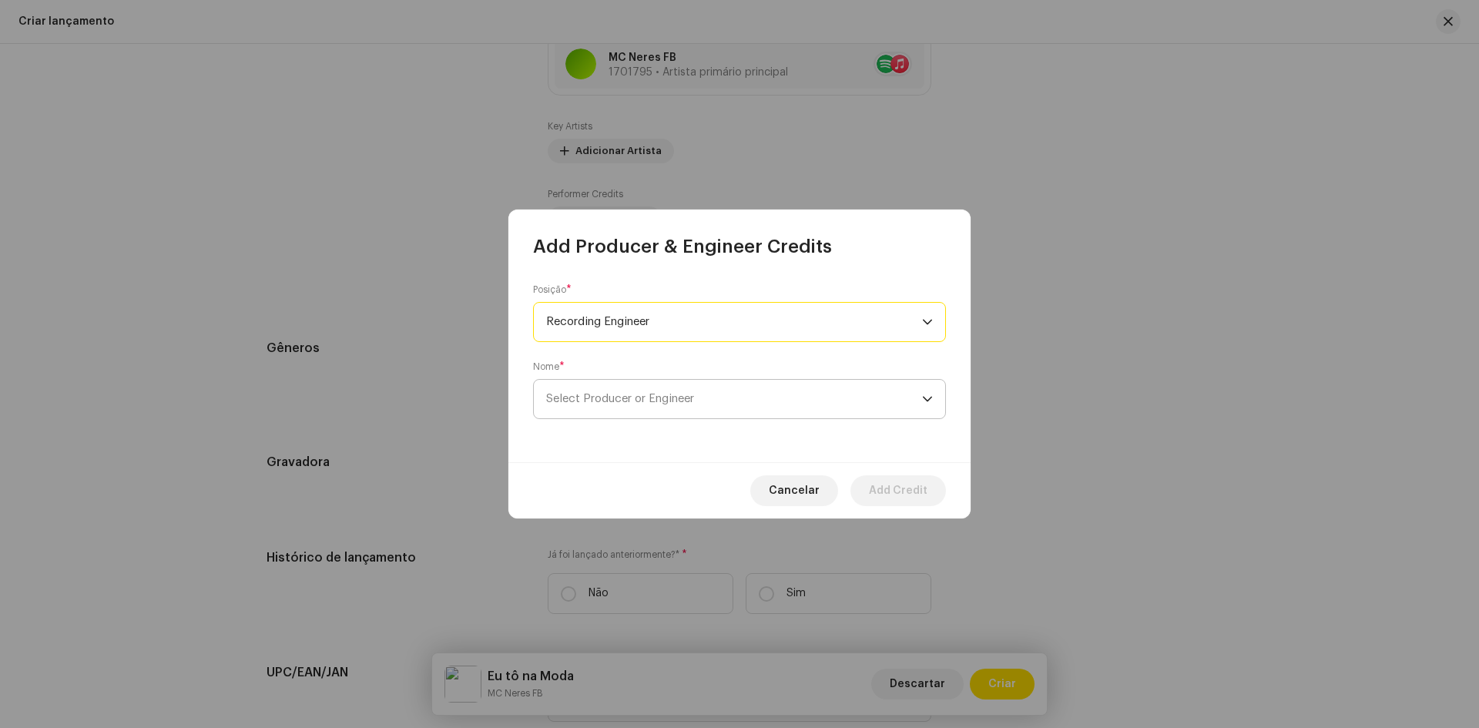
click at [646, 404] on span "Select Producer or Engineer" at bounding box center [620, 399] width 148 height 12
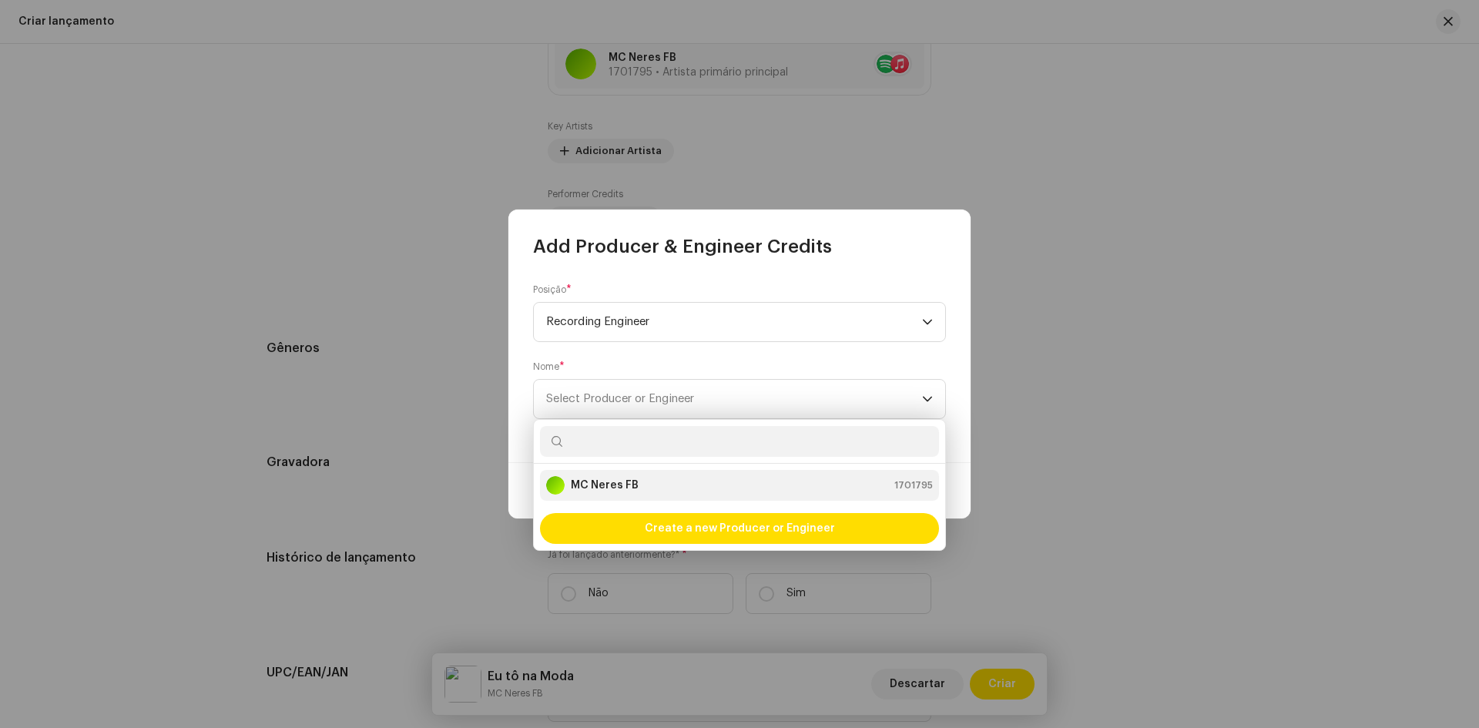
click at [638, 481] on div "MC Neres FB 1701795" at bounding box center [739, 485] width 387 height 18
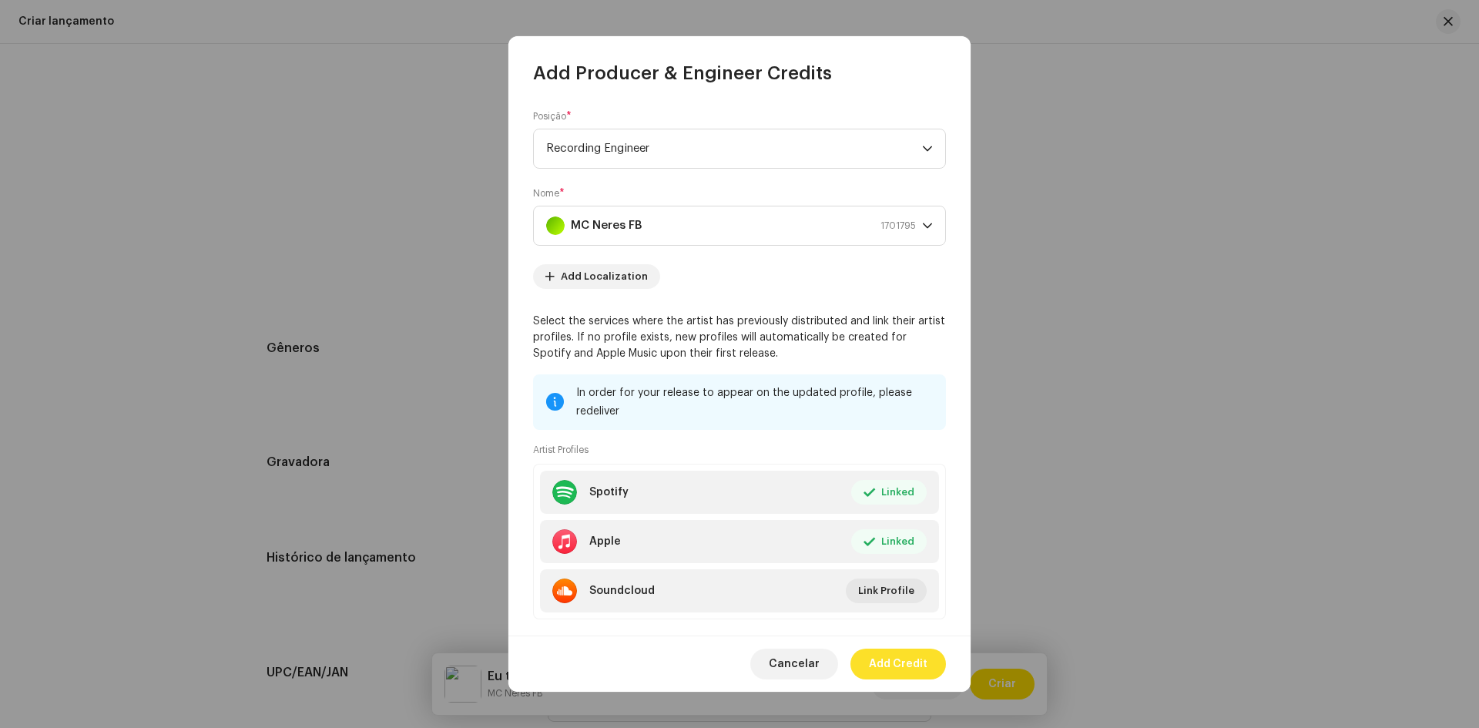
click at [907, 664] on span "Add Credit" at bounding box center [898, 664] width 59 height 31
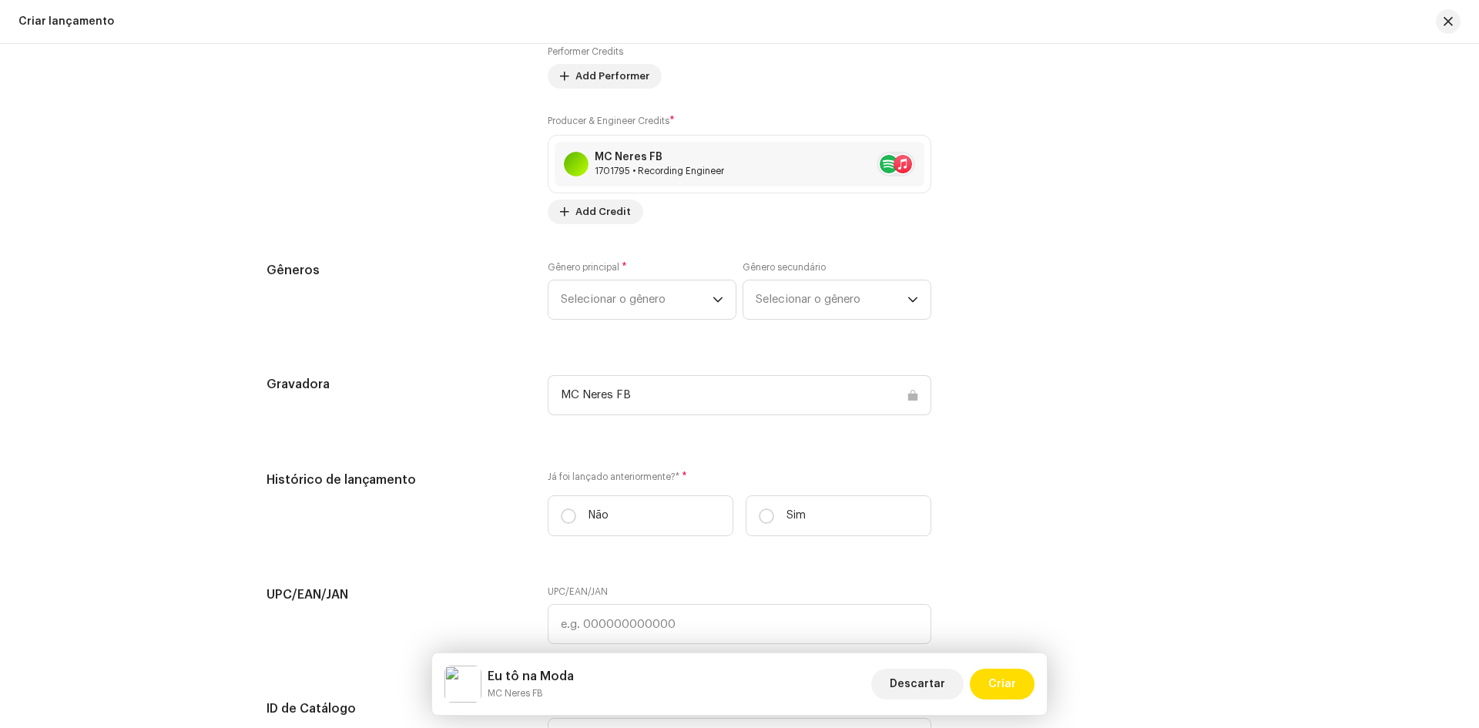
scroll to position [1926, 0]
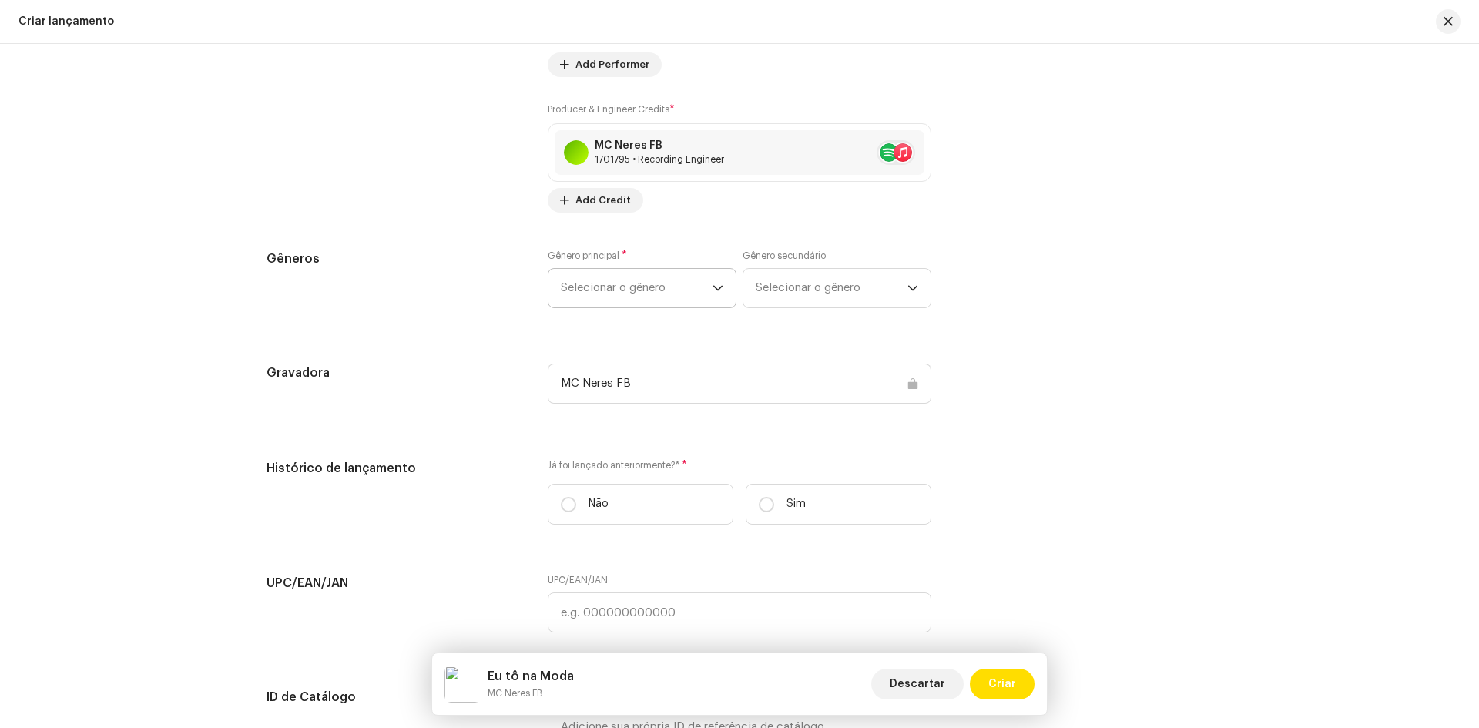
click at [642, 289] on span "Selecionar o gênero" at bounding box center [637, 288] width 152 height 39
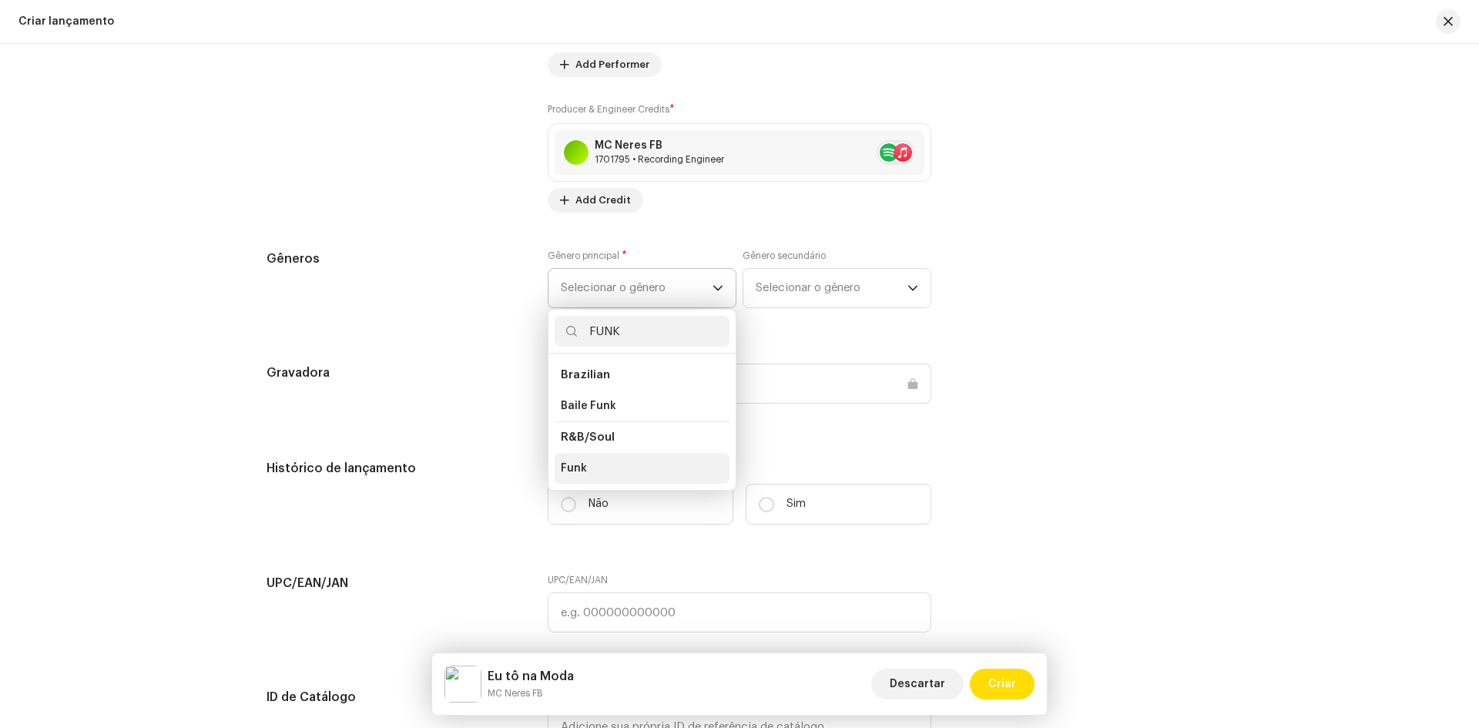
type input "FUNK"
click at [595, 470] on li "Funk" at bounding box center [642, 468] width 175 height 31
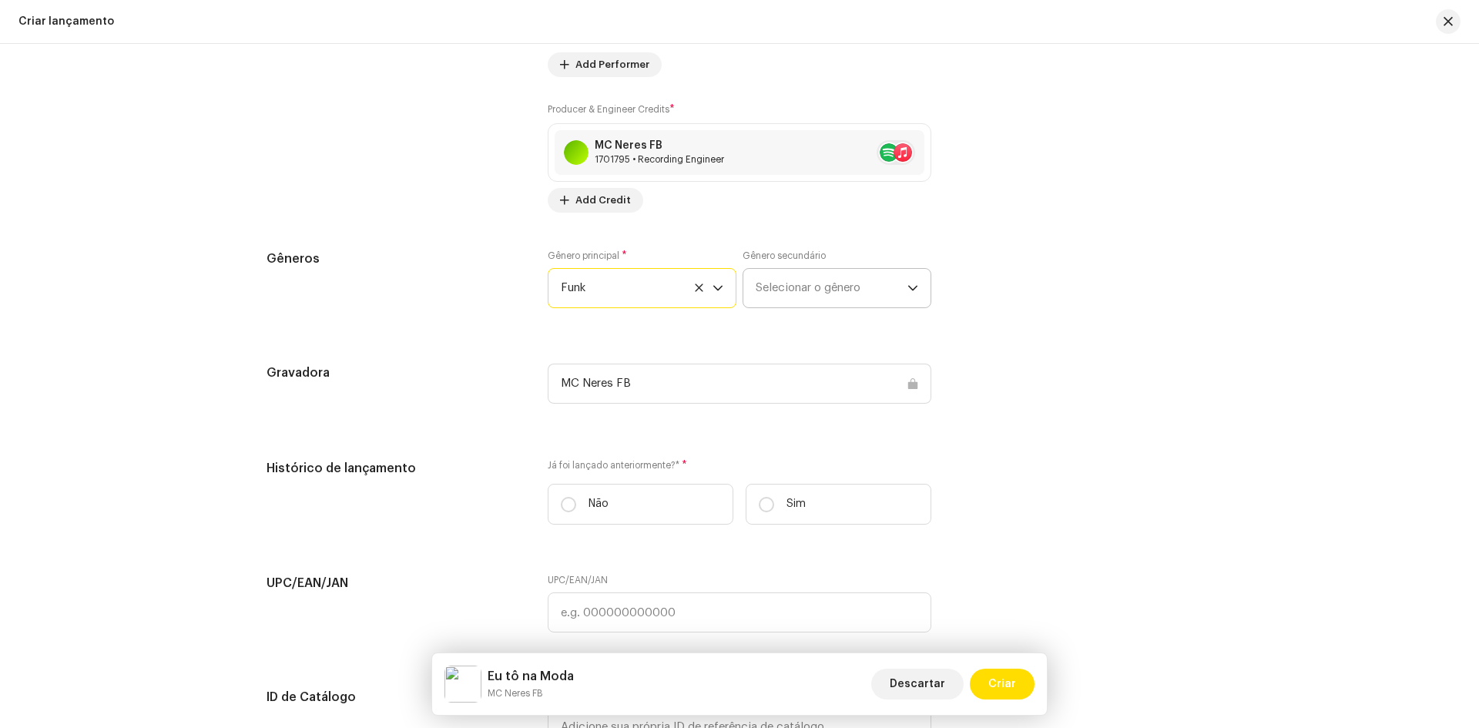
click at [769, 284] on span "Selecionar o gênero" at bounding box center [832, 288] width 152 height 39
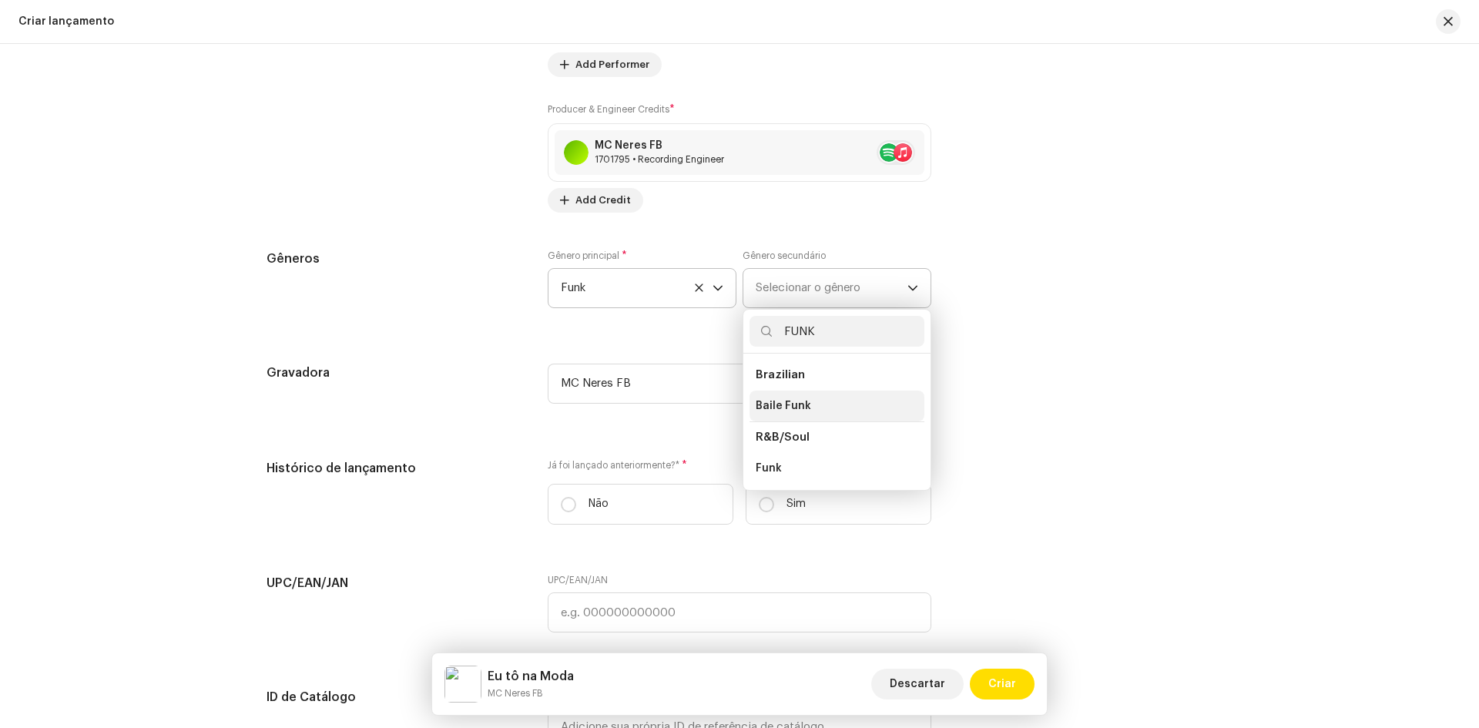
type input "FUNK"
click at [793, 401] on span "Baile Funk" at bounding box center [783, 405] width 55 height 15
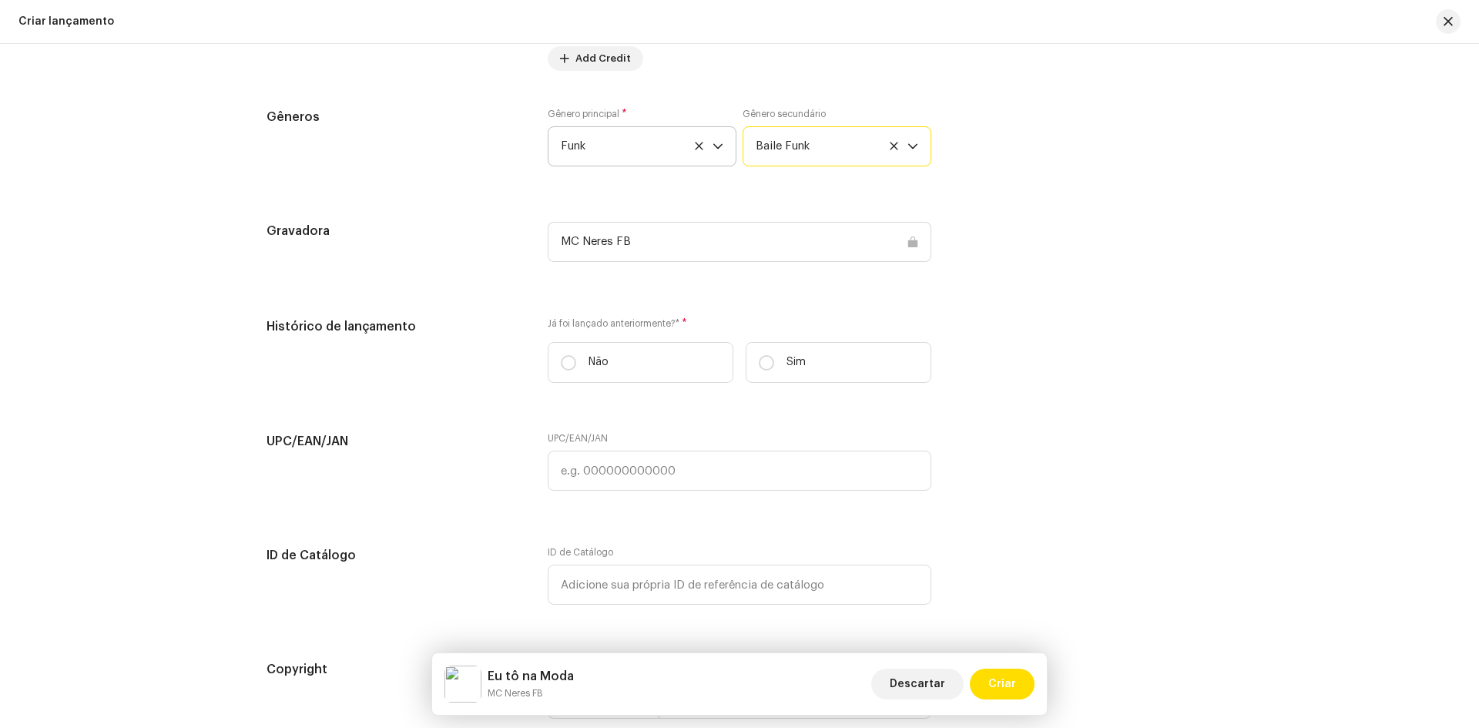
scroll to position [2080, 0]
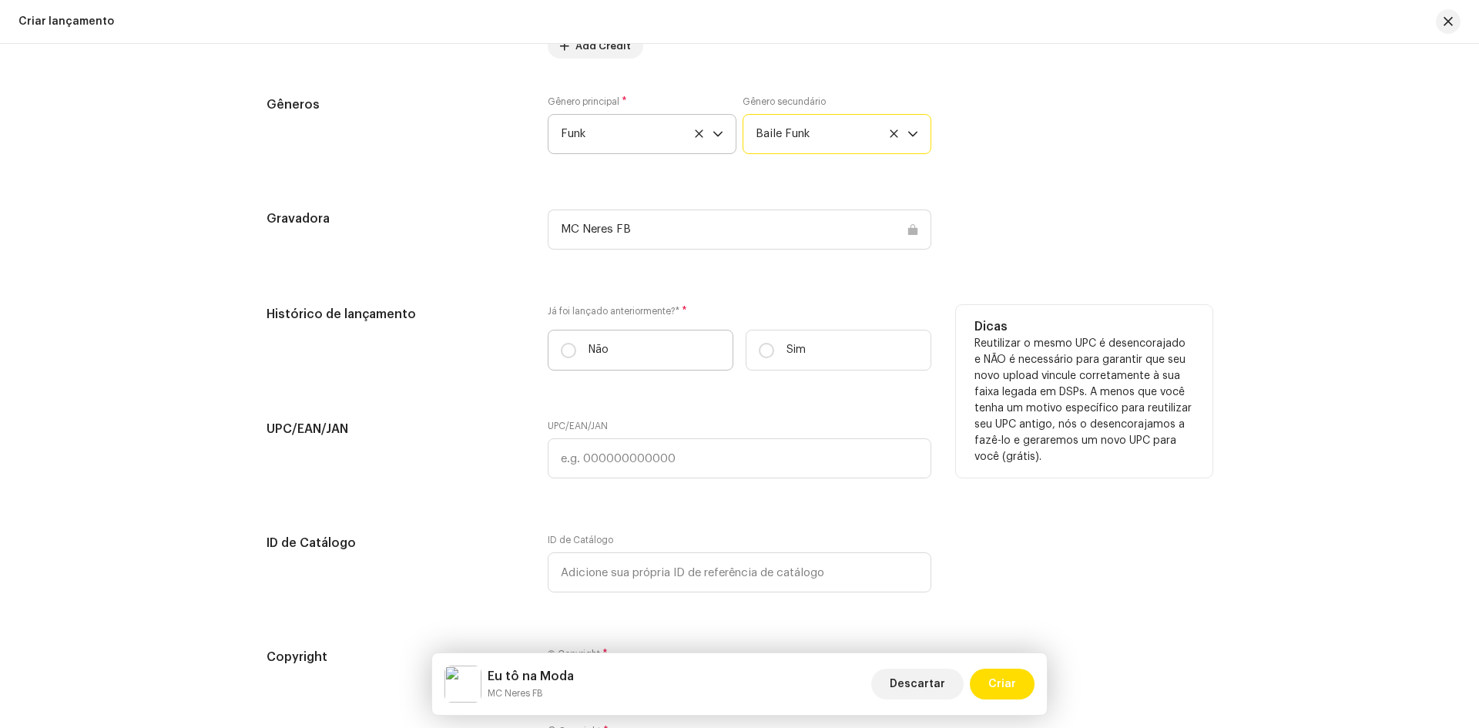
click at [610, 352] on label "Não" at bounding box center [641, 350] width 186 height 41
click at [576, 352] on input "Não" at bounding box center [568, 350] width 15 height 15
radio input "true"
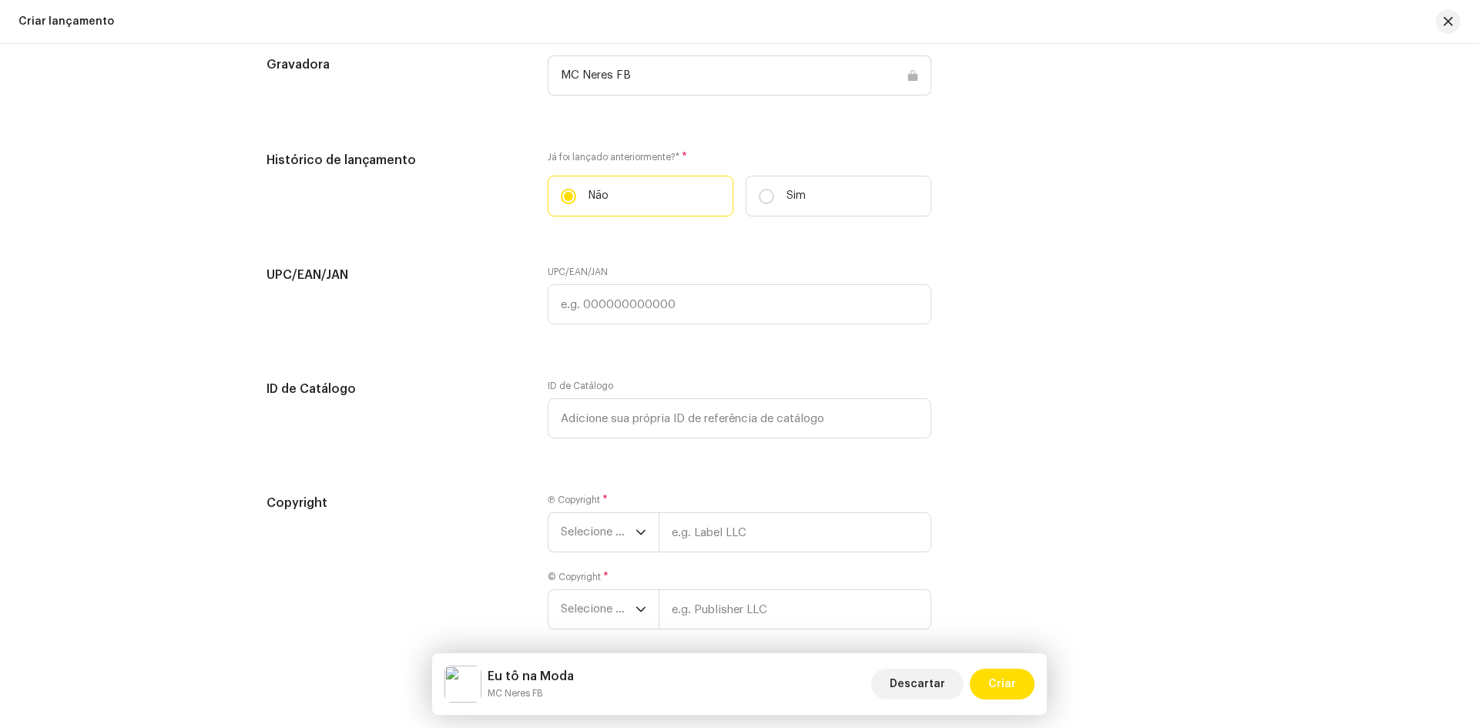
scroll to position [2302, 0]
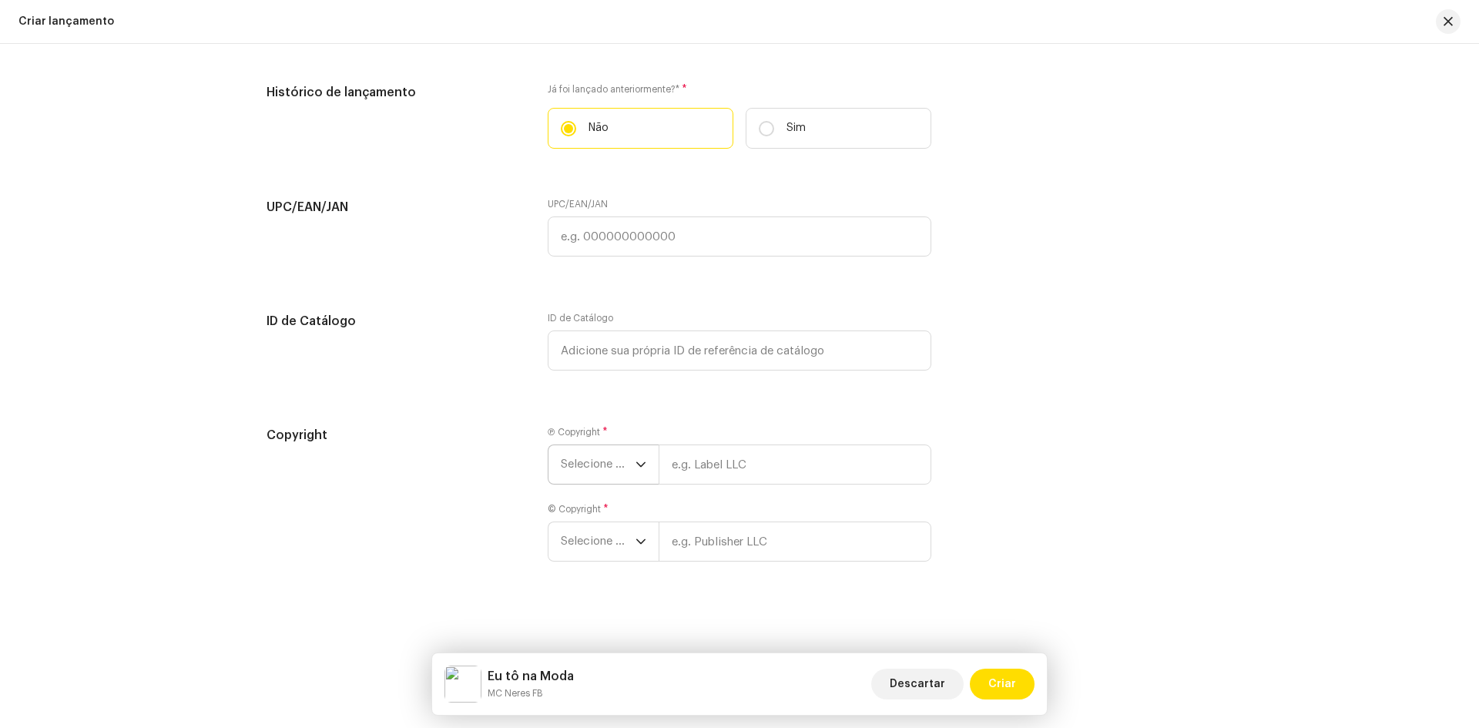
click at [600, 458] on span "Selecione o ano" at bounding box center [598, 464] width 75 height 39
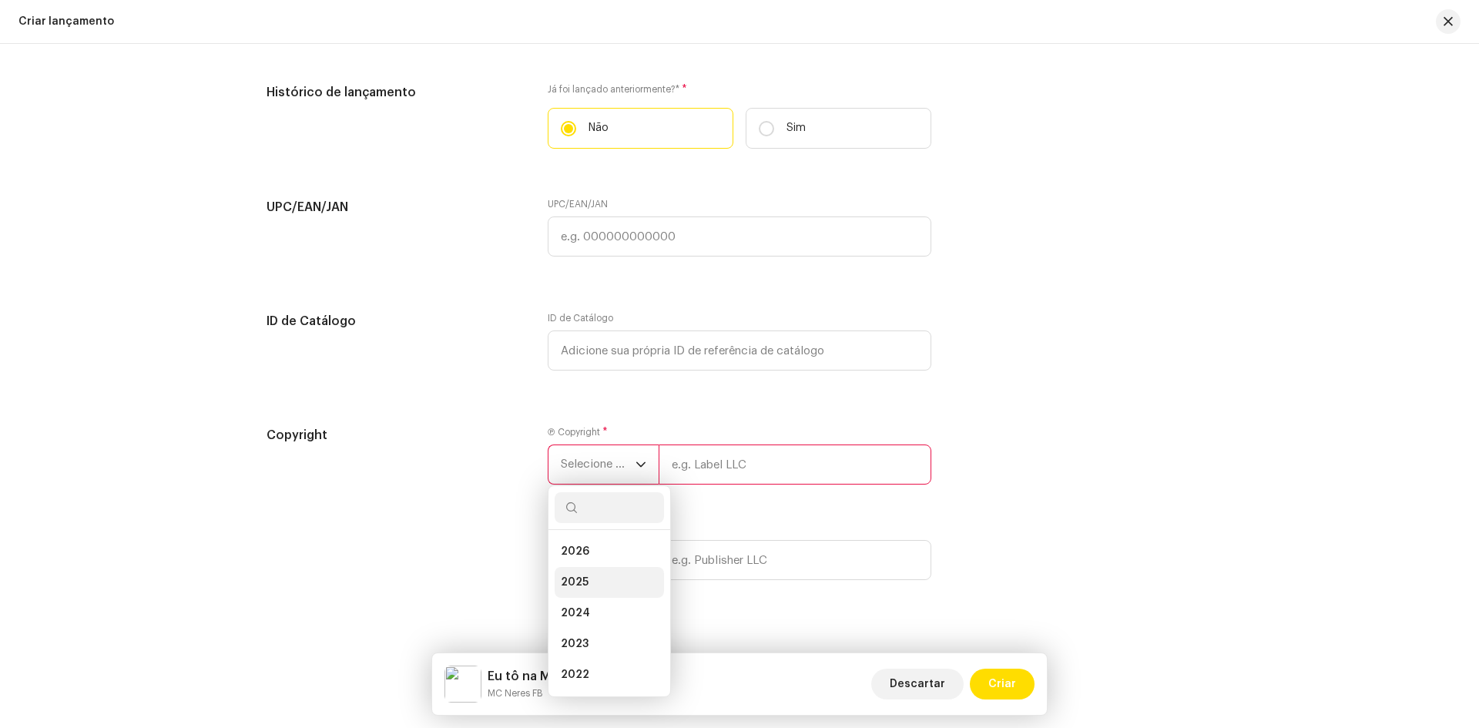
click at [615, 571] on li "2025" at bounding box center [609, 582] width 109 height 31
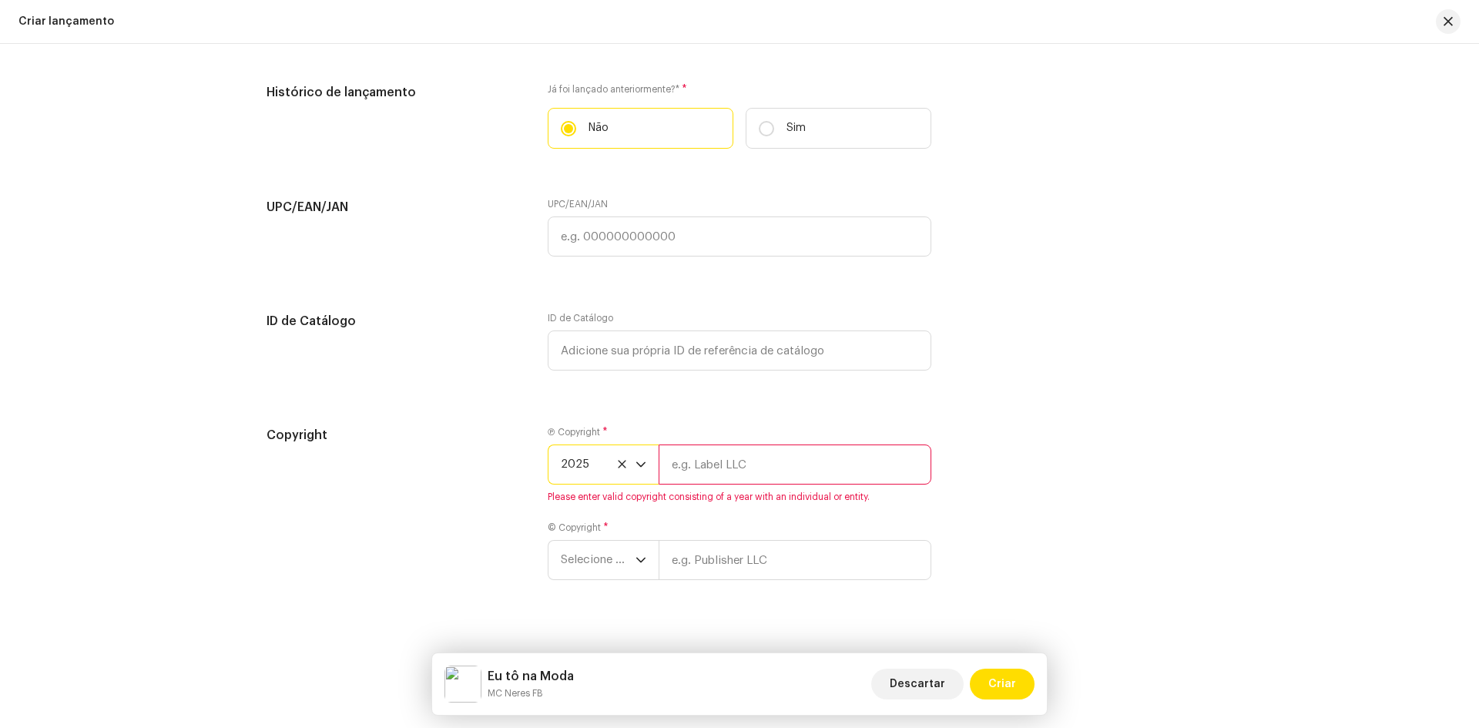
click at [694, 464] on input "text" at bounding box center [795, 464] width 273 height 40
type input "MC Neres FB"
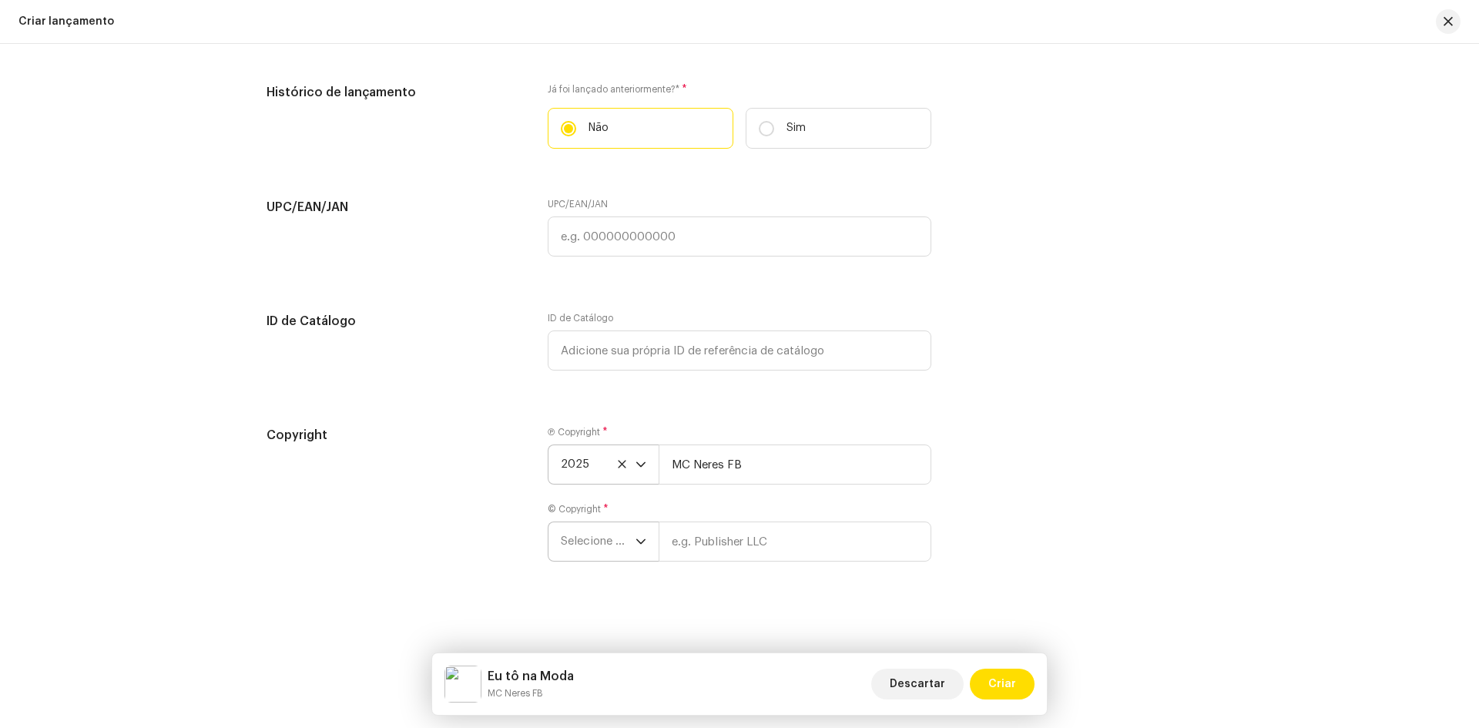
click at [602, 547] on span "Selecione o ano" at bounding box center [598, 541] width 75 height 39
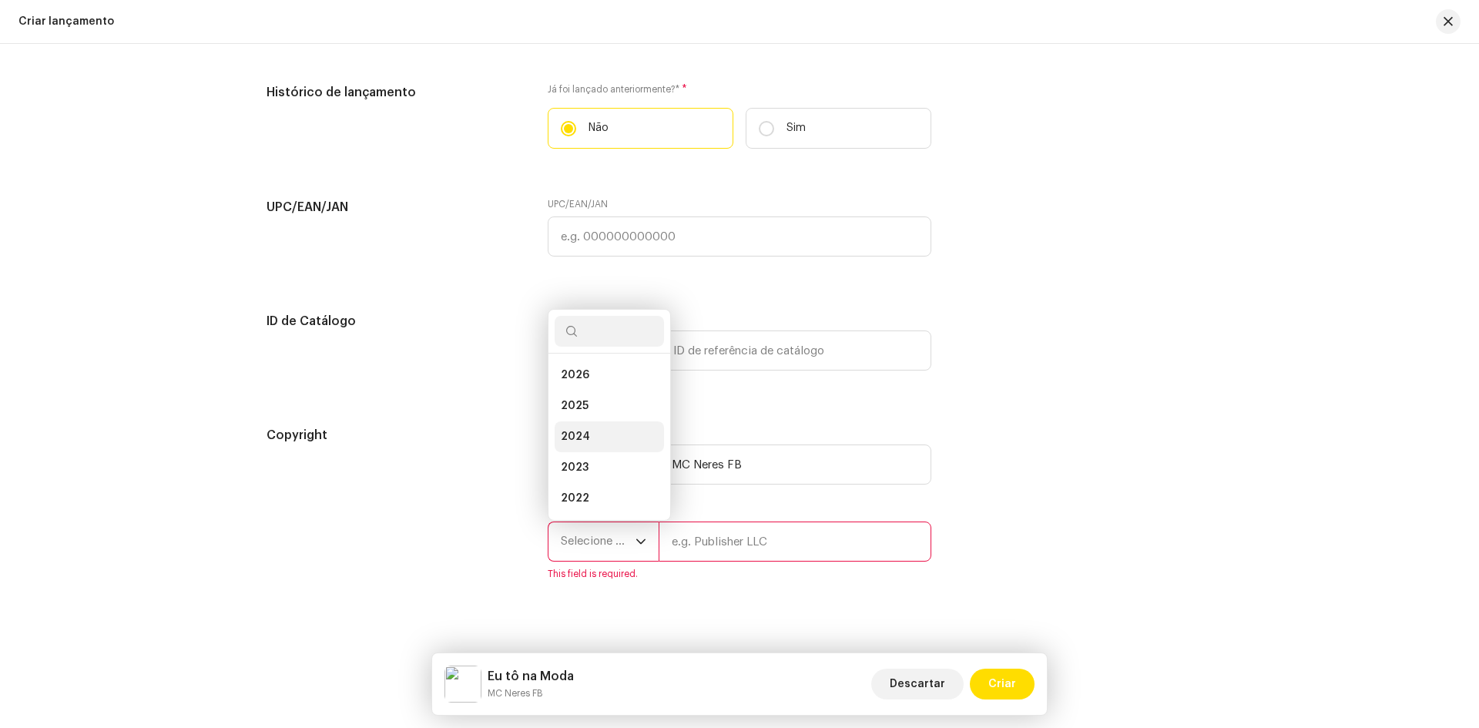
scroll to position [25, 0]
drag, startPoint x: 588, startPoint y: 384, endPoint x: 597, endPoint y: 391, distance: 11.1
click at [588, 384] on li "2025" at bounding box center [609, 381] width 109 height 31
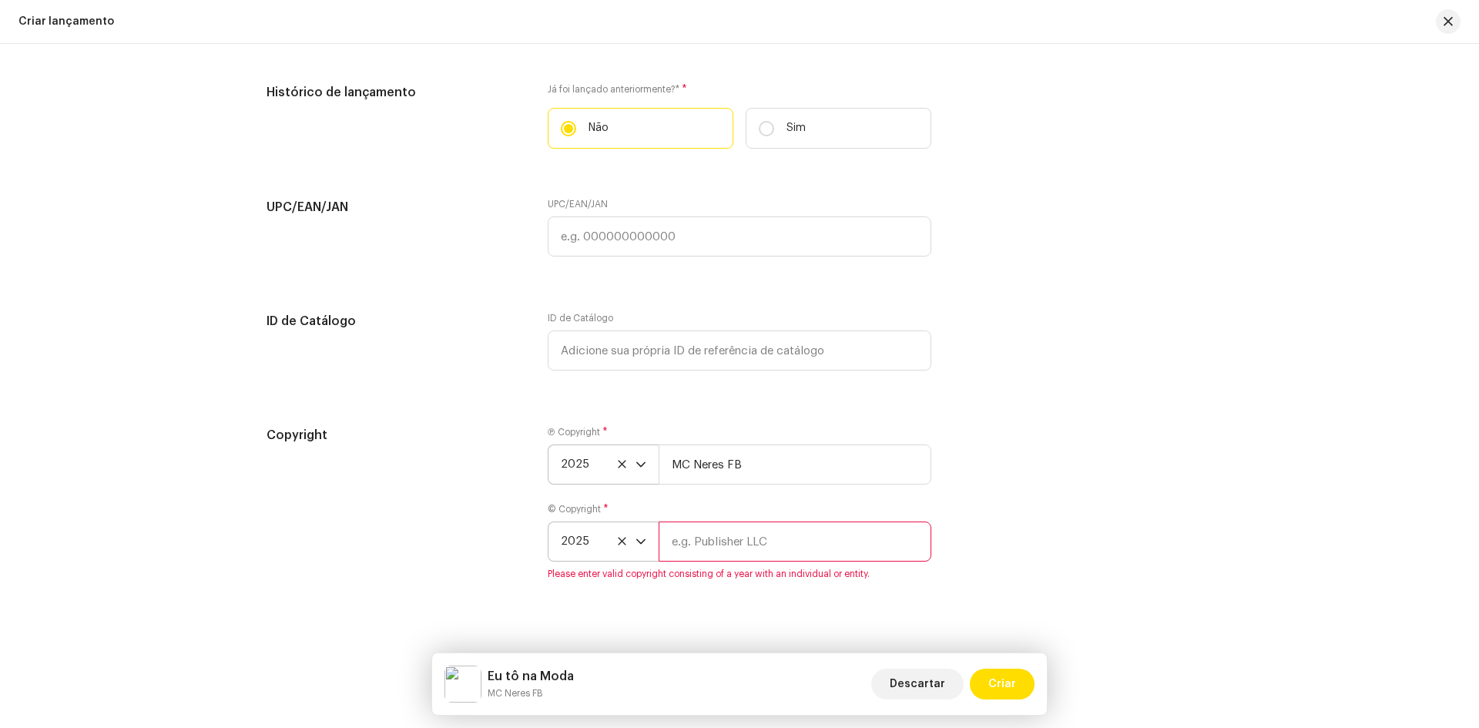
click at [692, 540] on input "text" at bounding box center [795, 541] width 273 height 40
type input "MC Neres FB"
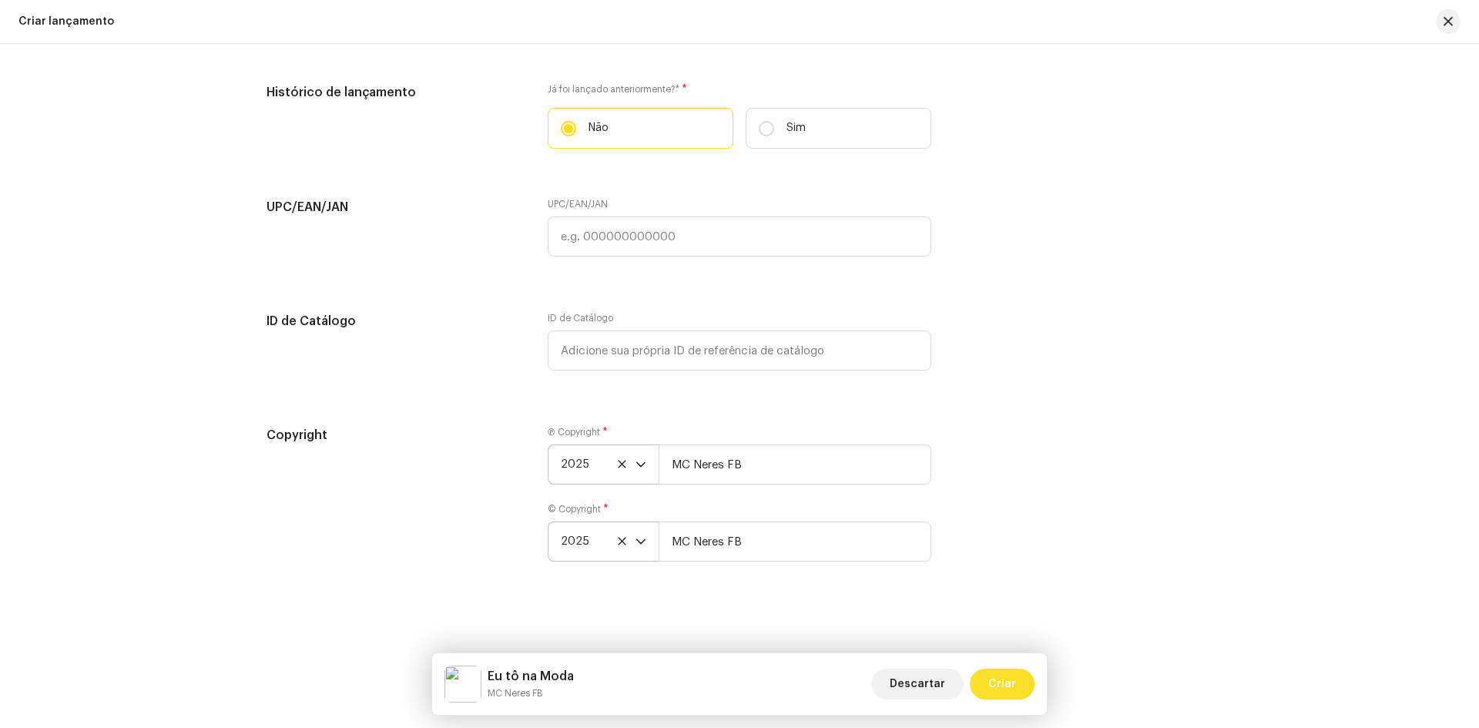
click at [1018, 685] on button "Criar" at bounding box center [1002, 684] width 65 height 31
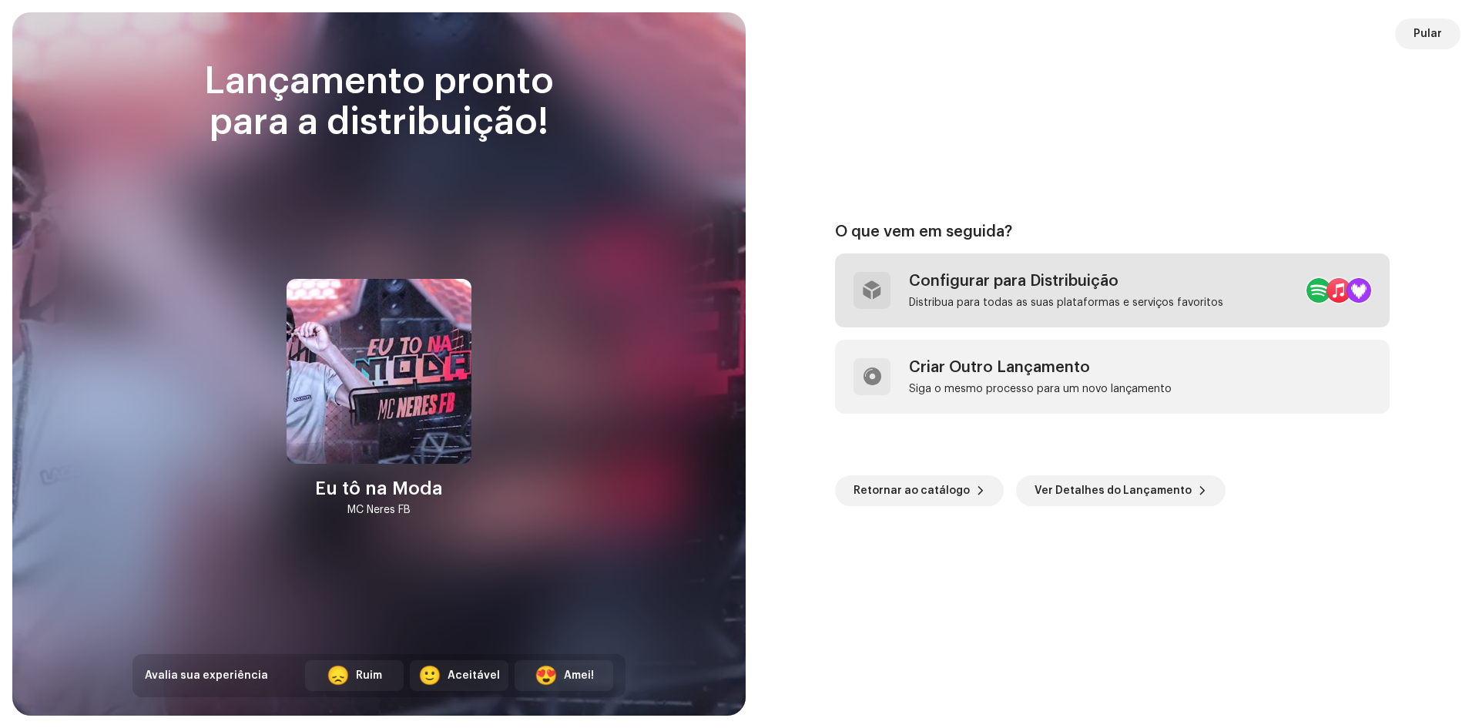
click at [1024, 283] on div "Configurar para Distribuição" at bounding box center [1066, 281] width 314 height 18
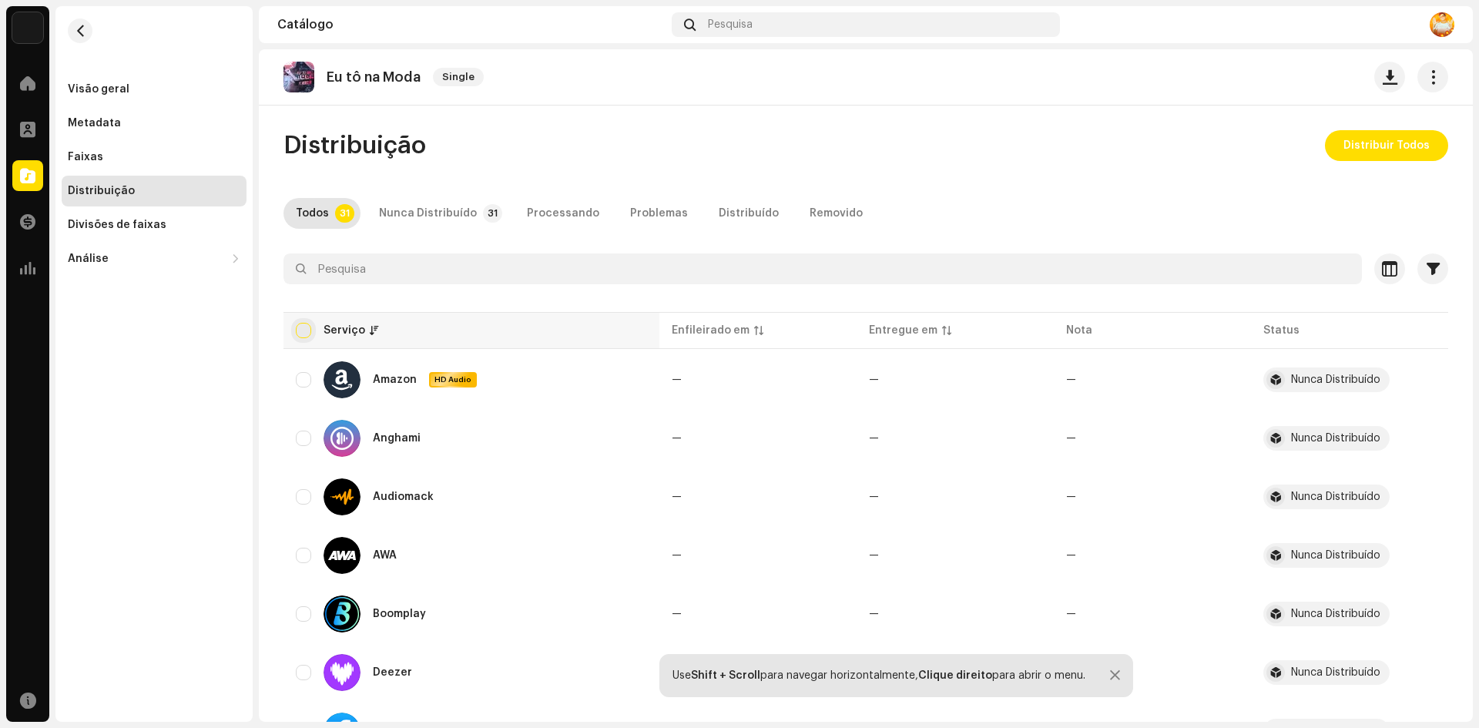
click at [307, 327] on input "checkbox" at bounding box center [303, 330] width 15 height 15
checkbox input "true"
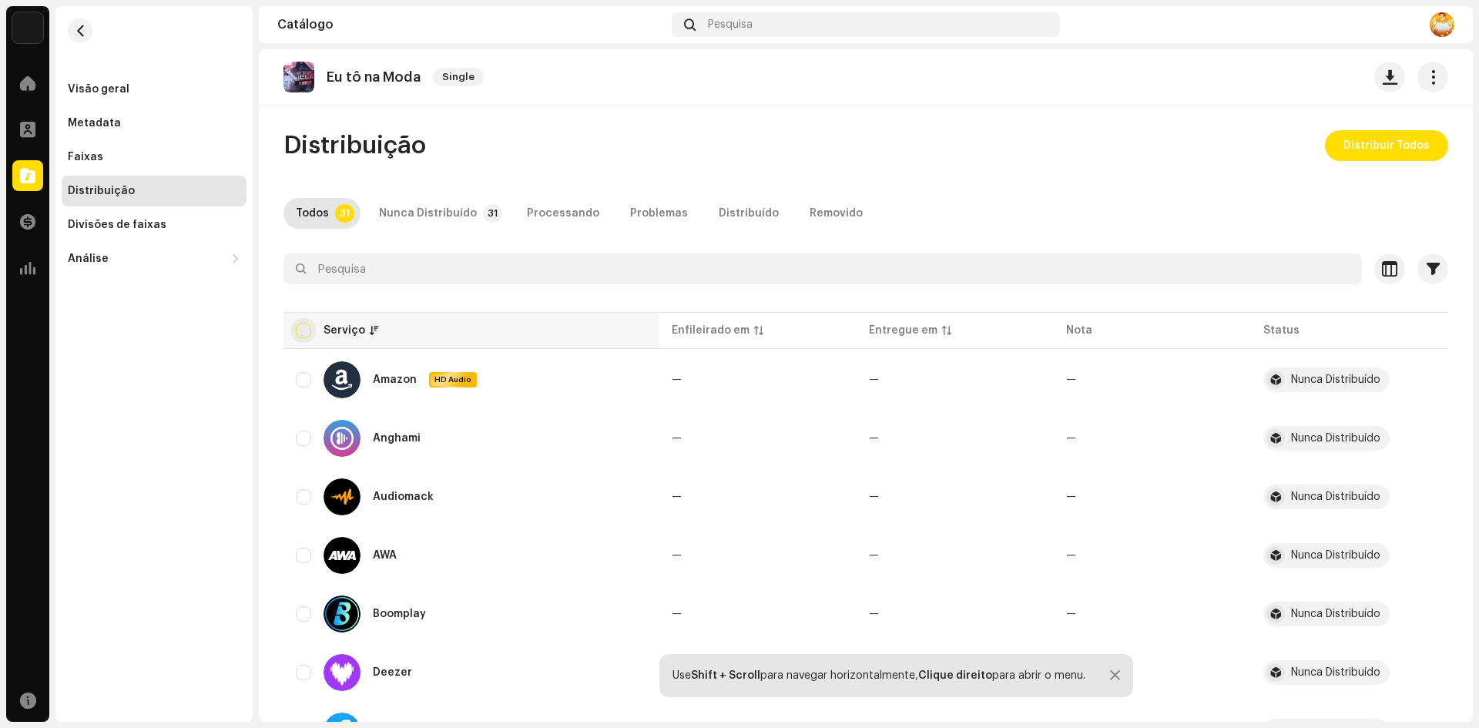
checkbox input "true"
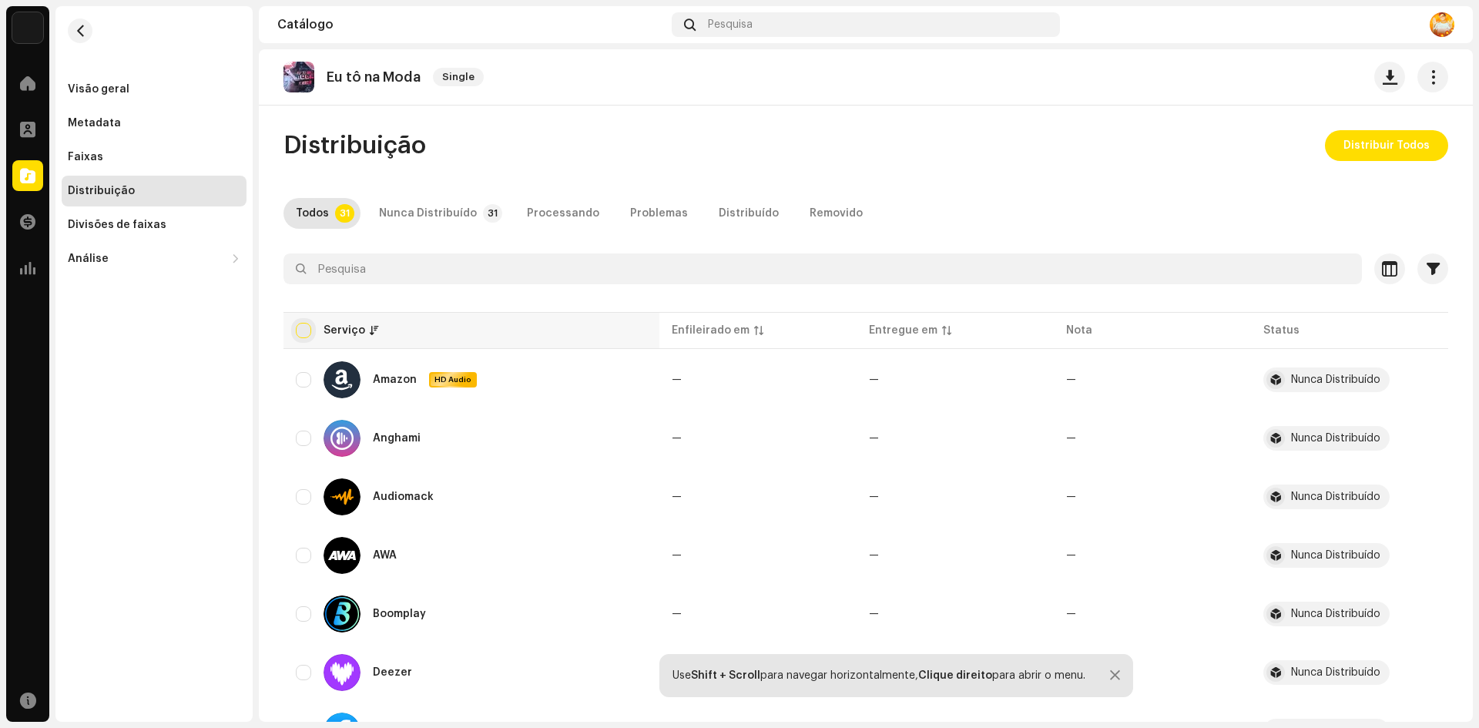
checkbox input "true"
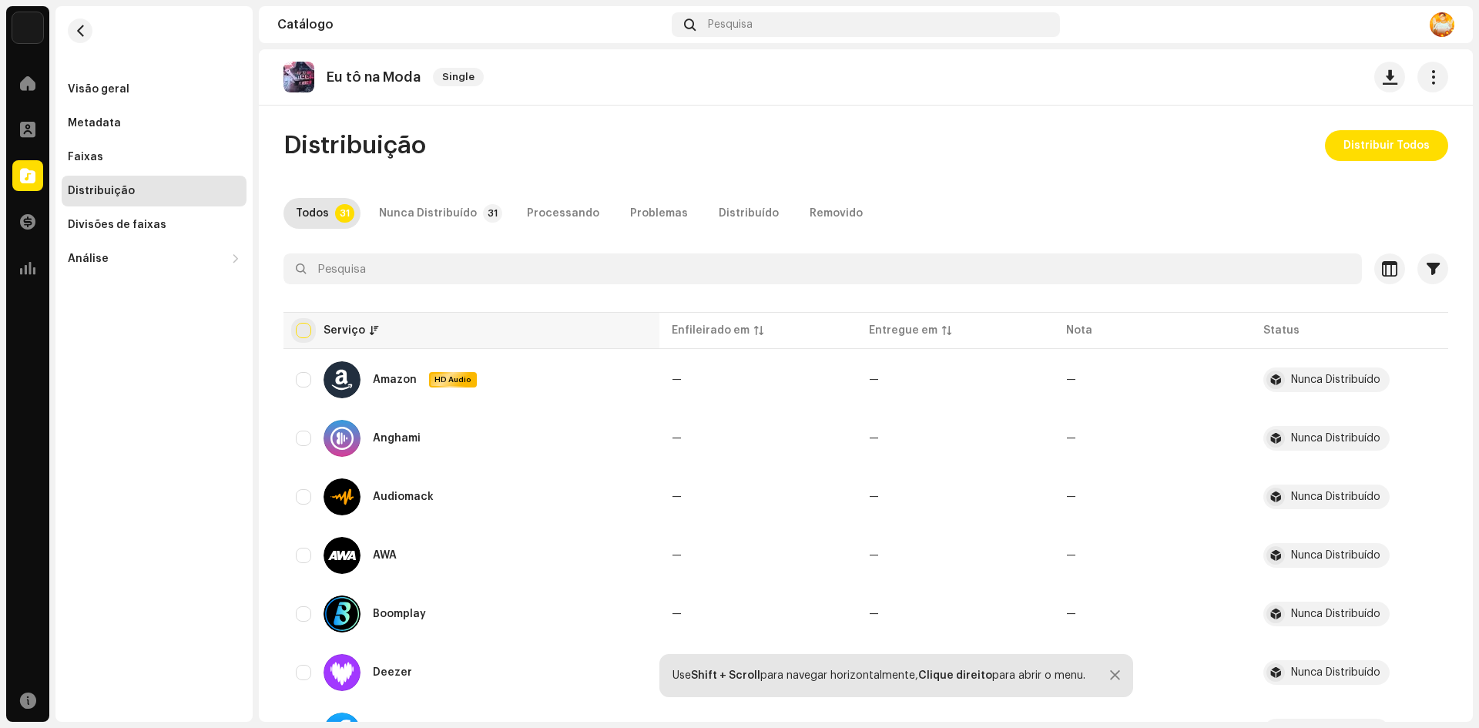
checkbox input "true"
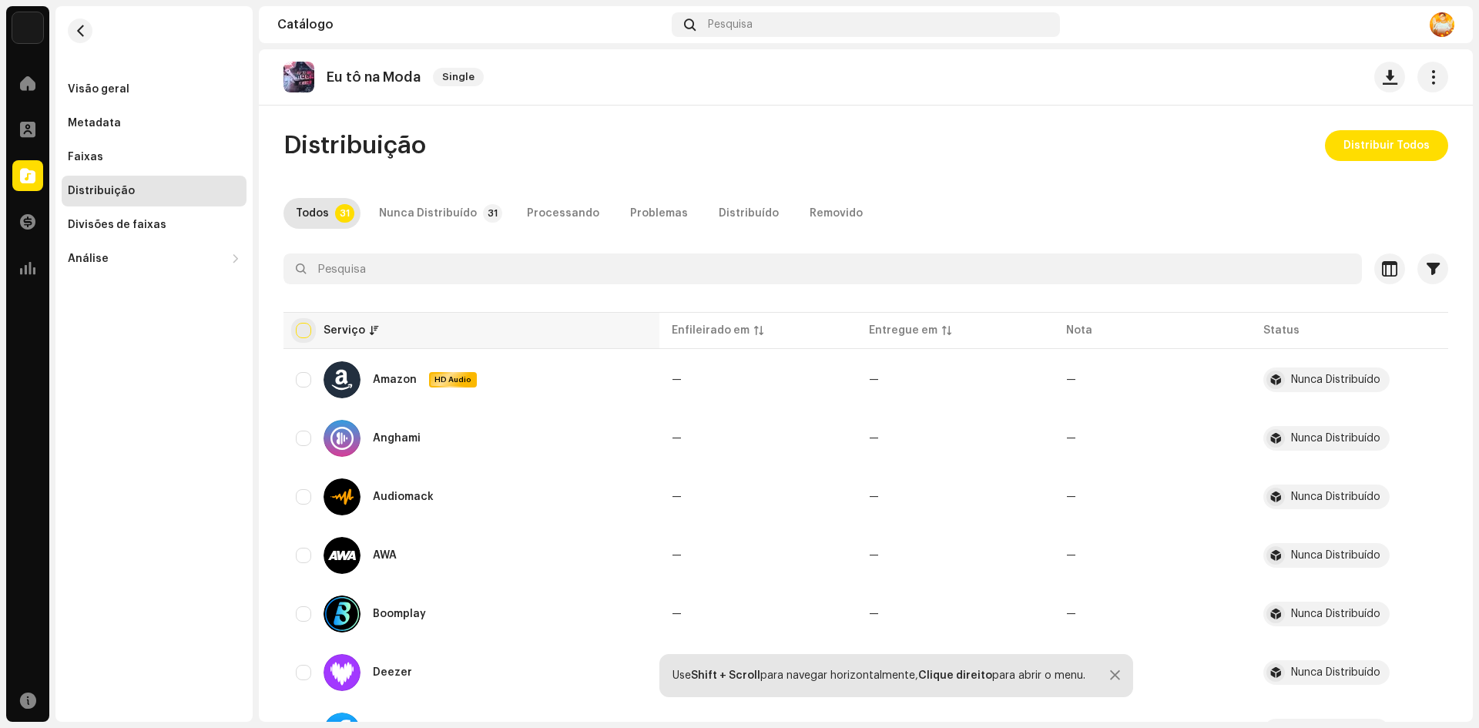
checkbox input "true"
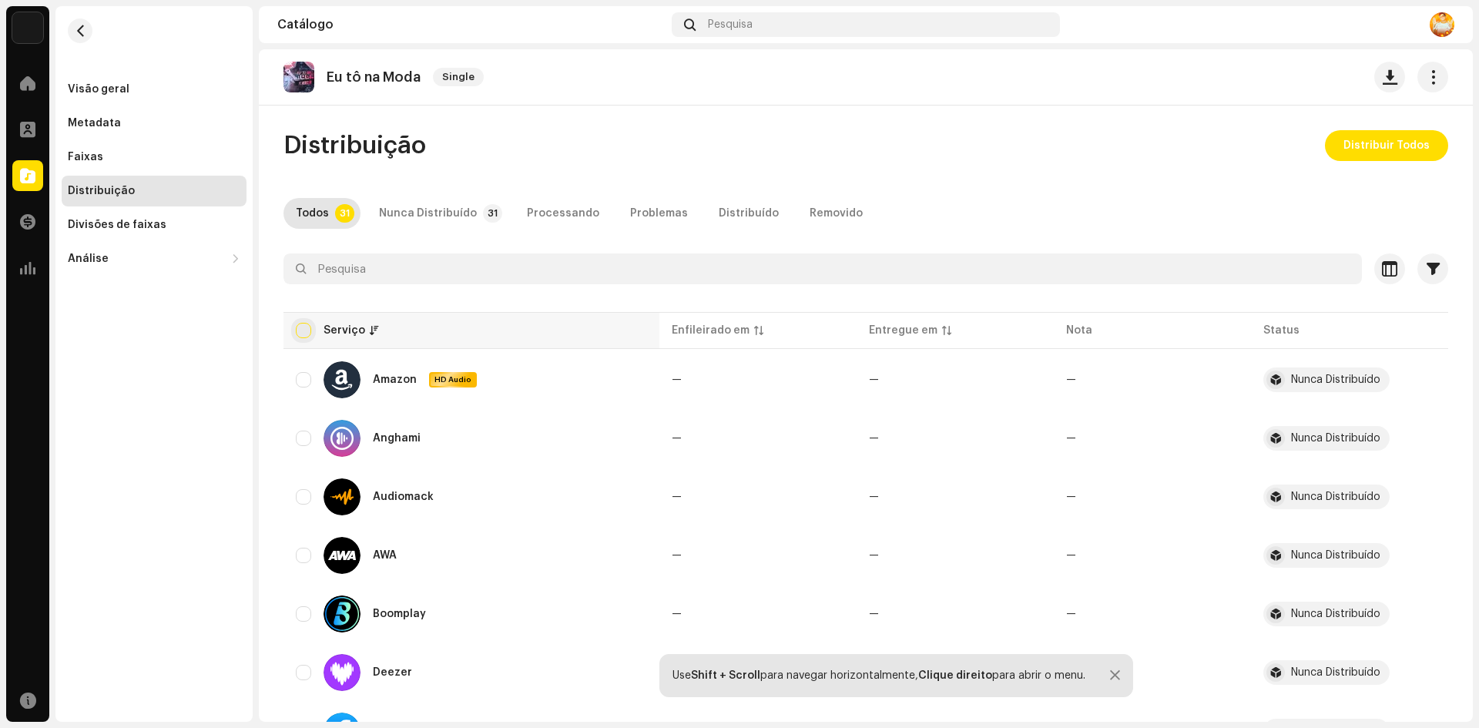
checkbox input "true"
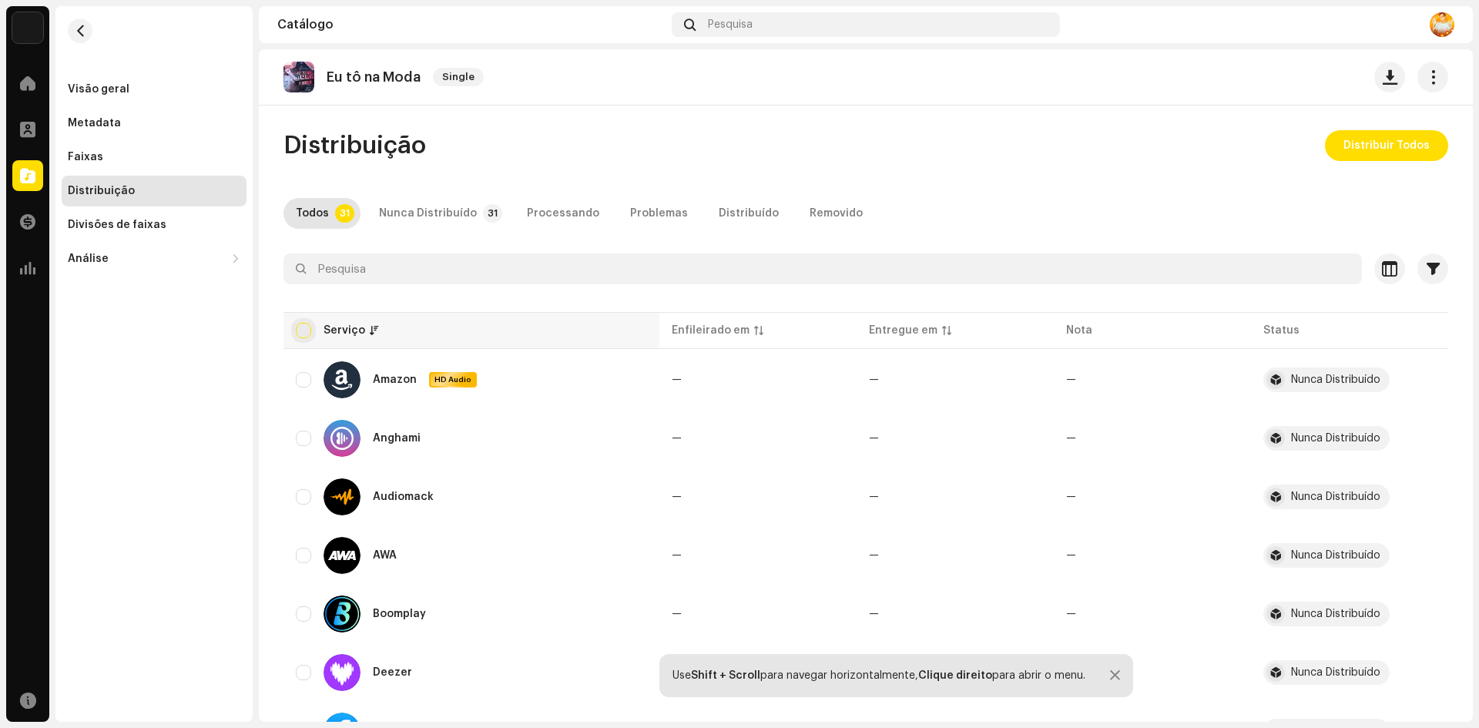
checkbox input "true"
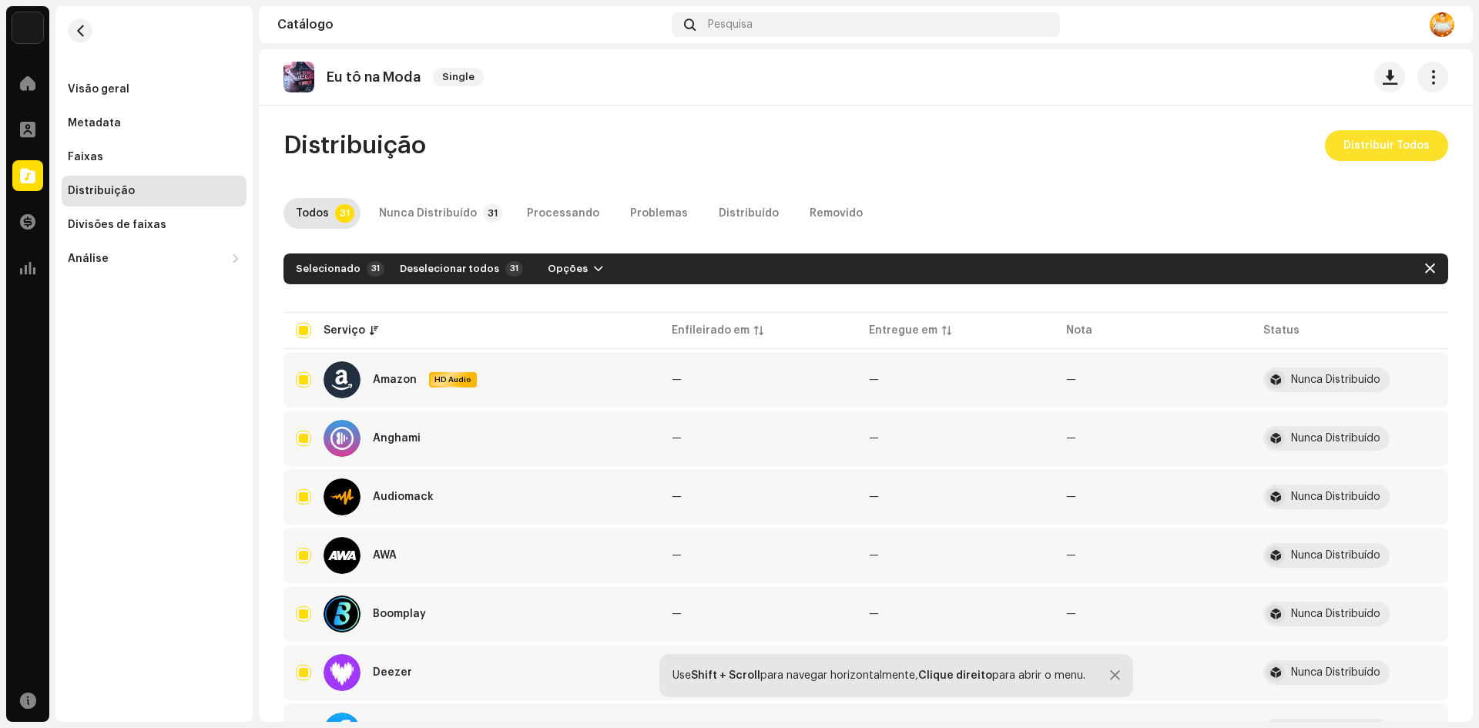
click at [1361, 139] on span "Distribuir Todos" at bounding box center [1386, 145] width 86 height 31
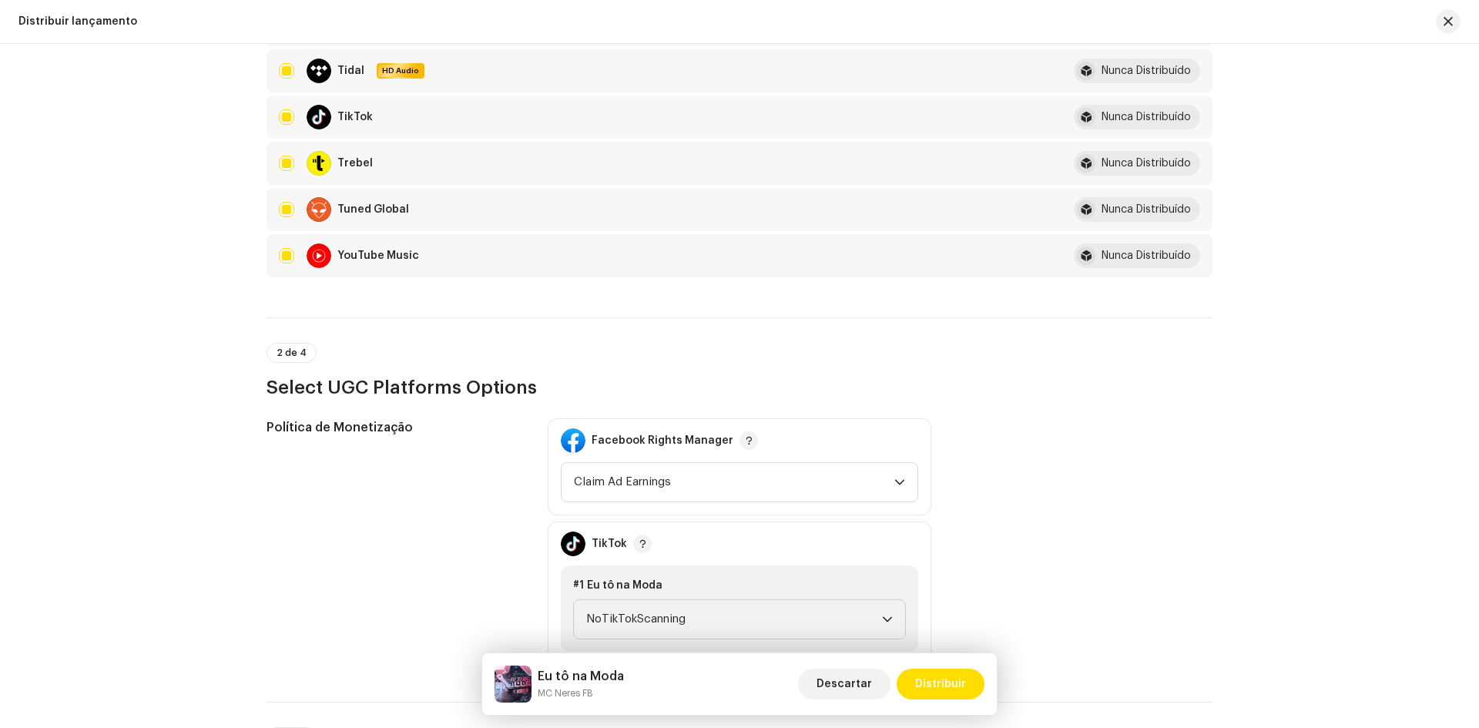
scroll to position [1618, 0]
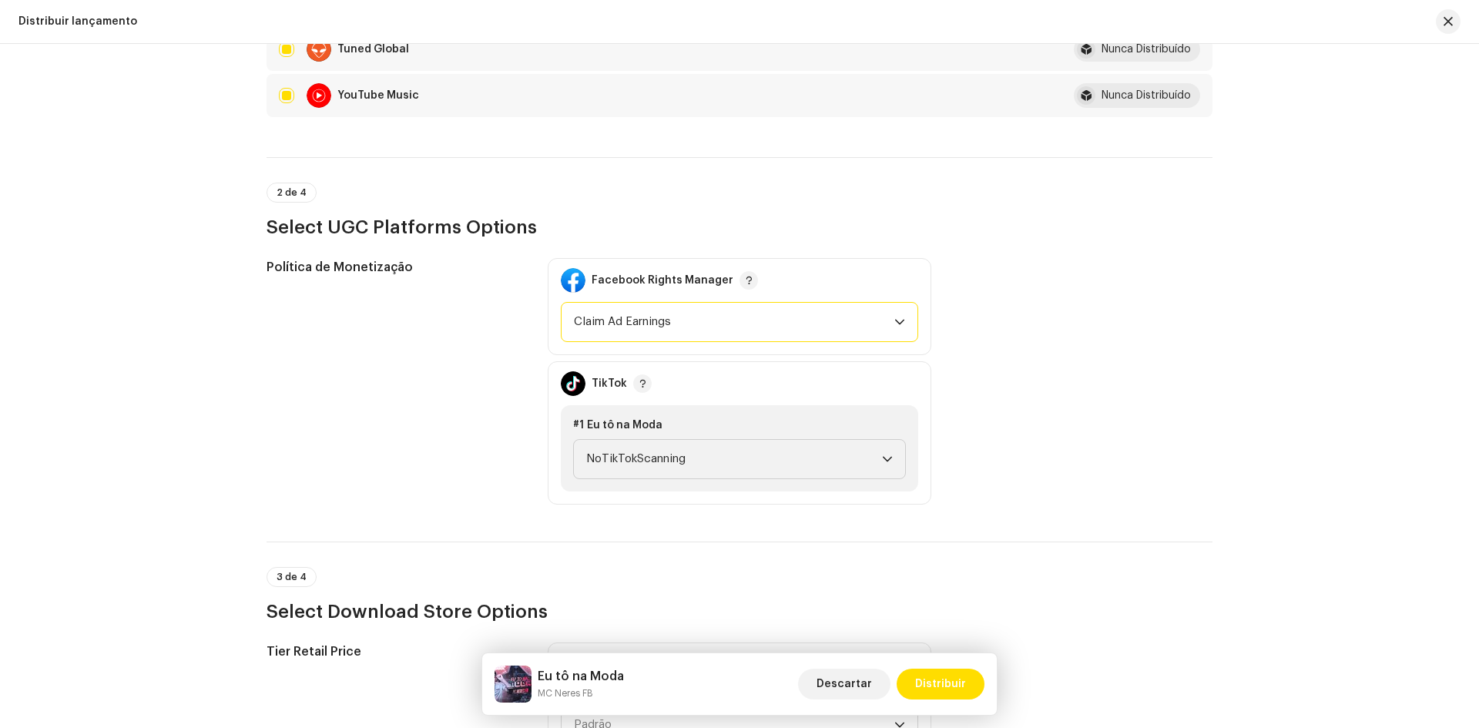
click at [642, 318] on span "Claim Ad Earnings" at bounding box center [734, 322] width 320 height 39
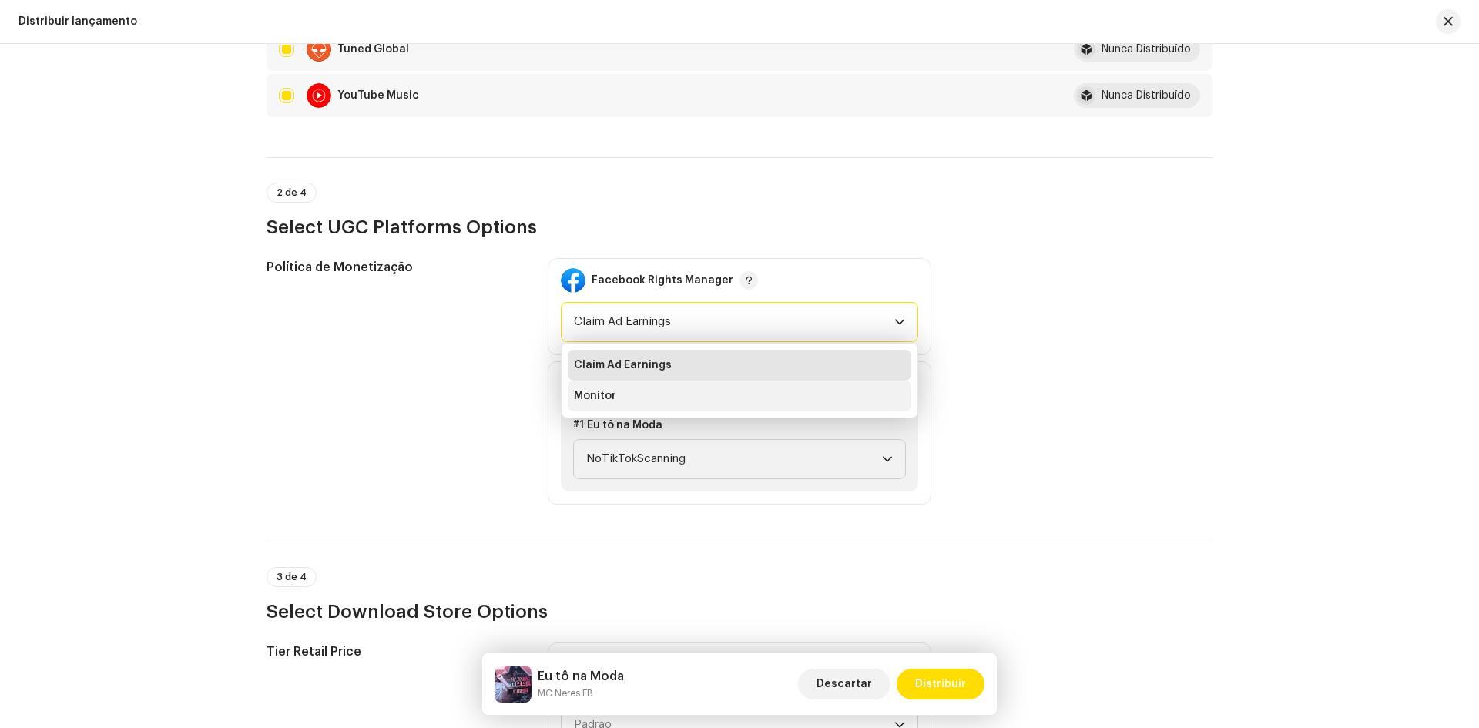
click at [630, 391] on li "Monitor" at bounding box center [740, 396] width 344 height 31
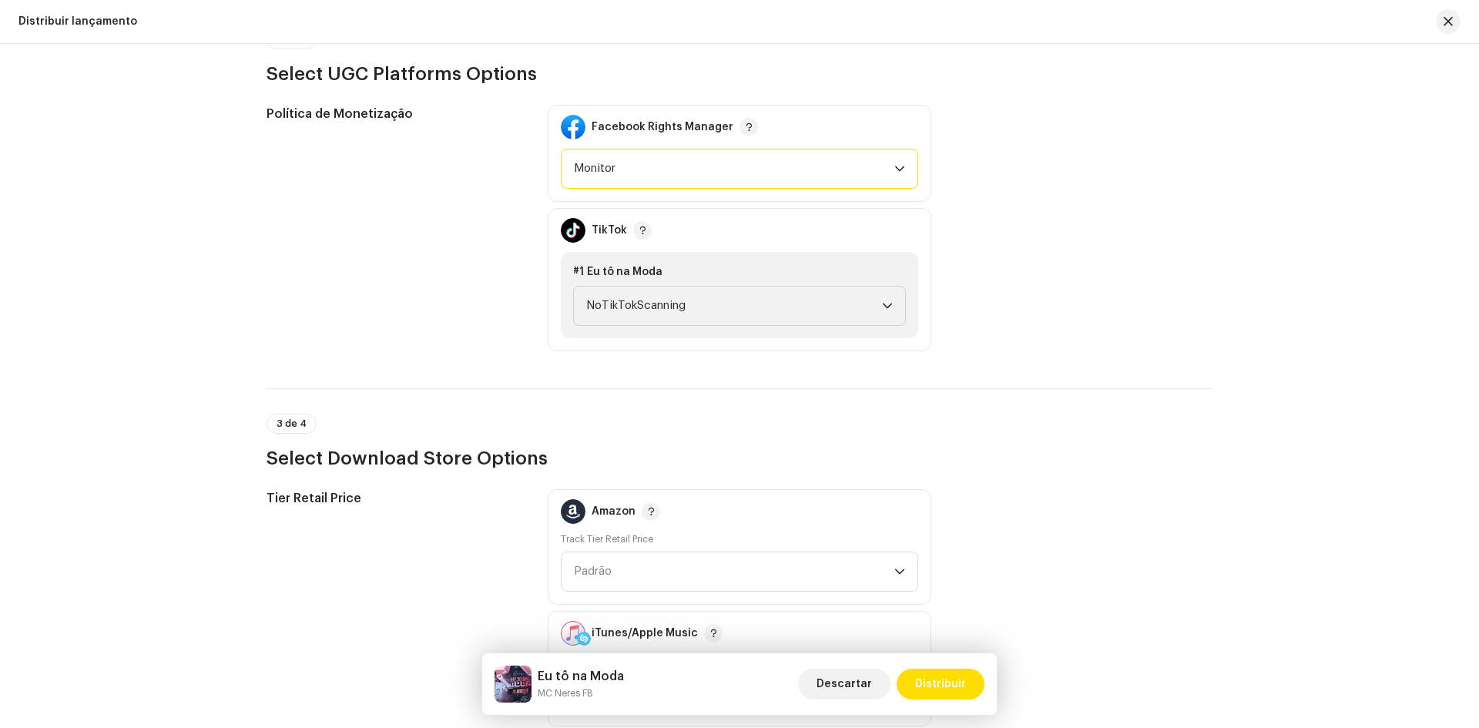
scroll to position [1772, 0]
click at [698, 303] on span "NoTikTokScanning" at bounding box center [734, 305] width 296 height 39
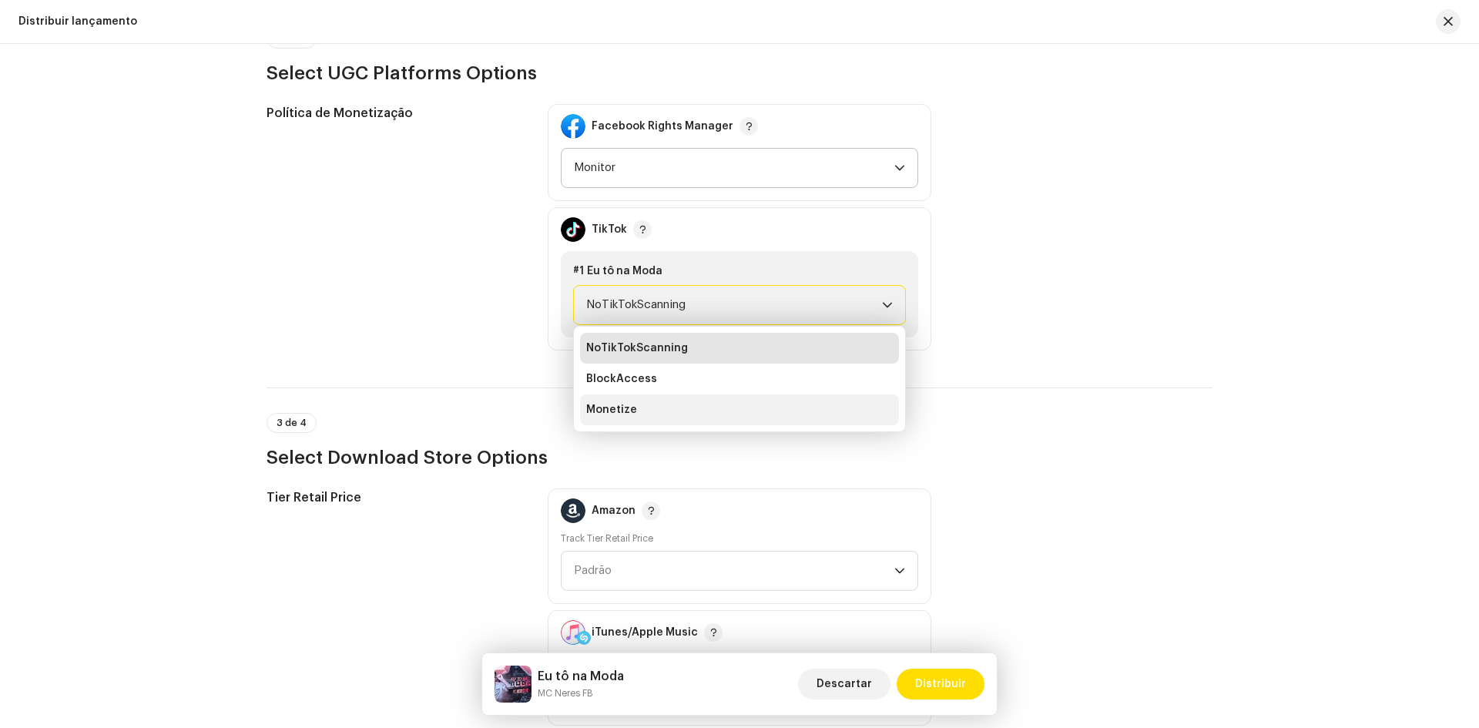
click at [646, 413] on li "Monetize" at bounding box center [739, 409] width 319 height 31
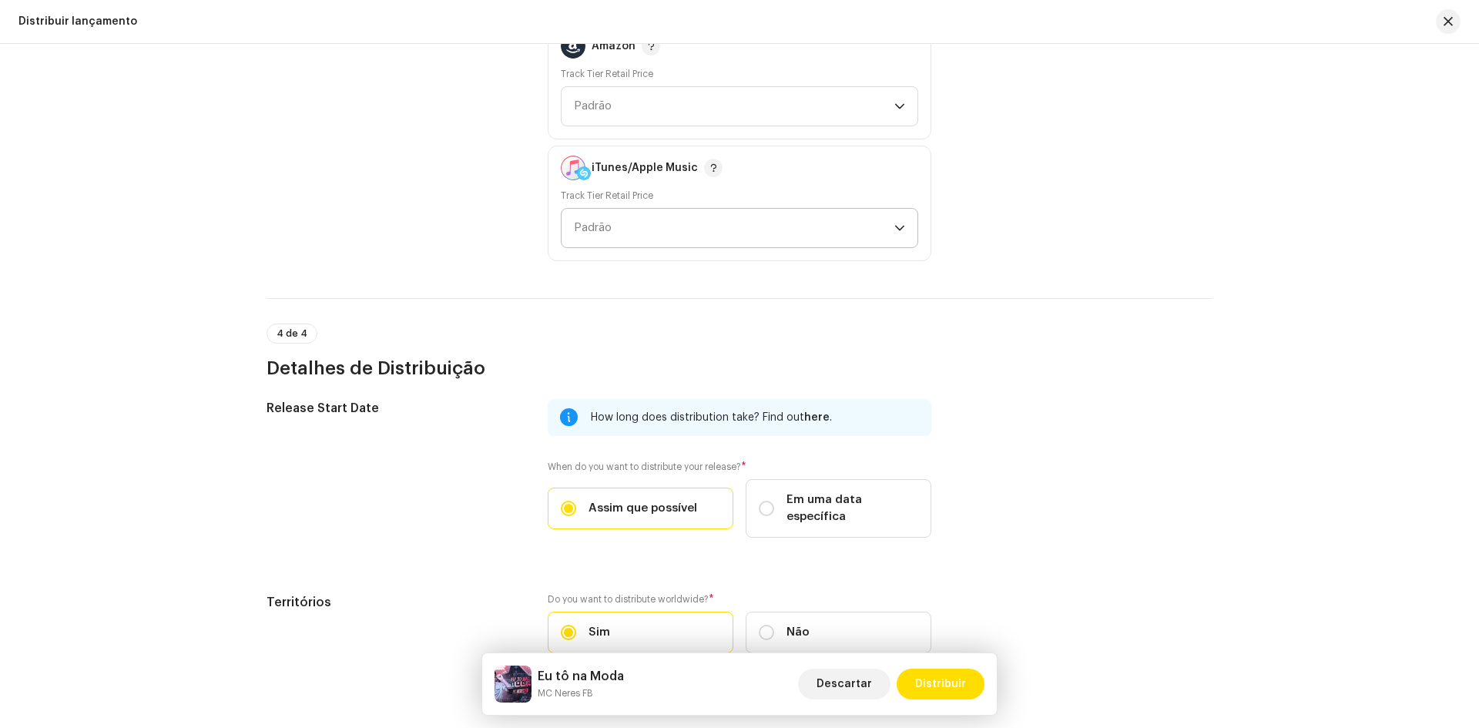
scroll to position [2311, 0]
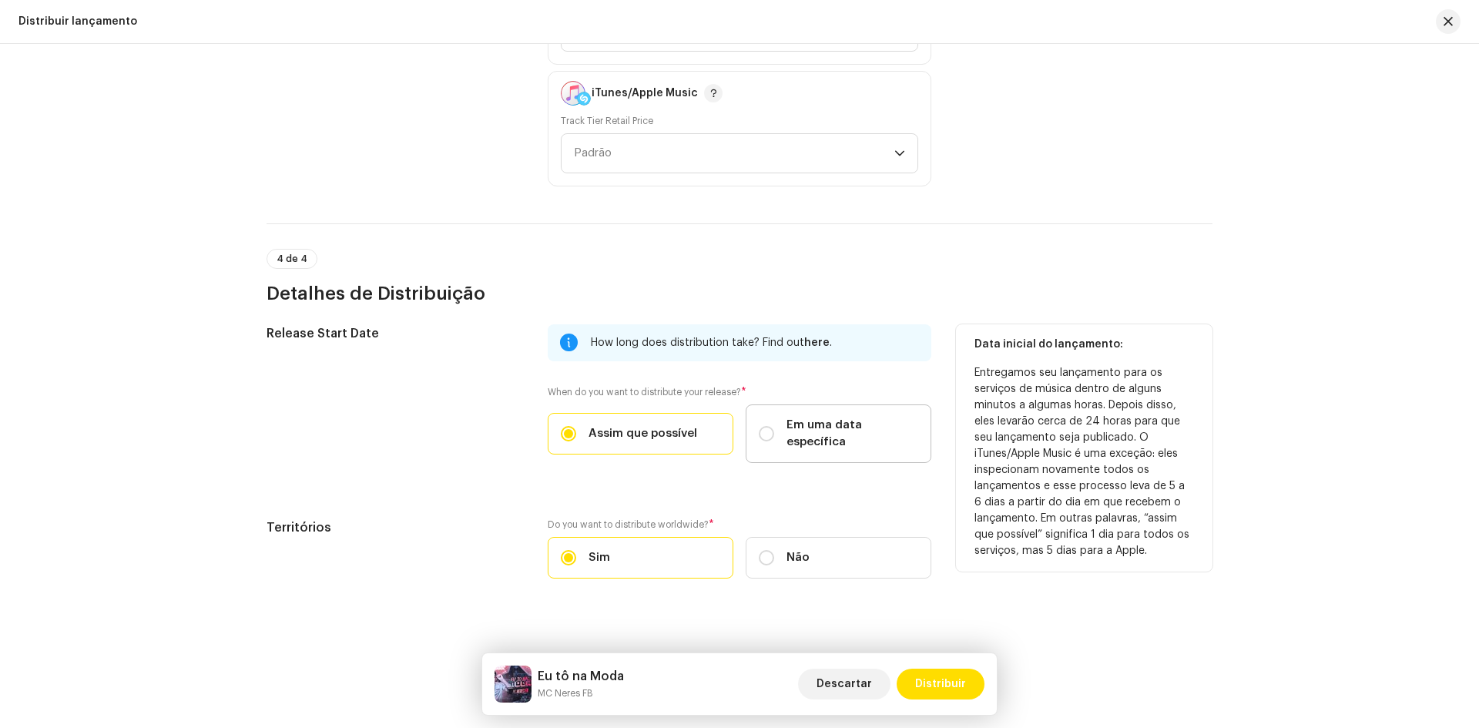
click at [807, 424] on span "Em uma data específica" at bounding box center [852, 434] width 132 height 34
click at [774, 426] on input "Em uma data específica" at bounding box center [766, 433] width 15 height 15
radio input "true"
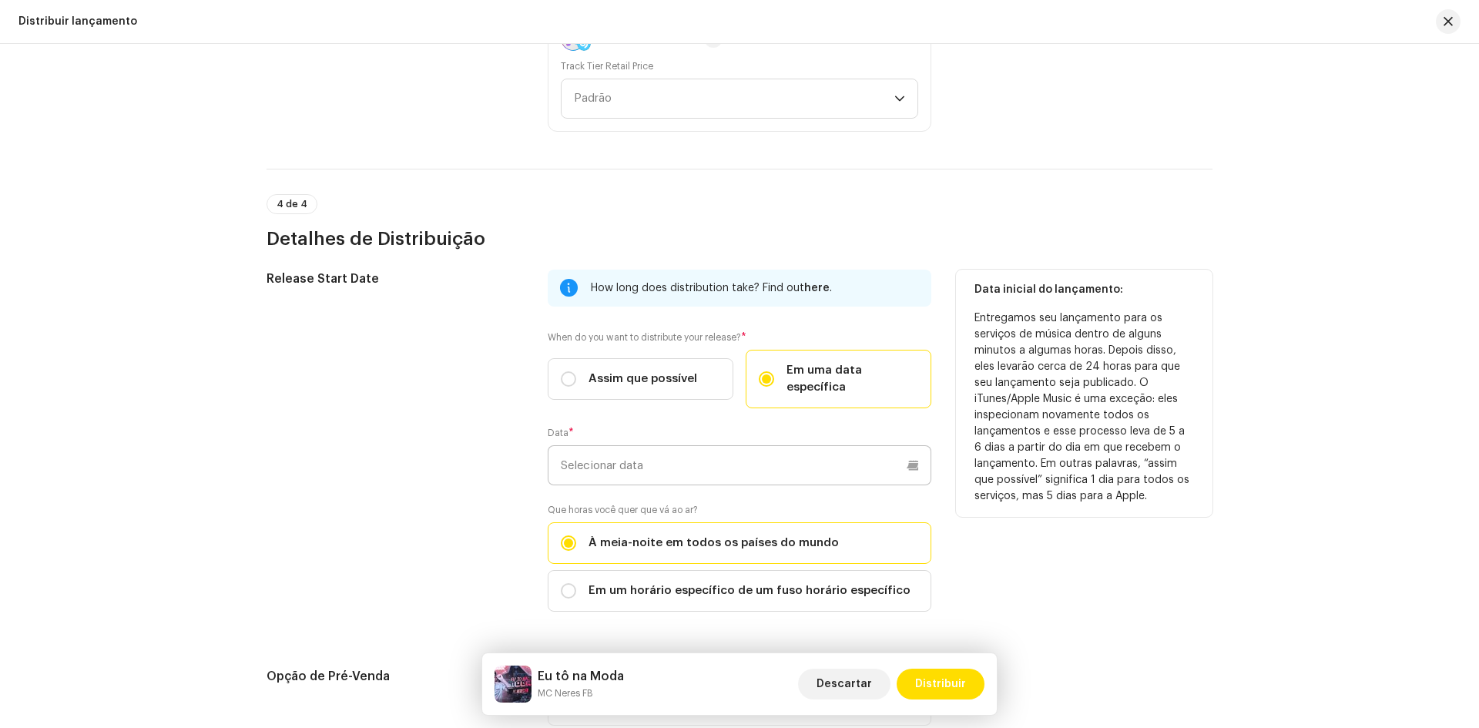
scroll to position [2388, 0]
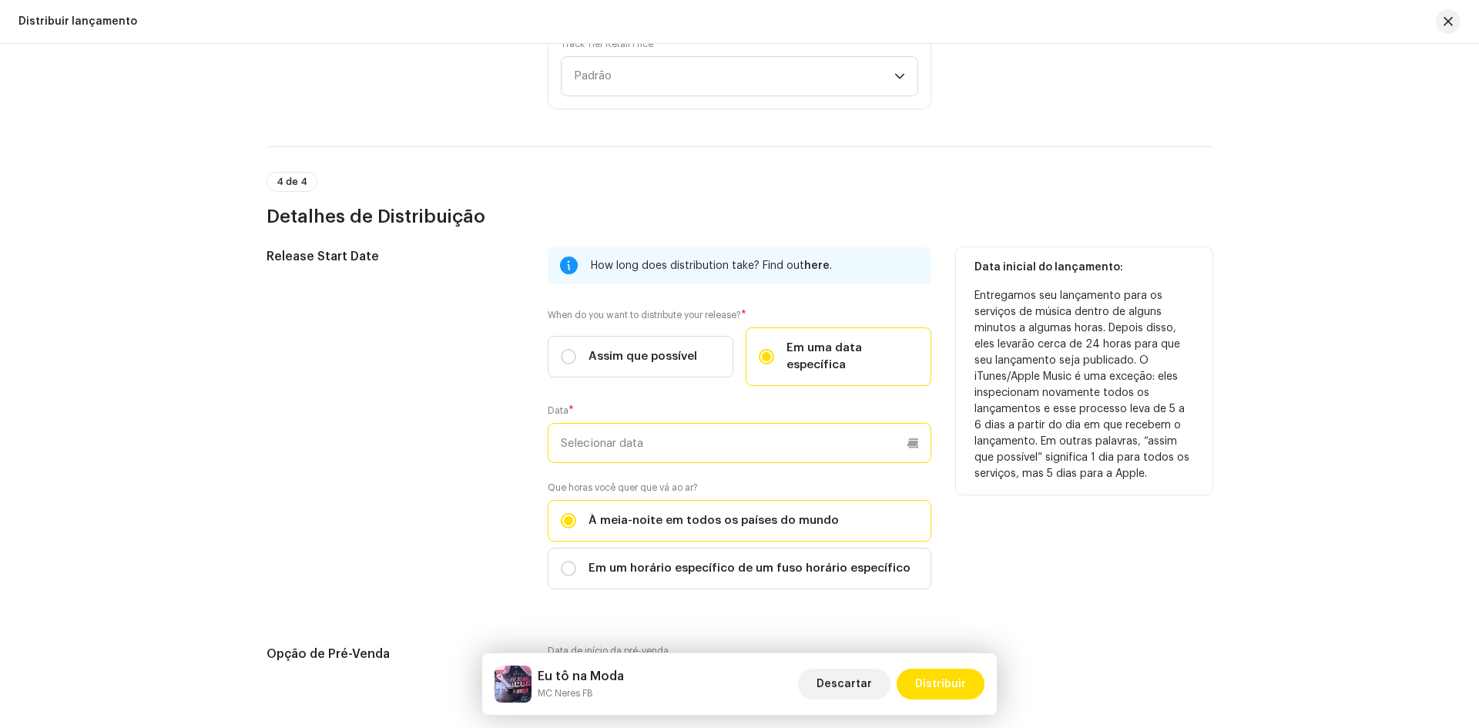
click at [701, 436] on input "text" at bounding box center [740, 443] width 384 height 40
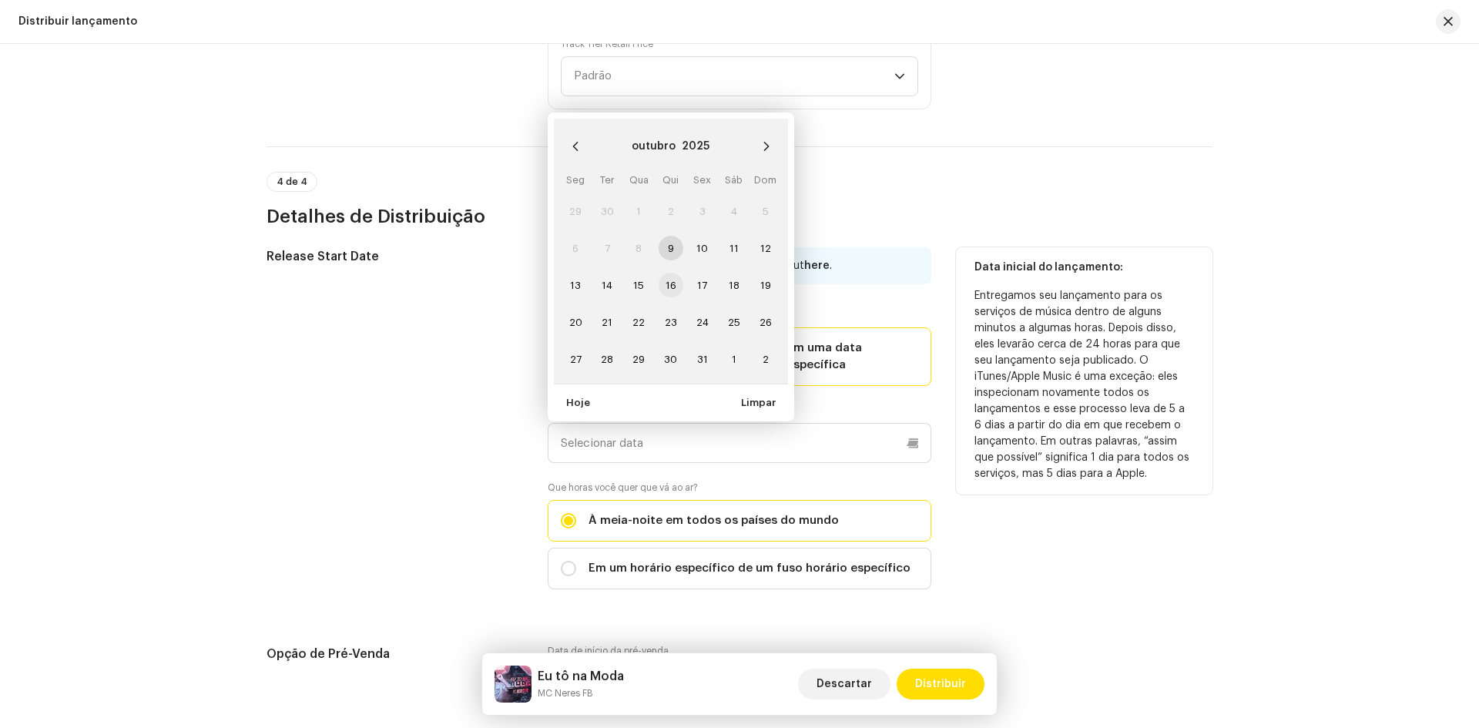
click at [673, 273] on span "16" at bounding box center [671, 285] width 25 height 25
type input "[DATE]"
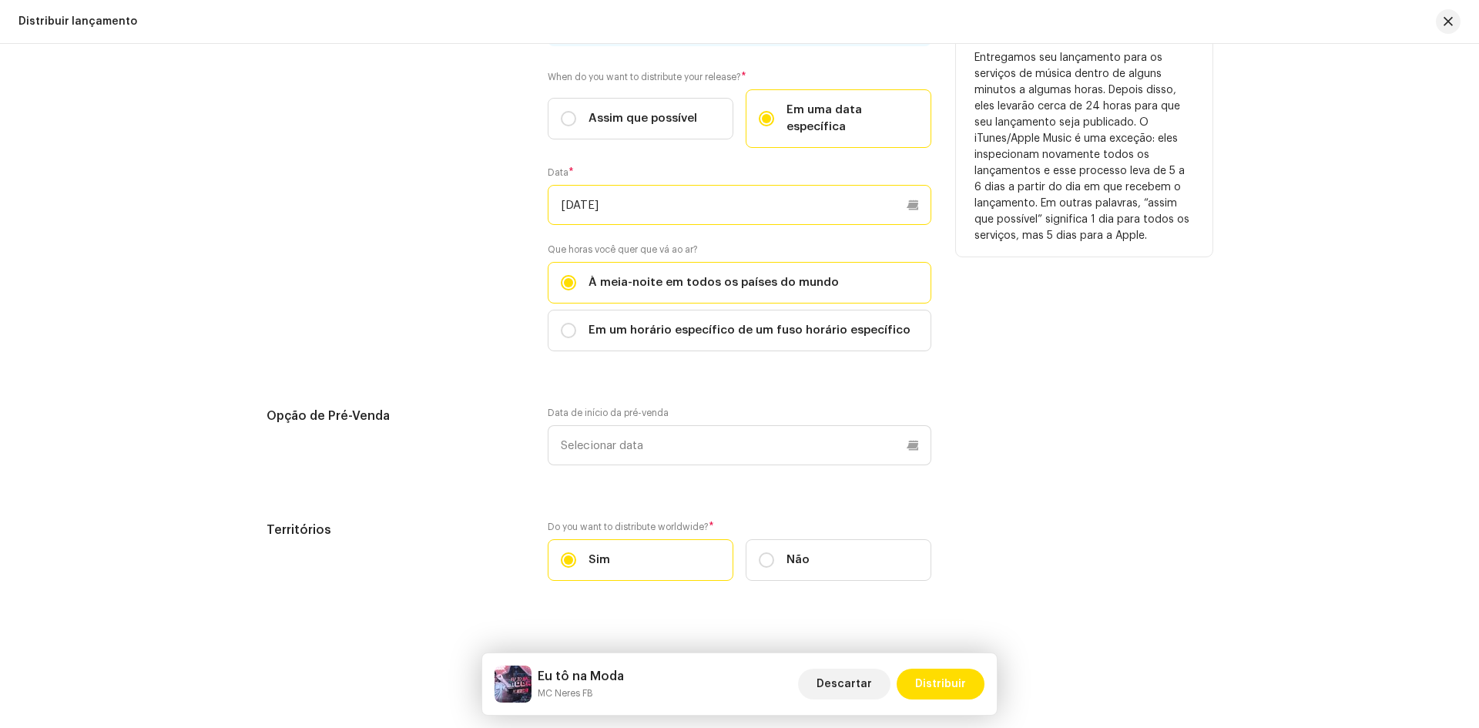
scroll to position [2628, 0]
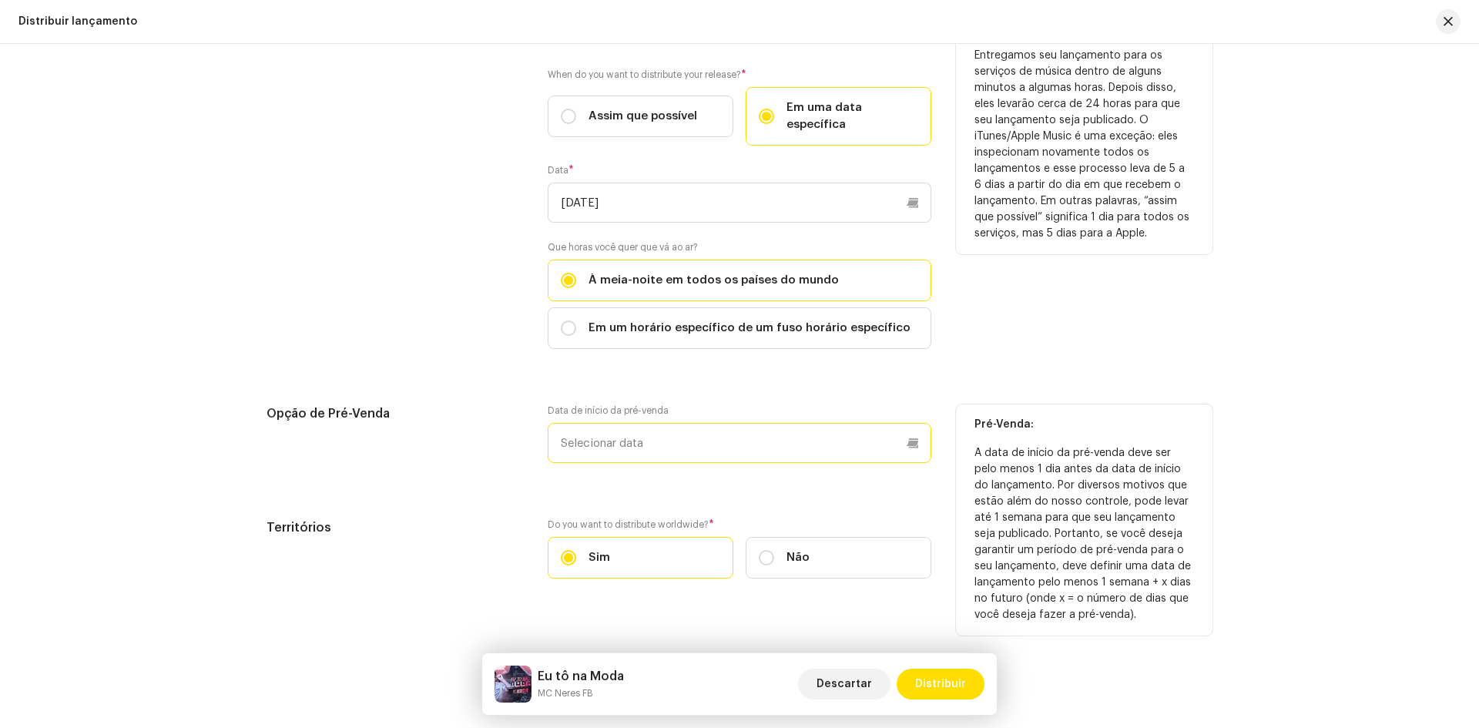
click at [671, 434] on input "text" at bounding box center [740, 443] width 384 height 40
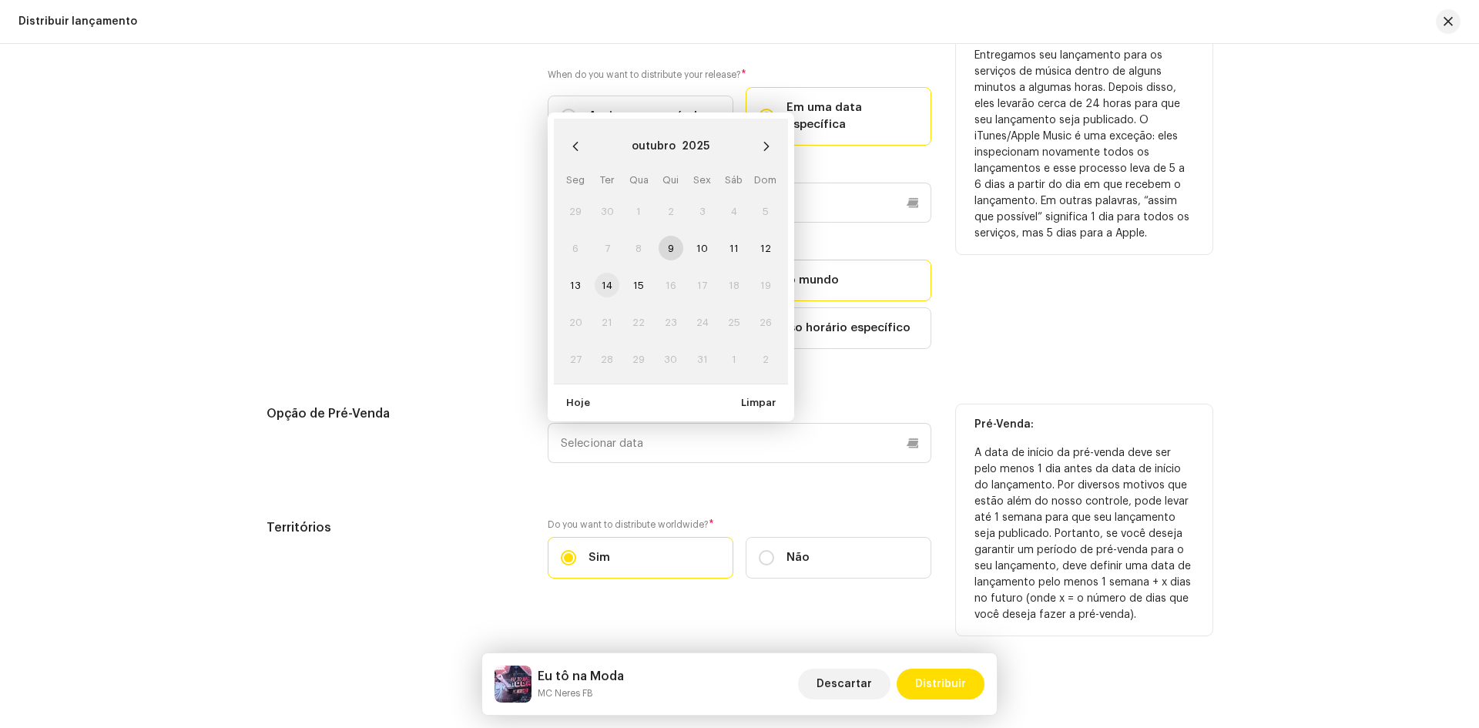
click at [604, 273] on span "14" at bounding box center [607, 285] width 25 height 25
type input "[DATE]"
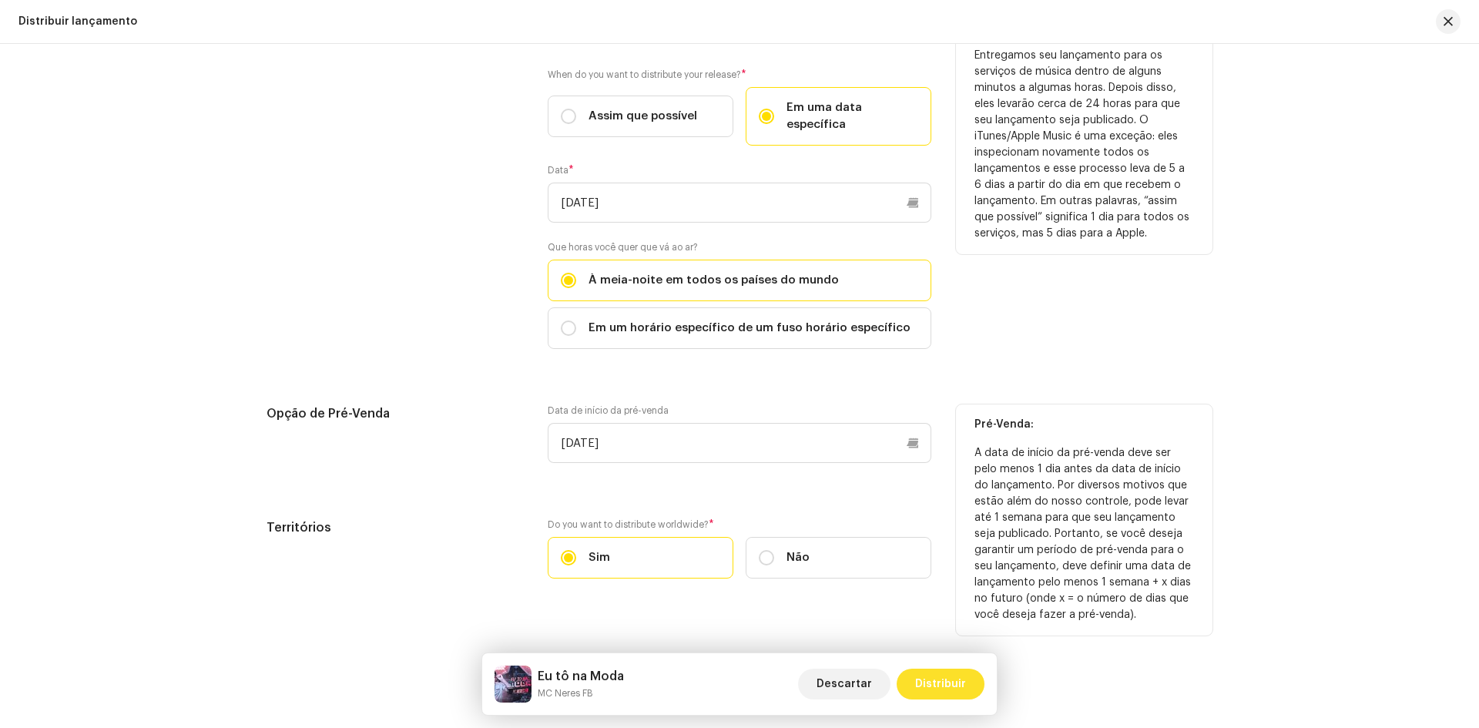
click at [957, 689] on span "Distribuir" at bounding box center [940, 684] width 51 height 31
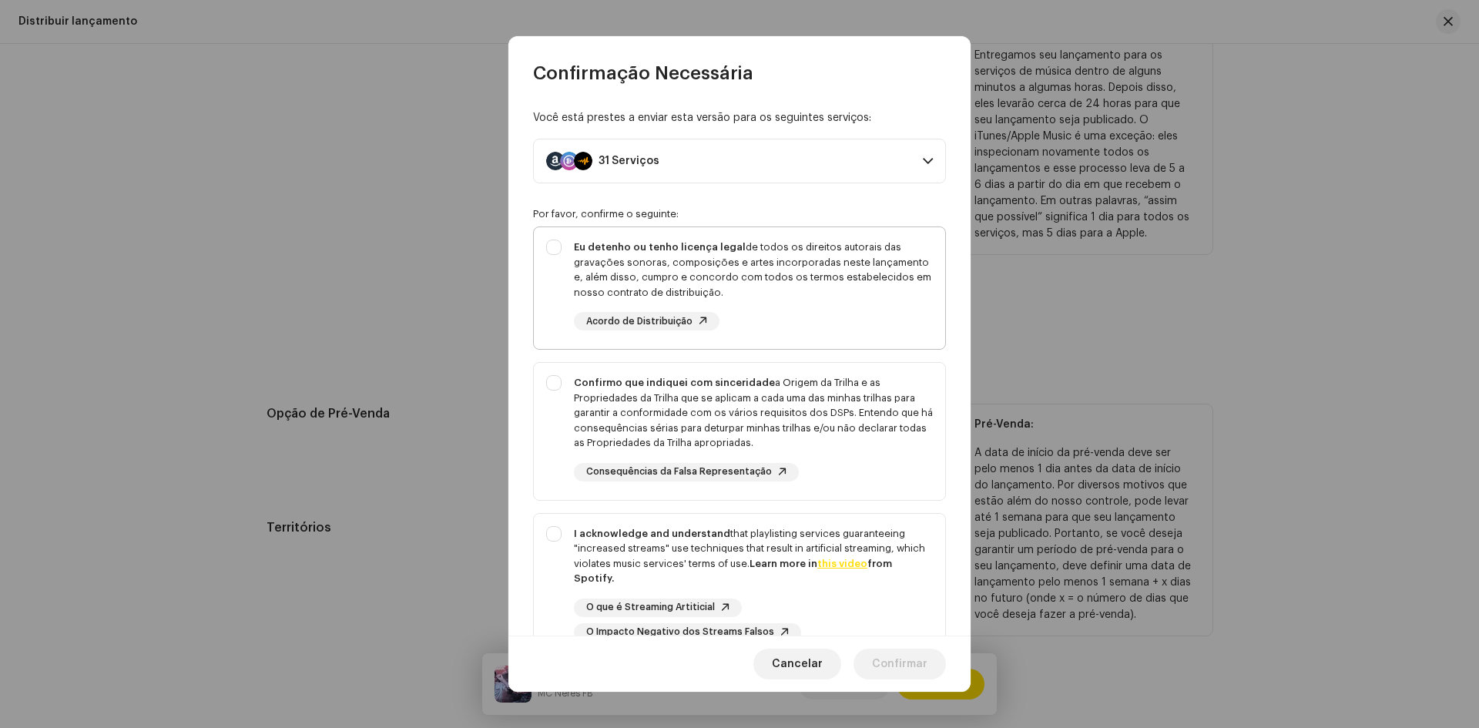
click at [556, 244] on div "Eu detenho ou tenho licença legal de todos os direitos autorais das gravações s…" at bounding box center [739, 285] width 411 height 116
checkbox input "true"
click at [553, 383] on div "Confirmo que indiquei com sinceridade a Origem da Trilha e as Propriedades da T…" at bounding box center [739, 428] width 411 height 131
checkbox input "true"
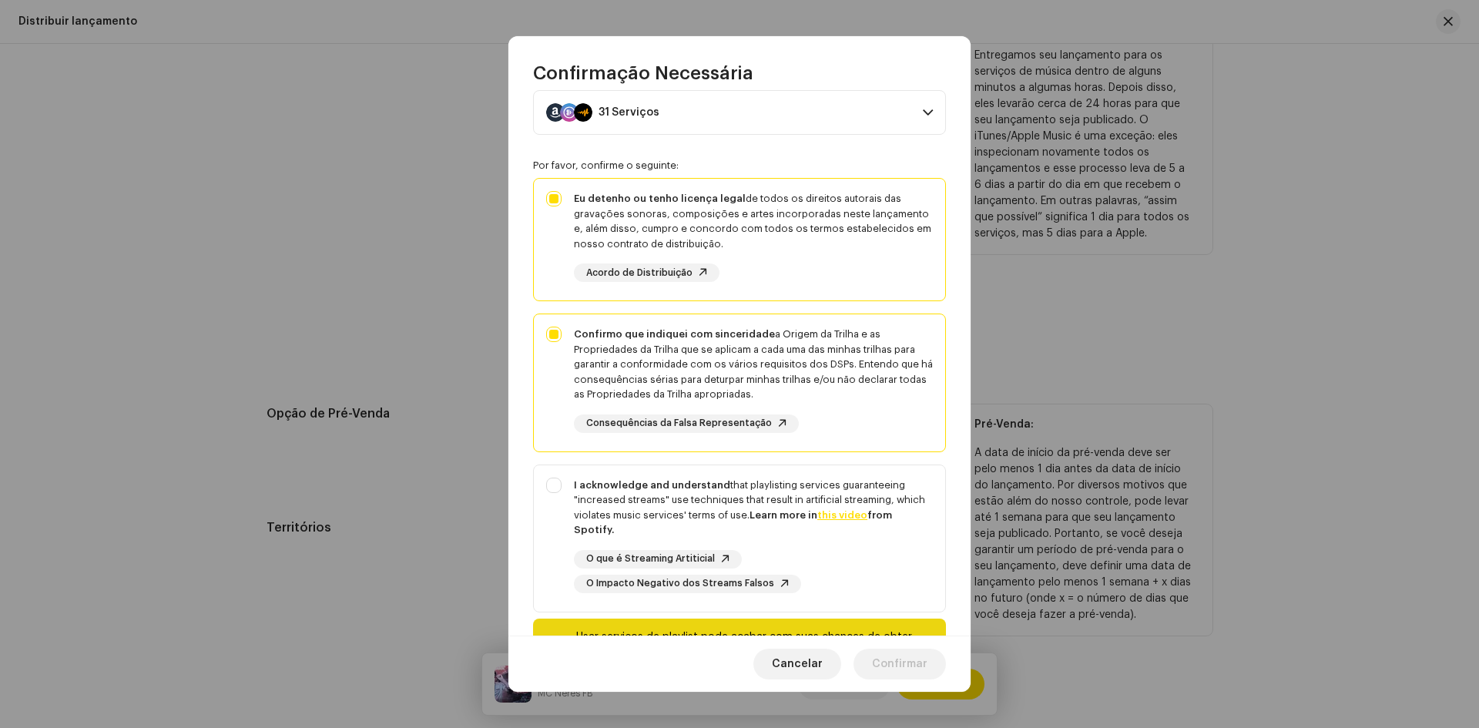
scroll to position [130, 0]
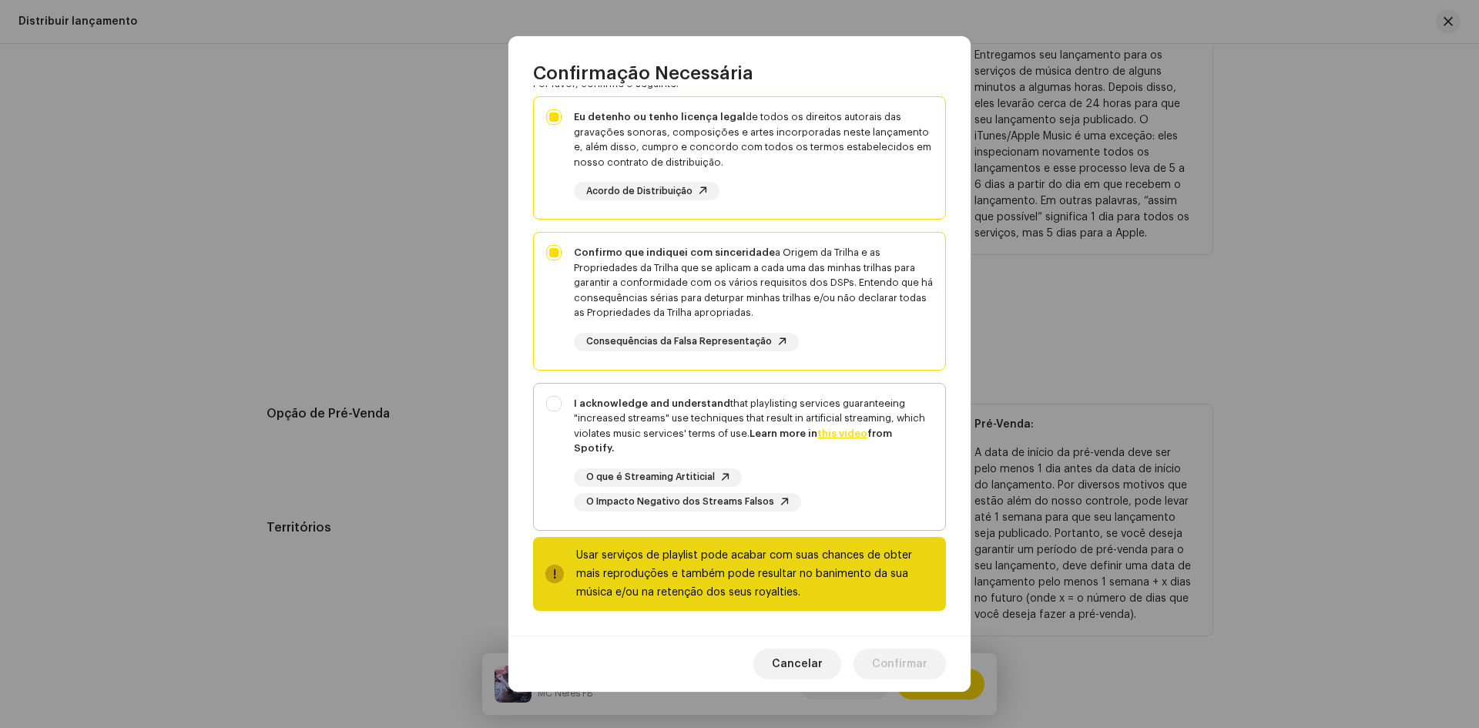
click at [559, 401] on div "I acknowledge and understand that playlisting services guaranteeing "increased …" at bounding box center [739, 454] width 411 height 140
checkbox input "true"
click at [895, 667] on span "Confirmar" at bounding box center [899, 664] width 55 height 31
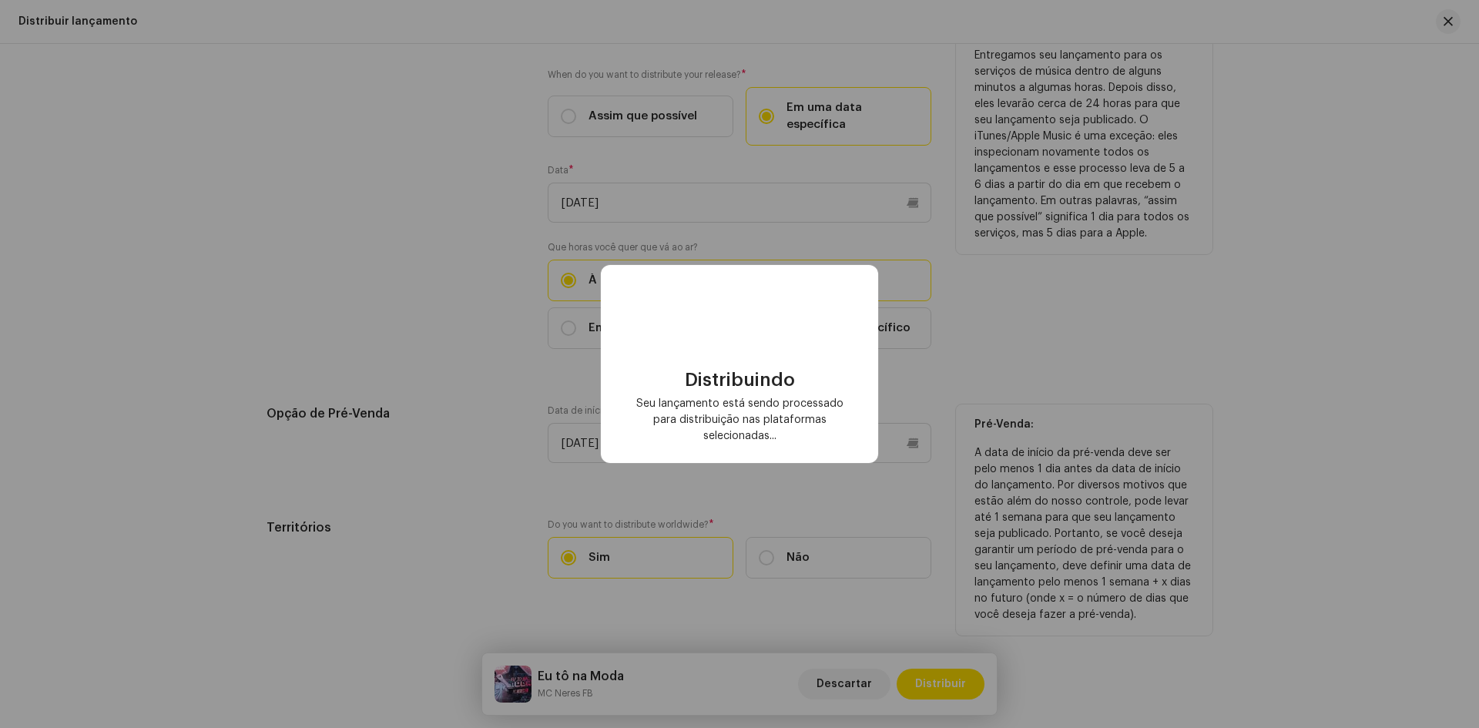
checkbox input "false"
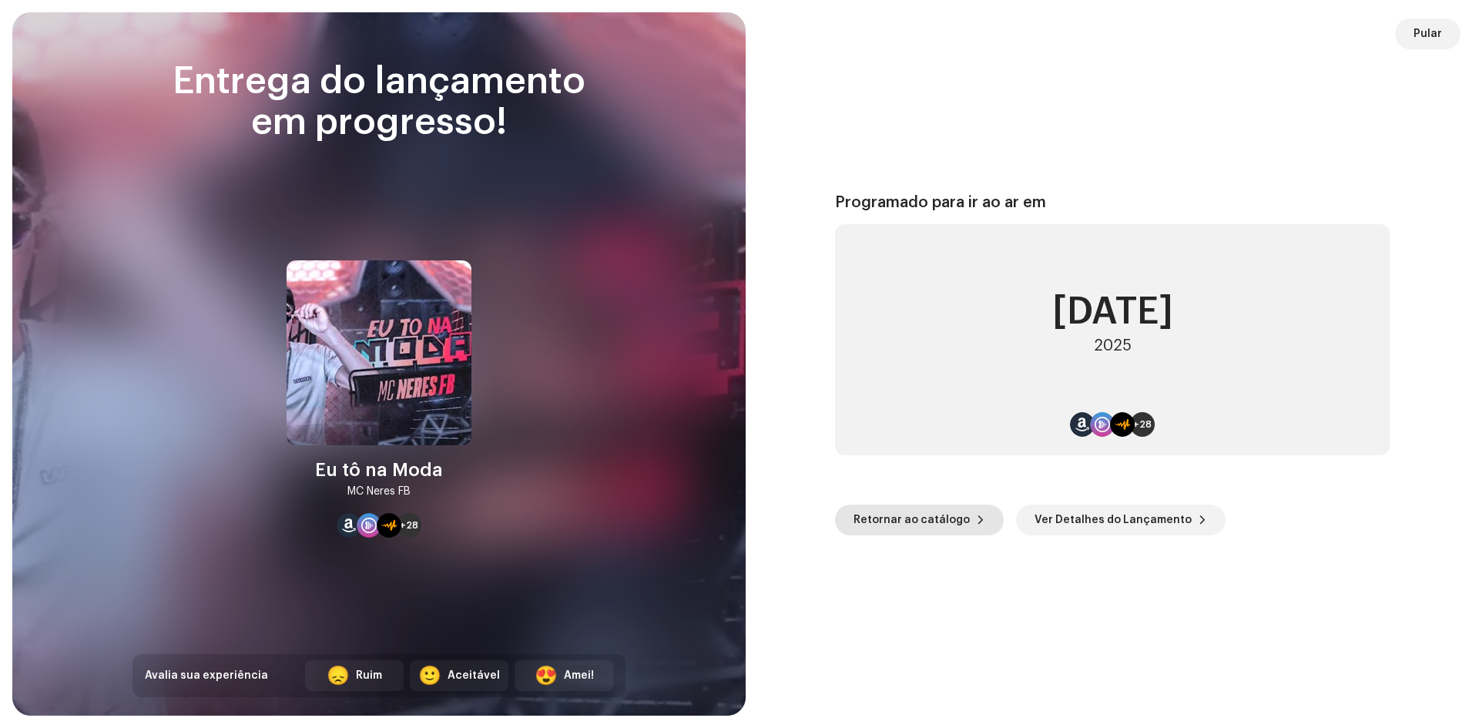
click at [928, 518] on span "Retornar ao catálogo" at bounding box center [911, 520] width 116 height 31
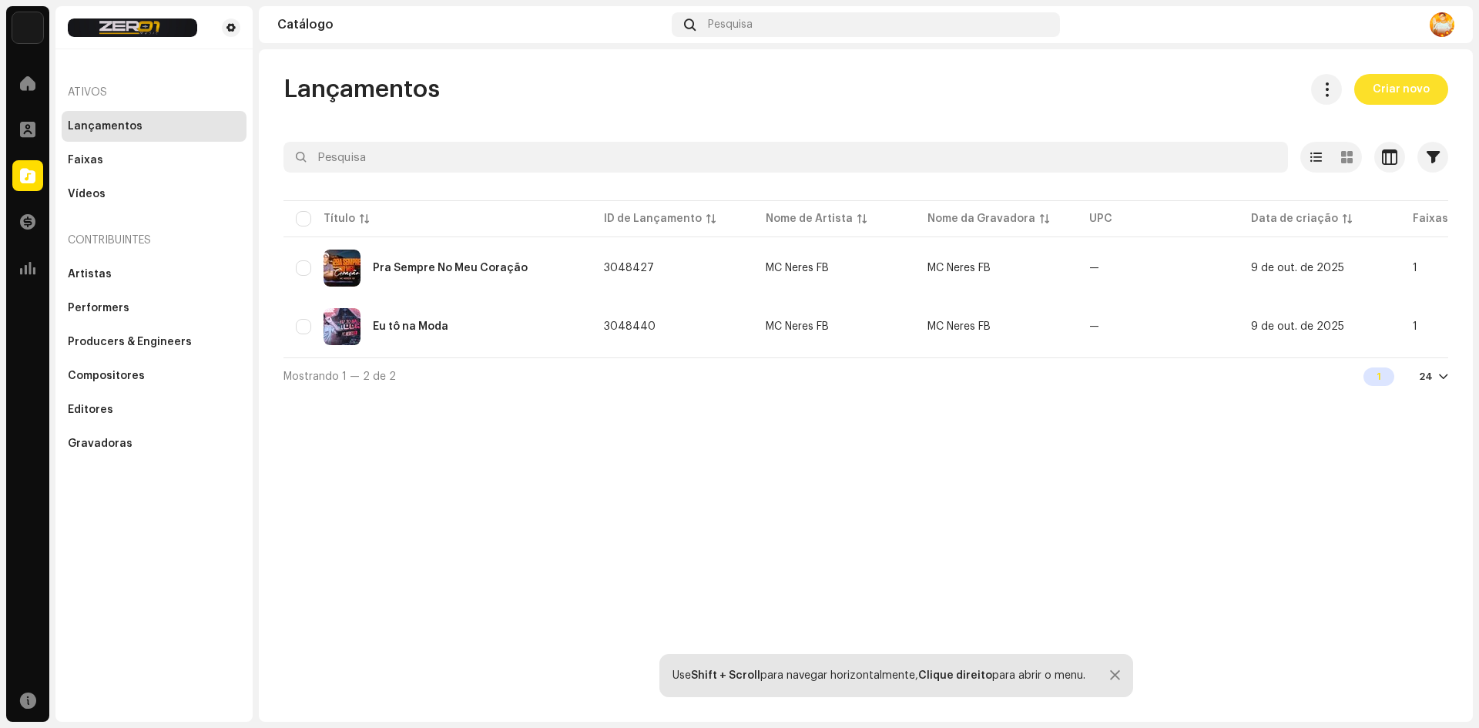
click at [1397, 89] on span "Criar novo" at bounding box center [1401, 89] width 57 height 31
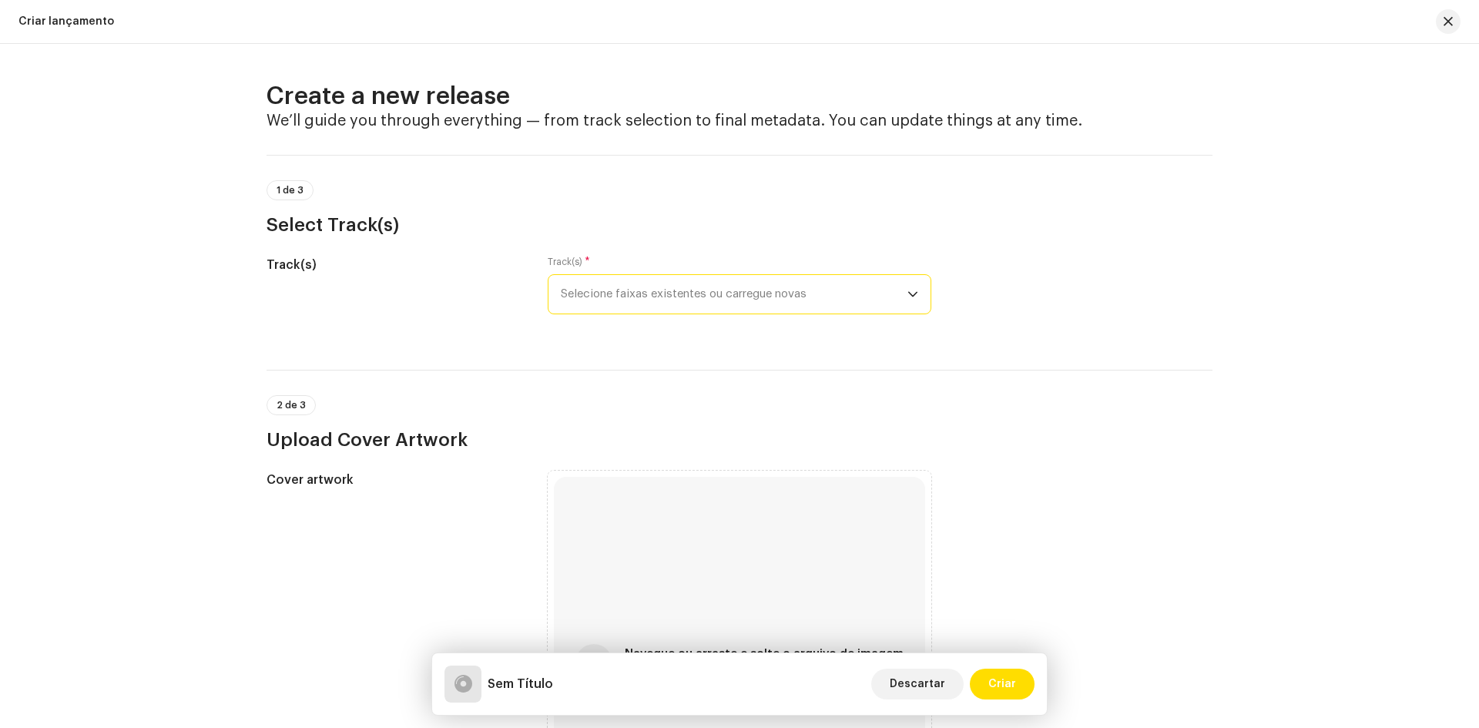
click at [625, 293] on span "Selecione faixas existentes ou carregue novas" at bounding box center [734, 294] width 347 height 39
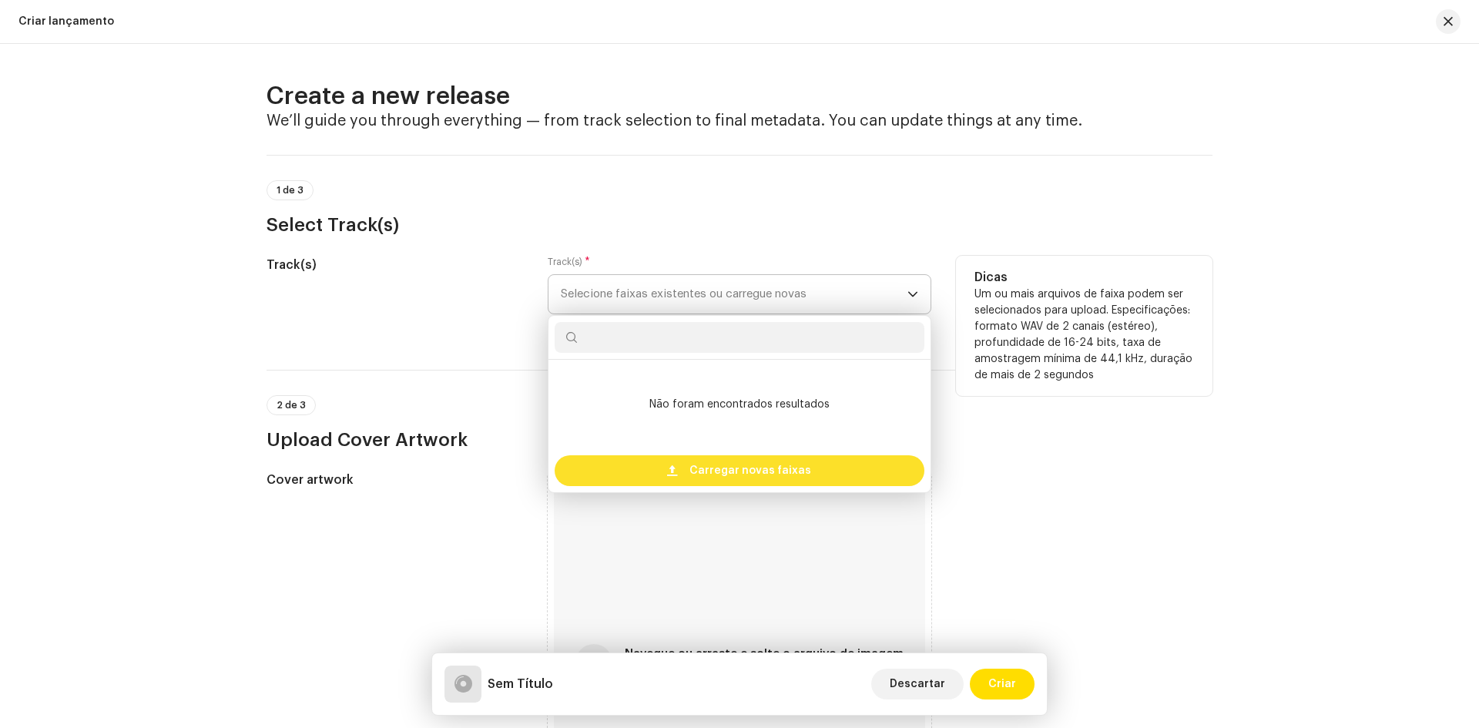
click at [739, 465] on span "Carregar novas faixas" at bounding box center [750, 470] width 122 height 31
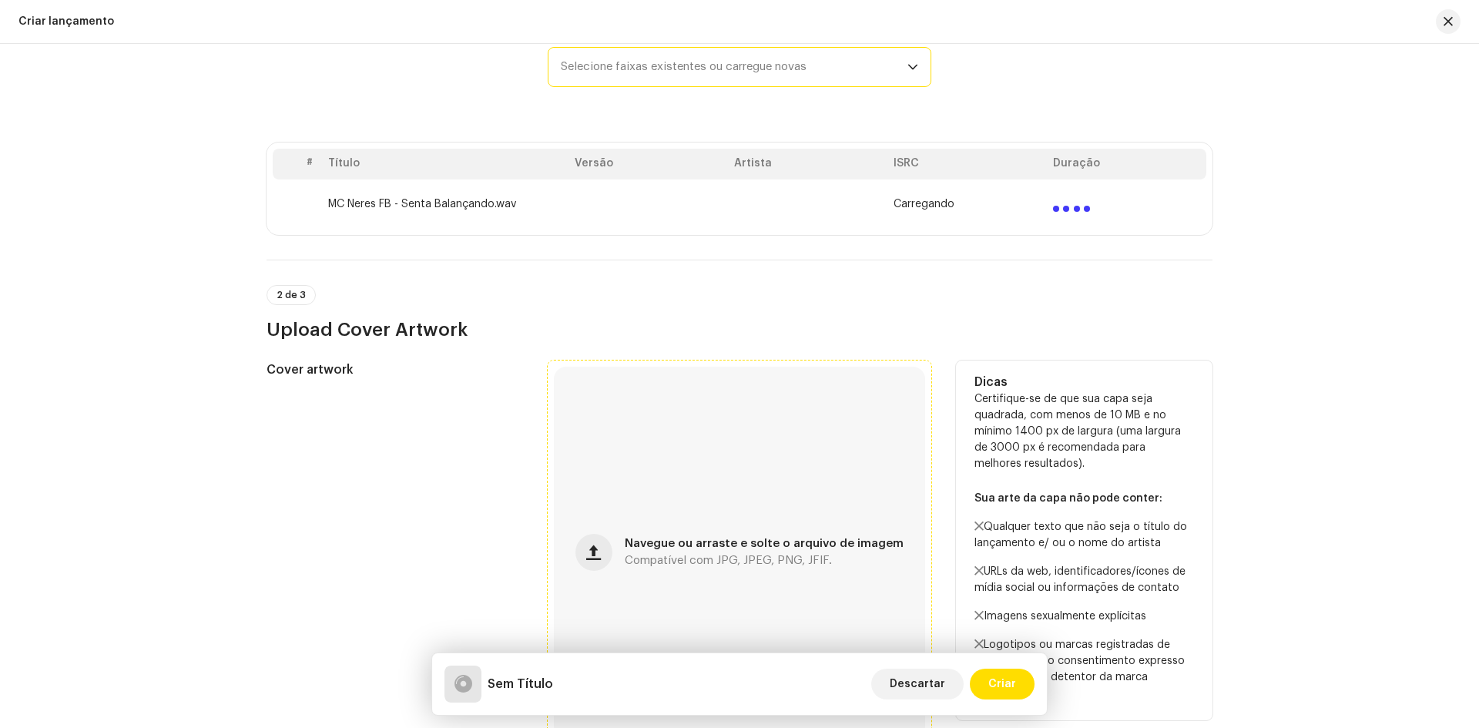
scroll to position [231, 0]
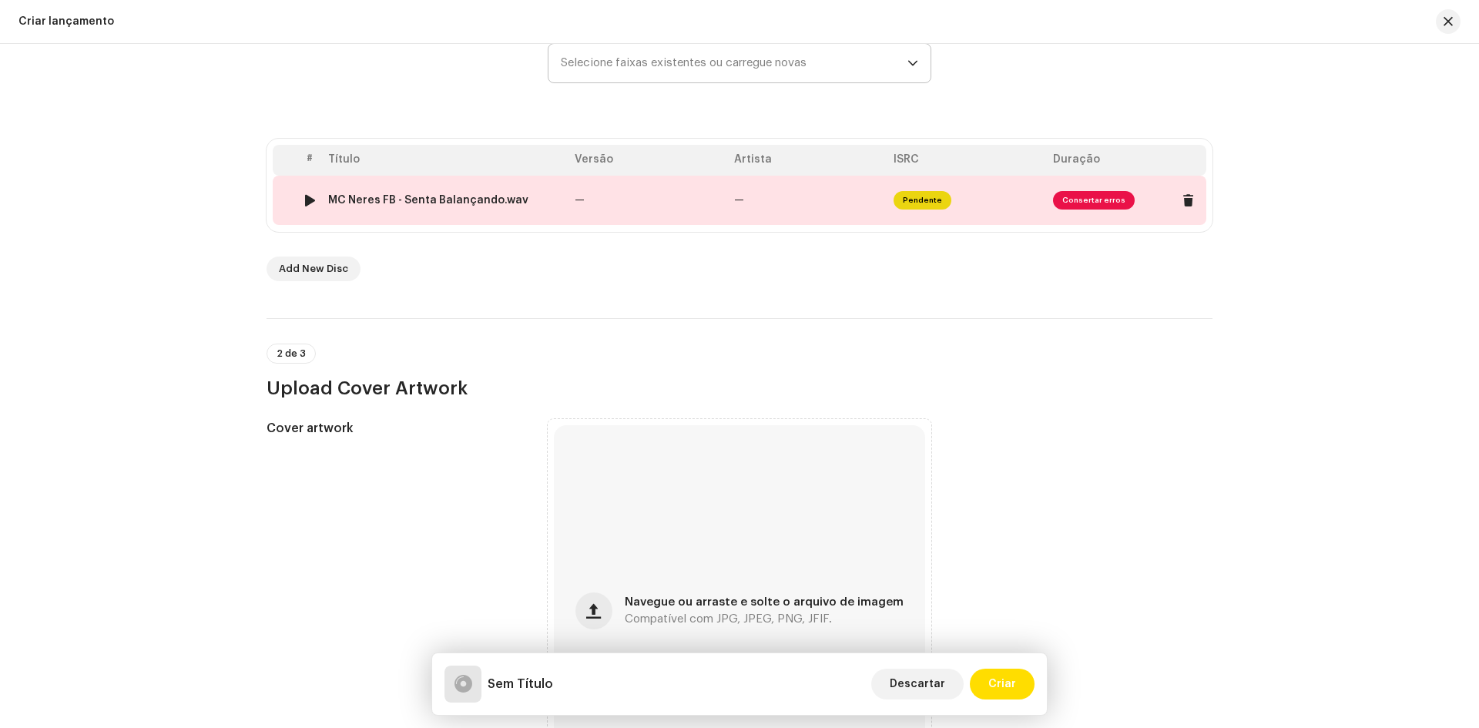
click at [995, 199] on td "Pendente" at bounding box center [966, 200] width 159 height 49
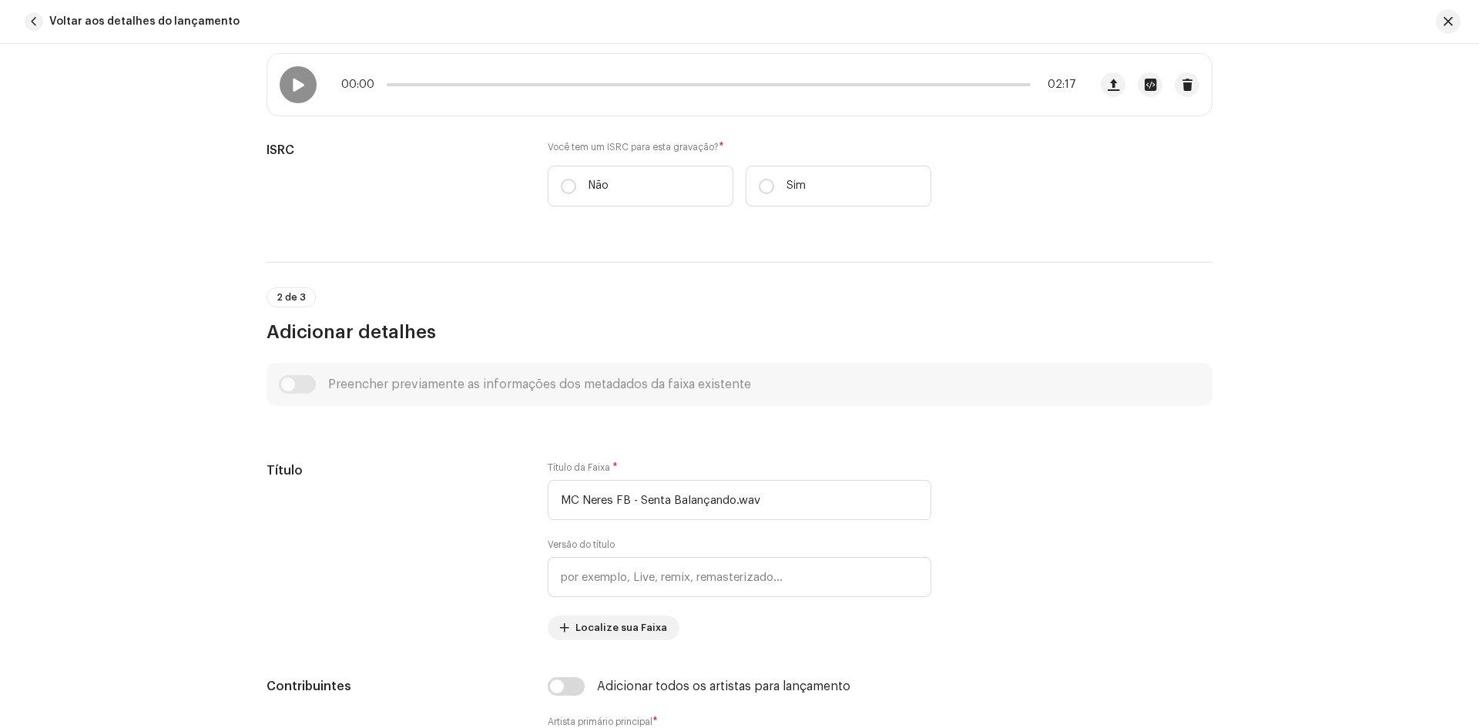
scroll to position [308, 0]
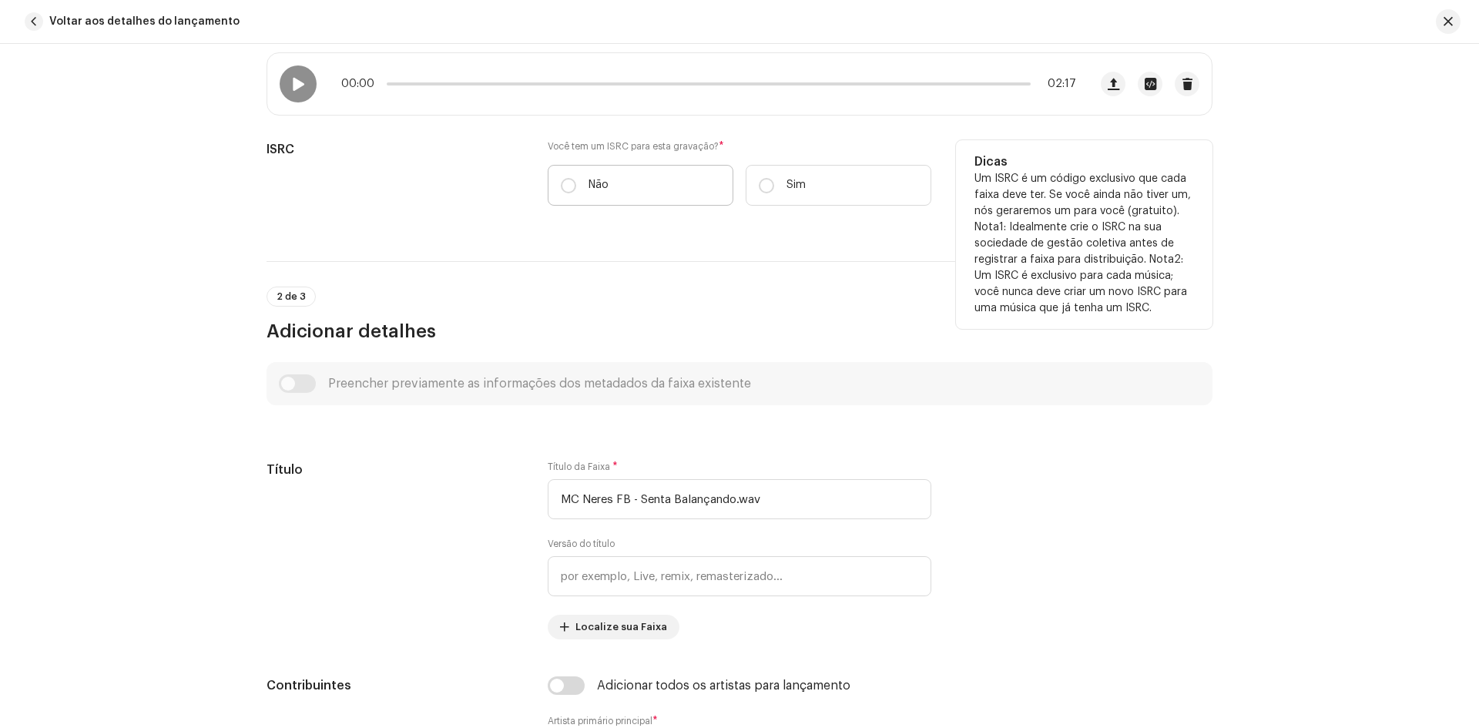
click at [592, 190] on p "Não" at bounding box center [599, 185] width 20 height 16
click at [576, 190] on input "Não" at bounding box center [568, 185] width 15 height 15
radio input "true"
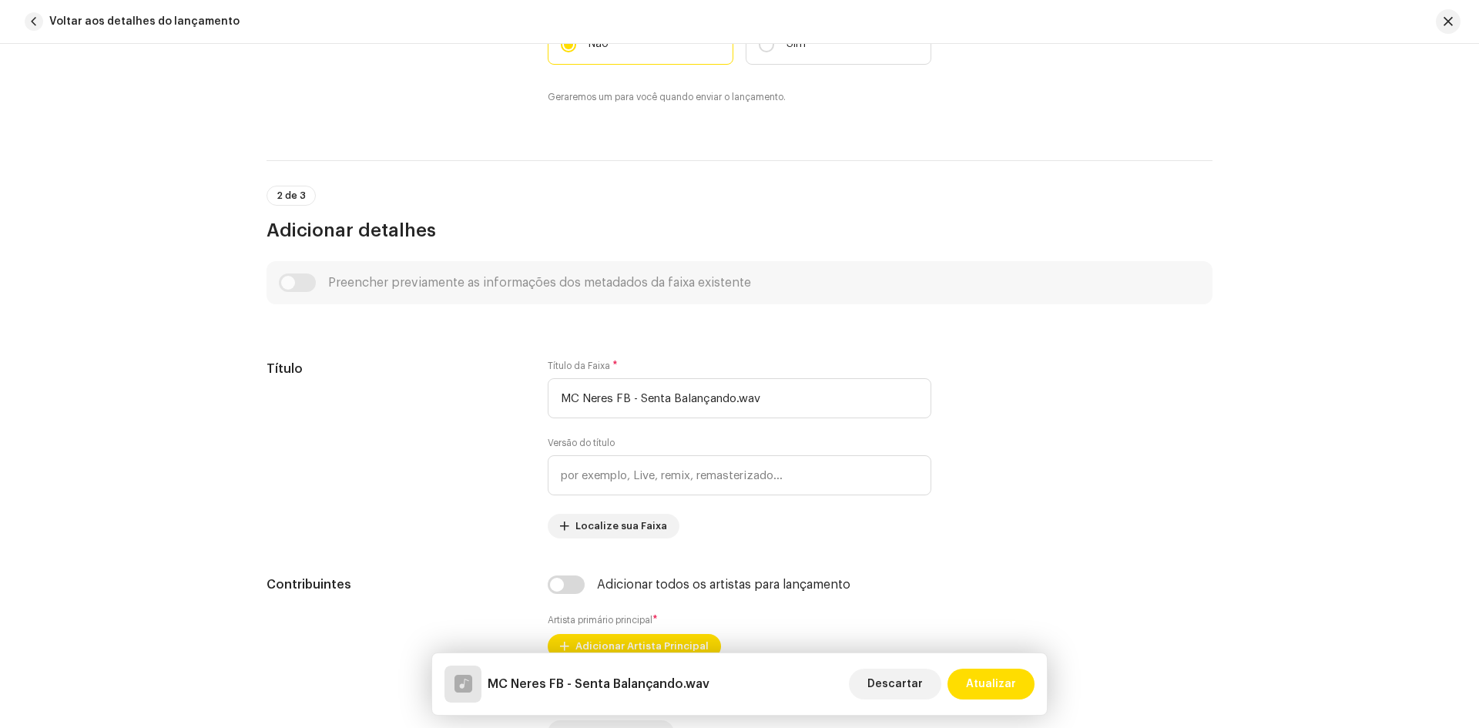
scroll to position [462, 0]
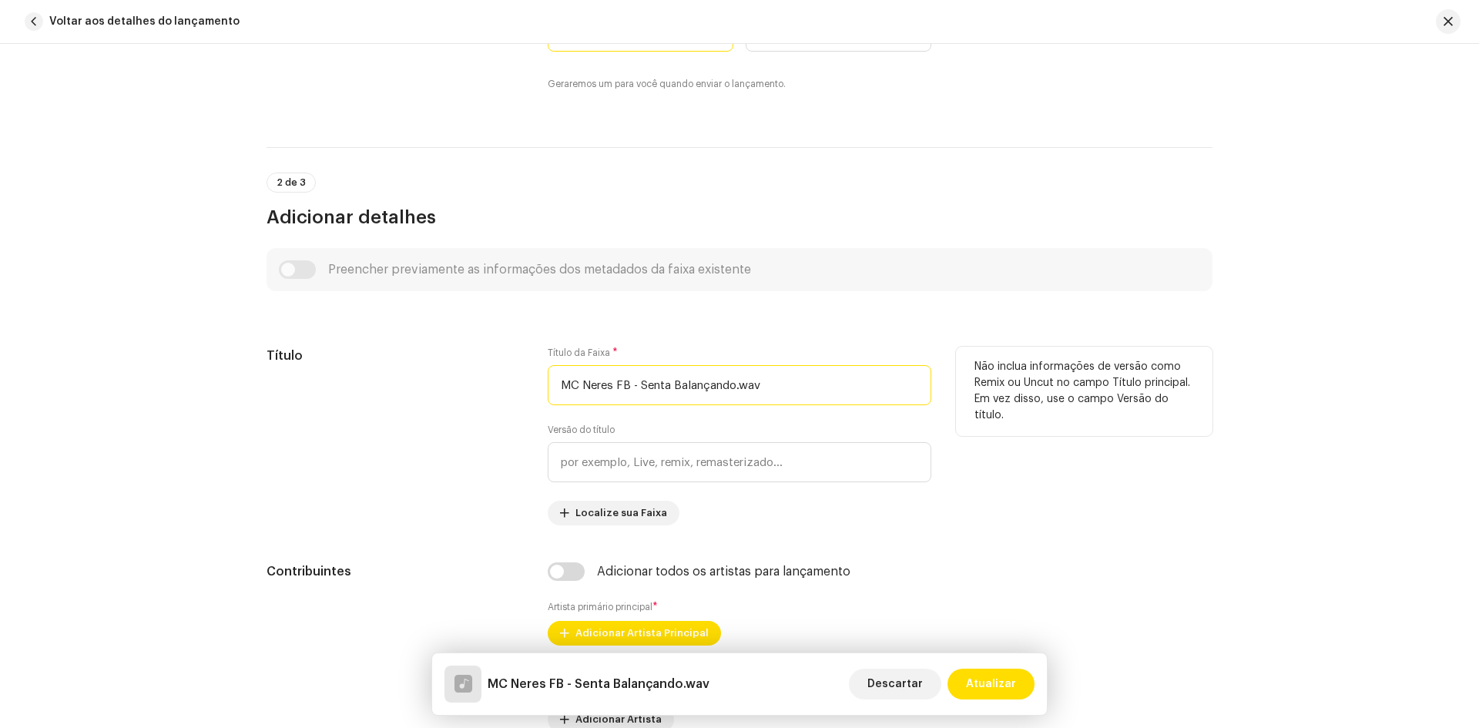
drag, startPoint x: 638, startPoint y: 387, endPoint x: 531, endPoint y: 384, distance: 107.1
click at [531, 384] on div "Título Título da Faixa * MC Neres FB - Senta Balançando.wav Versão do título Lo…" at bounding box center [740, 436] width 946 height 179
drag, startPoint x: 704, startPoint y: 382, endPoint x: 655, endPoint y: 388, distance: 49.7
click at [655, 388] on input "Senta Balançando.wav" at bounding box center [740, 385] width 384 height 40
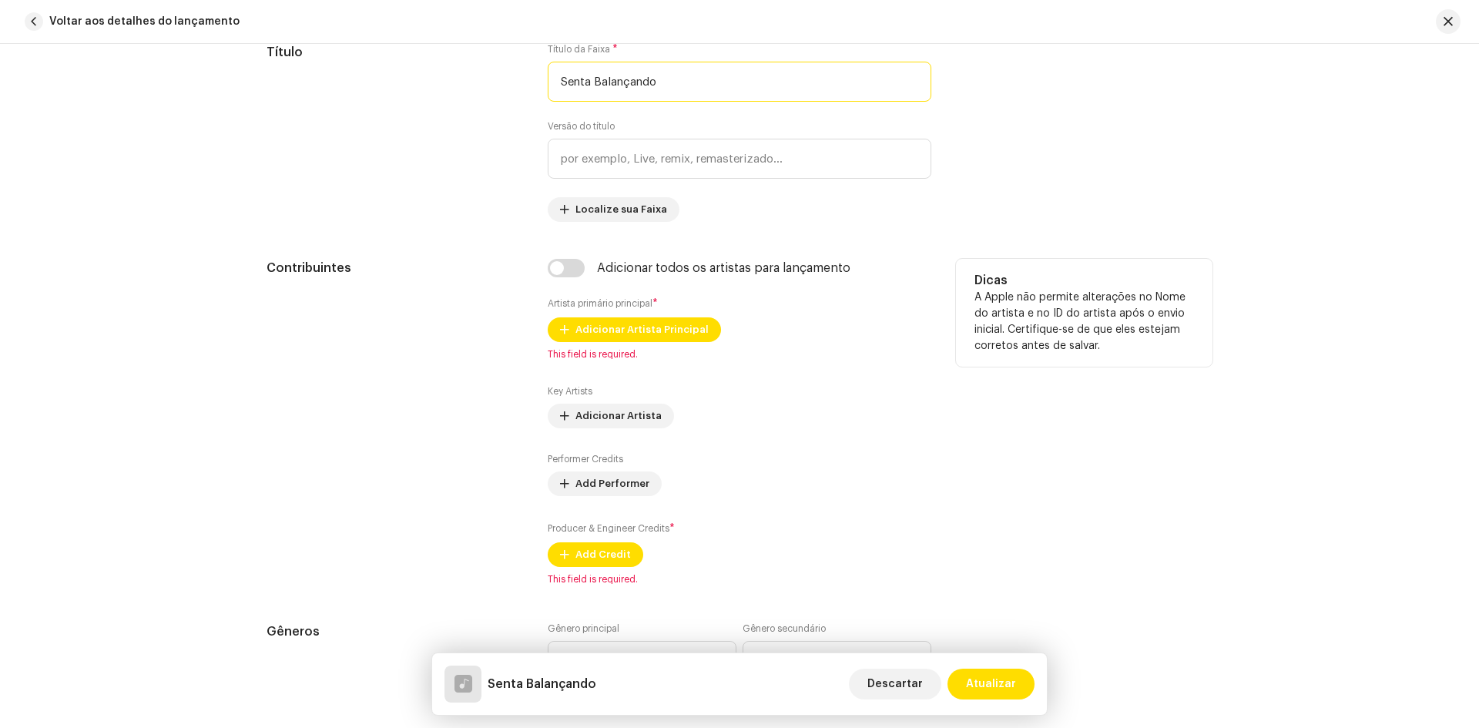
scroll to position [770, 0]
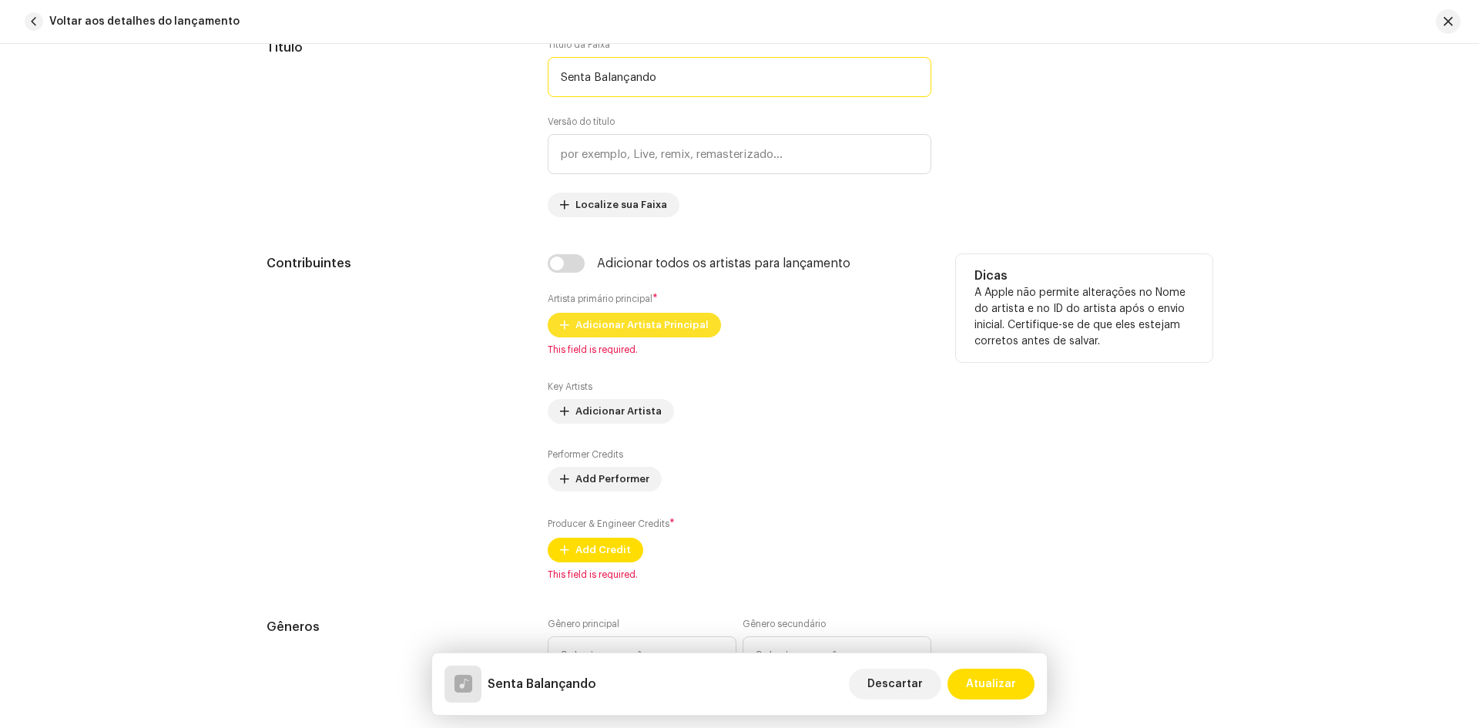
type input "Senta Balançando"
click at [659, 327] on span "Adicionar Artista Principal" at bounding box center [641, 325] width 133 height 31
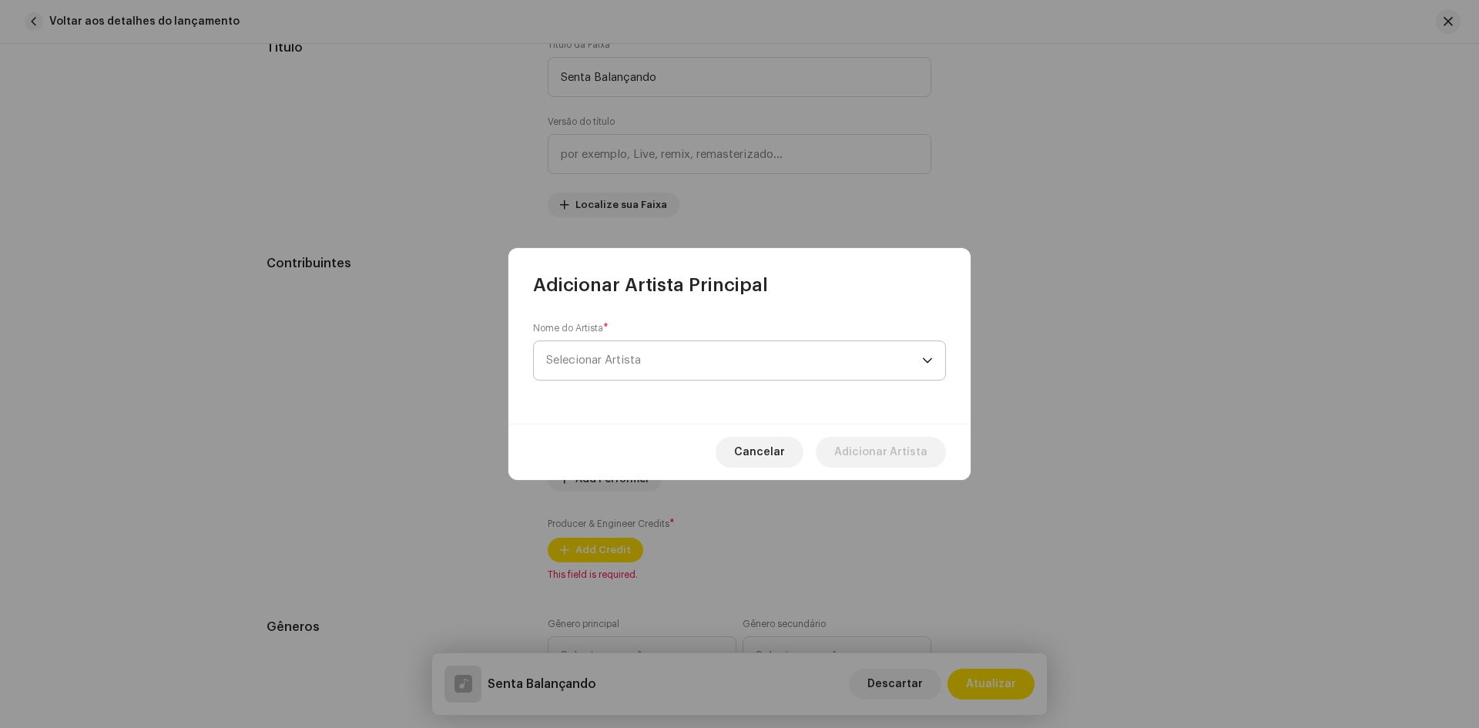
click at [653, 364] on span "Selecionar Artista" at bounding box center [734, 360] width 376 height 39
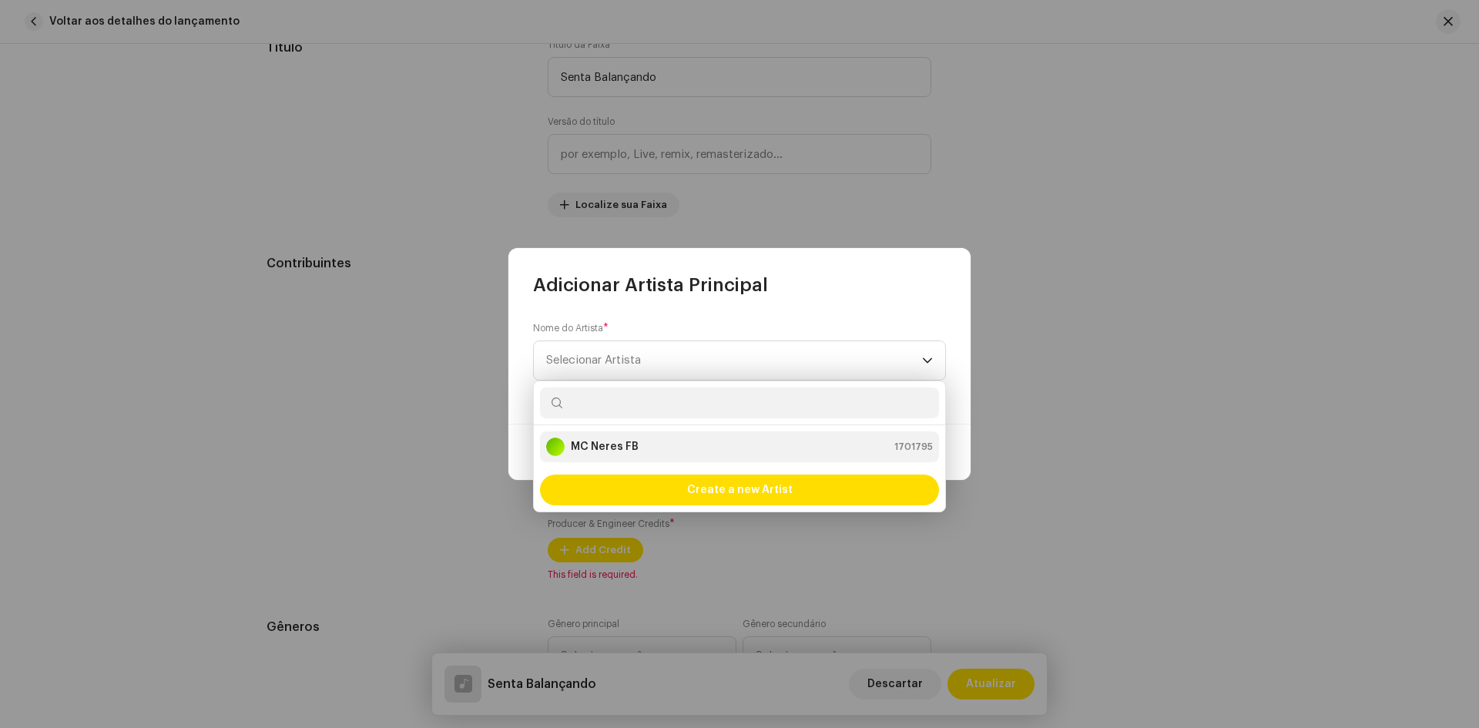
click at [660, 441] on div "MC Neres FB 1701795" at bounding box center [739, 447] width 387 height 18
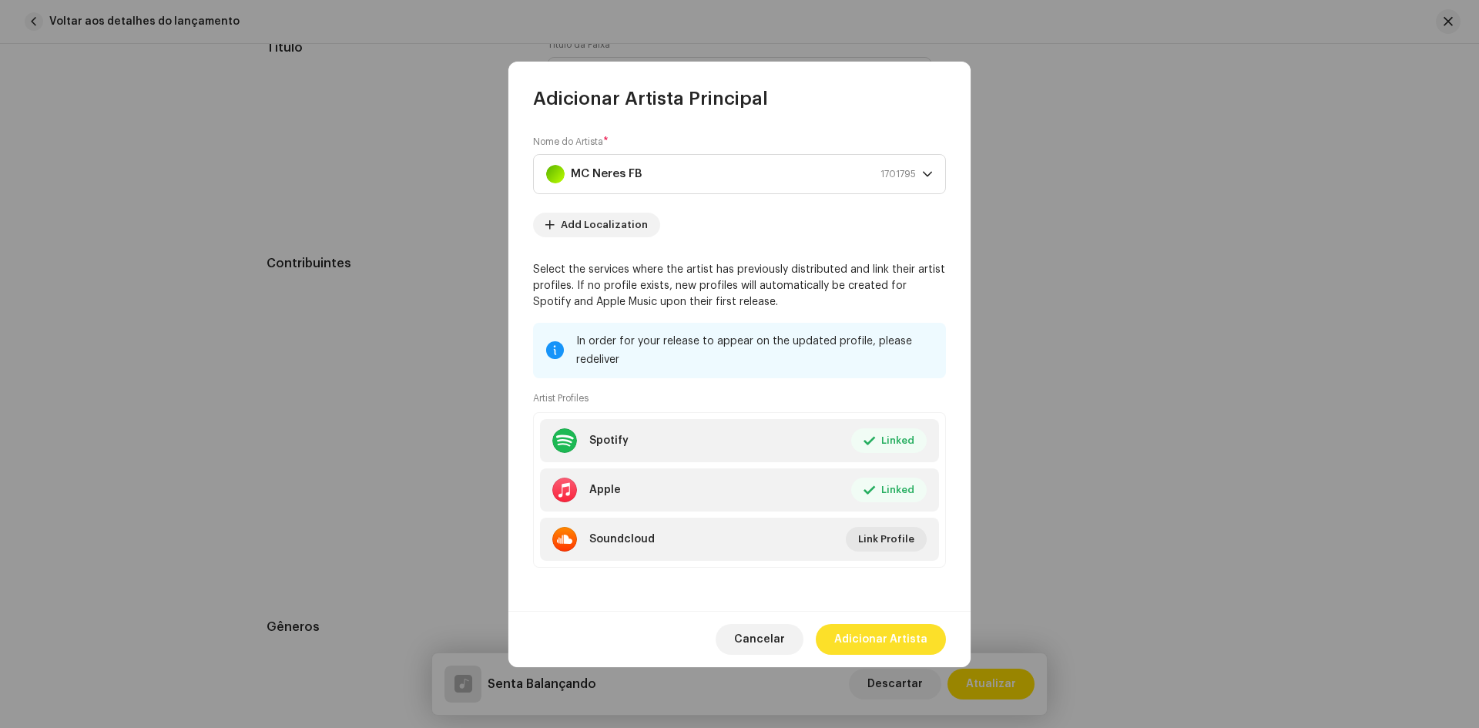
click at [882, 635] on span "Adicionar Artista" at bounding box center [880, 639] width 93 height 31
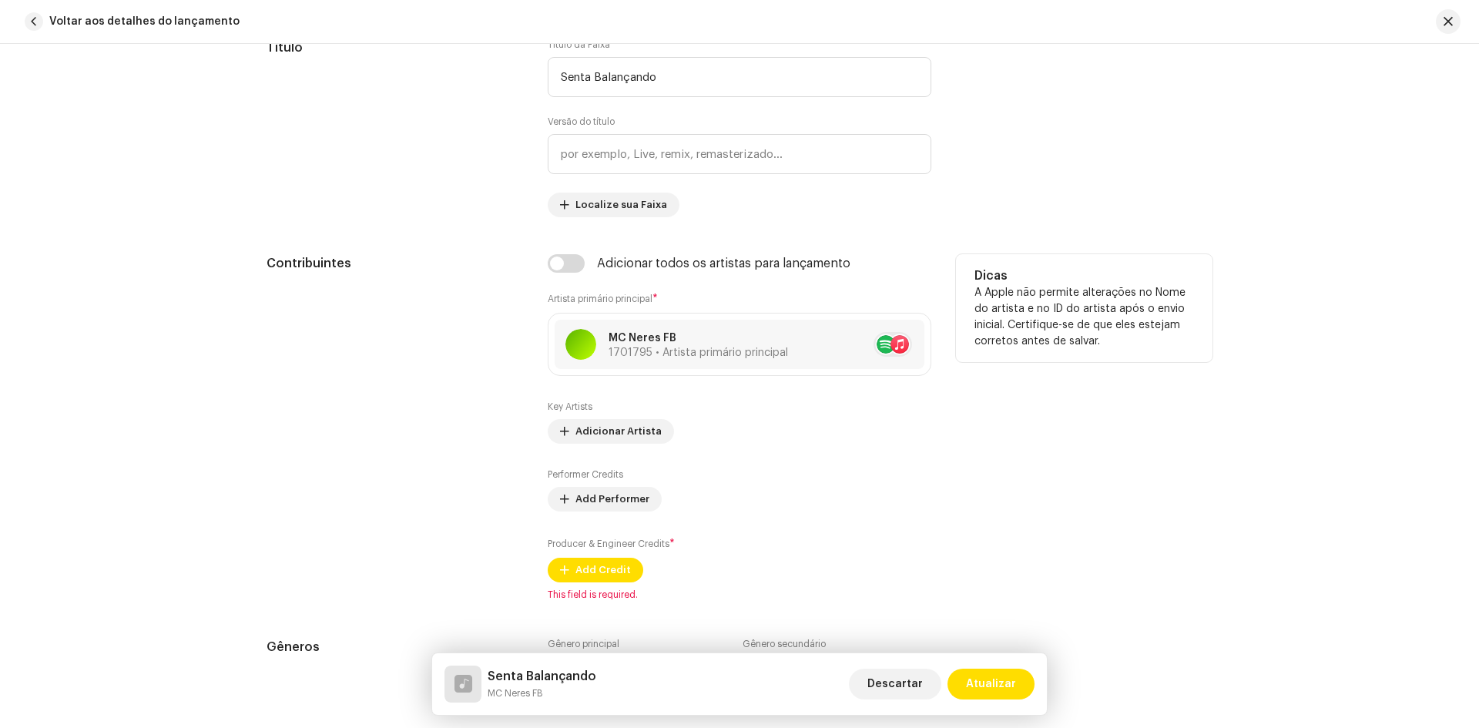
scroll to position [924, 0]
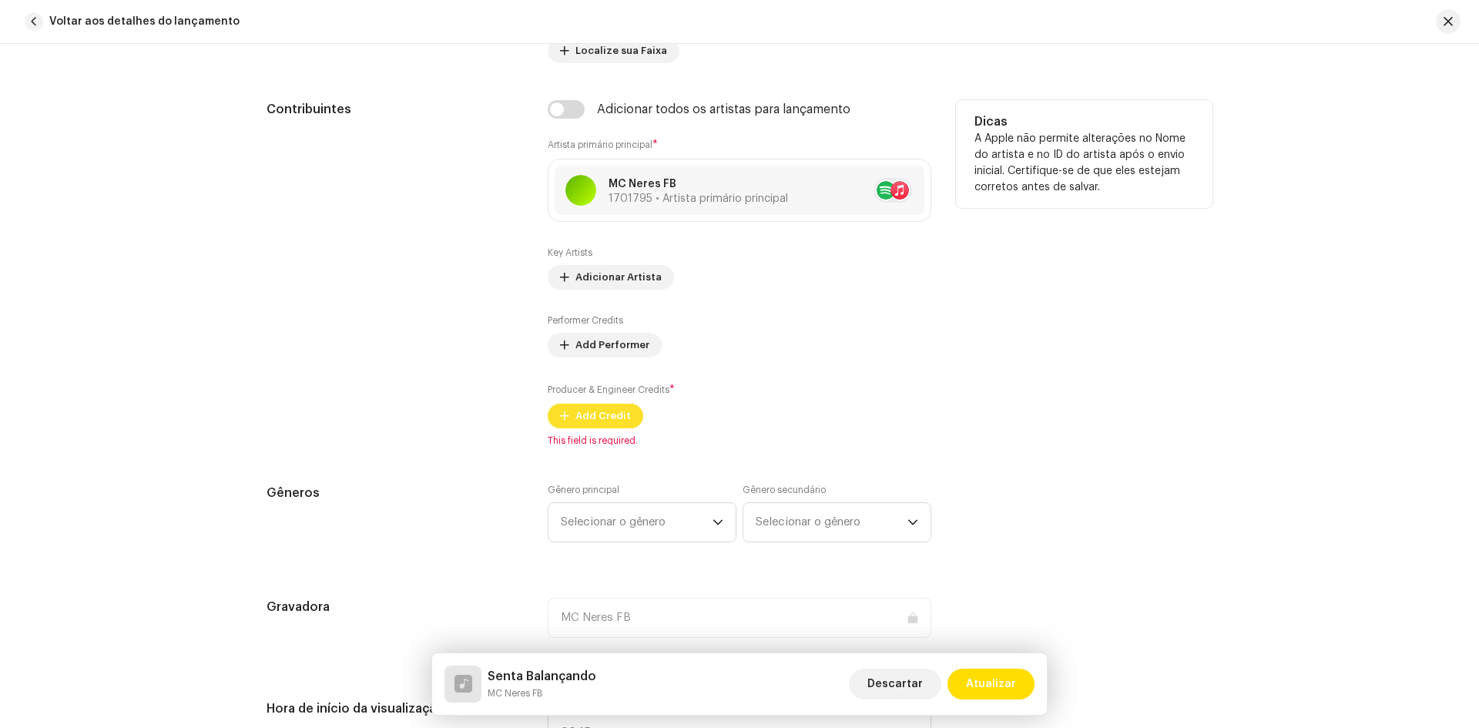
click at [606, 420] on span "Add Credit" at bounding box center [602, 416] width 55 height 31
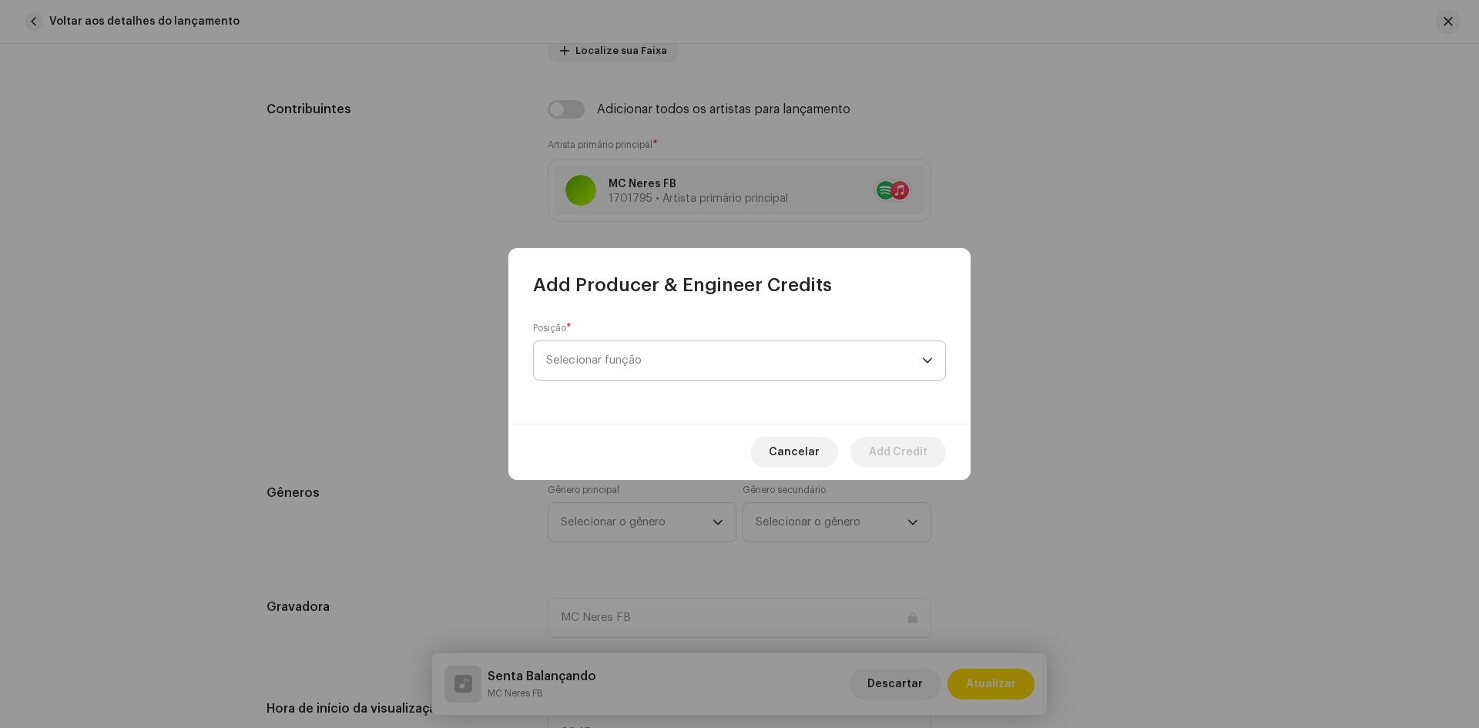
click at [625, 364] on span "Selecionar função" at bounding box center [734, 360] width 376 height 39
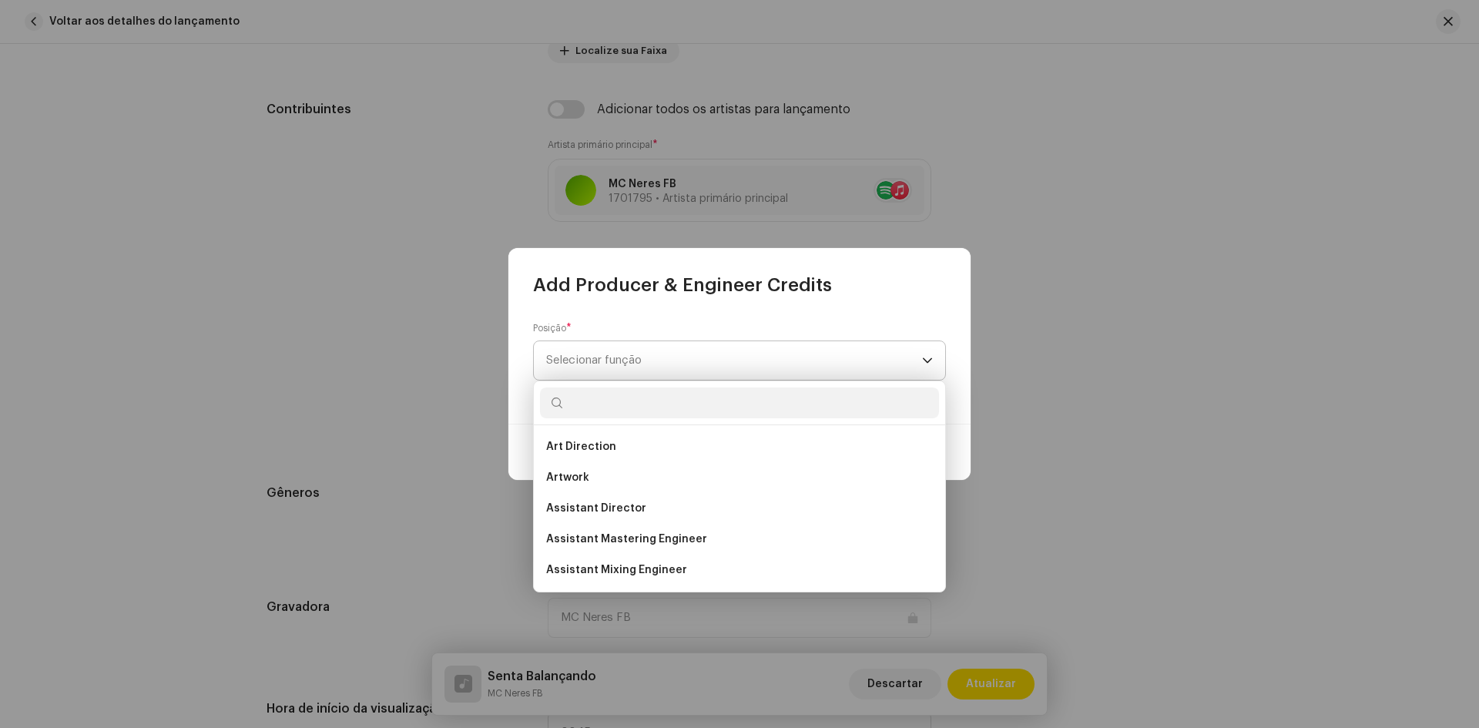
click at [625, 364] on span "Selecionar função" at bounding box center [734, 360] width 376 height 39
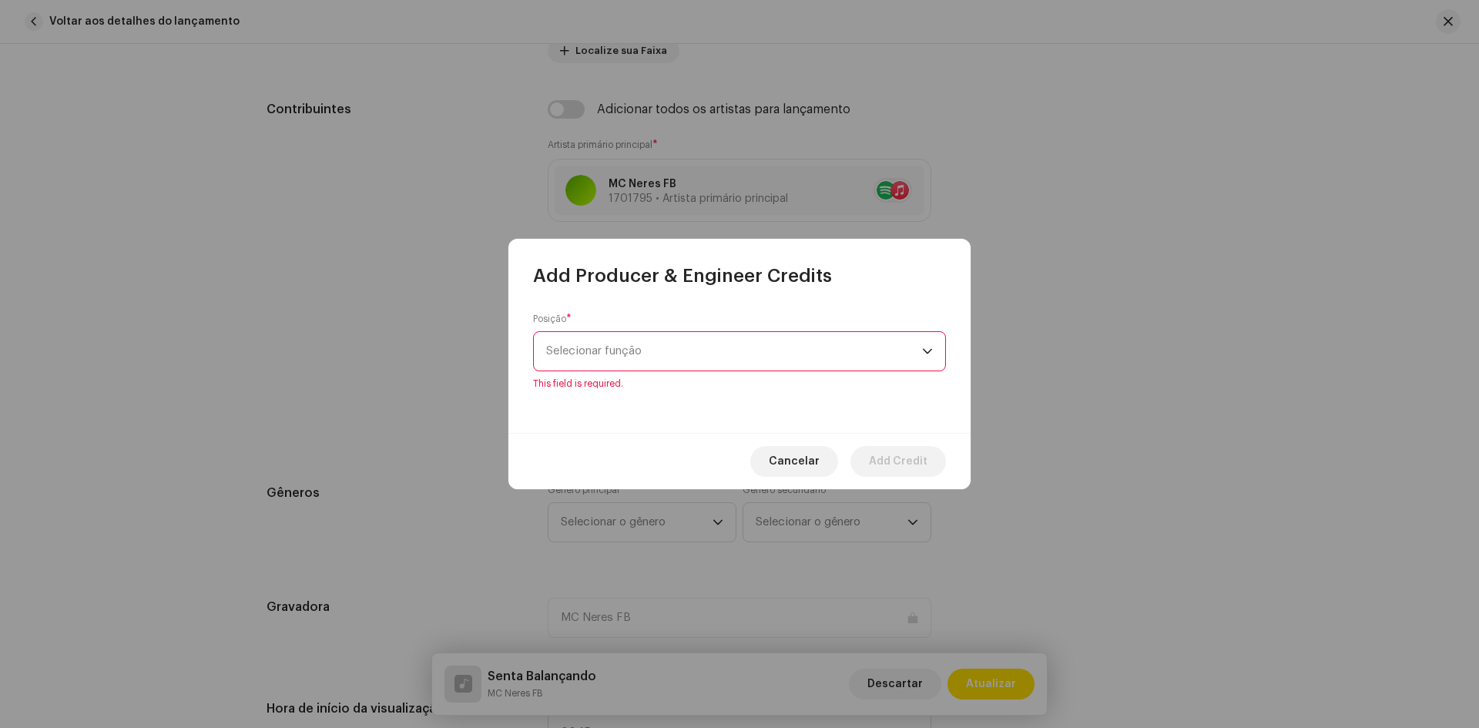
click at [625, 364] on span "Selecionar função" at bounding box center [734, 351] width 376 height 39
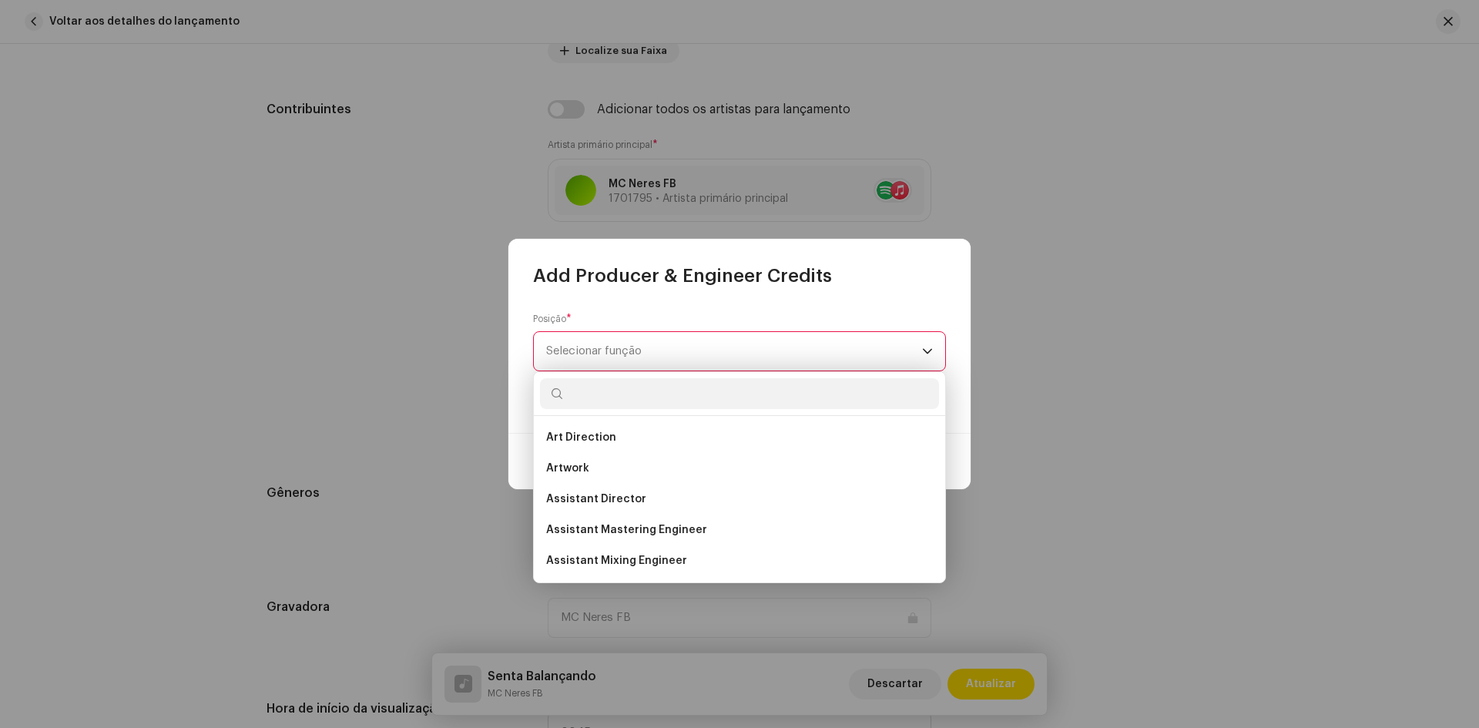
click at [625, 389] on input "text" at bounding box center [739, 393] width 399 height 31
type input "RE"
click at [641, 561] on span "Recording Engineer" at bounding box center [599, 560] width 107 height 15
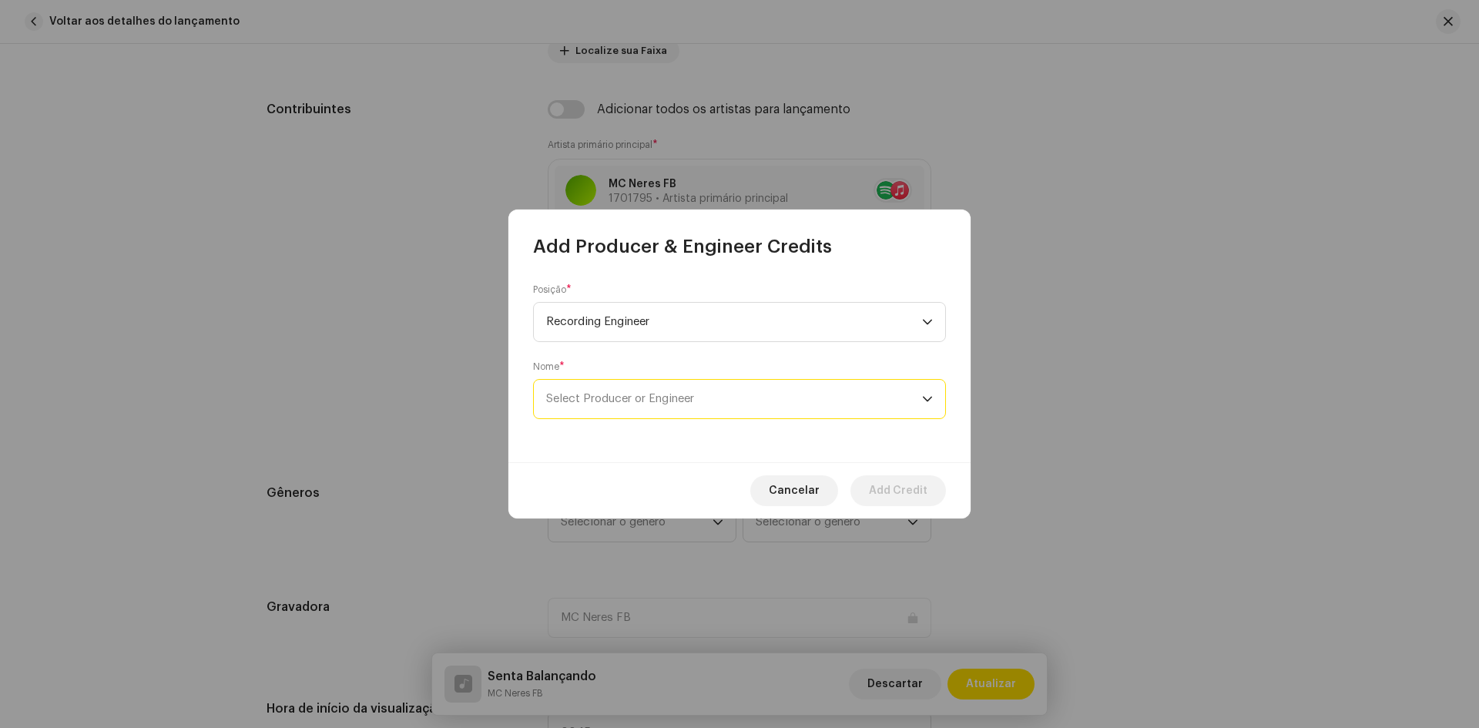
click at [630, 407] on span "Select Producer or Engineer" at bounding box center [734, 399] width 376 height 39
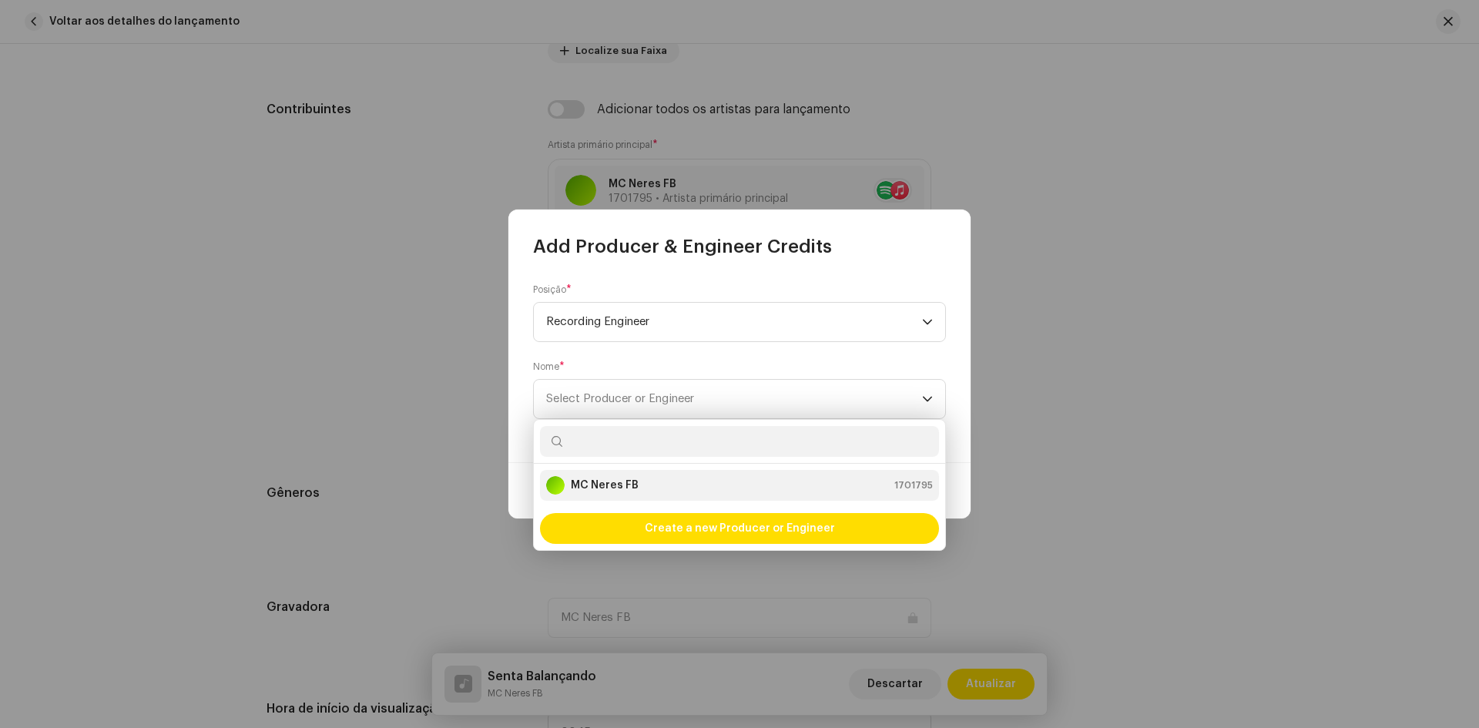
click at [653, 479] on div "MC Neres FB 1701795" at bounding box center [739, 485] width 387 height 18
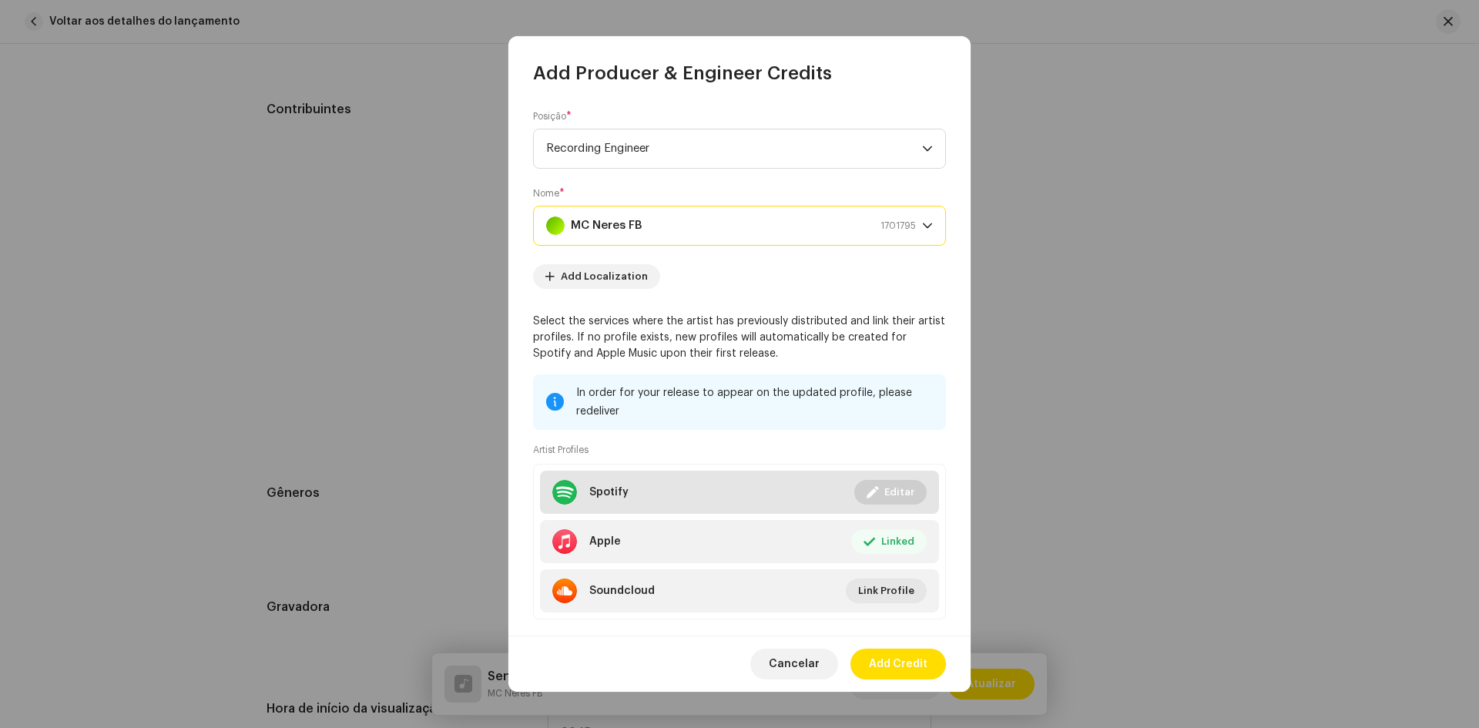
scroll to position [27, 0]
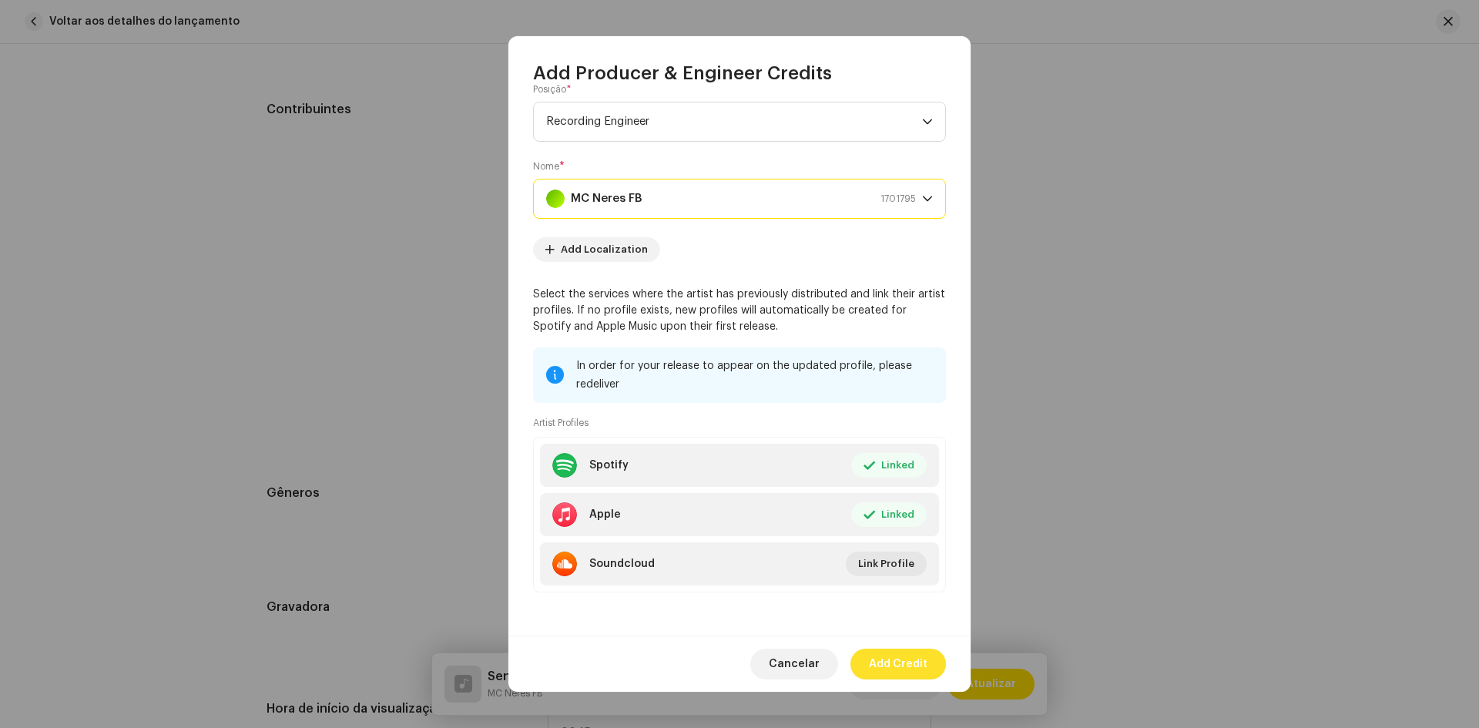
click at [897, 659] on span "Add Credit" at bounding box center [898, 664] width 59 height 31
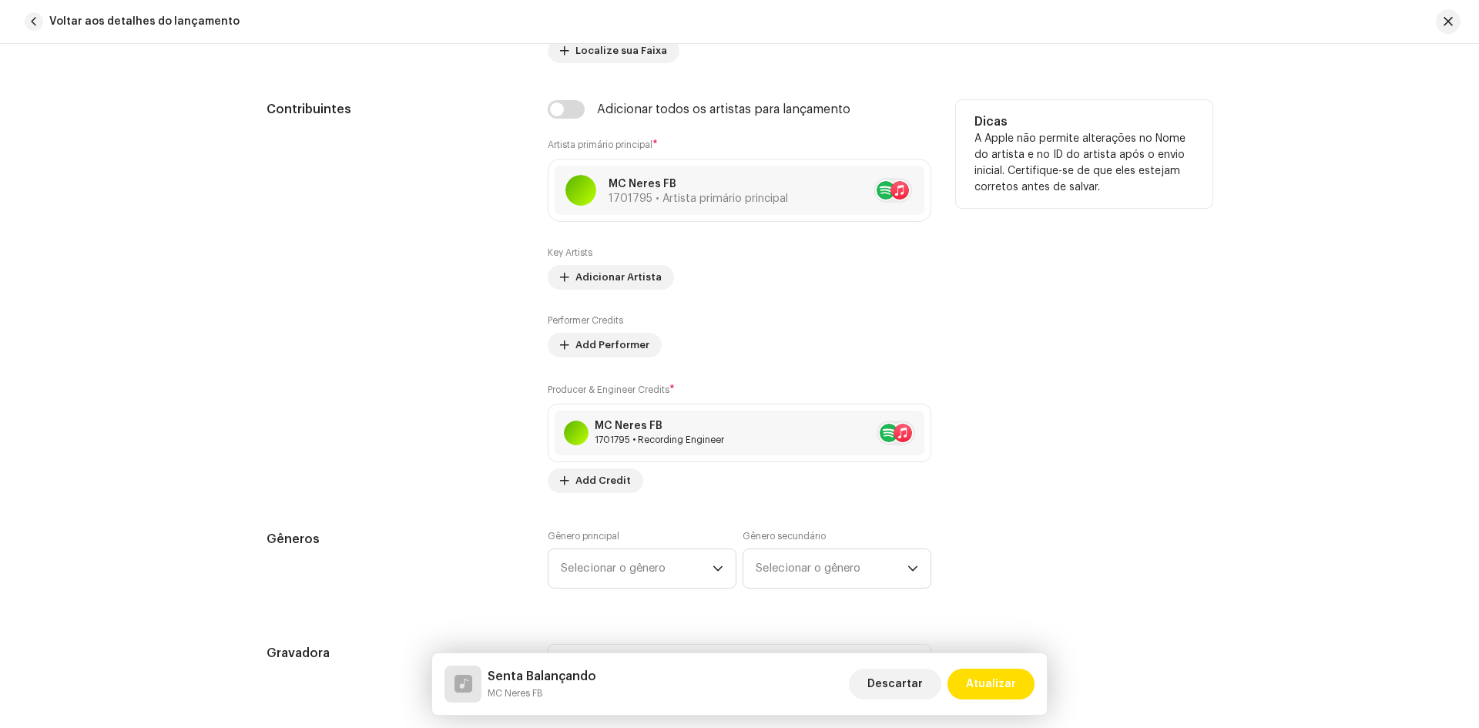
scroll to position [1001, 0]
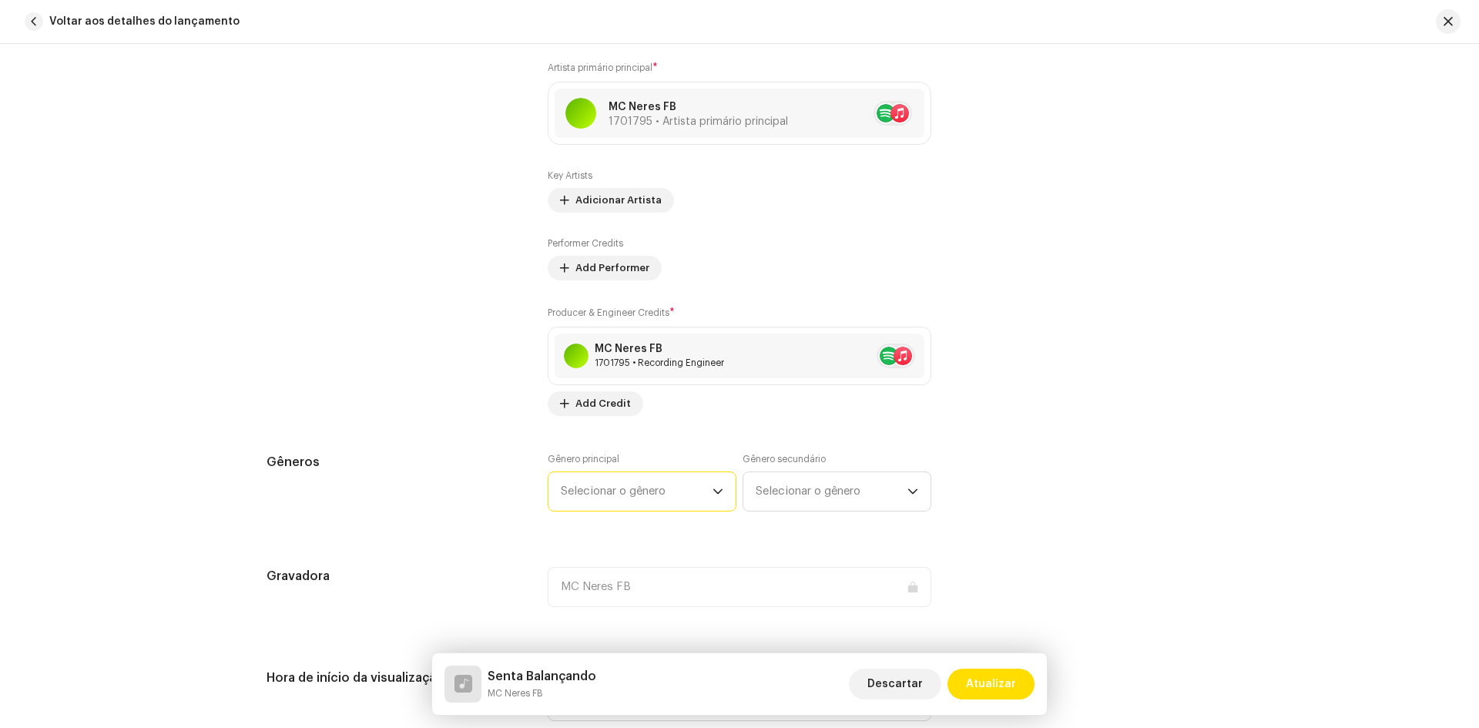
click at [703, 488] on span "Selecionar o gênero" at bounding box center [637, 491] width 152 height 39
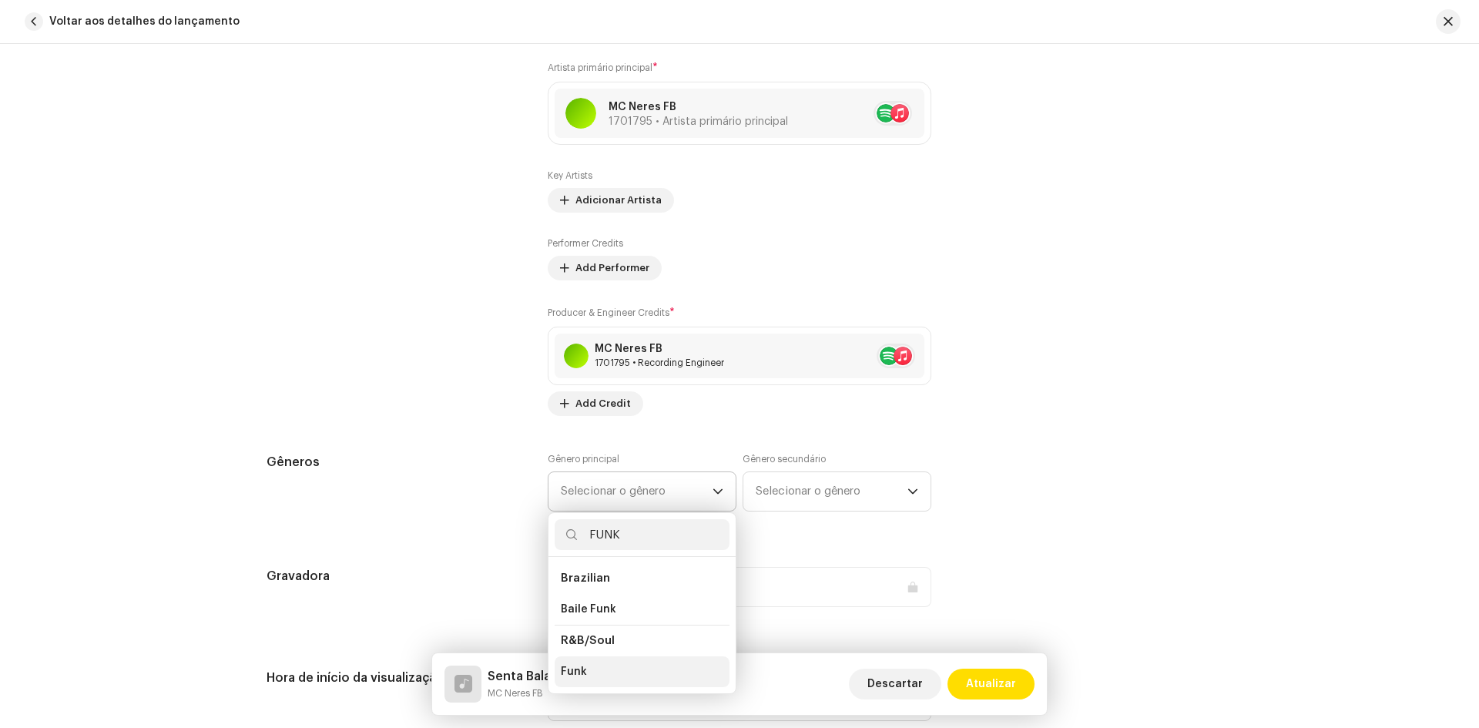
type input "FUNK"
click at [615, 668] on li "Funk" at bounding box center [642, 671] width 175 height 31
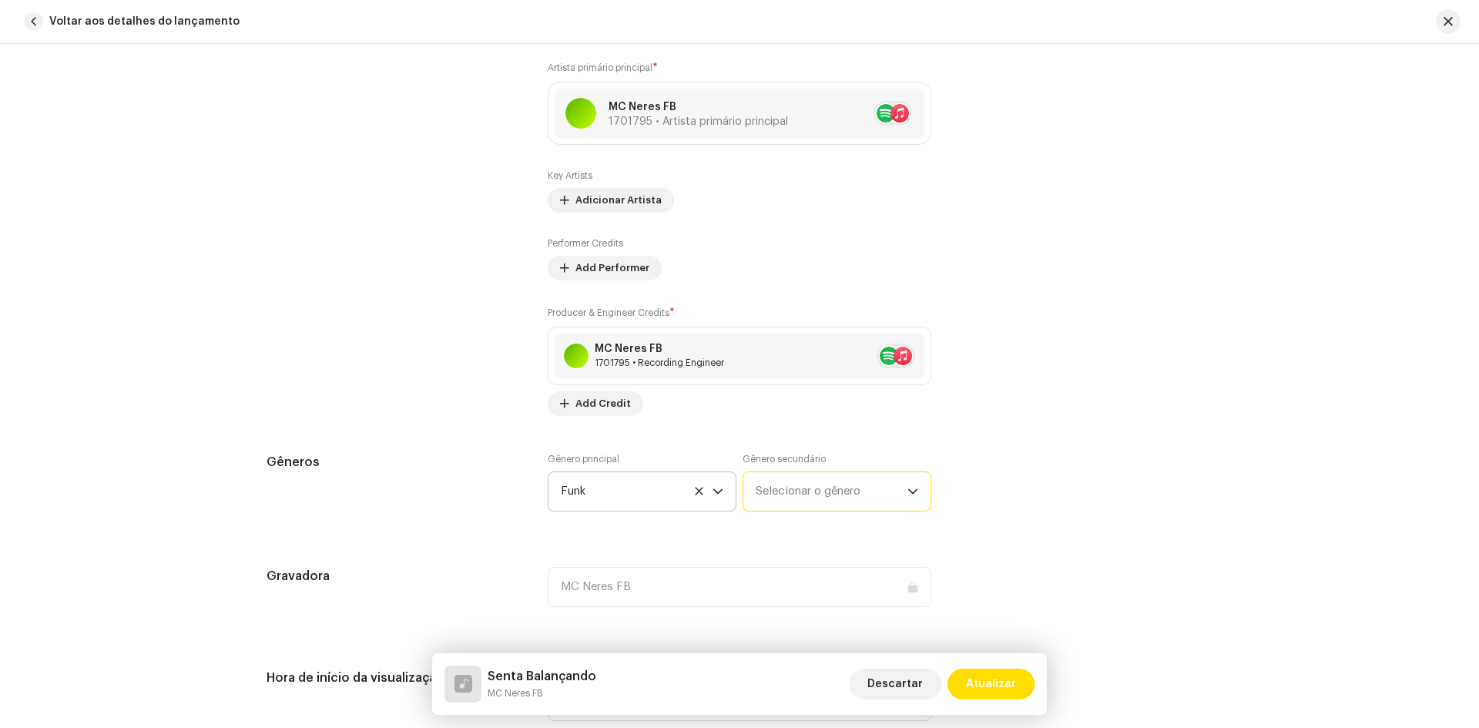
click at [774, 489] on span "Selecionar o gênero" at bounding box center [832, 491] width 152 height 39
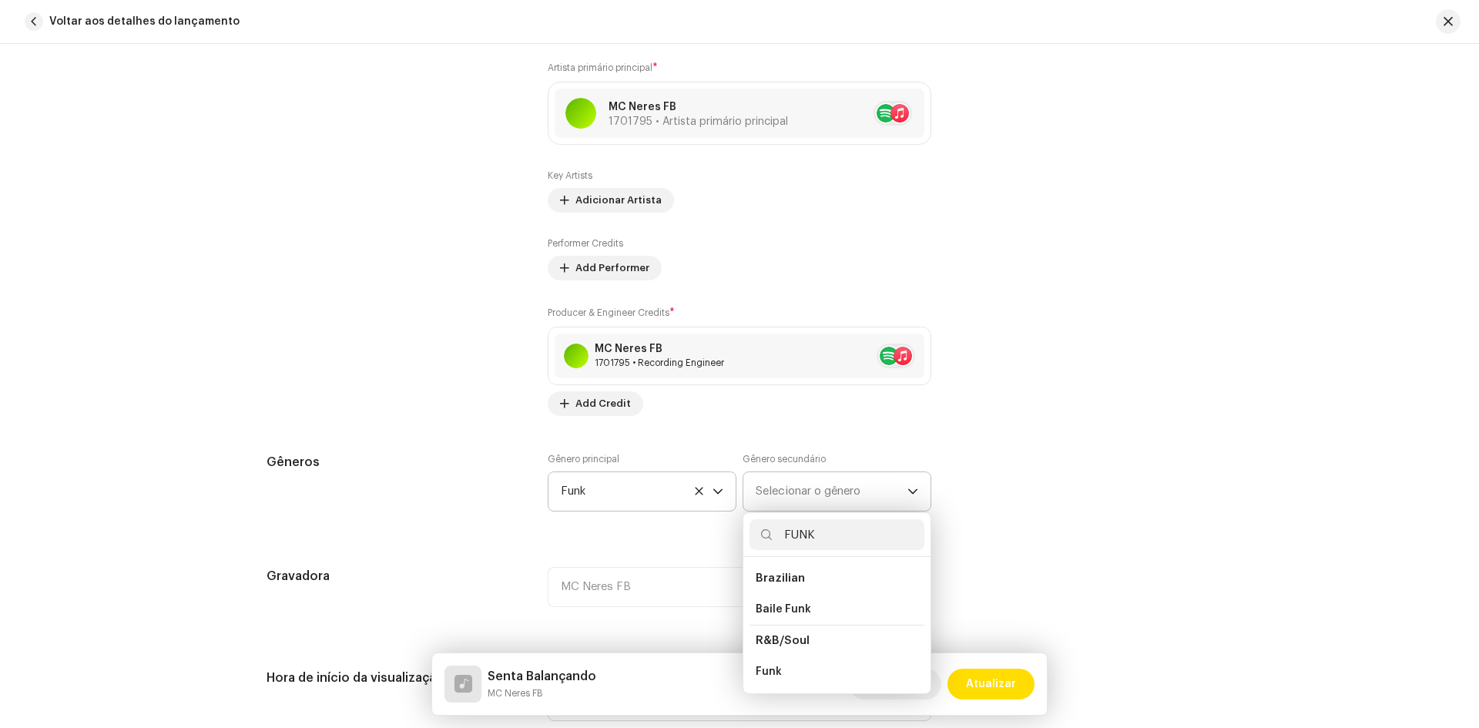
type input "FUNK"
click at [796, 575] on span "Brazilian" at bounding box center [780, 578] width 49 height 12
click at [790, 579] on span "Brazilian" at bounding box center [780, 578] width 49 height 12
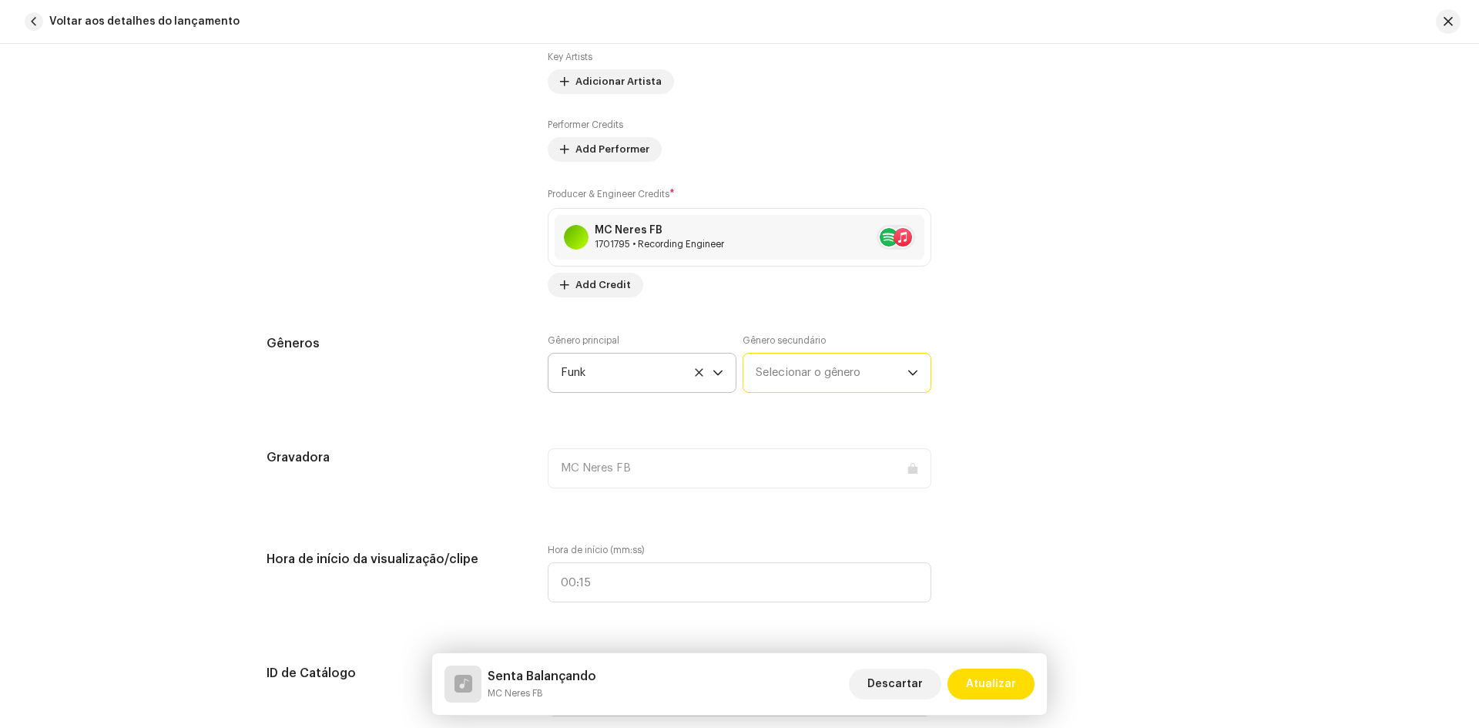
scroll to position [1155, 0]
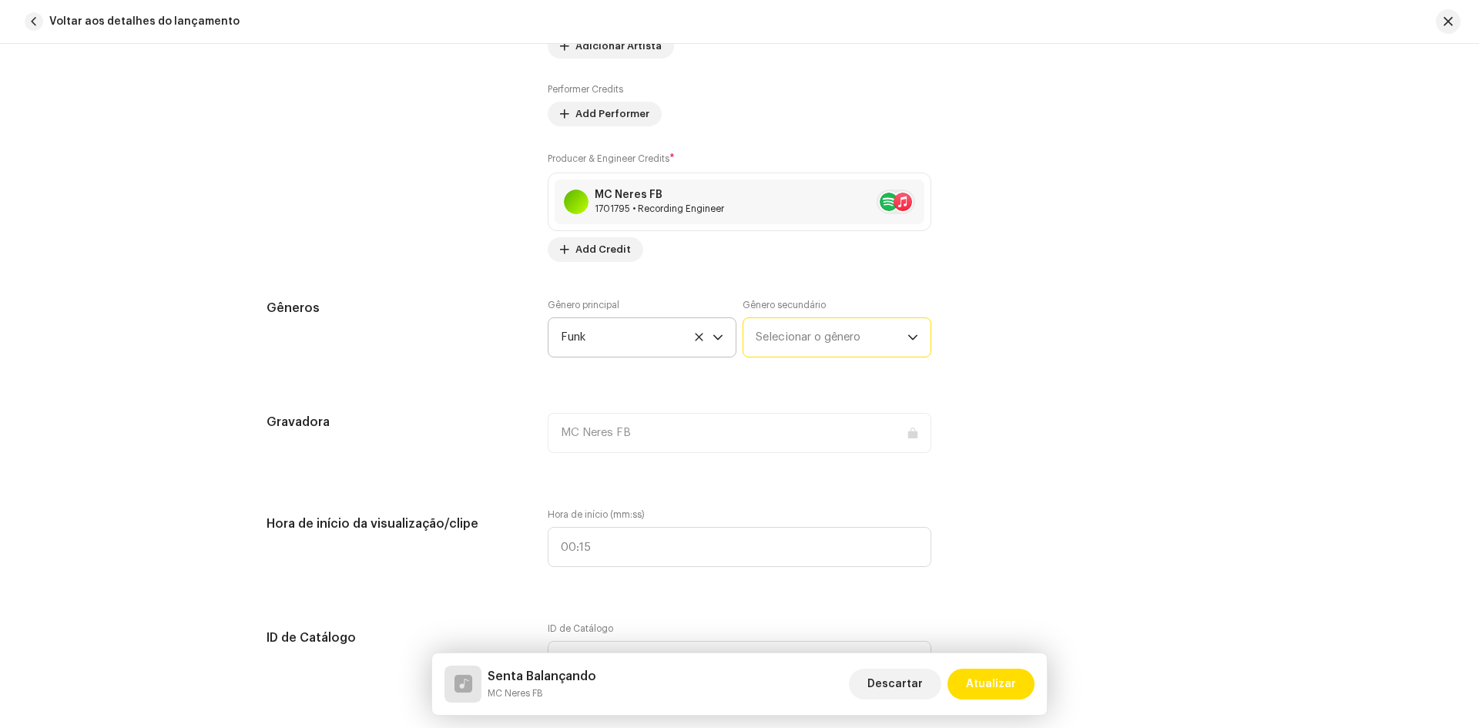
click at [804, 340] on span "Selecionar o gênero" at bounding box center [832, 337] width 152 height 39
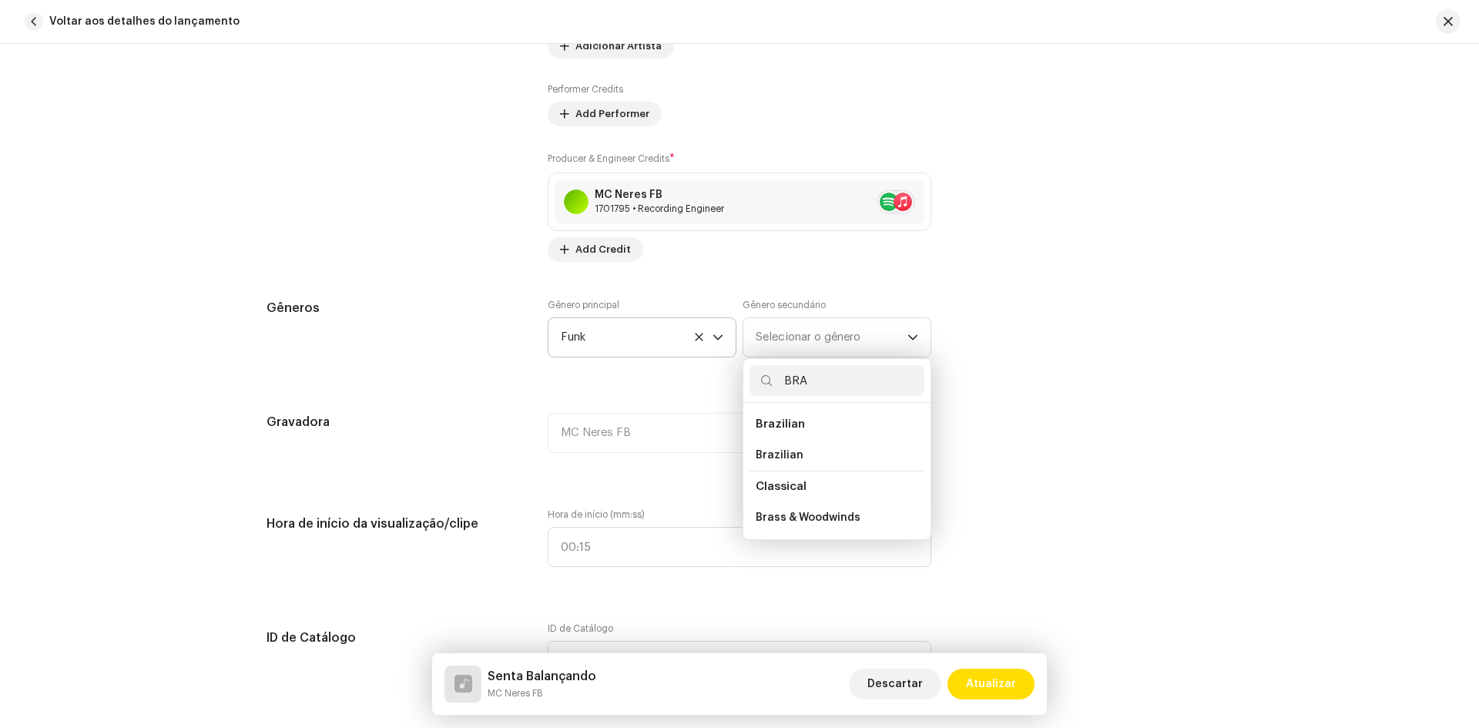
type input "BRA"
click at [795, 424] on span "Brazilian" at bounding box center [780, 424] width 49 height 12
click at [783, 457] on span "Brazilian" at bounding box center [780, 455] width 48 height 15
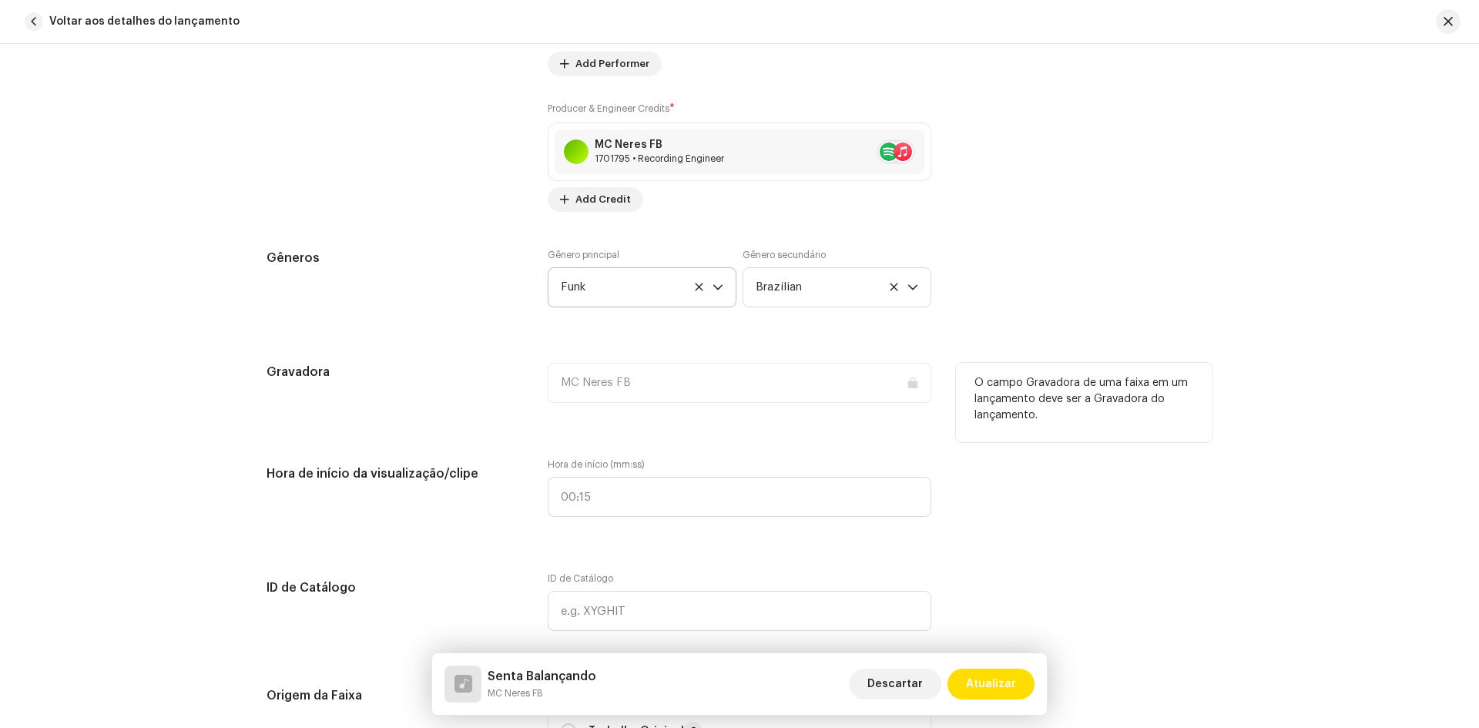
scroll to position [1232, 0]
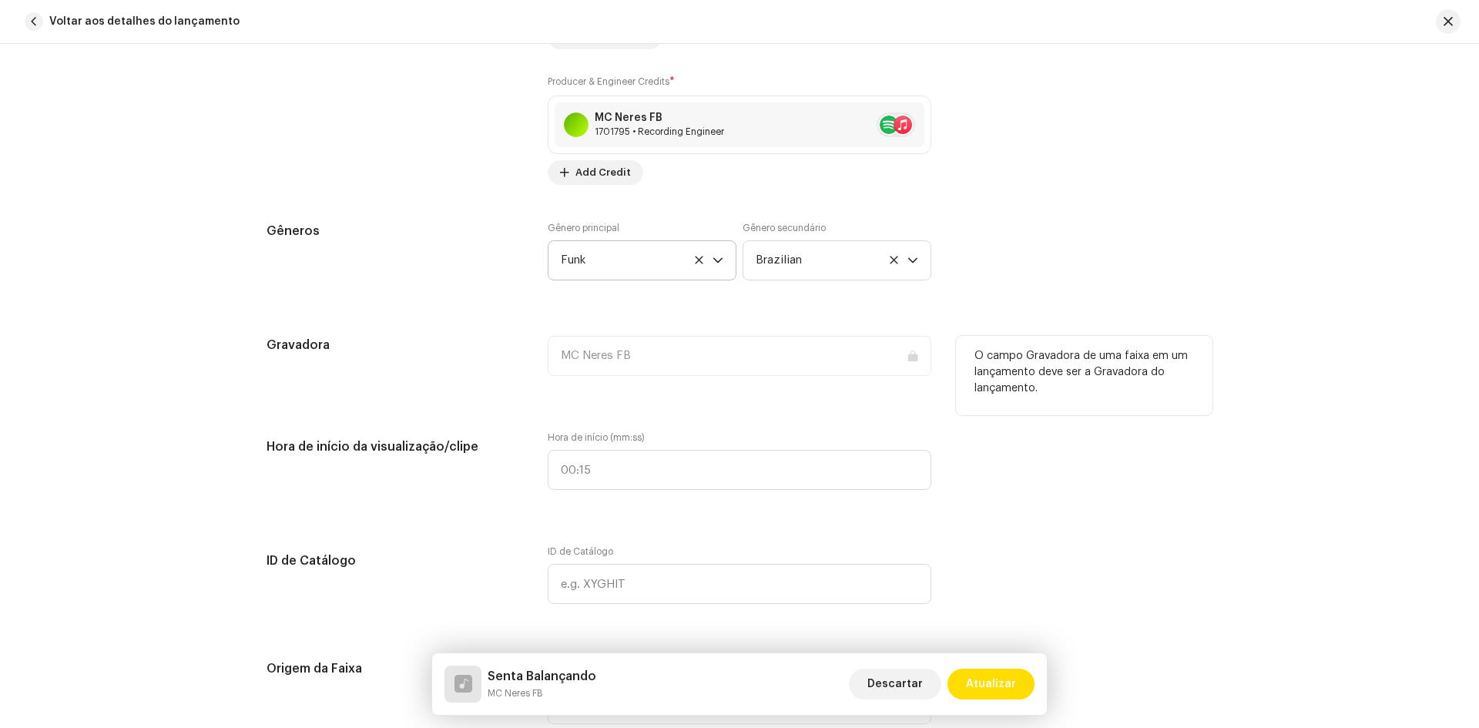
drag, startPoint x: 655, startPoint y: 442, endPoint x: 536, endPoint y: 385, distance: 131.6
click at [536, 385] on div "Gravadora MC Neres FB O campo Gravadora de uma faixa em um lançamento deve ser …" at bounding box center [740, 365] width 946 height 59
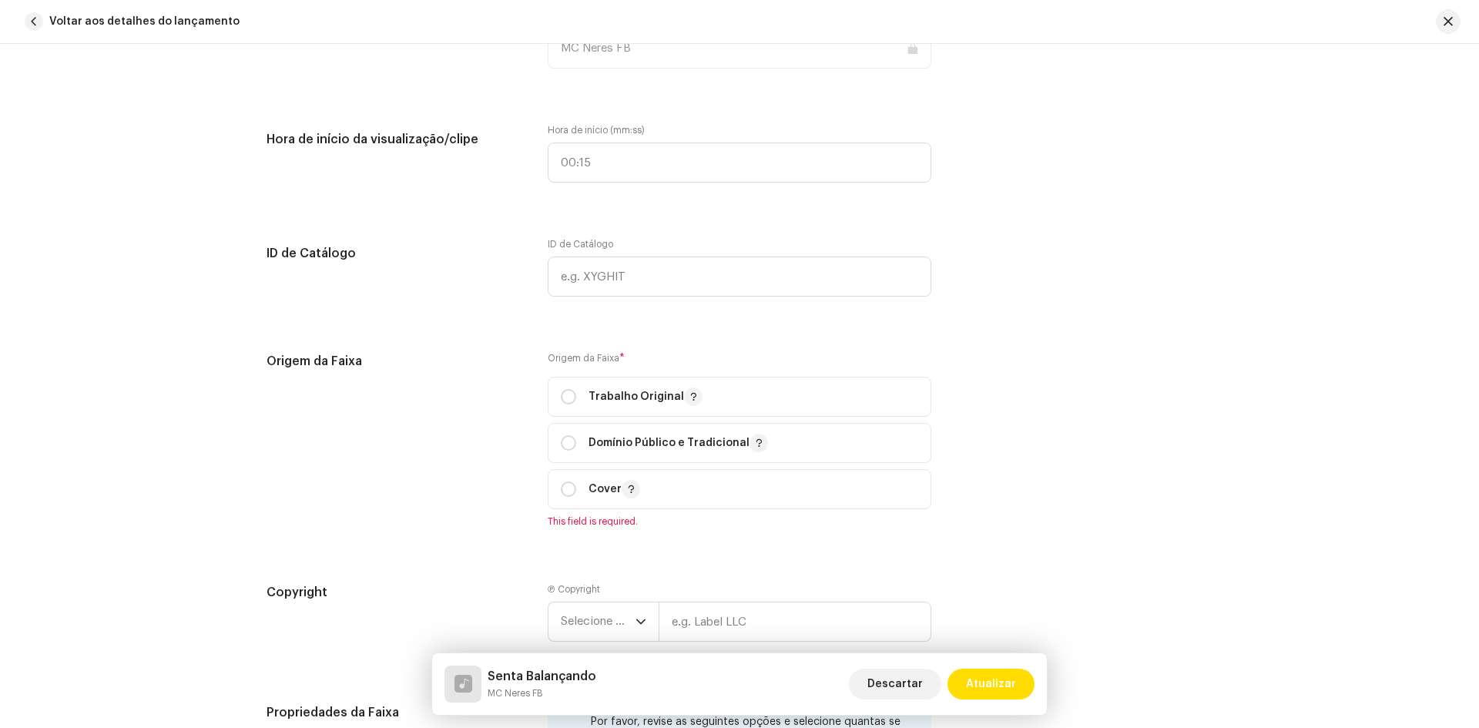
scroll to position [1541, 0]
click at [562, 394] on input "radio" at bounding box center [568, 395] width 15 height 15
radio input "true"
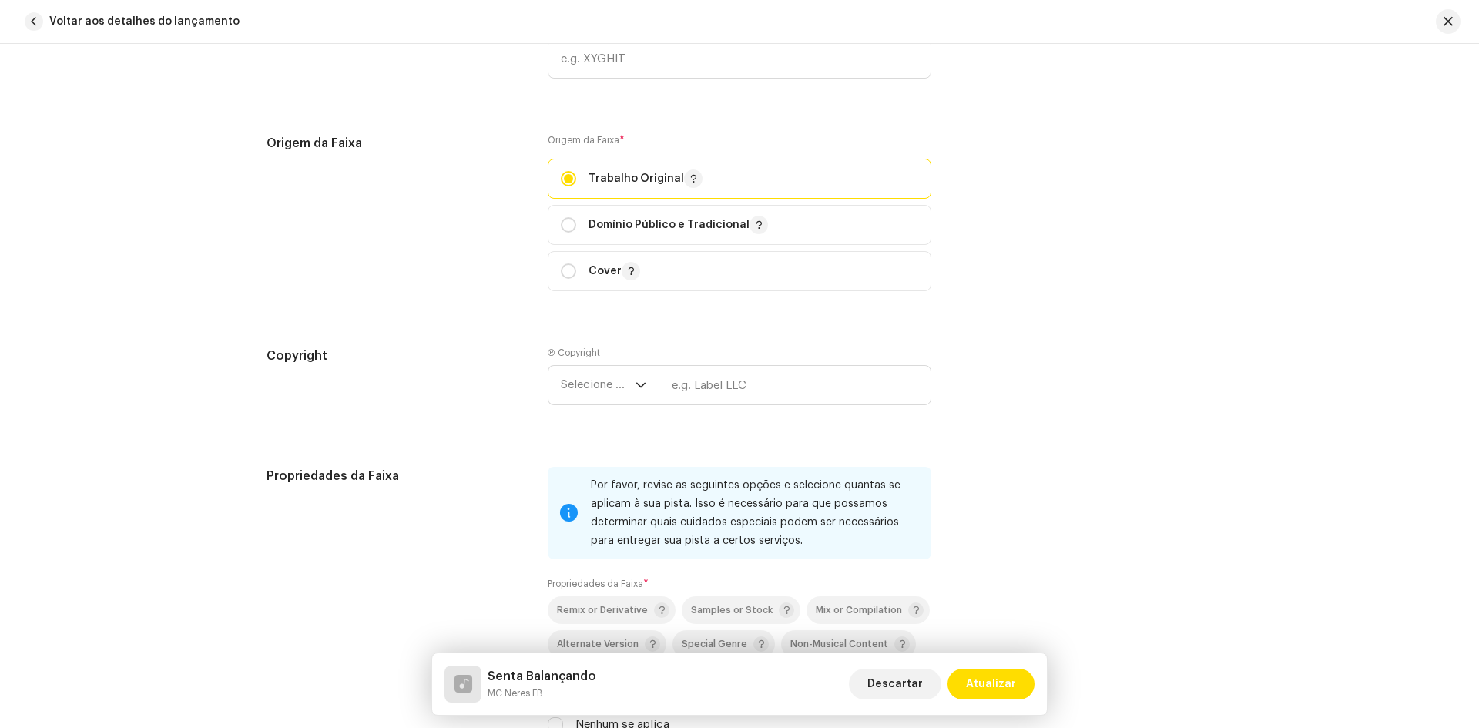
scroll to position [1772, 0]
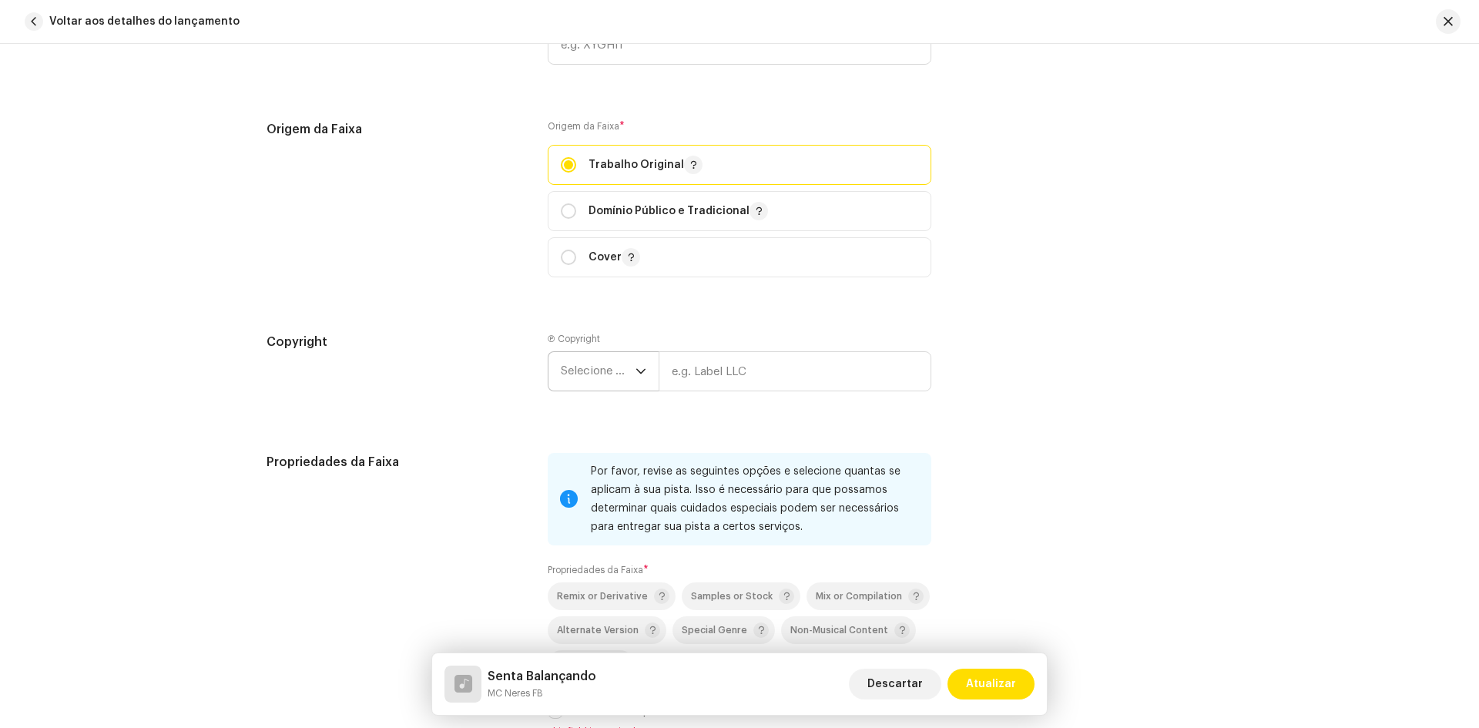
click at [572, 371] on span "Selecione o ano" at bounding box center [598, 371] width 75 height 39
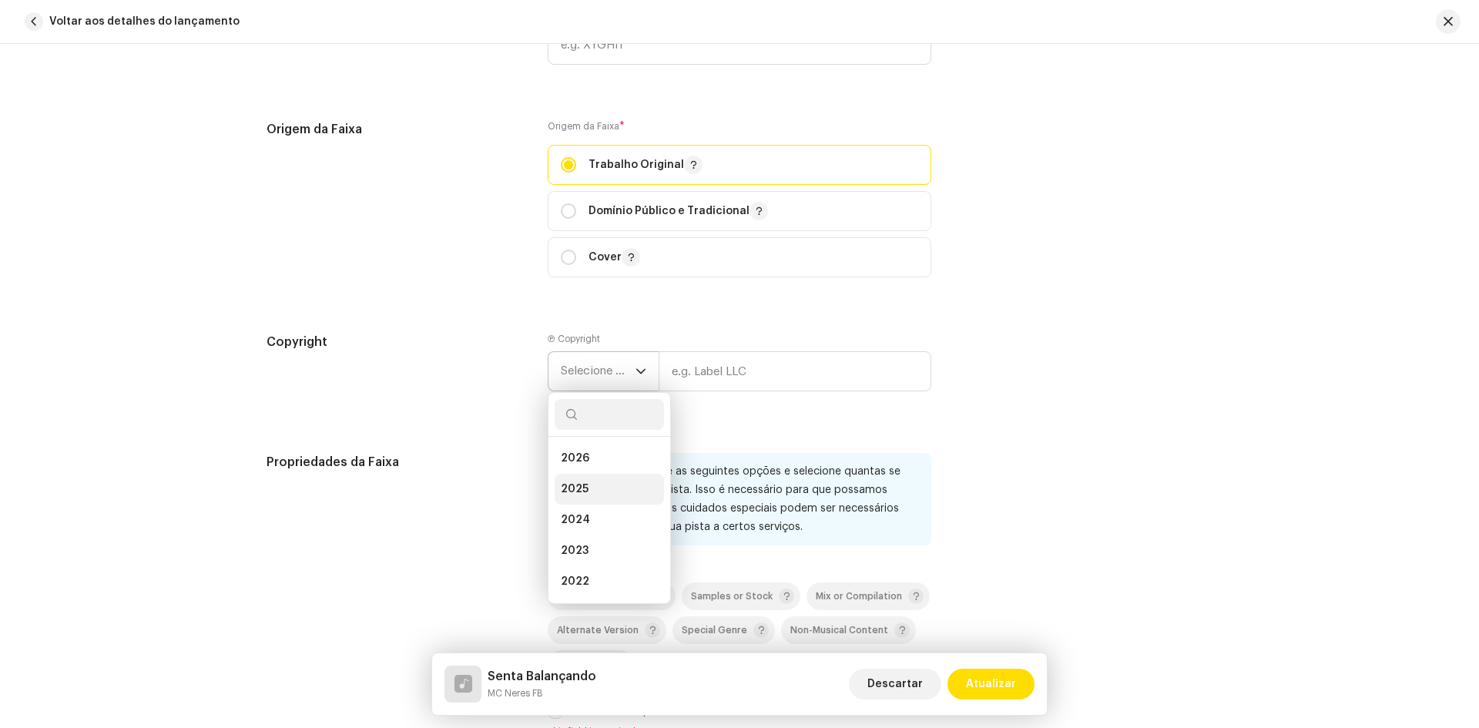
click at [582, 488] on span "2025" at bounding box center [575, 488] width 28 height 15
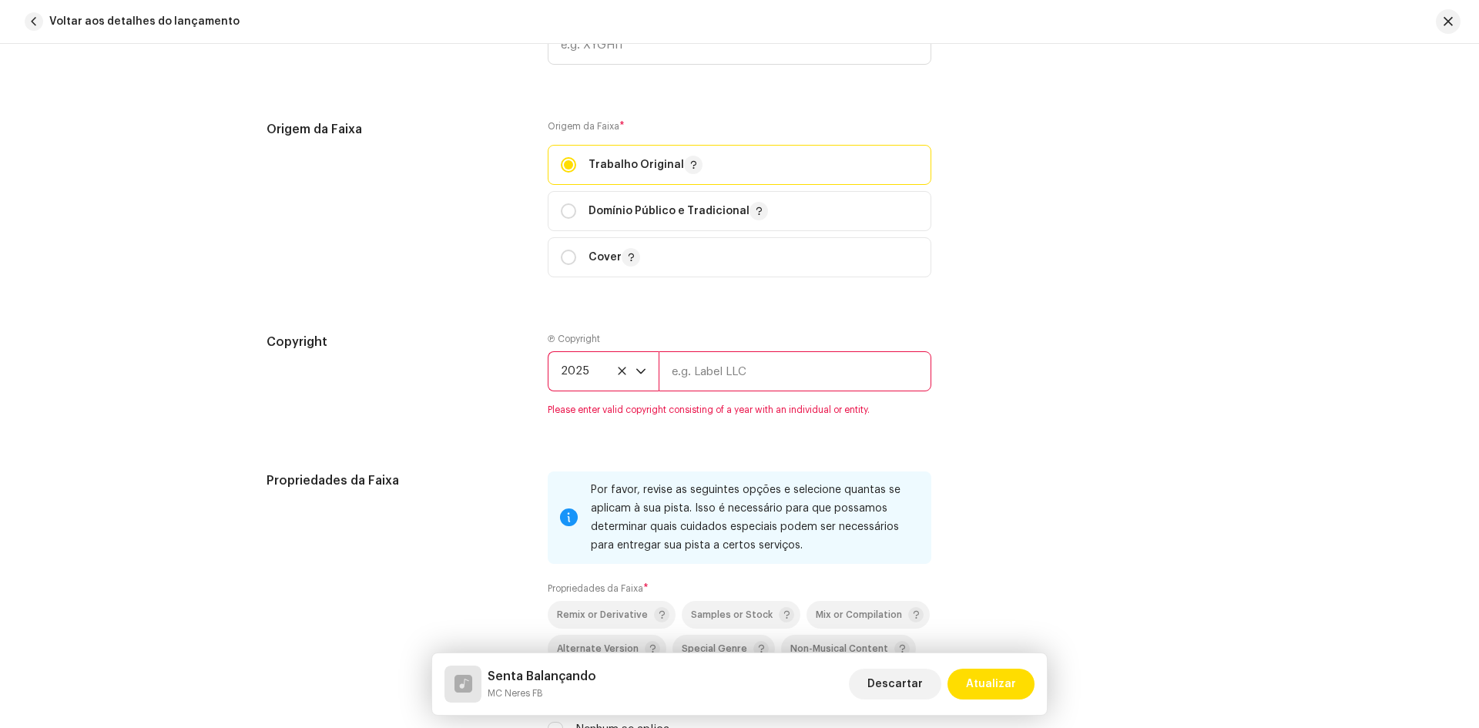
click at [711, 374] on input "text" at bounding box center [795, 371] width 273 height 40
type input "MC Neres FB"
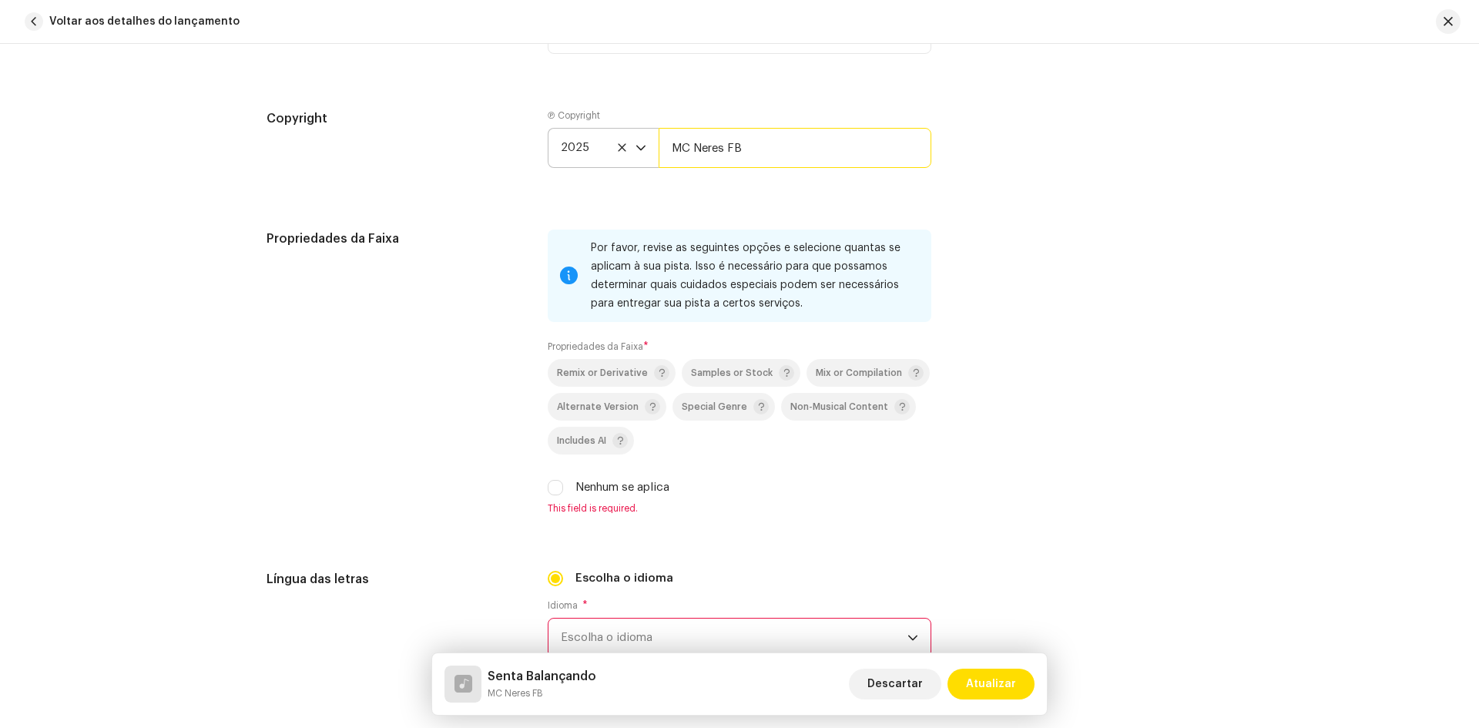
scroll to position [2003, 0]
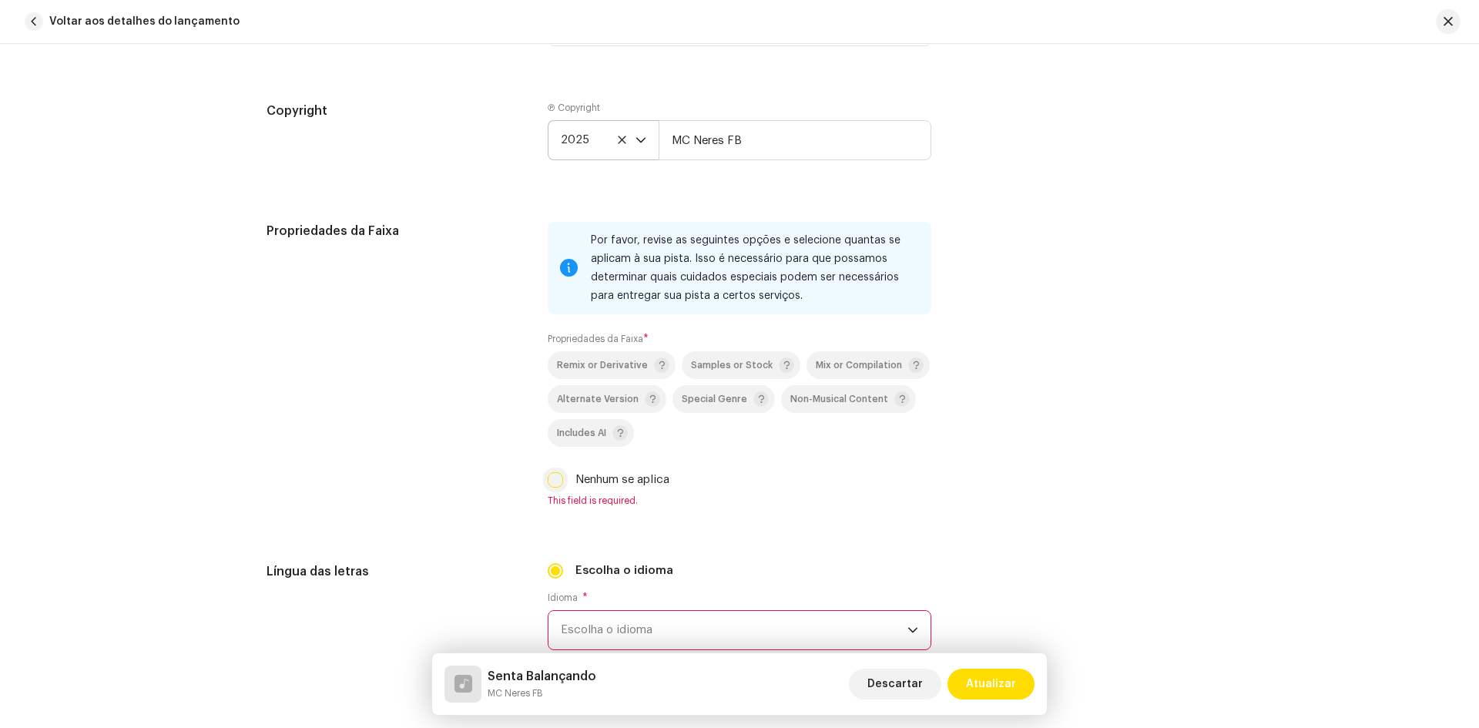
click at [548, 484] on input "Nenhum se aplica" at bounding box center [555, 479] width 15 height 15
checkbox input "true"
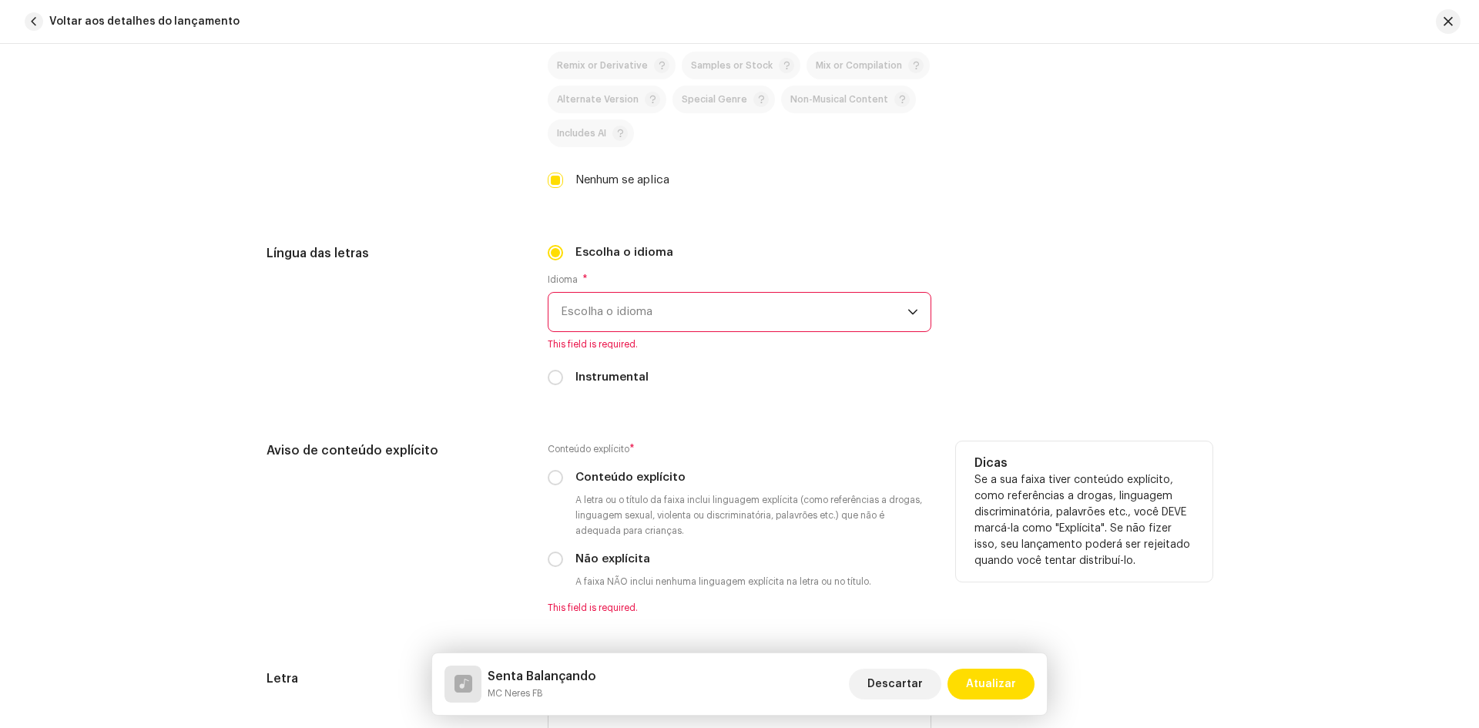
scroll to position [2311, 0]
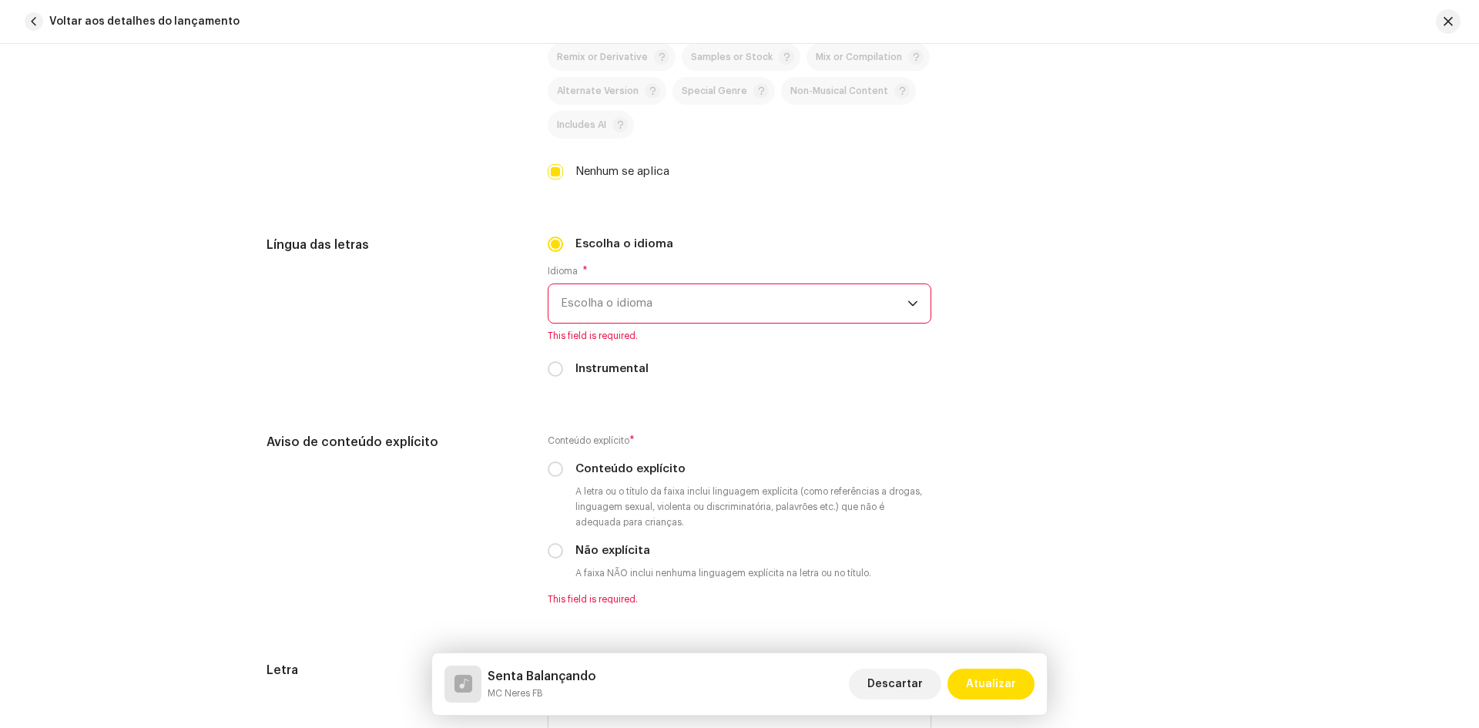
click at [578, 306] on span "Escolha o idioma" at bounding box center [734, 303] width 347 height 39
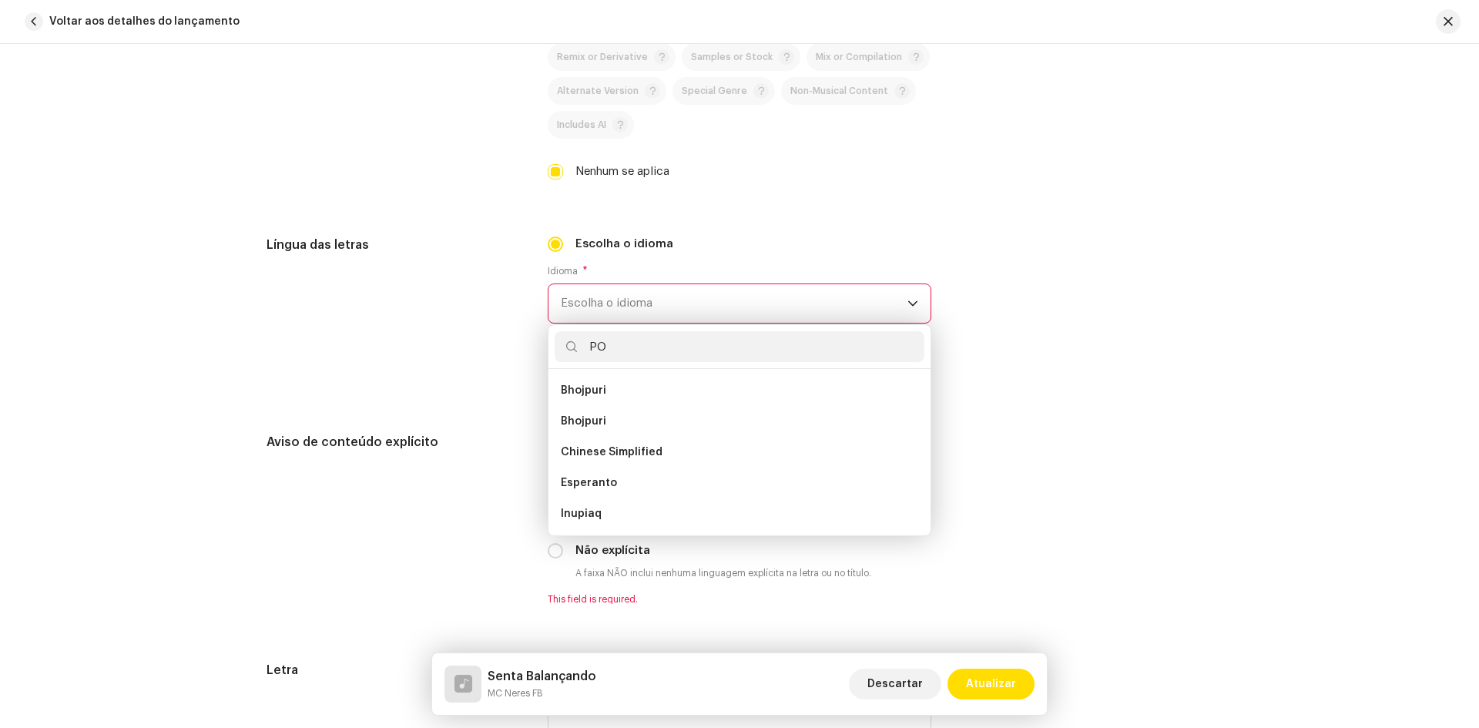
scroll to position [0, 0]
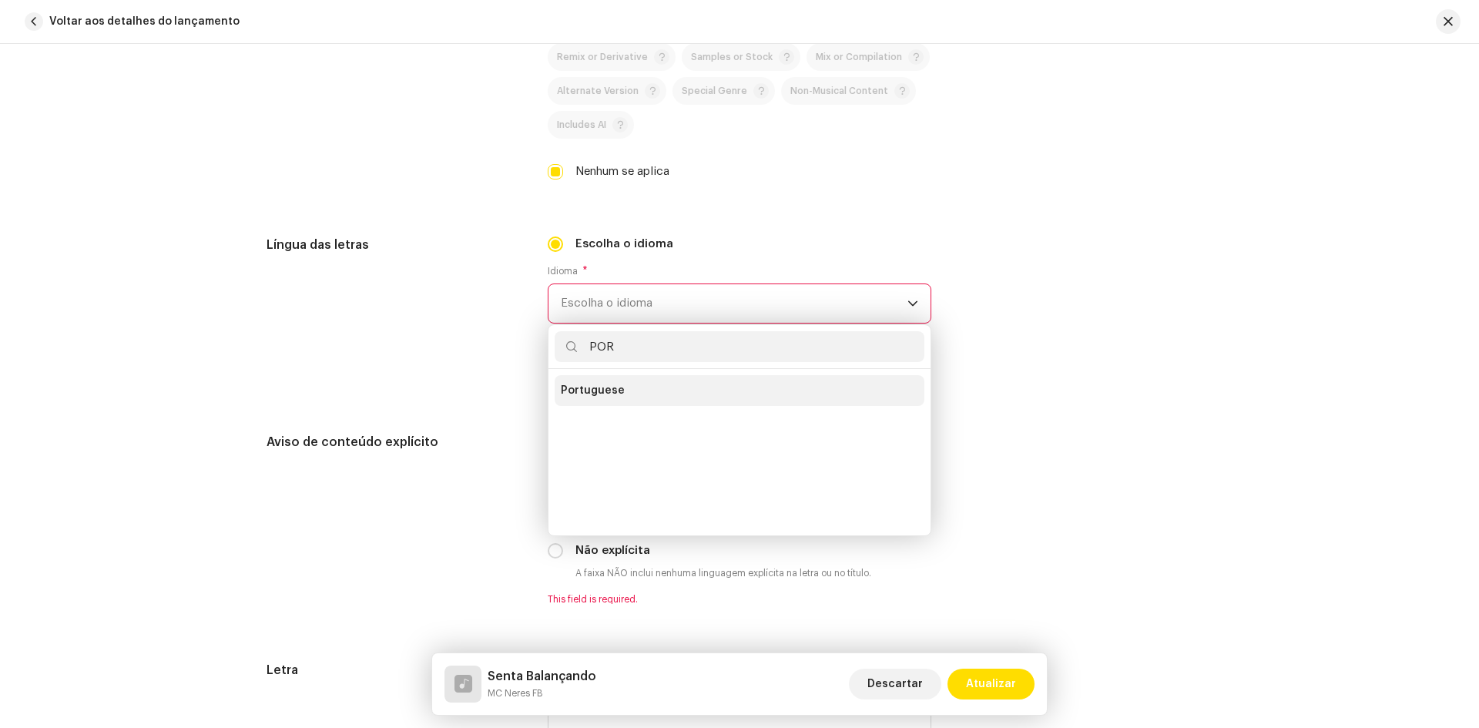
type input "POR"
click at [582, 395] on span "Portuguese" at bounding box center [593, 390] width 64 height 15
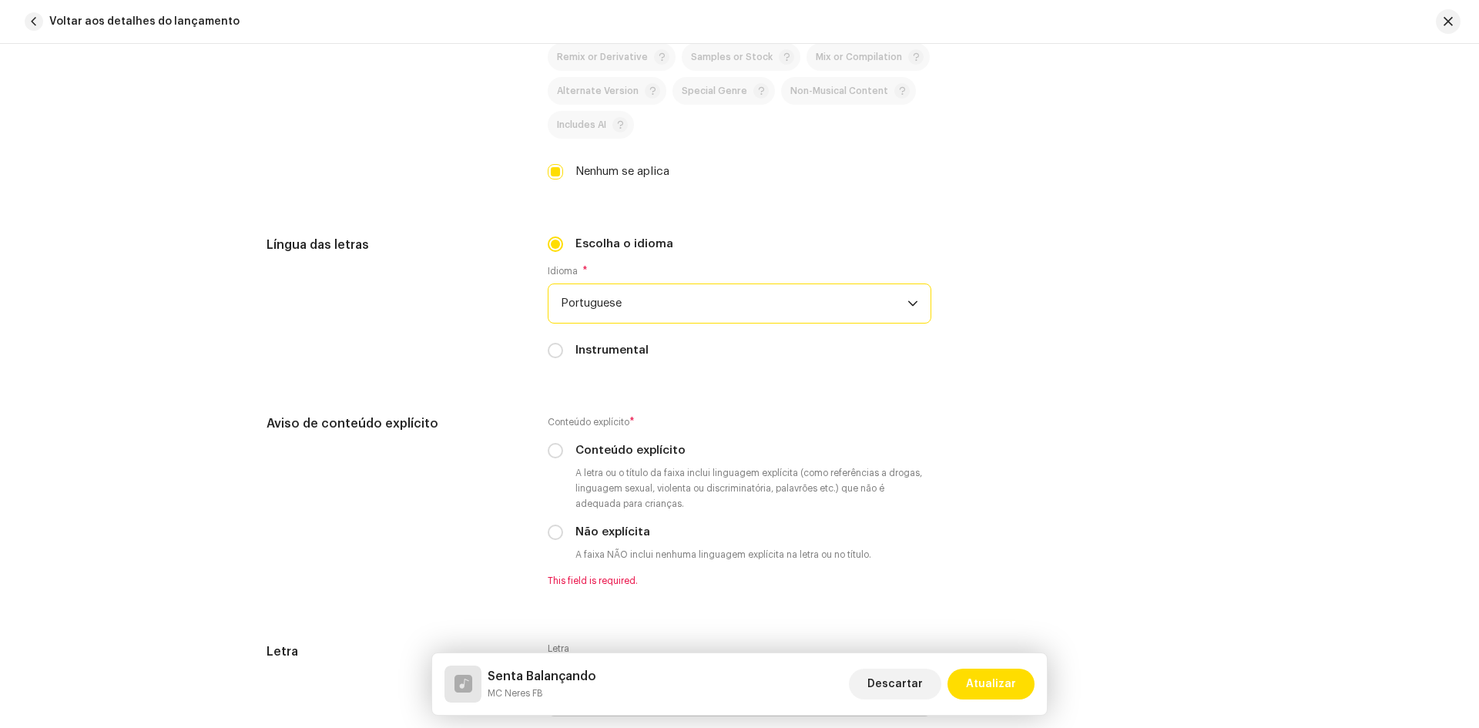
scroll to position [2465, 0]
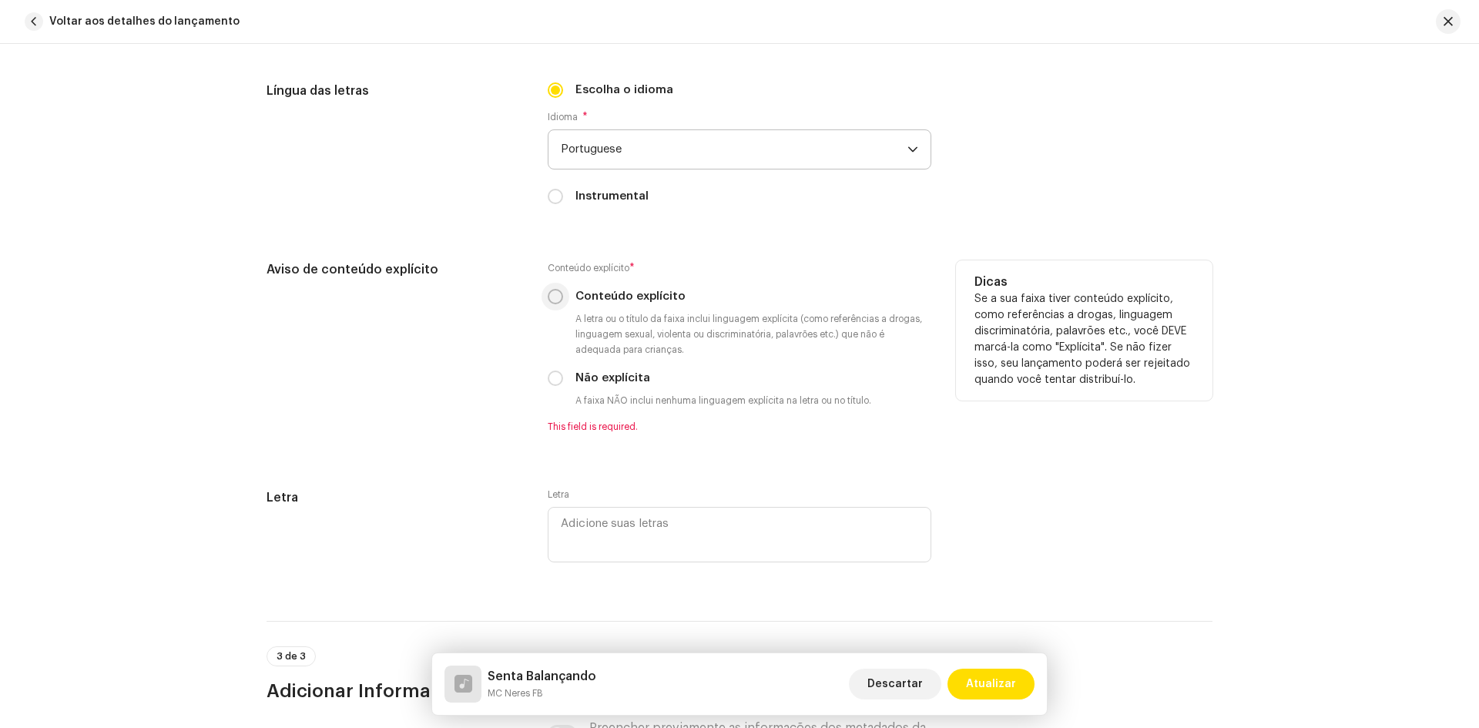
click at [553, 296] on input "Conteúdo explícito" at bounding box center [555, 296] width 15 height 15
radio input "true"
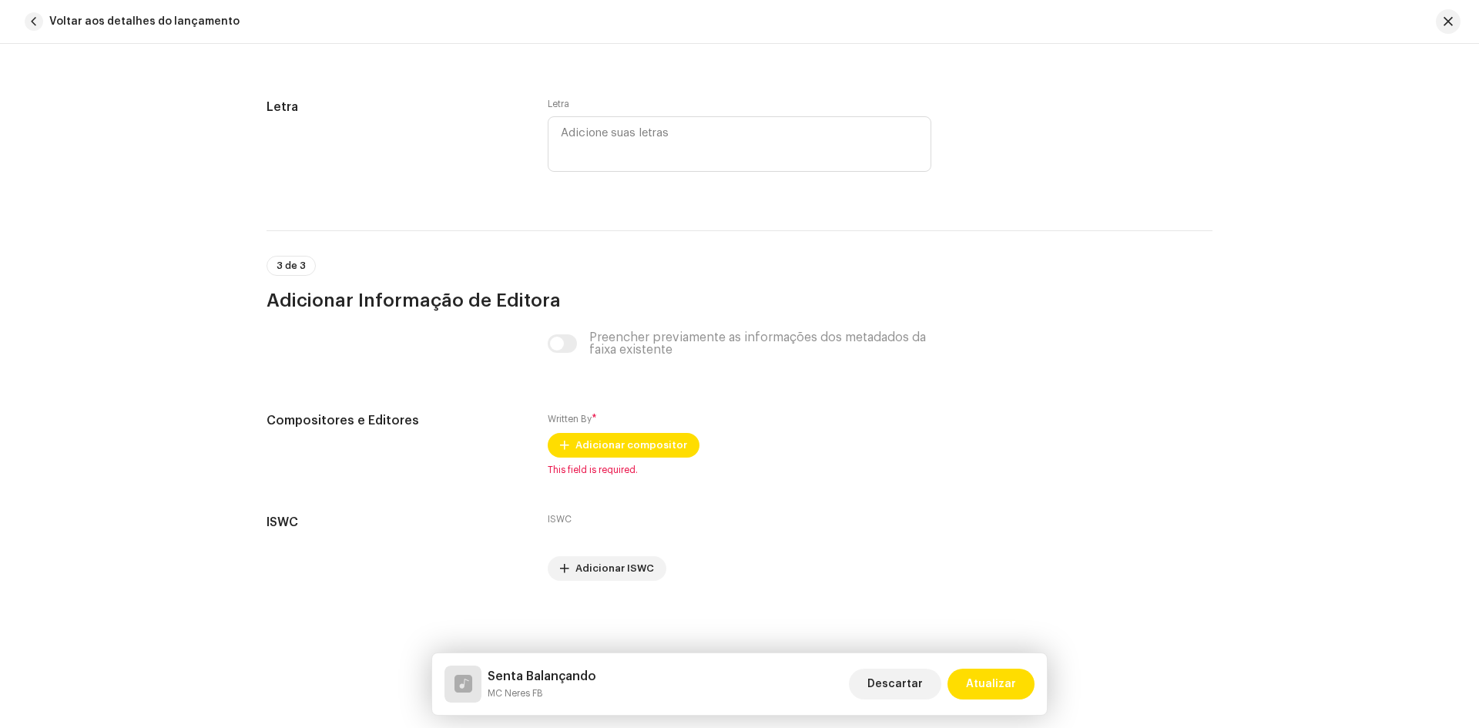
scroll to position [2838, 0]
click at [590, 445] on span "Adicionar compositor" at bounding box center [631, 444] width 112 height 31
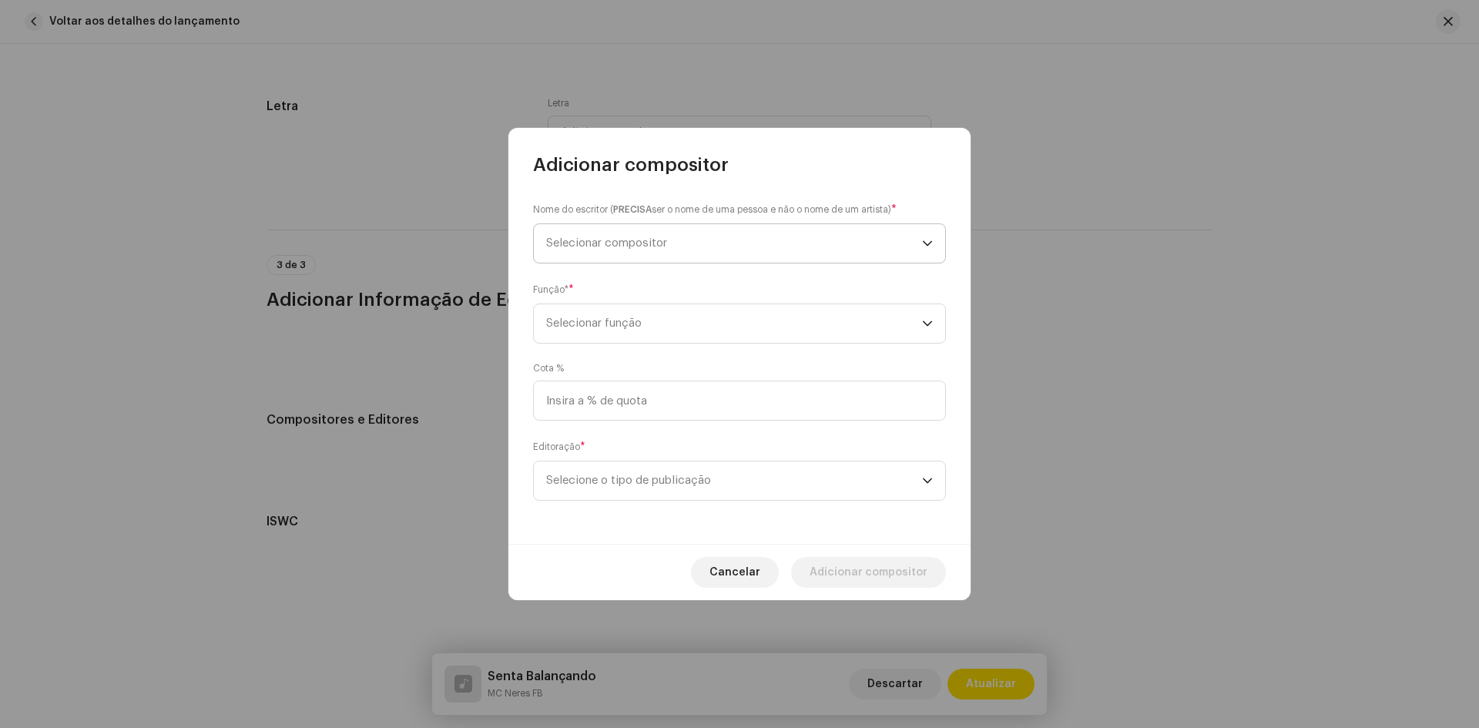
click at [617, 238] on span "Selecionar compositor" at bounding box center [606, 243] width 121 height 12
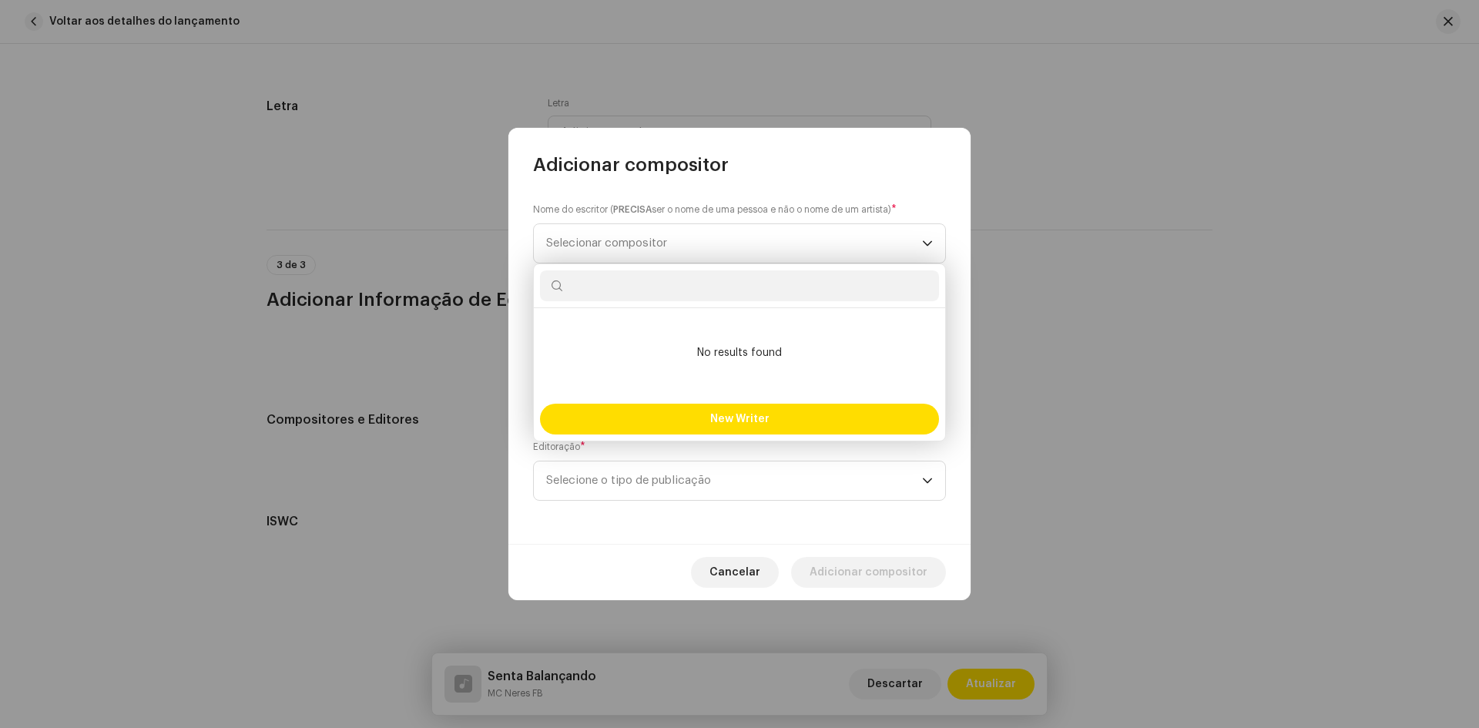
click at [677, 293] on input "text" at bounding box center [739, 285] width 399 height 31
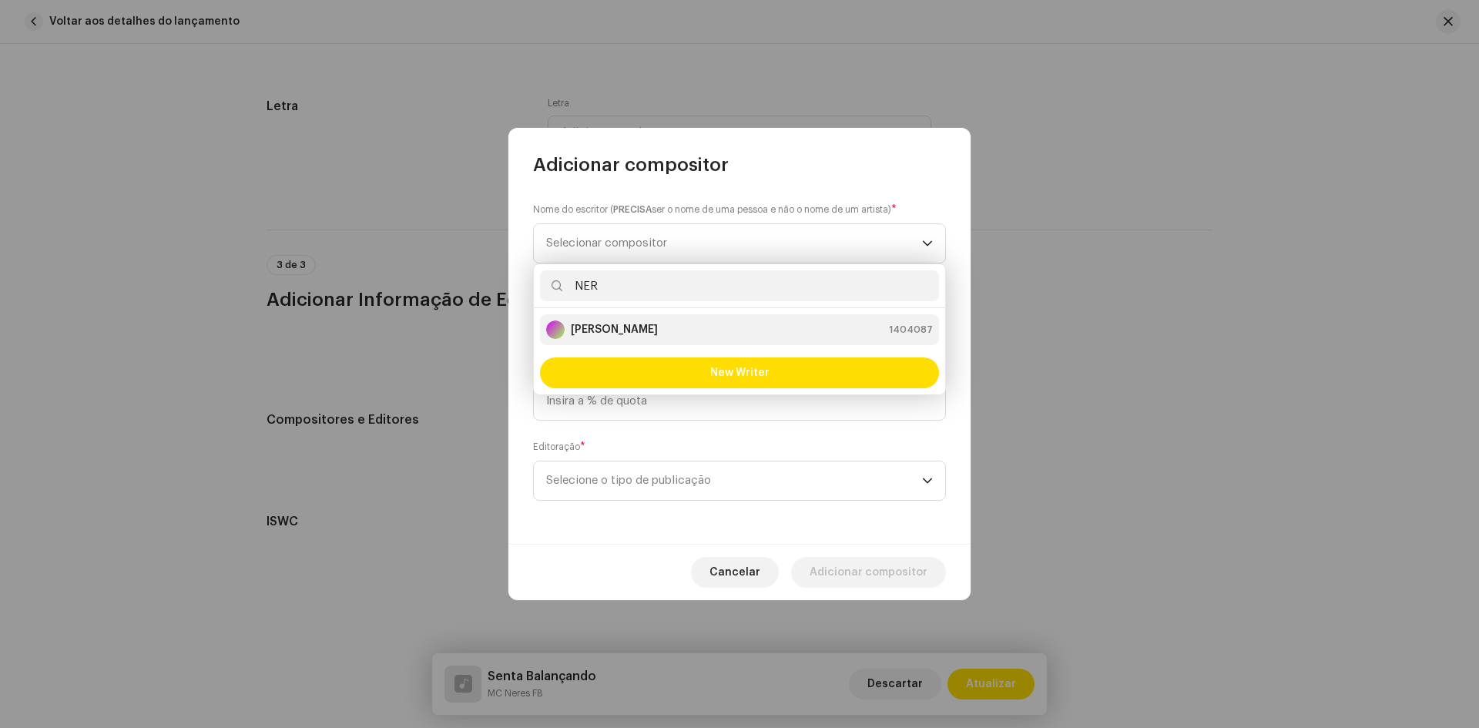
type input "NER"
click at [658, 326] on strong "[PERSON_NAME]" at bounding box center [614, 329] width 87 height 15
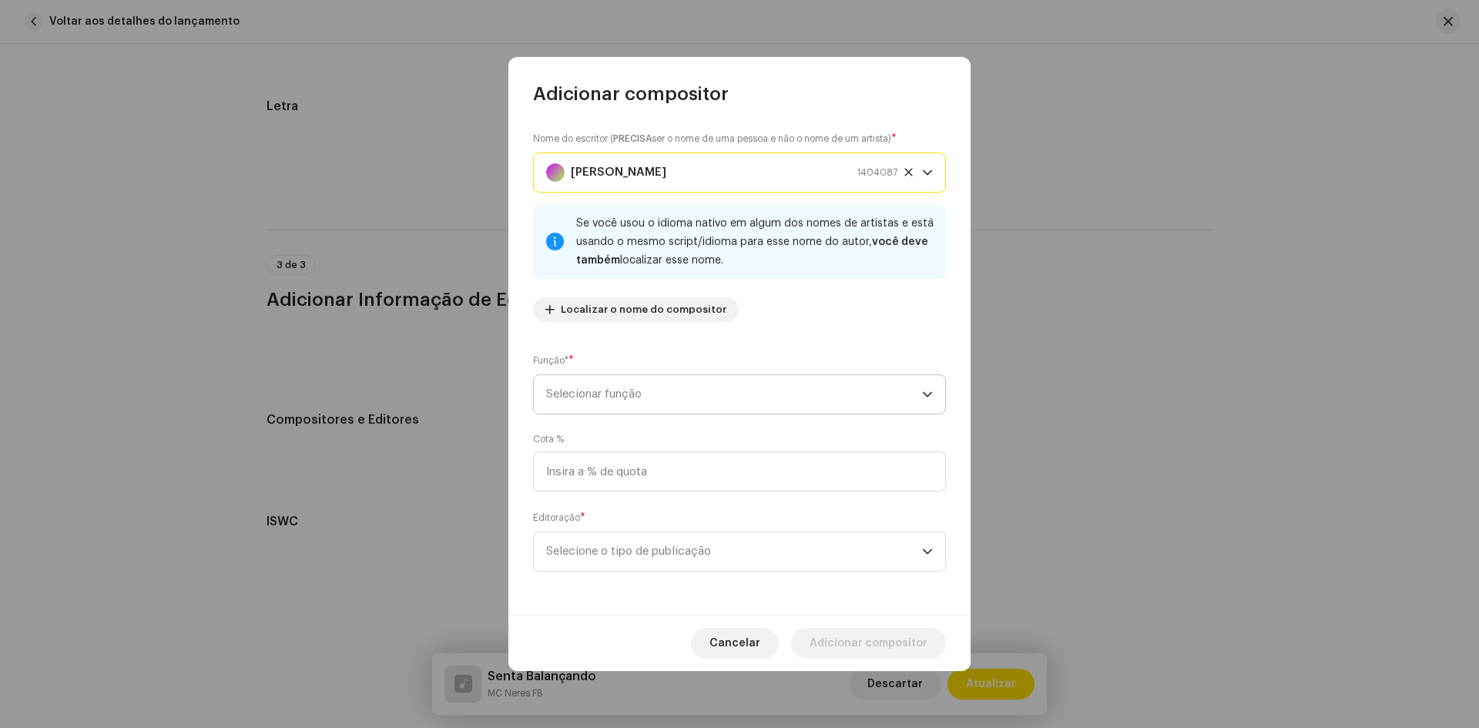
click at [639, 397] on span "Selecionar função" at bounding box center [734, 394] width 376 height 39
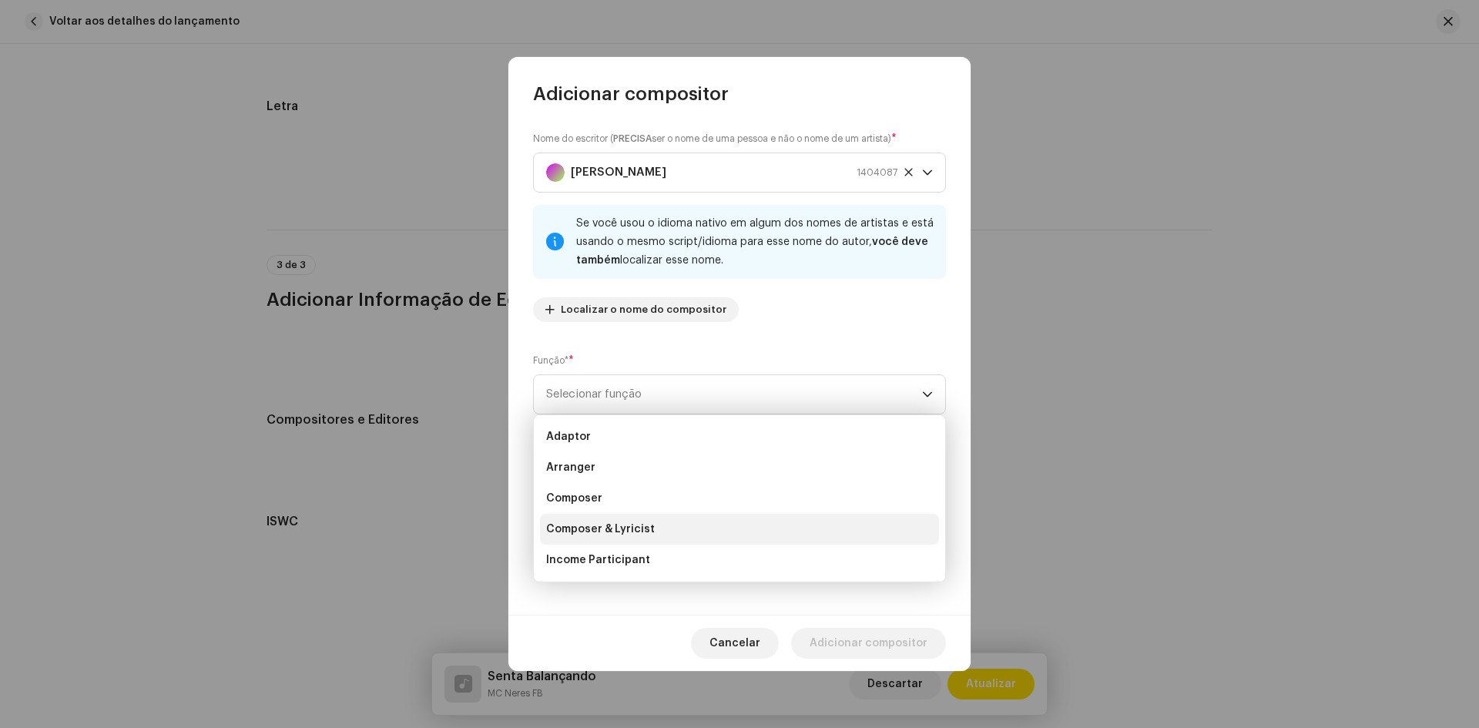
click at [632, 532] on span "Composer & Lyricist" at bounding box center [600, 528] width 109 height 15
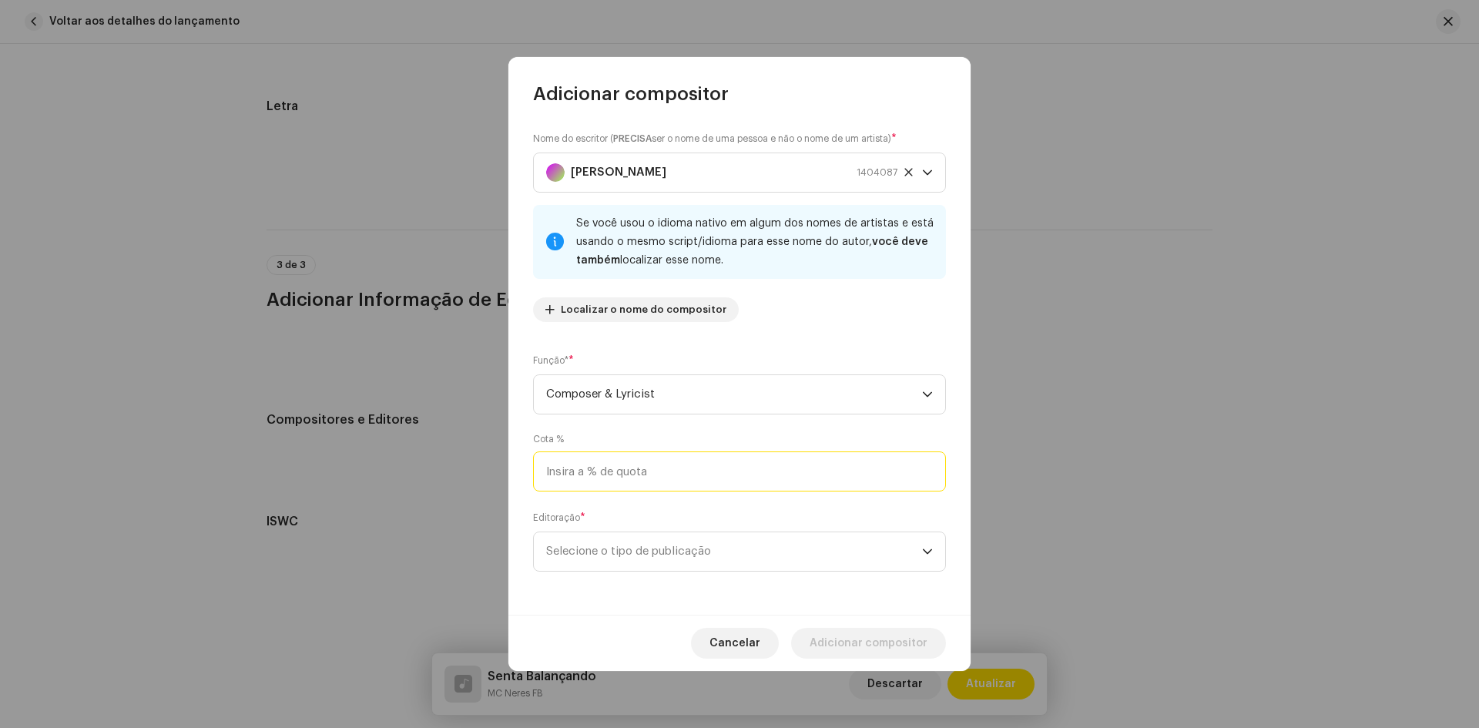
click at [624, 478] on input at bounding box center [739, 471] width 413 height 40
type input "100,00"
click at [634, 551] on span "Selecione o tipo de publicação" at bounding box center [734, 551] width 376 height 39
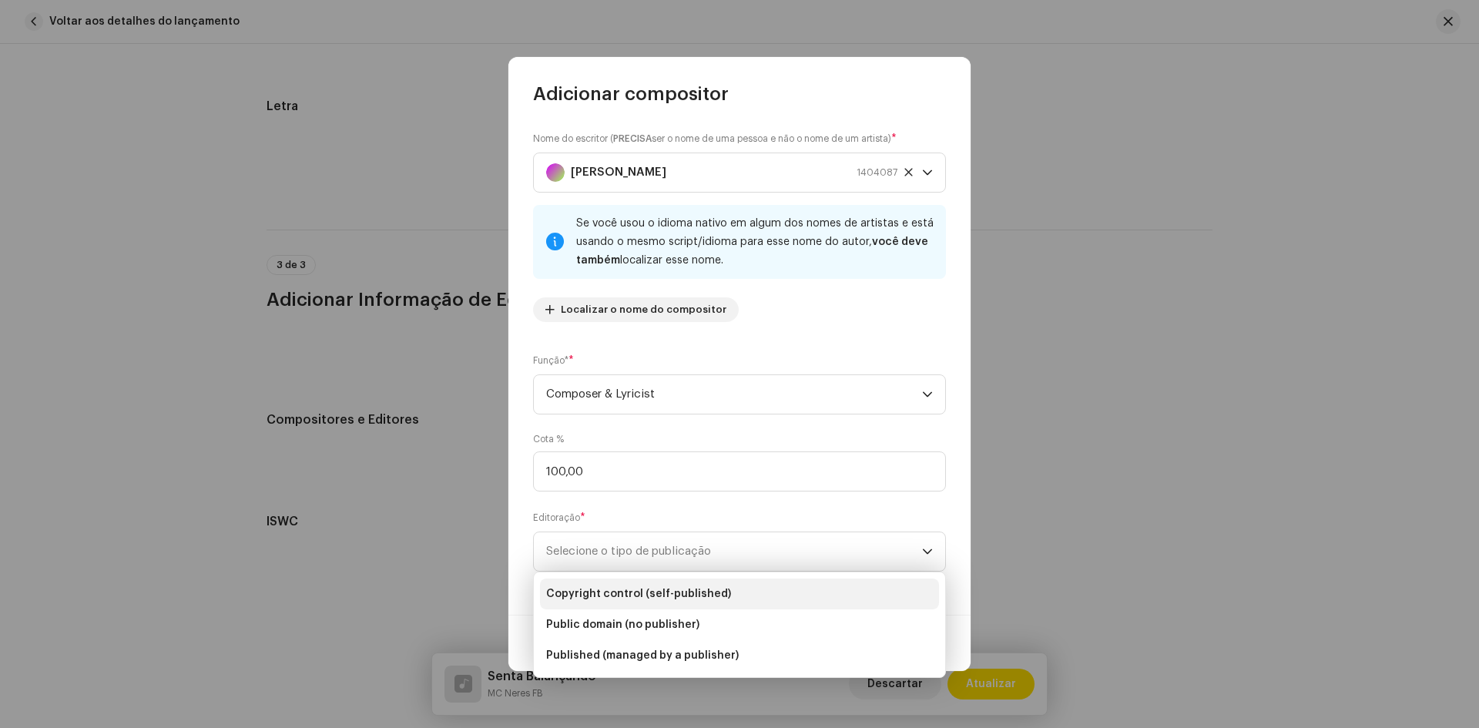
click at [667, 591] on span "Copyright control (self-published)" at bounding box center [638, 593] width 185 height 15
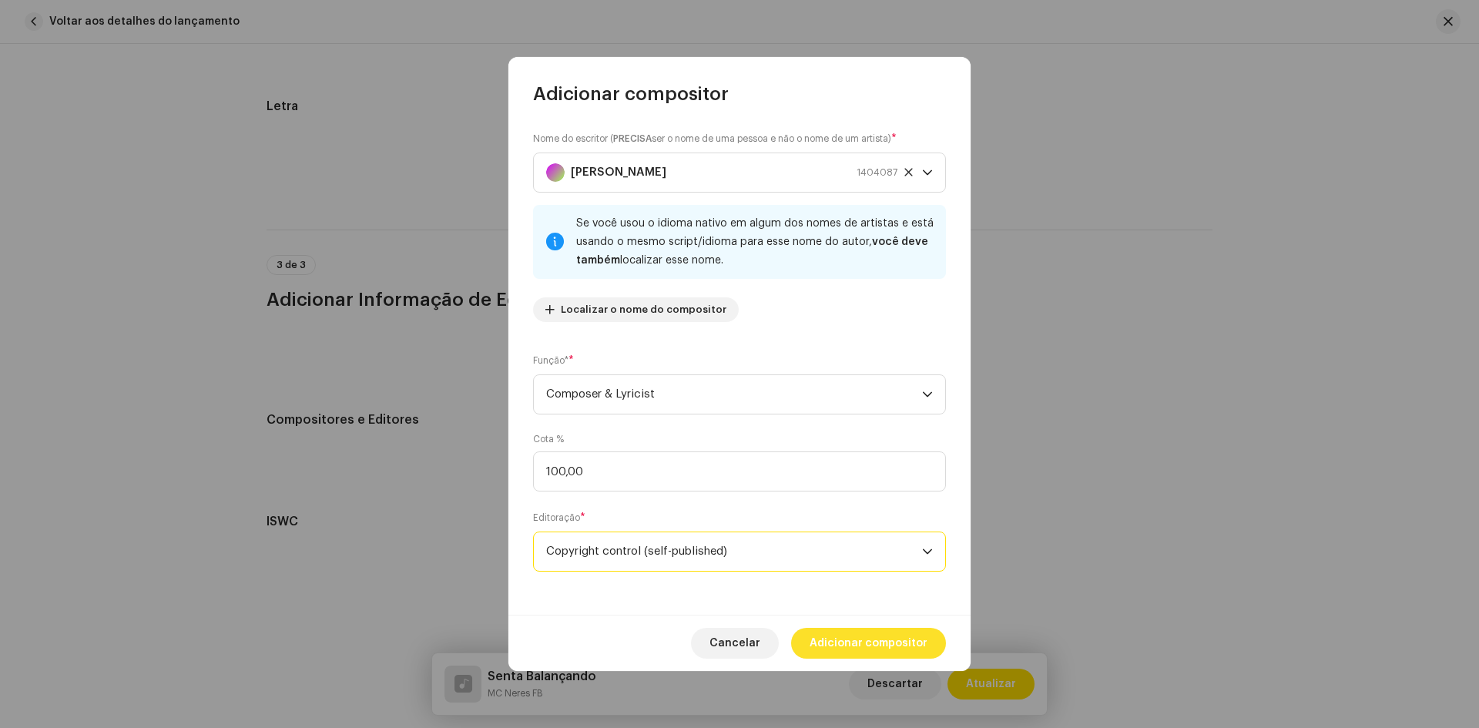
click at [855, 643] on span "Adicionar compositor" at bounding box center [869, 643] width 118 height 31
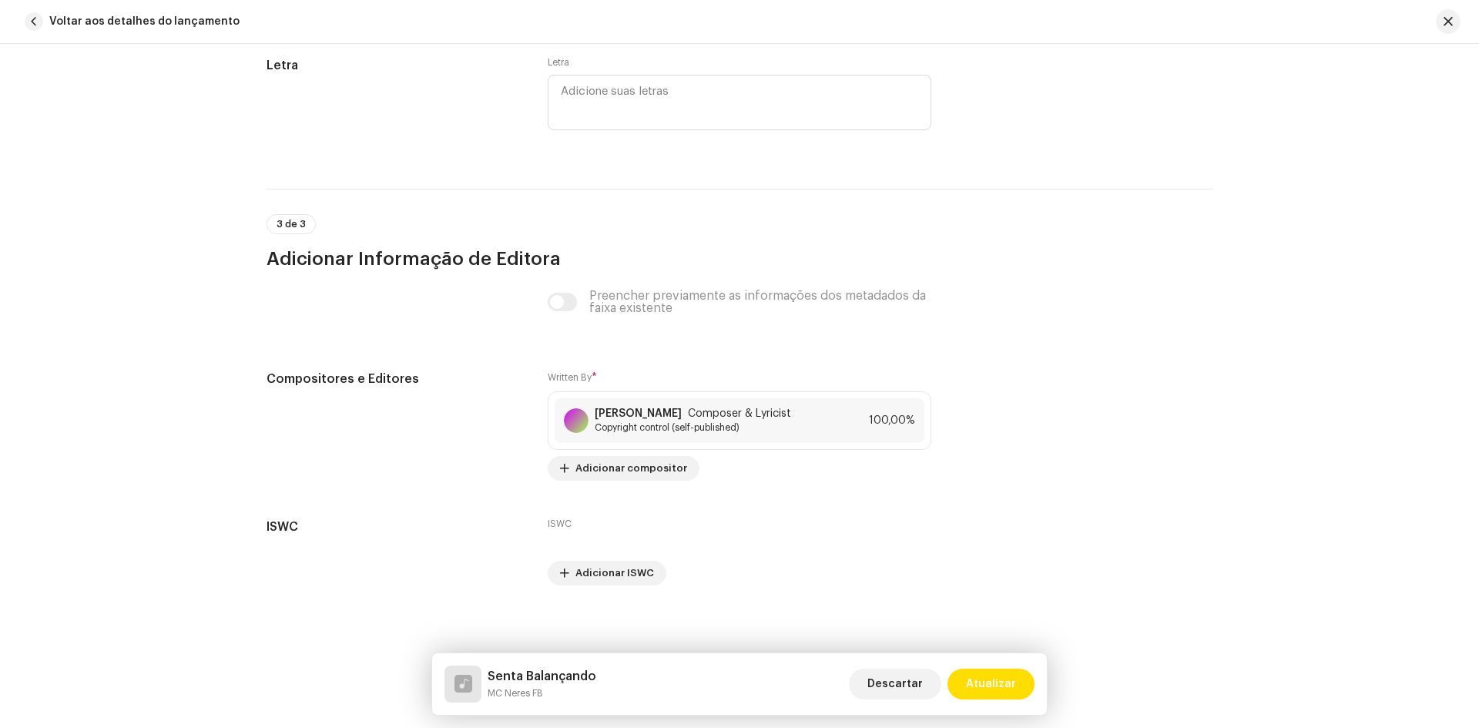
scroll to position [2898, 0]
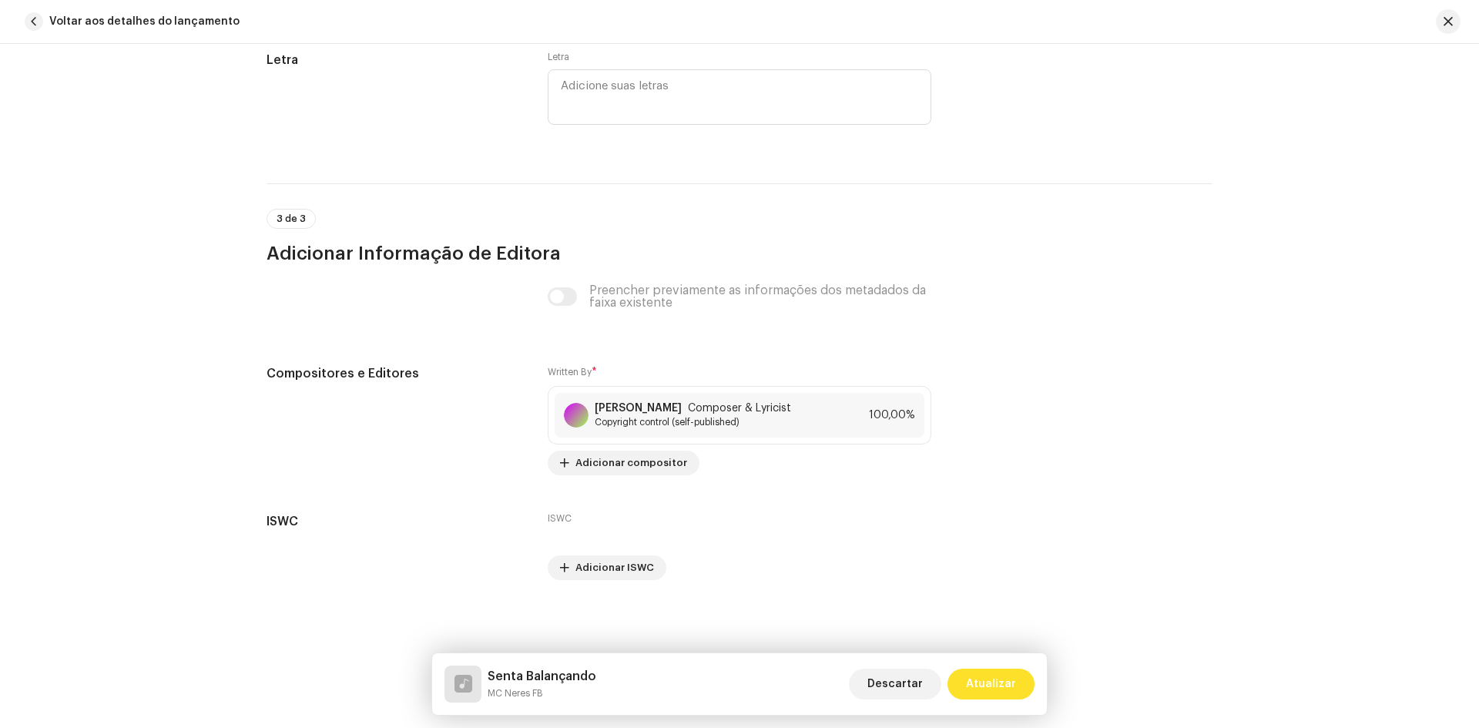
click at [1005, 676] on span "Atualizar" at bounding box center [991, 684] width 50 height 31
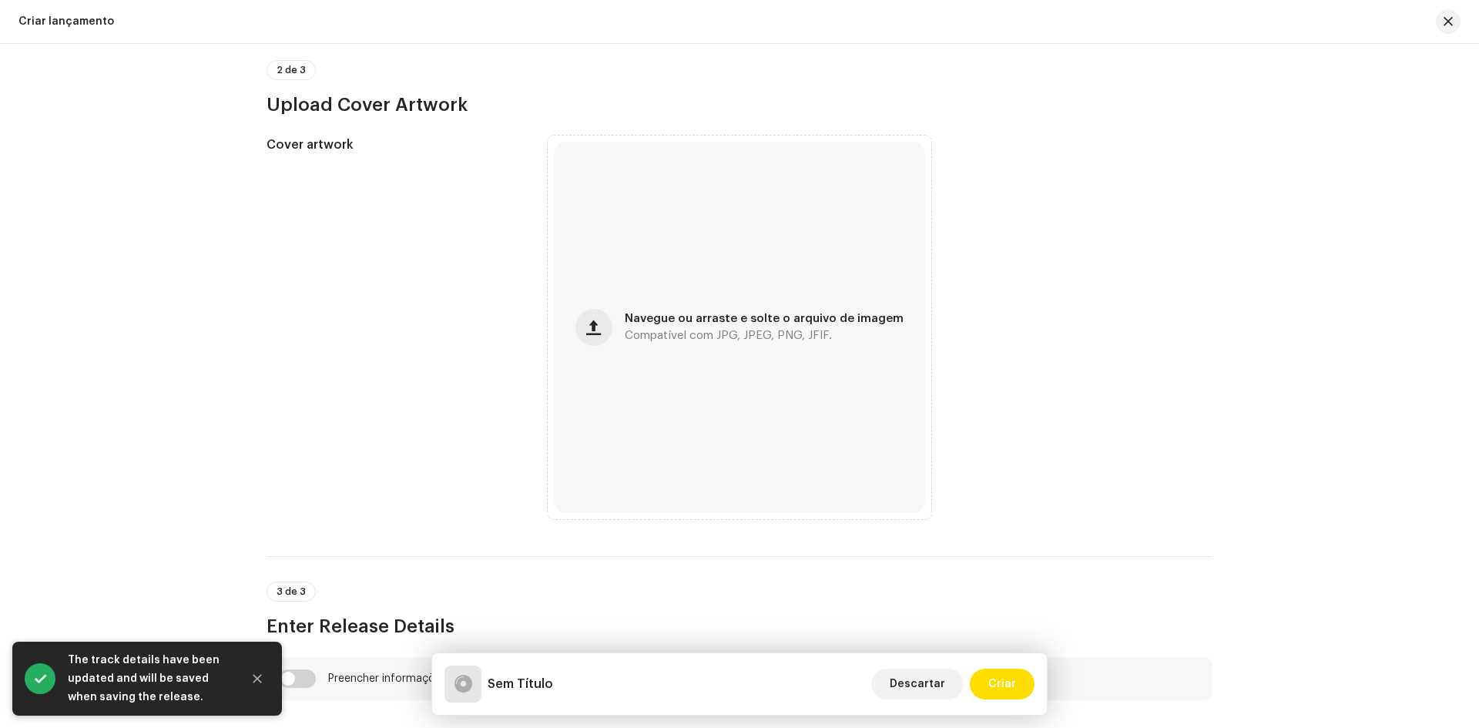
scroll to position [539, 0]
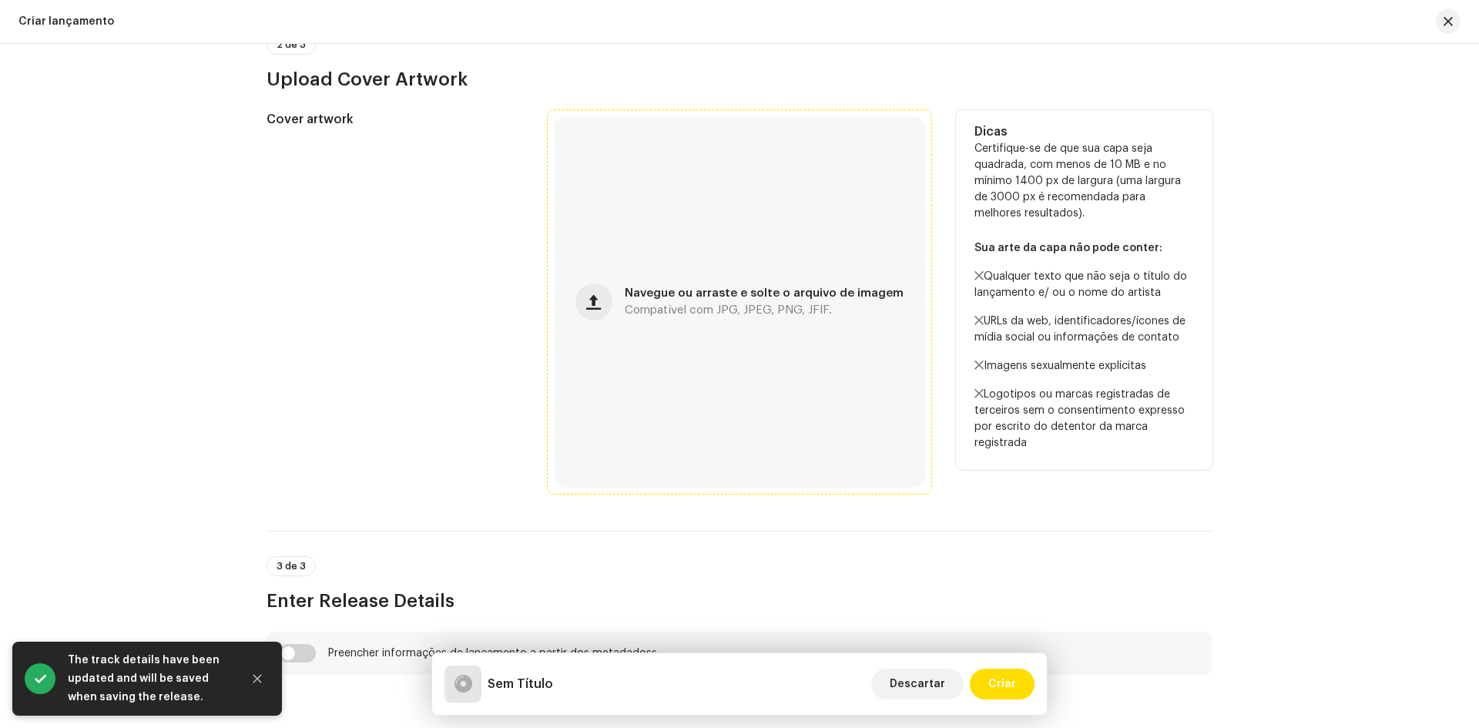
click at [652, 293] on span "Navegue ou arraste e solte o arquivo de imagem" at bounding box center [764, 293] width 279 height 11
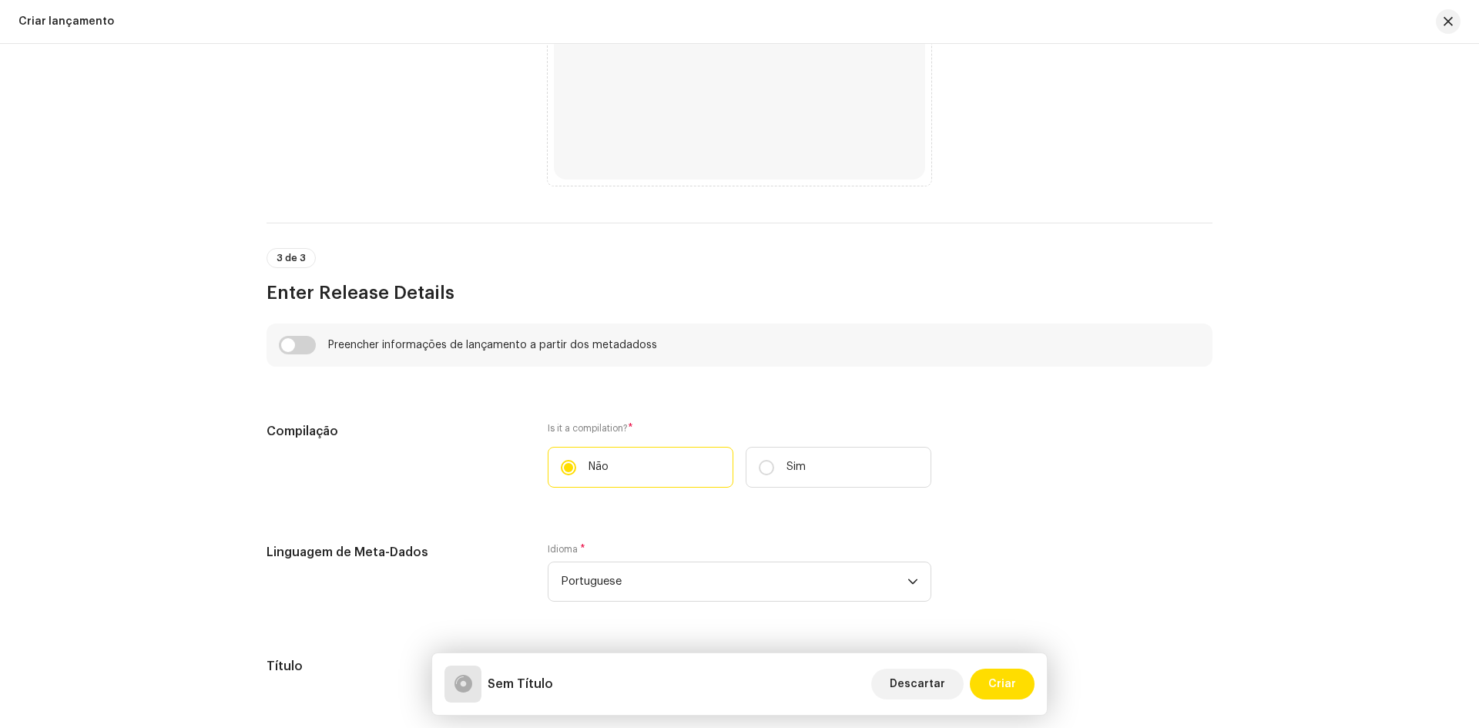
scroll to position [616, 0]
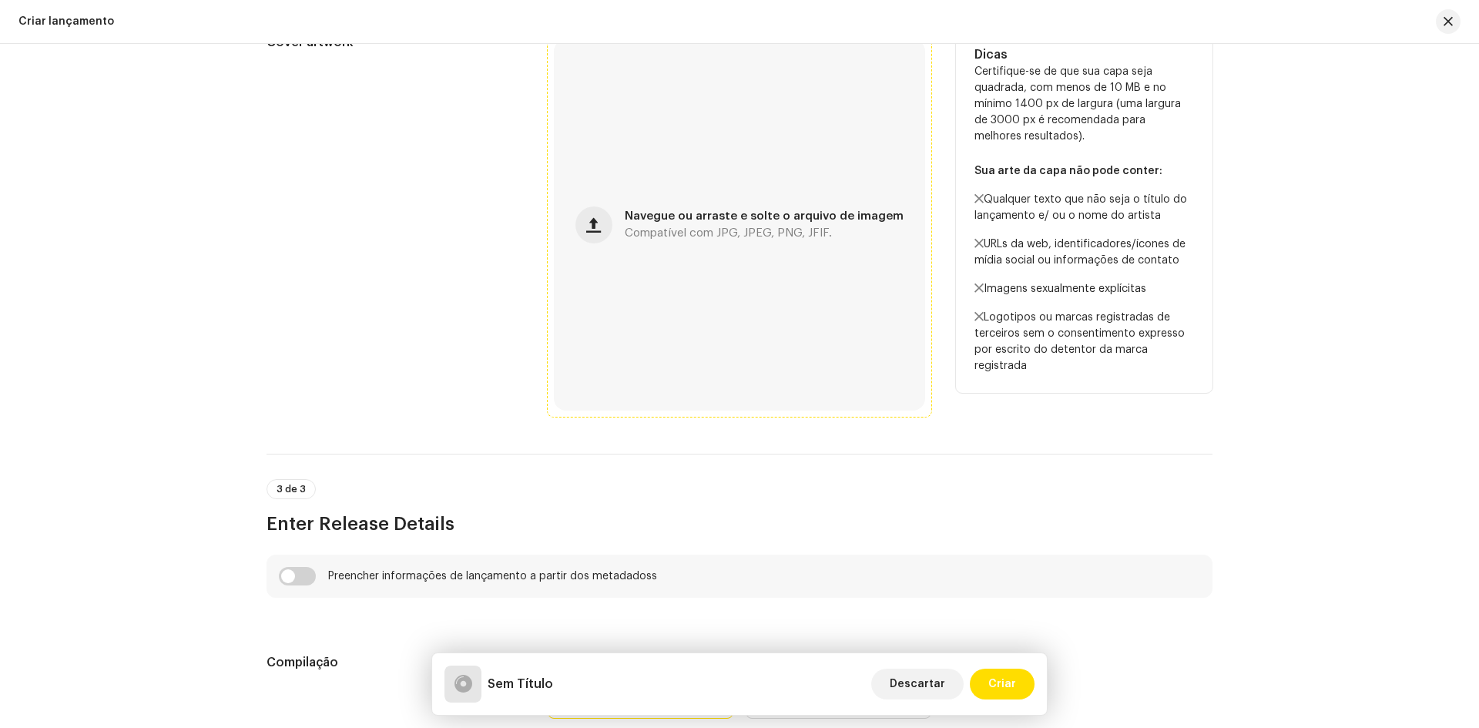
click at [721, 242] on div "Navegue ou arraste e solte o arquivo de imagem Compatível com JPG, JPEG, PNG, J…" at bounding box center [739, 224] width 371 height 371
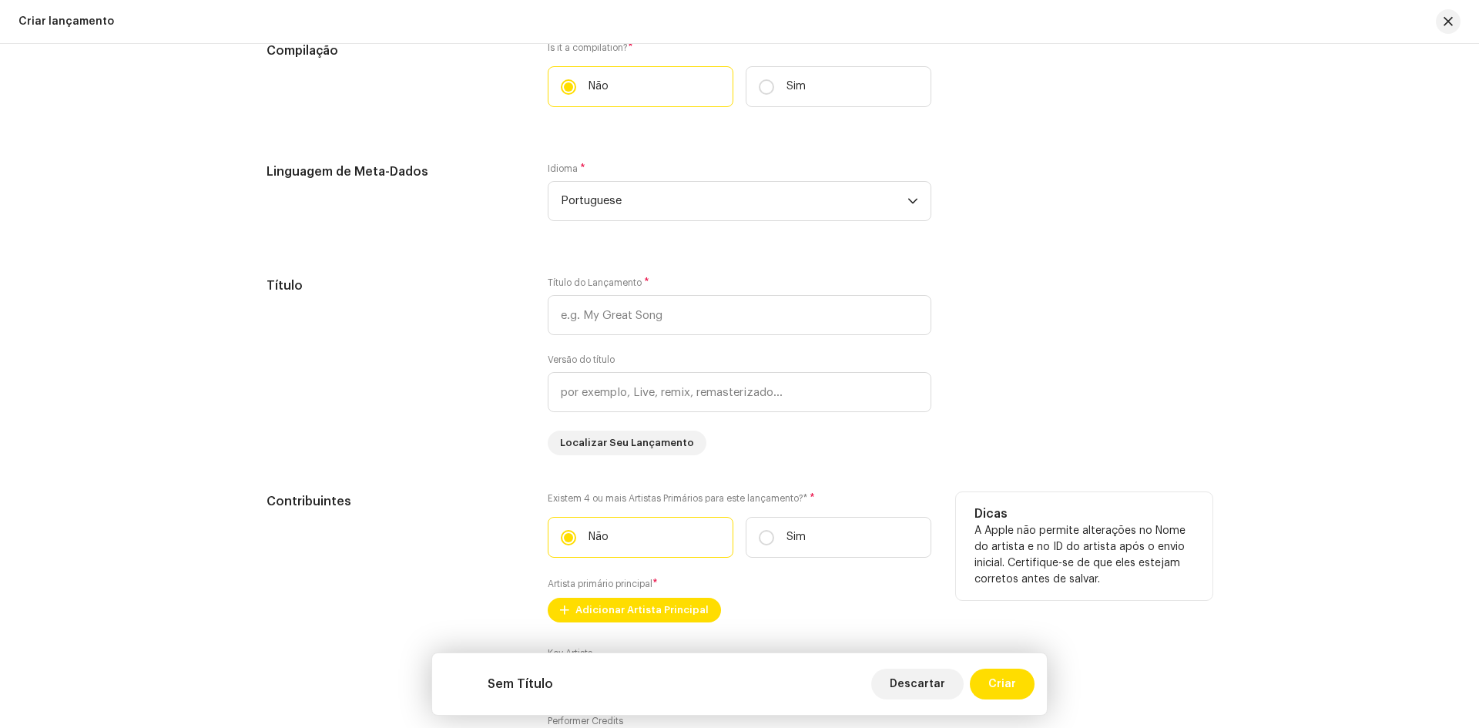
scroll to position [1232, 0]
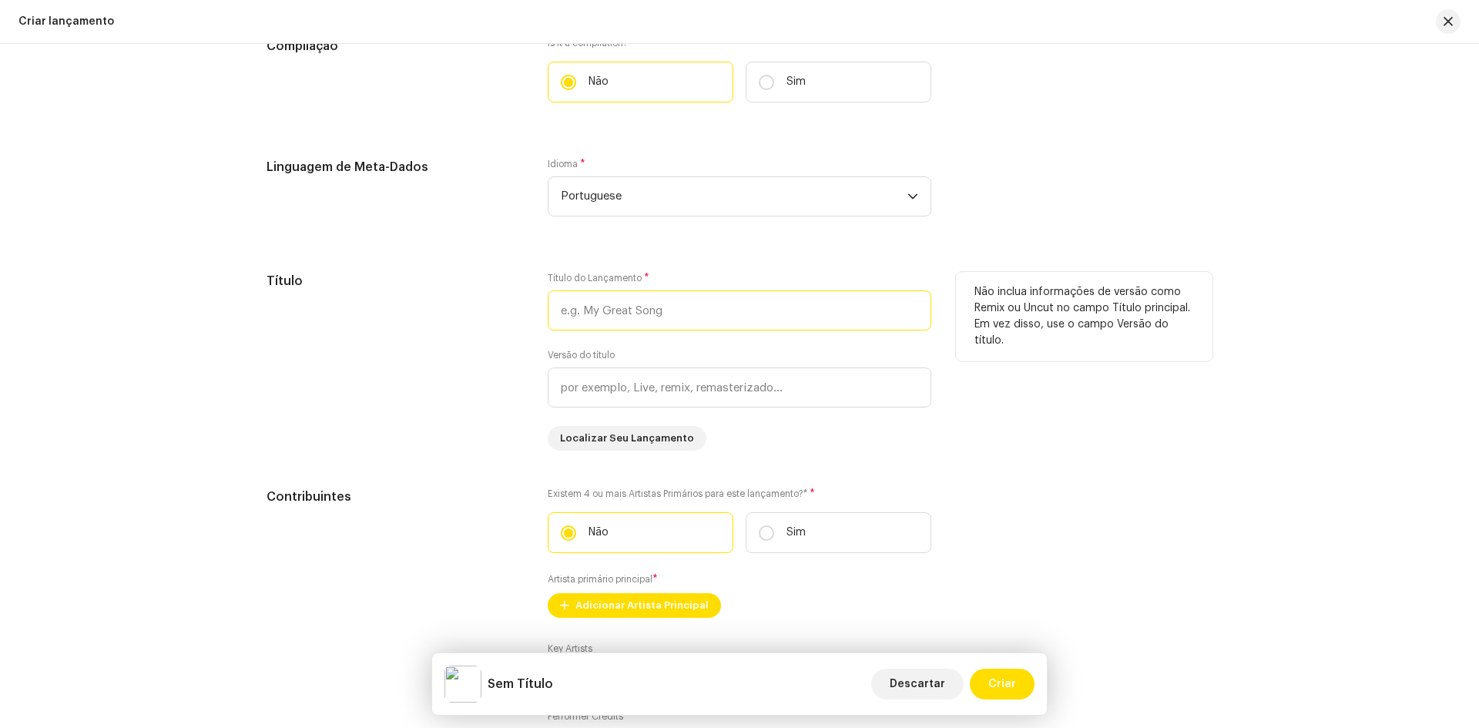
click at [605, 303] on input "text" at bounding box center [740, 310] width 384 height 40
paste input "Senta Balançando"
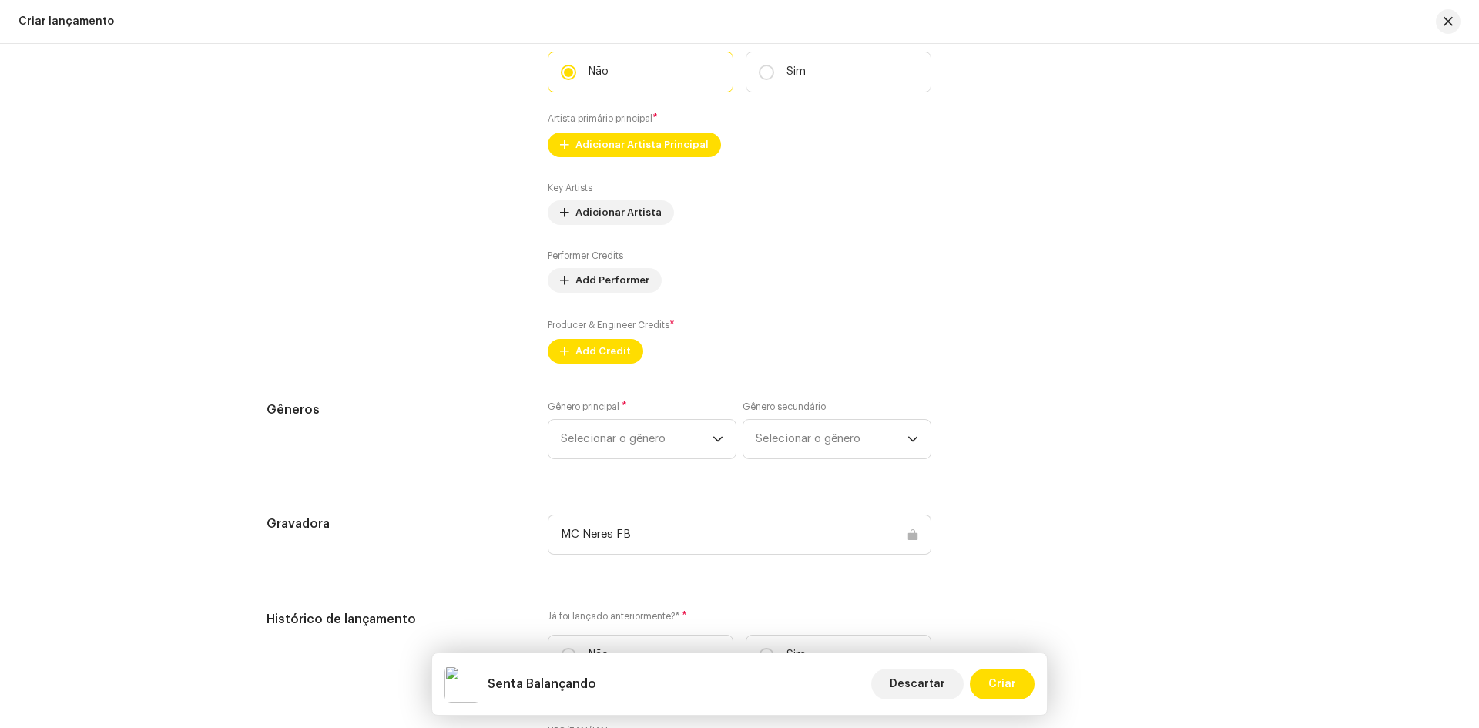
scroll to position [1695, 0]
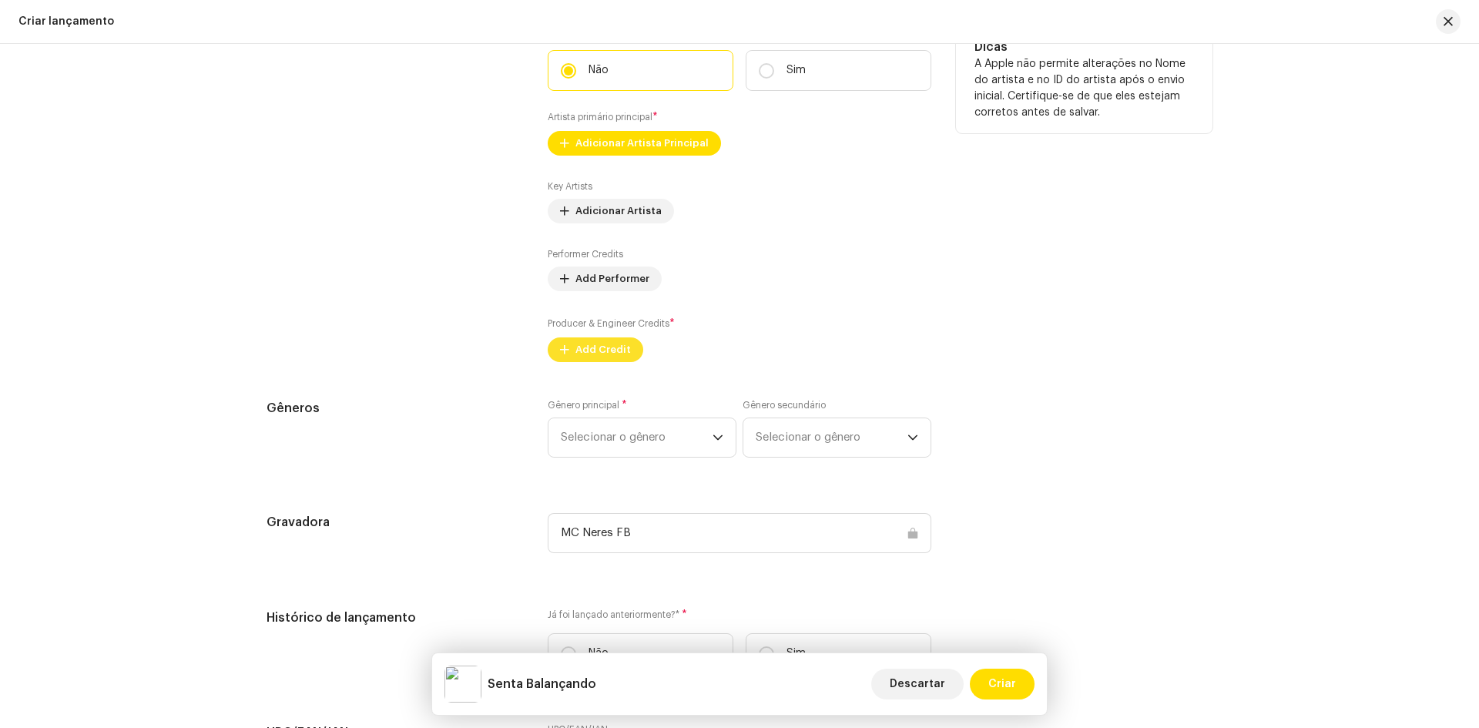
type input "Senta Balançando"
click at [580, 357] on span "Add Credit" at bounding box center [602, 349] width 55 height 31
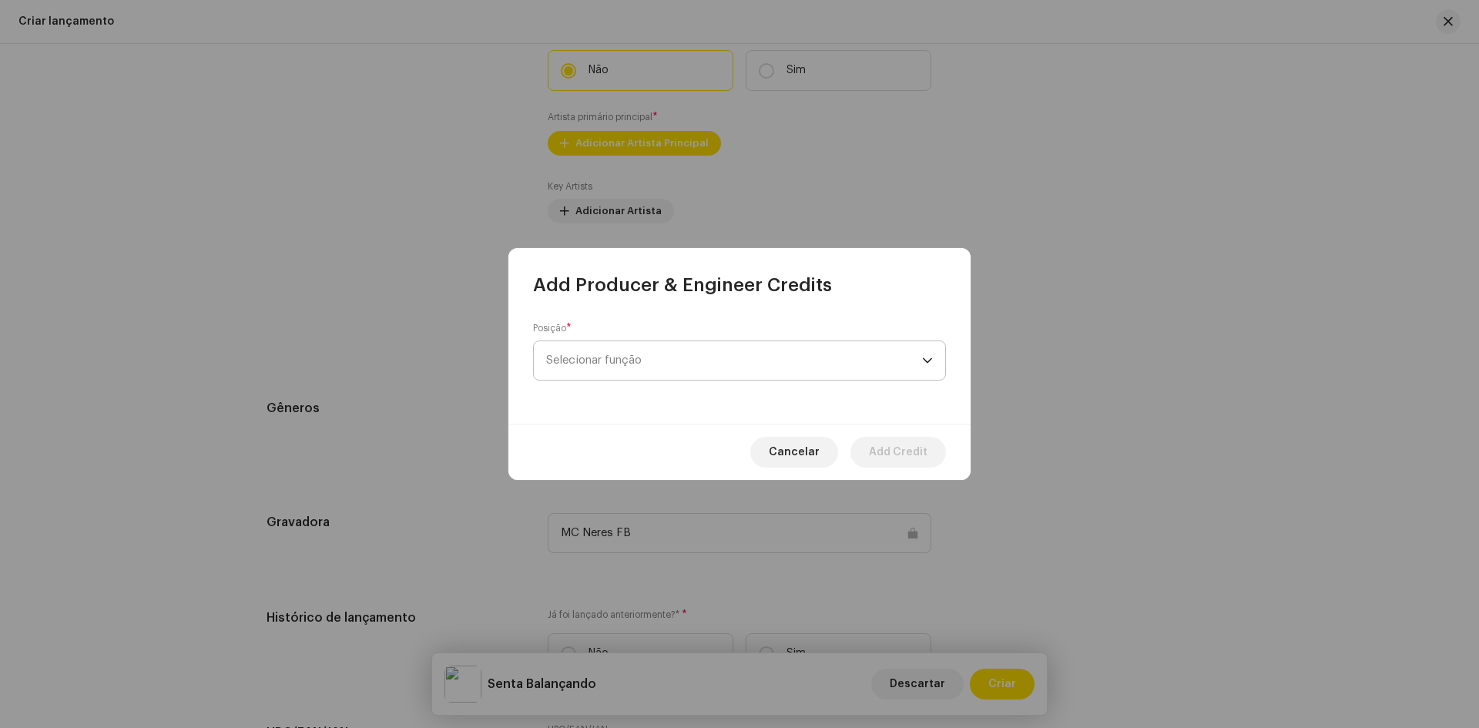
click at [589, 357] on span "Selecionar função" at bounding box center [734, 360] width 376 height 39
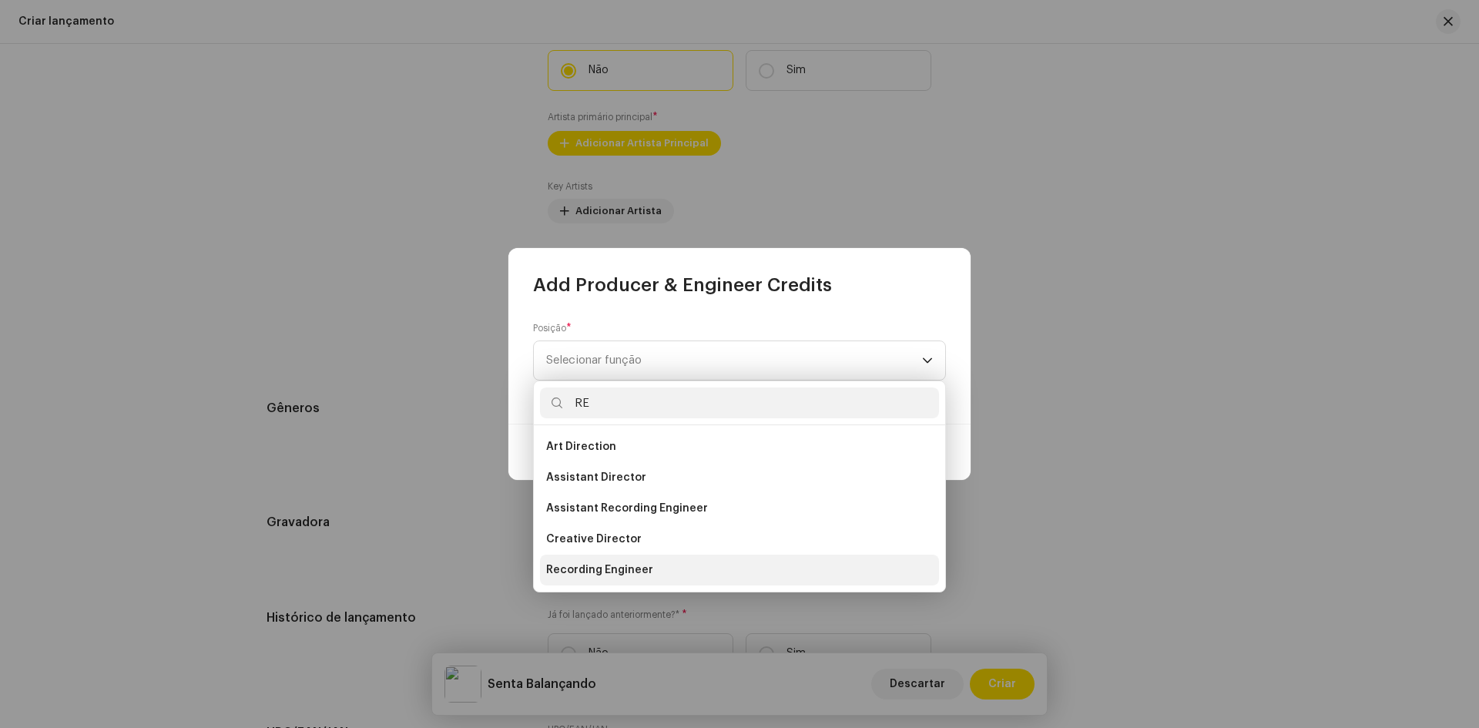
type input "RE"
click at [638, 572] on span "Recording Engineer" at bounding box center [599, 569] width 107 height 15
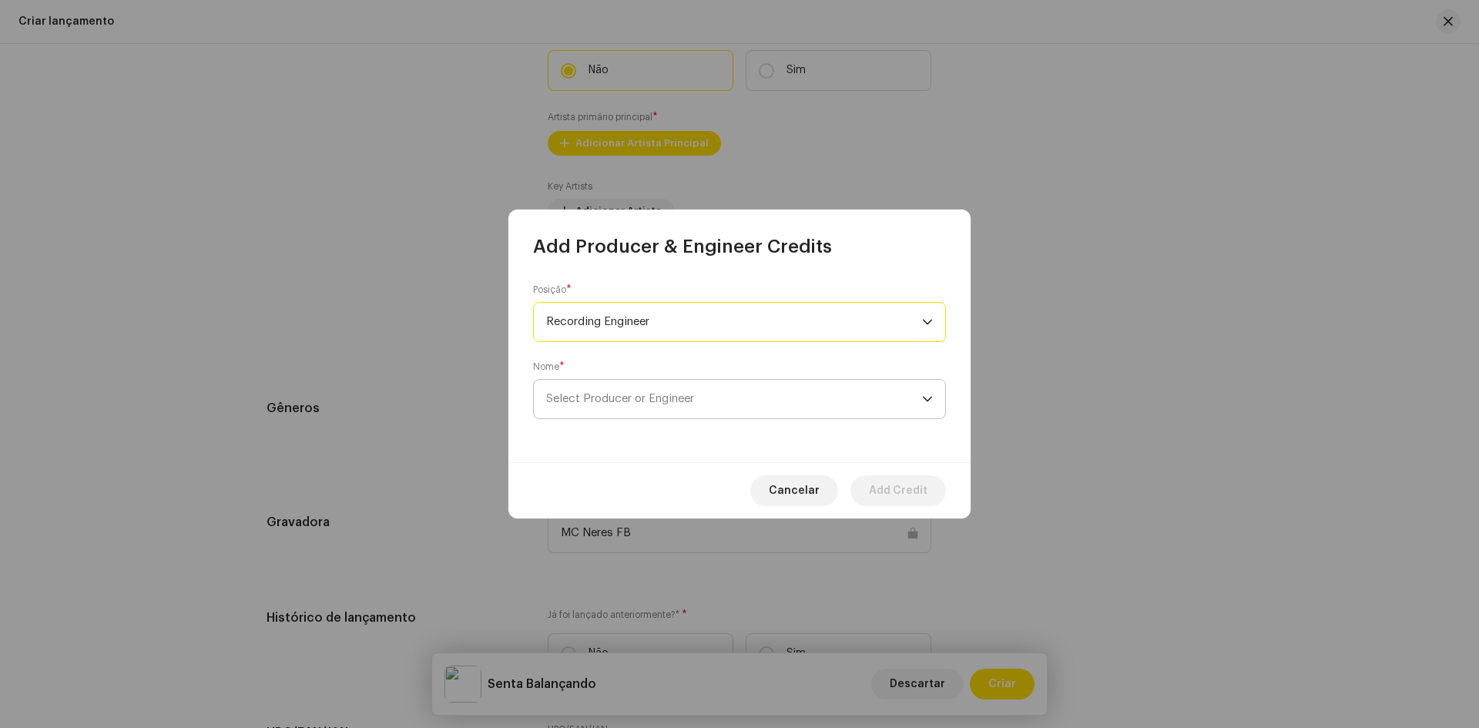
click at [622, 416] on span "Select Producer or Engineer" at bounding box center [734, 399] width 376 height 39
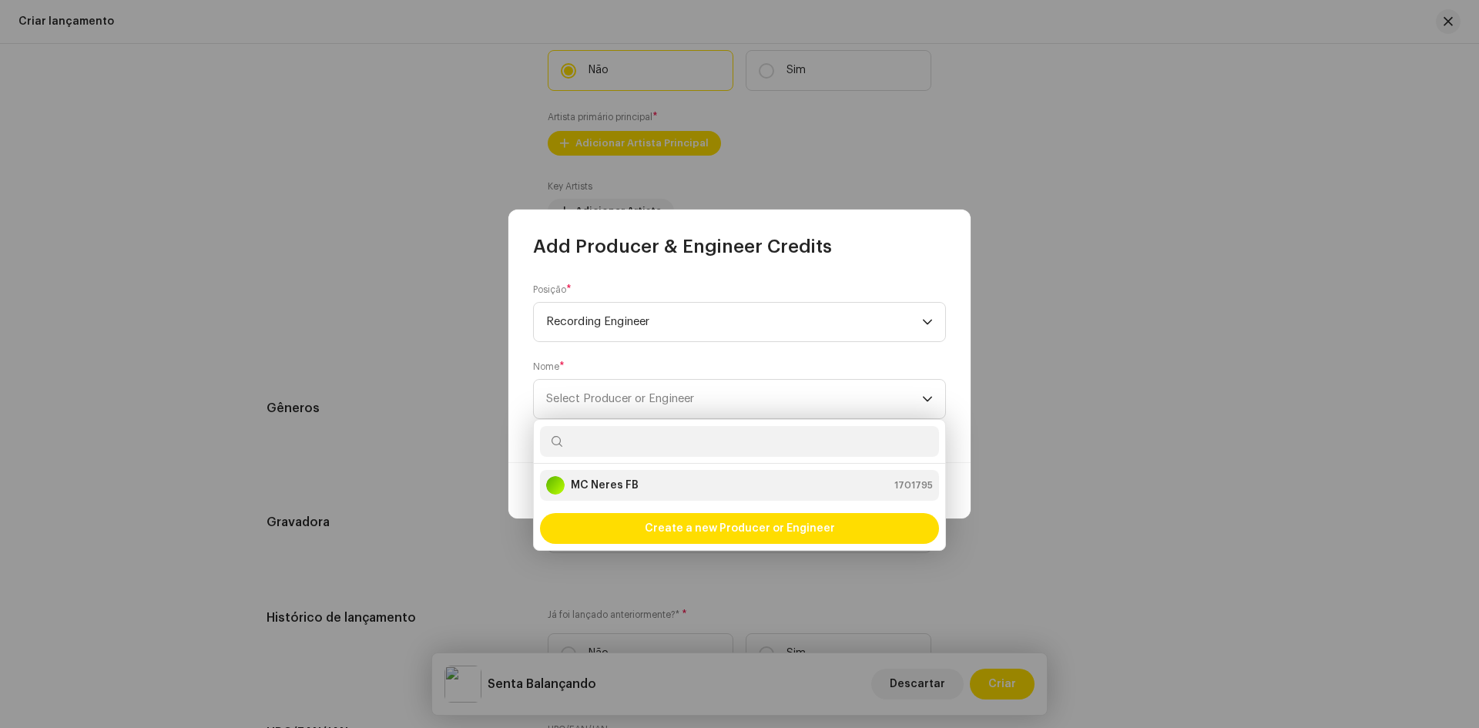
click at [619, 484] on strong "MC Neres FB" at bounding box center [605, 485] width 68 height 15
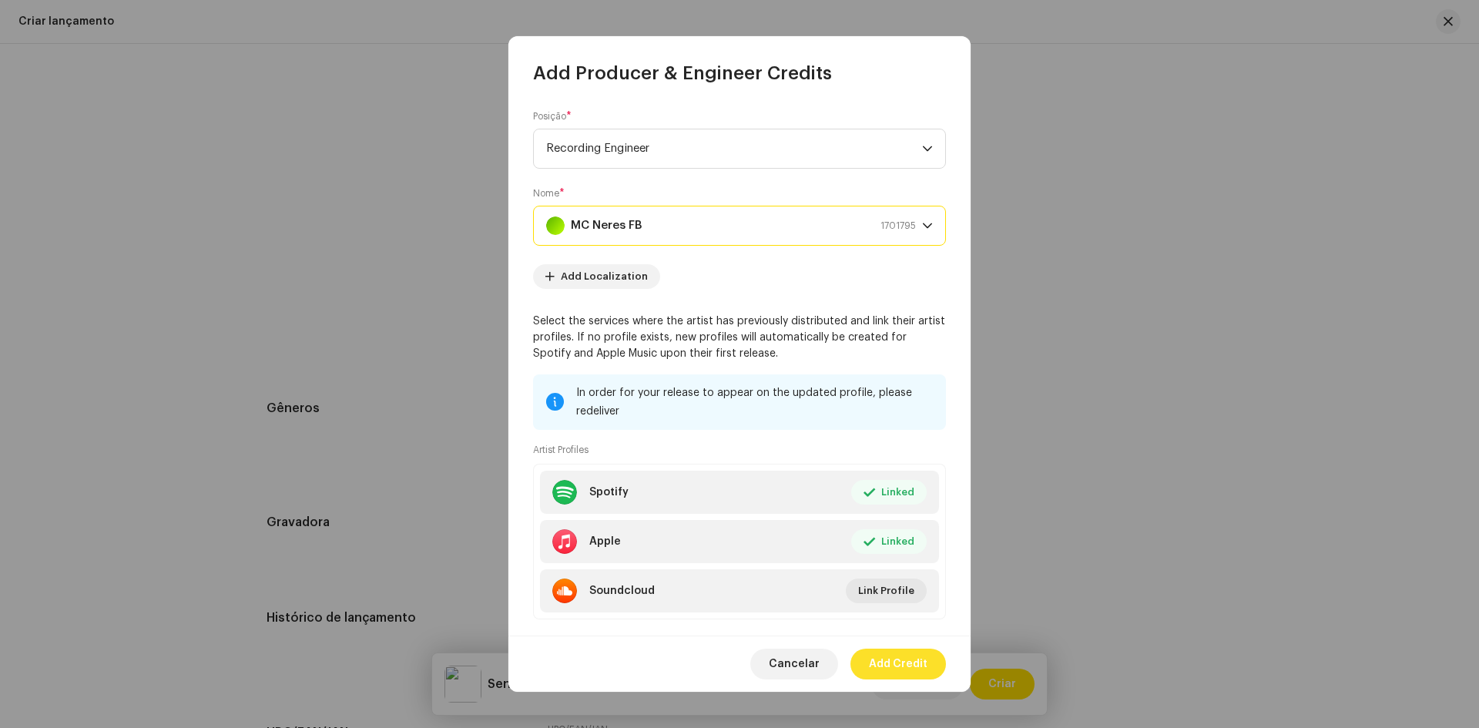
click at [905, 666] on span "Add Credit" at bounding box center [898, 664] width 59 height 31
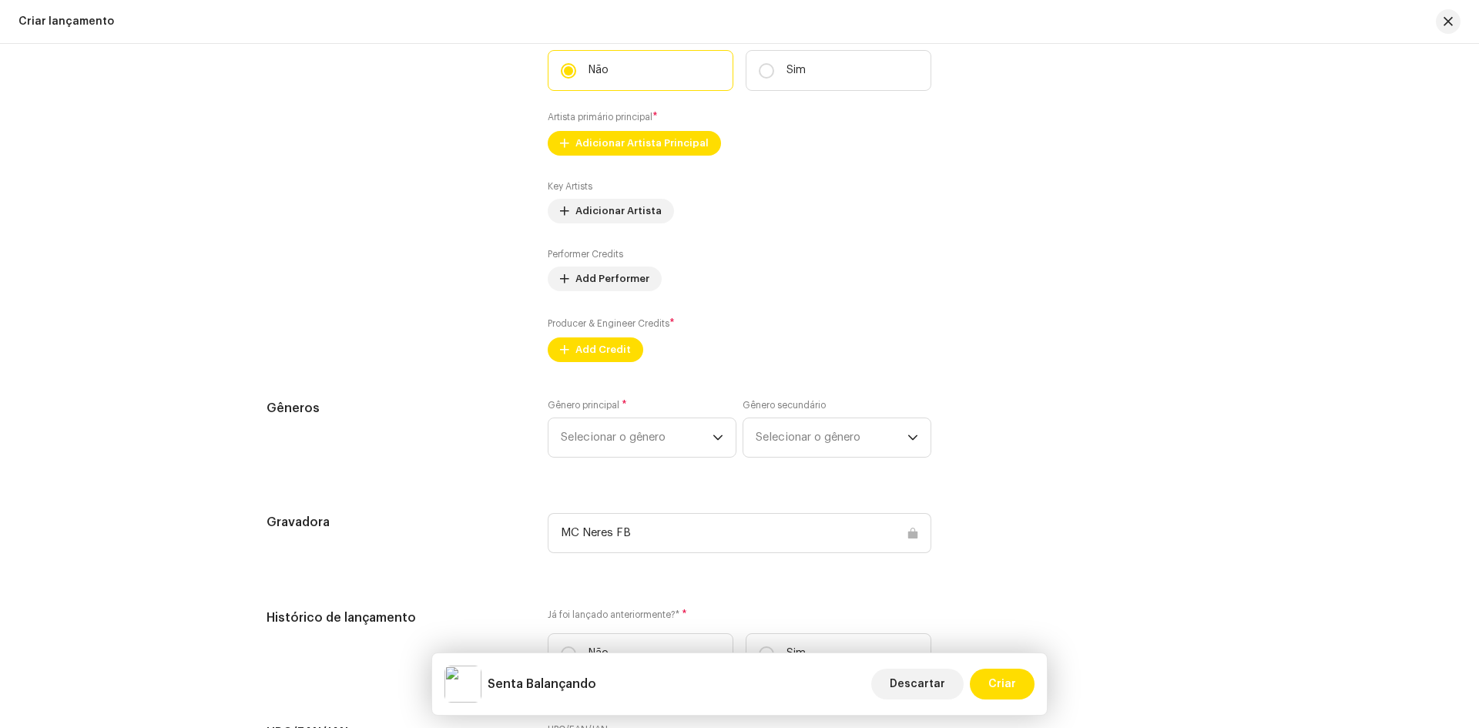
scroll to position [1464, 0]
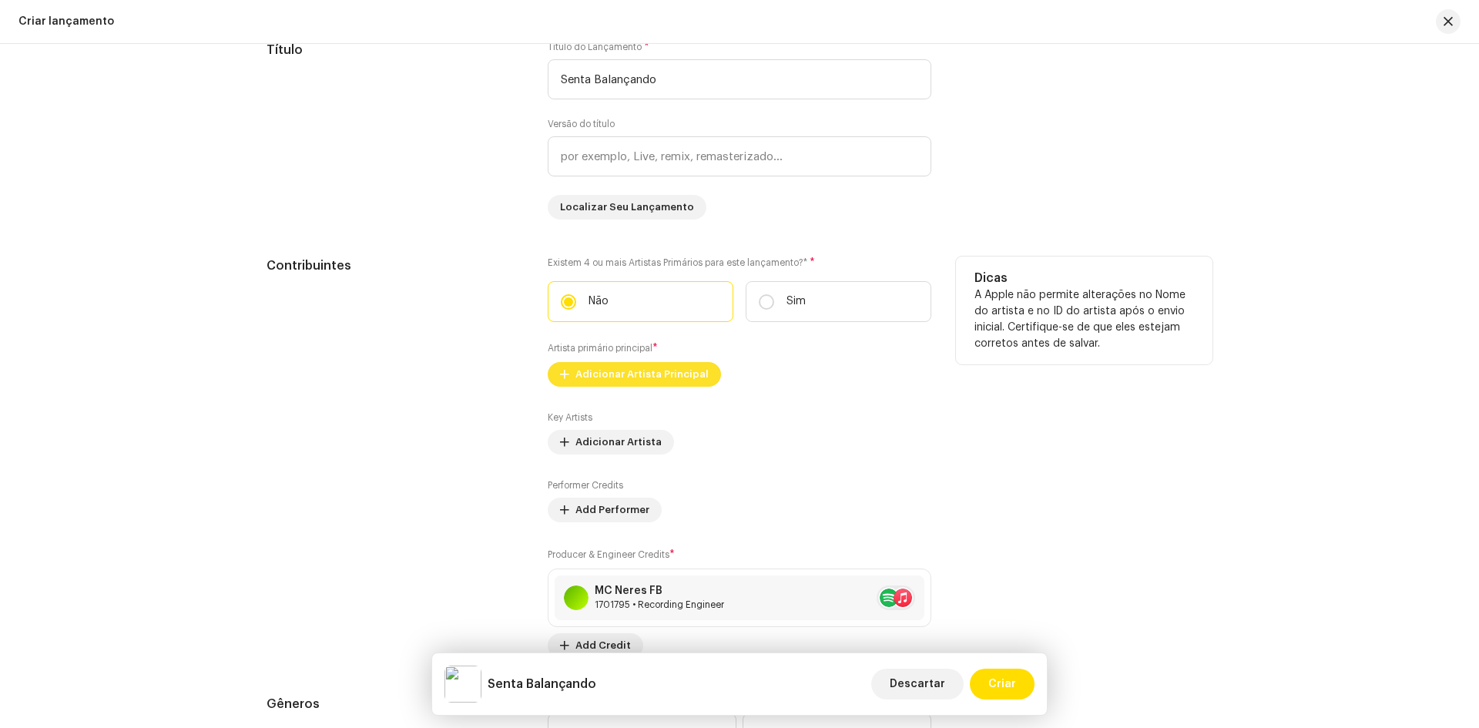
click at [634, 381] on span "Adicionar Artista Principal" at bounding box center [641, 374] width 133 height 31
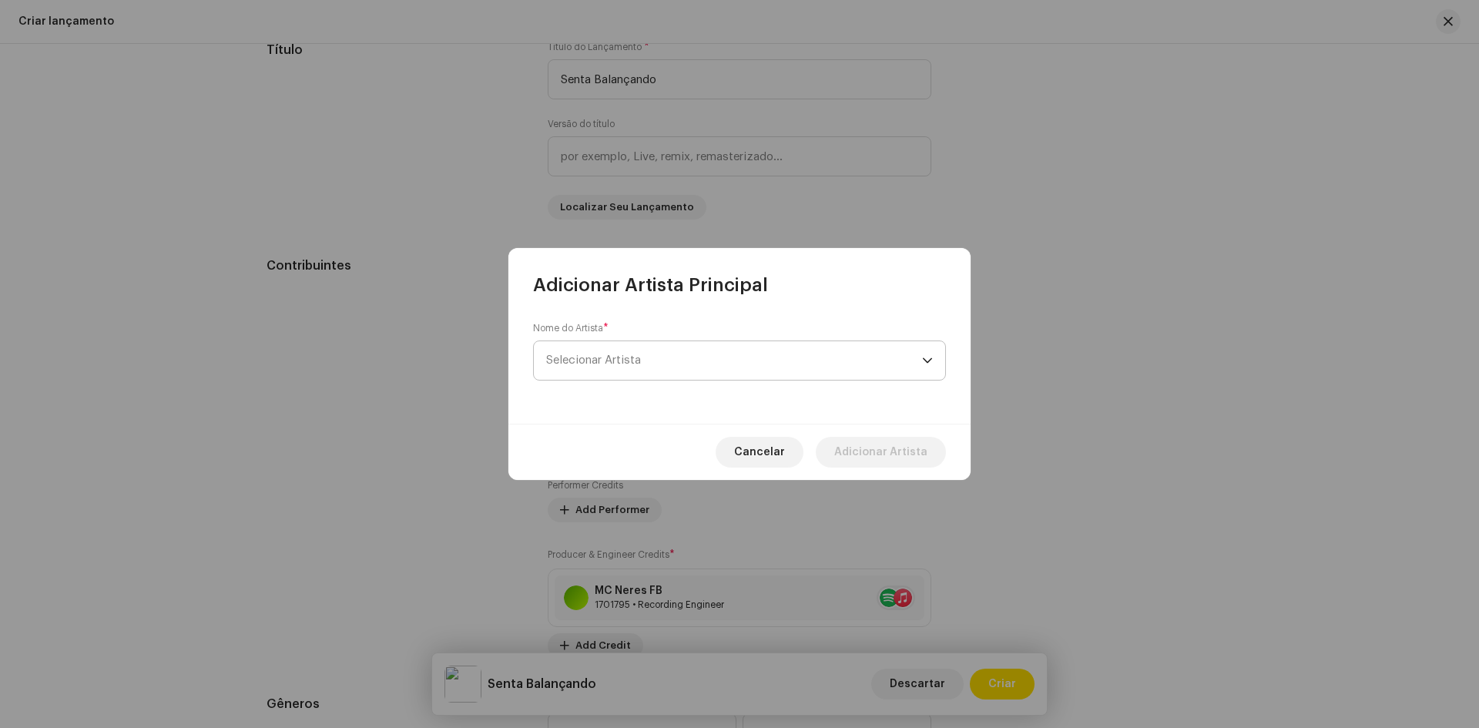
click at [630, 354] on span "Selecionar Artista" at bounding box center [734, 360] width 376 height 39
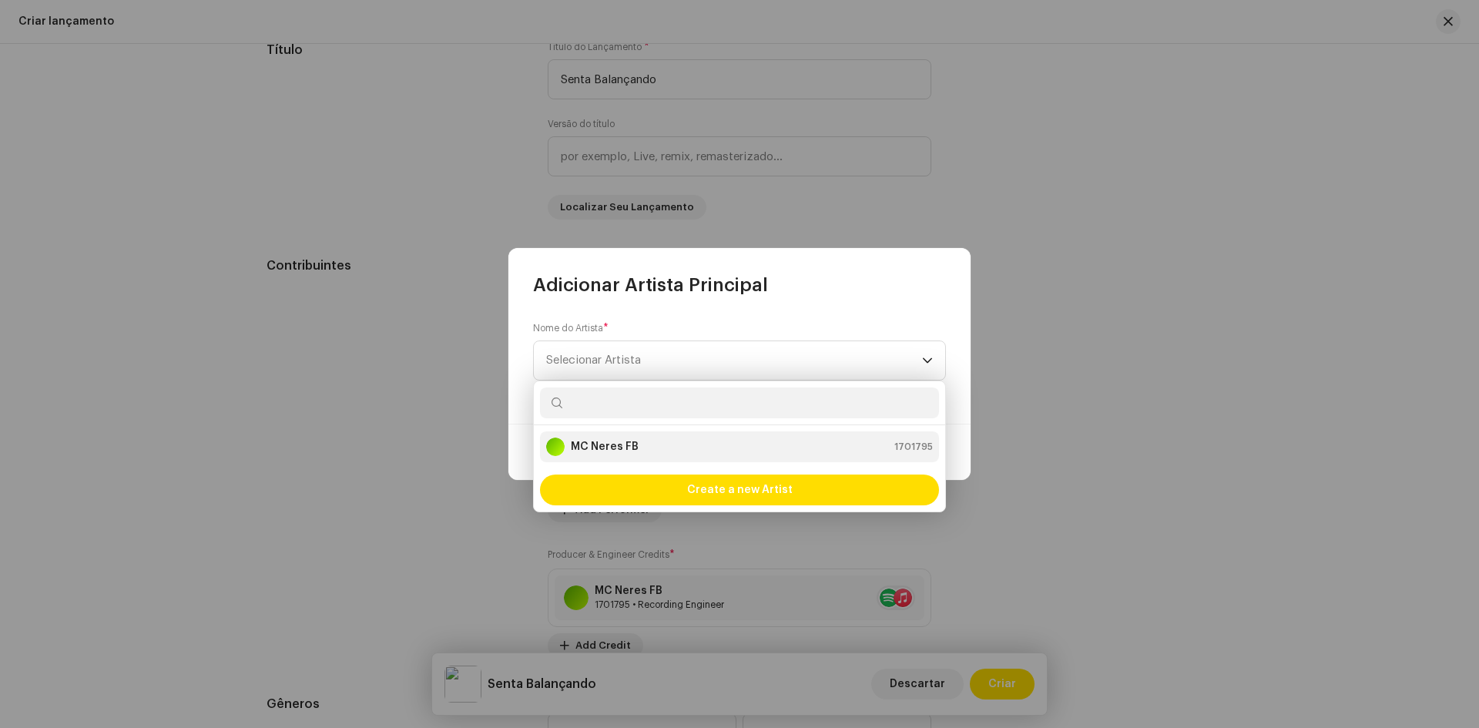
click at [641, 444] on div "MC Neres FB 1701795" at bounding box center [739, 447] width 387 height 18
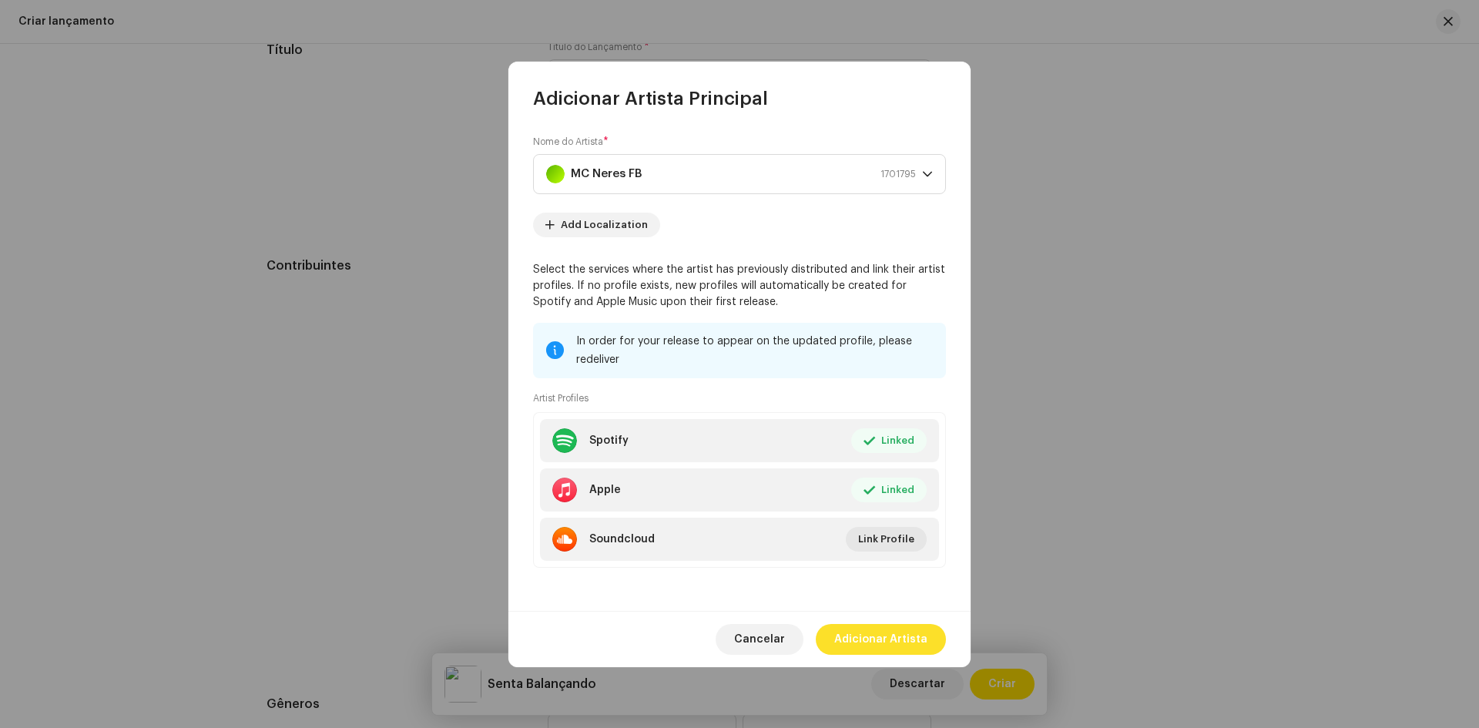
click at [895, 646] on span "Adicionar Artista" at bounding box center [880, 639] width 93 height 31
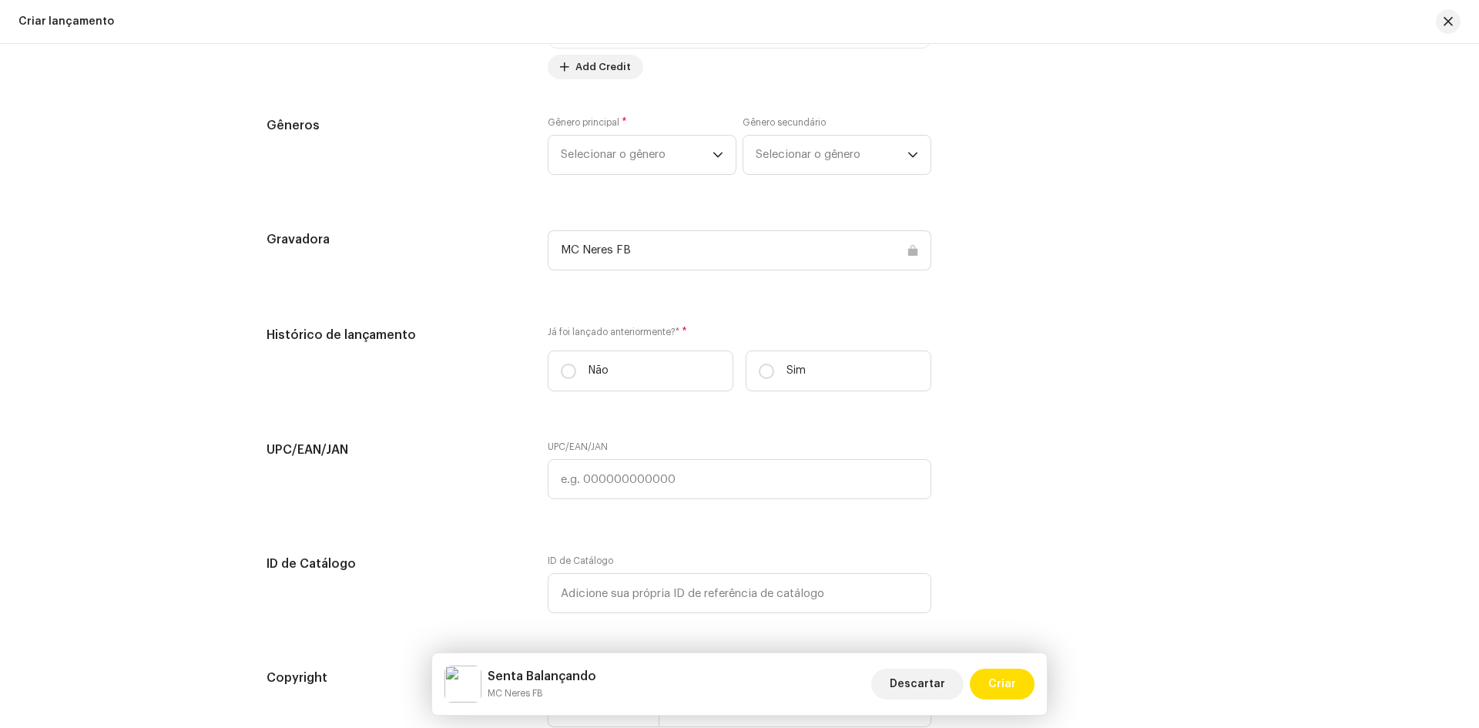
scroll to position [2080, 0]
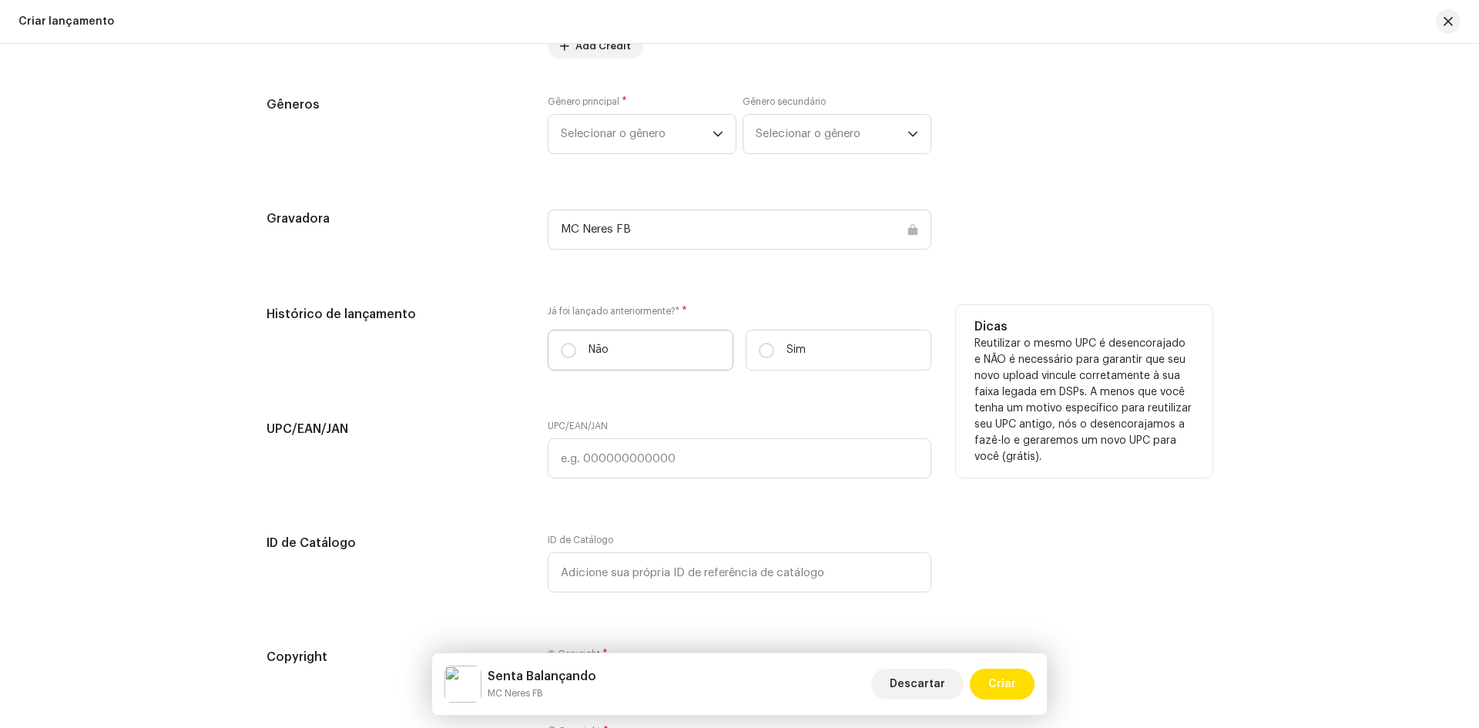
click at [606, 351] on label "Não" at bounding box center [641, 350] width 186 height 41
click at [576, 351] on input "Não" at bounding box center [568, 350] width 15 height 15
radio input "true"
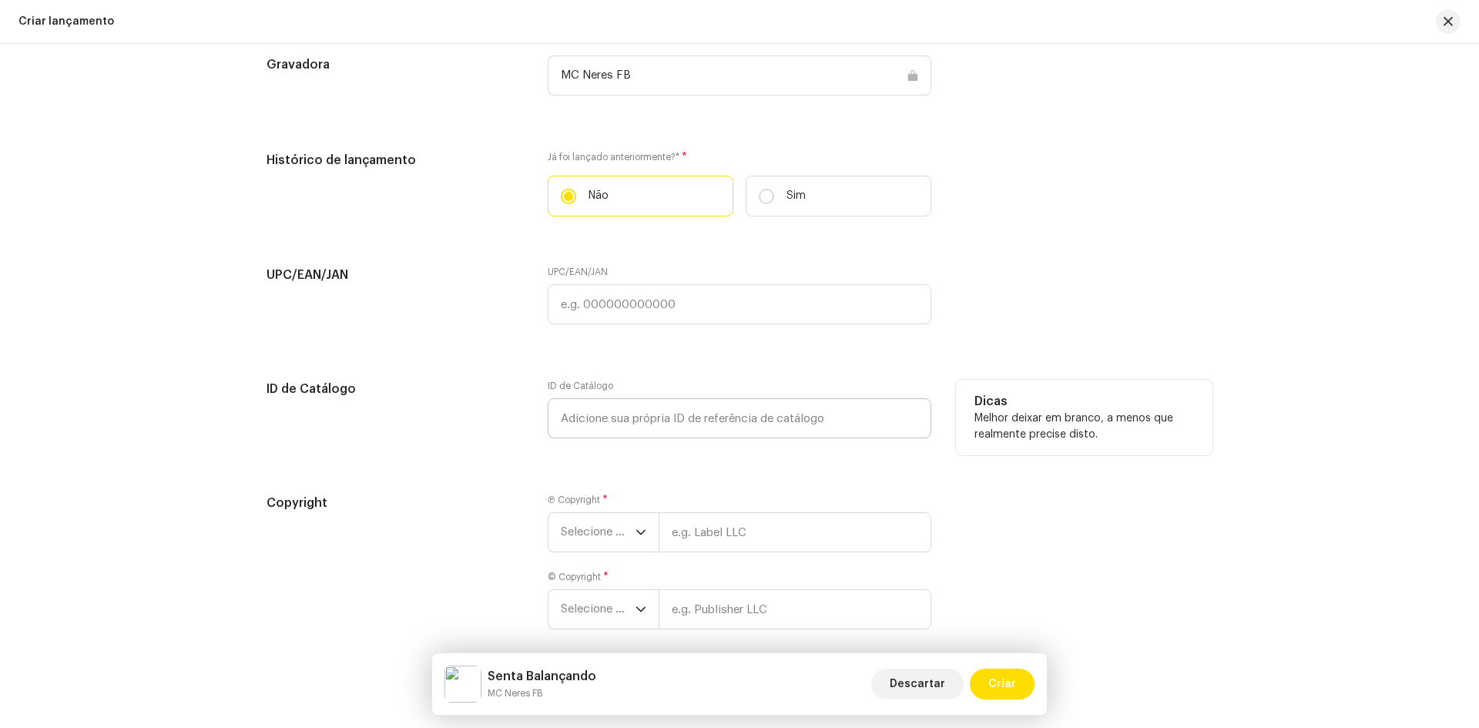
scroll to position [2302, 0]
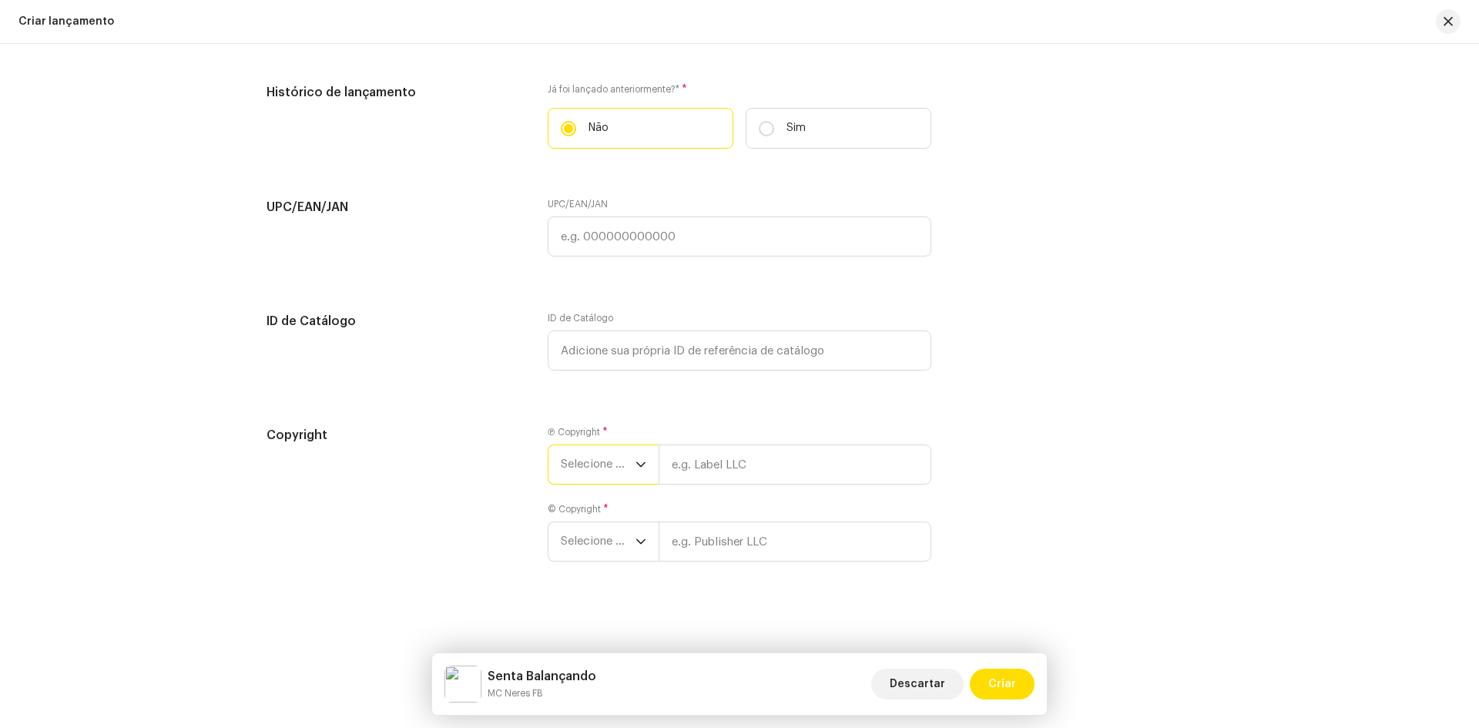
click at [600, 464] on span "Selecione o ano" at bounding box center [598, 464] width 75 height 39
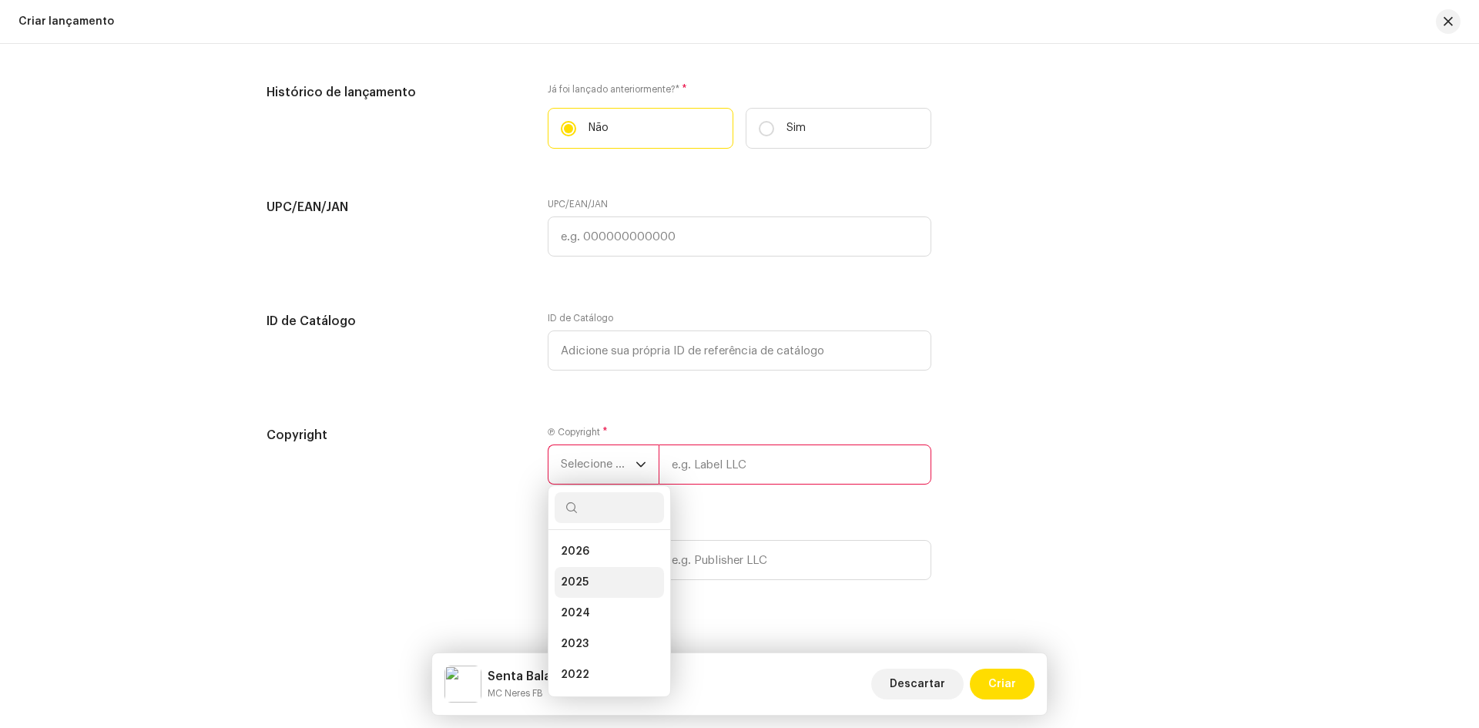
click at [599, 575] on li "2025" at bounding box center [609, 582] width 109 height 31
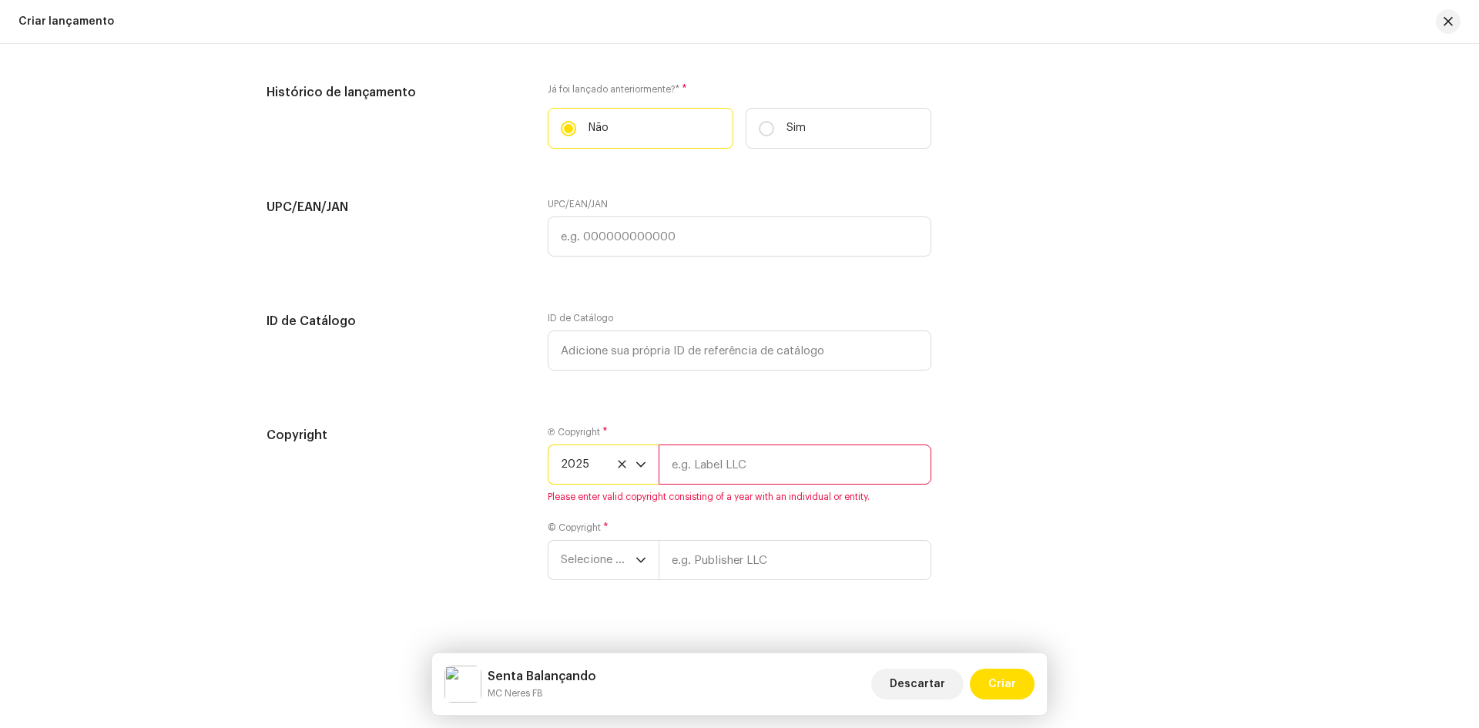
click at [713, 463] on input "text" at bounding box center [795, 464] width 273 height 40
type input "MC Neres FB"
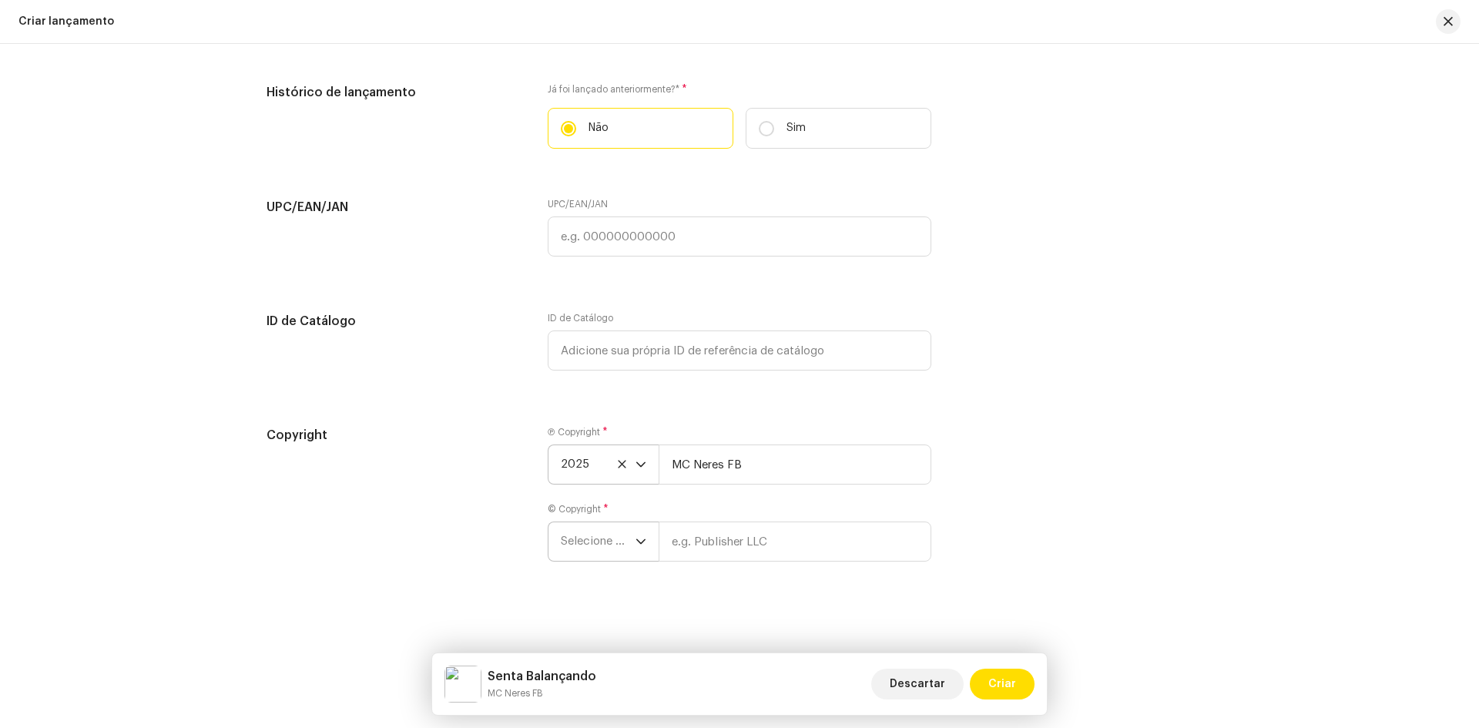
click at [610, 549] on span "Selecione o ano" at bounding box center [598, 541] width 75 height 39
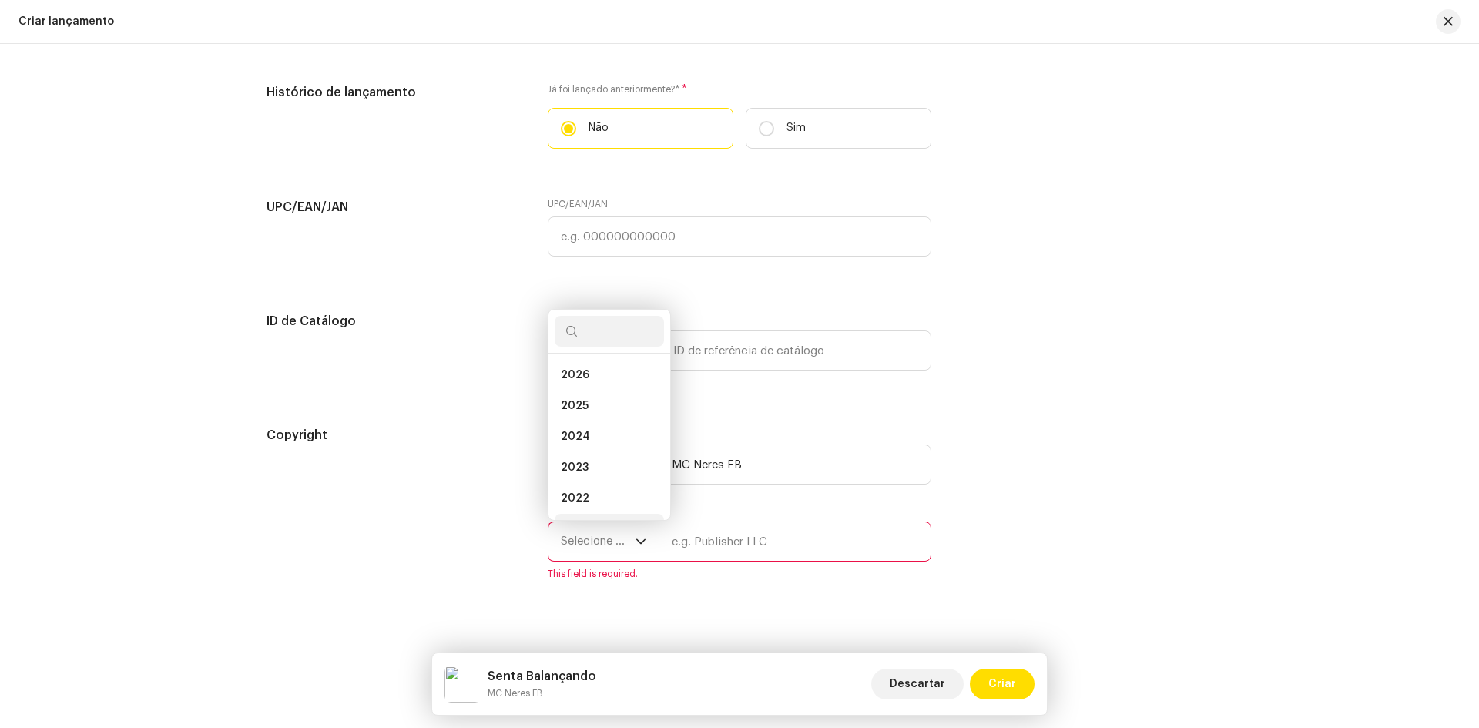
scroll to position [25, 0]
click at [589, 381] on li "2025" at bounding box center [609, 381] width 109 height 31
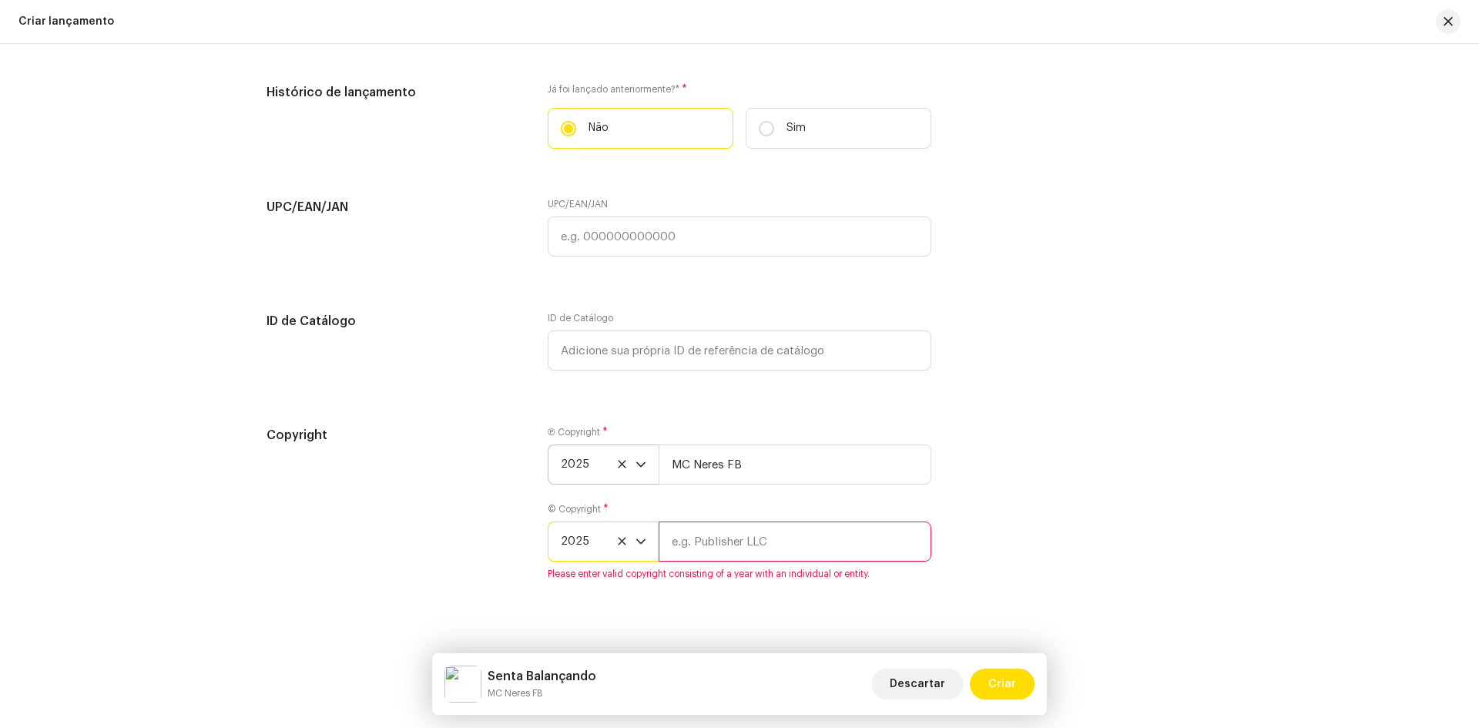
click at [747, 542] on input "text" at bounding box center [795, 541] width 273 height 40
type input "MC Neres FB"
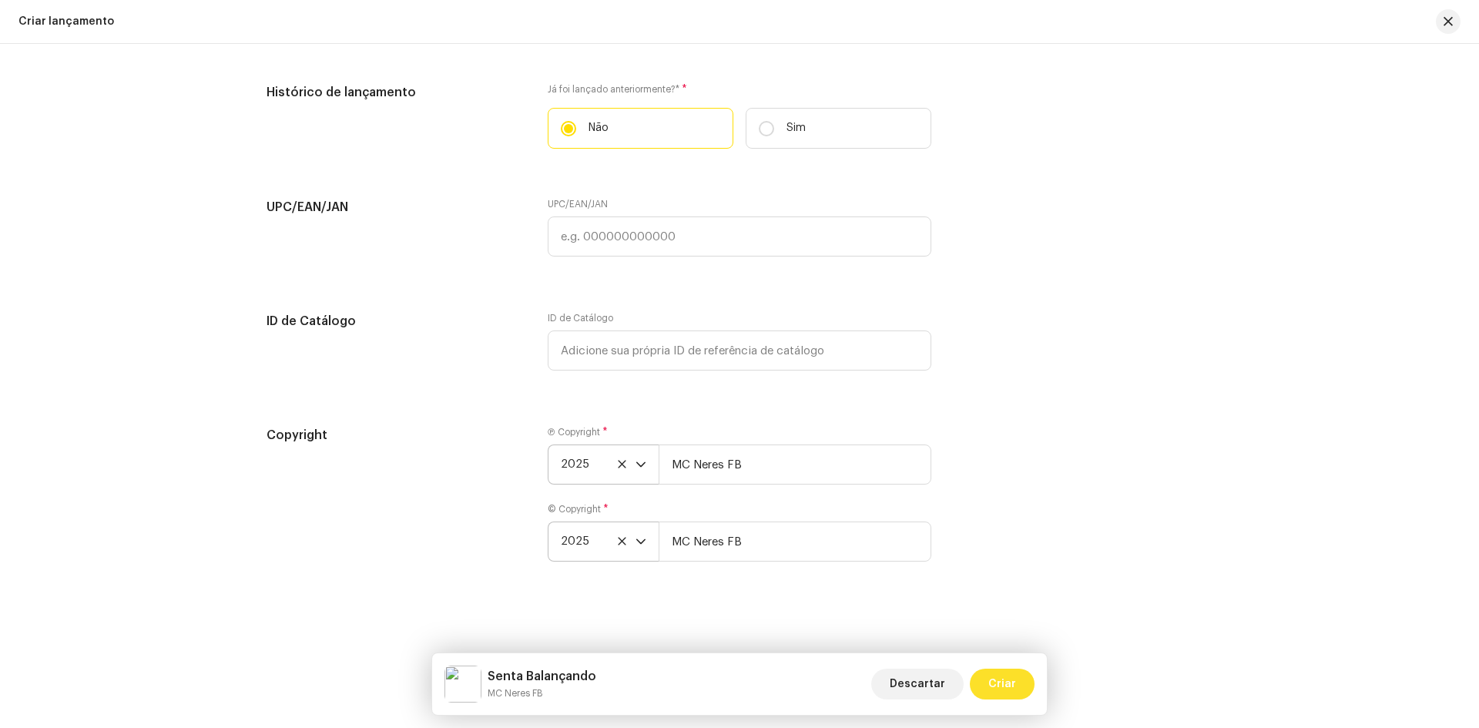
click at [1001, 686] on span "Criar" at bounding box center [1002, 684] width 28 height 31
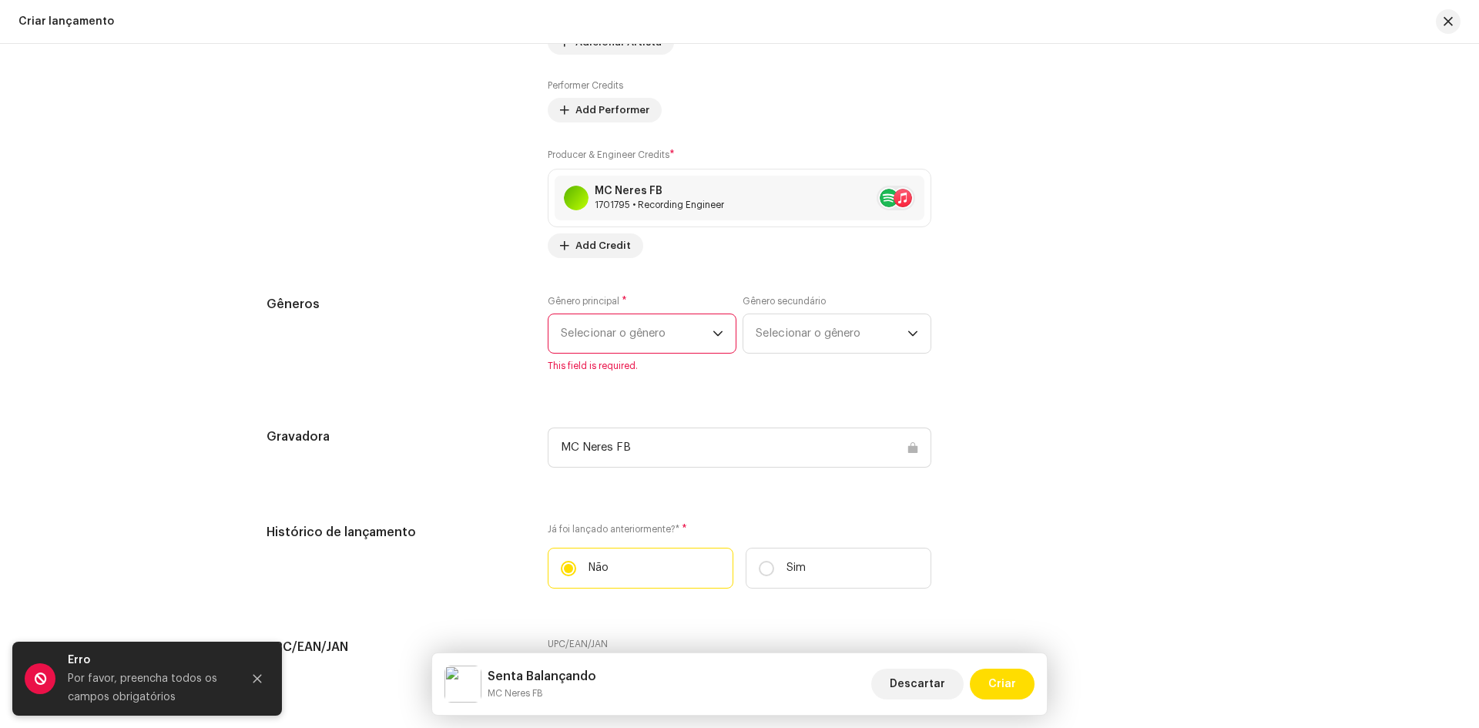
scroll to position [1858, 0]
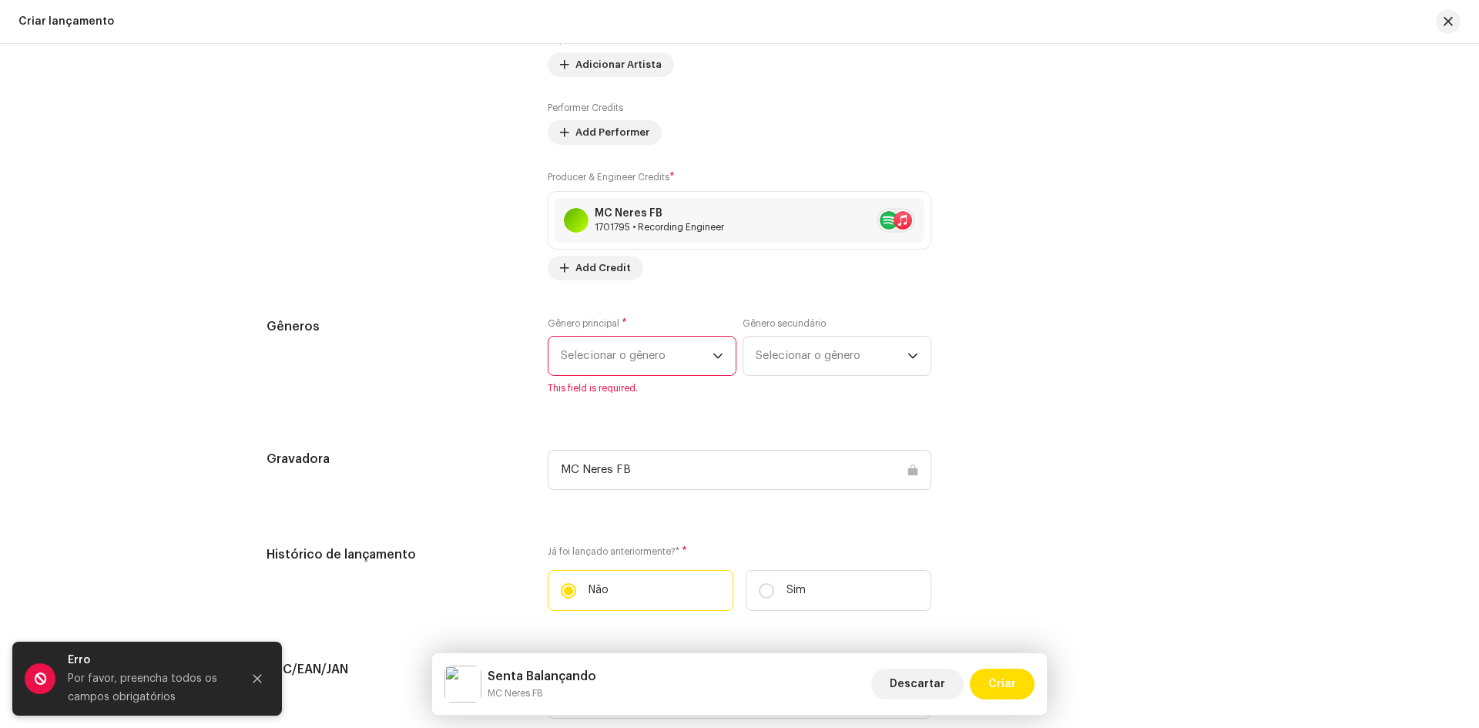
click at [662, 354] on span "Selecionar o gênero" at bounding box center [637, 356] width 152 height 39
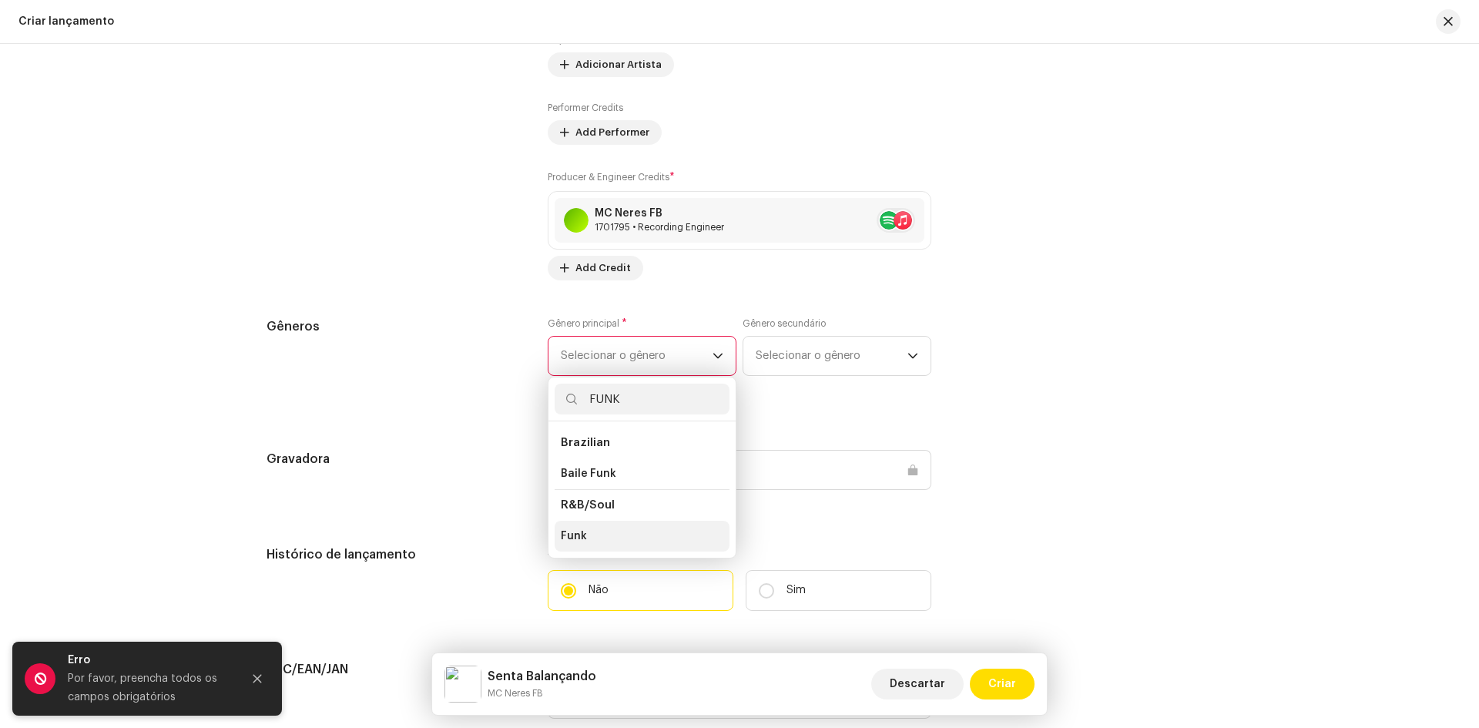
type input "FUNK"
click at [592, 532] on li "Funk" at bounding box center [642, 536] width 175 height 31
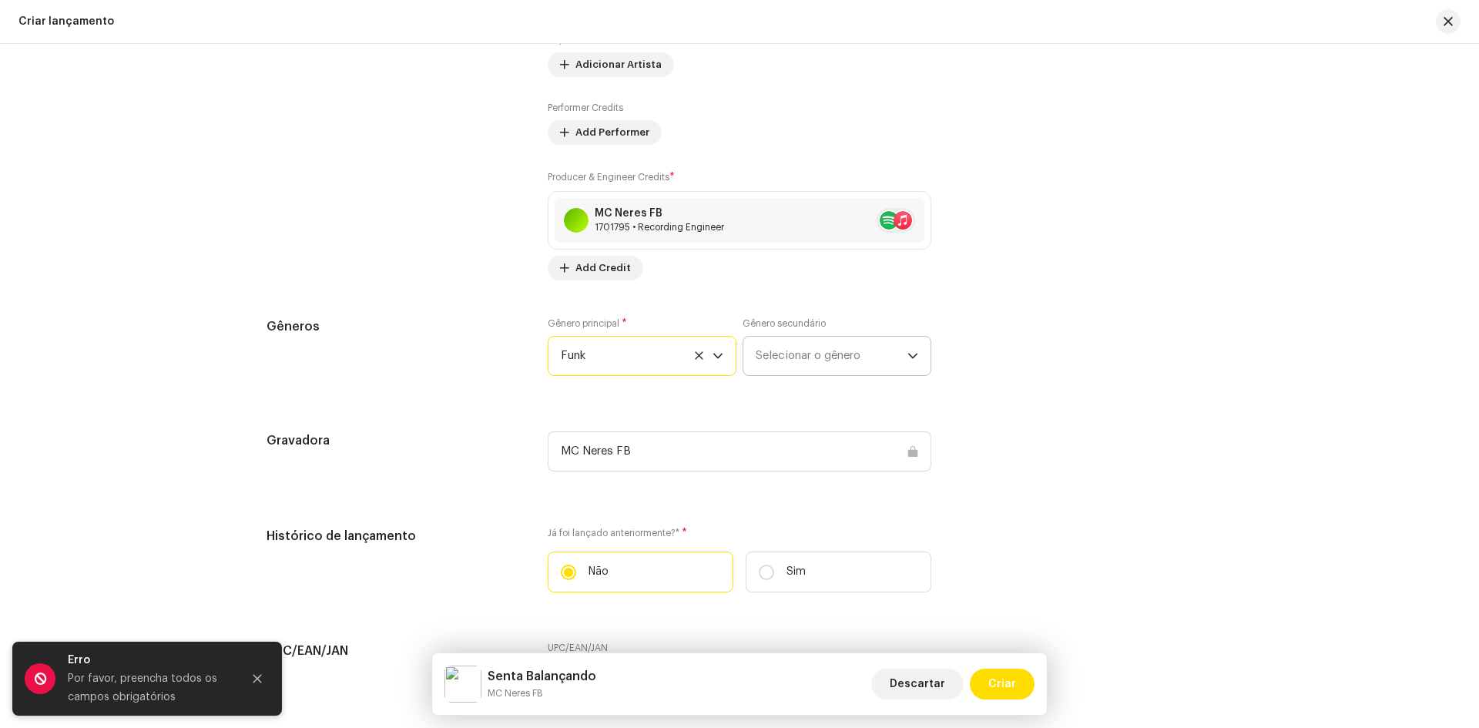
click at [813, 360] on span "Selecionar o gênero" at bounding box center [832, 356] width 152 height 39
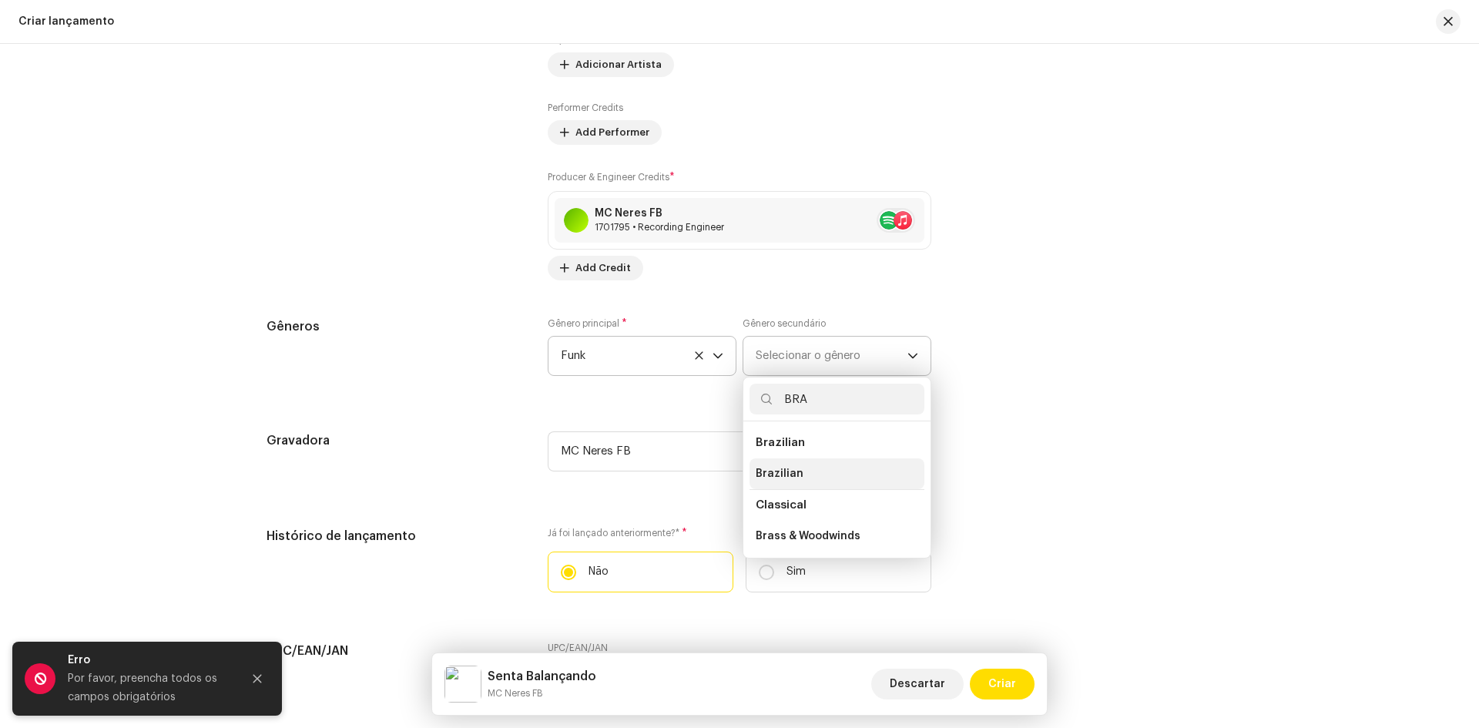
type input "BRA"
click at [791, 471] on span "Brazilian" at bounding box center [780, 473] width 48 height 15
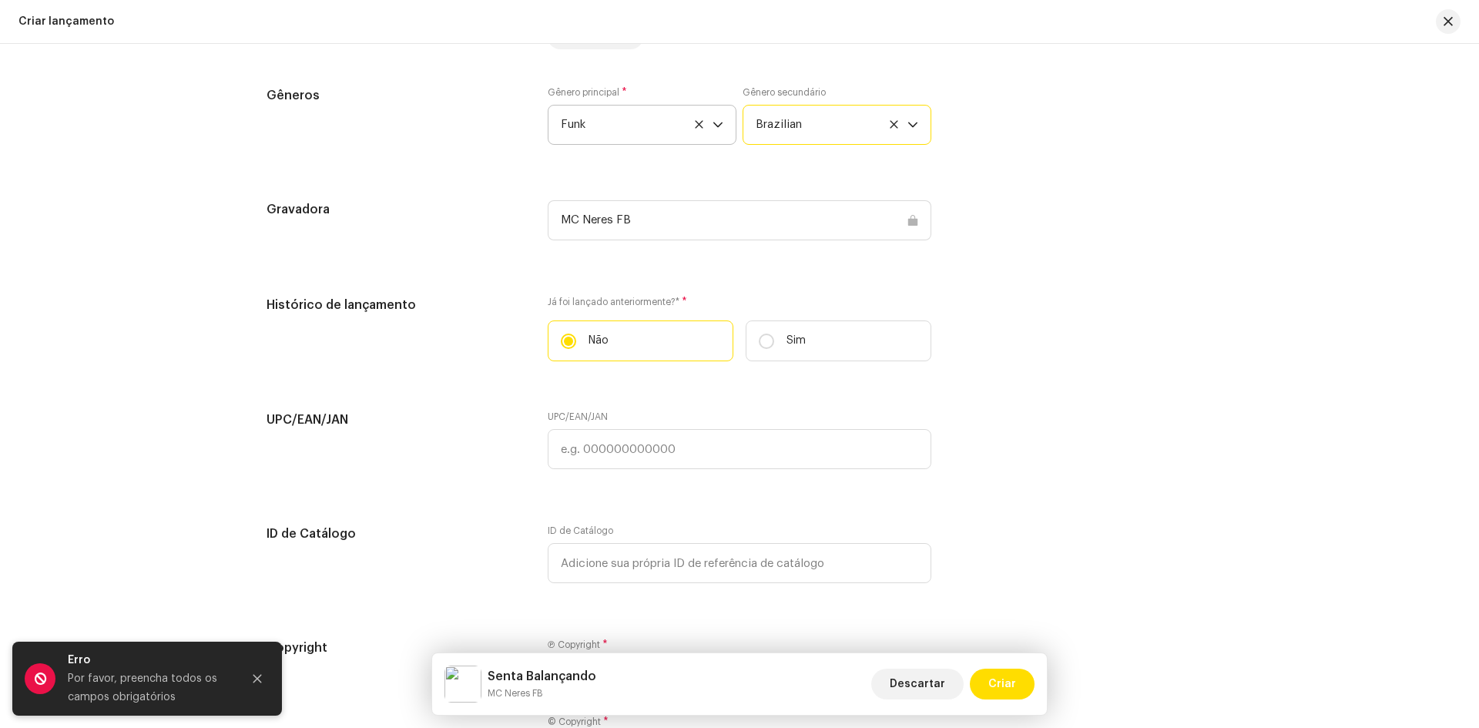
scroll to position [2302, 0]
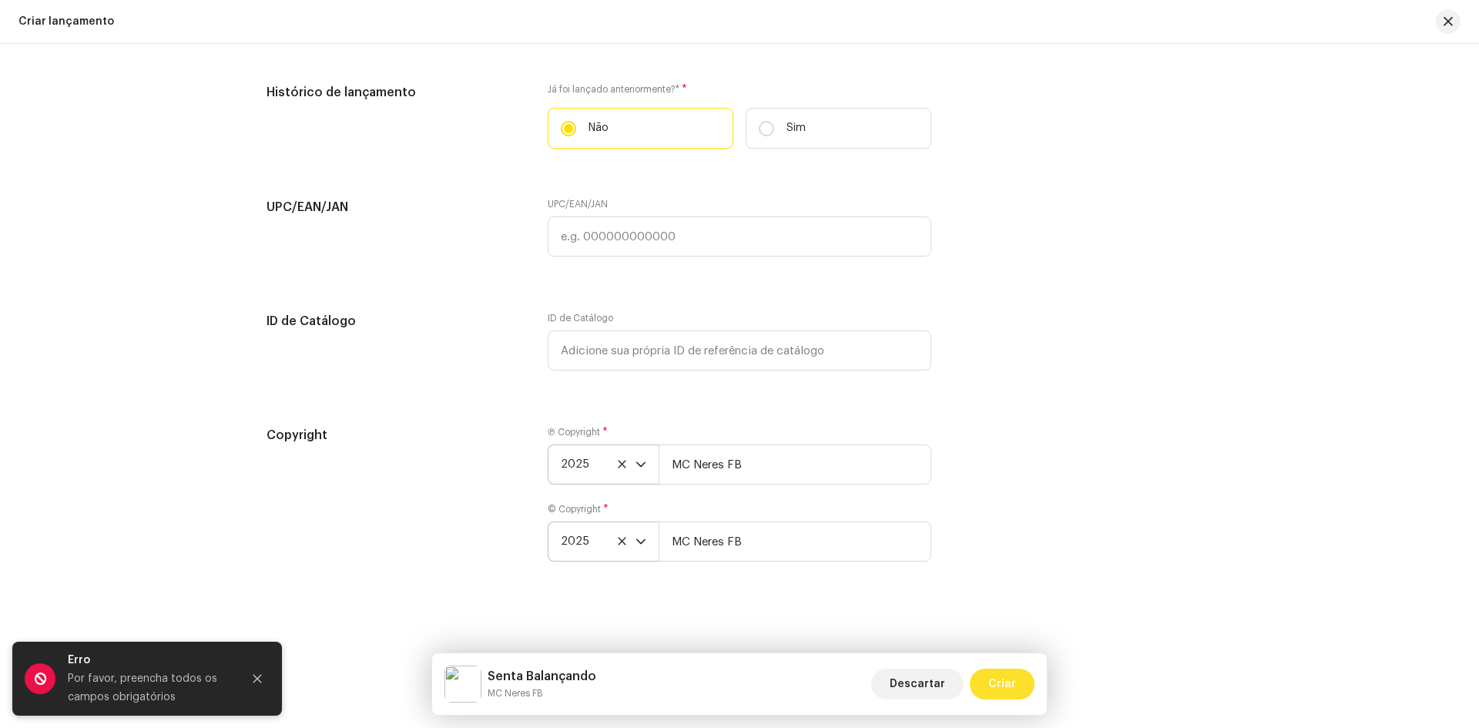
click at [1011, 684] on span "Criar" at bounding box center [1002, 684] width 28 height 31
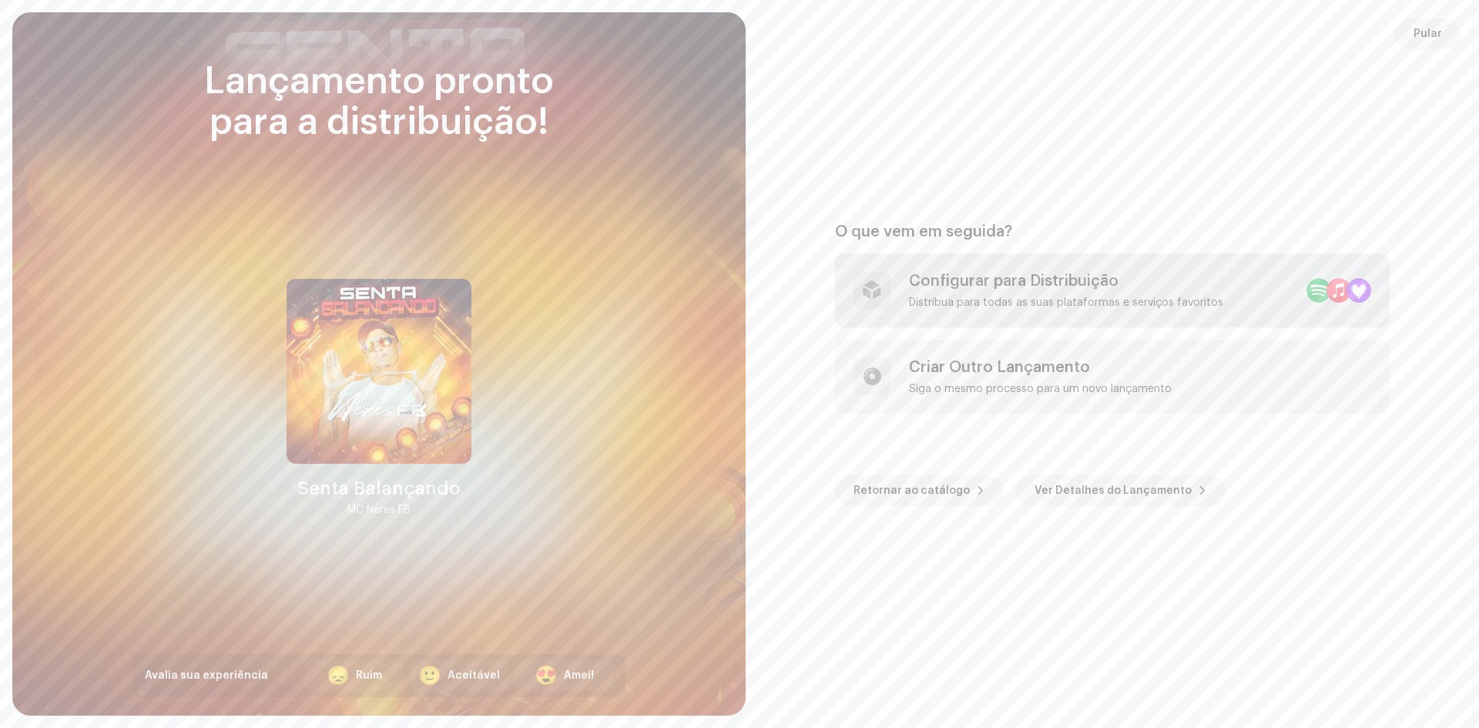
click at [1088, 281] on div "Configurar para Distribuição" at bounding box center [1066, 281] width 314 height 18
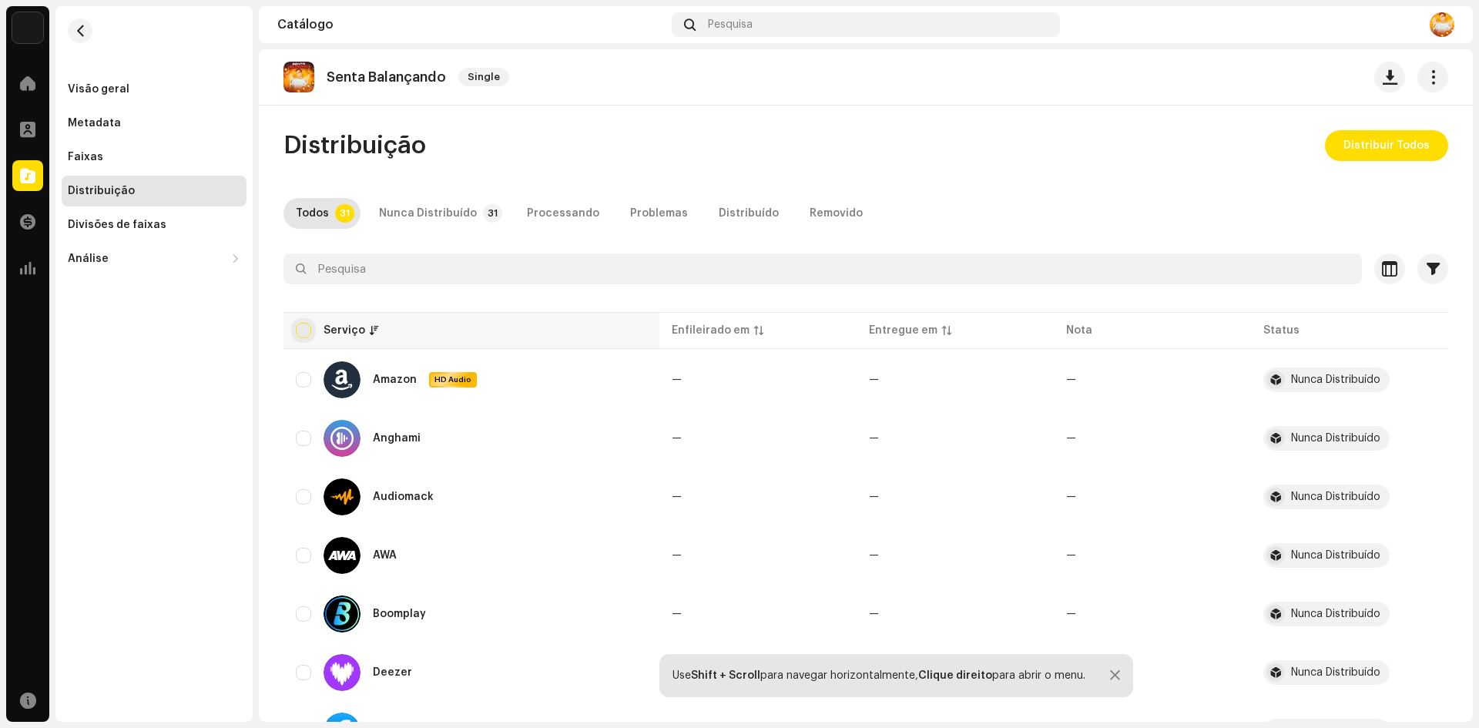
click at [310, 327] on input "checkbox" at bounding box center [303, 330] width 15 height 15
checkbox input "true"
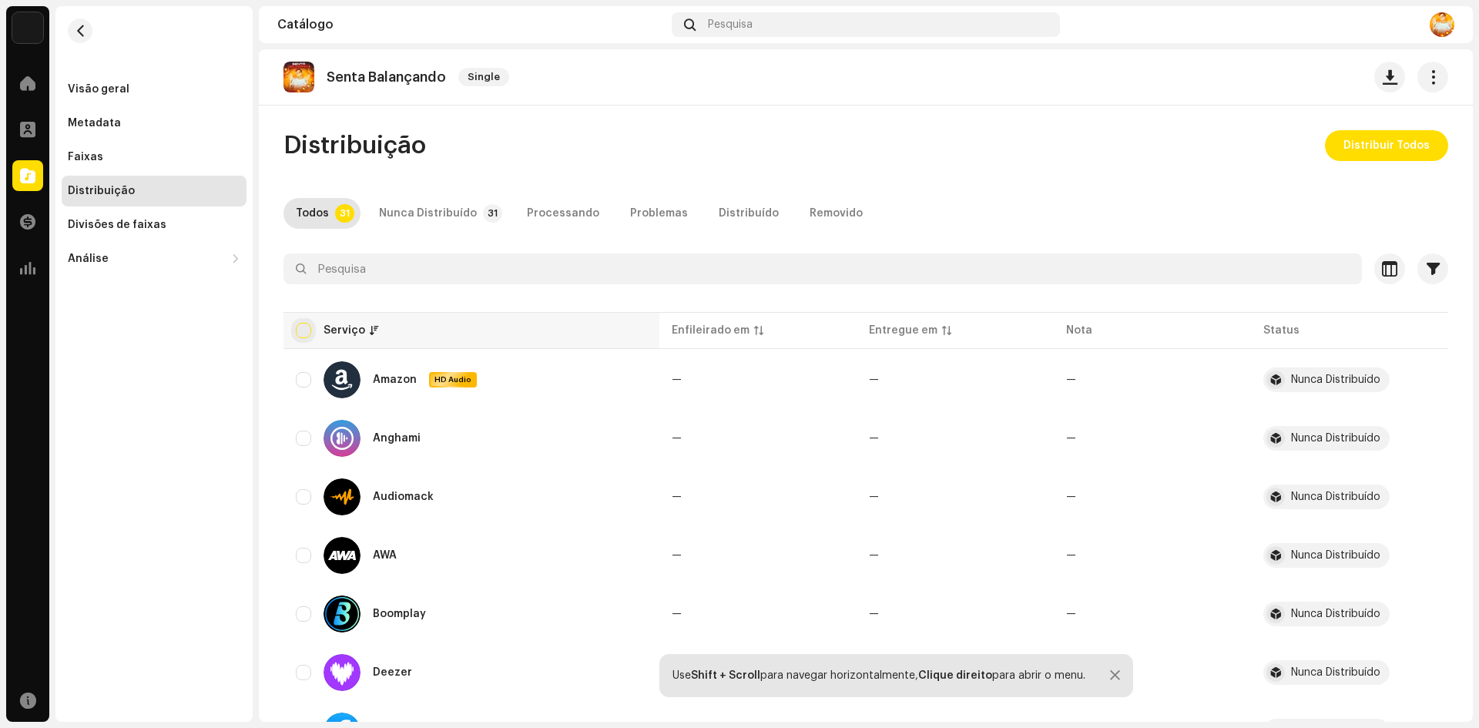
checkbox input "true"
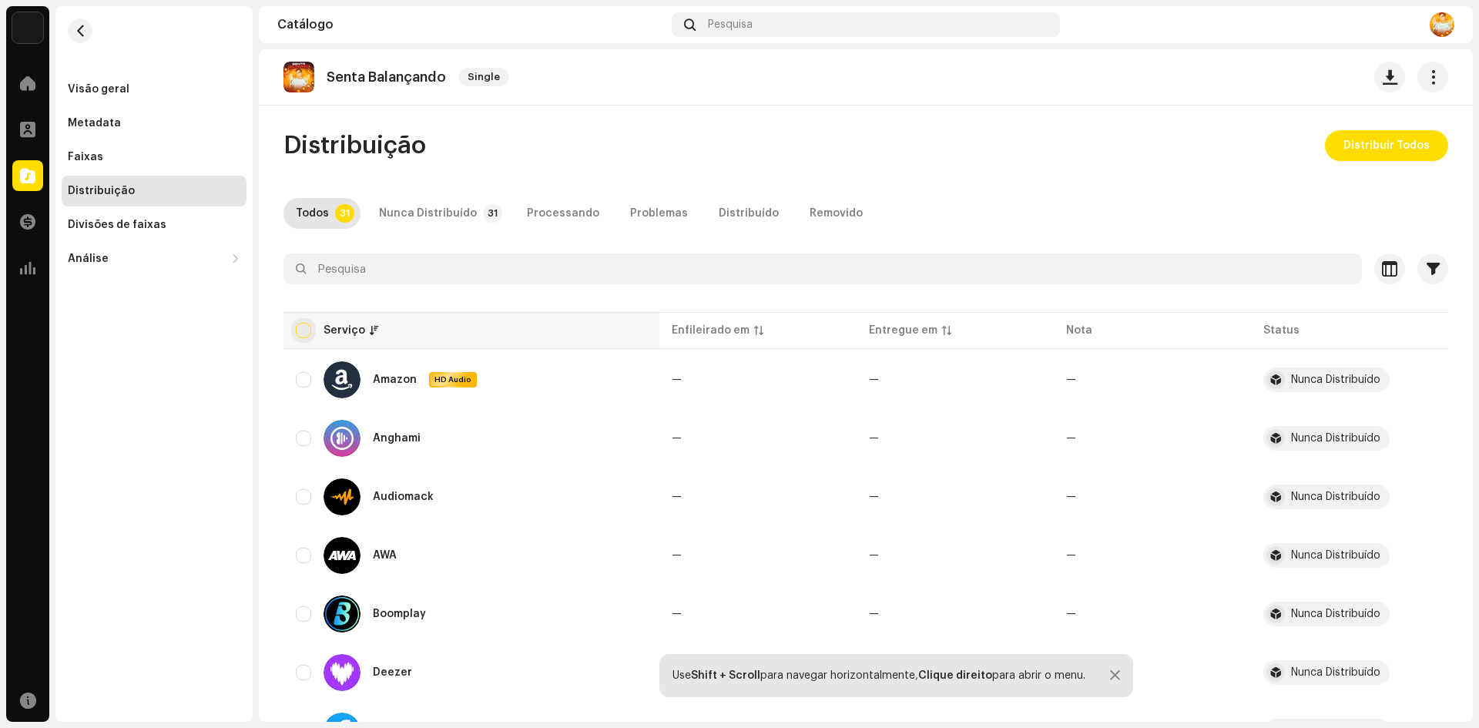
checkbox input "true"
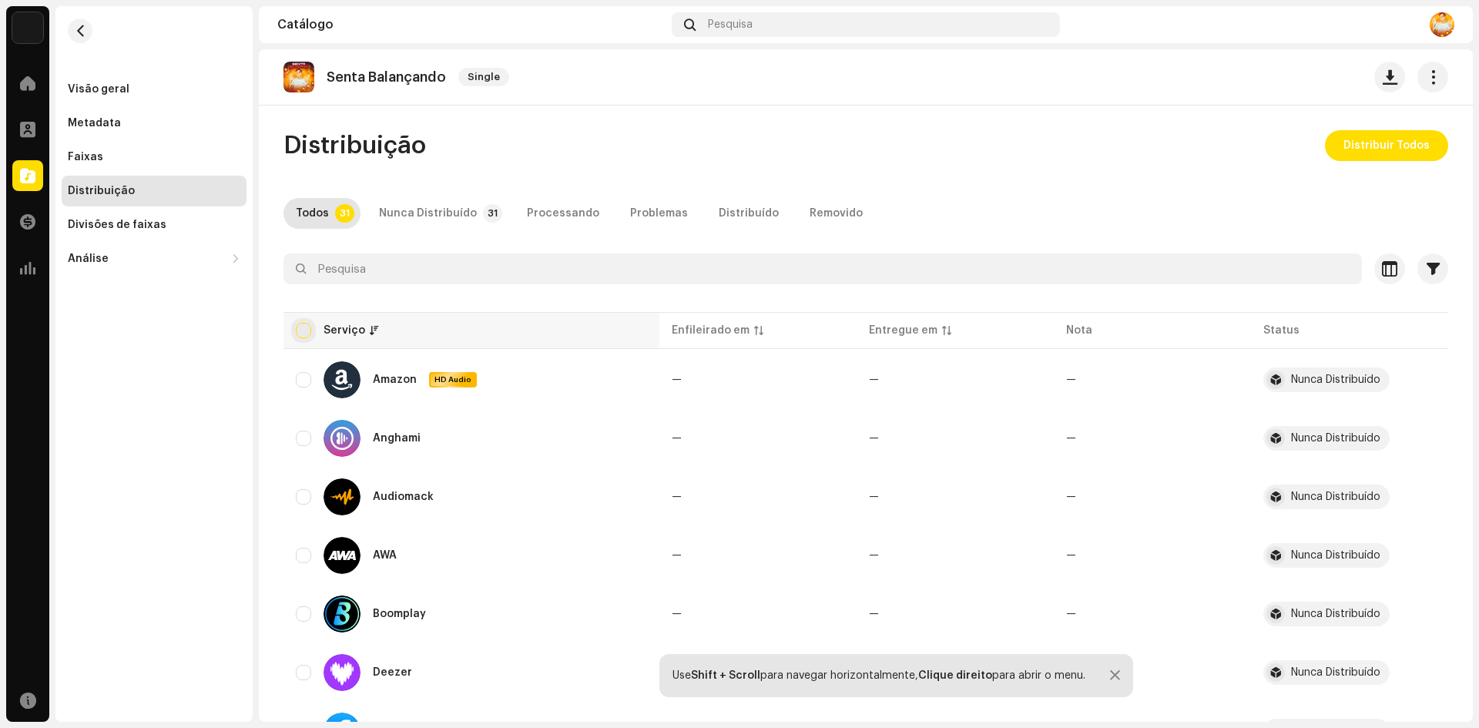
checkbox input "true"
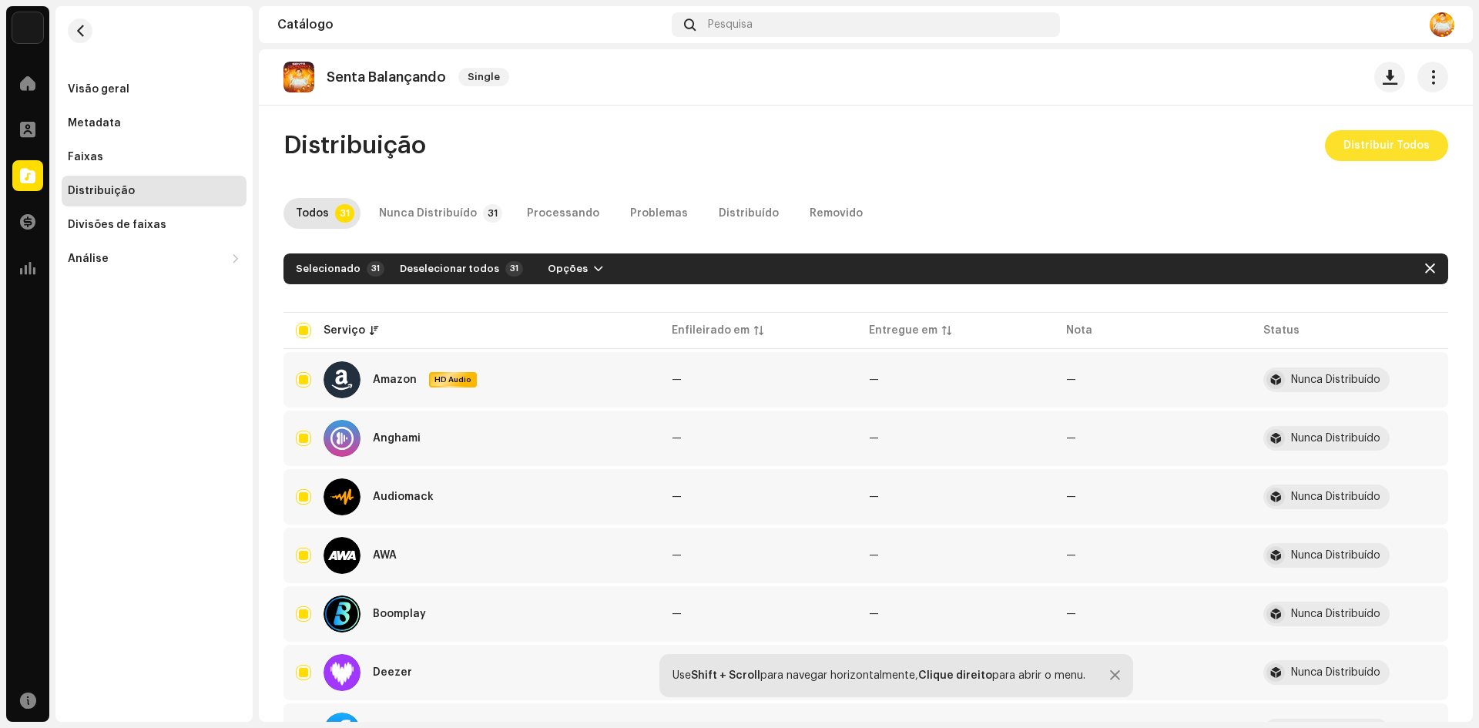
click at [1397, 149] on span "Distribuir Todos" at bounding box center [1386, 145] width 86 height 31
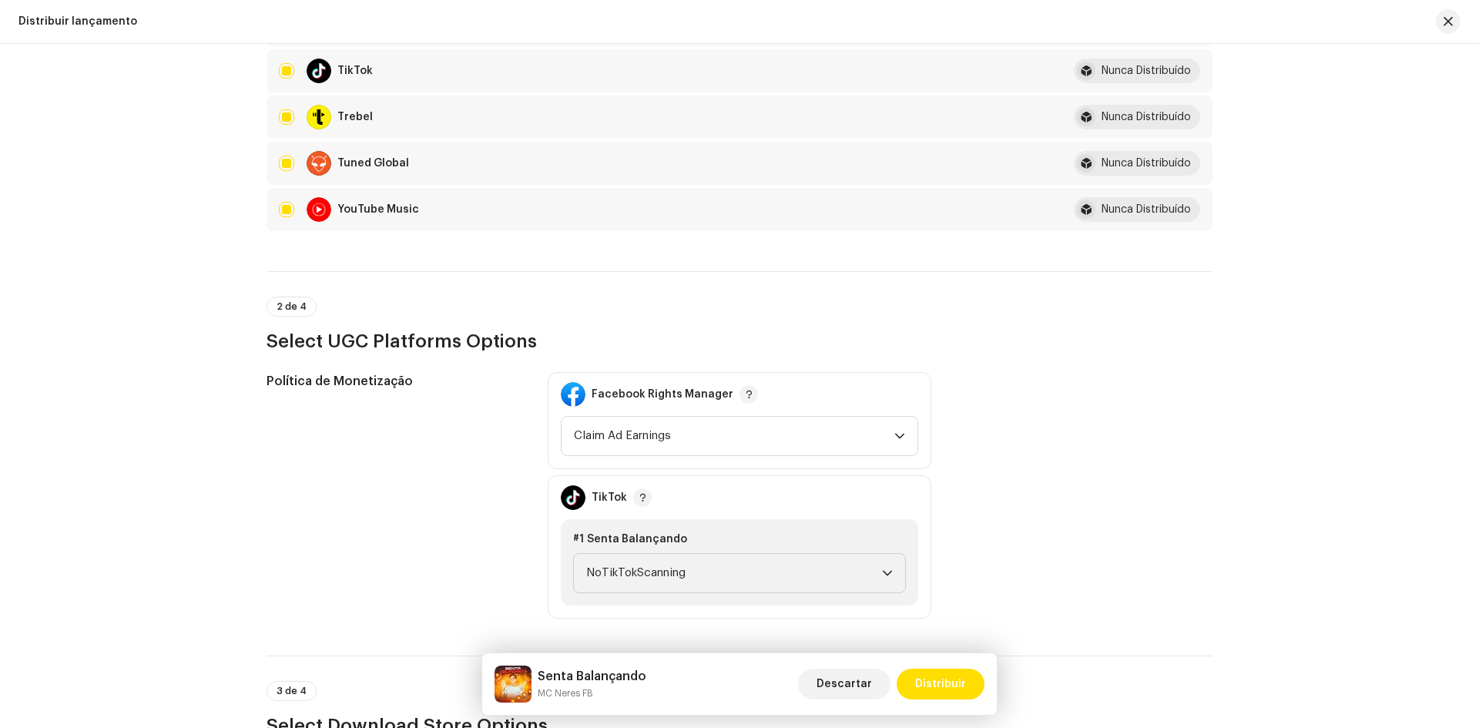
scroll to position [1618, 0]
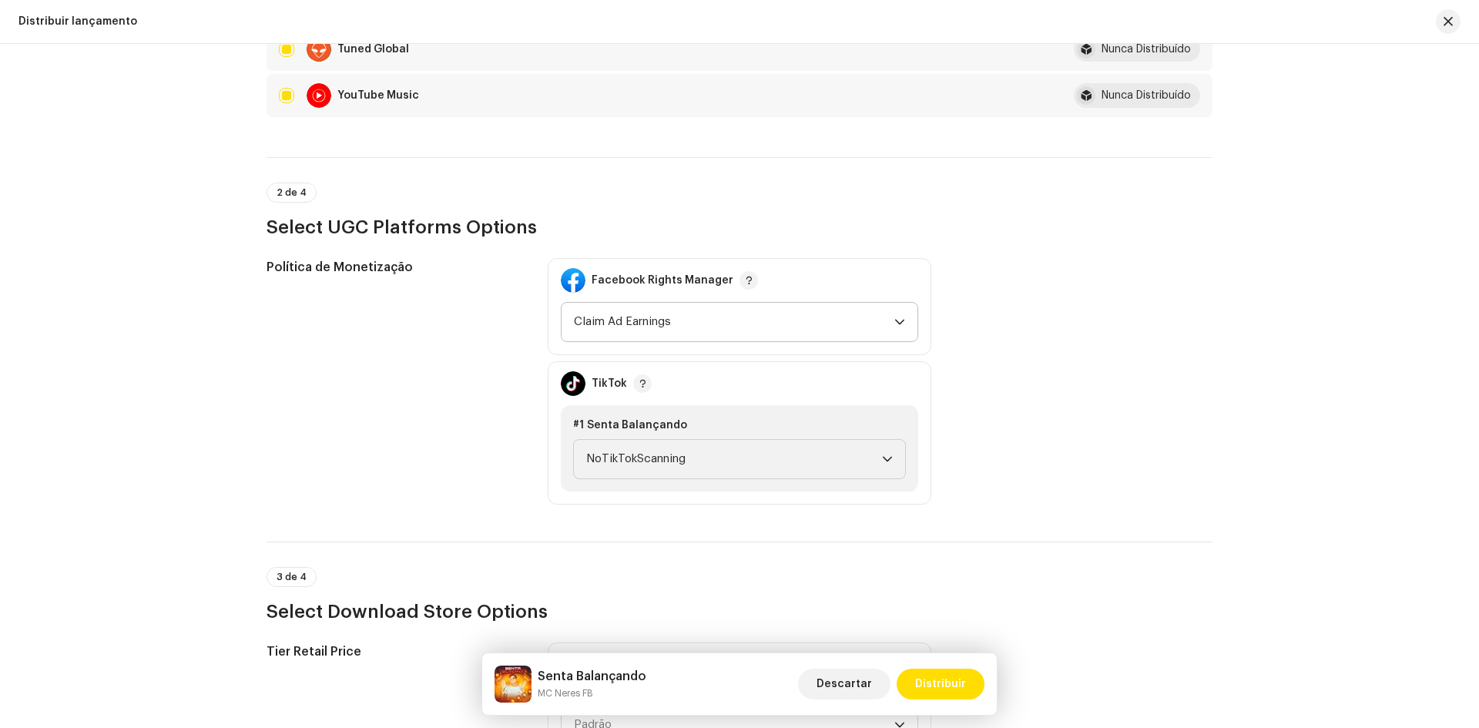
click at [671, 314] on span "Claim Ad Earnings" at bounding box center [734, 322] width 320 height 39
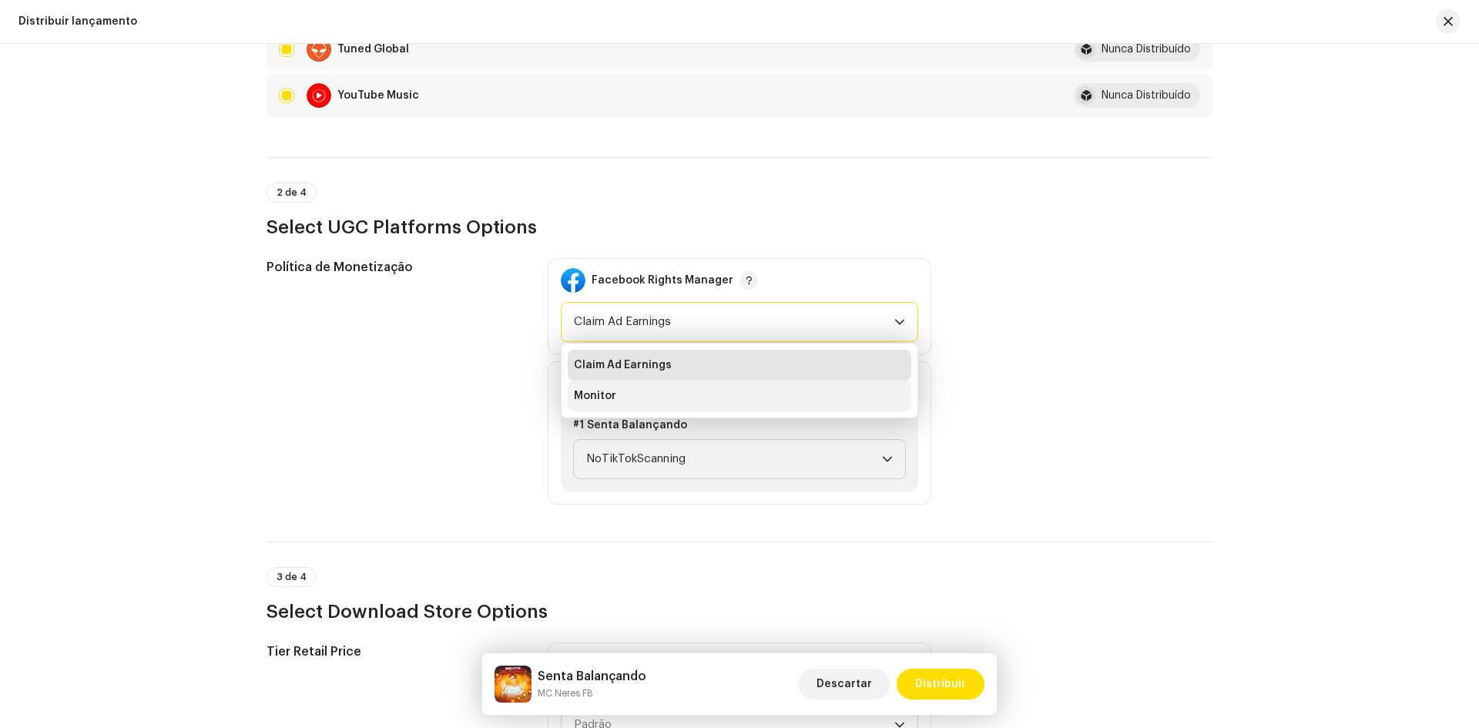
click at [639, 389] on li "Monitor" at bounding box center [740, 396] width 344 height 31
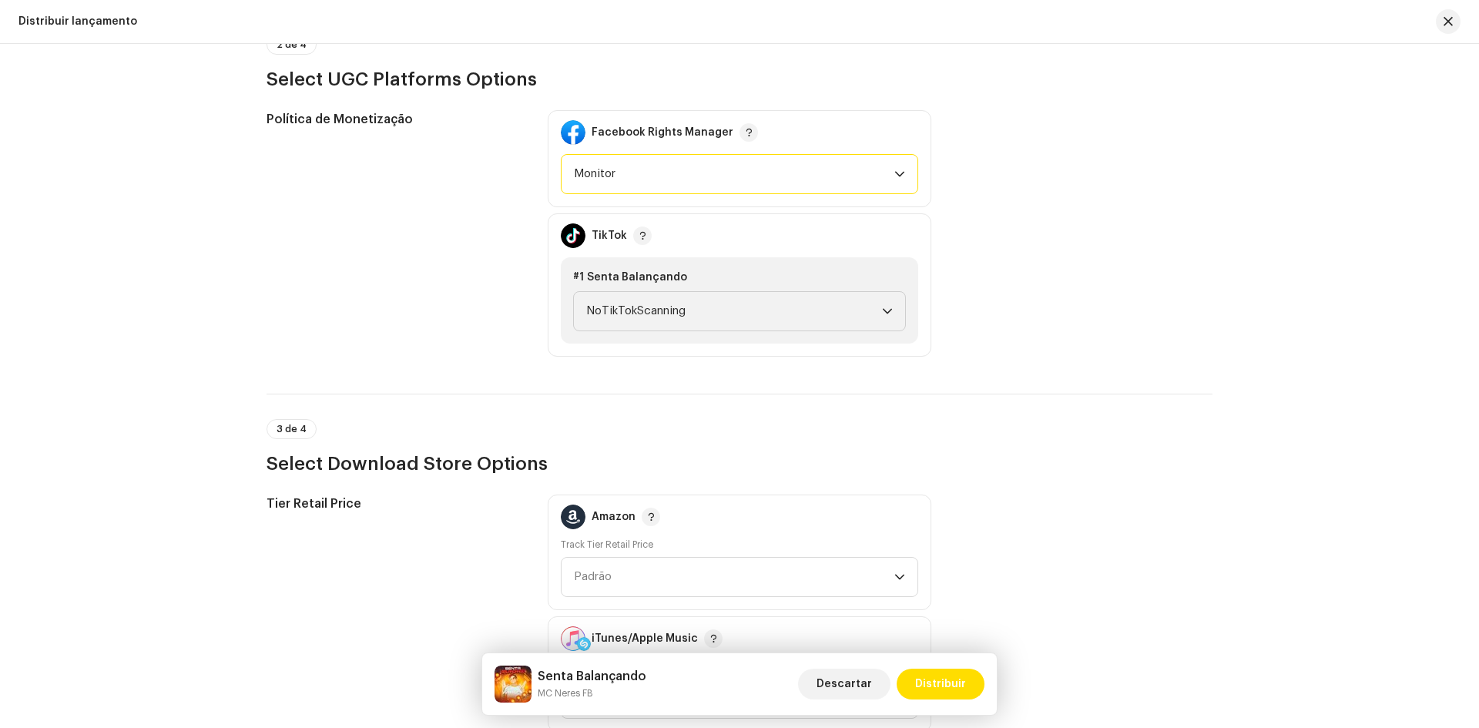
scroll to position [1772, 0]
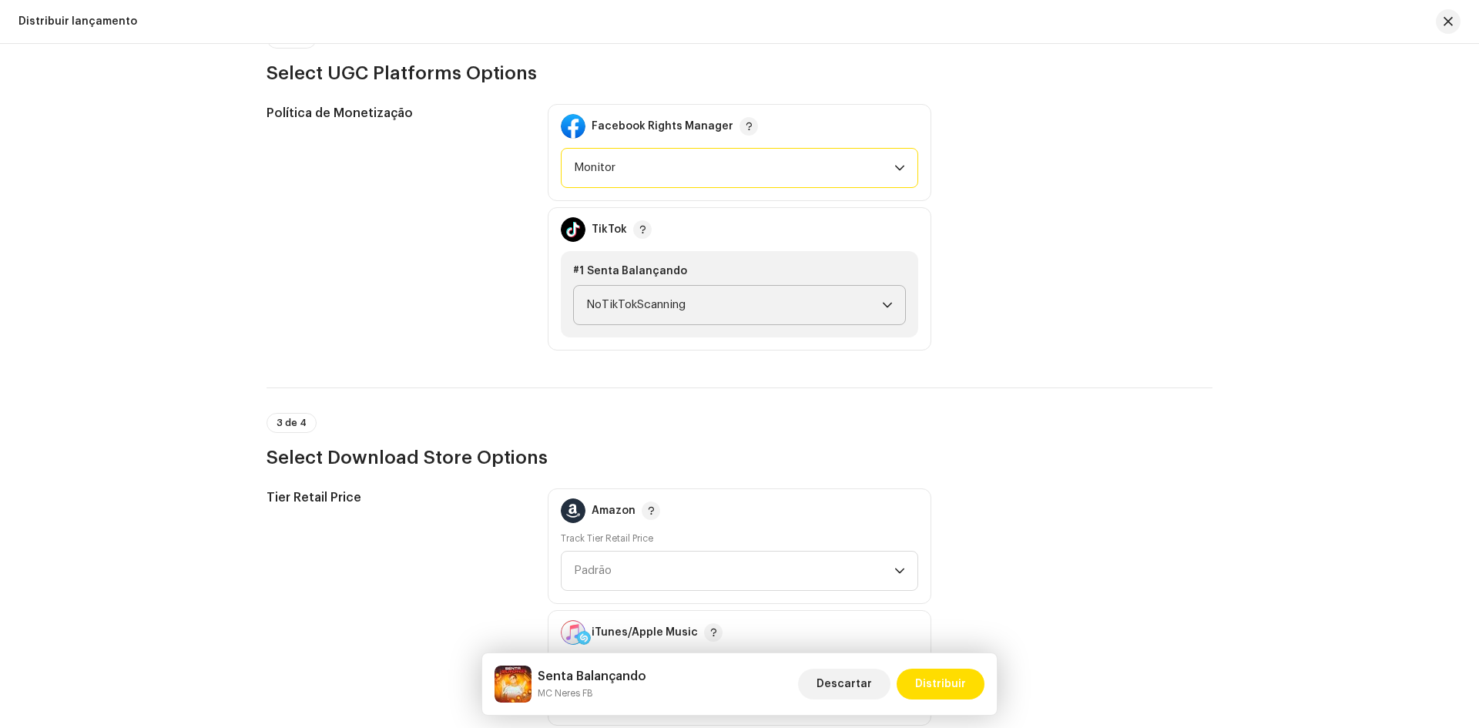
click at [686, 299] on span "NoTikTokScanning" at bounding box center [734, 305] width 296 height 39
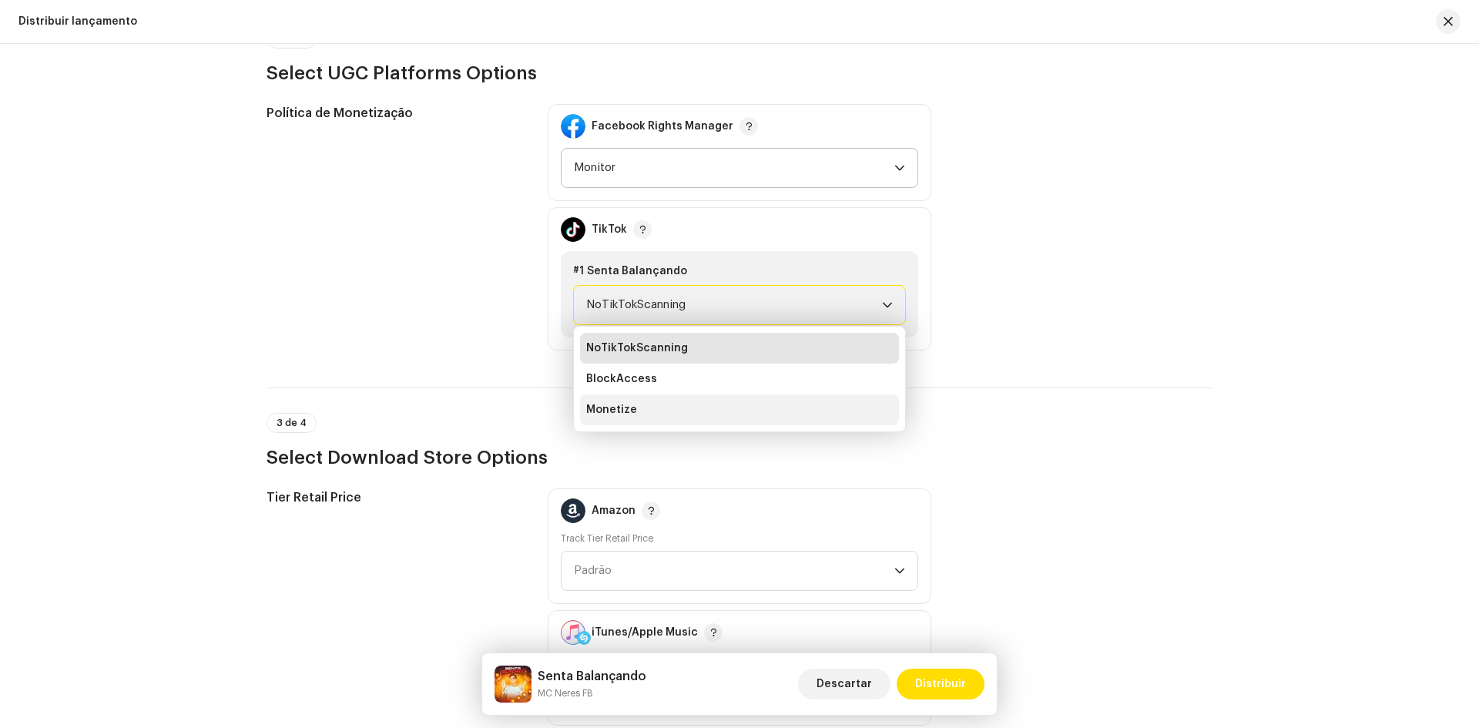
click at [647, 403] on li "Monetize" at bounding box center [739, 409] width 319 height 31
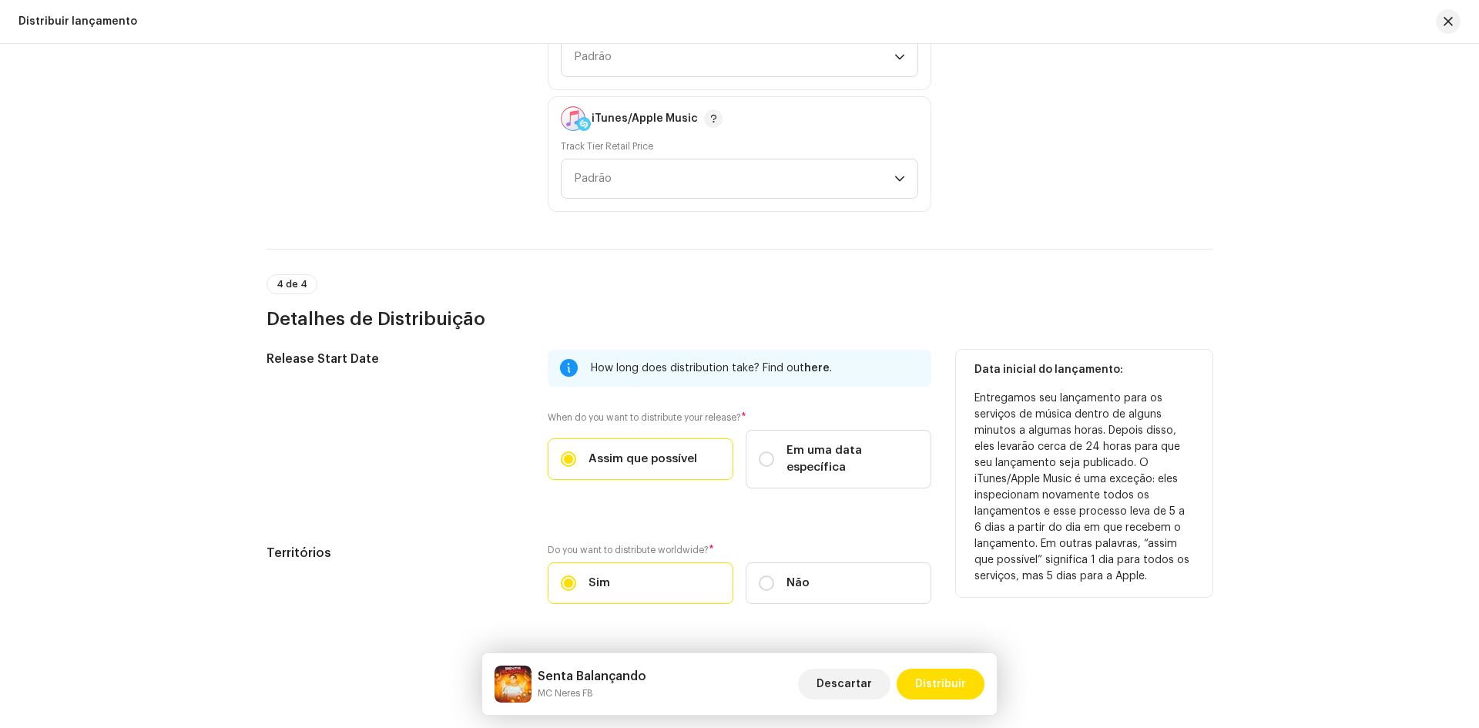
scroll to position [2311, 0]
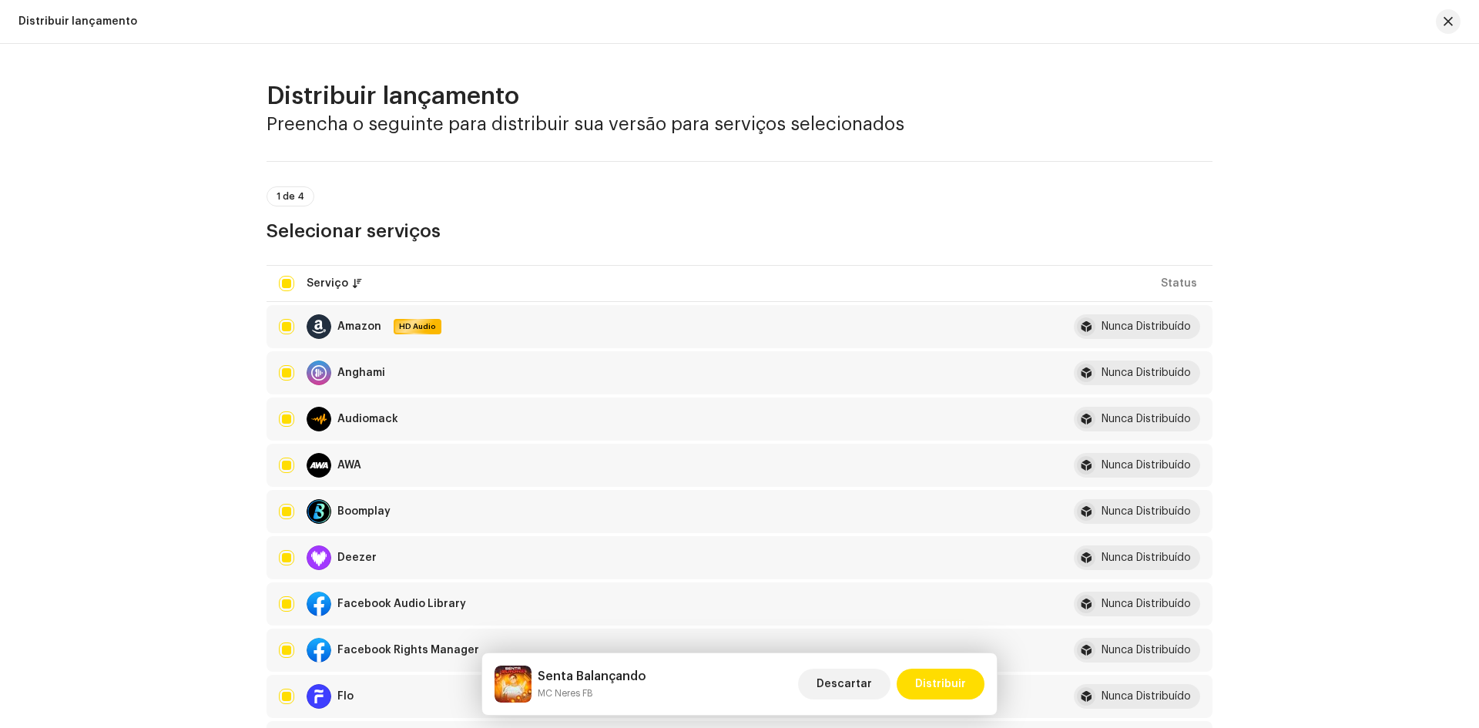
scroll to position [2311, 0]
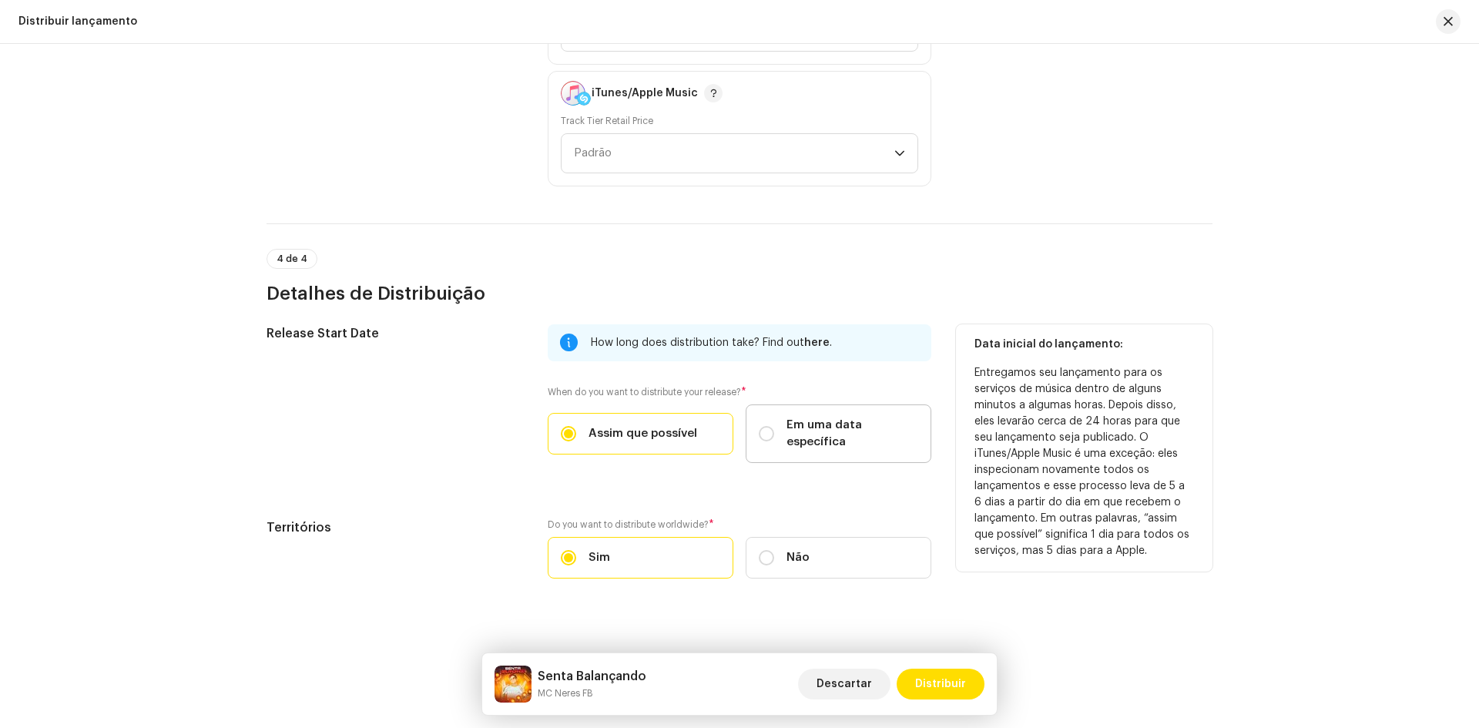
click at [809, 430] on span "Em uma data específica" at bounding box center [852, 434] width 132 height 34
click at [774, 430] on input "Em uma data específica" at bounding box center [766, 433] width 15 height 15
radio input "true"
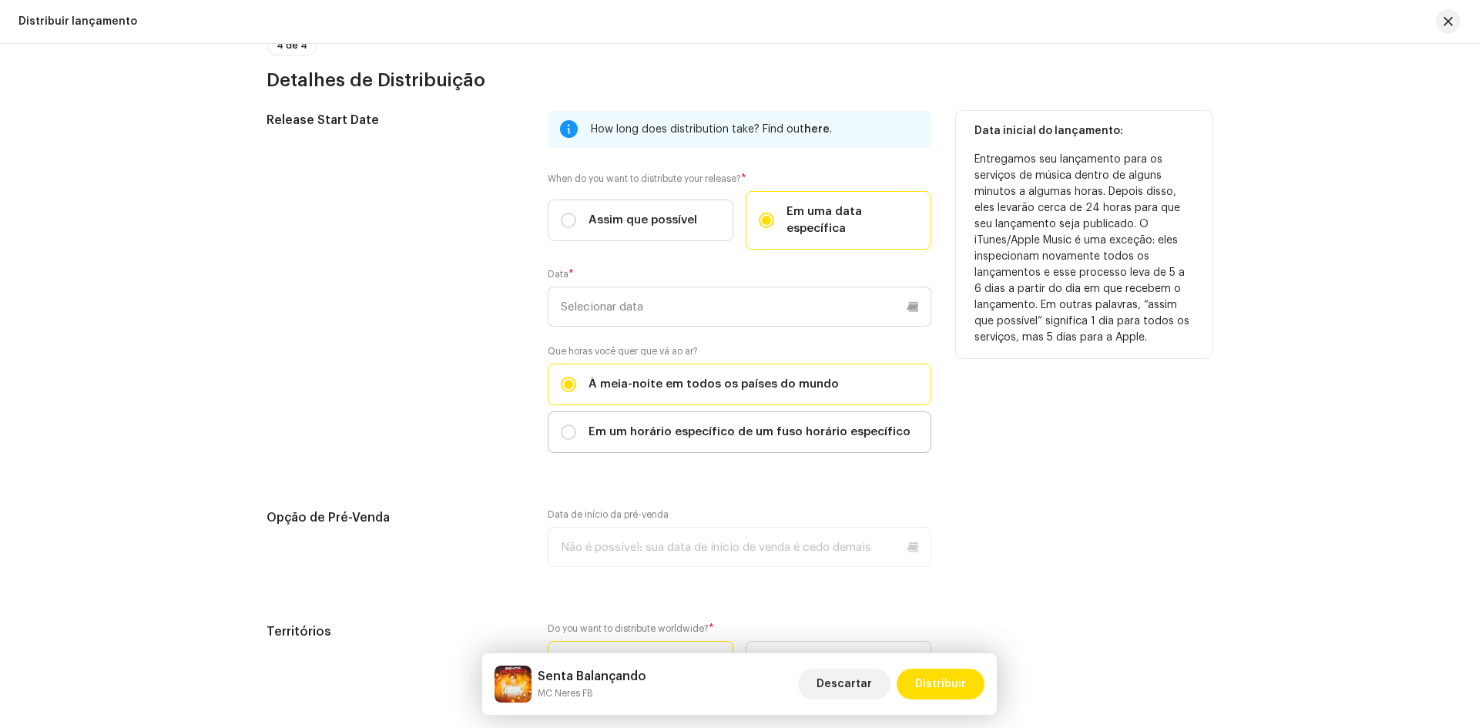
scroll to position [2542, 0]
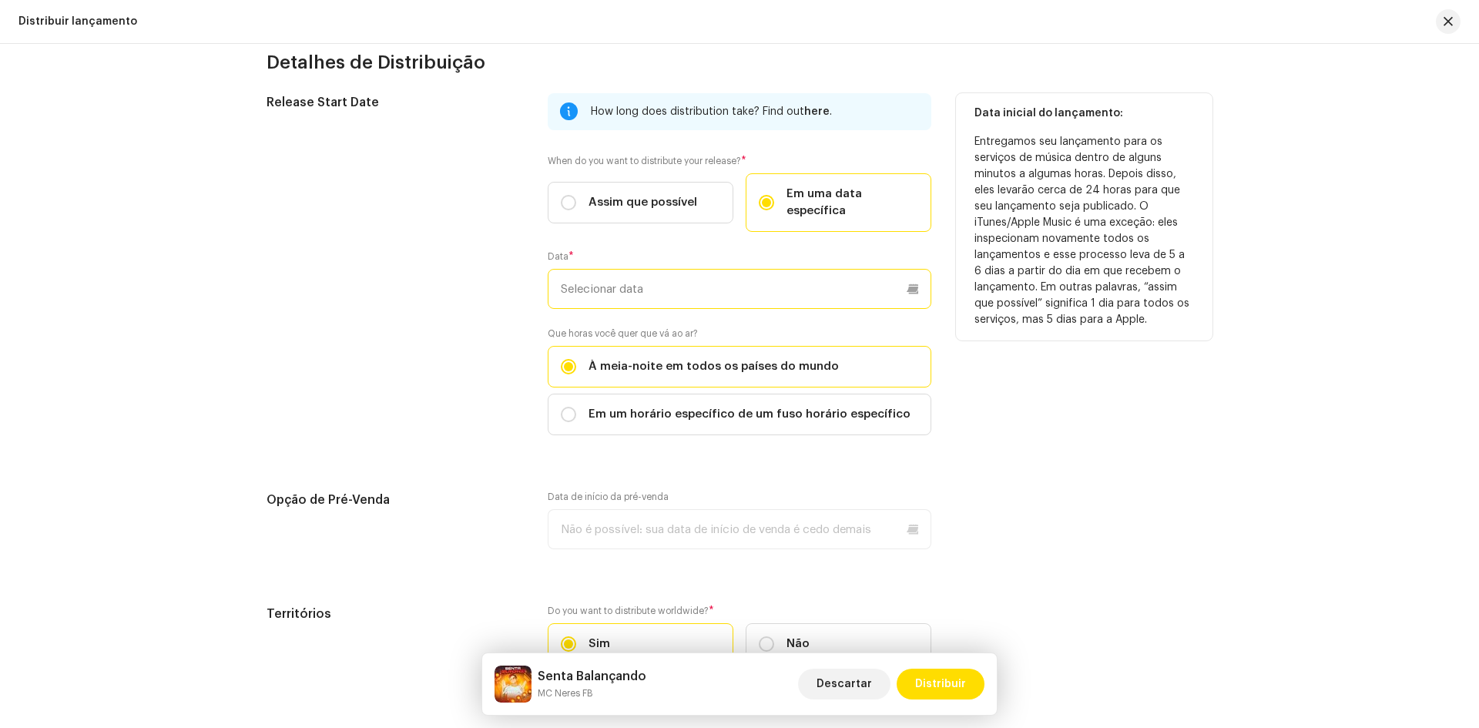
click at [615, 277] on input "text" at bounding box center [740, 289] width 384 height 40
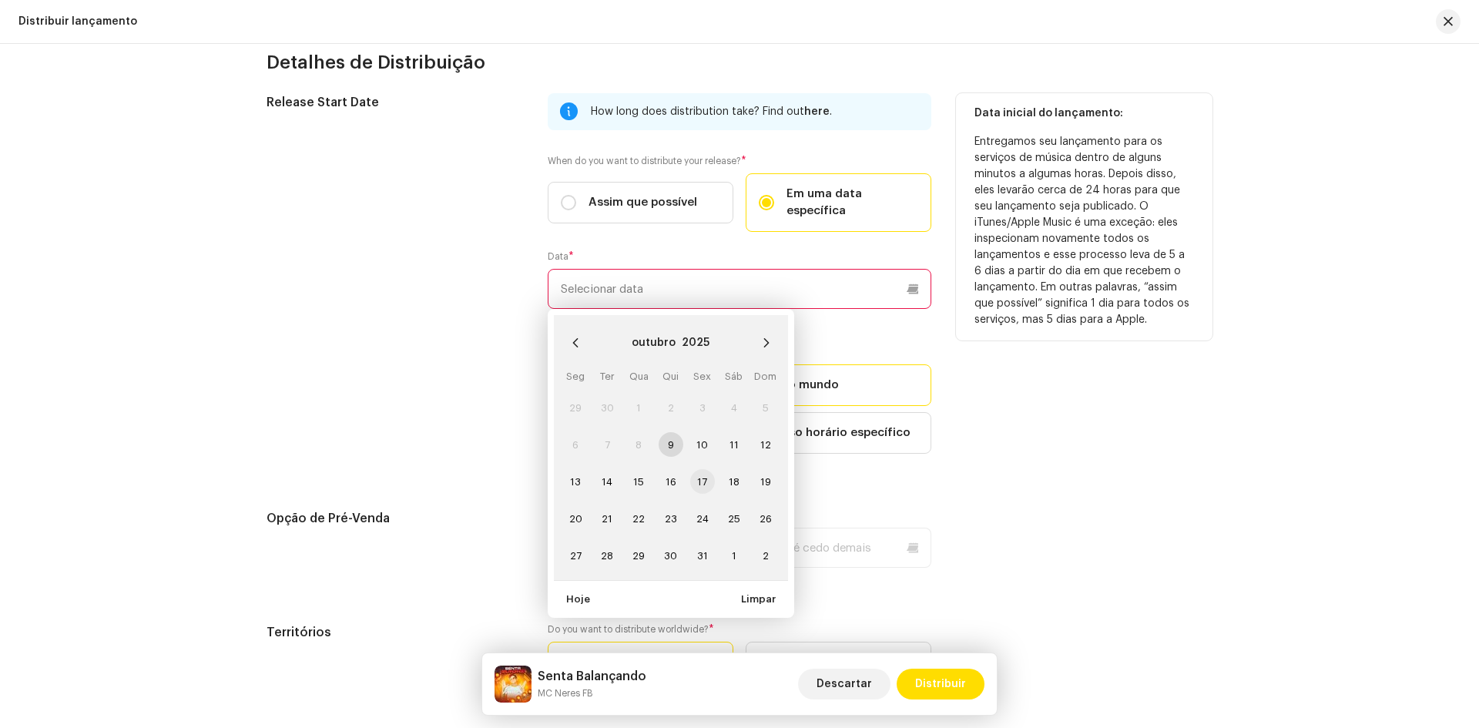
click at [699, 469] on span "17" at bounding box center [702, 481] width 25 height 25
type input "17/10/2025"
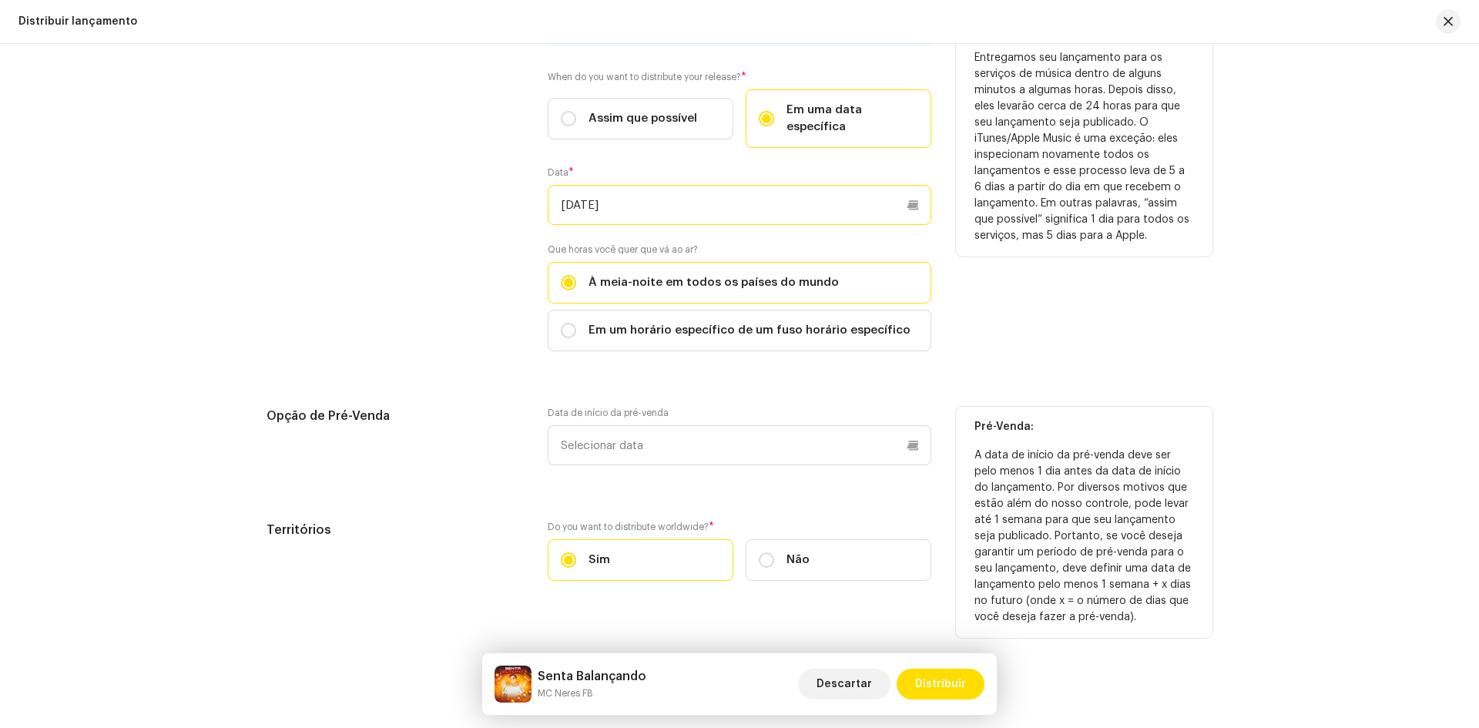
scroll to position [2628, 0]
click at [654, 423] on input "text" at bounding box center [740, 443] width 384 height 40
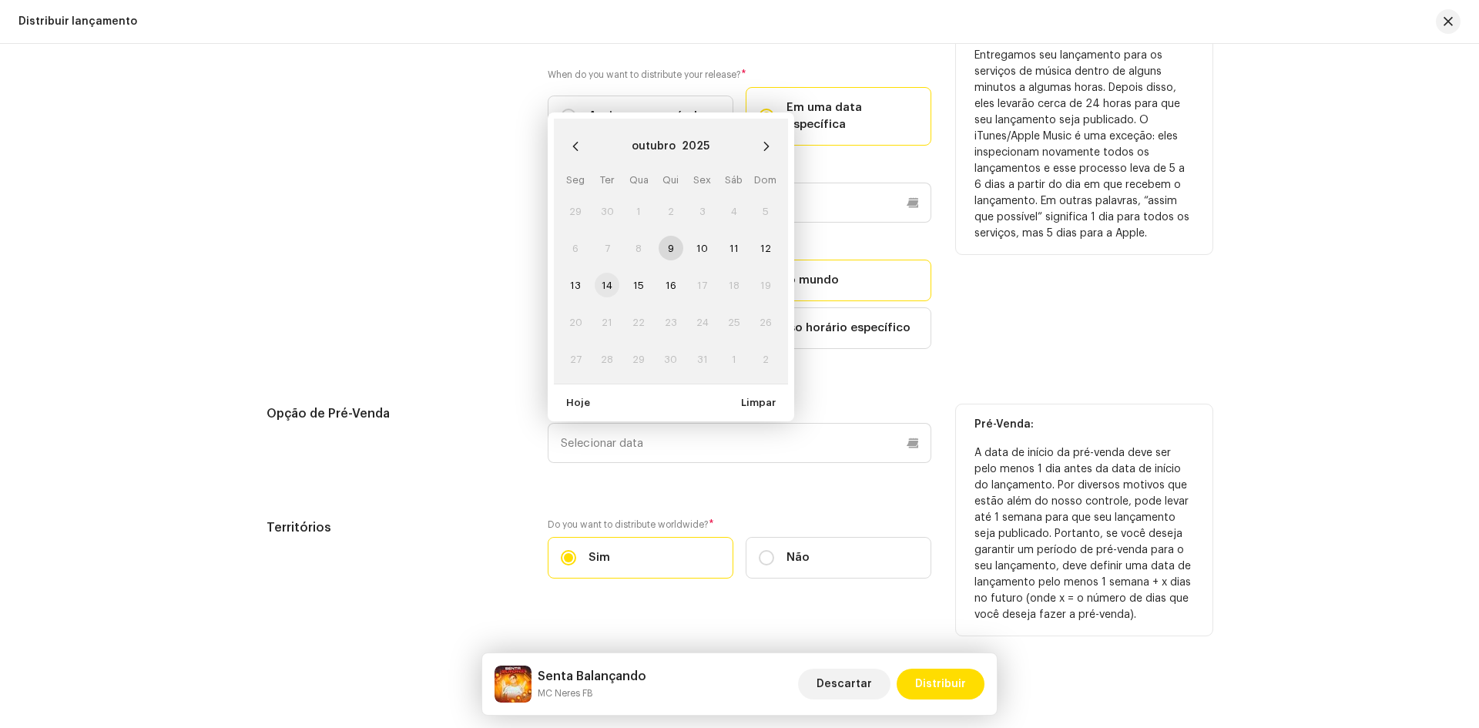
click at [602, 273] on span "14" at bounding box center [607, 285] width 25 height 25
type input "[DATE]"
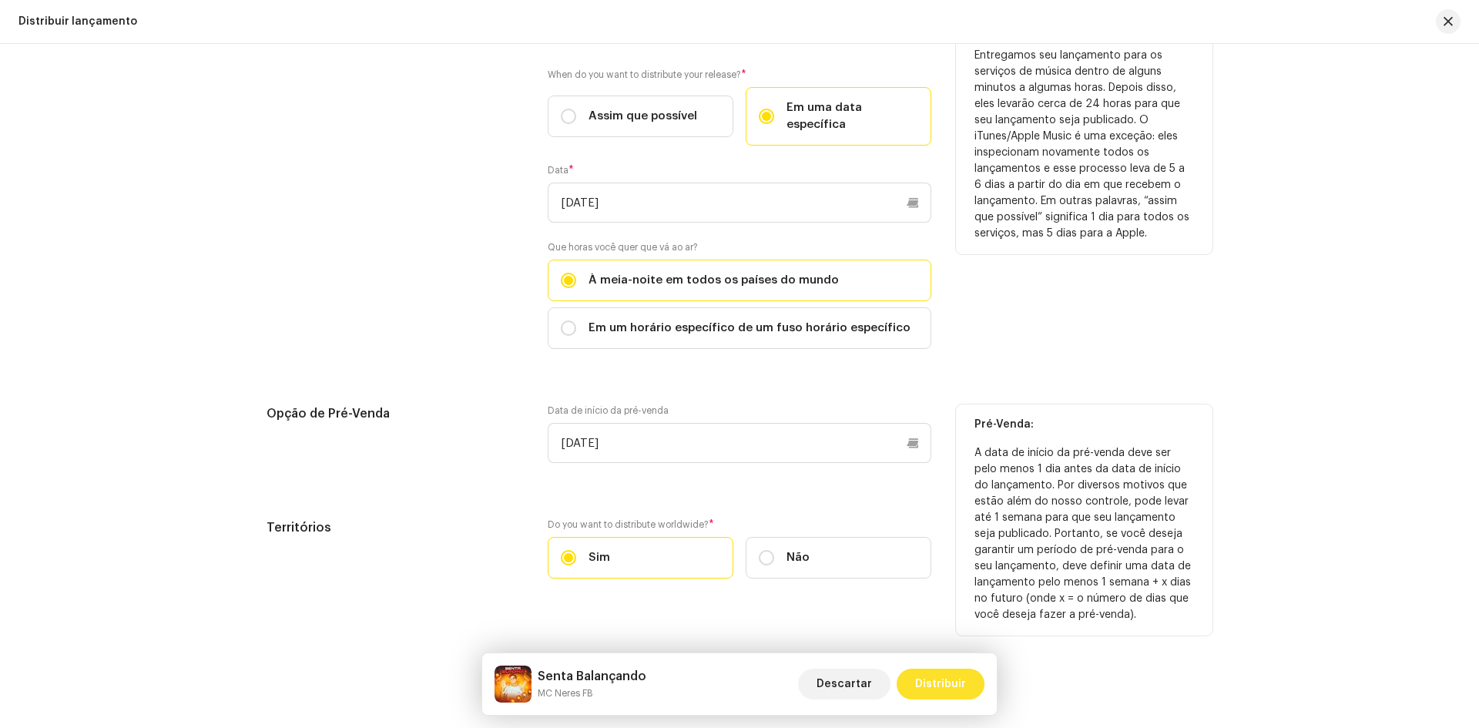
click at [960, 680] on span "Distribuir" at bounding box center [940, 684] width 51 height 31
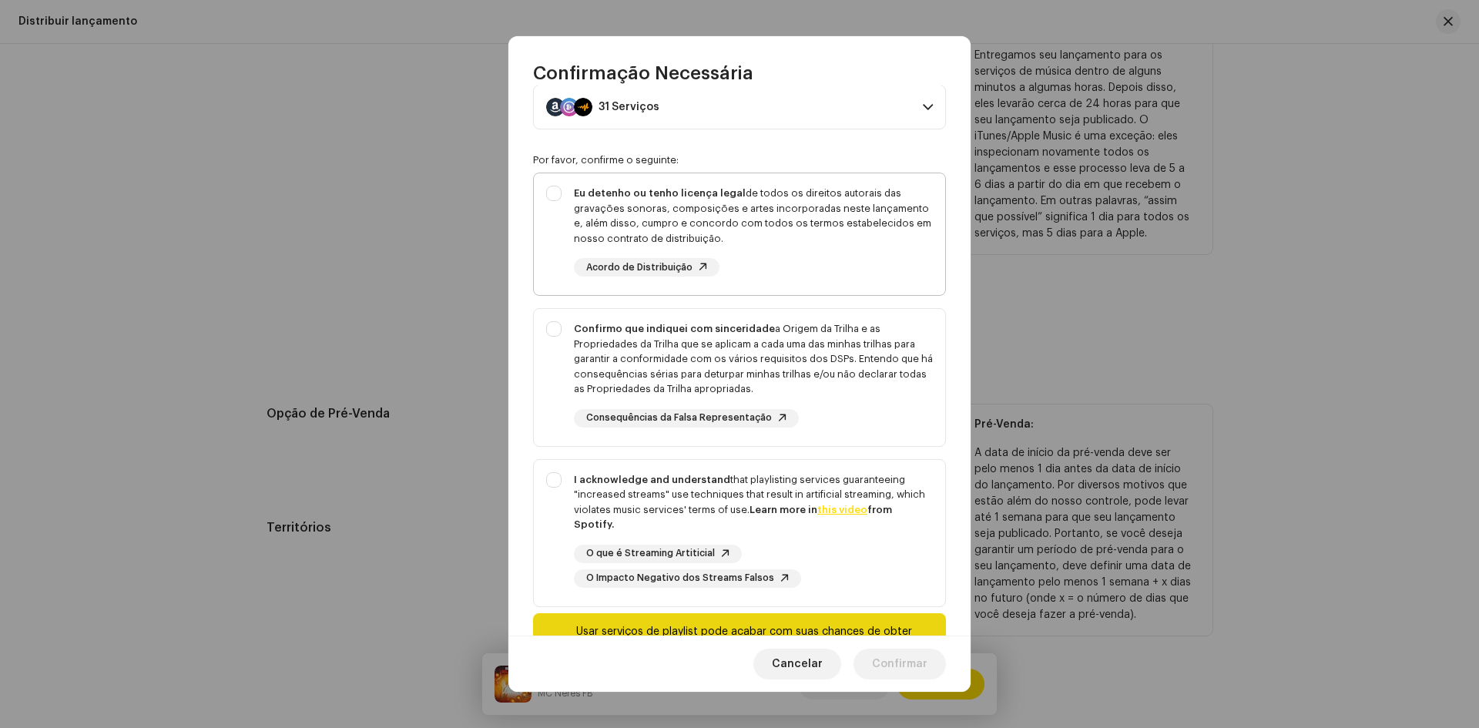
scroll to position [77, 0]
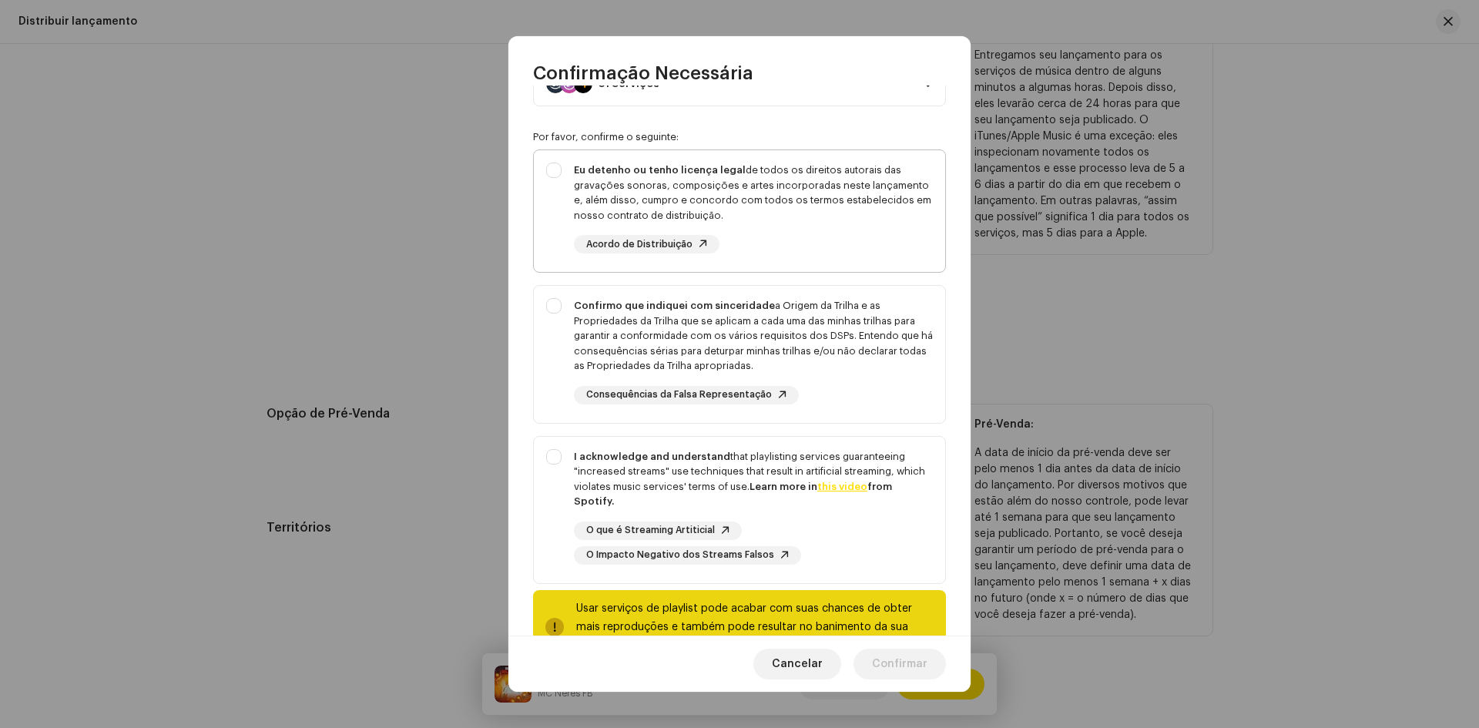
click at [552, 176] on div "Eu detenho ou tenho licença legal de todos os direitos autorais das gravações s…" at bounding box center [739, 208] width 411 height 116
checkbox input "true"
click at [550, 303] on div "Confirmo que indiquei com sinceridade a Origem da Trilha e as Propriedades da T…" at bounding box center [739, 351] width 411 height 131
checkbox input "true"
click at [558, 450] on div "I acknowledge and understand that playlisting services guaranteeing "increased …" at bounding box center [739, 507] width 411 height 140
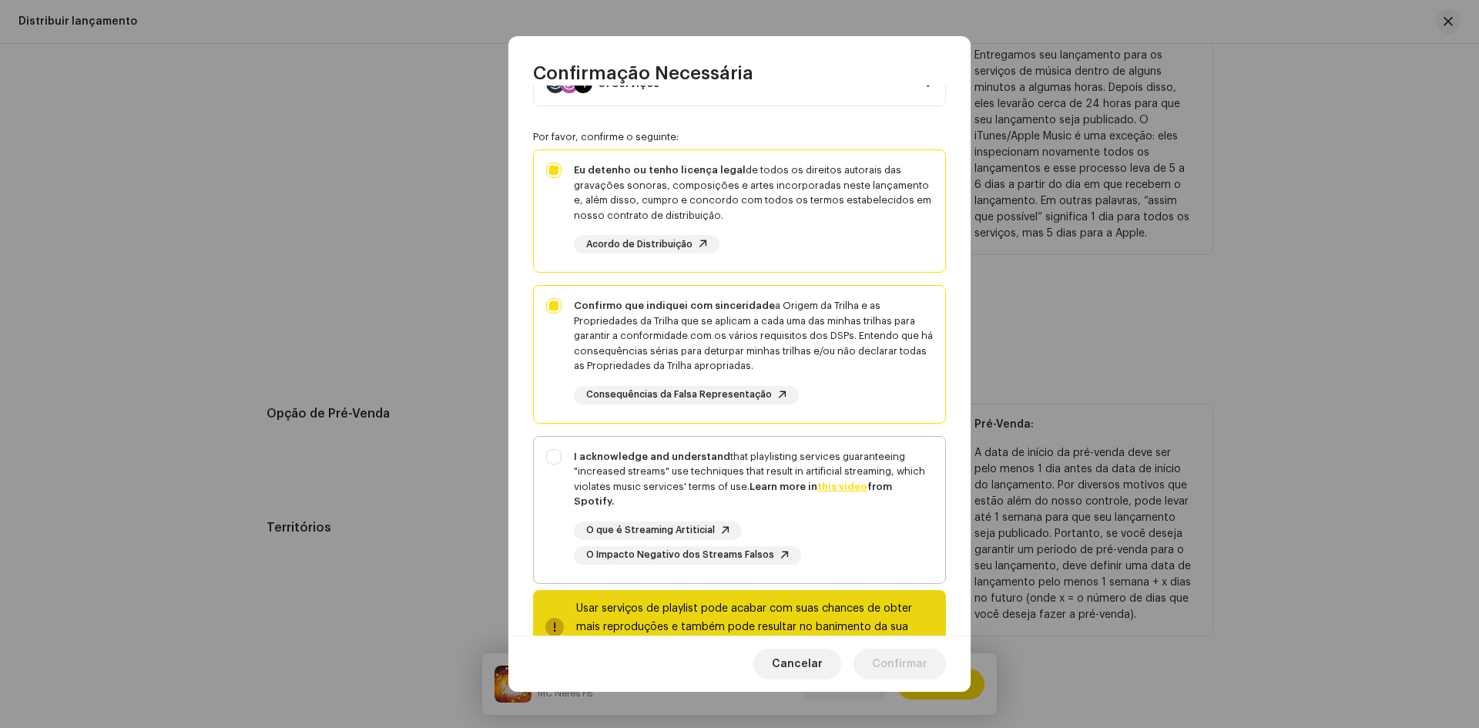
checkbox input "true"
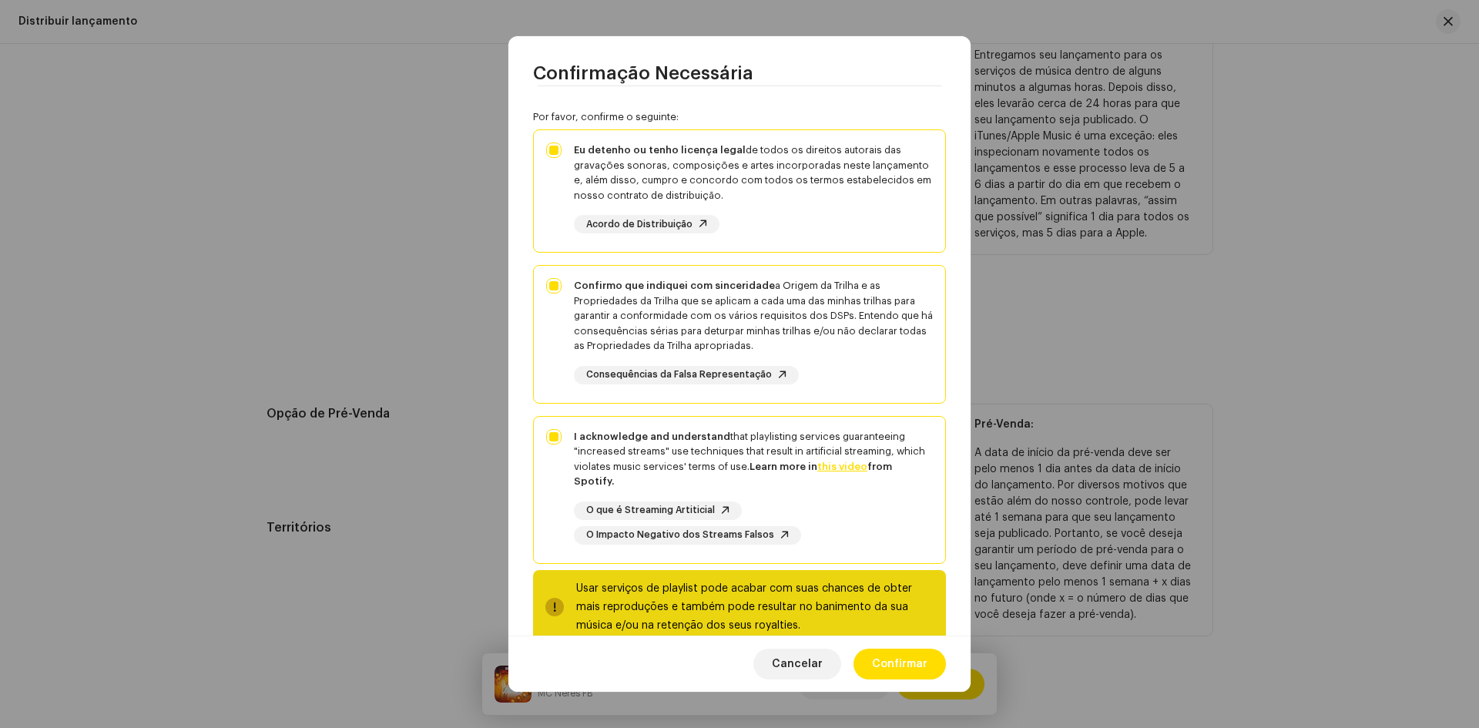
scroll to position [130, 0]
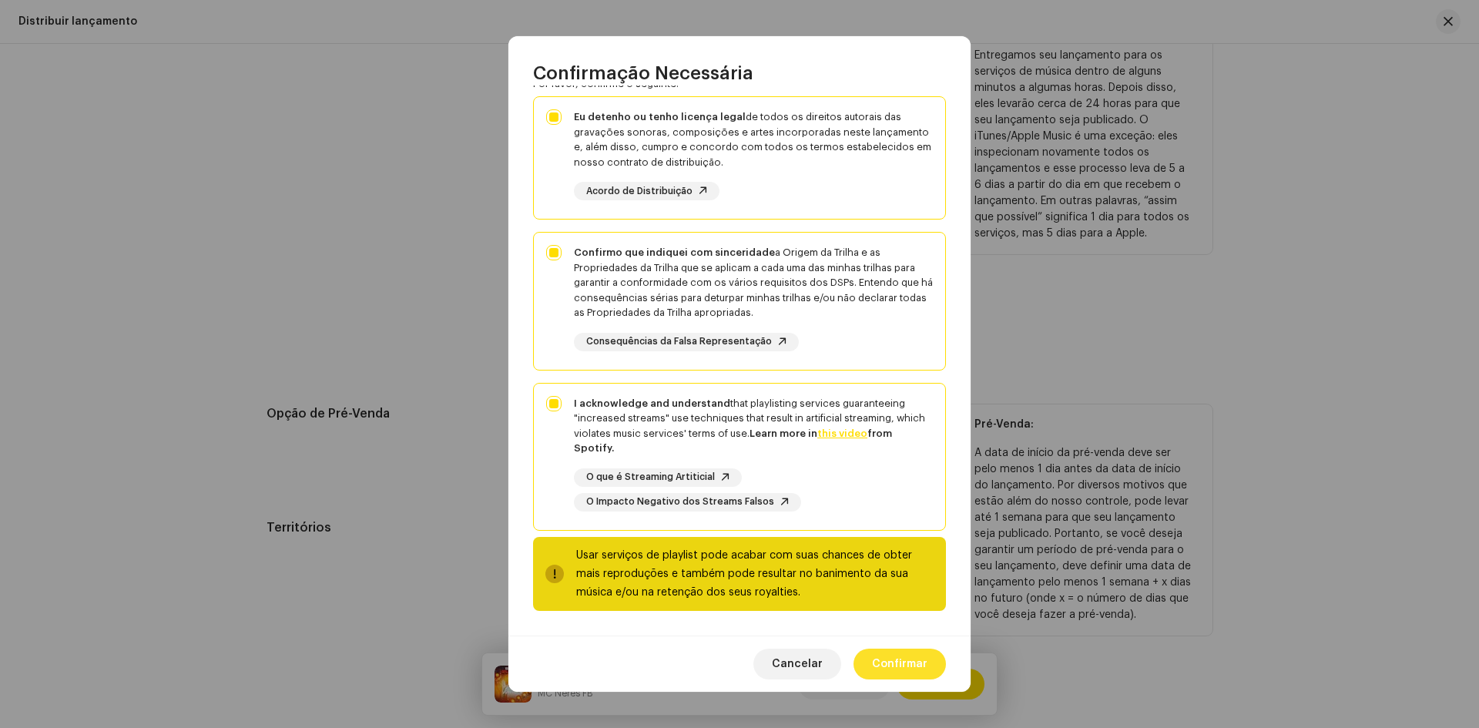
click at [904, 661] on span "Confirmar" at bounding box center [899, 664] width 55 height 31
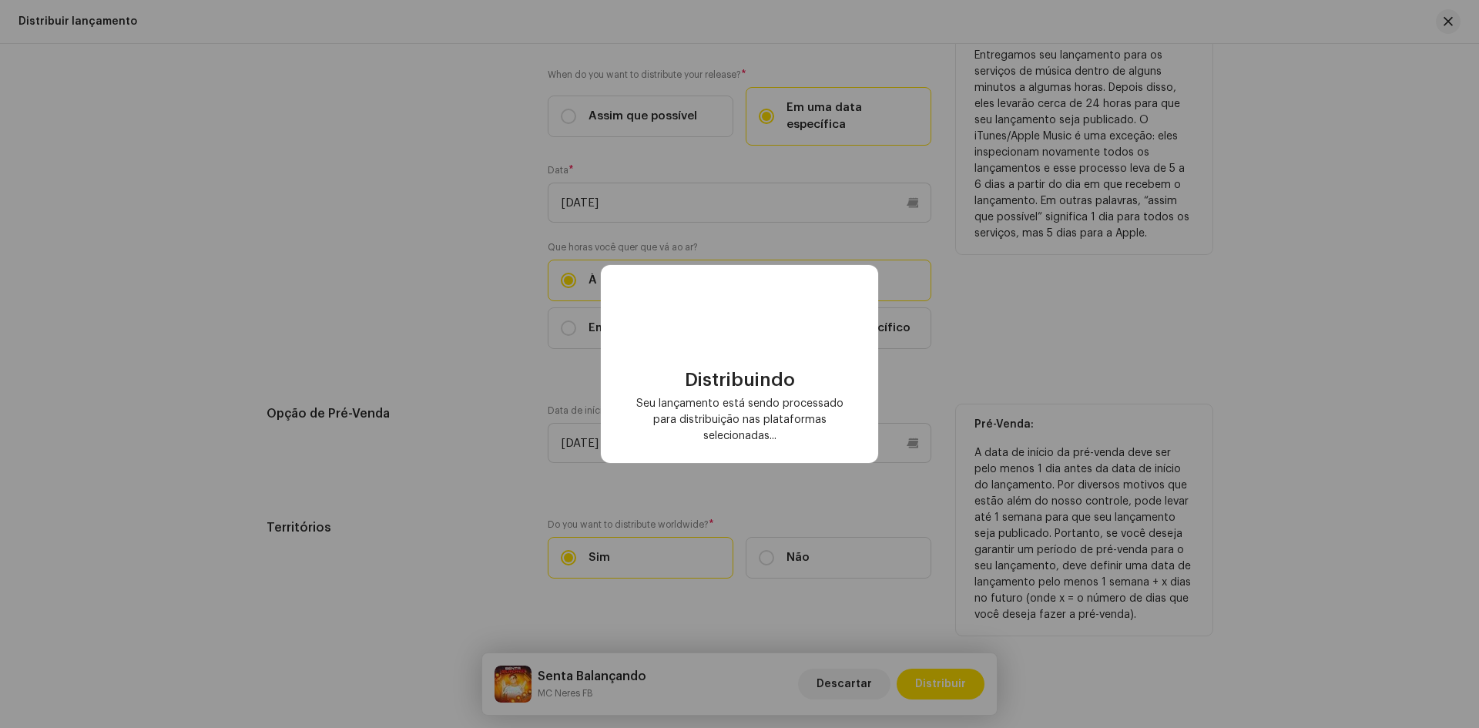
checkbox input "false"
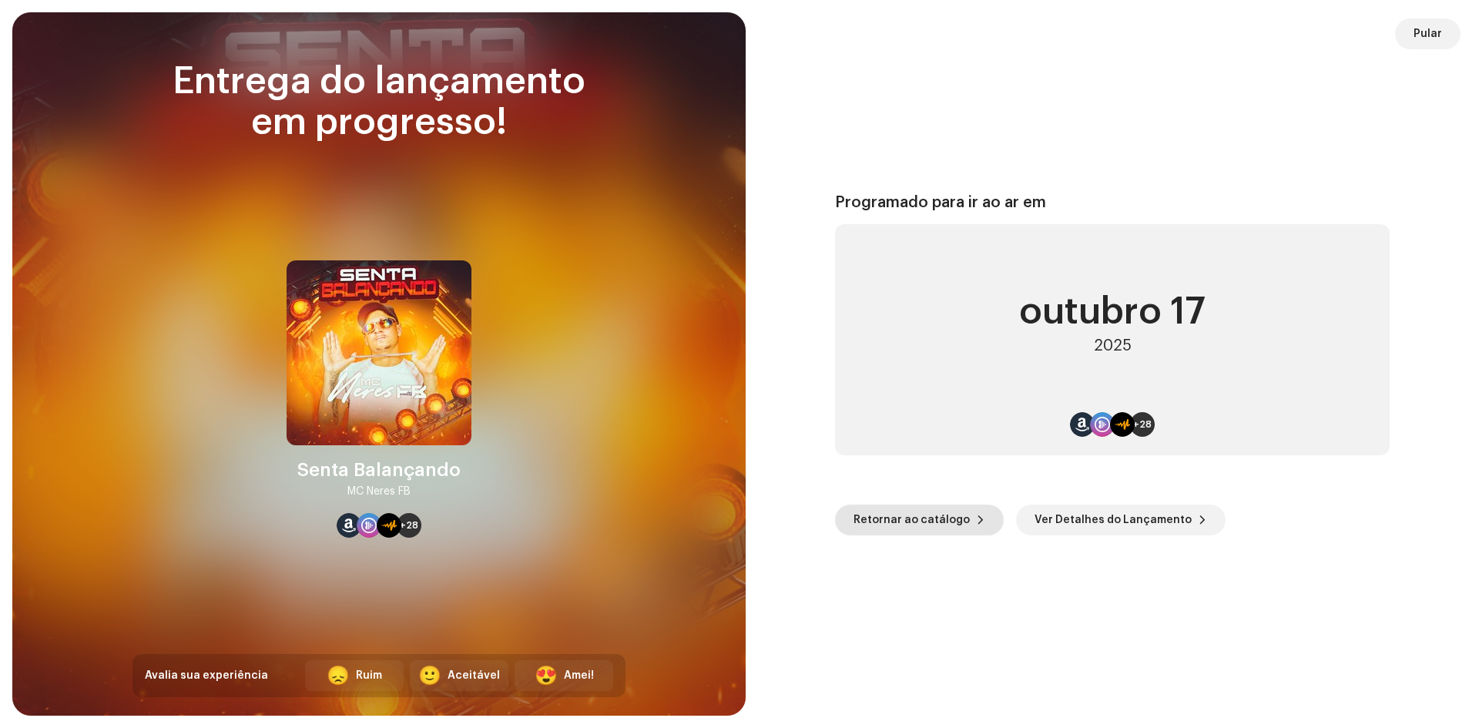
click at [964, 516] on button "Retornar ao catálogo" at bounding box center [919, 520] width 169 height 31
